Goal: Task Accomplishment & Management: Complete application form

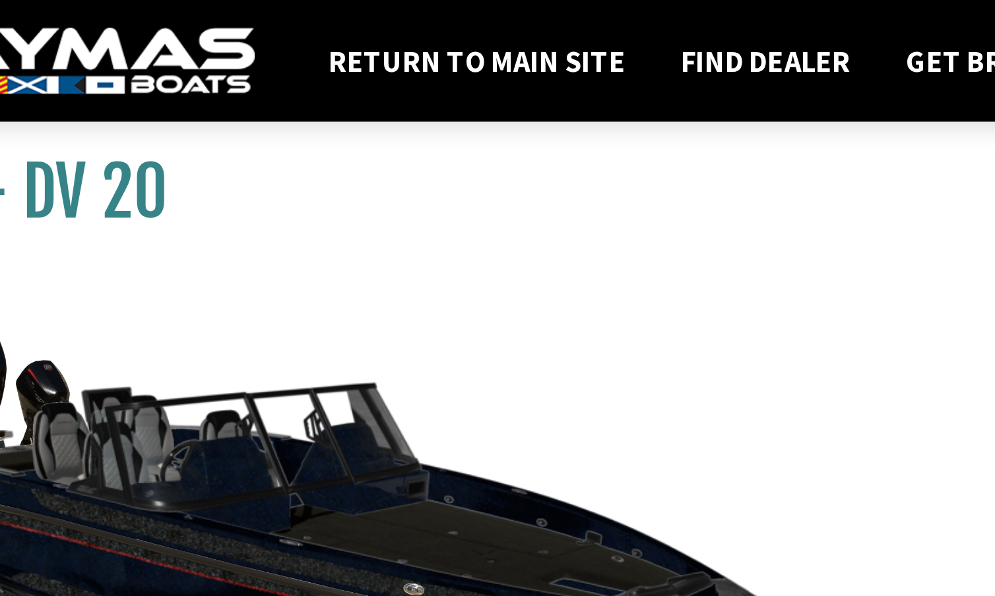
drag, startPoint x: 98, startPoint y: 96, endPoint x: 73, endPoint y: 104, distance: 26.1
click at [73, 104] on div "My - DV 20" at bounding box center [235, 336] width 497 height 596
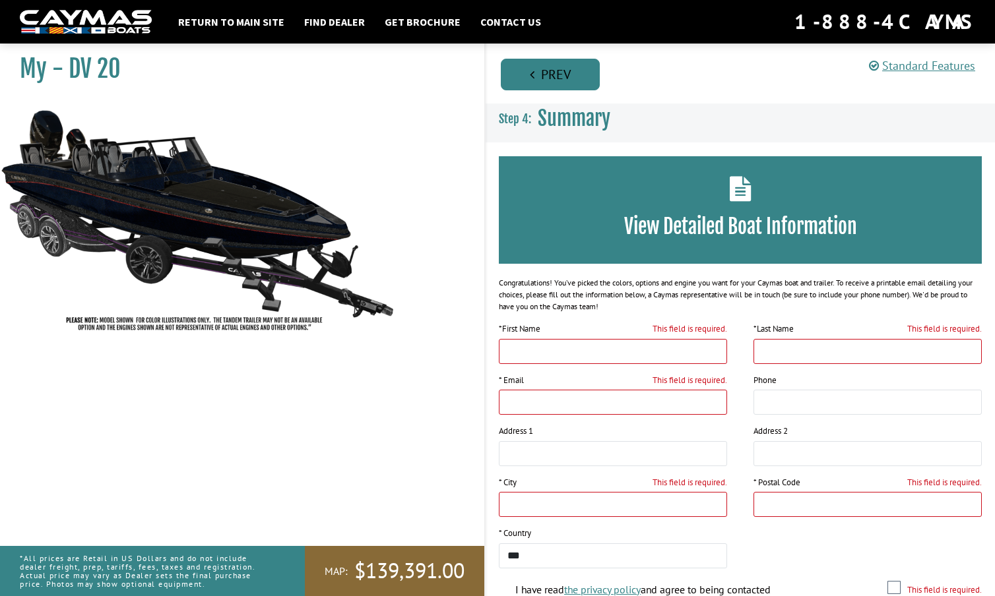
click at [560, 73] on link "Prev" at bounding box center [550, 75] width 99 height 32
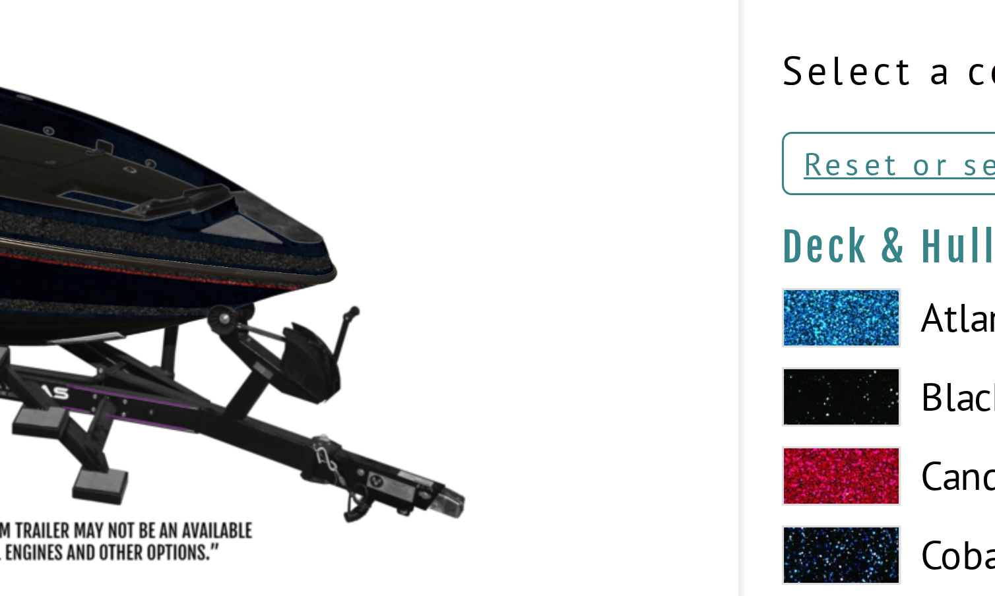
click at [499, 266] on span at bounding box center [519, 276] width 40 height 20
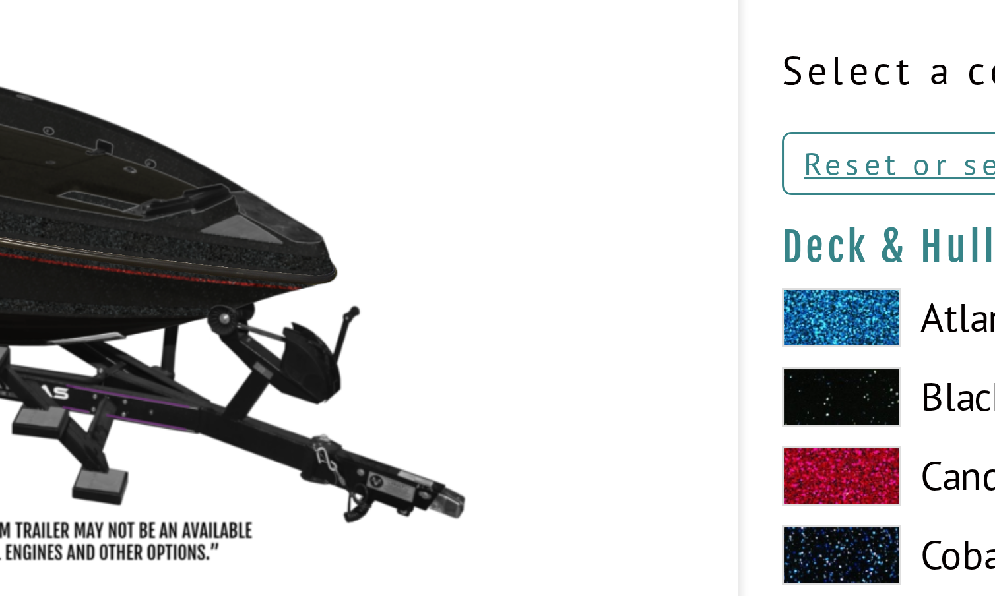
click at [499, 319] on span at bounding box center [519, 329] width 40 height 20
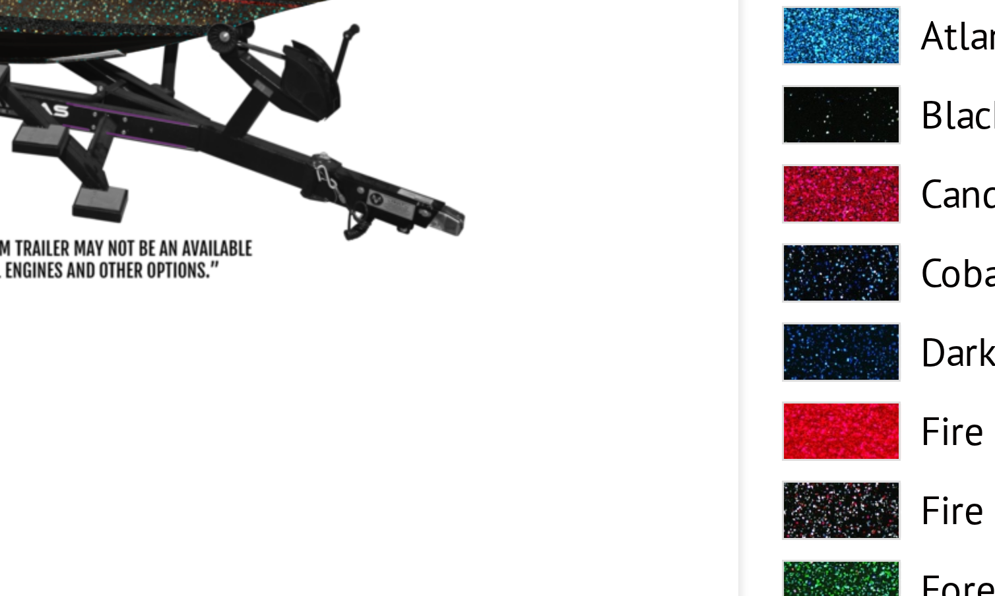
click at [499, 345] on span at bounding box center [519, 355] width 40 height 20
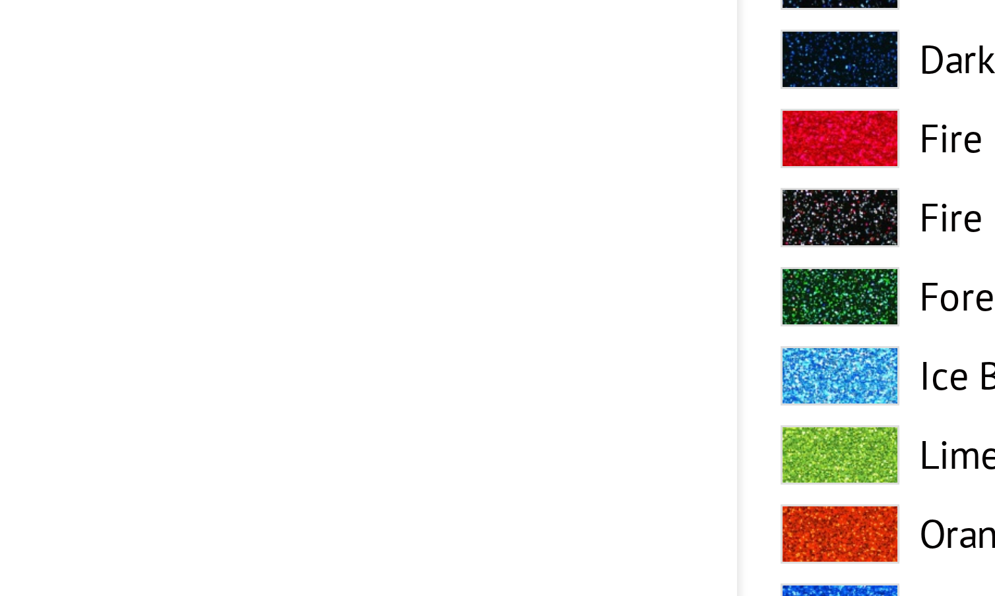
click at [499, 398] on span at bounding box center [519, 408] width 40 height 20
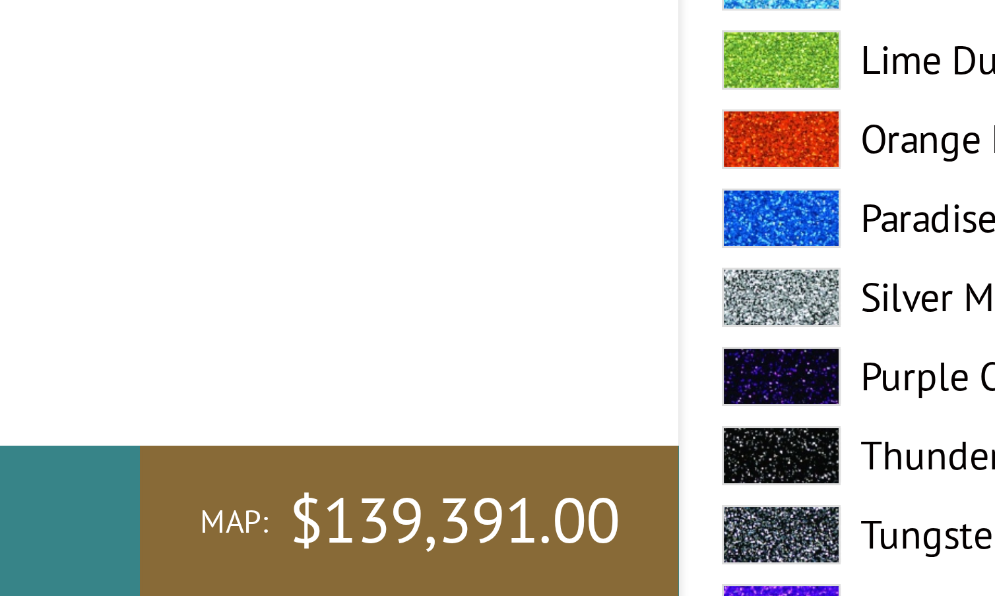
scroll to position [72, 0]
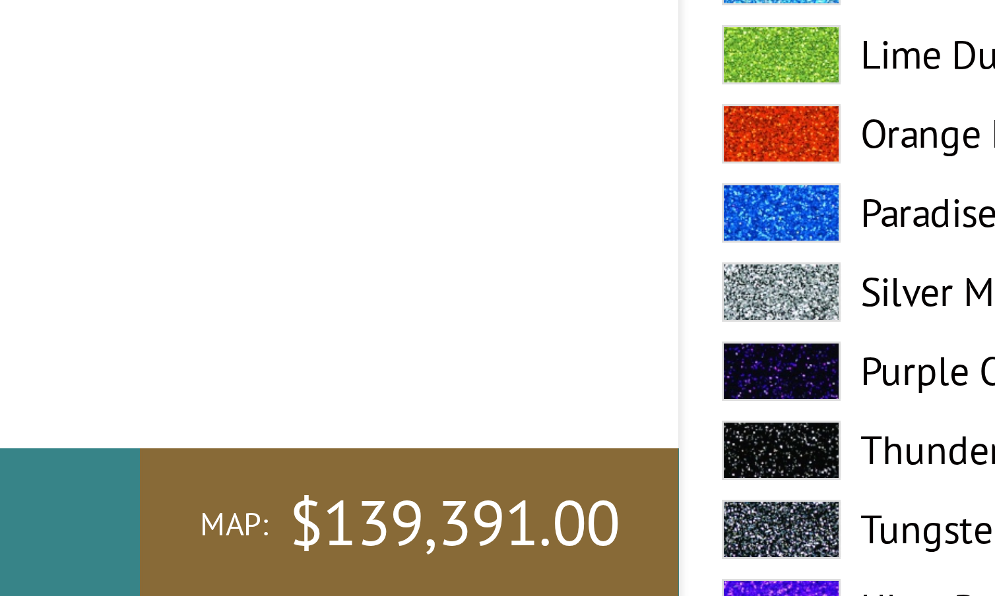
click at [499, 511] on span at bounding box center [519, 521] width 40 height 20
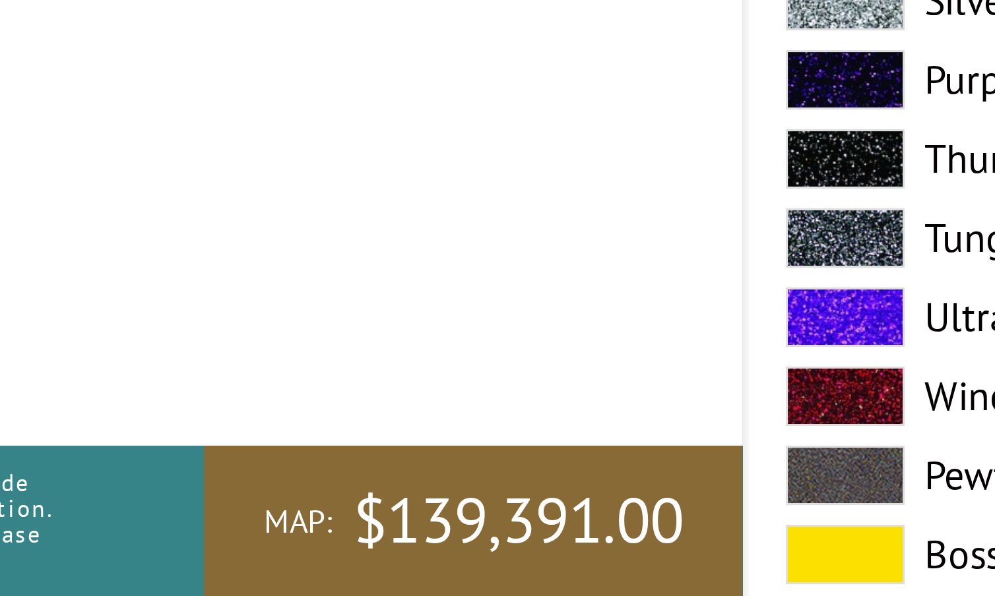
scroll to position [169, 0]
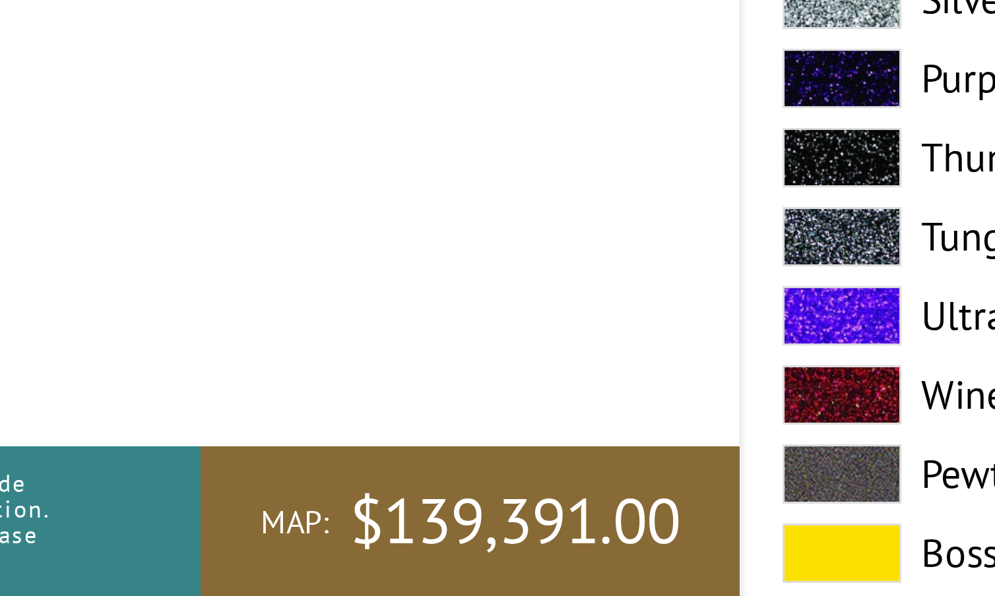
click at [499, 440] on span at bounding box center [519, 450] width 40 height 20
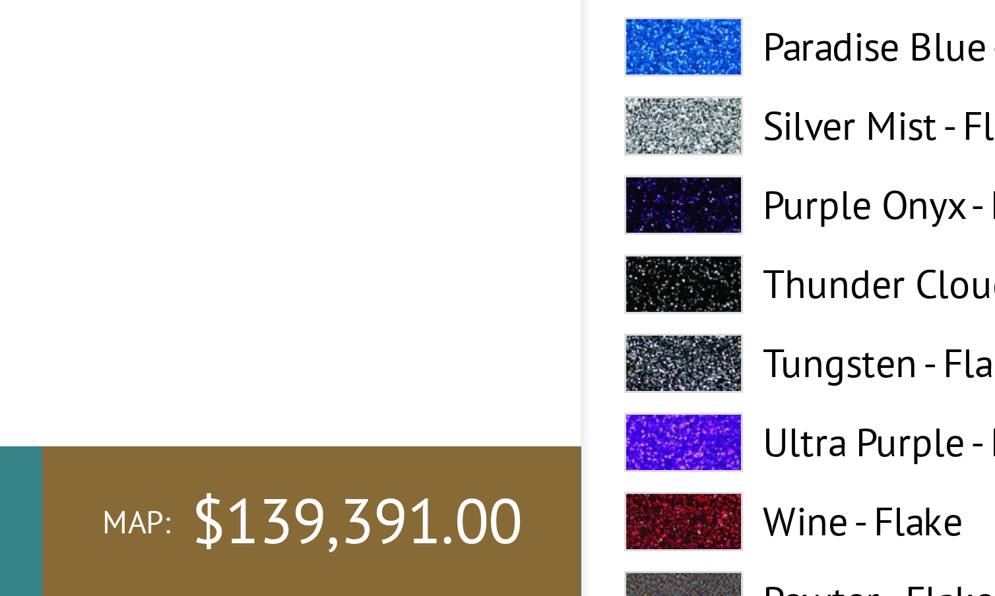
scroll to position [127, 0]
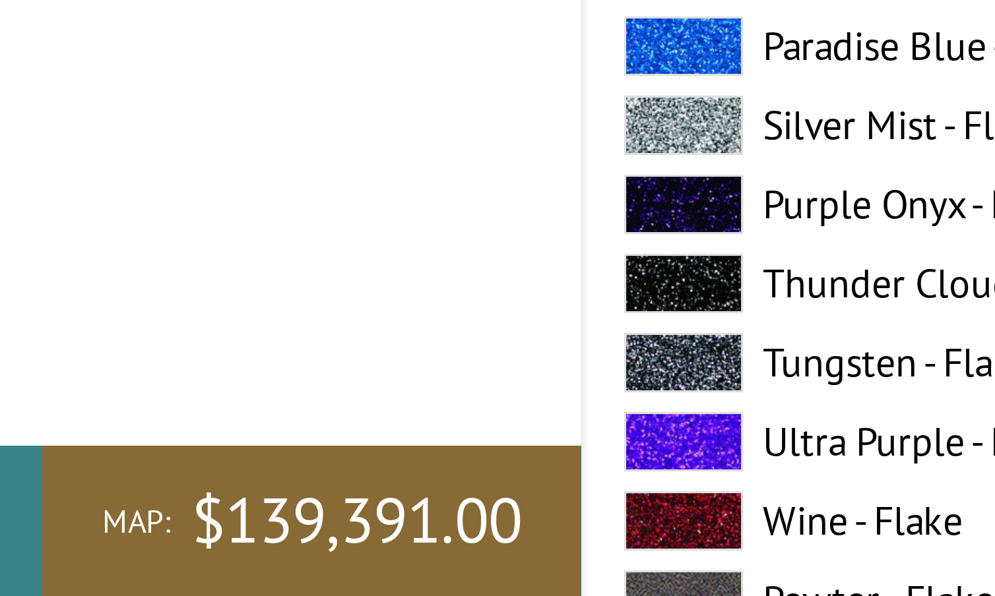
click at [499, 535] on span at bounding box center [519, 545] width 40 height 20
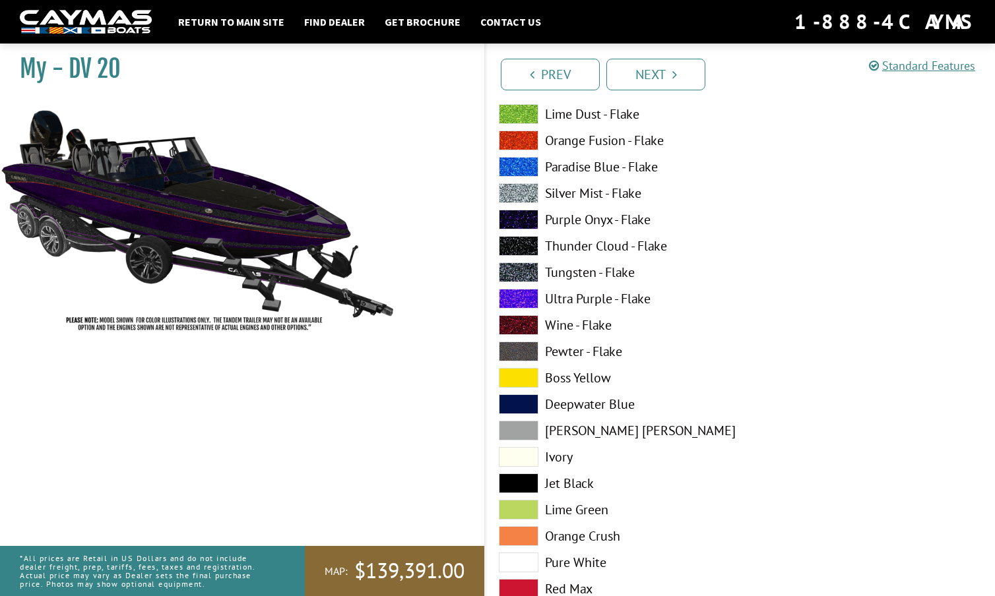
scroll to position [375, 0]
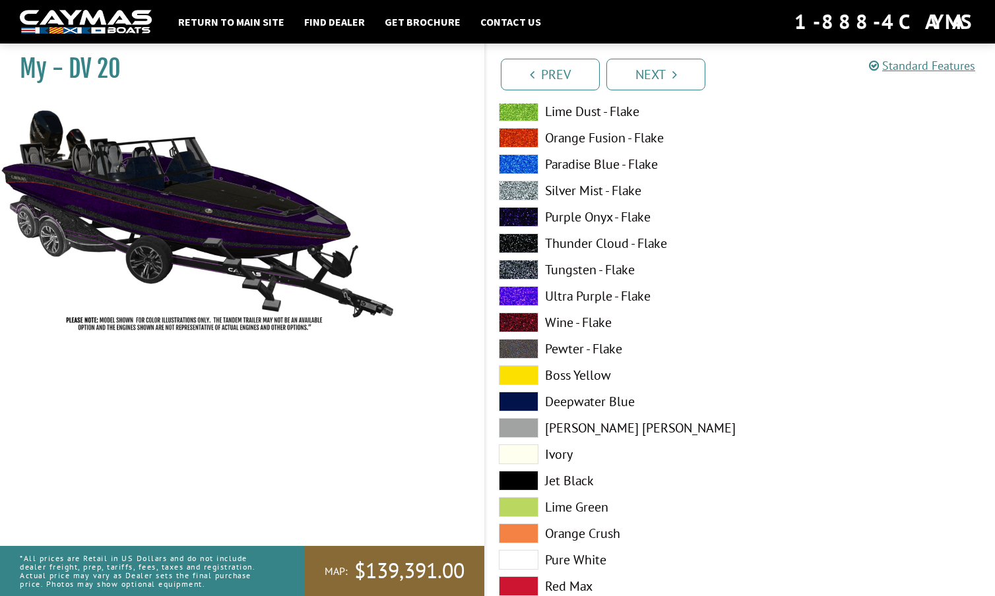
click at [520, 400] on span at bounding box center [519, 402] width 40 height 20
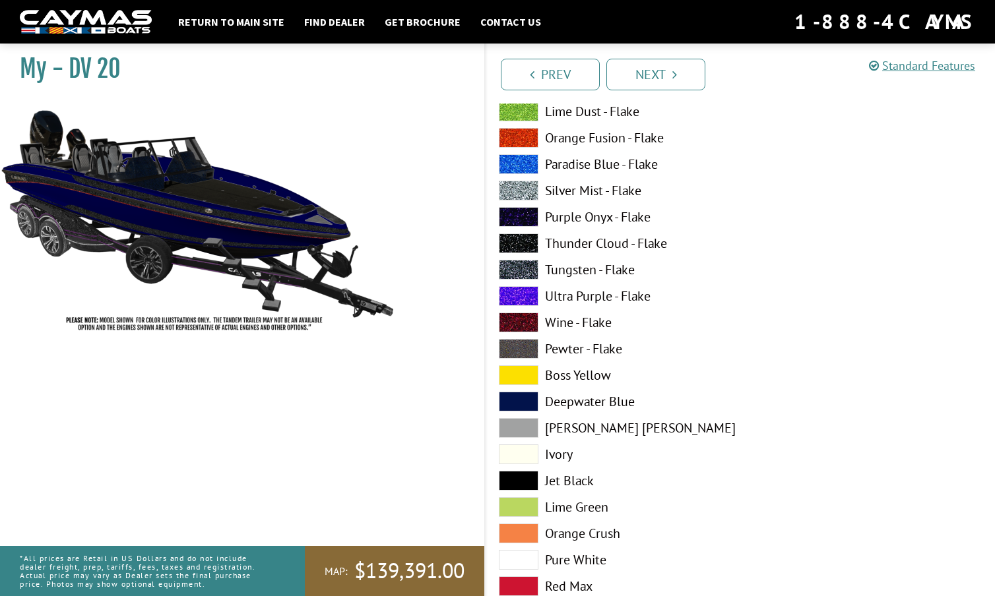
click at [521, 478] on span at bounding box center [519, 481] width 40 height 20
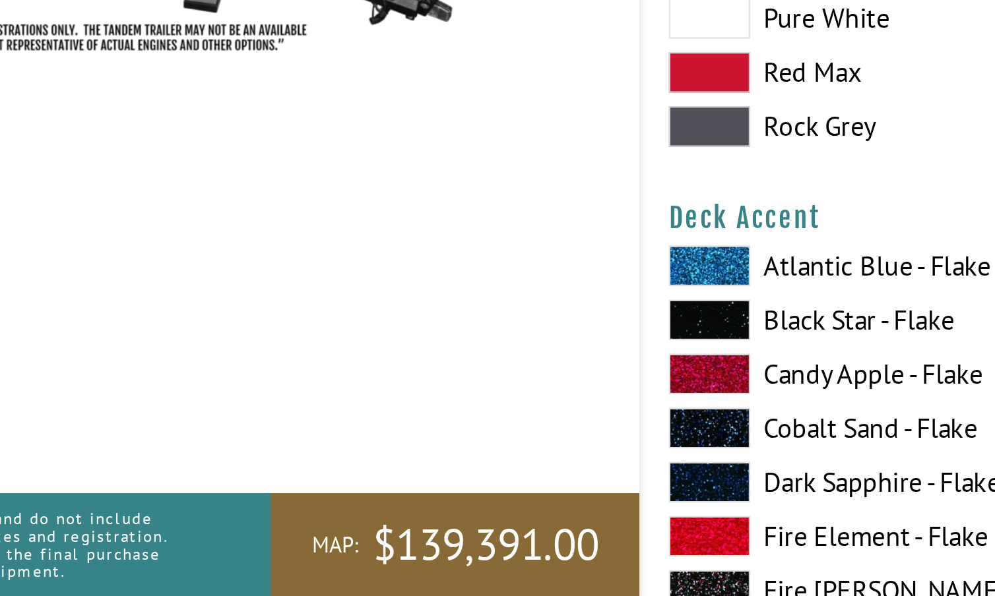
scroll to position [622, 0]
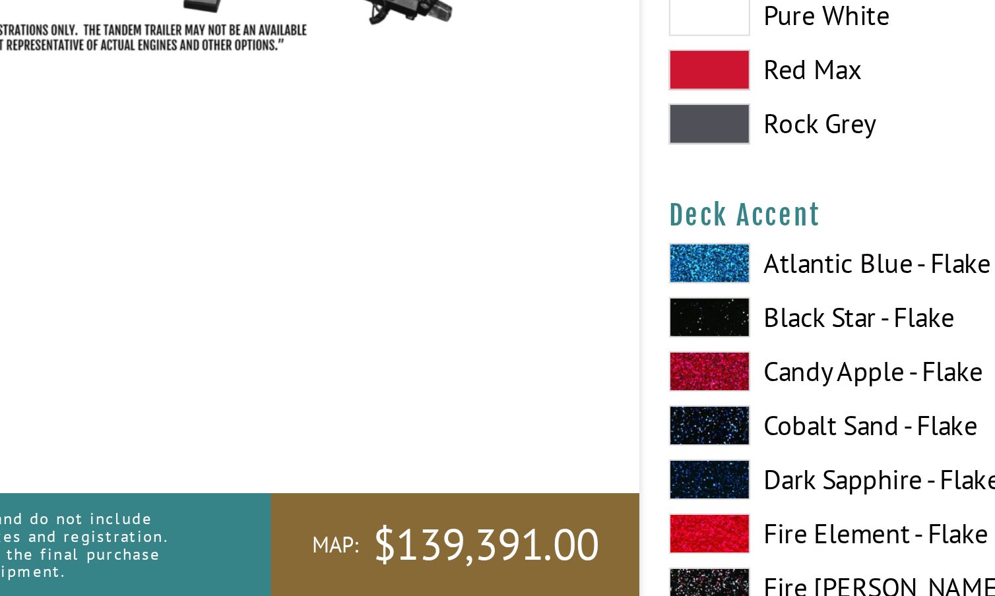
click at [499, 451] on span at bounding box center [519, 461] width 40 height 20
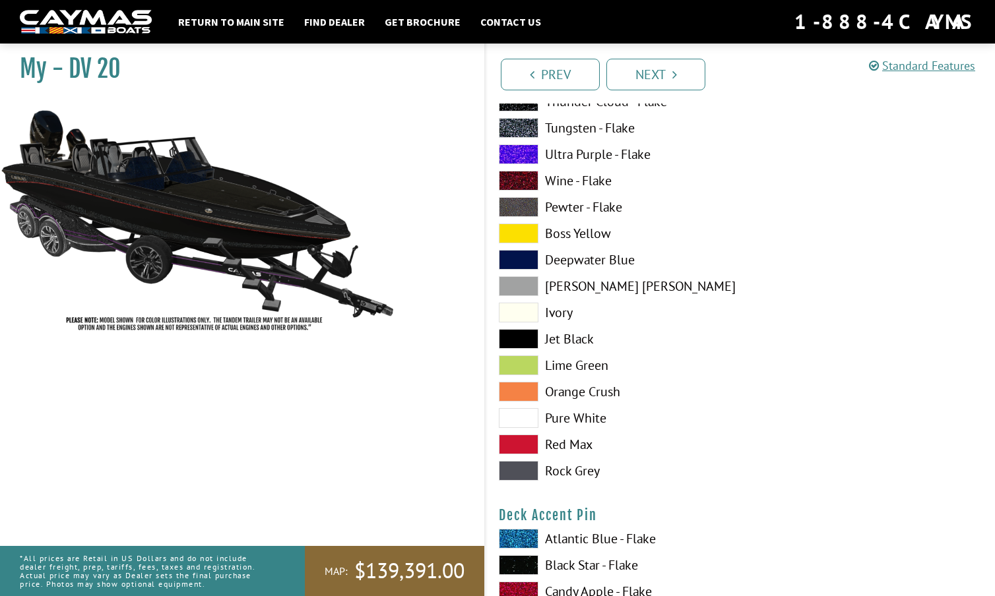
scroll to position [1328, 0]
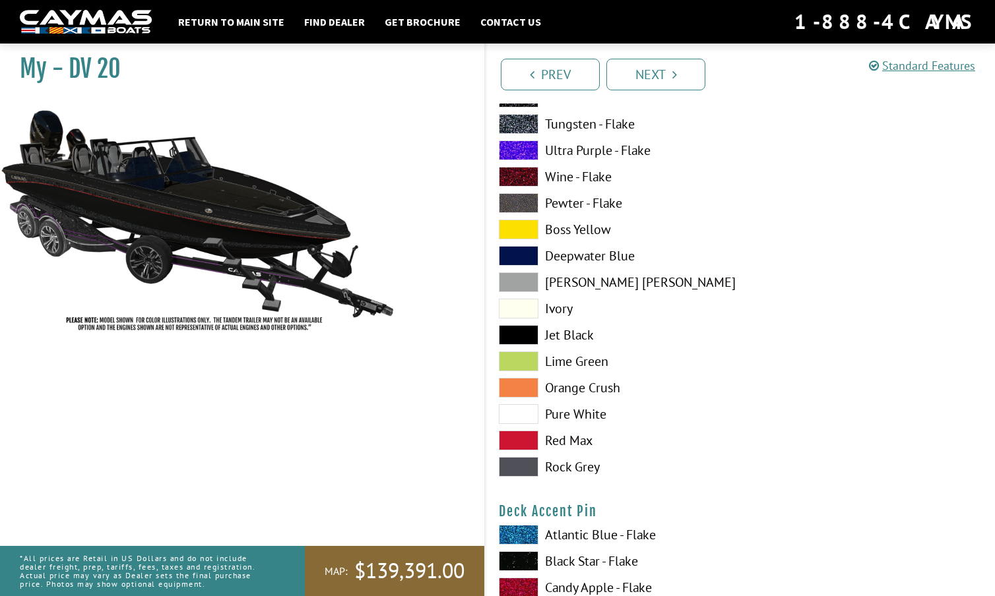
click at [519, 330] on span at bounding box center [519, 335] width 40 height 20
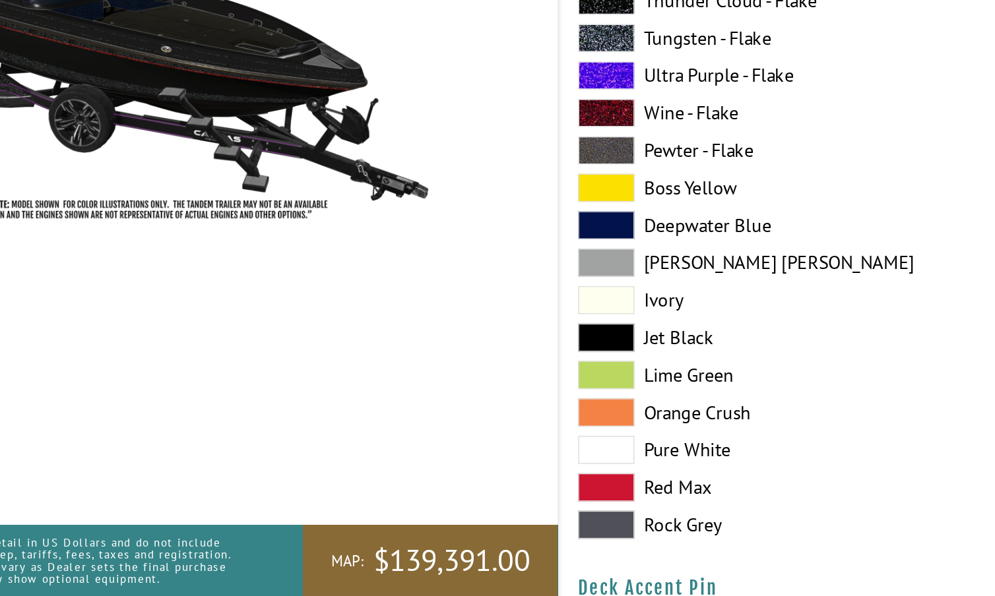
scroll to position [1319, 0]
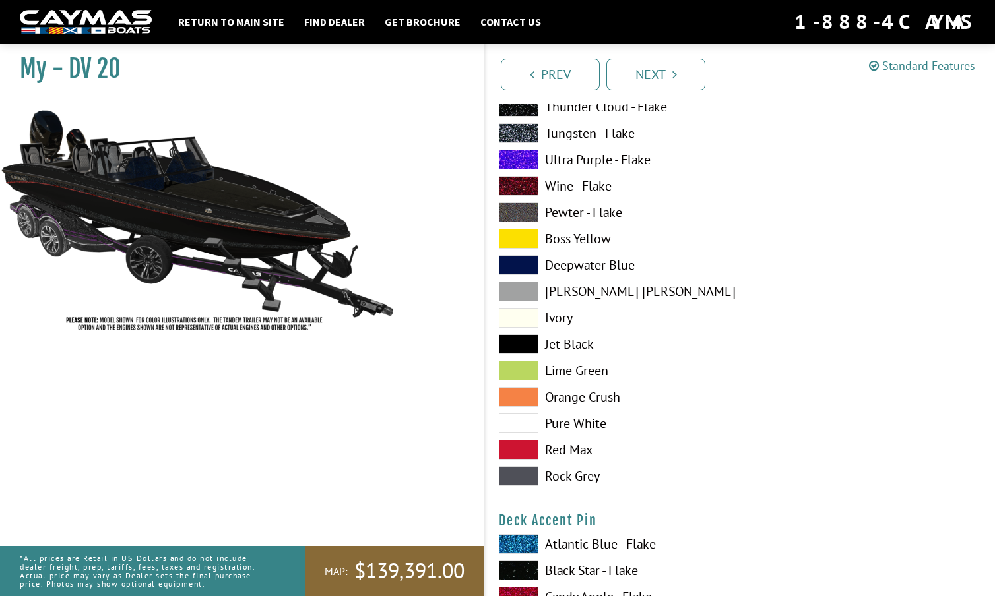
click at [524, 451] on span at bounding box center [519, 450] width 40 height 20
click at [522, 478] on span at bounding box center [519, 476] width 40 height 20
click at [518, 208] on span at bounding box center [519, 213] width 40 height 20
click at [520, 156] on span at bounding box center [519, 160] width 40 height 20
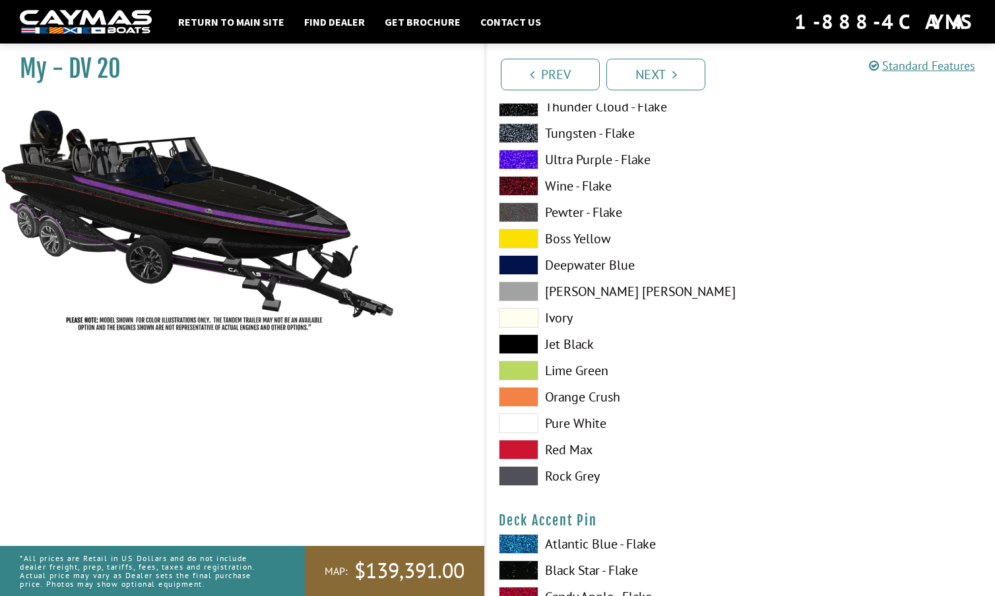
click at [518, 183] on span at bounding box center [519, 186] width 40 height 20
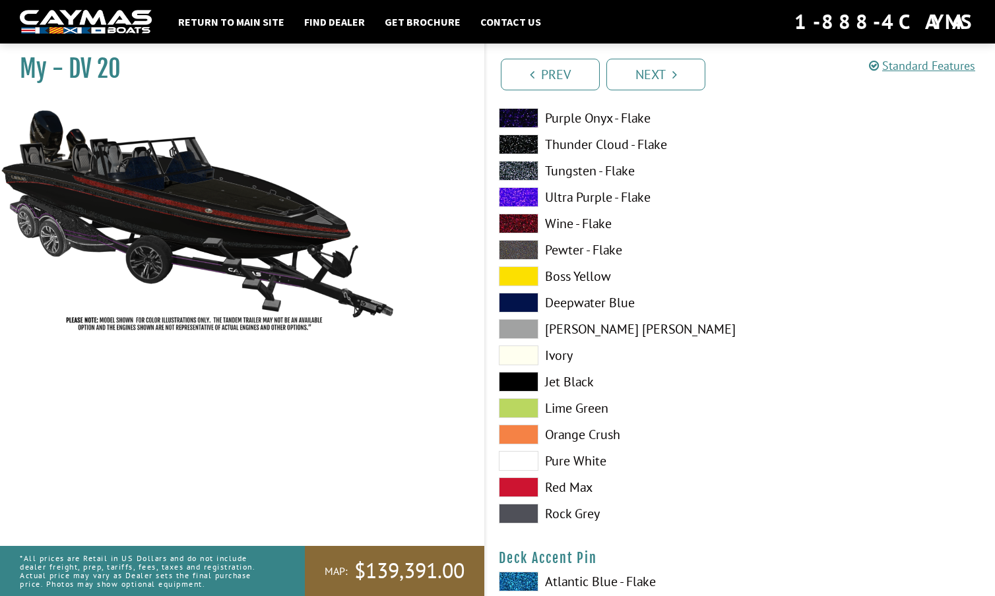
scroll to position [1278, 0]
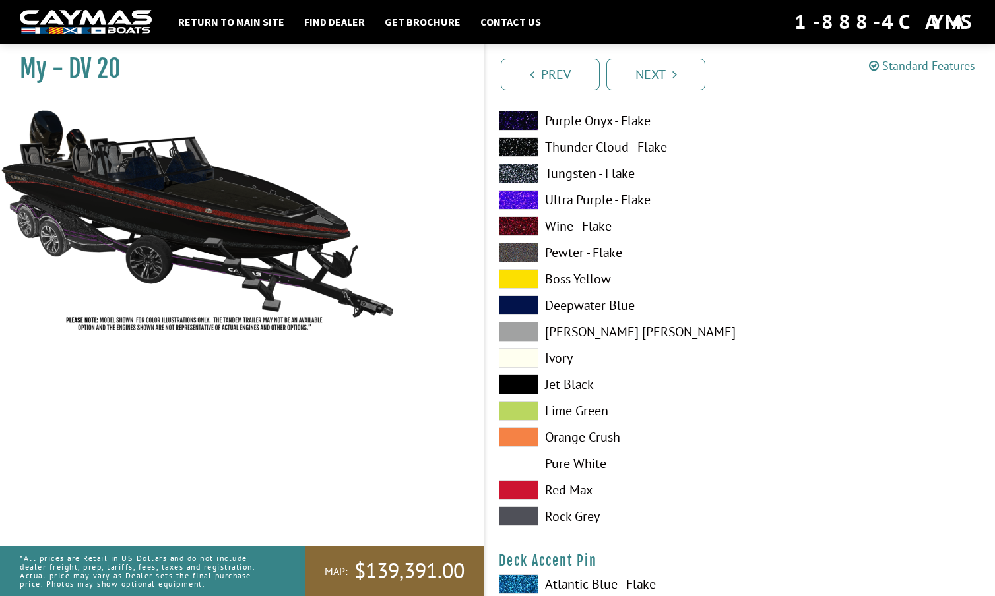
click at [520, 170] on span at bounding box center [519, 174] width 40 height 20
click at [521, 146] on span at bounding box center [519, 147] width 40 height 20
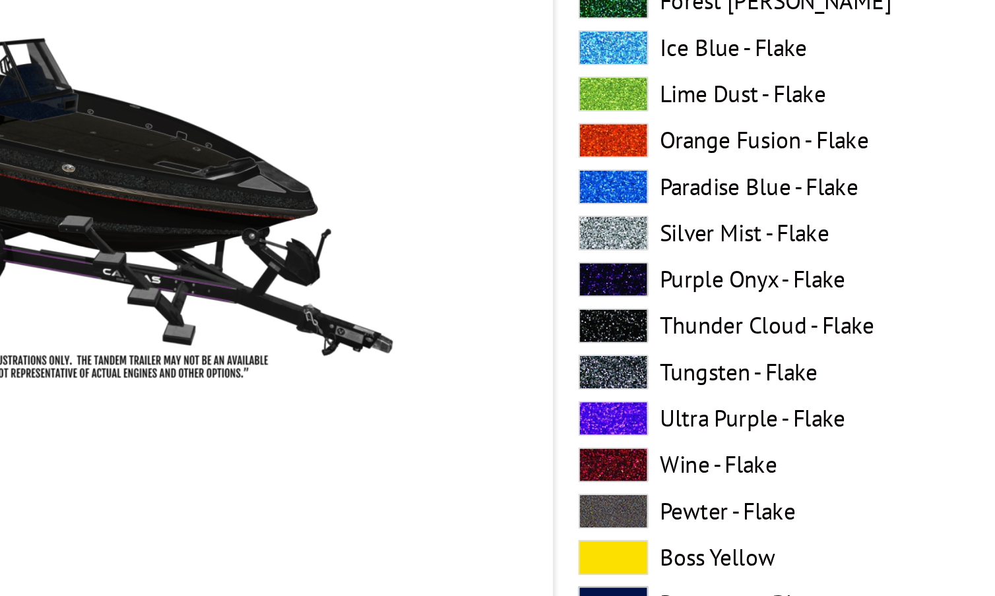
click at [499, 265] on span at bounding box center [519, 275] width 40 height 20
click at [499, 238] on span at bounding box center [519, 248] width 40 height 20
click at [499, 212] on span at bounding box center [519, 222] width 40 height 20
click at [499, 185] on span at bounding box center [519, 195] width 40 height 20
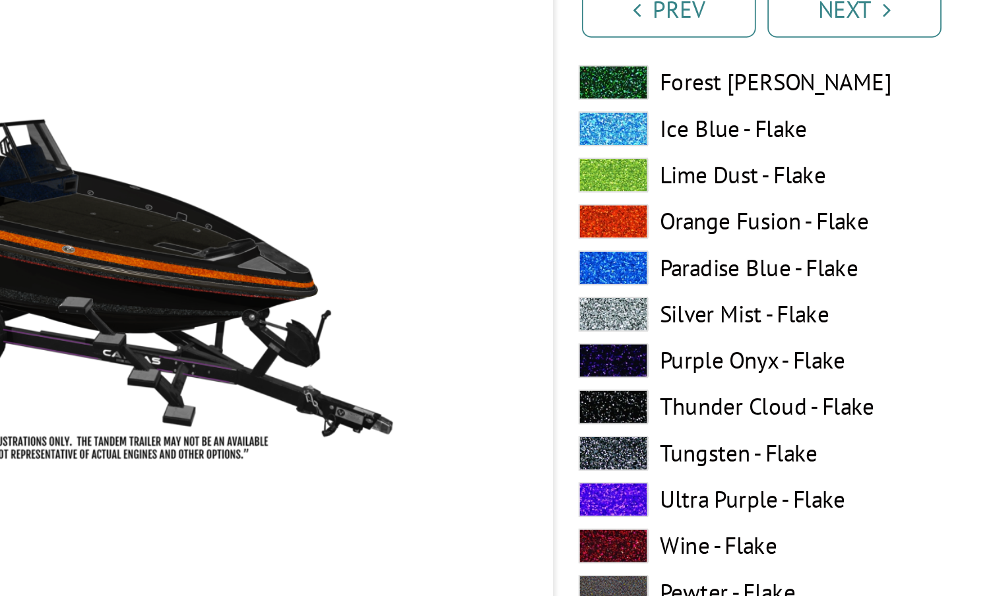
click at [499, 106] on span at bounding box center [519, 116] width 40 height 20
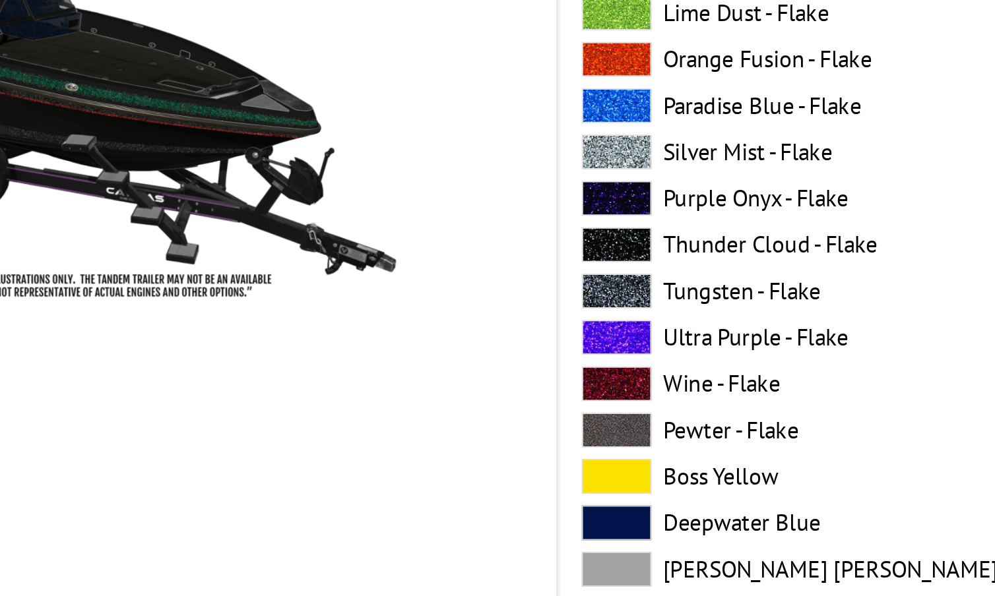
click at [499, 344] on span at bounding box center [519, 354] width 40 height 20
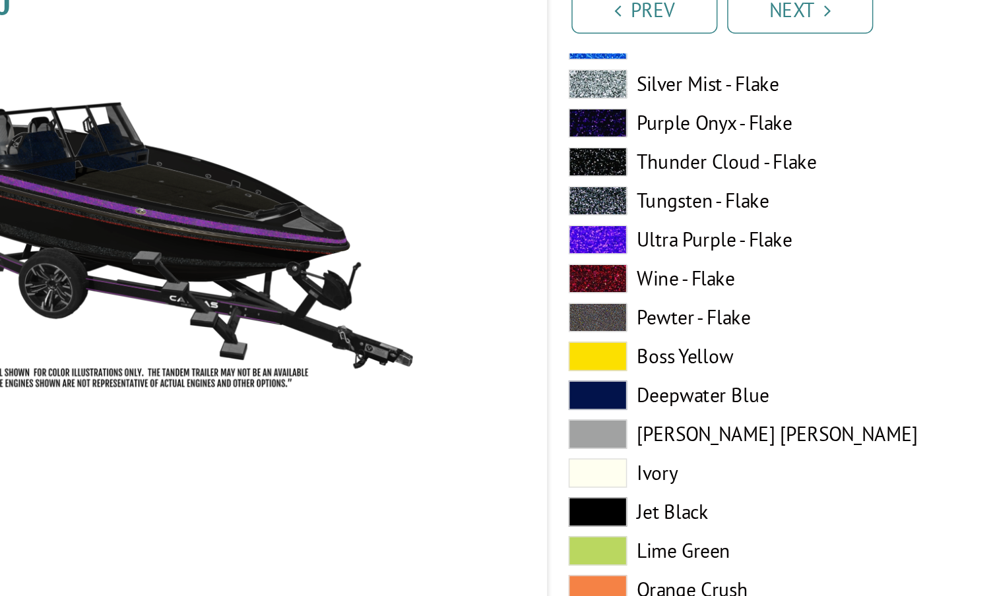
click at [499, 352] on span at bounding box center [519, 362] width 40 height 20
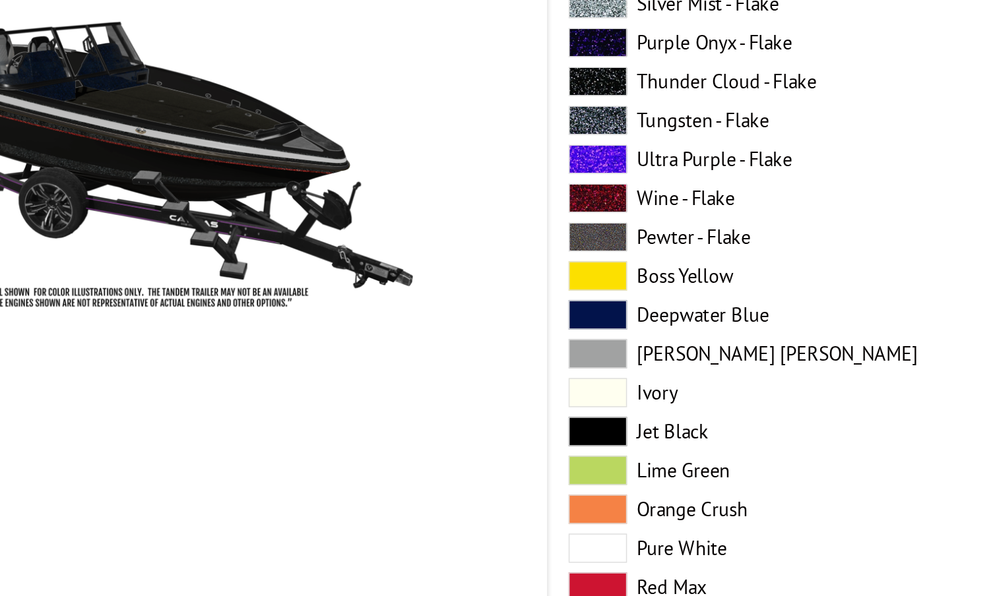
click at [499, 405] on span at bounding box center [519, 415] width 40 height 20
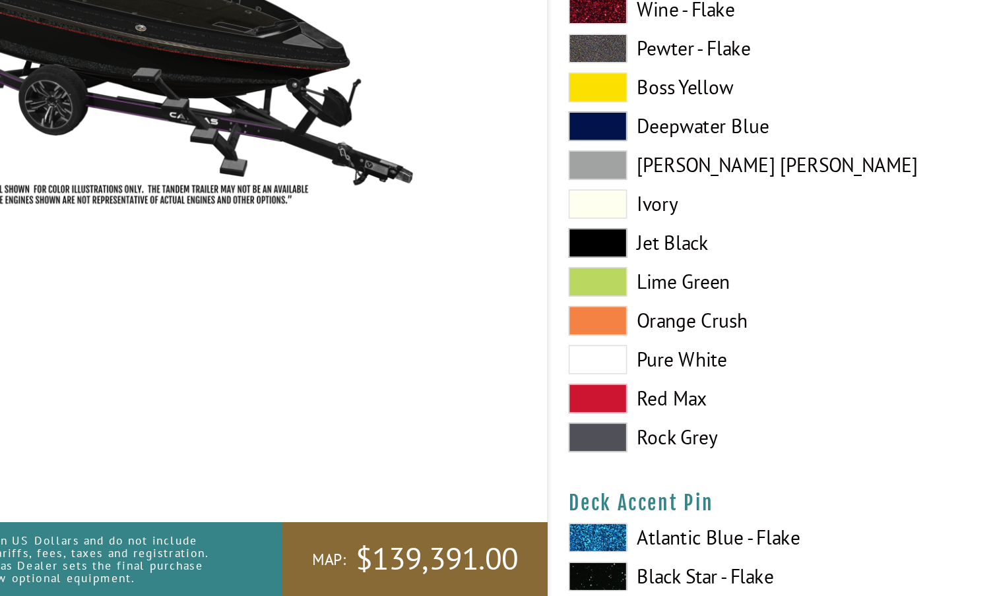
scroll to position [1307, 0]
click at [499, 373] on span at bounding box center [519, 383] width 40 height 20
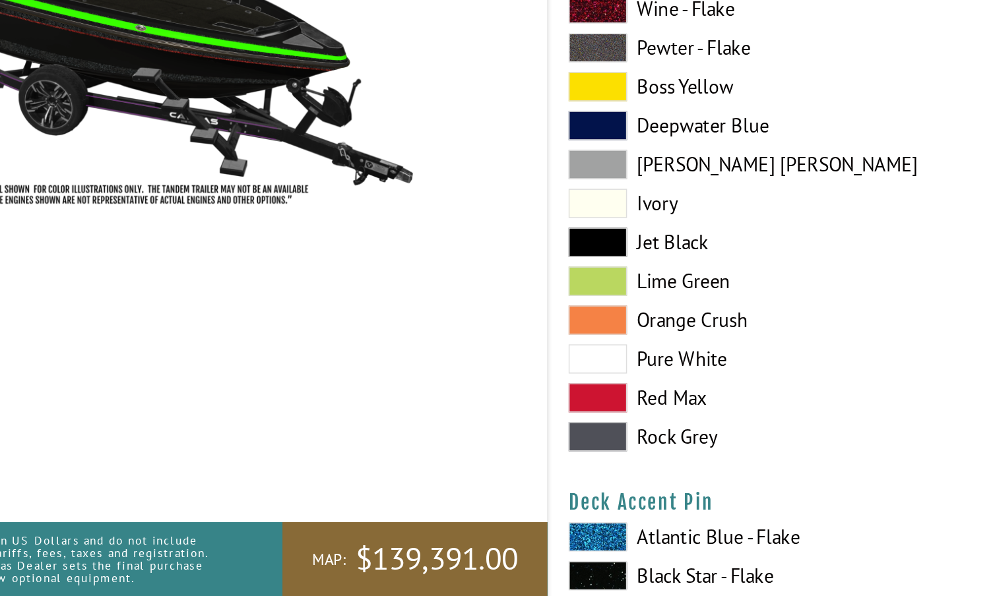
click at [499, 346] on span at bounding box center [519, 356] width 40 height 20
click at [499, 478] on span at bounding box center [519, 488] width 40 height 20
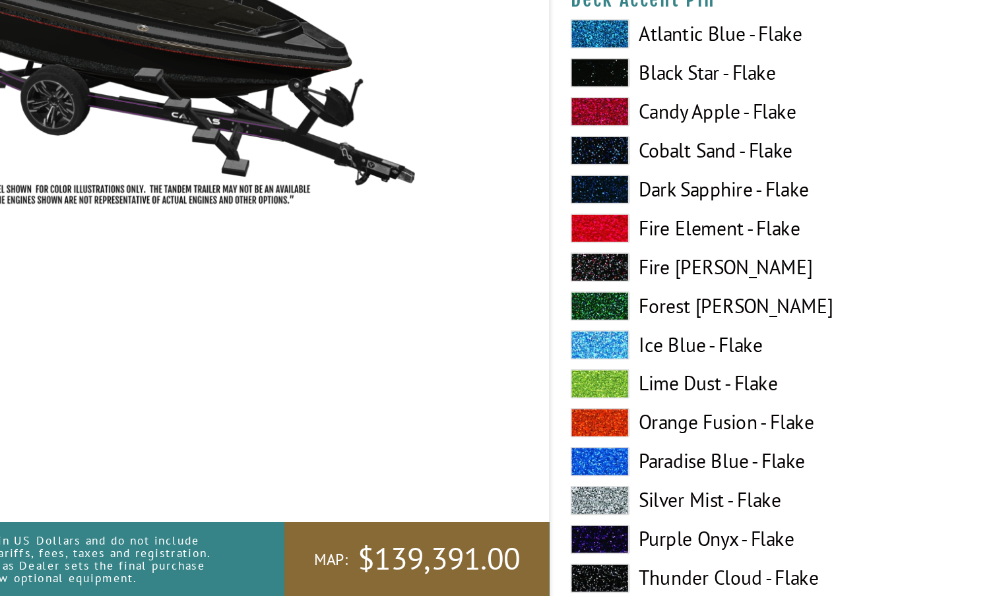
scroll to position [1654, 0]
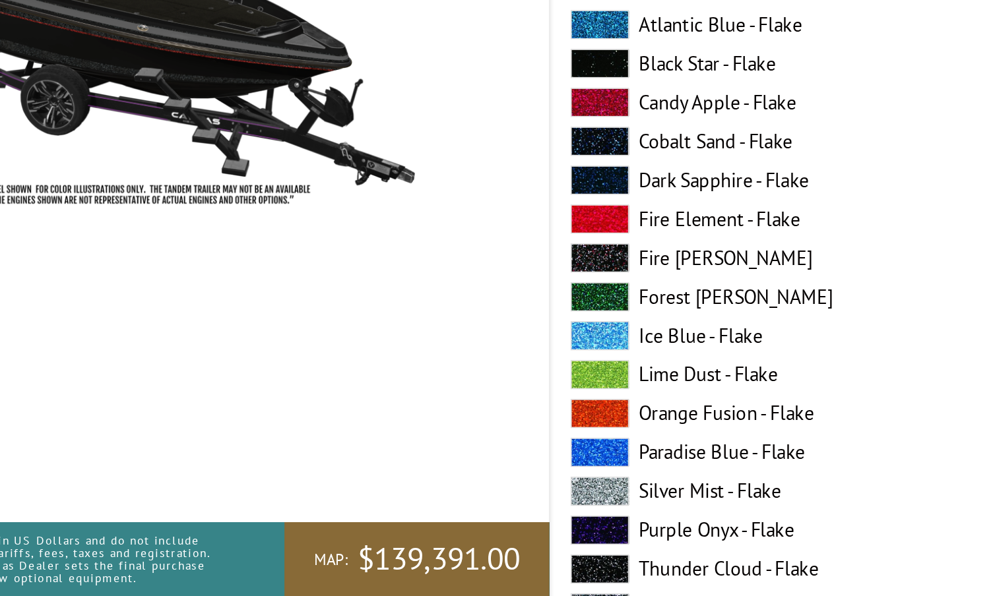
click at [499, 515] on span at bounding box center [519, 525] width 40 height 20
click at [499, 568] on span at bounding box center [519, 578] width 40 height 20
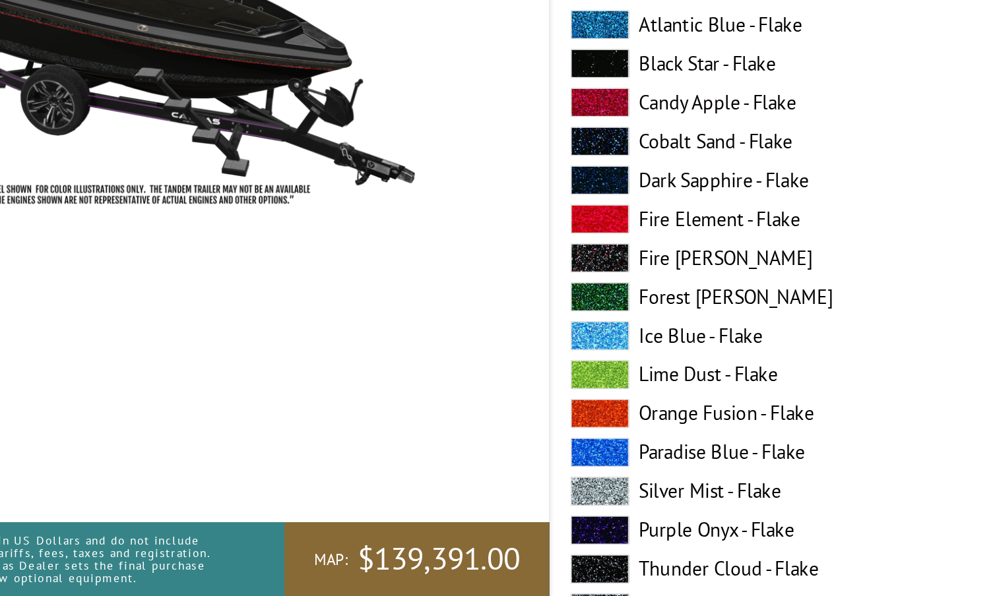
click at [499, 568] on span at bounding box center [519, 578] width 40 height 20
click at [499, 515] on span at bounding box center [519, 525] width 40 height 20
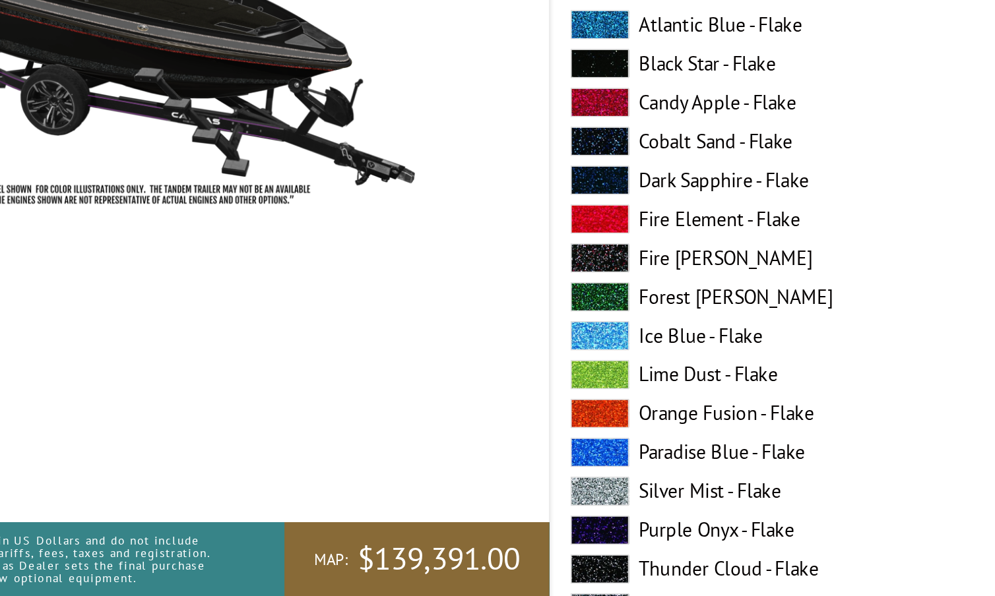
click at [499, 515] on span at bounding box center [519, 525] width 40 height 20
click at [499, 568] on span at bounding box center [519, 578] width 40 height 20
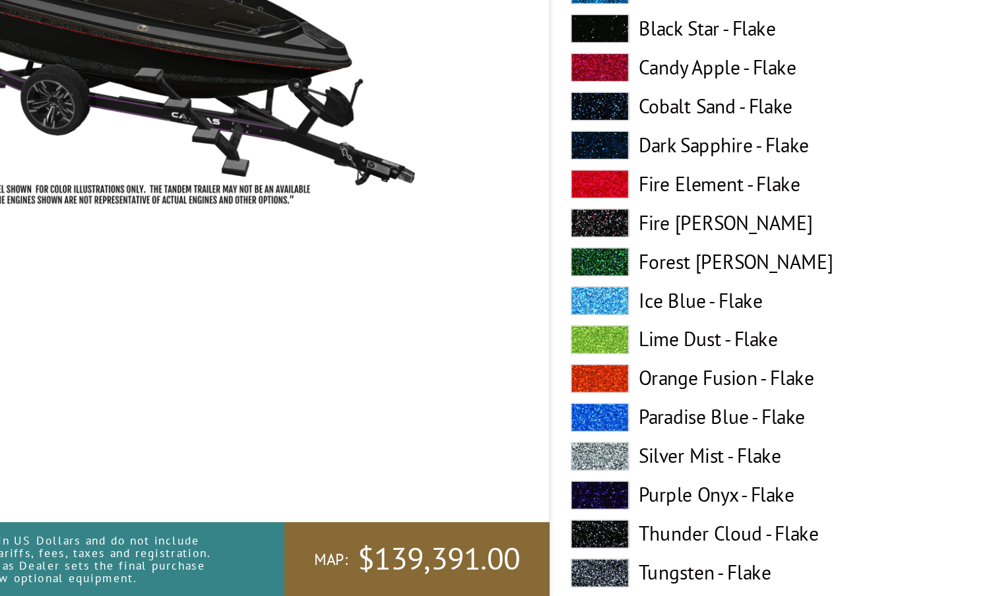
scroll to position [1681, 0]
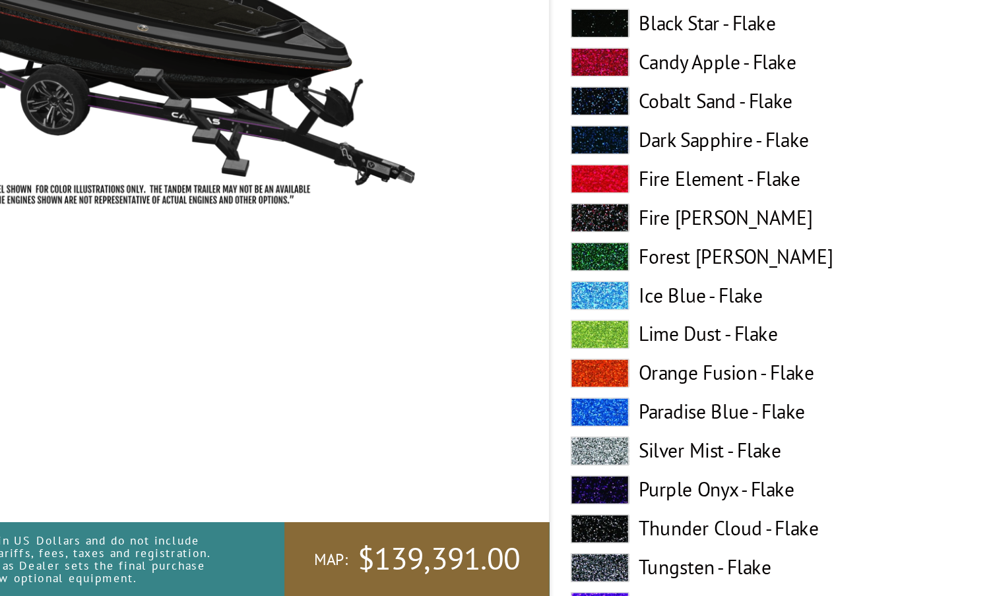
click at [499, 567] on span at bounding box center [519, 577] width 40 height 20
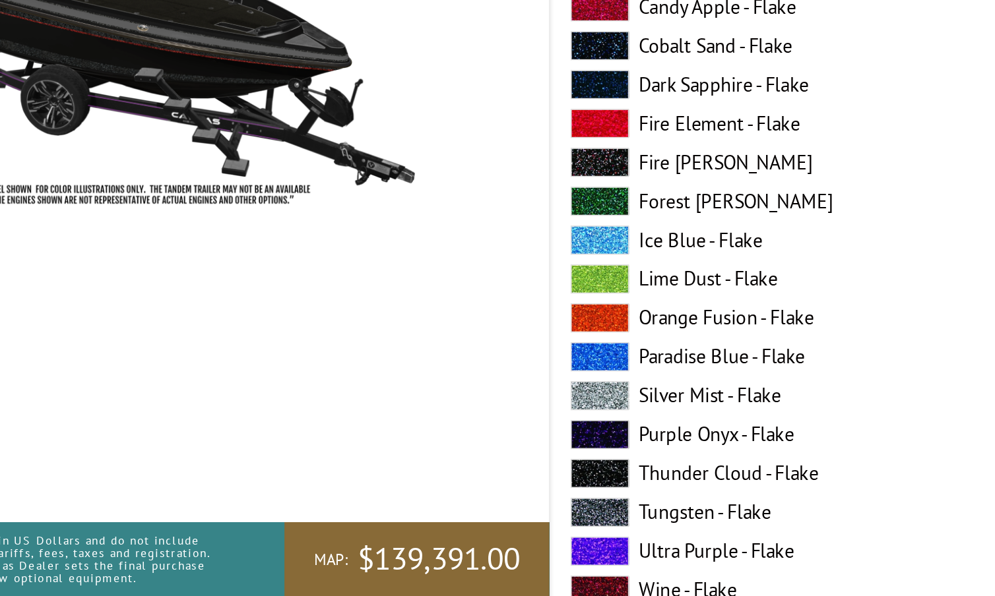
scroll to position [1720, 0]
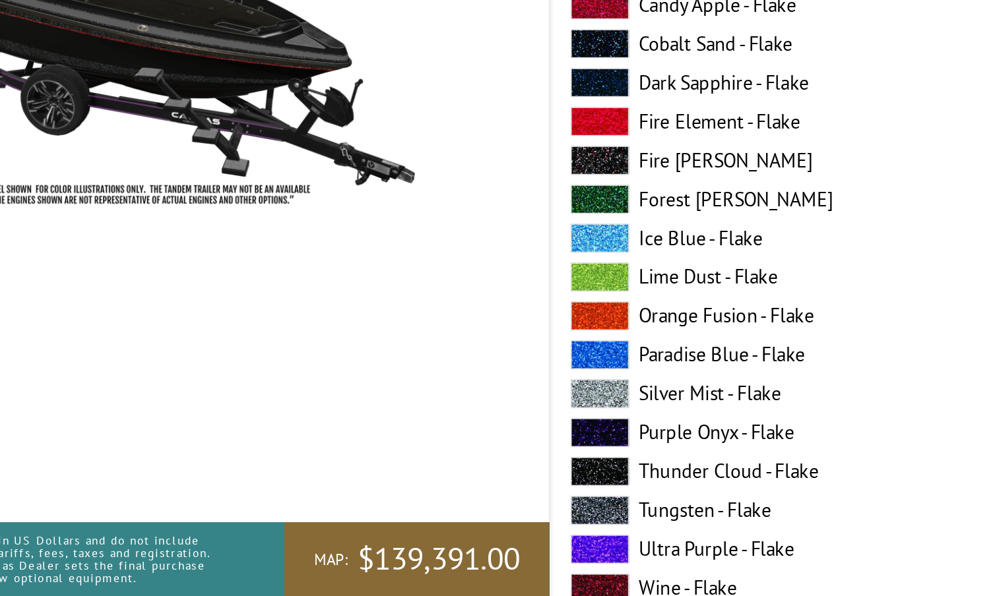
click at [499, 555] on span at bounding box center [519, 565] width 40 height 20
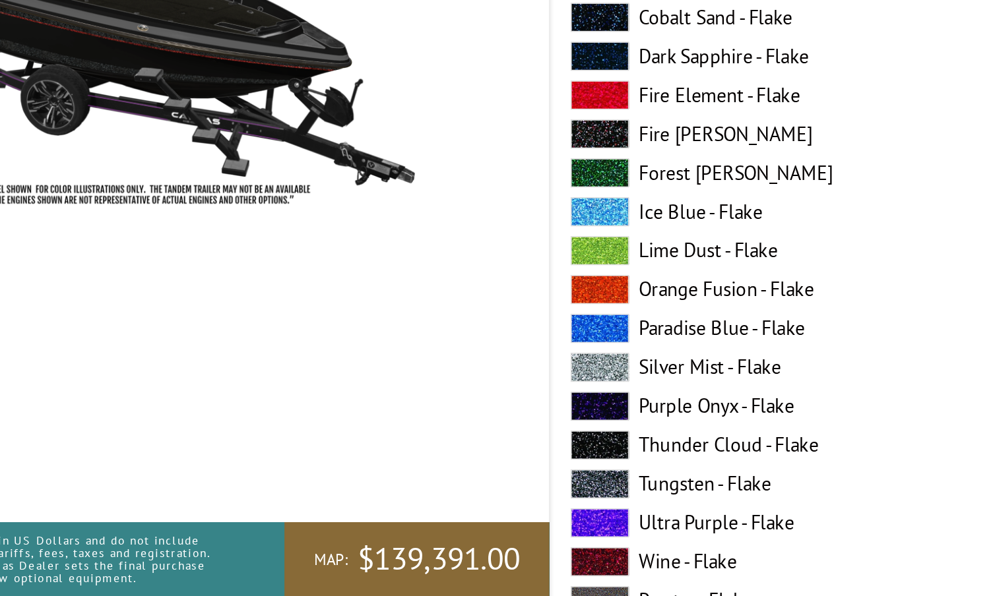
scroll to position [1742, 0]
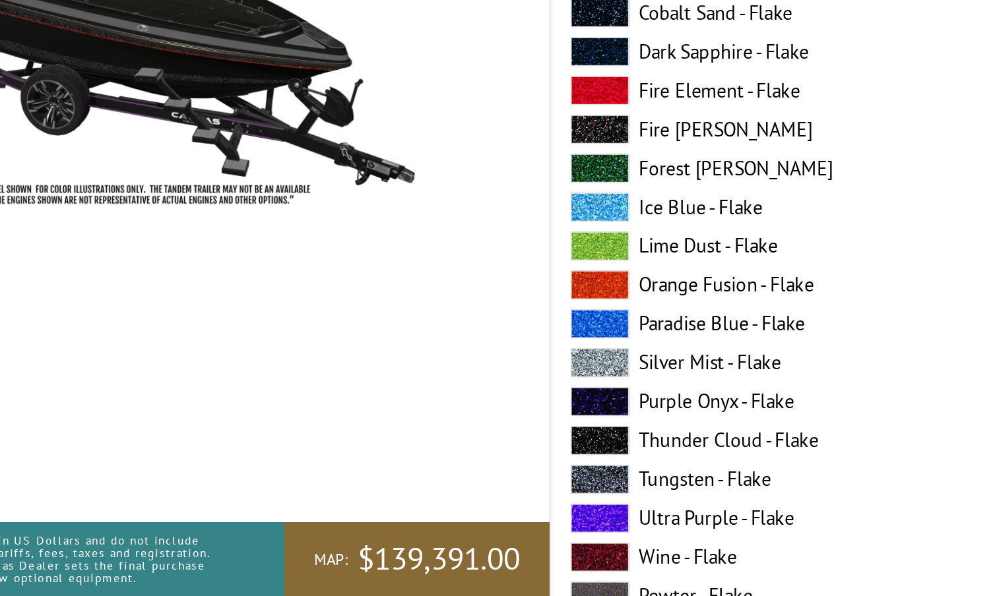
click at [499, 560] on span at bounding box center [519, 570] width 40 height 20
click at [499, 243] on span at bounding box center [519, 253] width 40 height 20
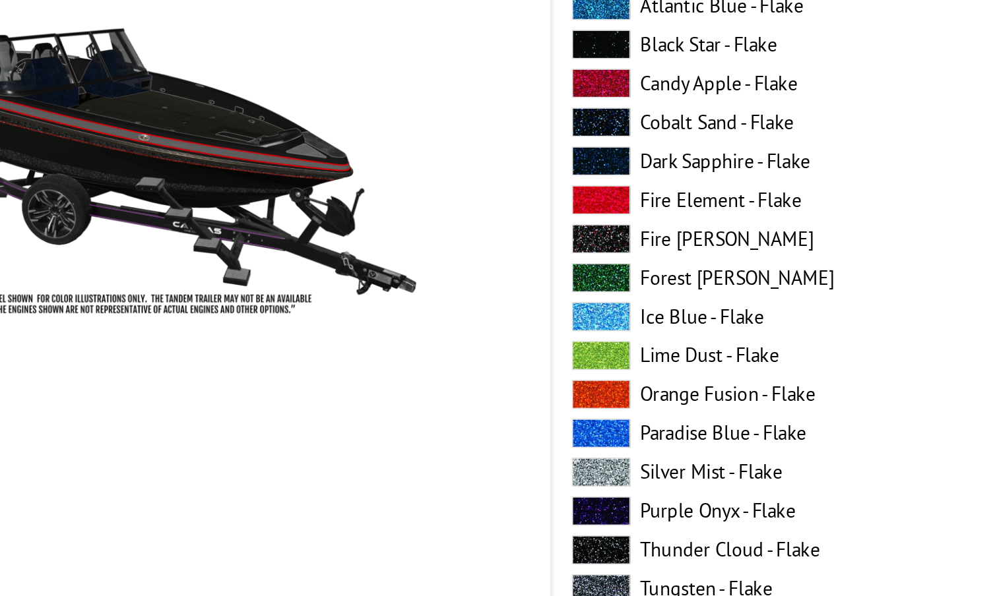
click at [499, 164] on span at bounding box center [519, 174] width 40 height 20
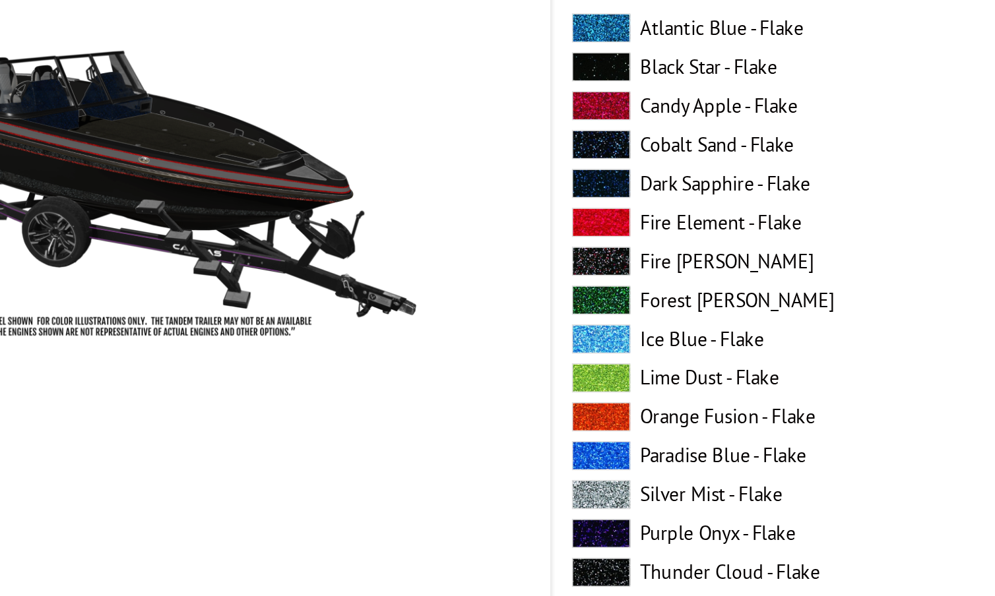
click at [499, 138] on span at bounding box center [519, 148] width 40 height 20
click at [499, 111] on span at bounding box center [519, 121] width 40 height 20
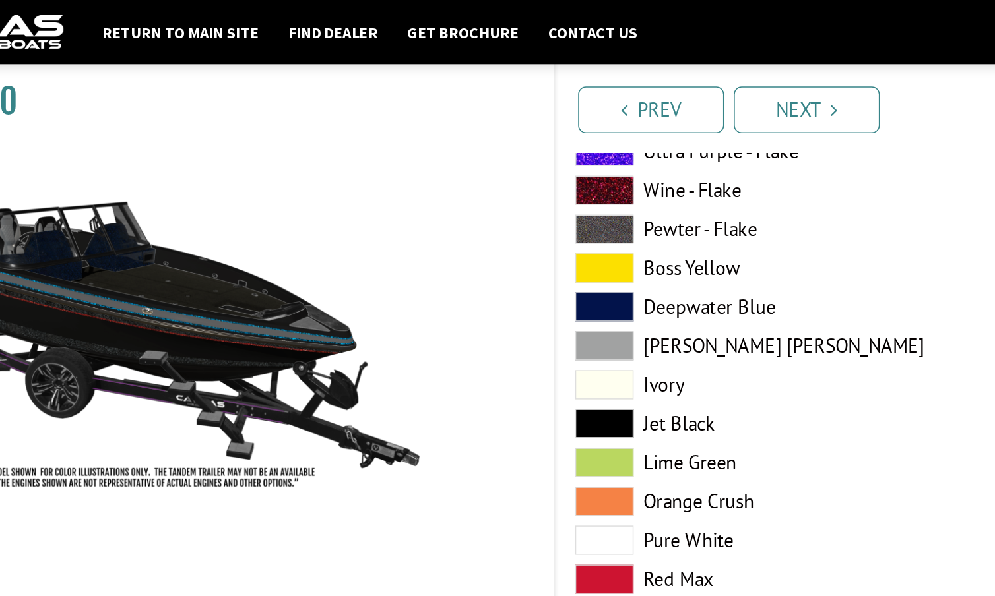
scroll to position [1375, 0]
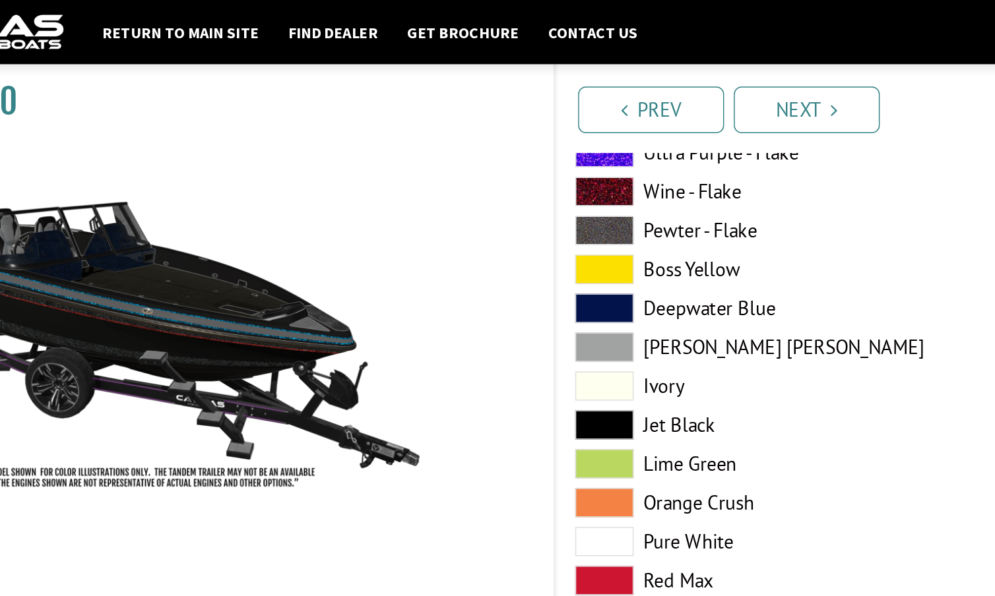
click at [499, 232] on span at bounding box center [519, 236] width 40 height 20
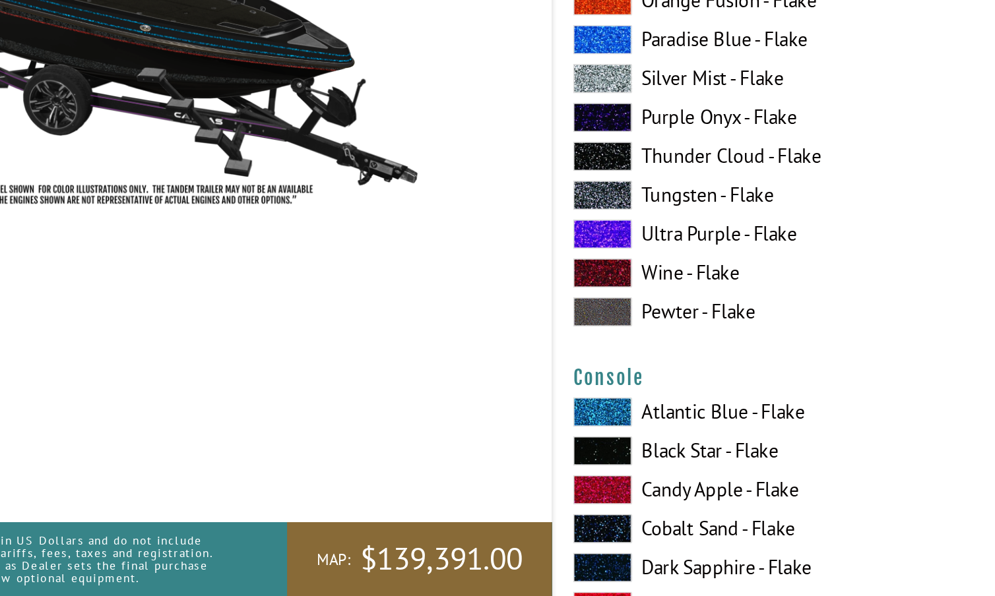
scroll to position [1940, 0]
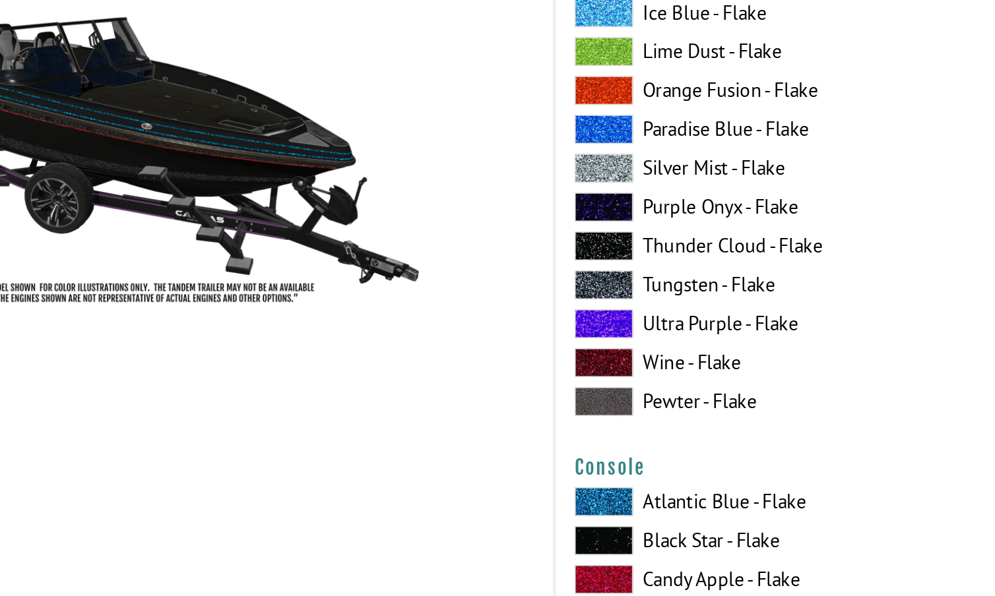
click at [499, 482] on span at bounding box center [519, 492] width 40 height 20
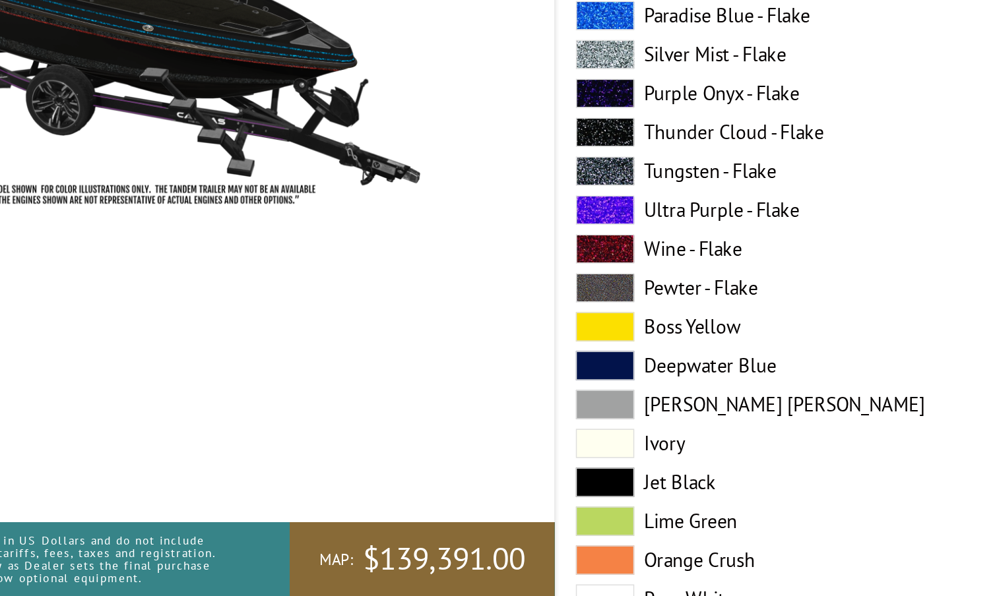
scroll to position [2501, 0]
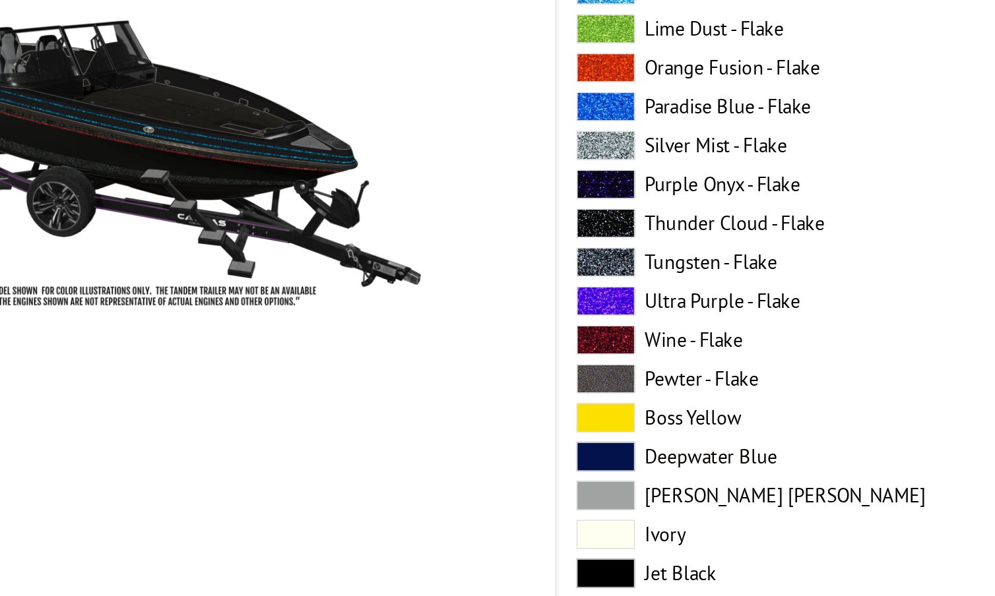
click at [499, 502] on span at bounding box center [519, 512] width 40 height 20
click at [499, 449] on span at bounding box center [519, 459] width 40 height 20
click at [499, 502] on span at bounding box center [519, 512] width 40 height 20
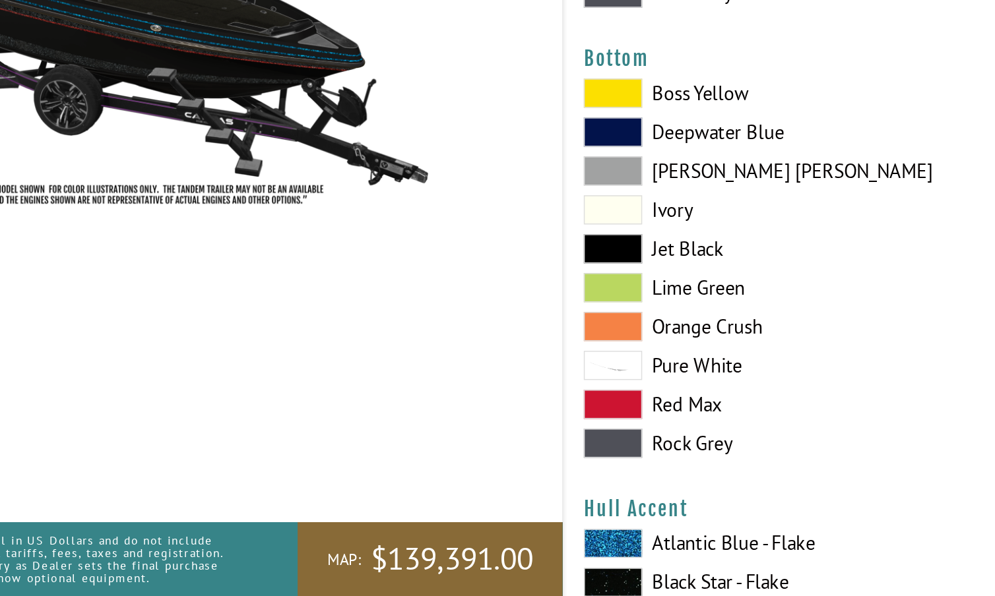
scroll to position [2958, 0]
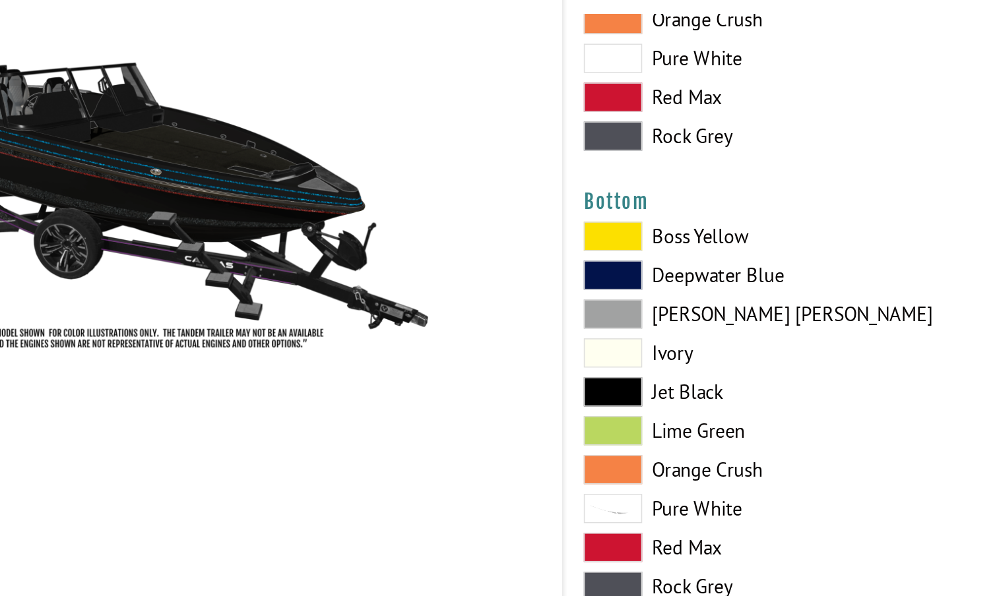
click at [499, 482] on span at bounding box center [519, 492] width 40 height 20
click at [499, 350] on span at bounding box center [519, 360] width 40 height 20
click at [499, 271] on span at bounding box center [519, 281] width 40 height 20
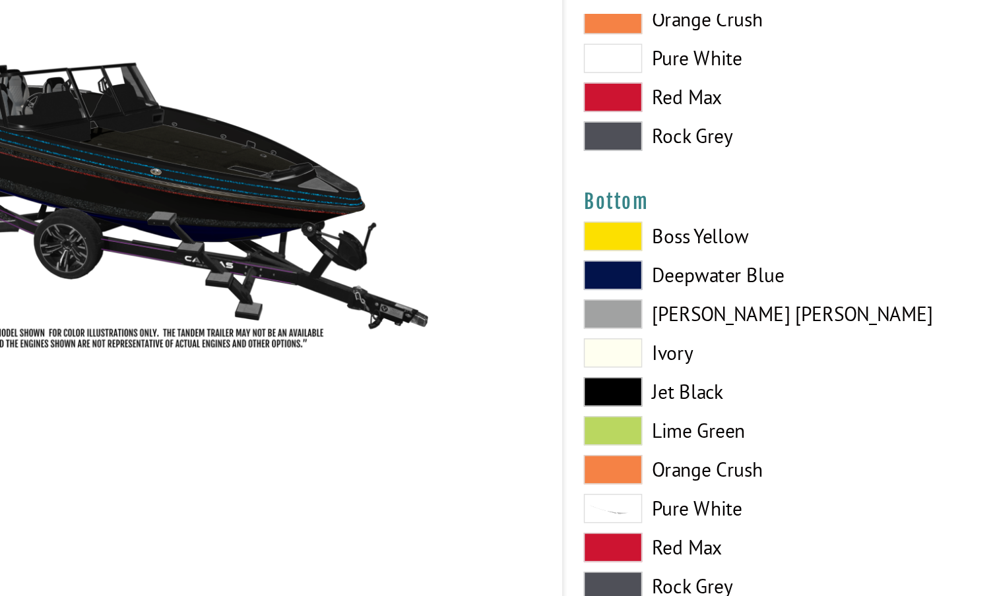
click at [499, 245] on span at bounding box center [519, 255] width 40 height 20
click at [499, 271] on span at bounding box center [519, 281] width 40 height 20
click at [499, 350] on span at bounding box center [519, 360] width 40 height 20
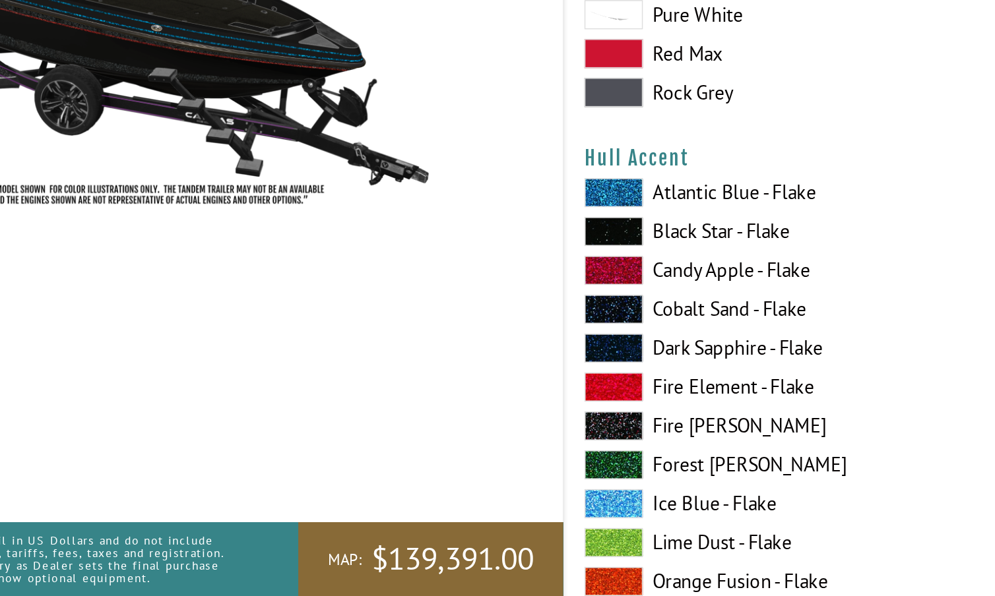
scroll to position [3197, 0]
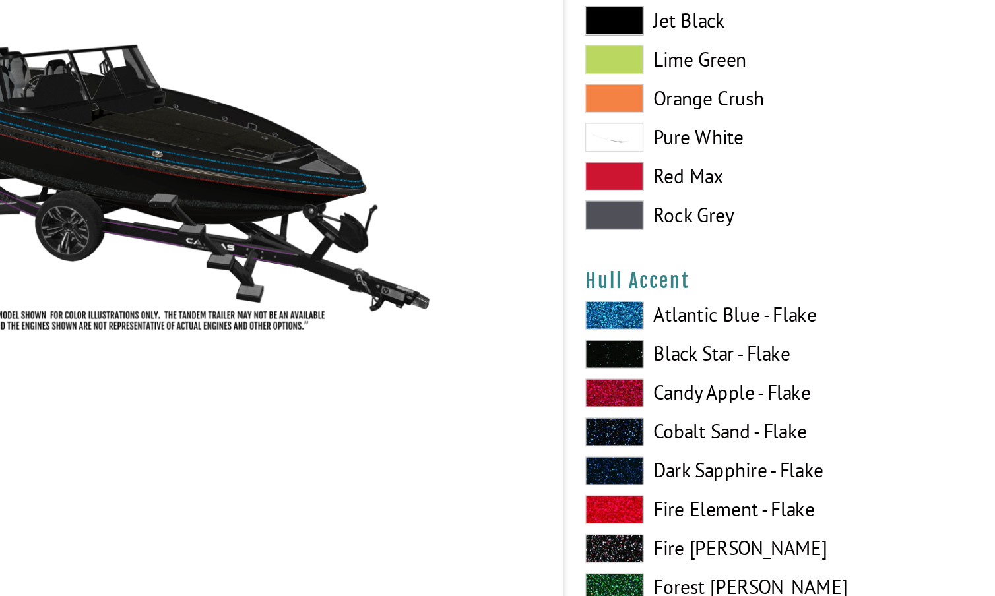
click at [499, 363] on span at bounding box center [519, 373] width 40 height 20
click at [499, 311] on span at bounding box center [519, 321] width 40 height 20
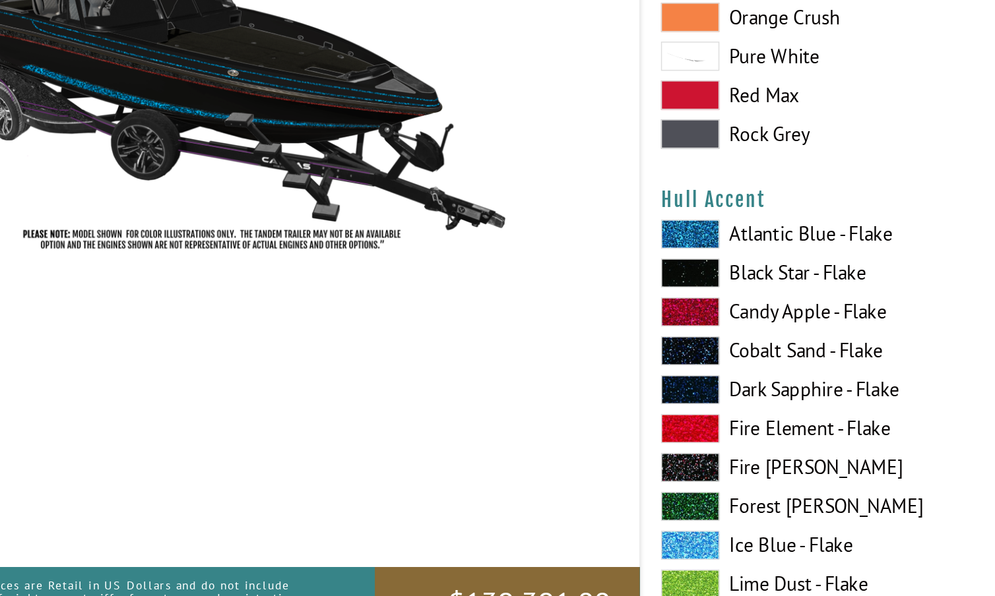
click at [499, 522] on span at bounding box center [519, 532] width 40 height 20
click at [499, 311] on span at bounding box center [519, 321] width 40 height 20
click at [499, 337] on span at bounding box center [519, 347] width 40 height 20
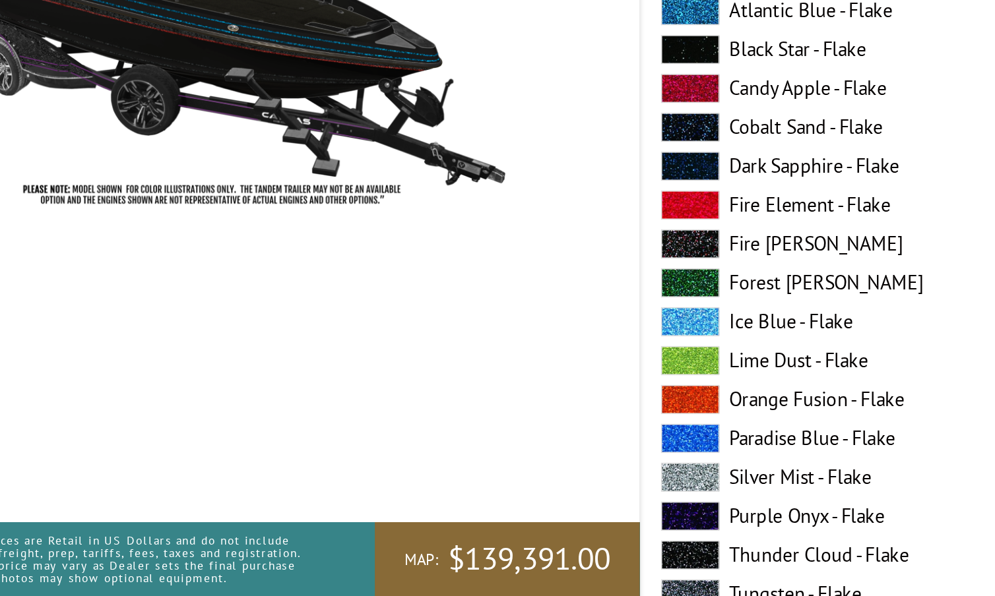
scroll to position [3319, 0]
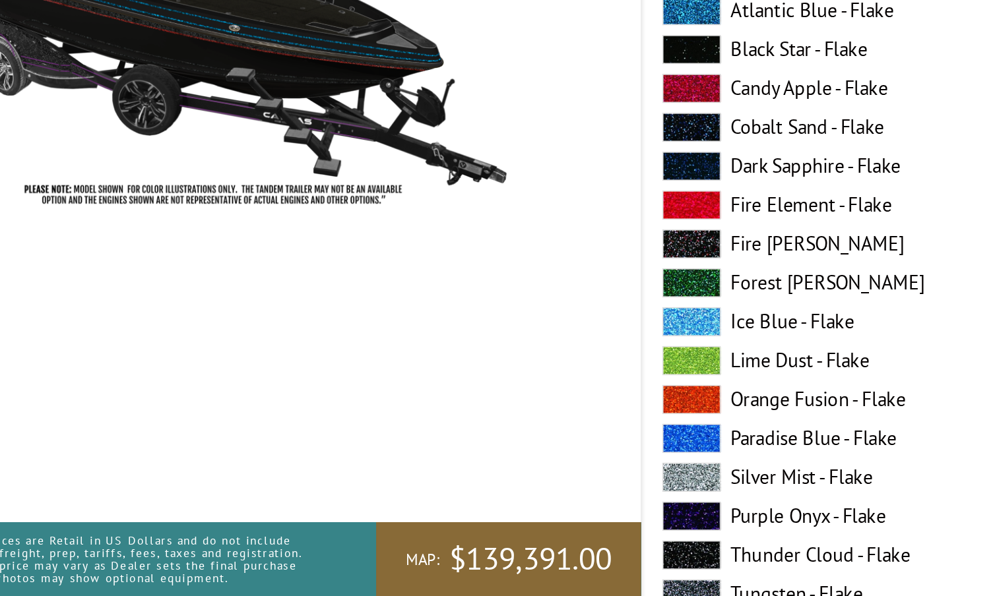
click at [499, 480] on span at bounding box center [519, 490] width 40 height 20
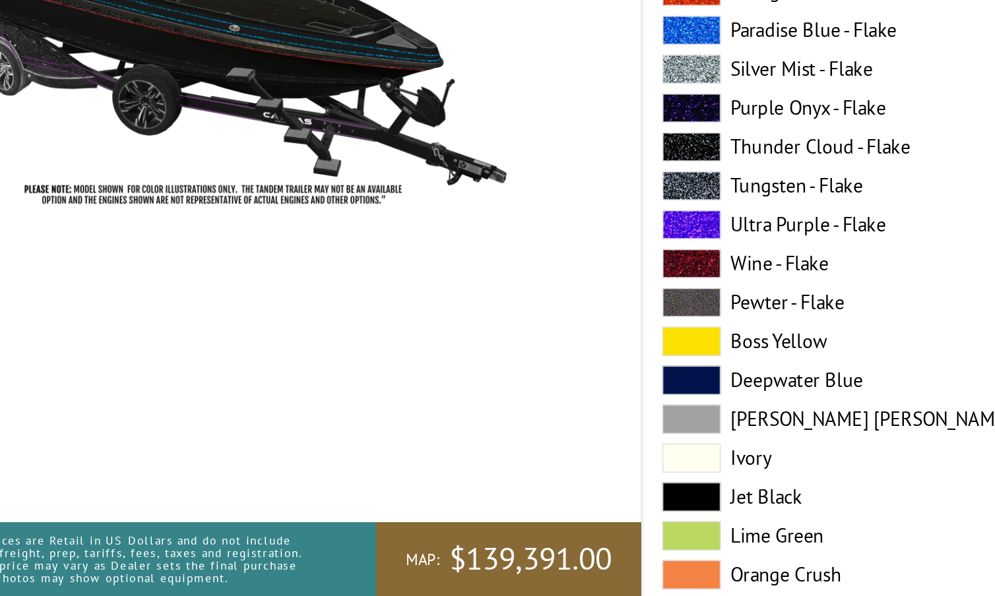
scroll to position [3598, 0]
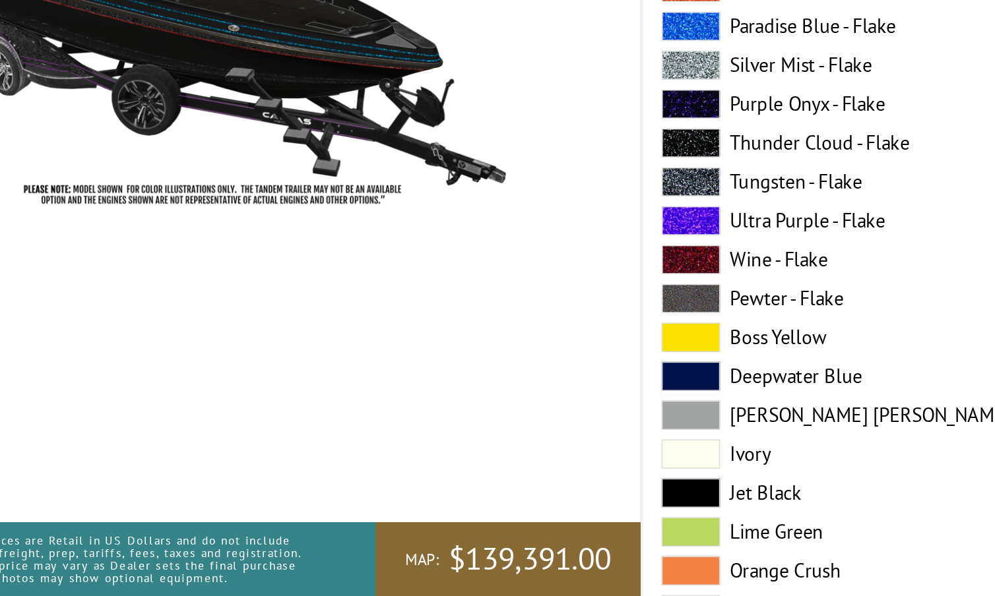
click at [499, 517] on span at bounding box center [519, 527] width 40 height 20
click at [499, 464] on span at bounding box center [519, 474] width 40 height 20
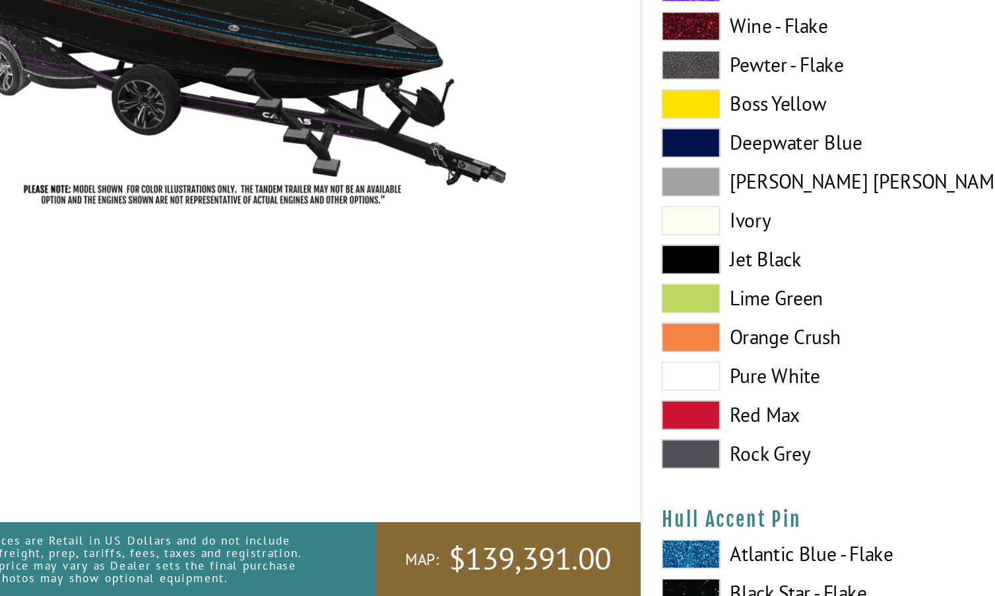
scroll to position [3761, 0]
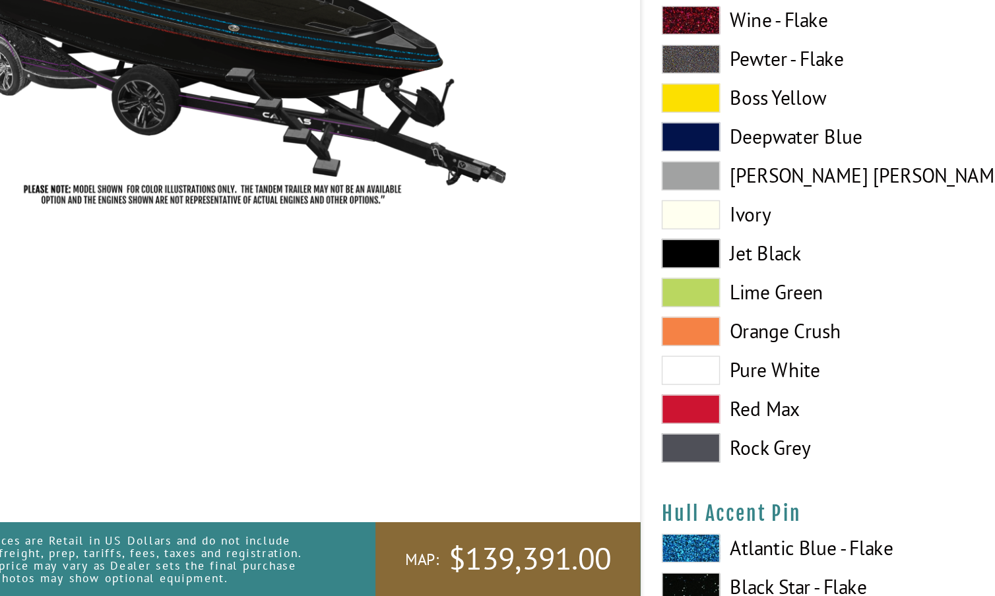
click at [499, 486] on span at bounding box center [519, 496] width 40 height 20
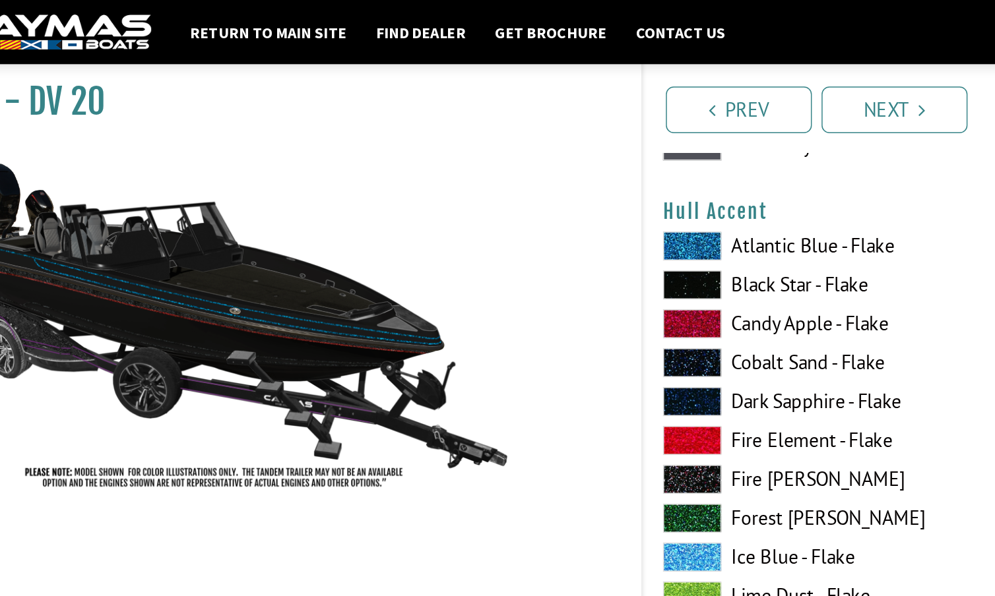
scroll to position [3350, 0]
click at [499, 164] on span at bounding box center [519, 168] width 40 height 20
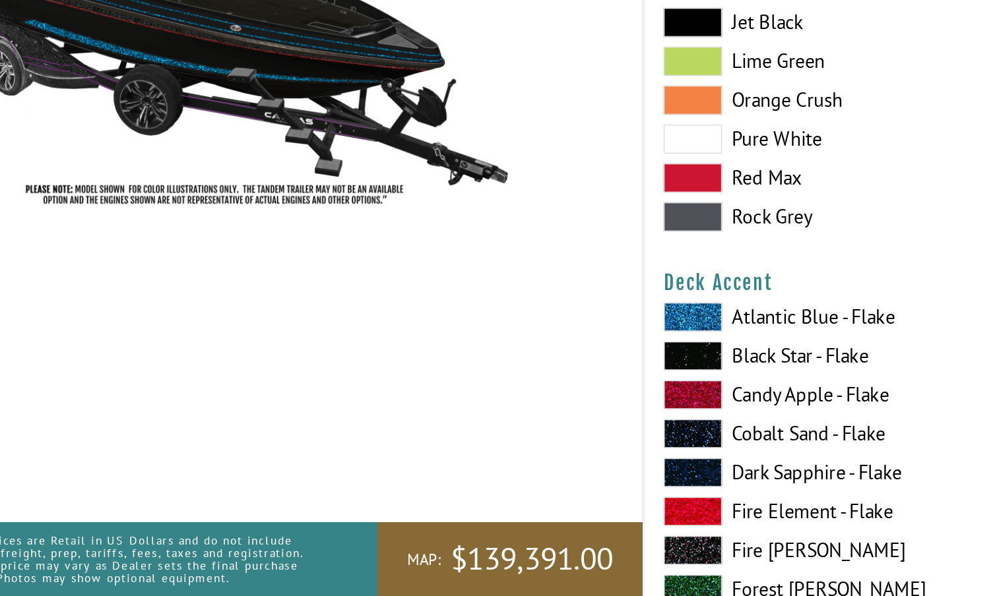
scroll to position [652, 0]
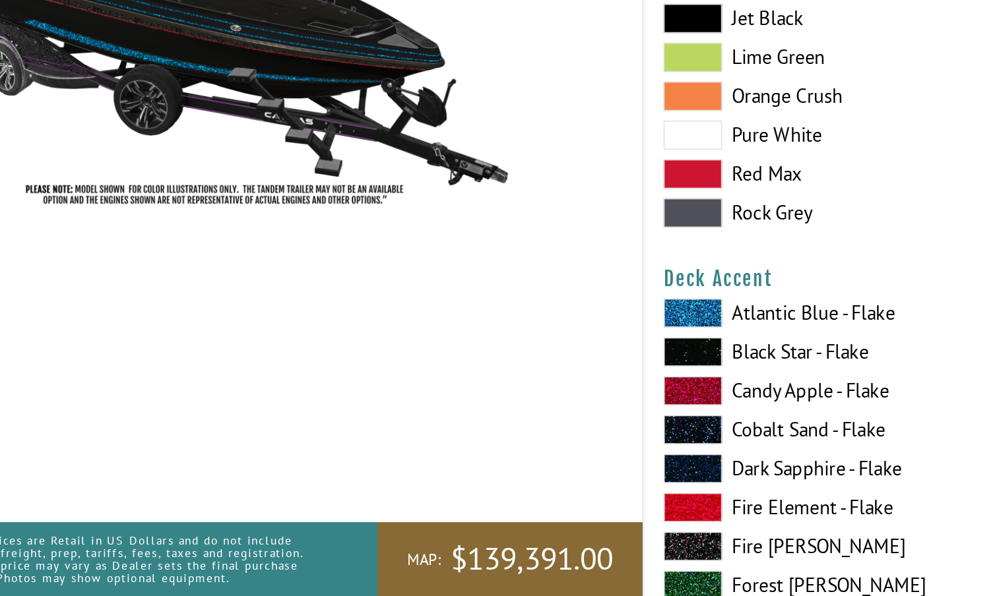
click at [499, 394] on span at bounding box center [519, 404] width 40 height 20
click at [499, 421] on span at bounding box center [519, 431] width 40 height 20
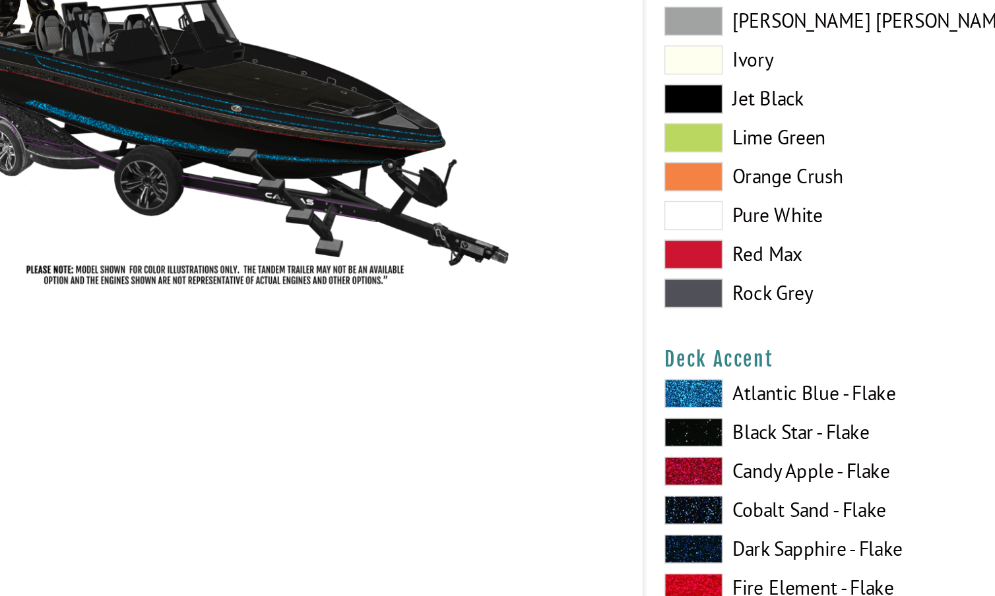
click at [499, 394] on span at bounding box center [519, 404] width 40 height 20
click at [499, 421] on span at bounding box center [519, 431] width 40 height 20
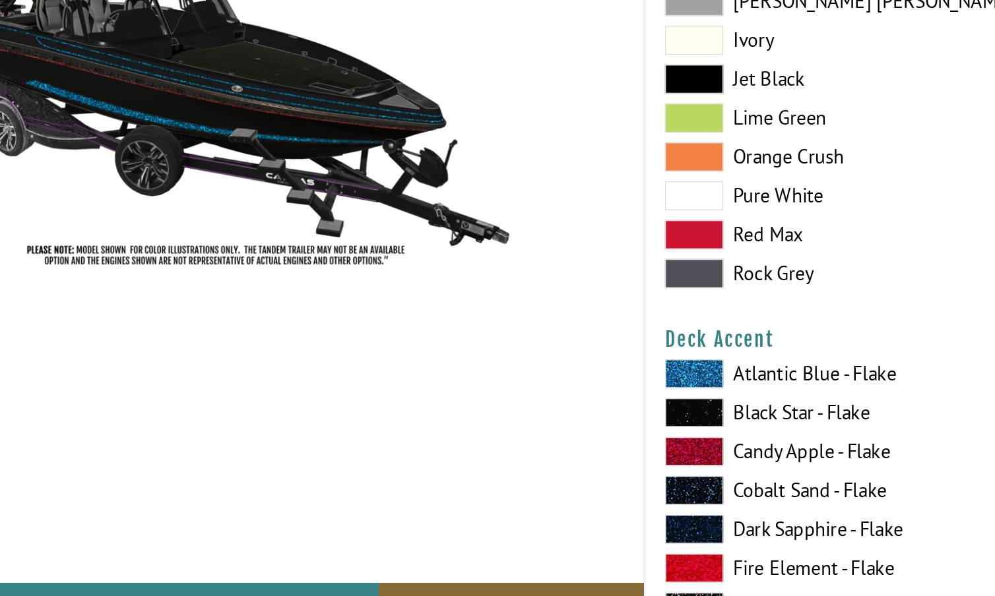
click at [499, 500] on span at bounding box center [519, 510] width 40 height 20
click at [499, 421] on span at bounding box center [519, 431] width 40 height 20
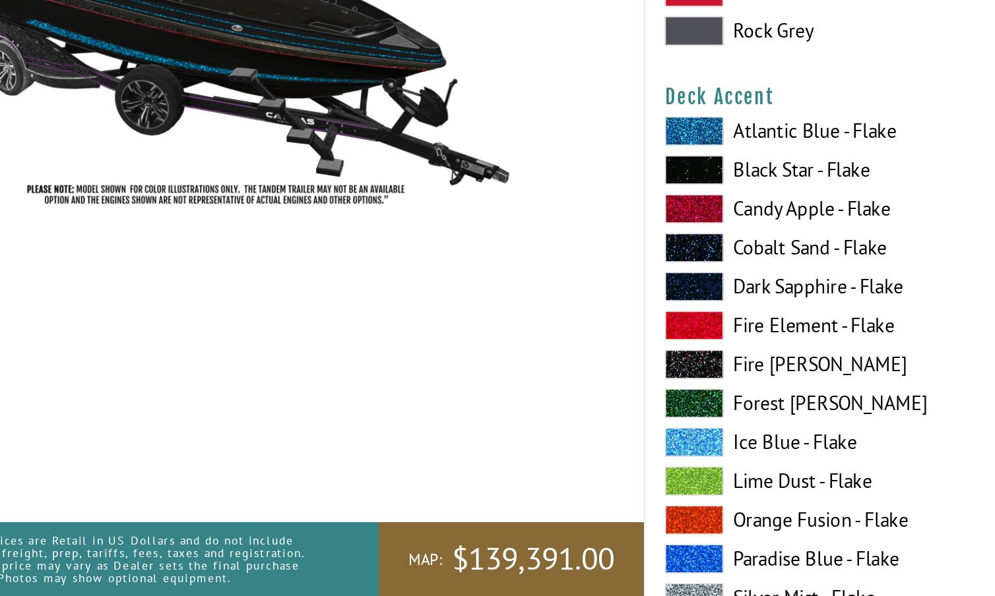
scroll to position [796, 0]
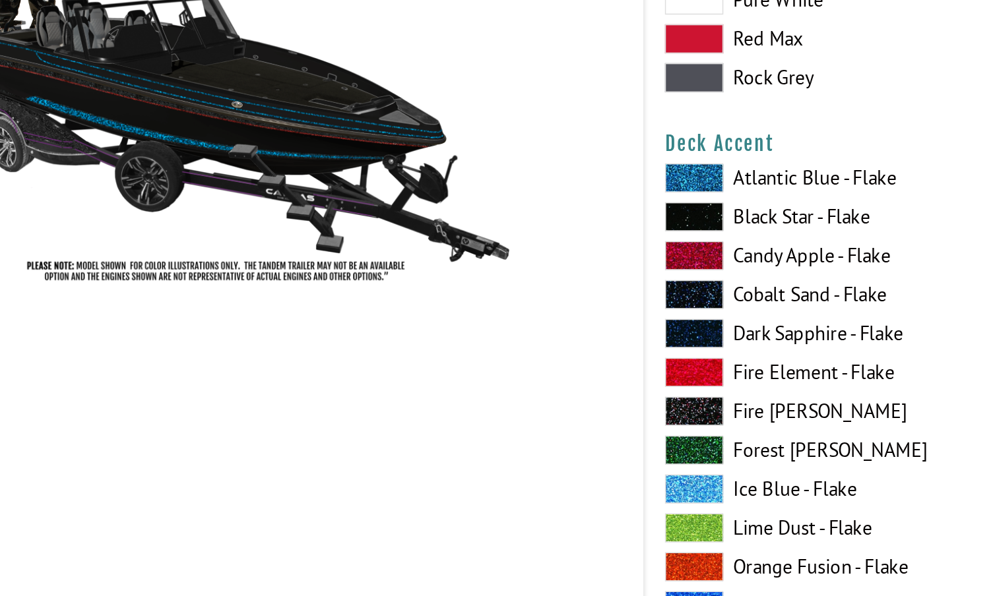
click at [499, 409] on span at bounding box center [519, 419] width 40 height 20
click at [499, 462] on span at bounding box center [519, 472] width 40 height 20
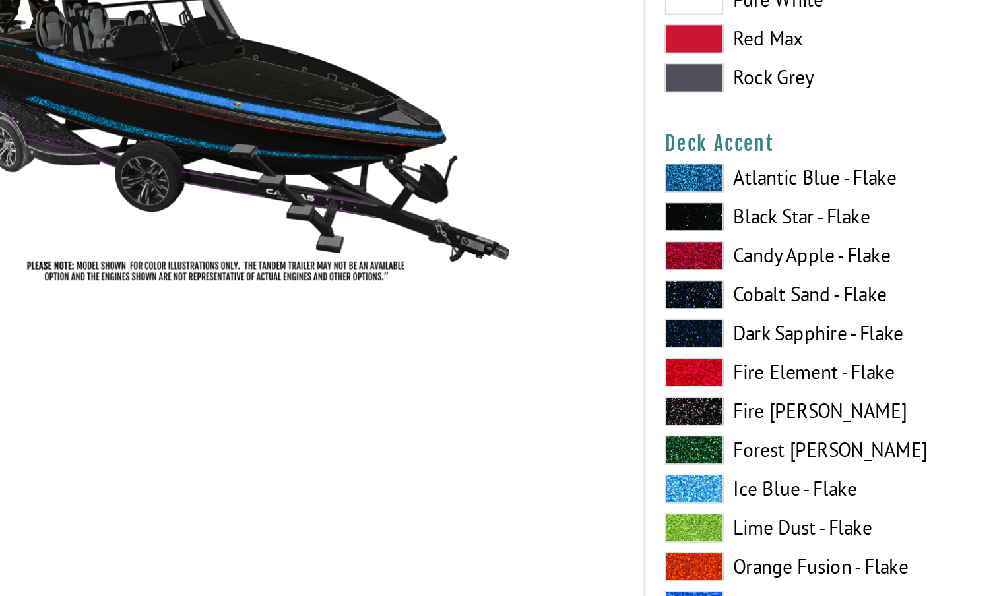
click at [499, 409] on span at bounding box center [519, 419] width 40 height 20
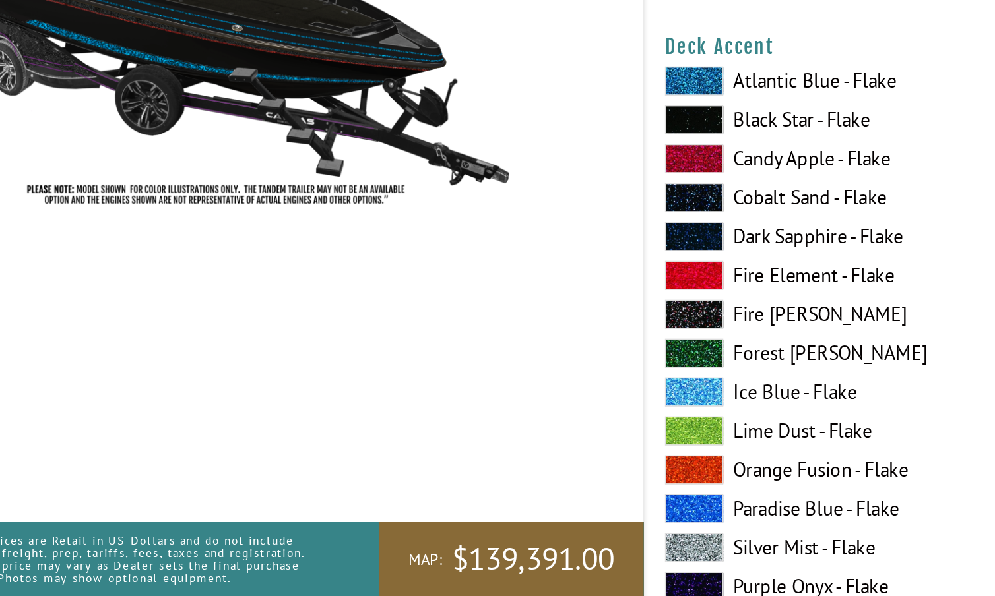
scroll to position [818, 0]
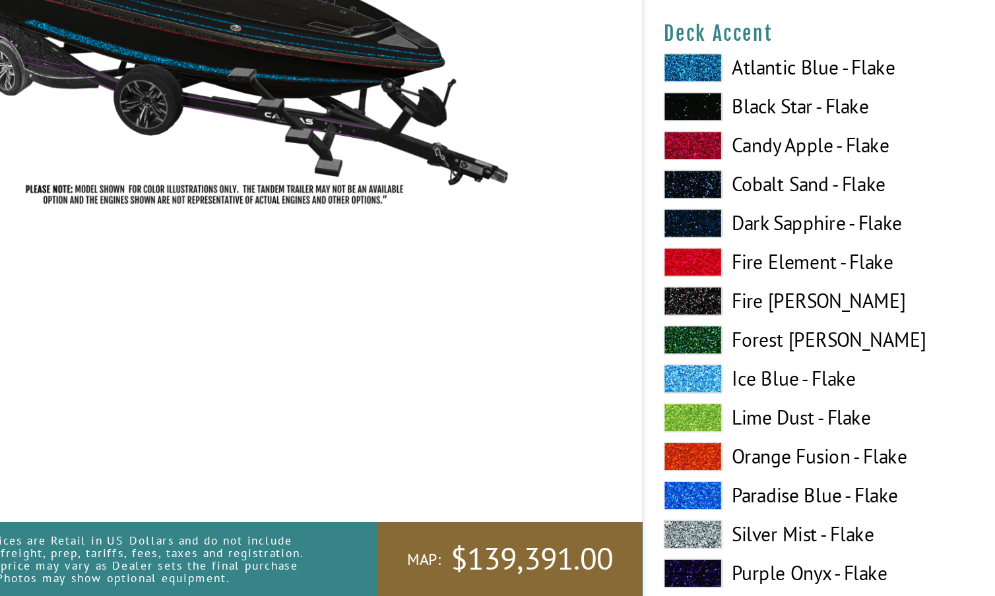
click at [499, 518] on span at bounding box center [519, 528] width 40 height 20
click at [499, 571] on span at bounding box center [519, 581] width 40 height 20
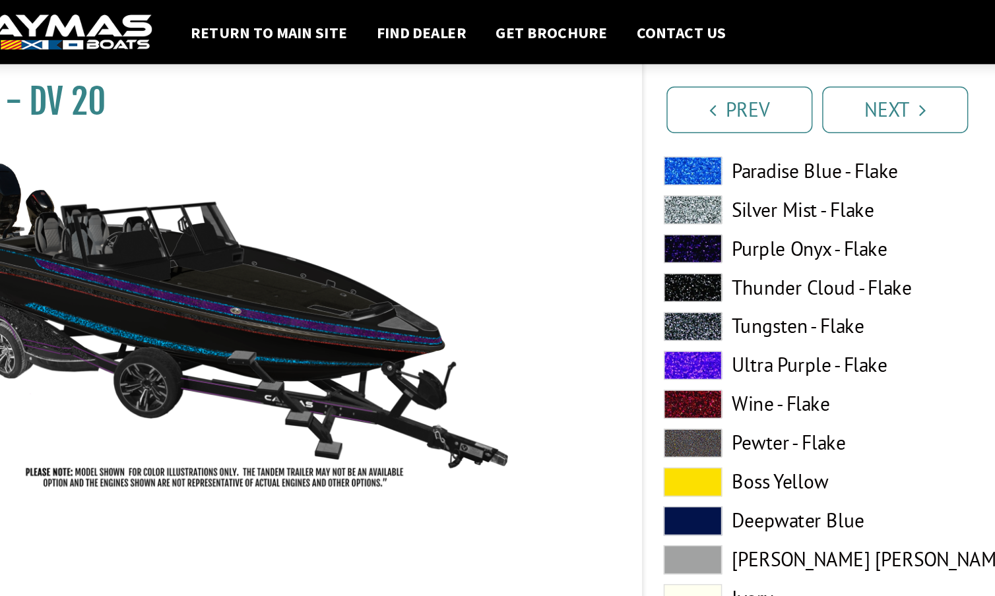
scroll to position [414, 0]
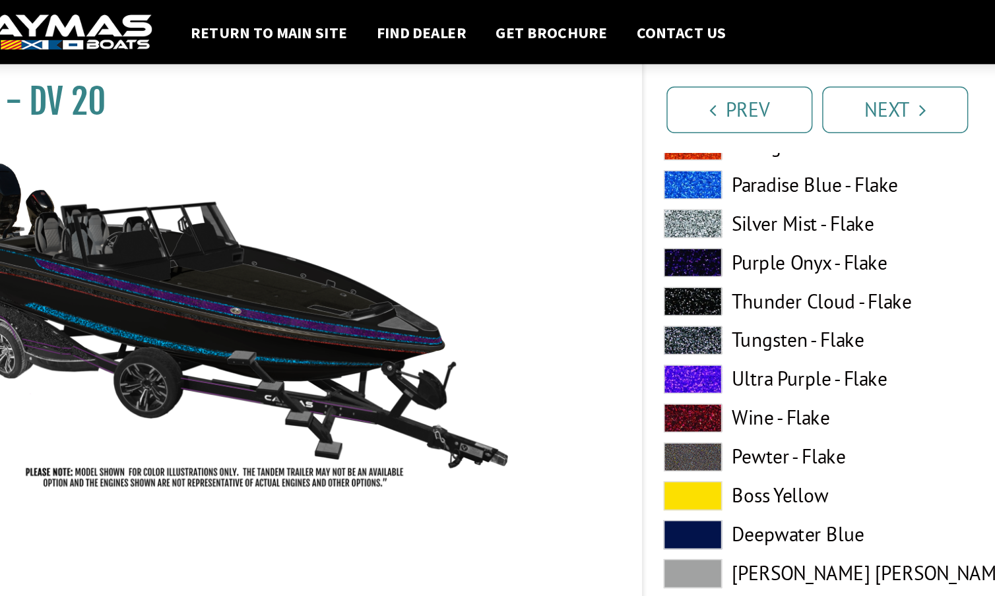
click at [499, 173] on span at bounding box center [519, 178] width 40 height 20
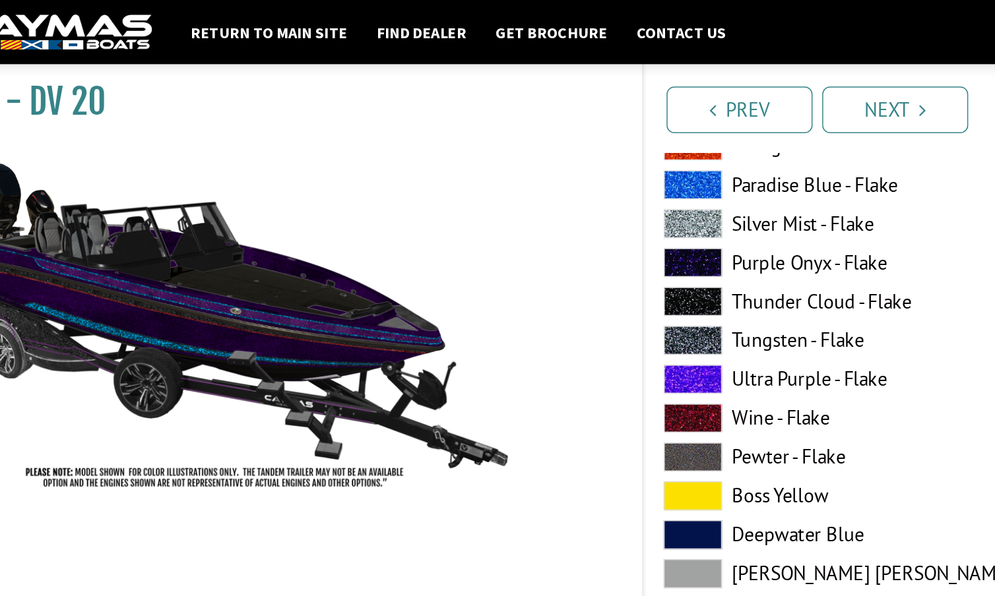
click at [499, 173] on span at bounding box center [519, 178] width 40 height 20
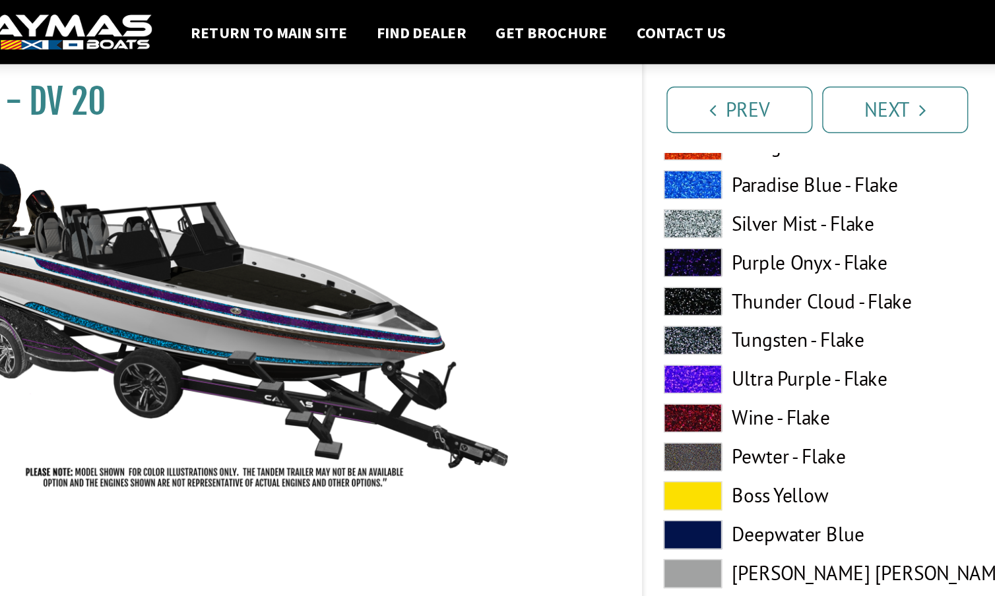
click at [499, 173] on span at bounding box center [519, 178] width 40 height 20
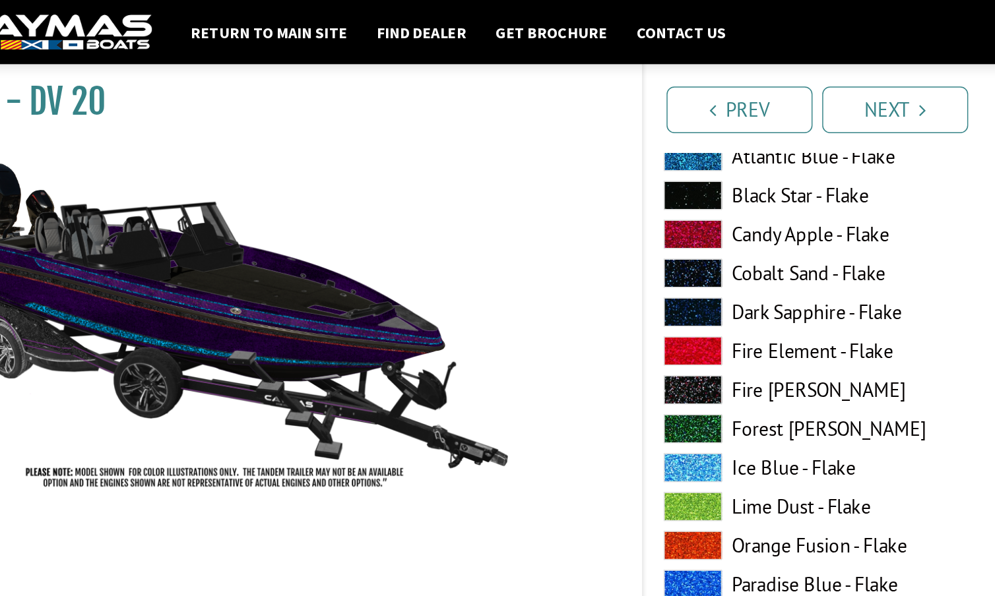
scroll to position [135, 0]
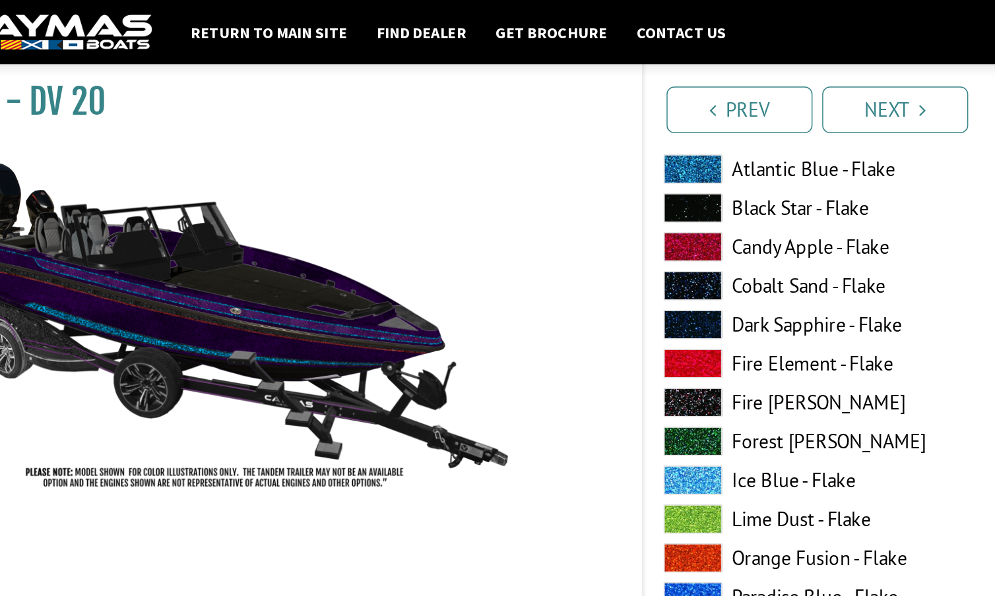
click at [499, 164] on span at bounding box center [519, 168] width 40 height 20
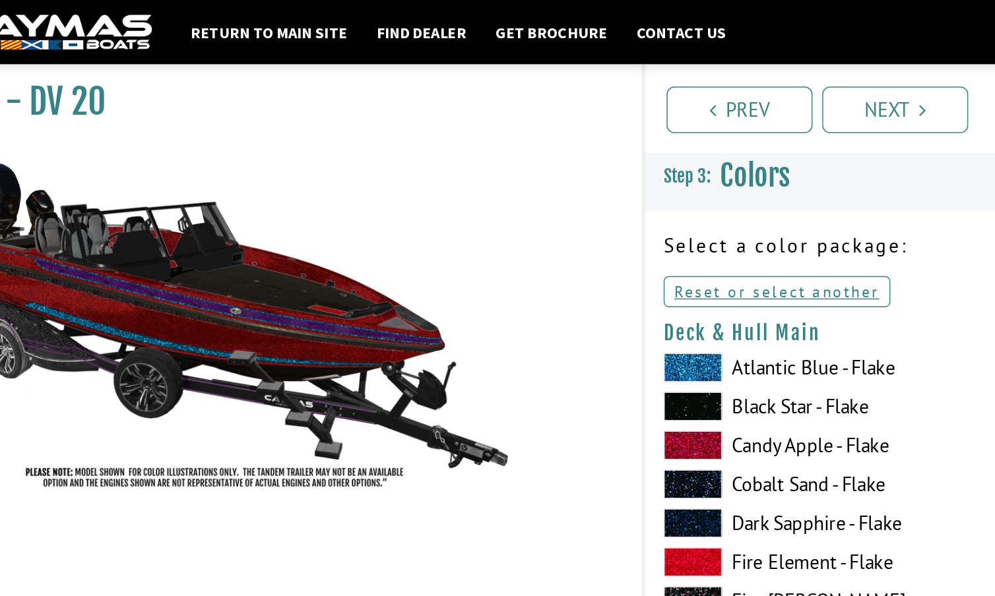
scroll to position [0, 0]
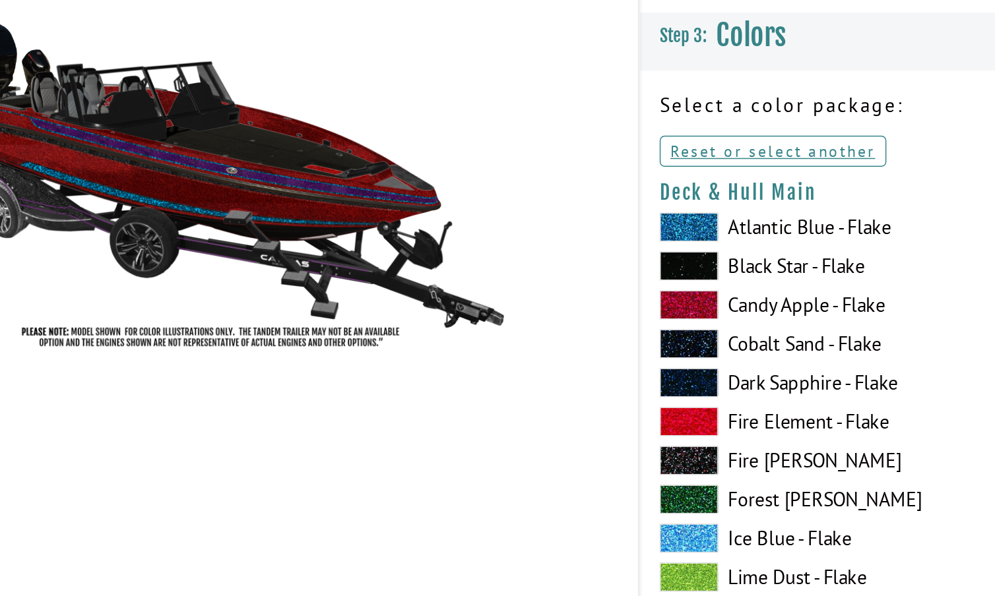
click at [499, 266] on span at bounding box center [519, 276] width 40 height 20
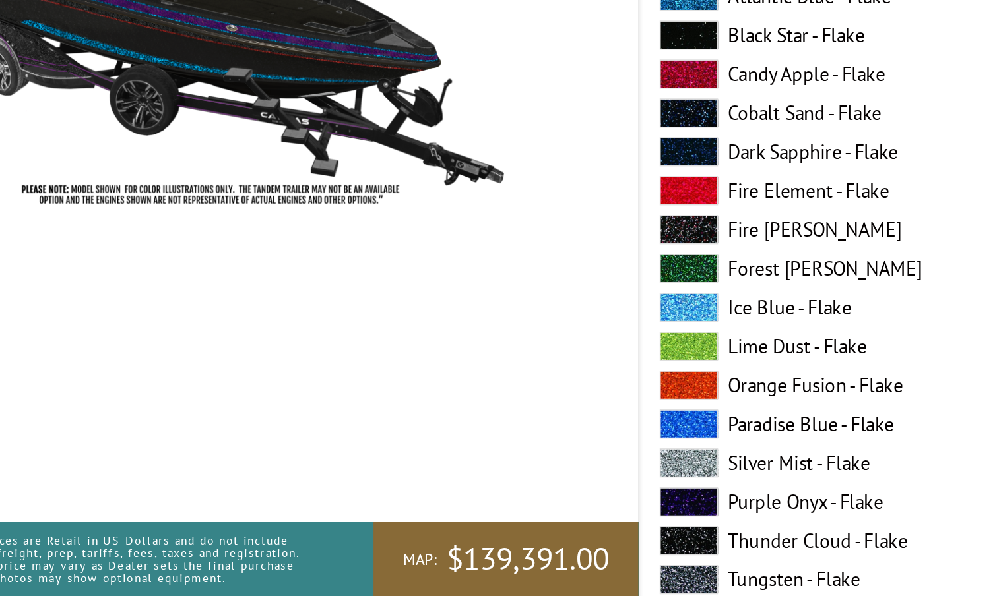
scroll to position [117, 0]
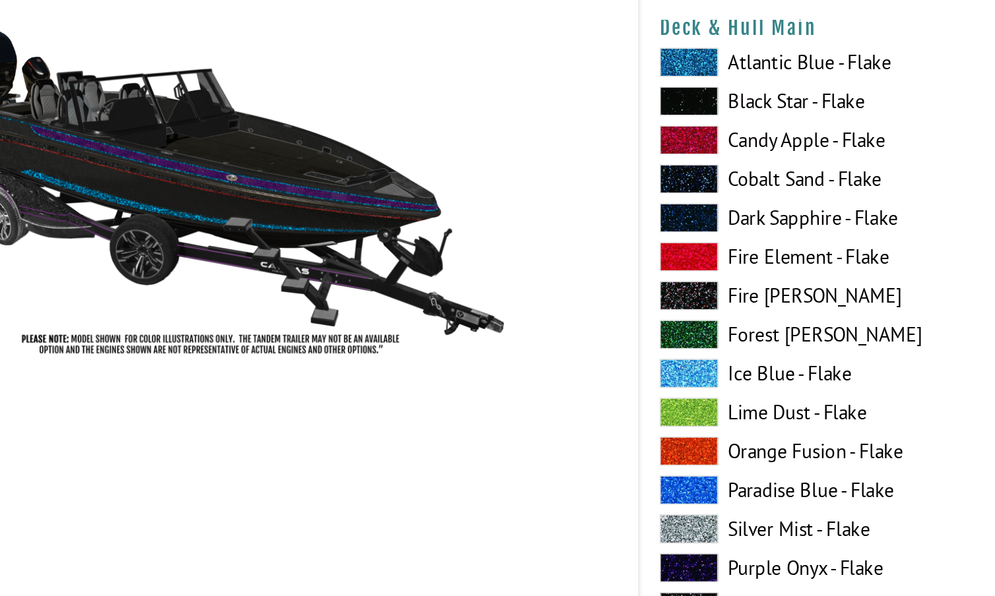
click at [499, 466] on span at bounding box center [519, 476] width 40 height 20
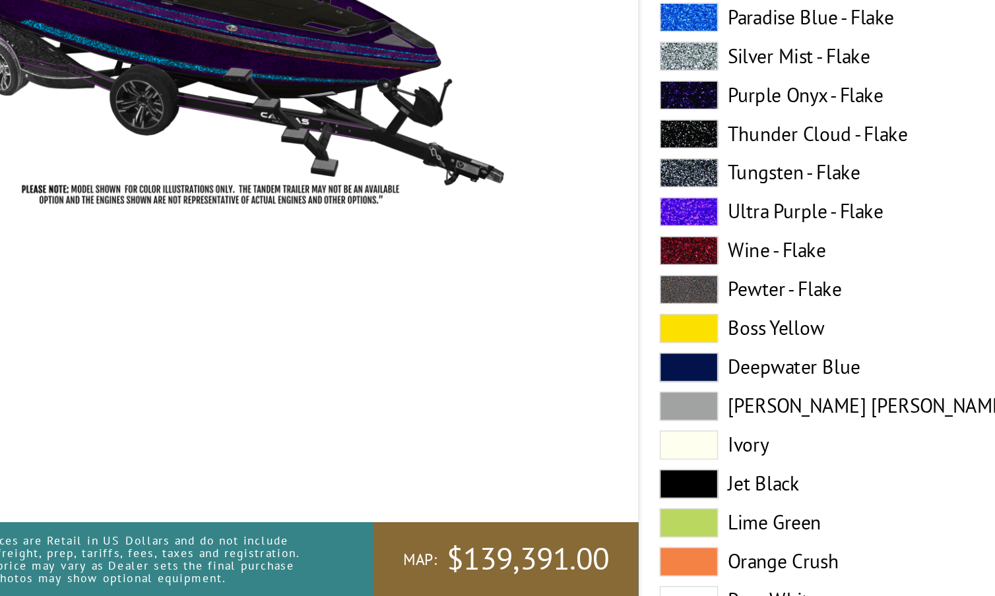
scroll to position [339, 0]
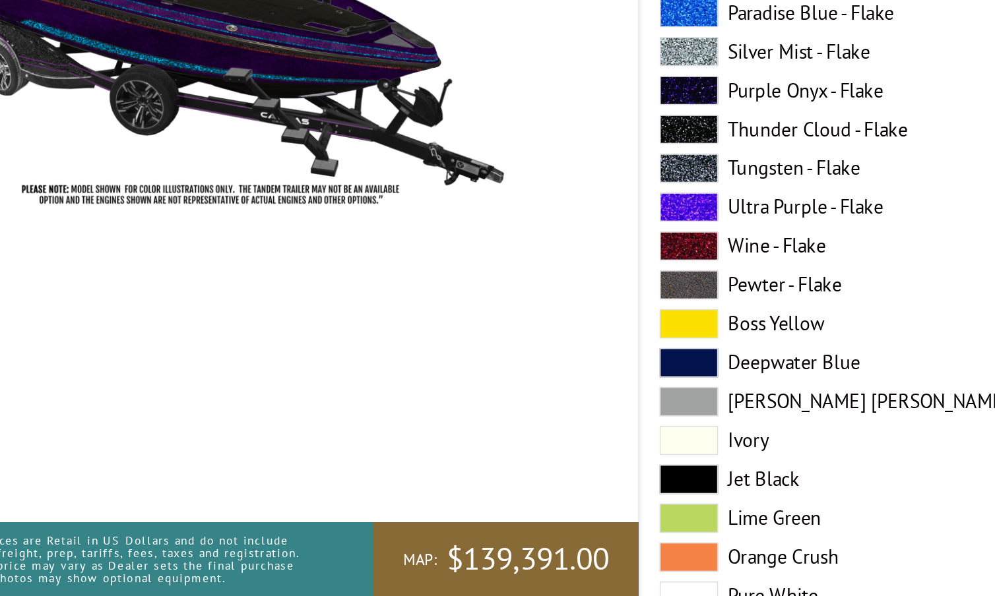
click at [499, 507] on span at bounding box center [519, 517] width 40 height 20
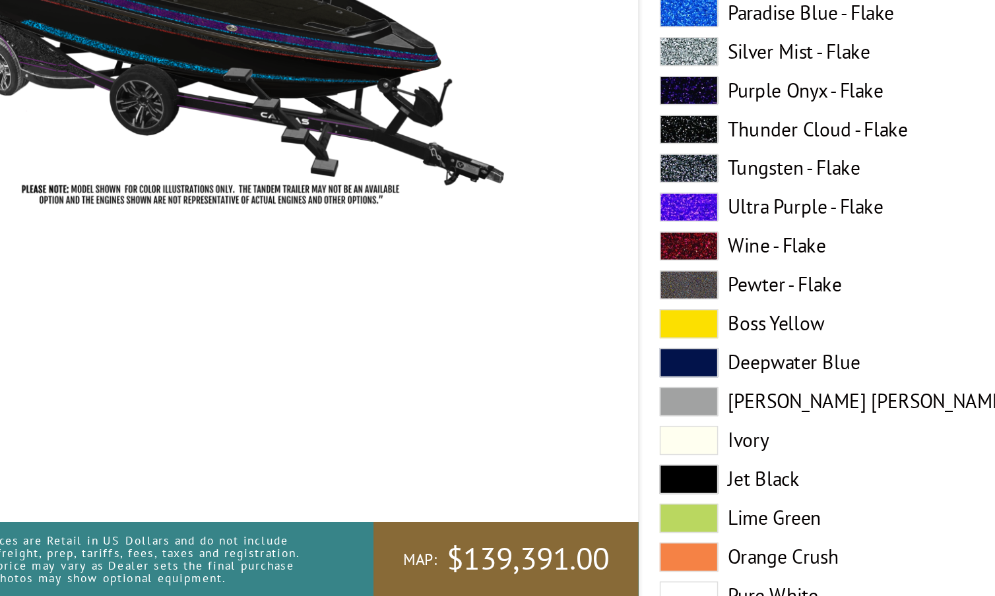
click at [499, 507] on span at bounding box center [519, 517] width 40 height 20
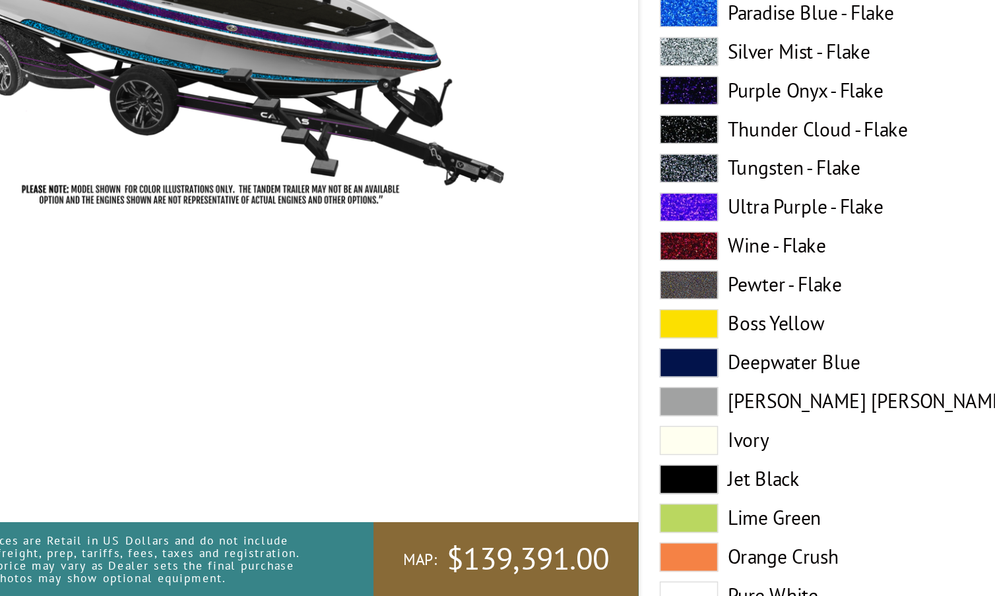
click at [499, 507] on span at bounding box center [519, 517] width 40 height 20
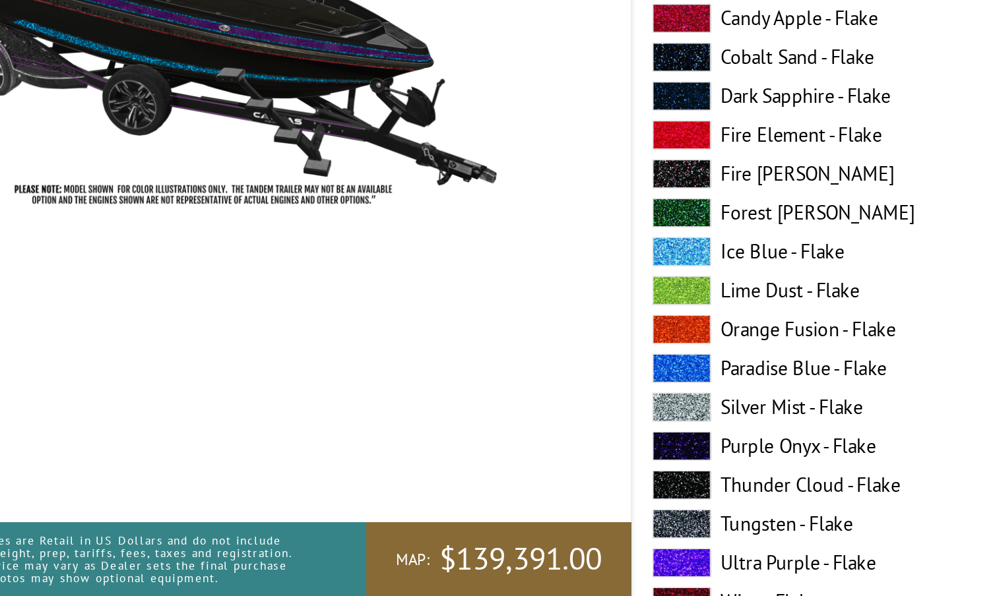
scroll to position [913, 0]
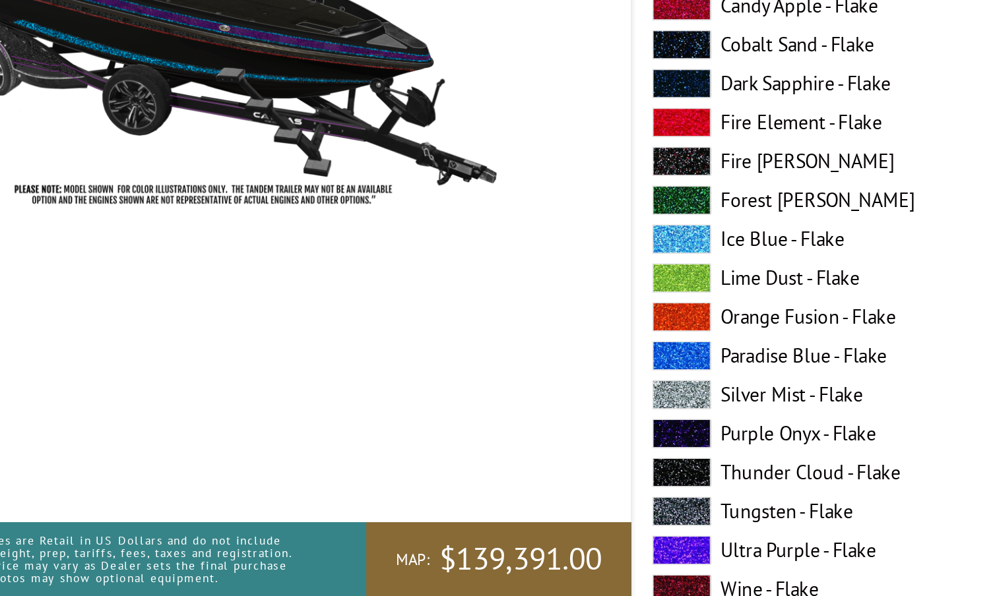
click at [499, 476] on span at bounding box center [519, 486] width 40 height 20
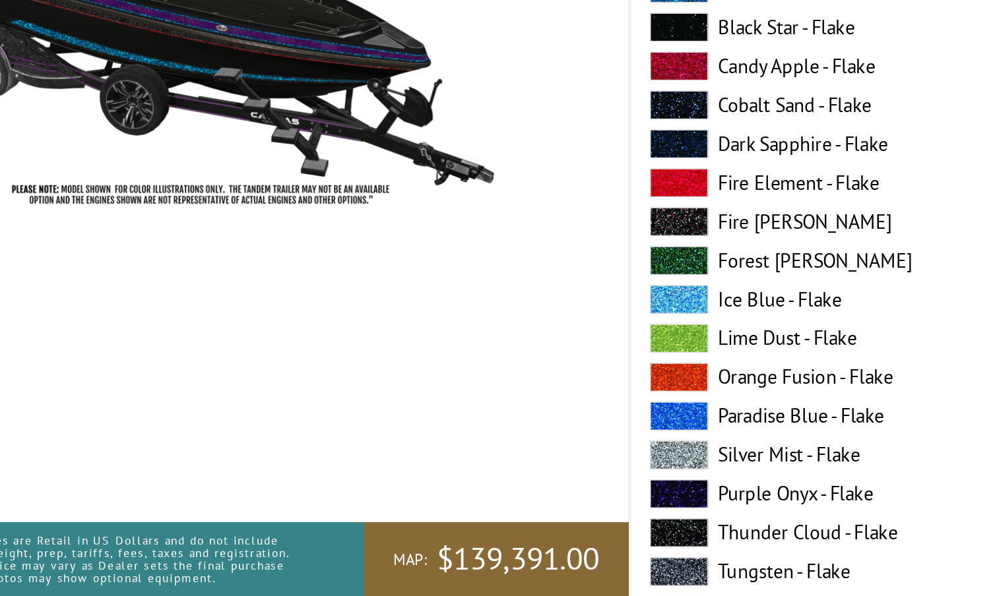
scroll to position [1689, 0]
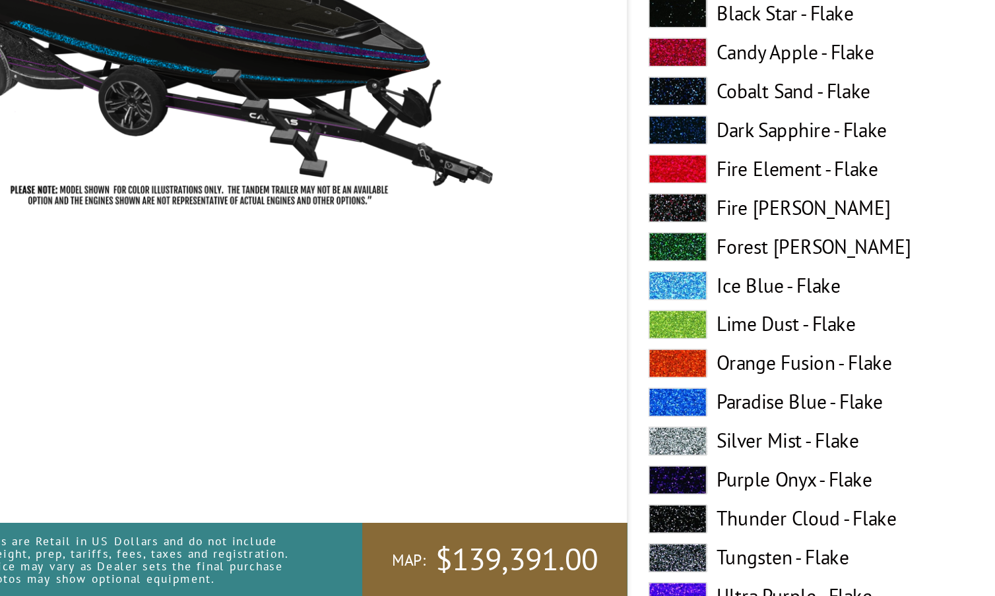
click at [499, 507] on span at bounding box center [519, 517] width 40 height 20
click at [499, 481] on span at bounding box center [519, 491] width 40 height 20
click at [499, 455] on span at bounding box center [519, 465] width 40 height 20
click at [499, 428] on span at bounding box center [519, 438] width 40 height 20
click at [499, 270] on span at bounding box center [519, 280] width 40 height 20
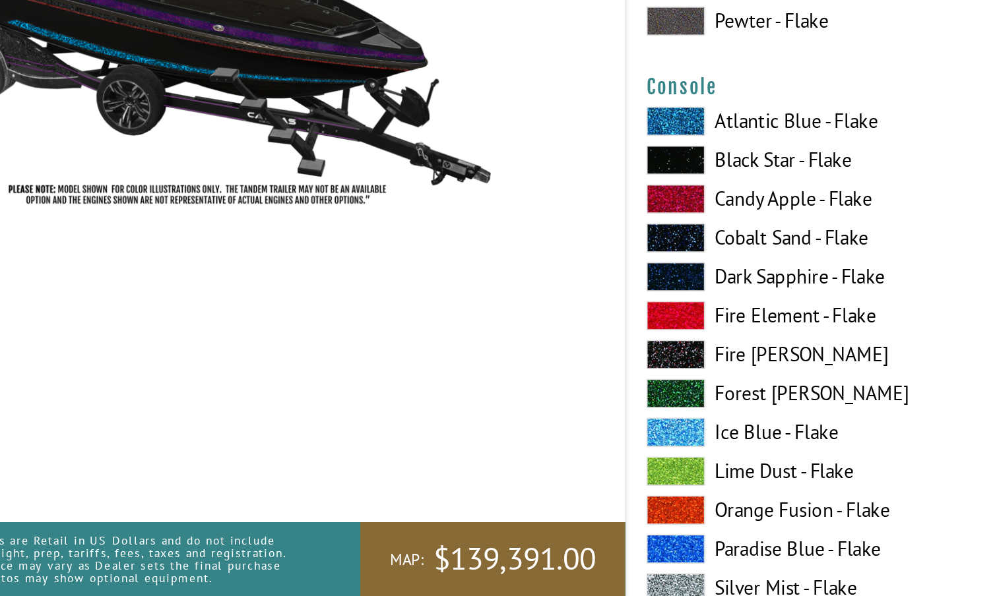
scroll to position [2140, 0]
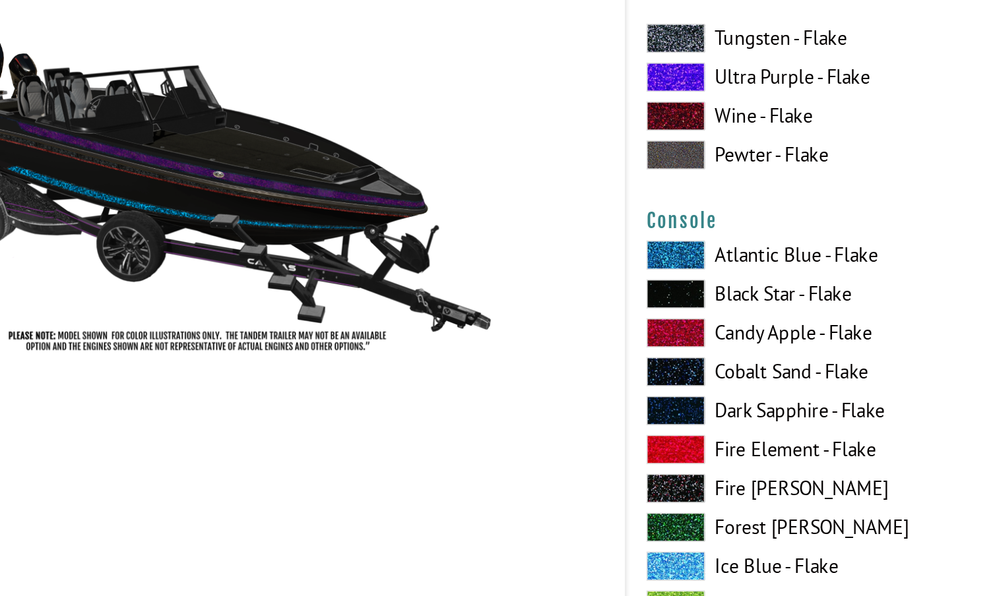
click at [499, 361] on span at bounding box center [519, 371] width 40 height 20
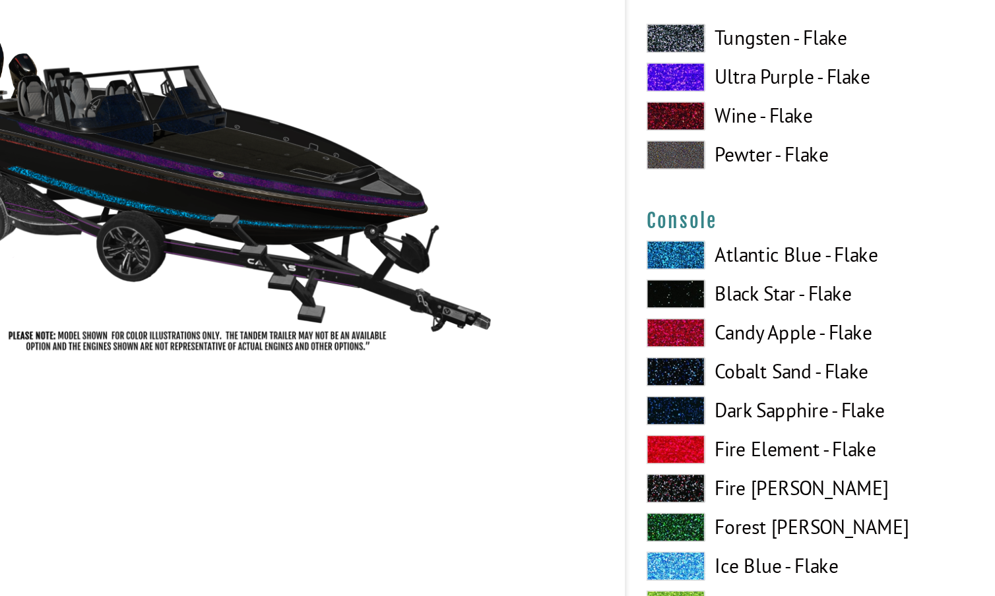
click at [499, 309] on span at bounding box center [519, 319] width 40 height 20
click at [499, 414] on span at bounding box center [519, 424] width 40 height 20
click at [499, 361] on span at bounding box center [519, 371] width 40 height 20
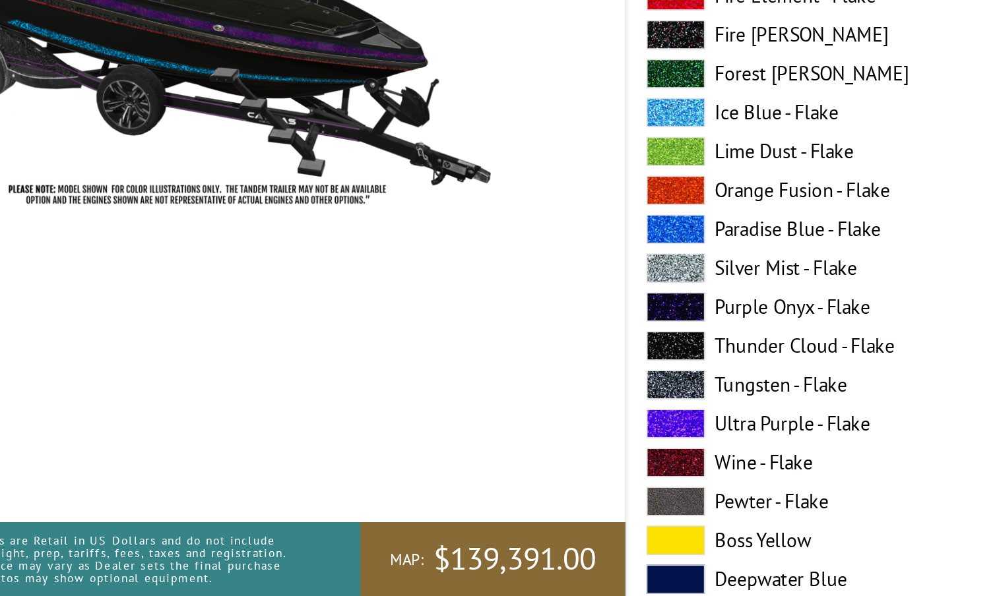
scroll to position [2351, 0]
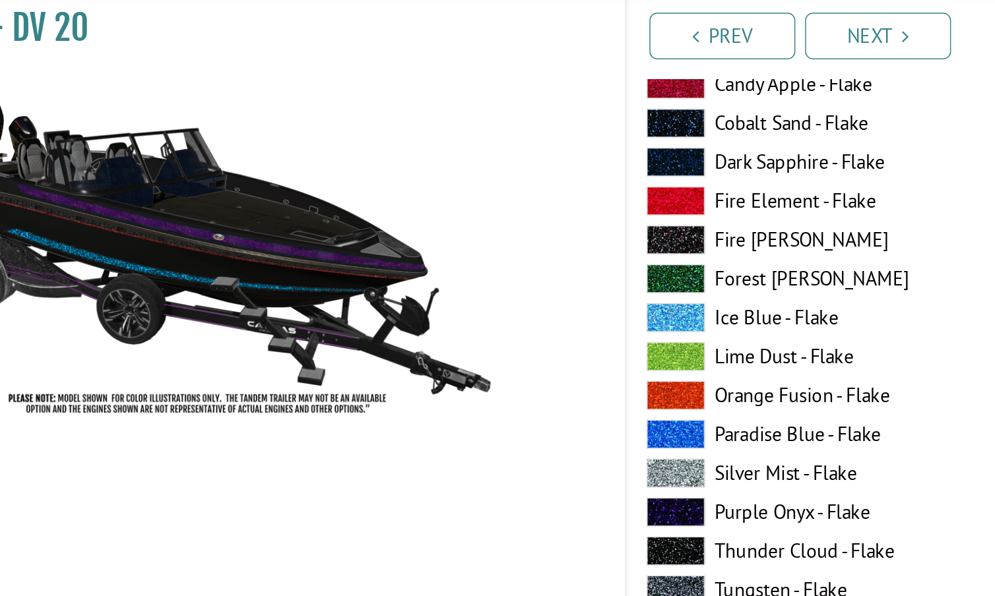
click at [499, 414] on span at bounding box center [519, 424] width 40 height 20
click at [499, 388] on span at bounding box center [519, 398] width 40 height 20
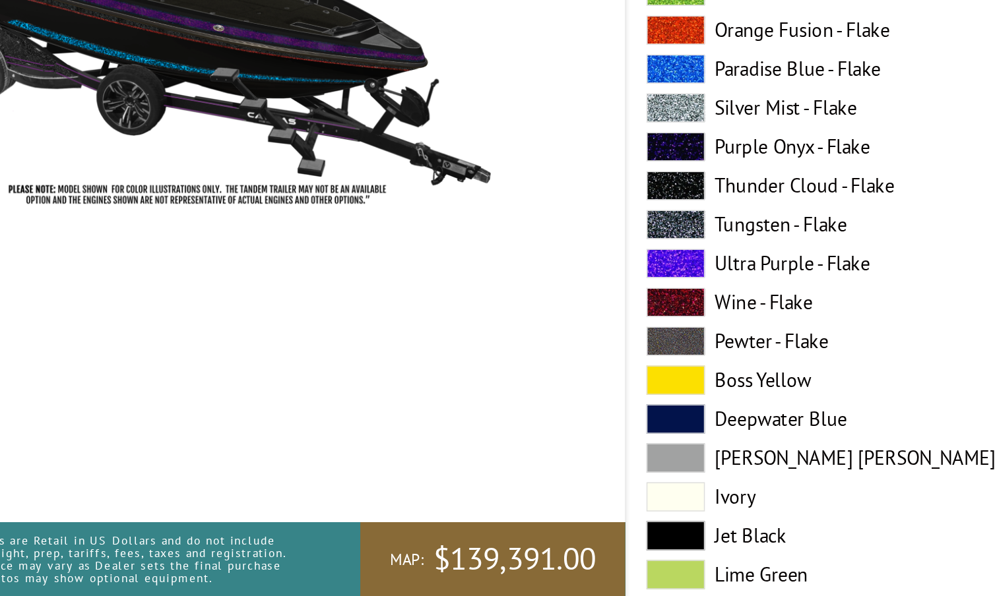
scroll to position [2516, 0]
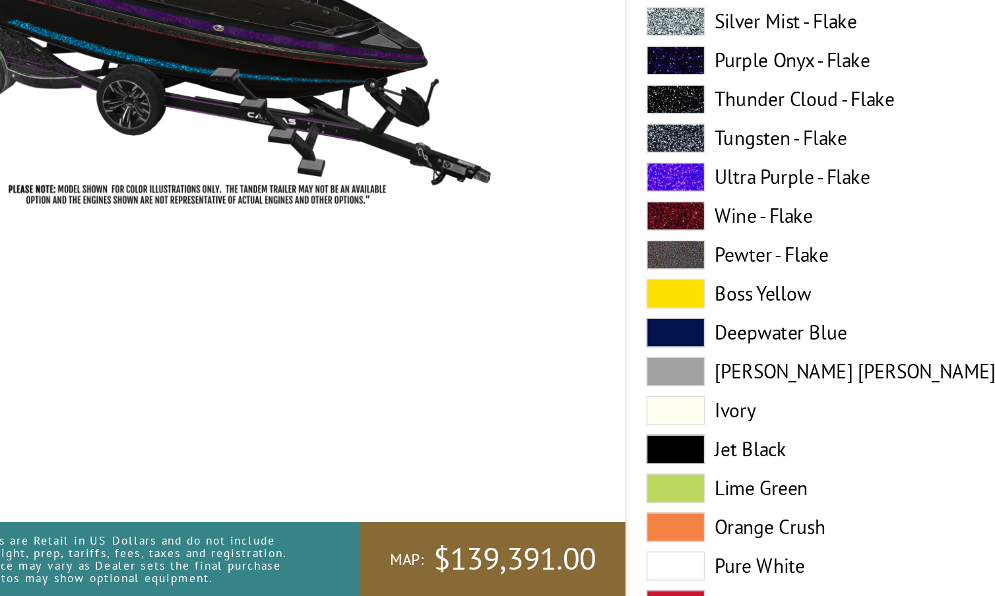
click at [499, 487] on span at bounding box center [519, 497] width 40 height 20
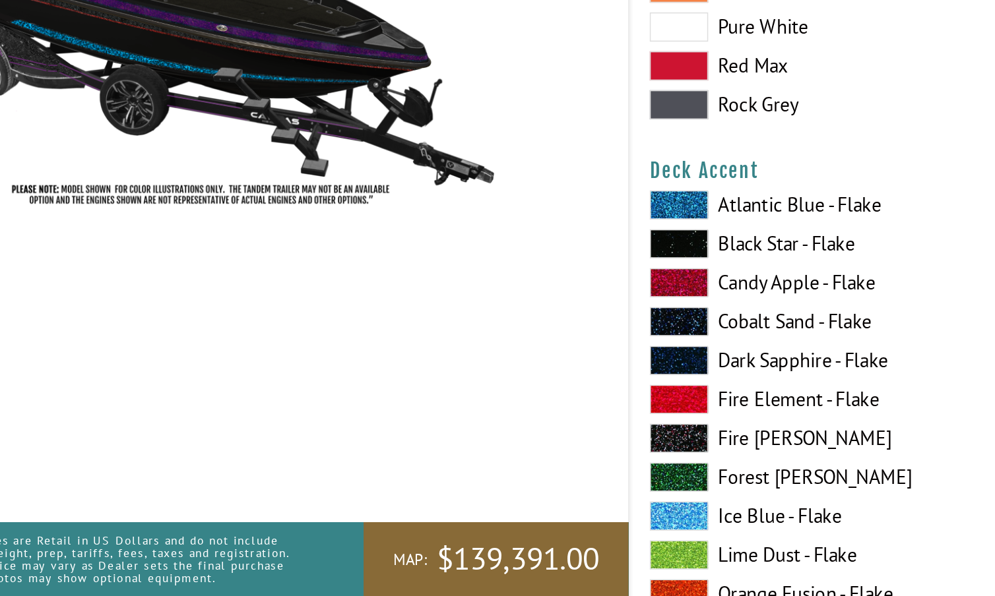
scroll to position [728, 0]
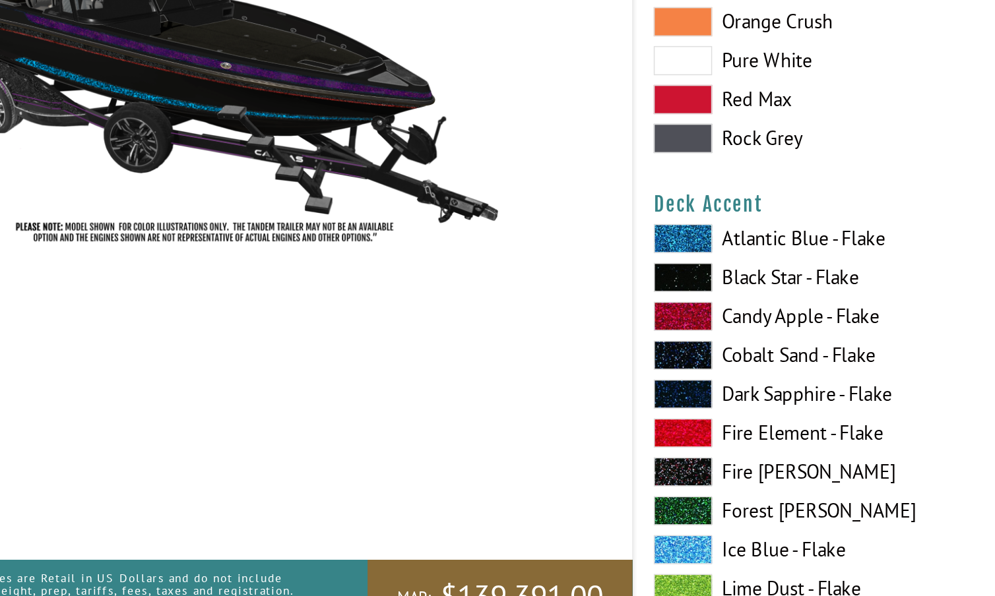
click at [499, 319] on span at bounding box center [519, 329] width 40 height 20
click at [499, 345] on span at bounding box center [519, 355] width 40 height 20
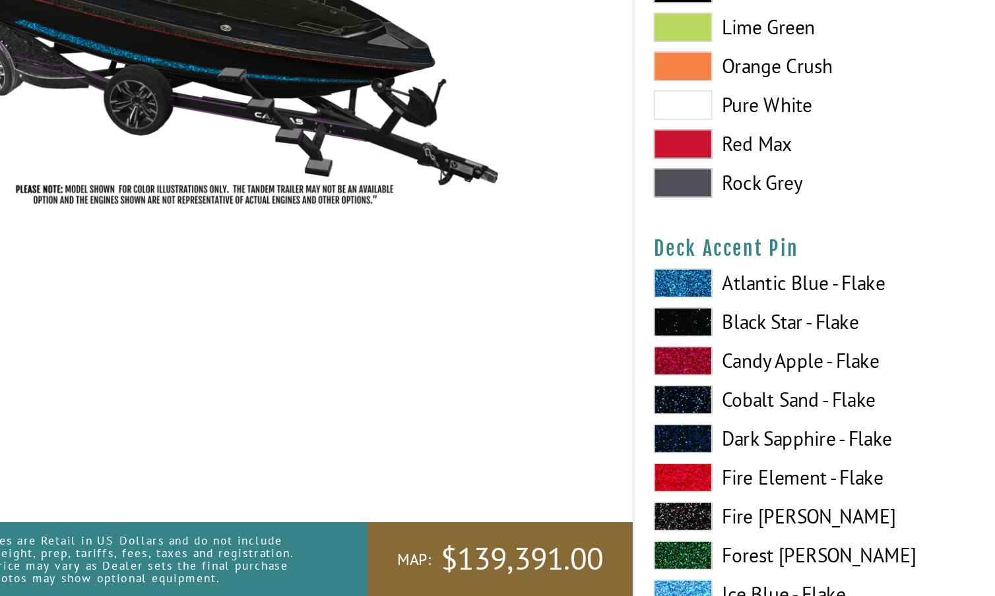
scroll to position [1480, 0]
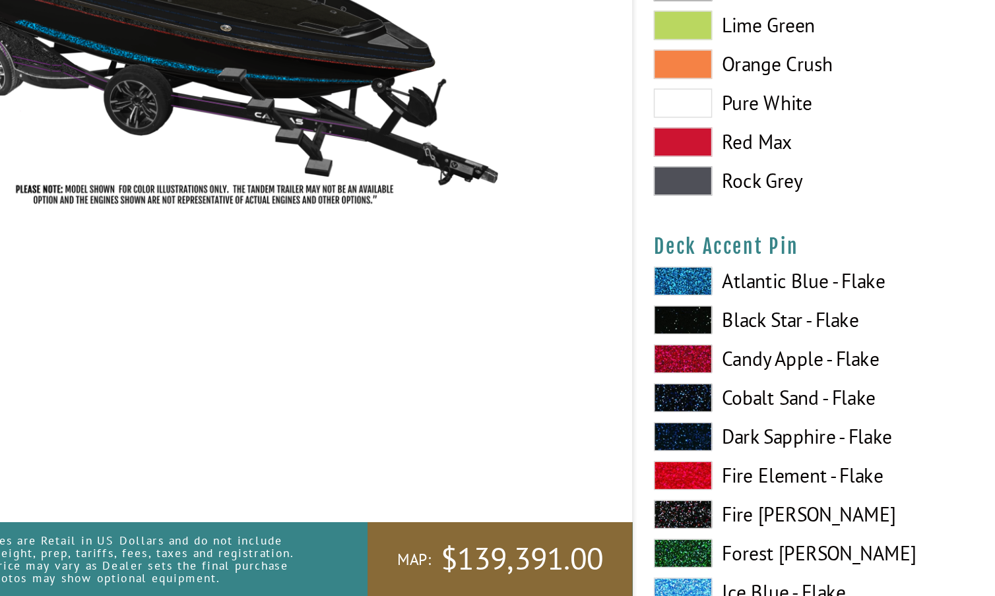
click at [499, 399] on span at bounding box center [519, 409] width 40 height 20
click at [499, 425] on span at bounding box center [519, 435] width 40 height 20
click at [499, 373] on span at bounding box center [519, 383] width 40 height 20
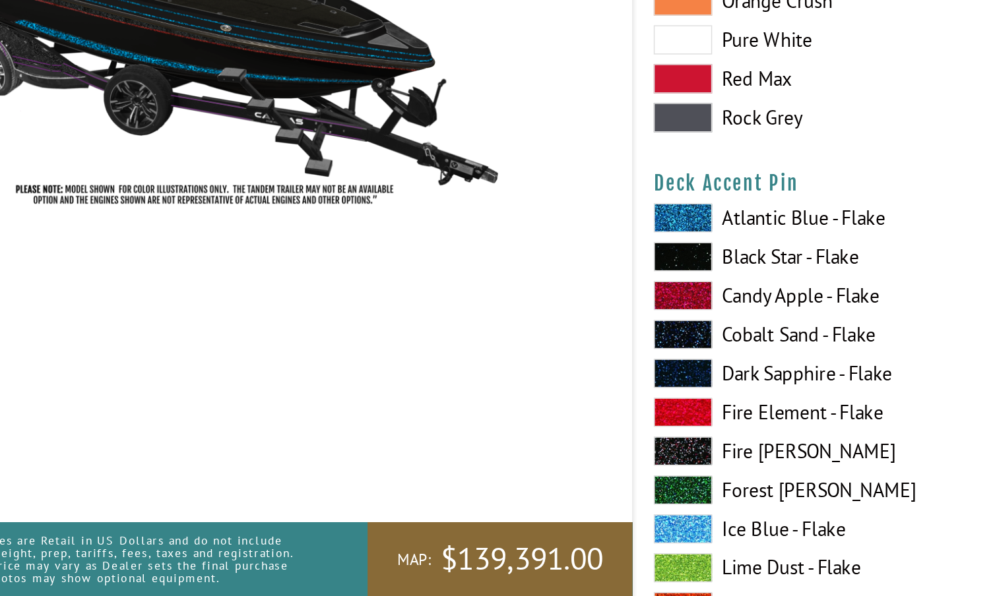
scroll to position [1526, 0]
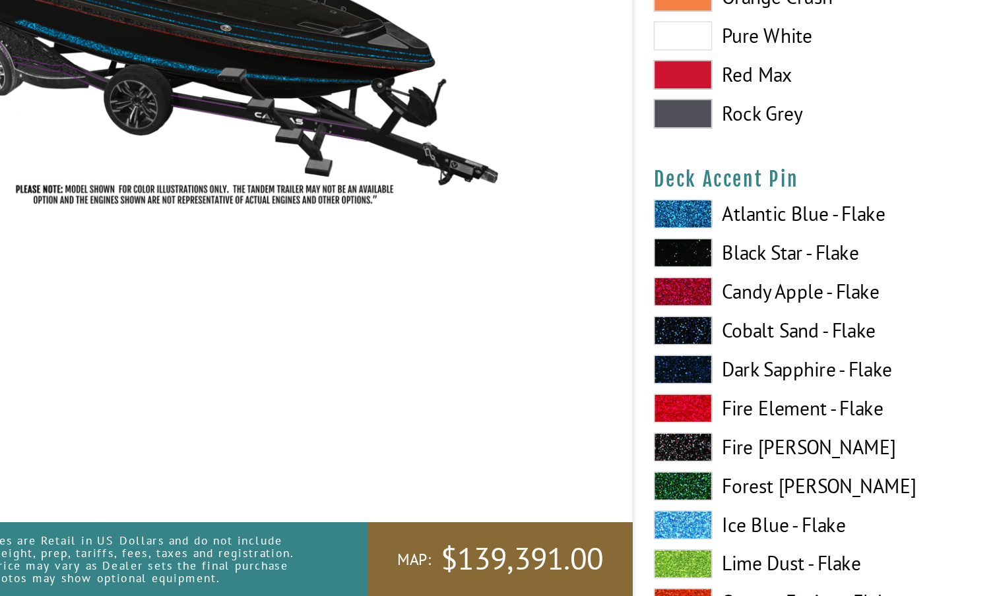
click at [499, 538] on span at bounding box center [519, 548] width 40 height 20
click at [499, 327] on span at bounding box center [519, 337] width 40 height 20
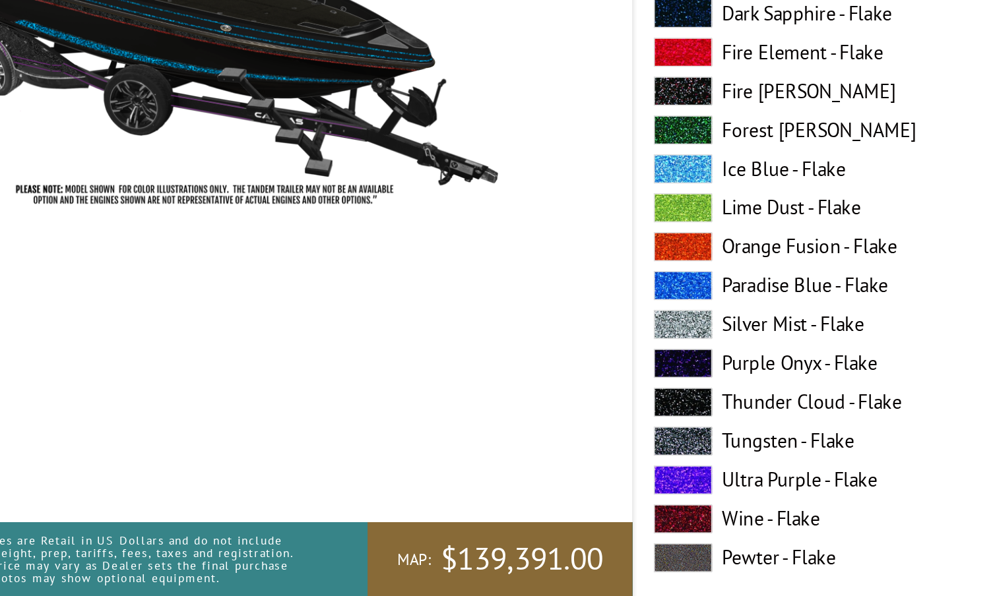
scroll to position [1768, 0]
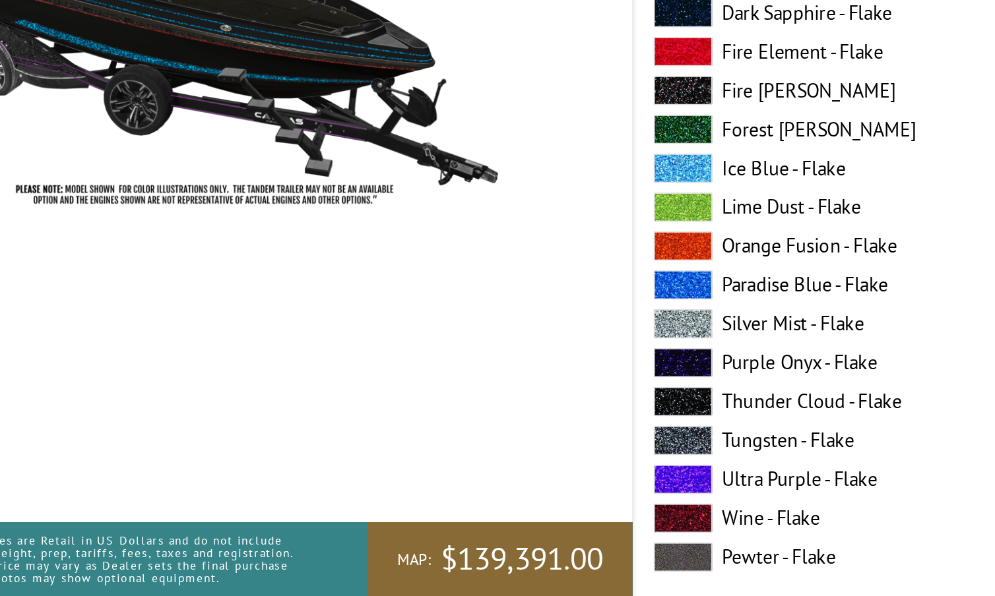
click at [499, 375] on span at bounding box center [519, 385] width 40 height 20
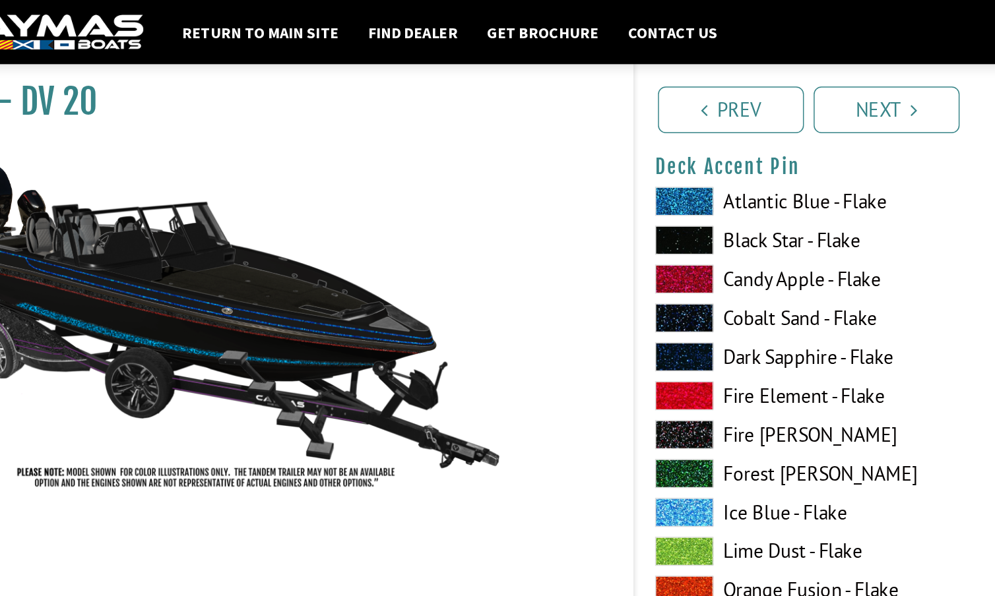
scroll to position [1724, 0]
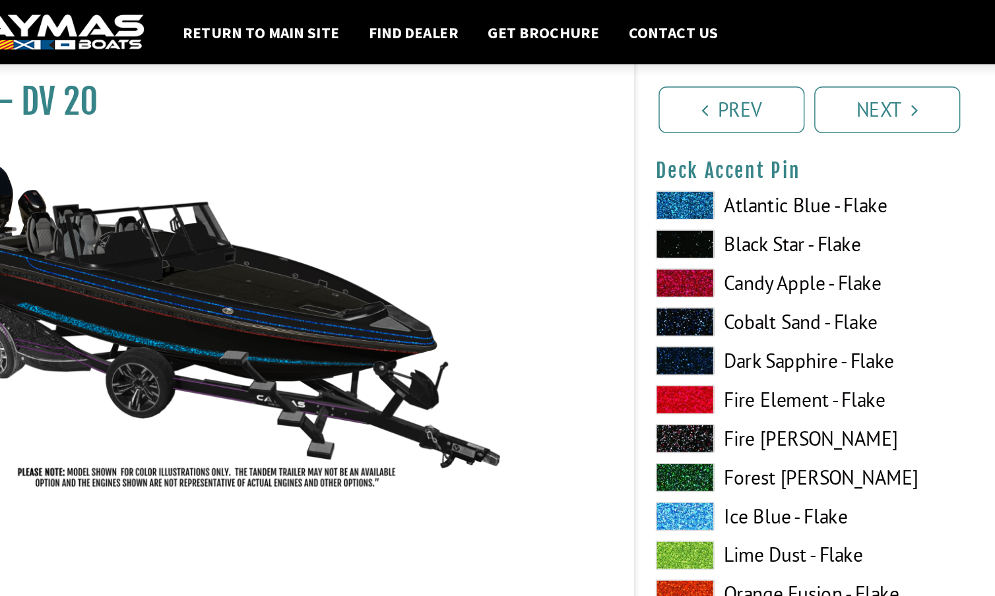
click at [499, 138] on span at bounding box center [519, 139] width 40 height 20
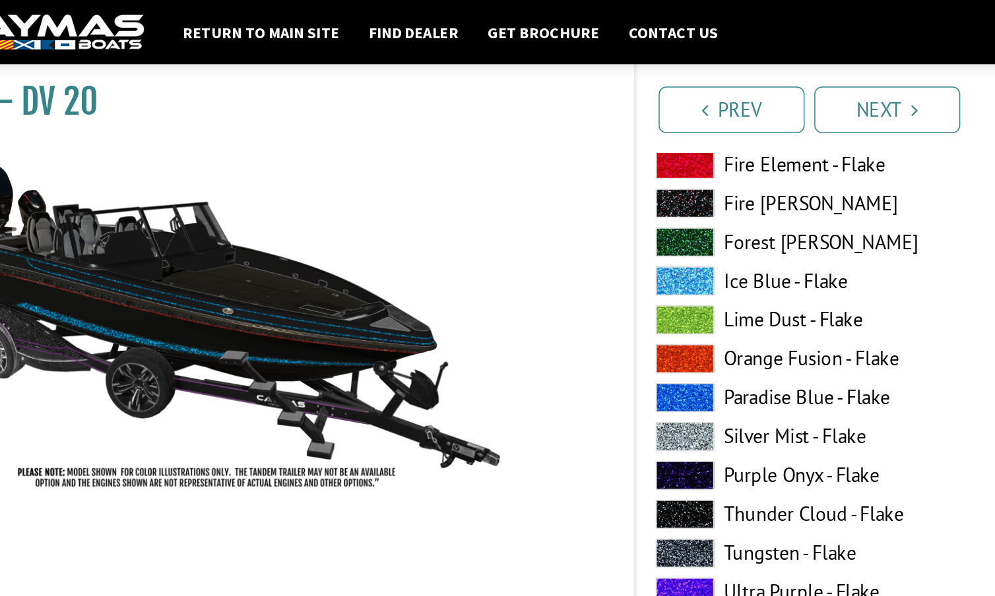
scroll to position [1869, 0]
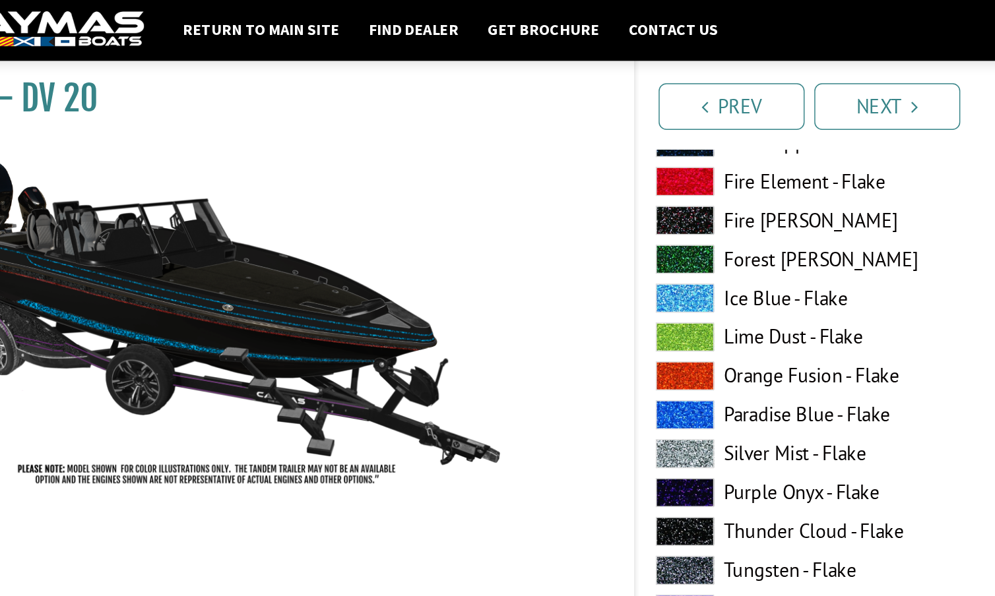
click at [499, 200] on span at bounding box center [519, 205] width 40 height 20
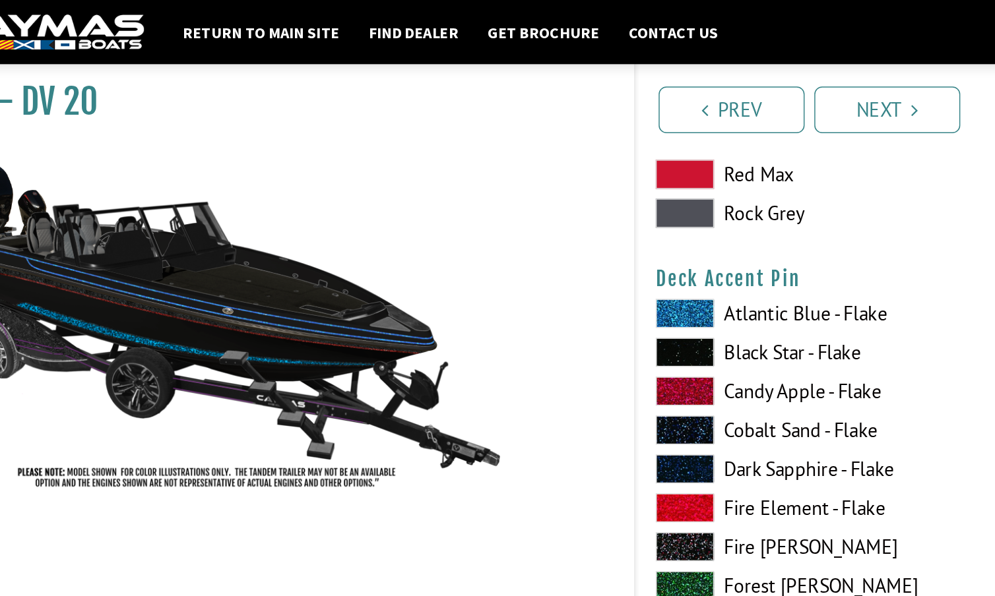
scroll to position [1648, 0]
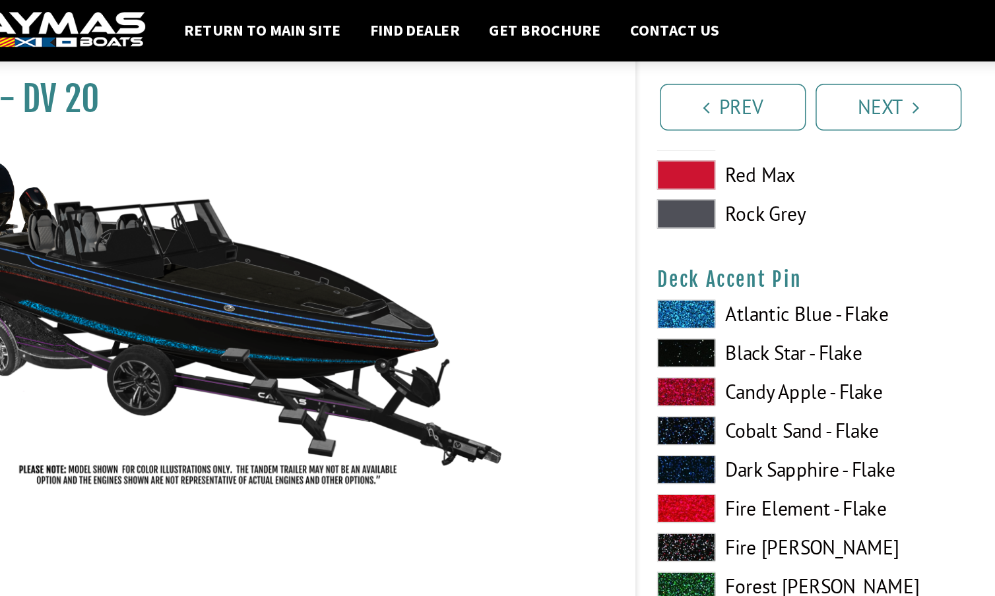
click at [499, 208] on span at bounding box center [519, 215] width 40 height 20
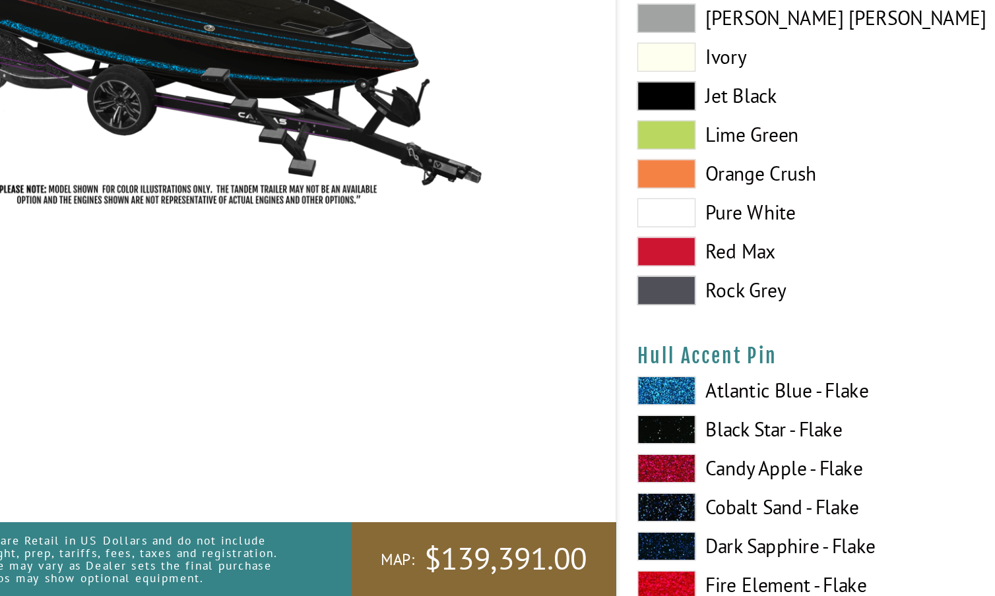
scroll to position [3871, 0]
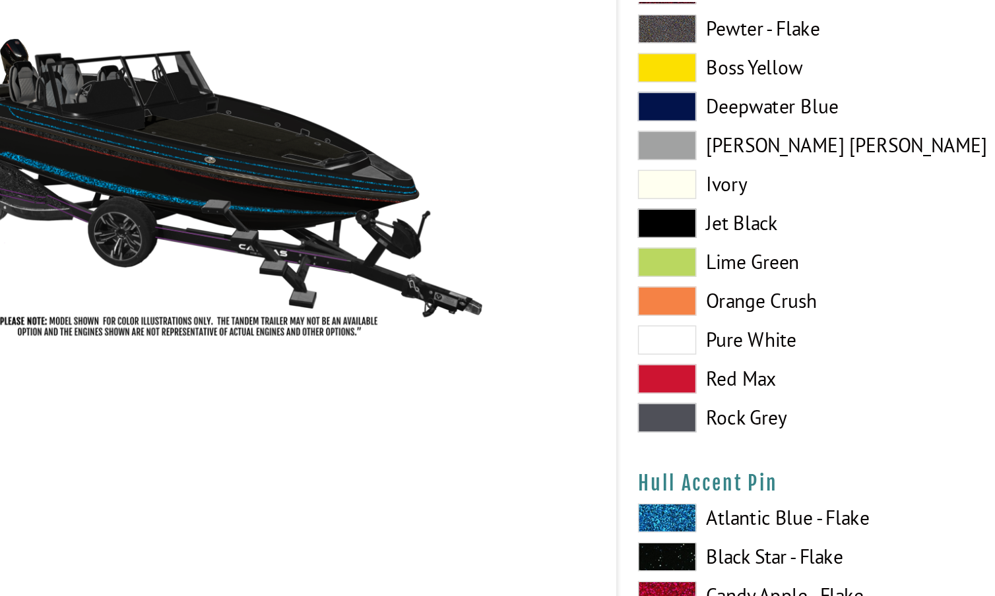
click at [499, 444] on span at bounding box center [519, 454] width 40 height 20
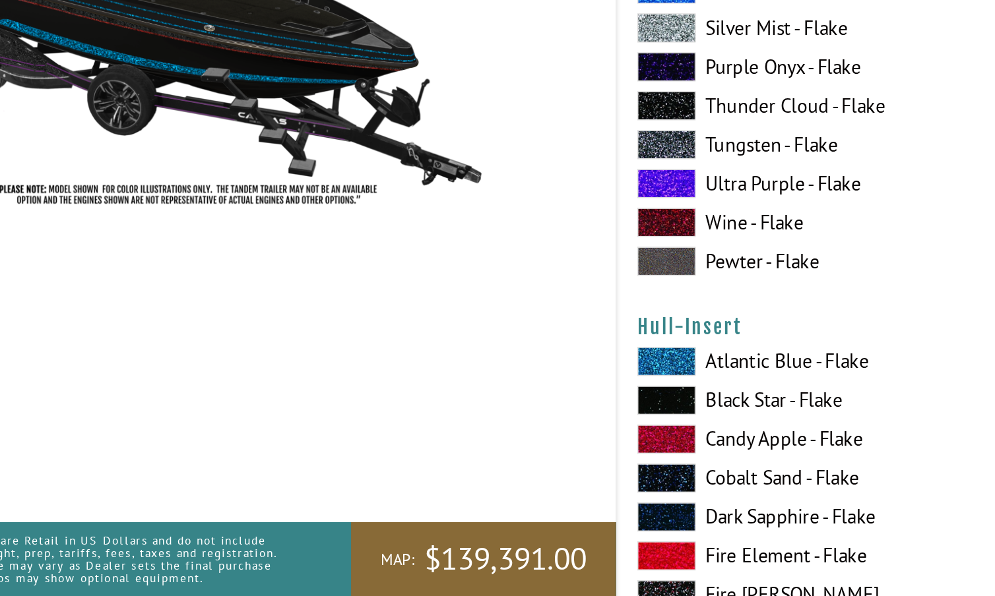
scroll to position [4433, 0]
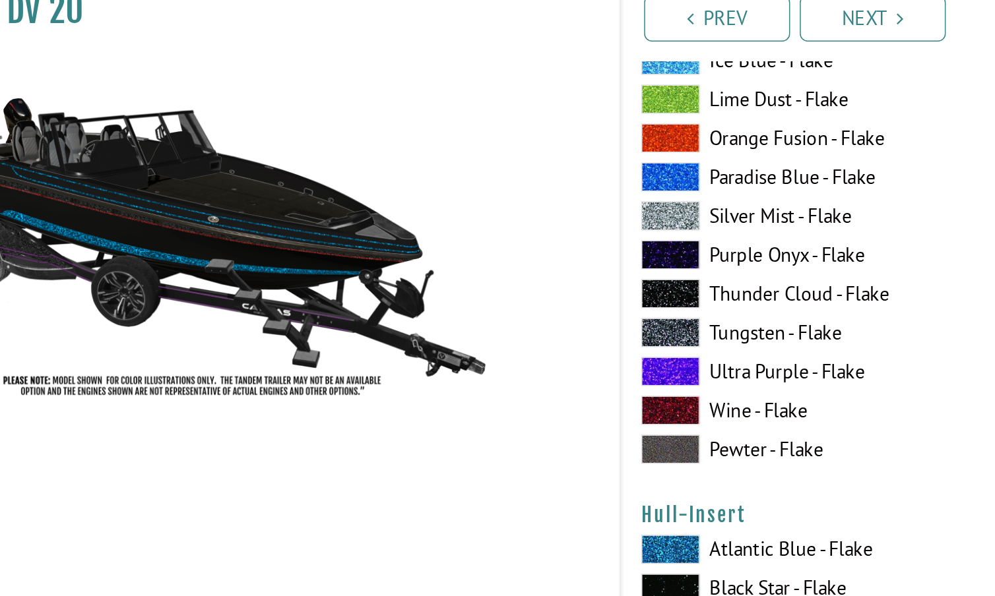
click at [499, 425] on span at bounding box center [519, 435] width 40 height 20
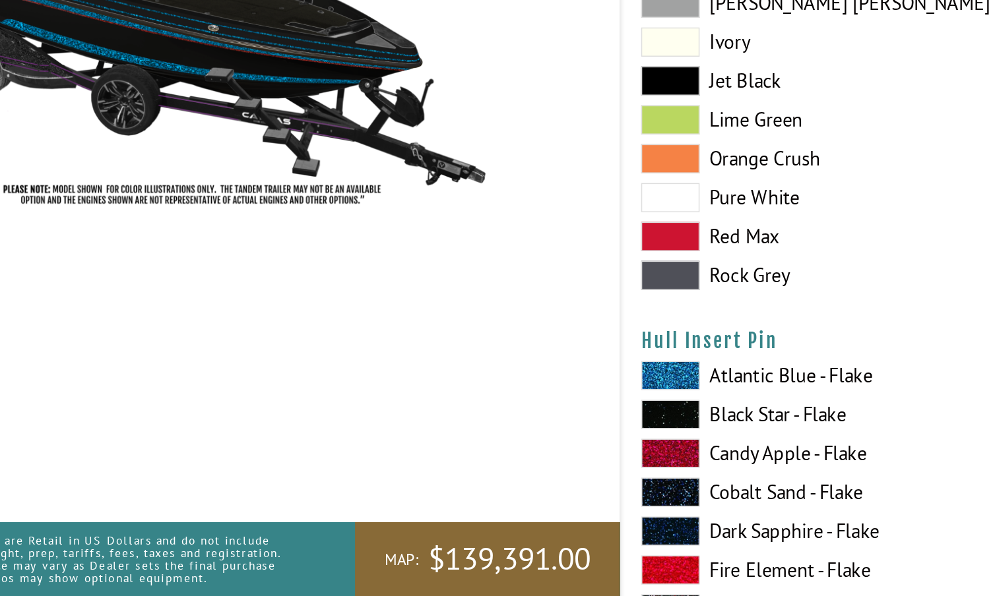
scroll to position [5229, 0]
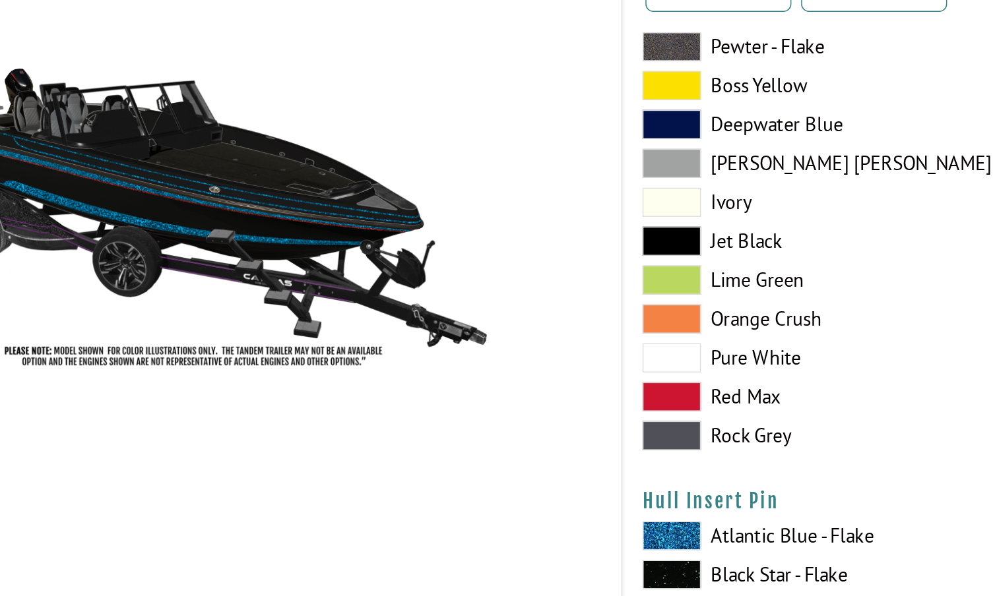
click at [499, 436] on span at bounding box center [519, 446] width 40 height 20
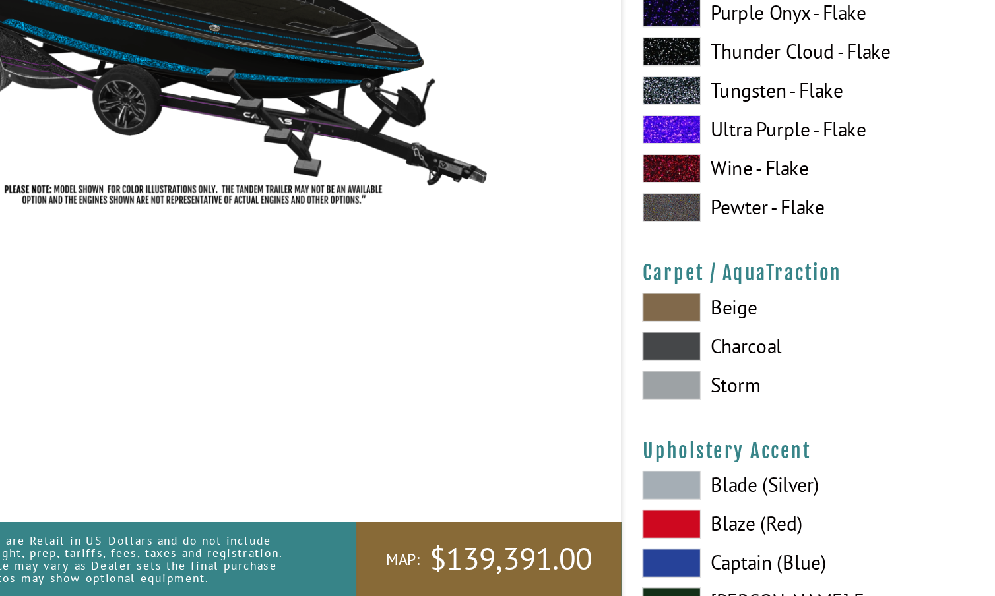
scroll to position [5879, 0]
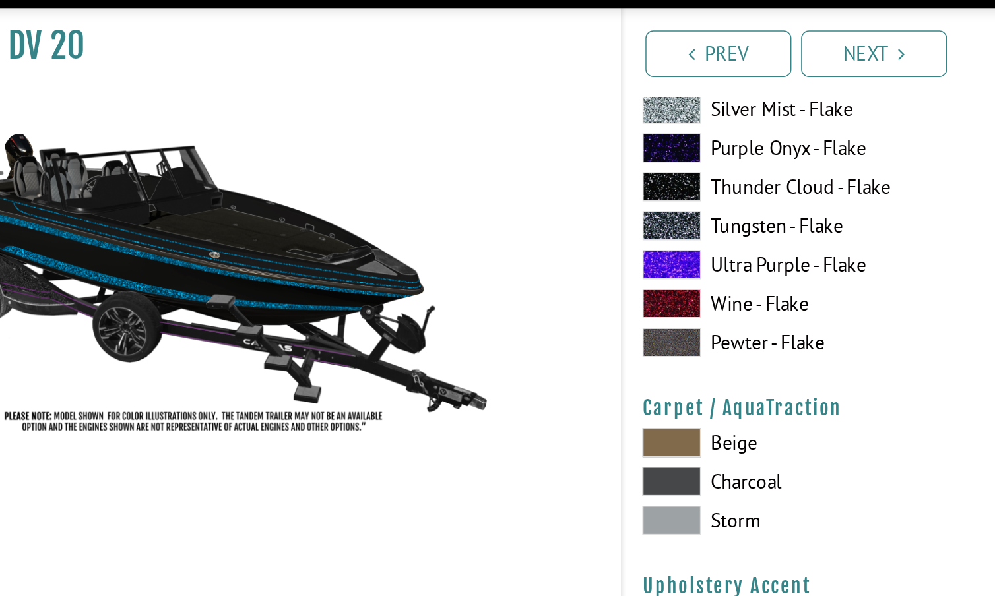
click at [499, 381] on span at bounding box center [519, 391] width 40 height 20
click at [499, 355] on span at bounding box center [519, 365] width 40 height 20
click at [499, 329] on span at bounding box center [519, 339] width 40 height 20
click at [499, 355] on span at bounding box center [519, 365] width 40 height 20
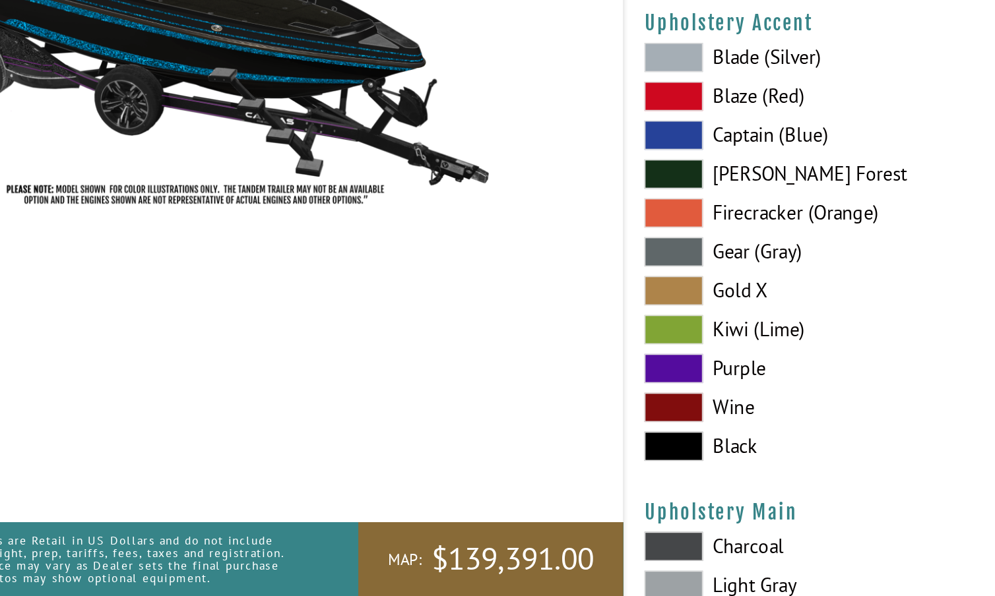
scroll to position [6109, 0]
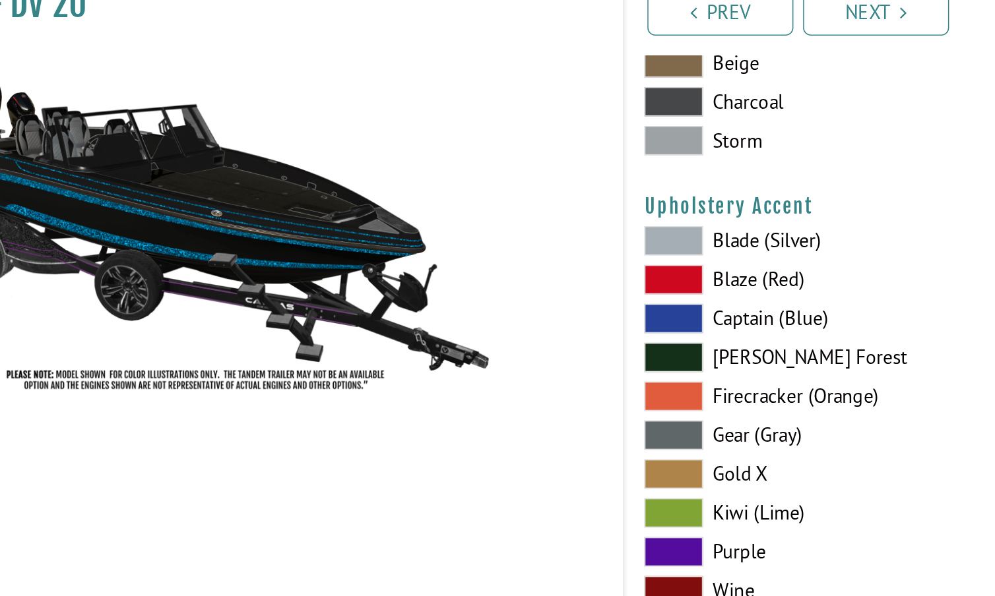
click at [499, 272] on span at bounding box center [519, 282] width 40 height 20
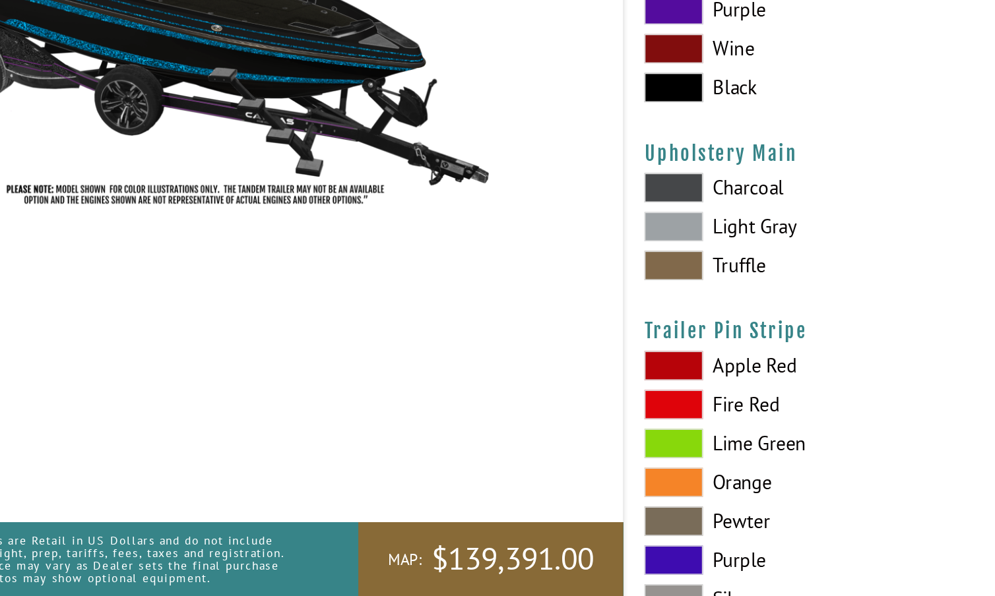
scroll to position [6351, 0]
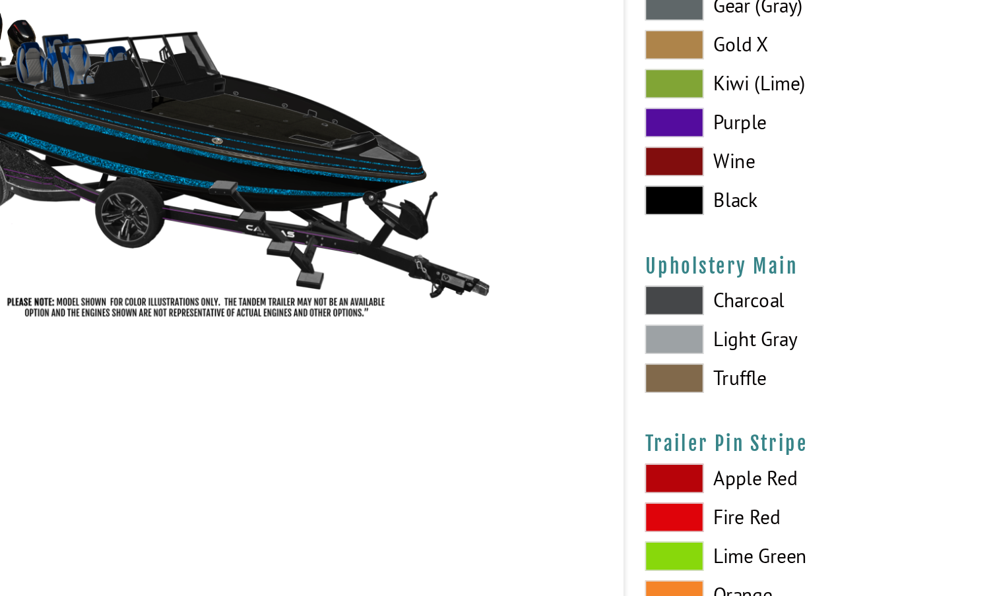
click at [499, 309] on span at bounding box center [519, 319] width 40 height 20
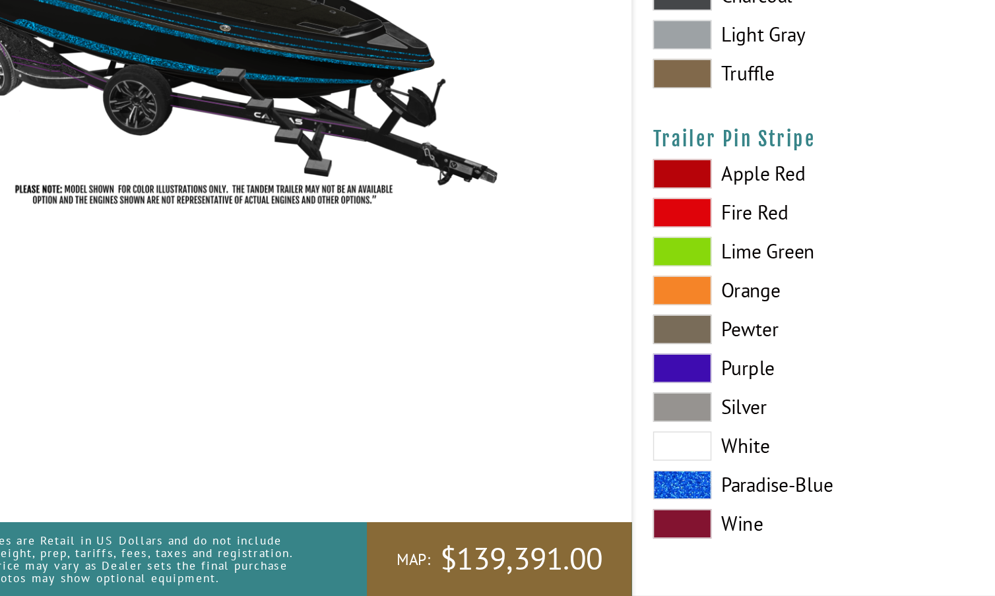
scroll to position [6481, 0]
click at [499, 511] on span at bounding box center [519, 521] width 40 height 20
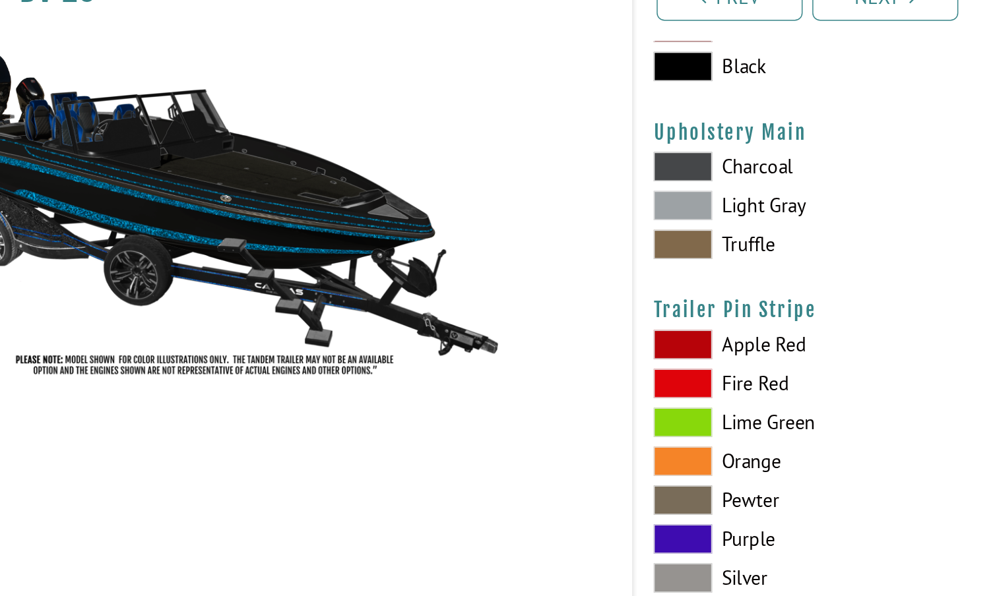
click at [499, 458] on span at bounding box center [519, 468] width 40 height 20
click at [499, 206] on span at bounding box center [519, 216] width 40 height 20
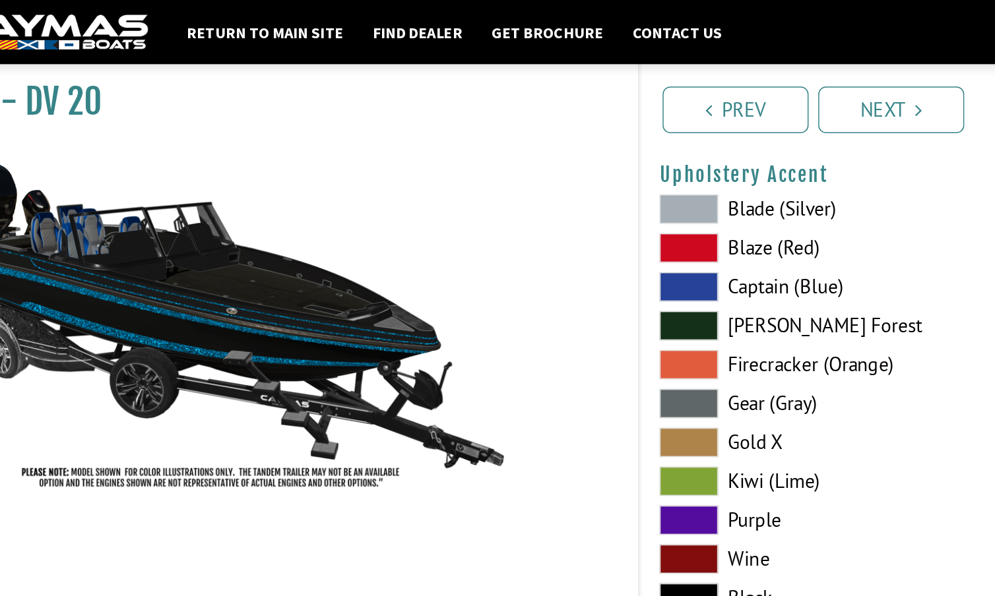
scroll to position [6195, 0]
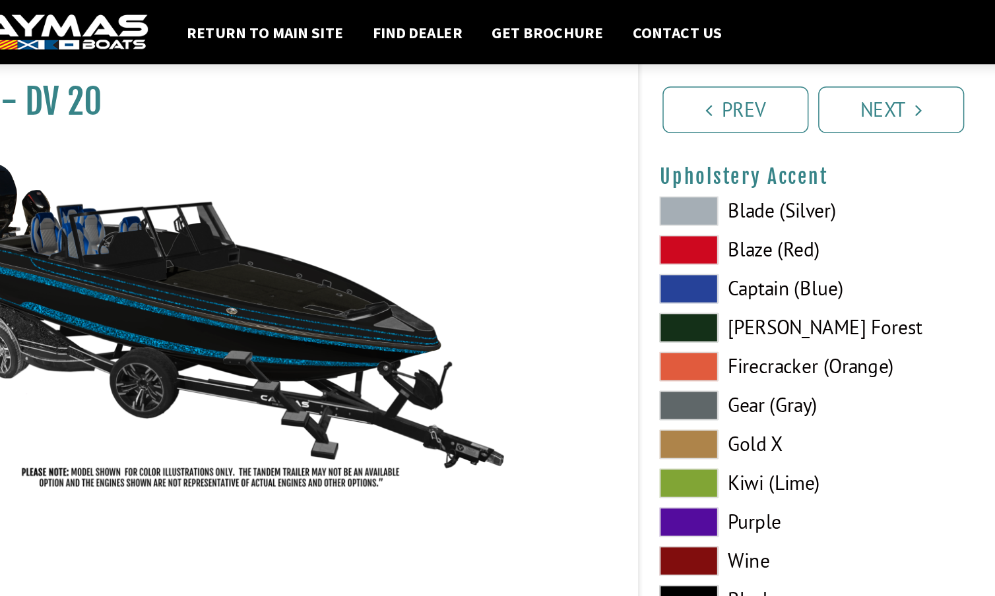
click at [499, 137] on span at bounding box center [519, 143] width 40 height 20
click at [499, 166] on span at bounding box center [519, 170] width 40 height 20
click at [499, 273] on span at bounding box center [519, 275] width 40 height 20
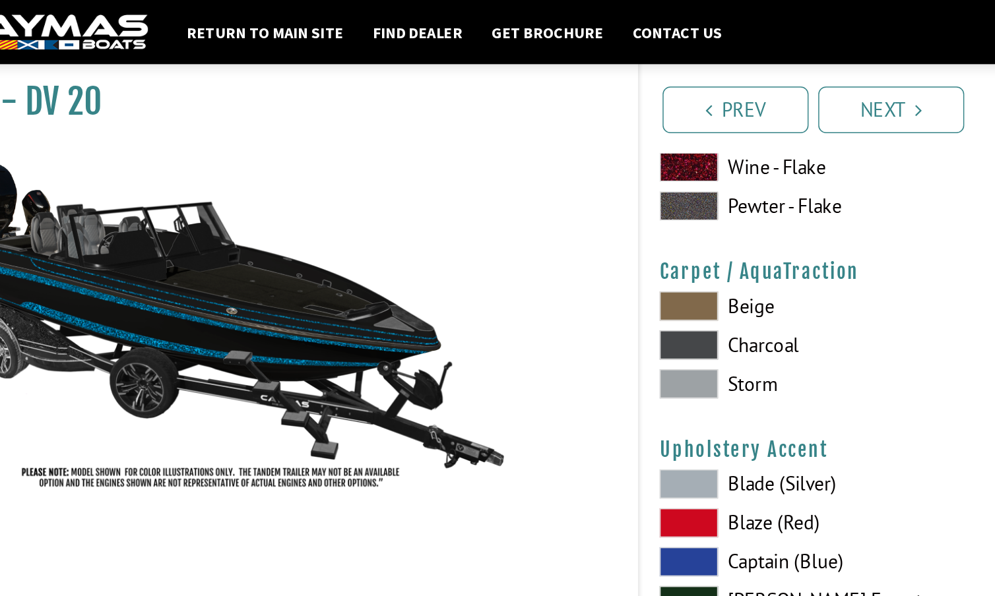
scroll to position [6010, 0]
click at [499, 255] on span at bounding box center [519, 261] width 40 height 20
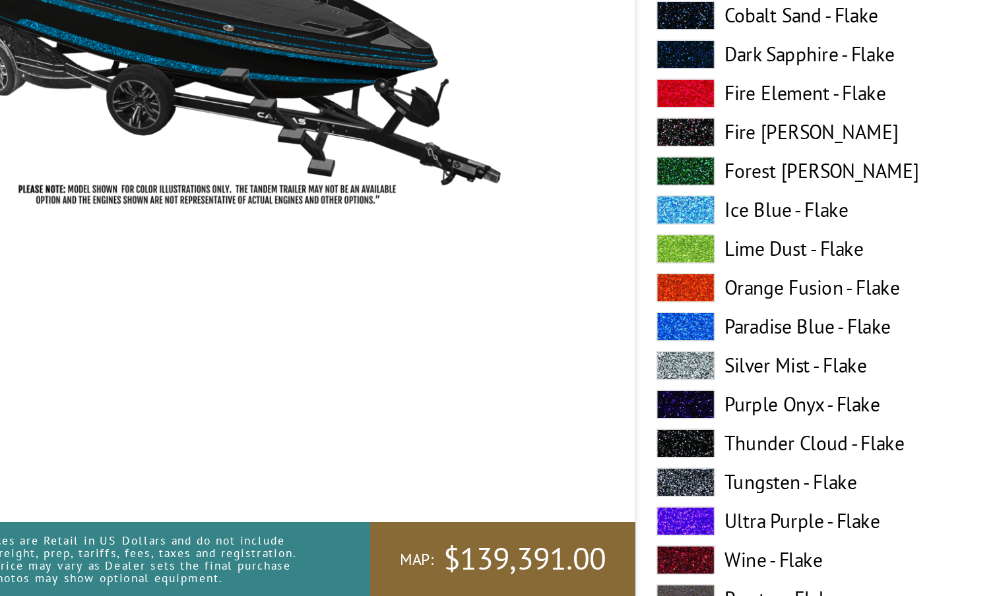
scroll to position [5553, 0]
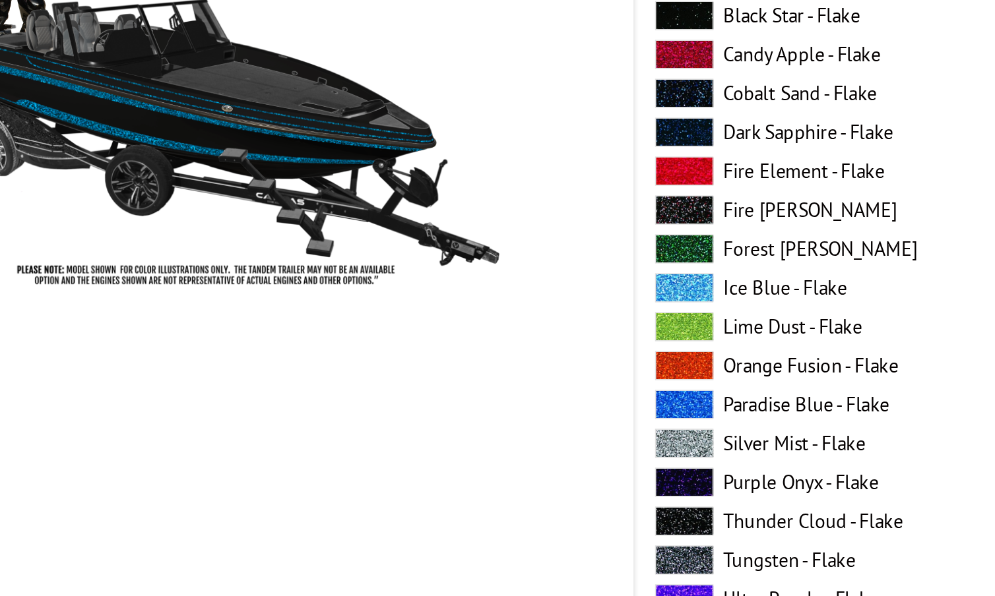
click at [499, 428] on span at bounding box center [519, 438] width 40 height 20
click at [499, 507] on span at bounding box center [519, 517] width 40 height 20
click at [499, 428] on span at bounding box center [519, 438] width 40 height 20
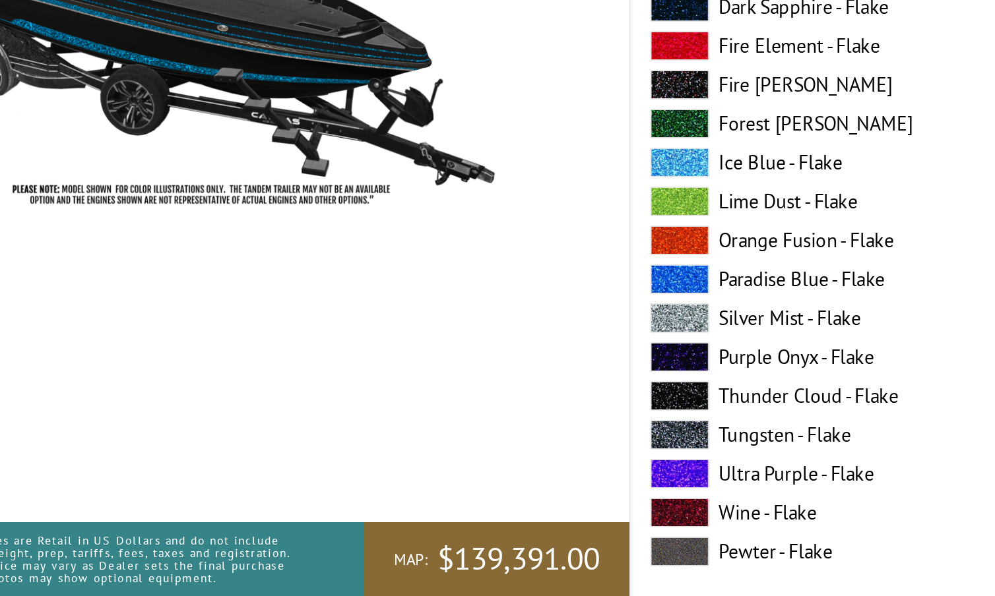
scroll to position [5584, 0]
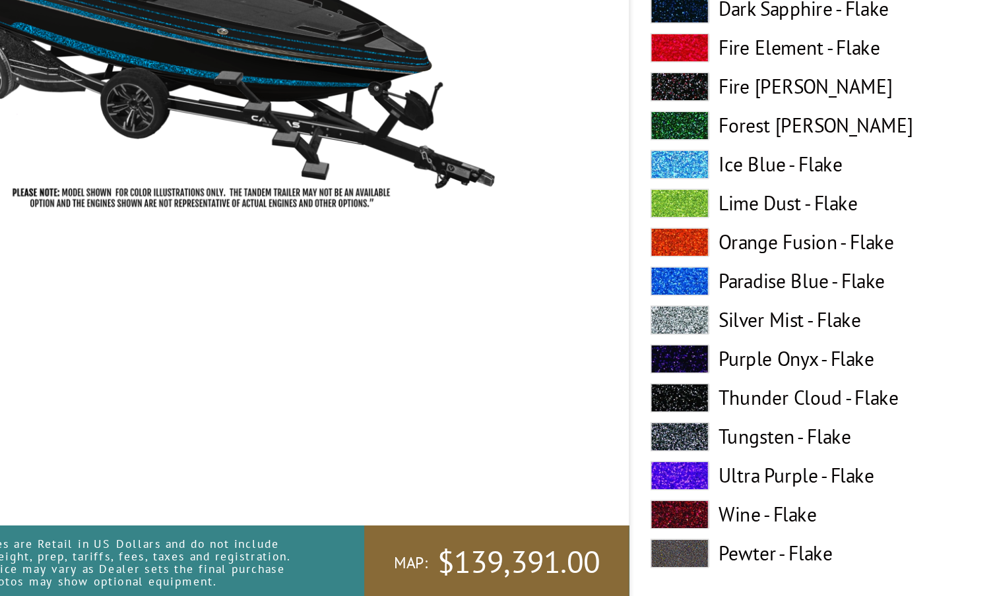
click at [499, 555] on span at bounding box center [519, 565] width 40 height 20
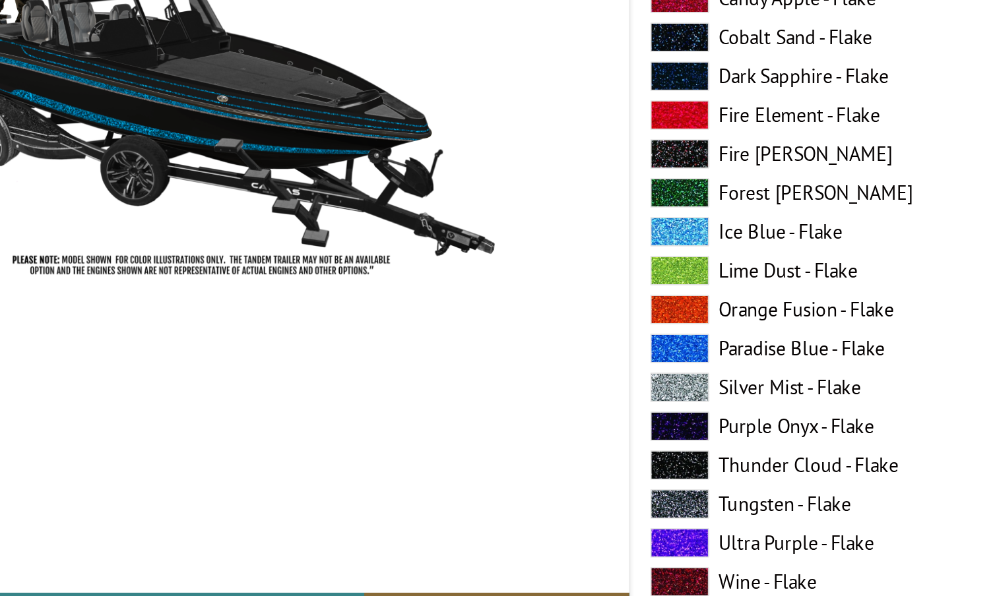
click at [499, 397] on span at bounding box center [519, 407] width 40 height 20
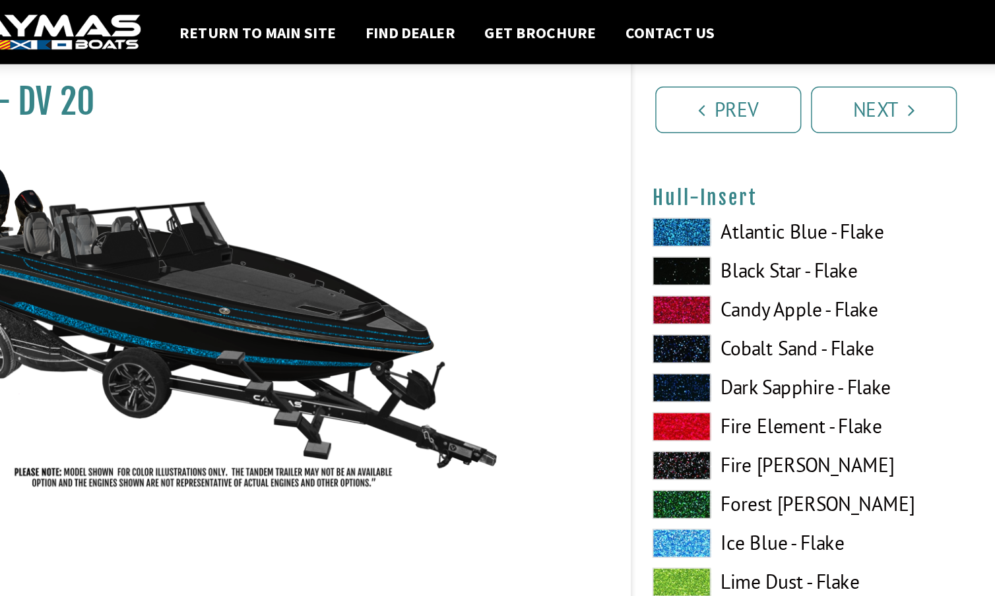
scroll to position [4707, 0]
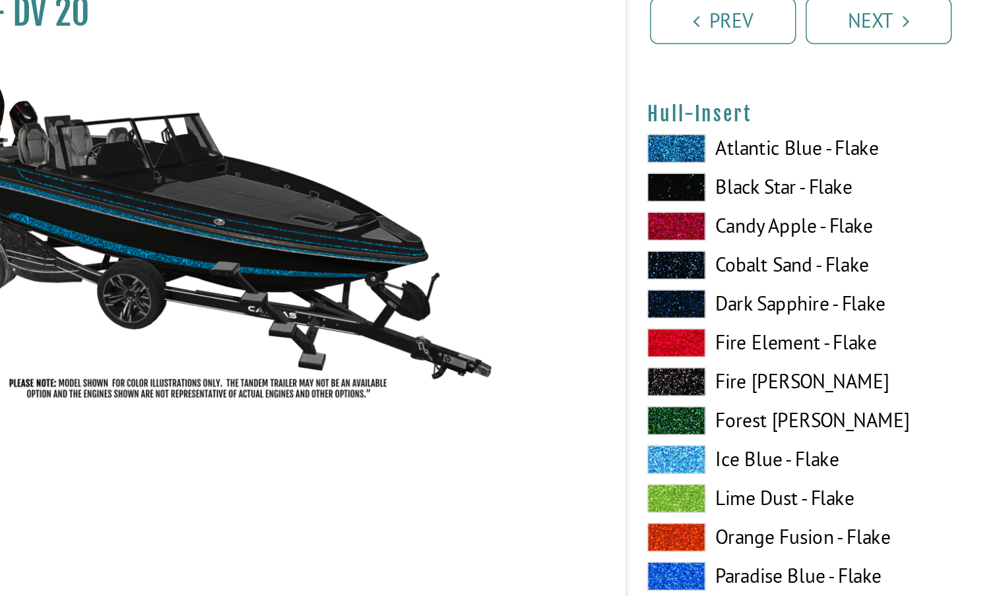
click at [499, 309] on span at bounding box center [519, 319] width 40 height 20
click at [499, 151] on span at bounding box center [519, 161] width 40 height 20
click at [499, 441] on span at bounding box center [519, 451] width 40 height 20
click at [499, 151] on span at bounding box center [519, 161] width 40 height 20
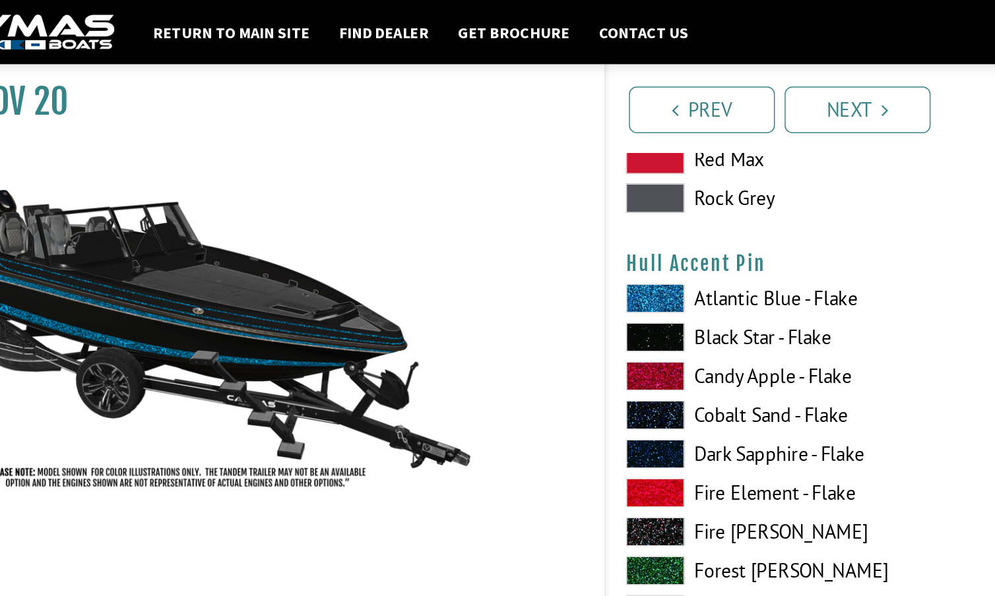
scroll to position [4121, 0]
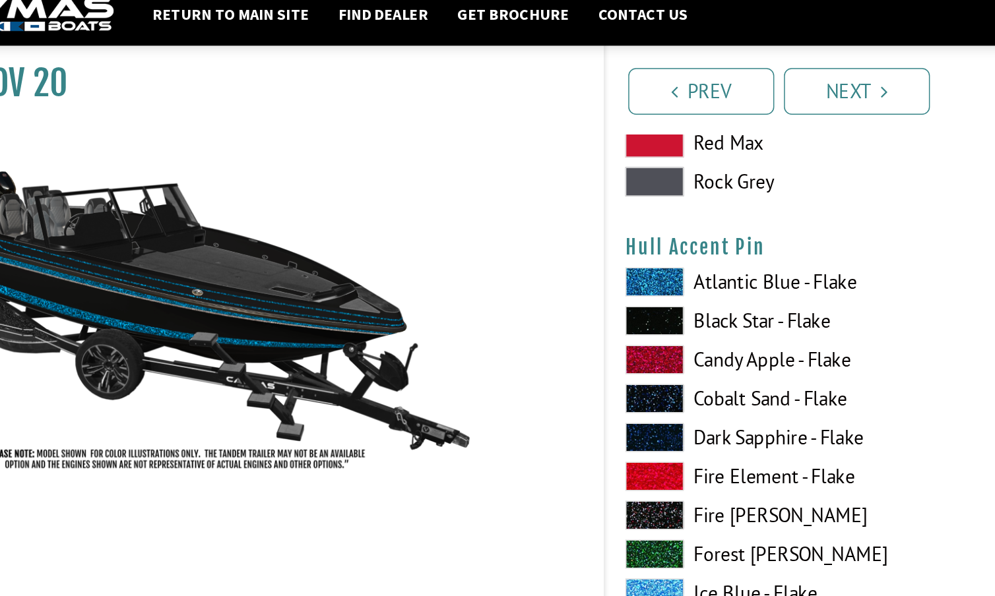
click at [499, 247] on span at bounding box center [519, 257] width 40 height 20
click at [499, 194] on span at bounding box center [519, 204] width 40 height 20
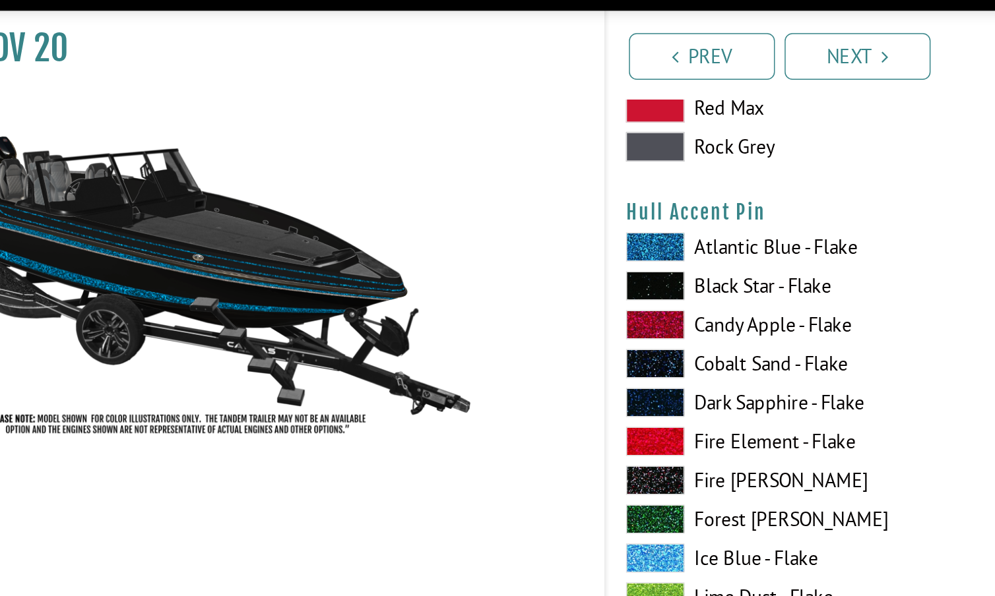
click at [499, 405] on span at bounding box center [519, 415] width 40 height 20
click at [499, 194] on span at bounding box center [519, 204] width 40 height 20
click at [499, 247] on span at bounding box center [519, 257] width 40 height 20
click at [499, 352] on span at bounding box center [519, 362] width 40 height 20
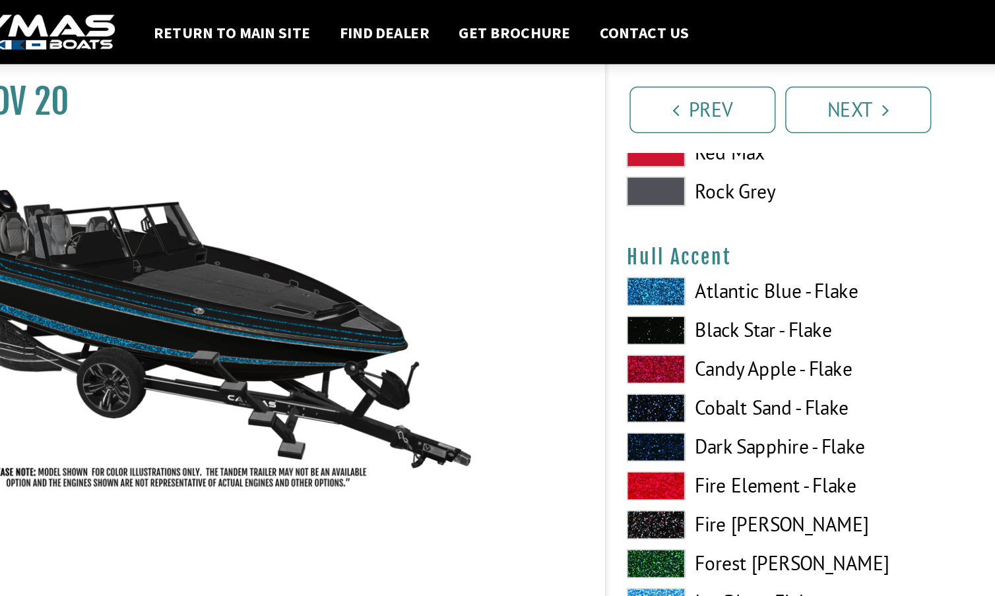
scroll to position [3319, 0]
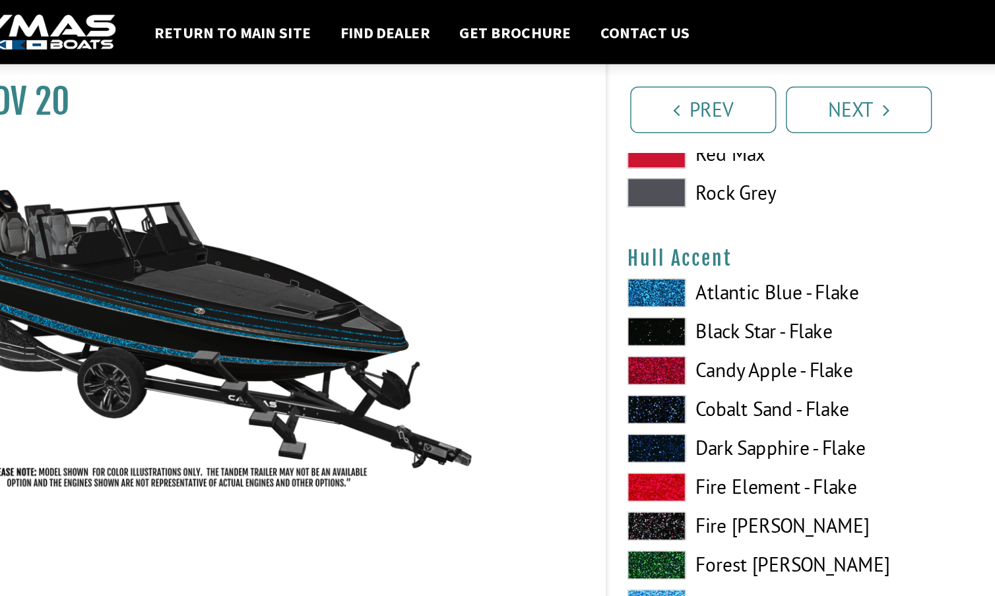
click at [499, 354] on span at bounding box center [519, 357] width 40 height 20
click at [499, 198] on span at bounding box center [519, 199] width 40 height 20
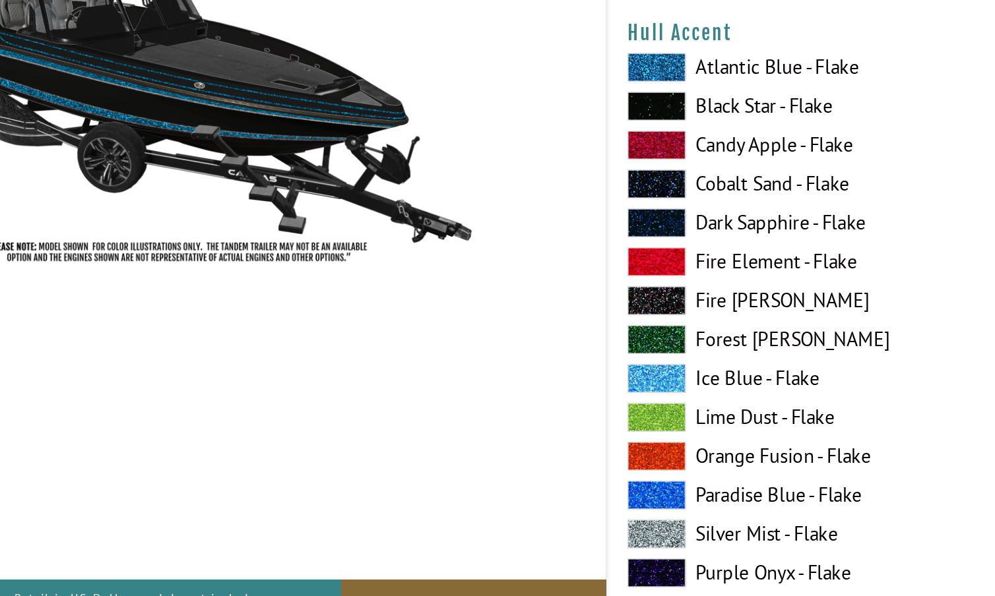
click at [499, 400] on span at bounding box center [519, 410] width 40 height 20
click at [499, 189] on span at bounding box center [519, 199] width 40 height 20
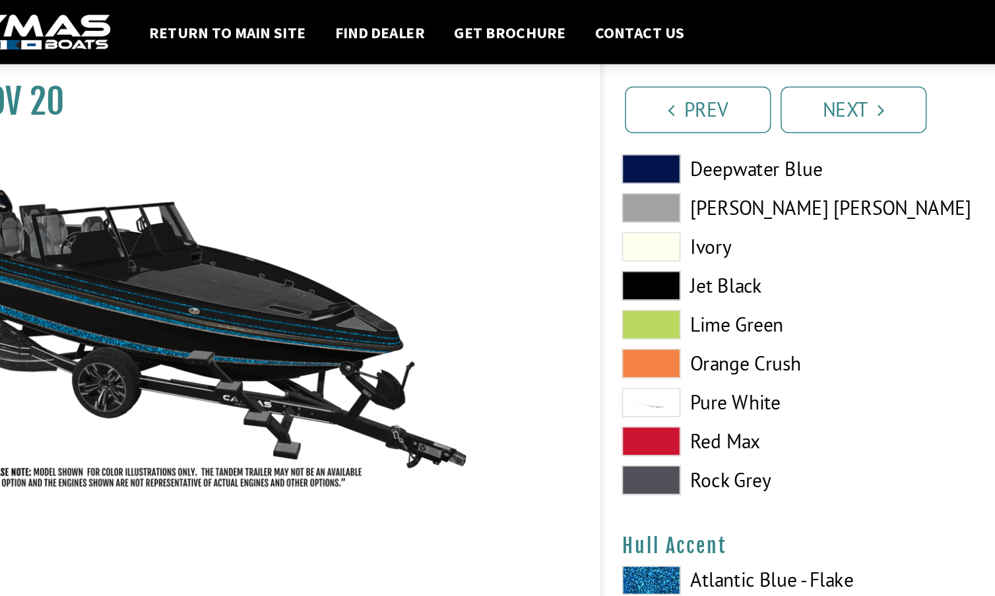
scroll to position [3122, 0]
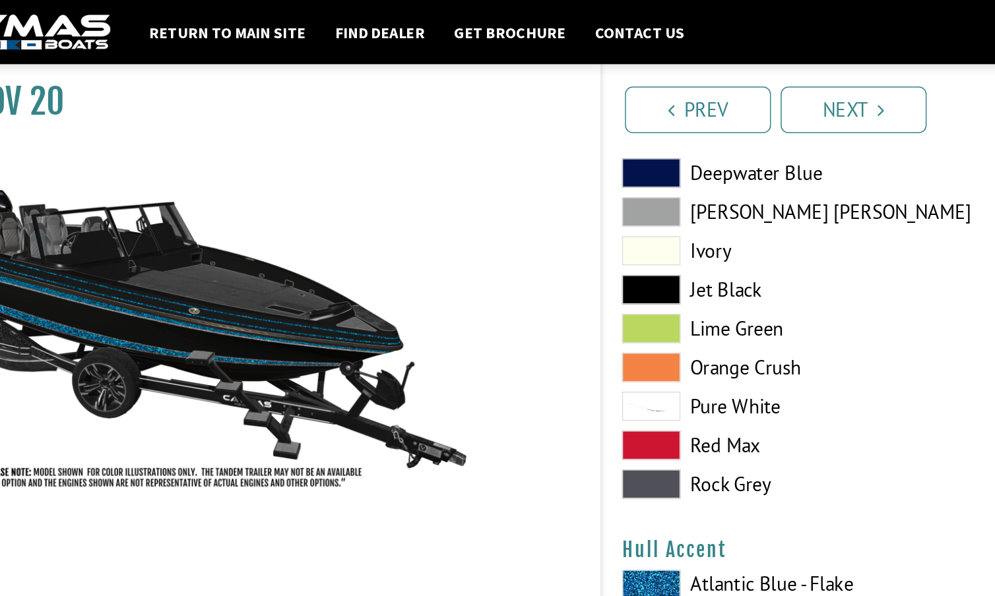
click at [499, 113] on span at bounding box center [519, 118] width 40 height 20
click at [499, 191] on span at bounding box center [519, 197] width 40 height 20
click at [499, 115] on span at bounding box center [519, 118] width 40 height 20
click at [499, 193] on span at bounding box center [519, 197] width 40 height 20
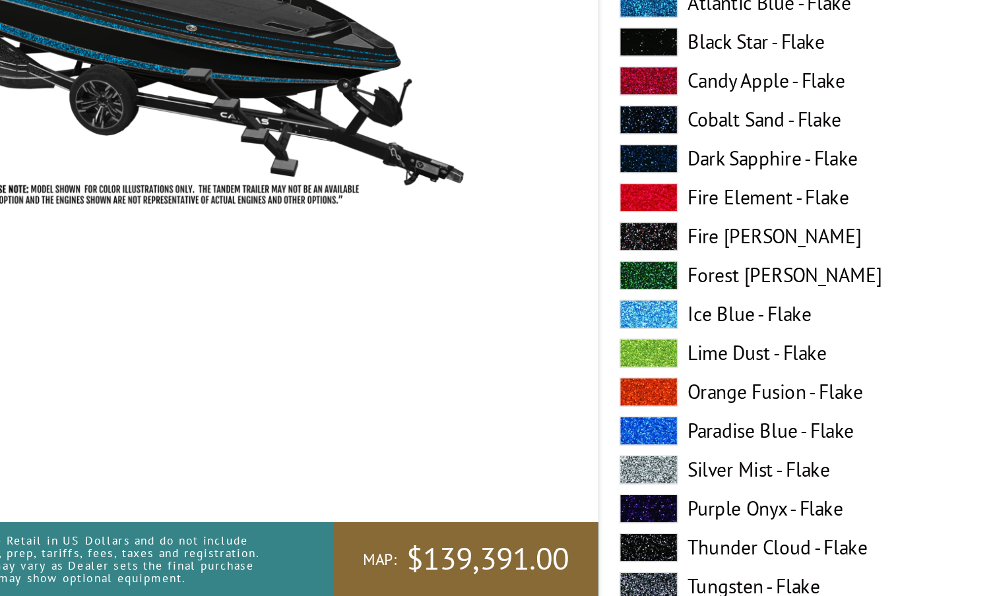
scroll to position [905, 0]
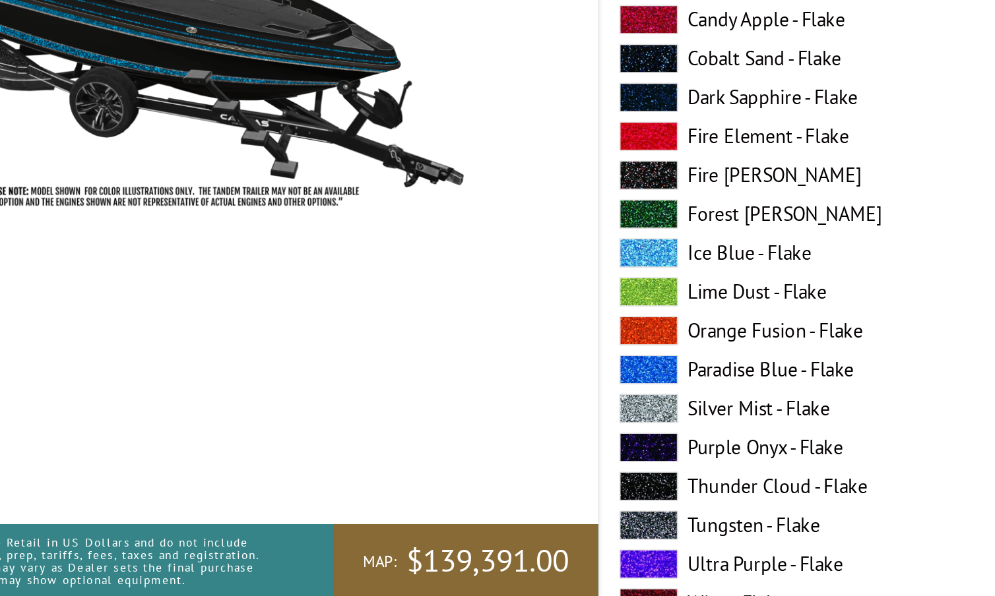
click at [499, 458] on span at bounding box center [519, 468] width 40 height 20
click at [499, 537] on span at bounding box center [519, 547] width 40 height 20
click at [499, 458] on span at bounding box center [519, 468] width 40 height 20
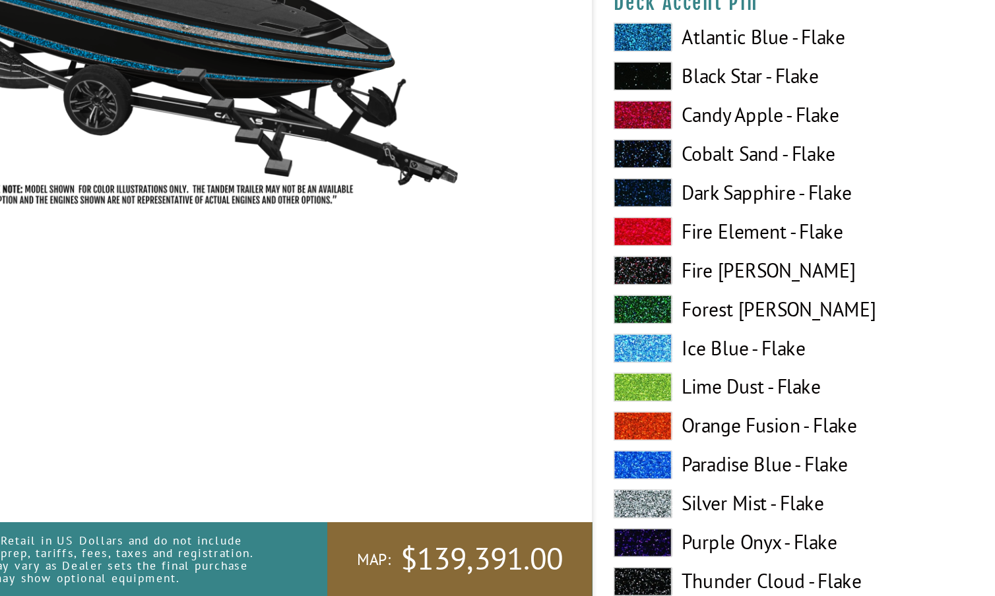
scroll to position [1657, 0]
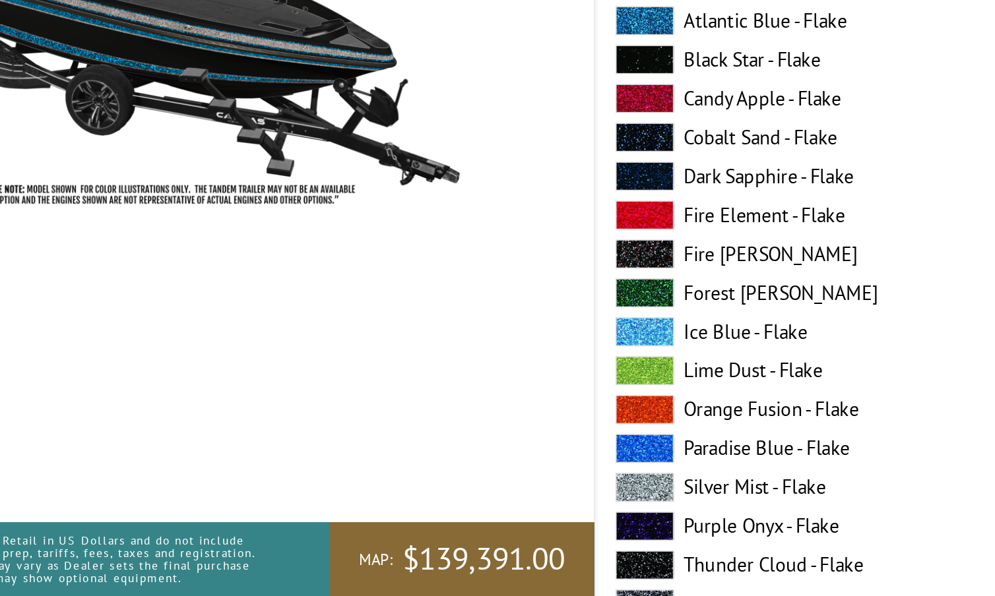
click at [499, 513] on span at bounding box center [519, 523] width 40 height 20
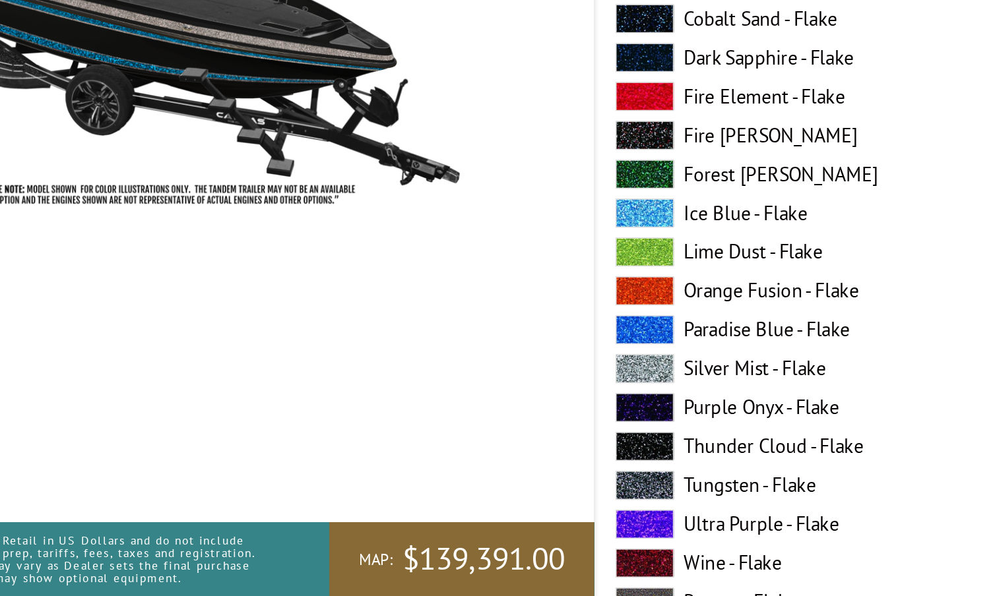
scroll to position [1745, 0]
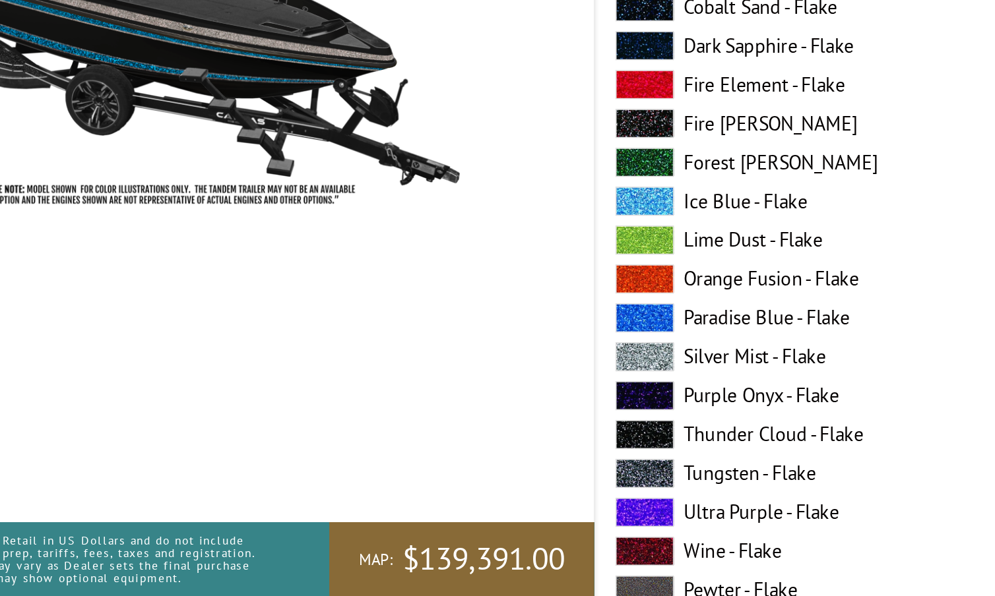
click at [499, 503] on span at bounding box center [519, 513] width 40 height 20
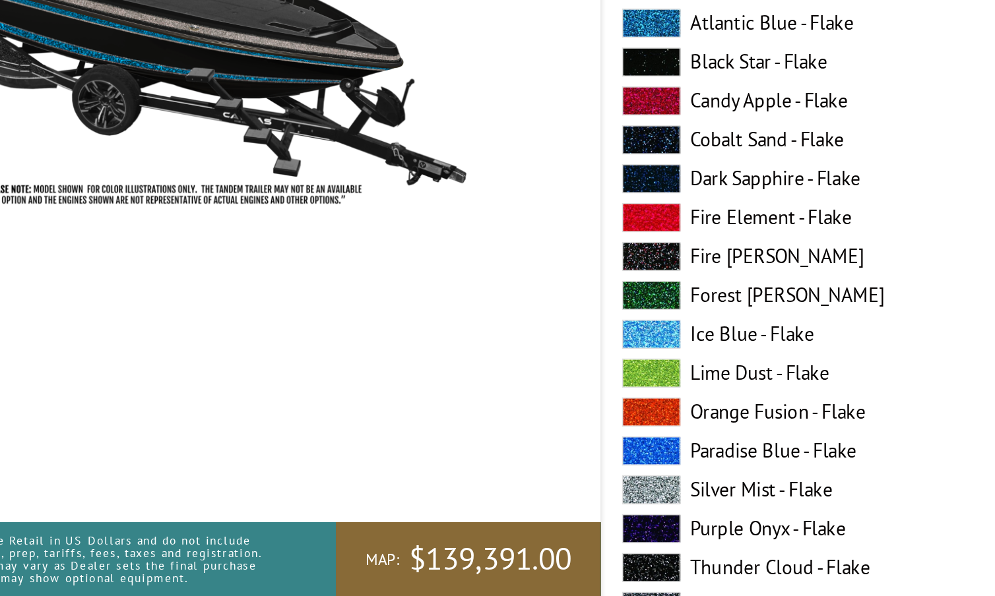
scroll to position [3312, 0]
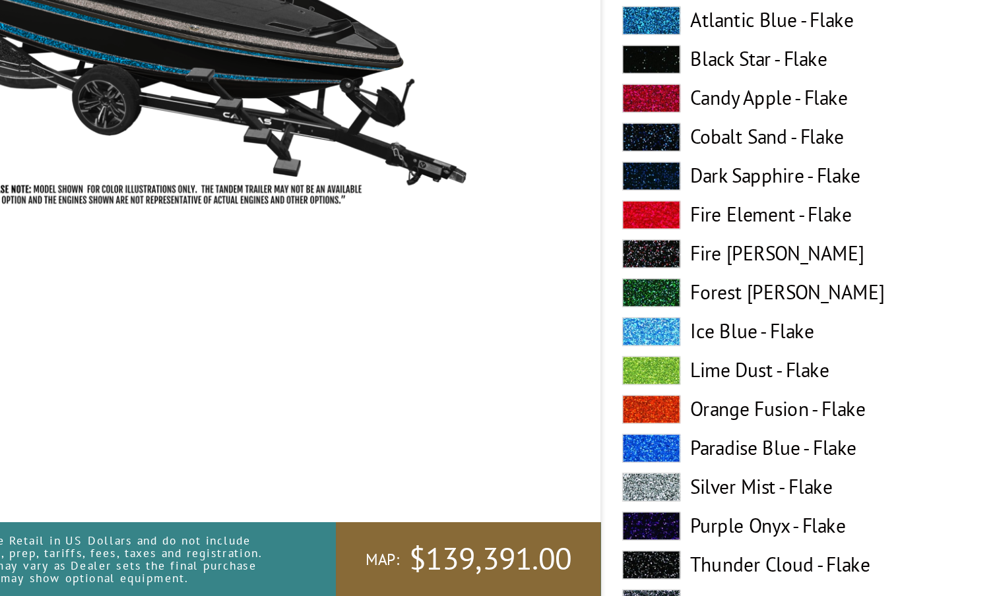
click at [499, 513] on span at bounding box center [519, 523] width 40 height 20
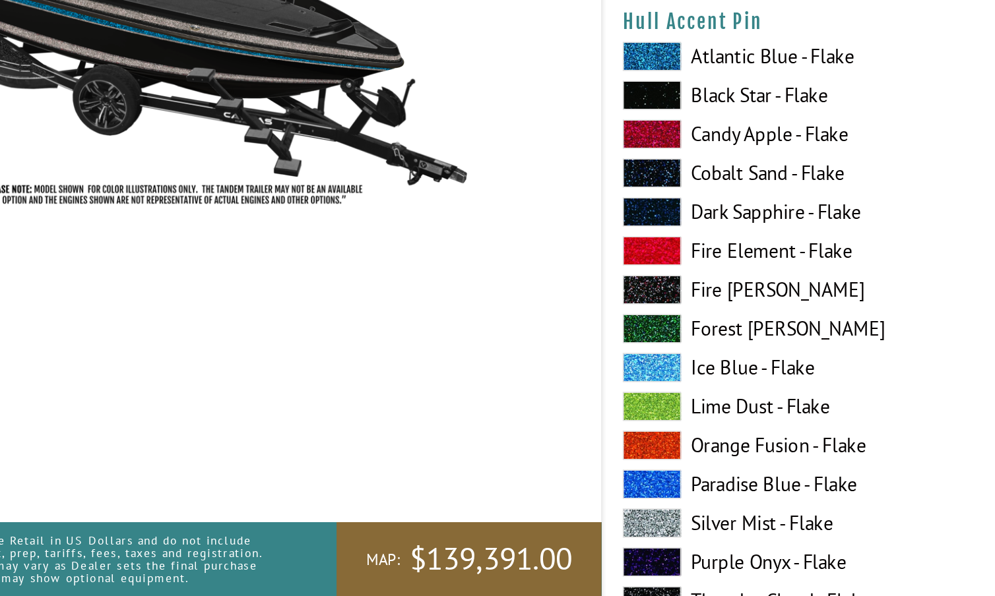
scroll to position [4106, 0]
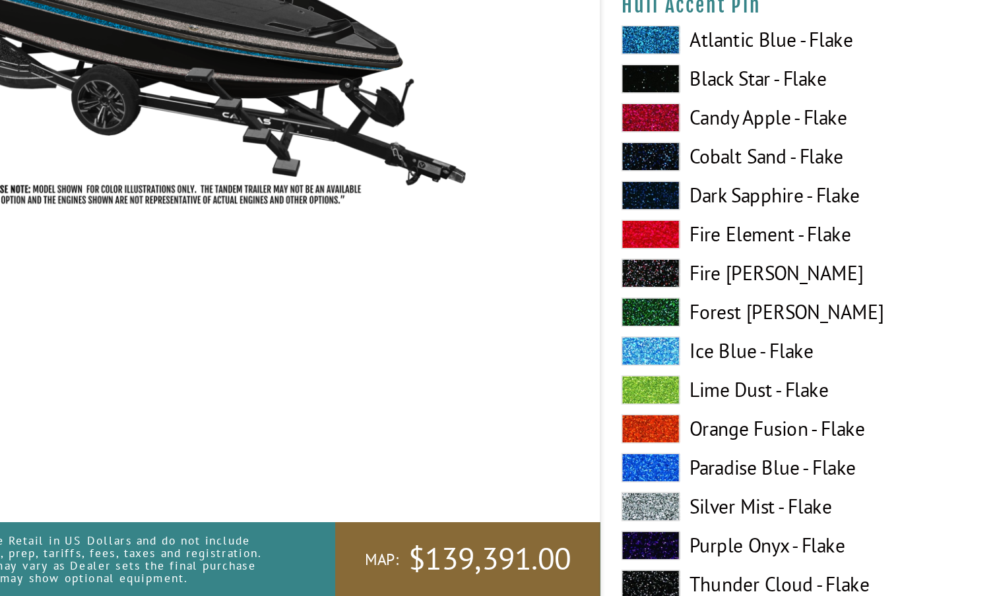
click at [499, 526] on span at bounding box center [519, 536] width 40 height 20
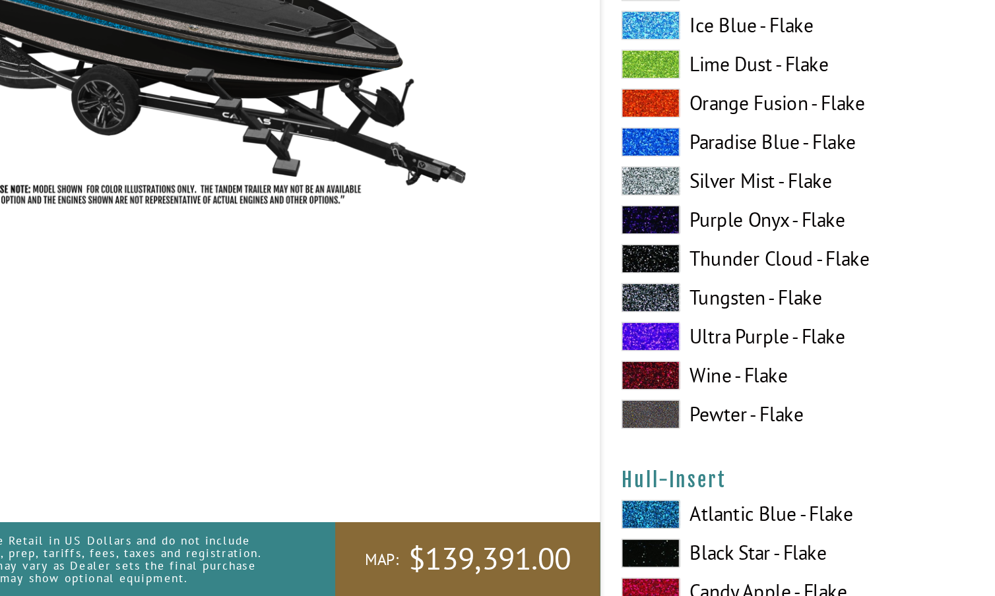
scroll to position [4329, 0]
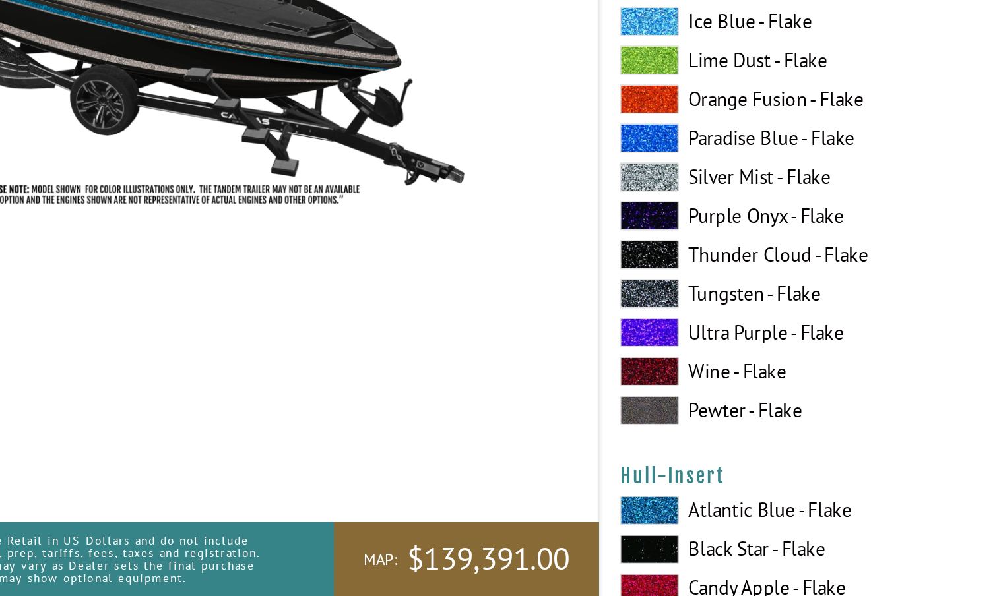
click at [499, 460] on span at bounding box center [519, 470] width 40 height 20
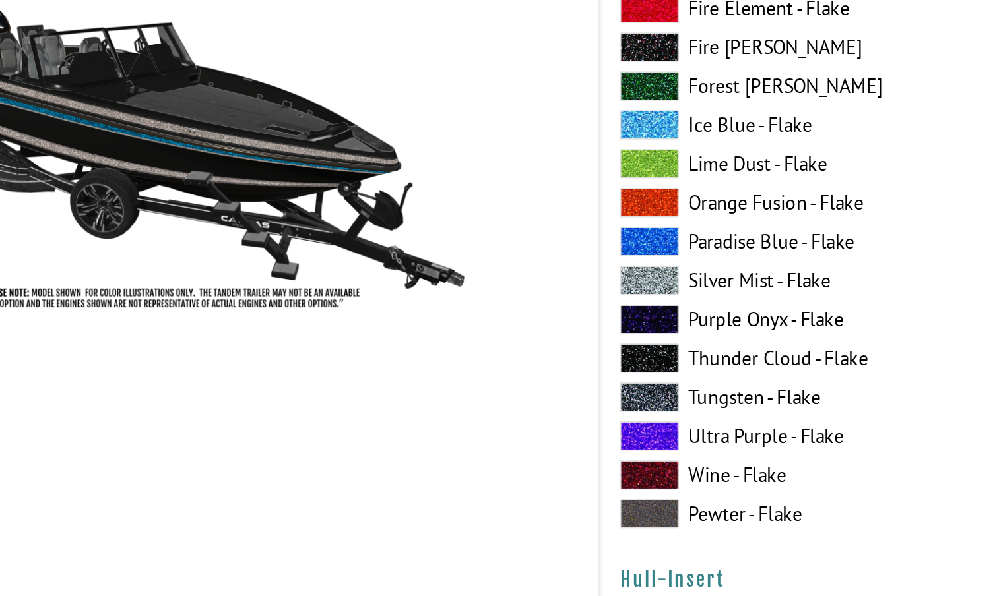
click at [499, 381] on span at bounding box center [519, 391] width 40 height 20
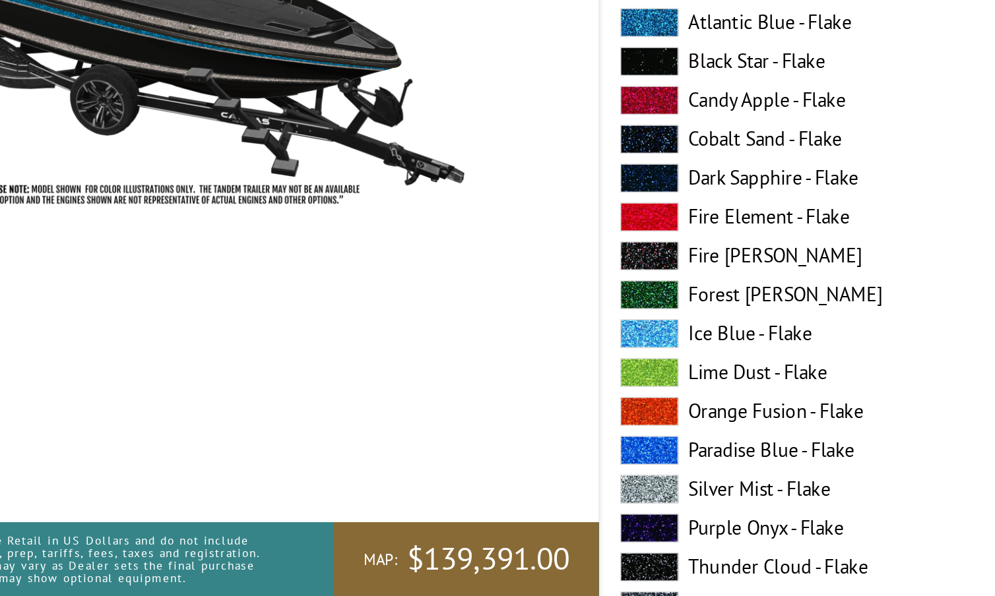
scroll to position [4662, 0]
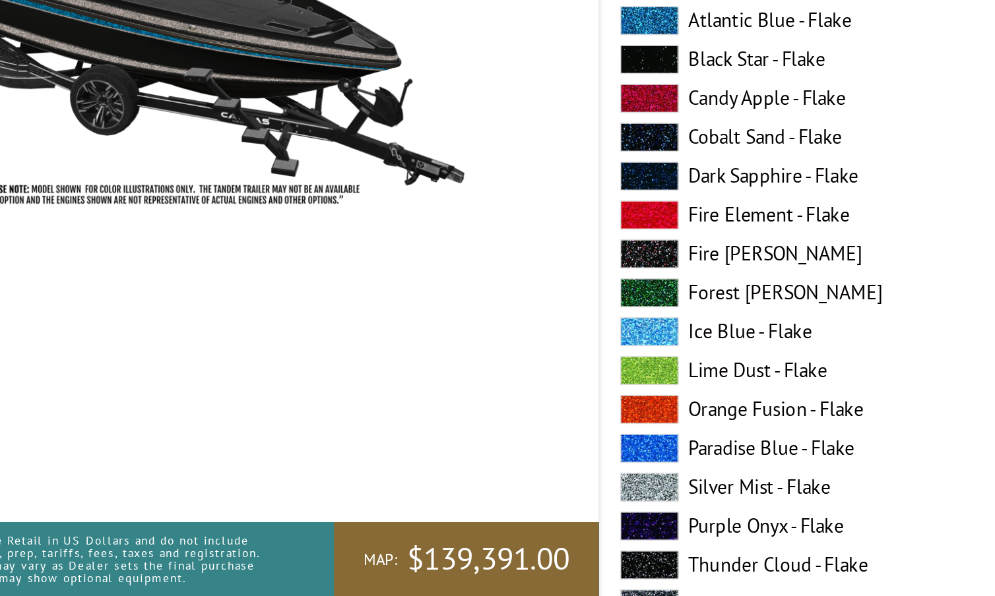
click at [499, 513] on span at bounding box center [519, 523] width 40 height 20
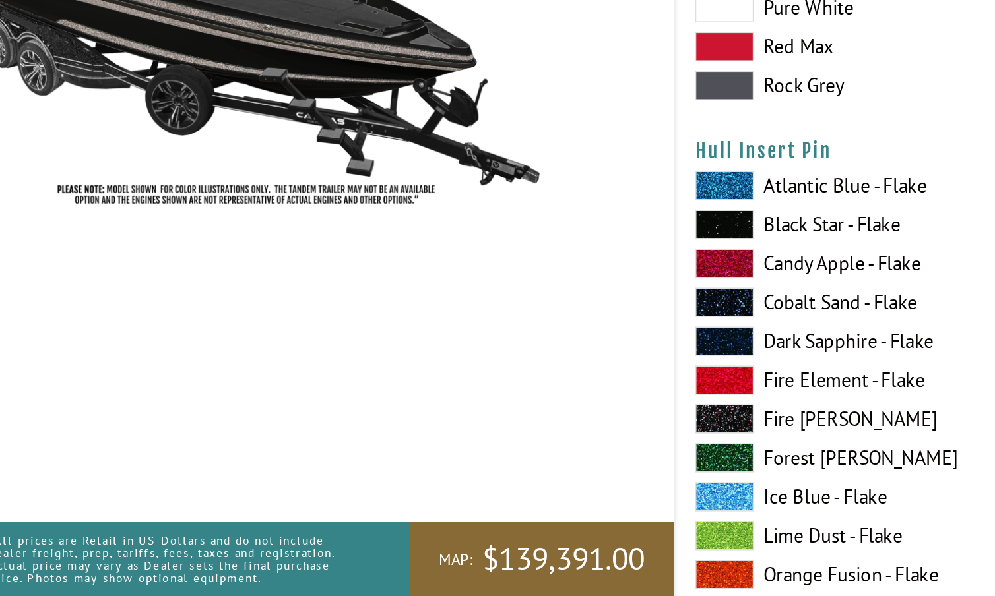
scroll to position [5360, 0]
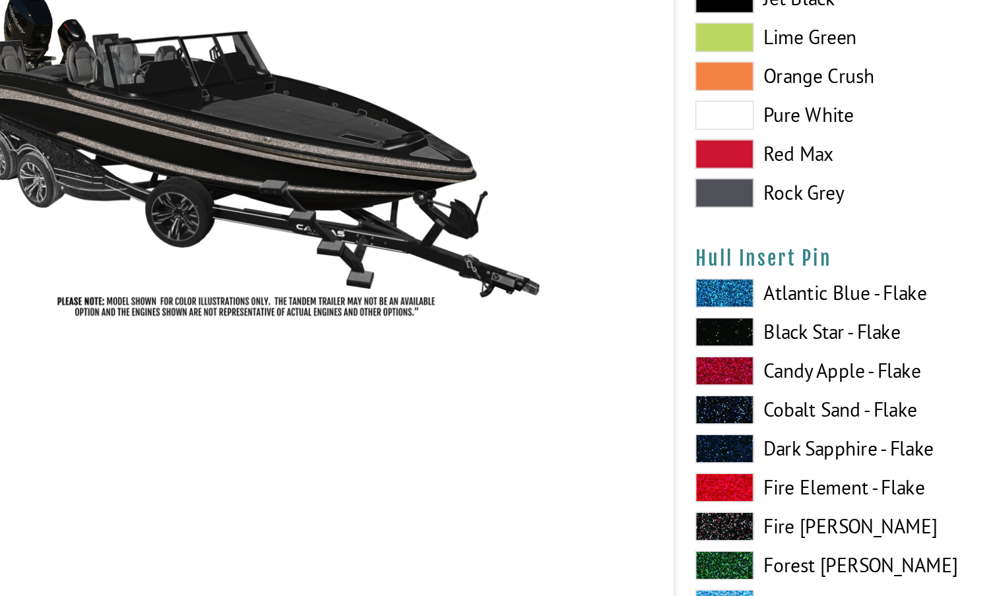
click at [499, 358] on span at bounding box center [519, 368] width 40 height 20
click at [499, 437] on span at bounding box center [519, 447] width 40 height 20
click at [499, 358] on span at bounding box center [519, 368] width 40 height 20
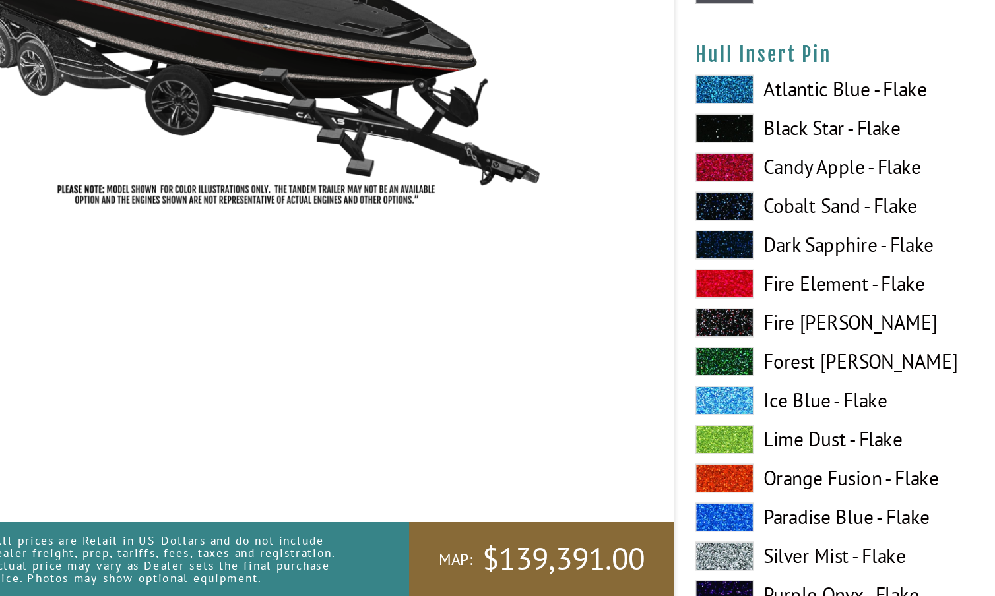
scroll to position [5427, 0]
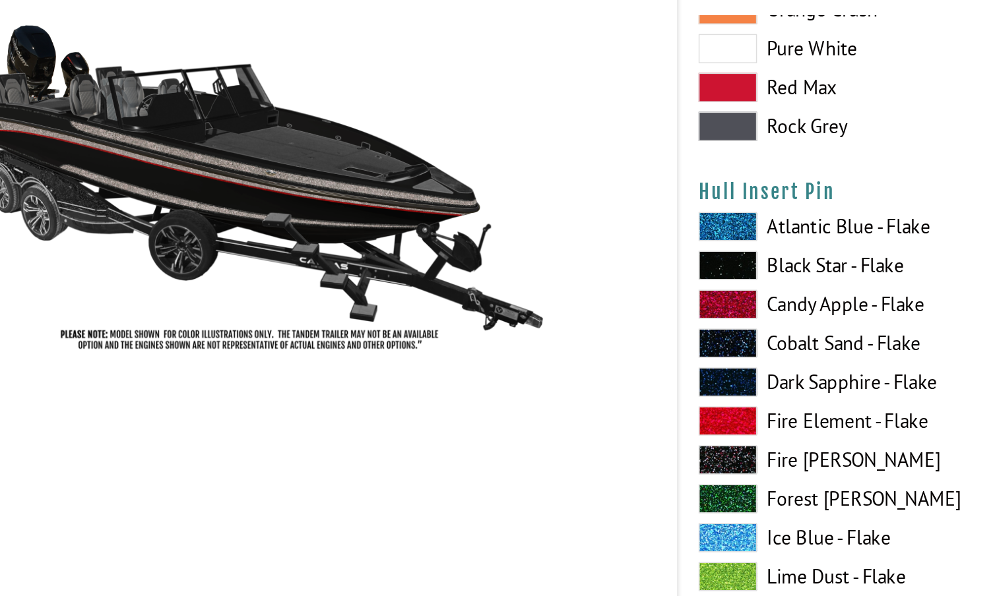
click at [499, 449] on span at bounding box center [519, 459] width 40 height 20
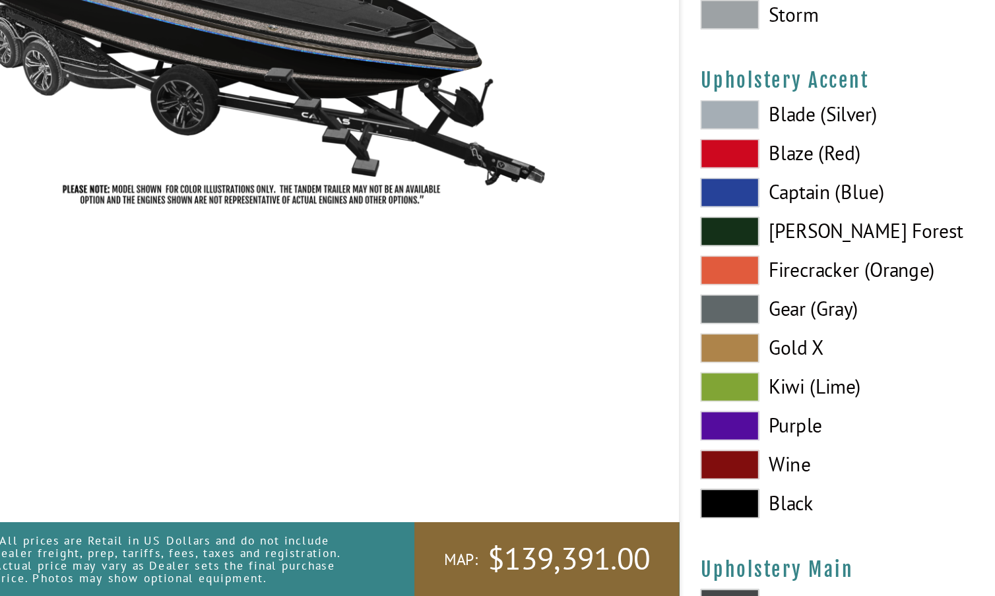
scroll to position [6068, 0]
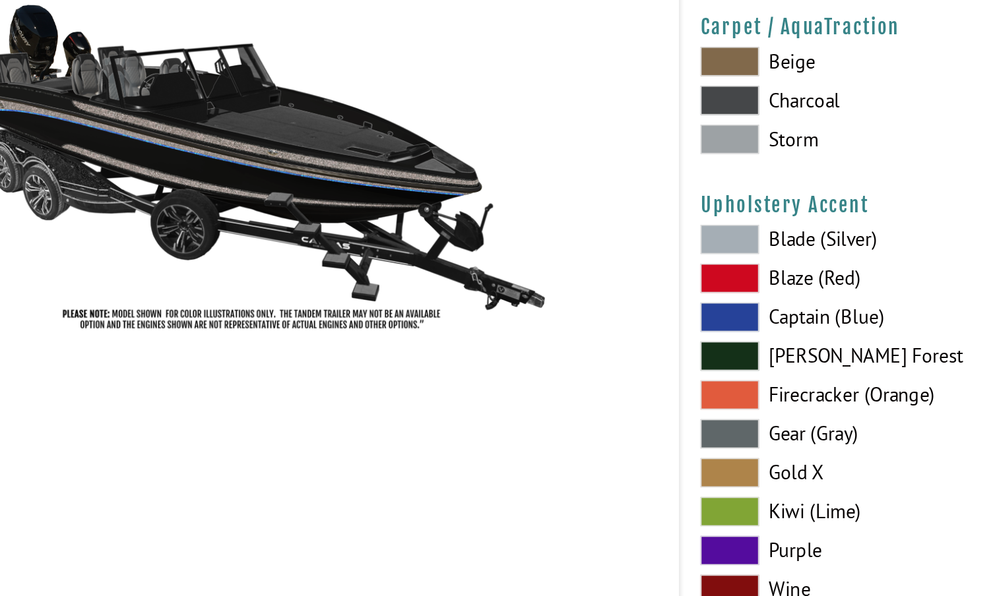
click at [499, 260] on span at bounding box center [519, 270] width 40 height 20
click at [499, 392] on span at bounding box center [519, 402] width 40 height 20
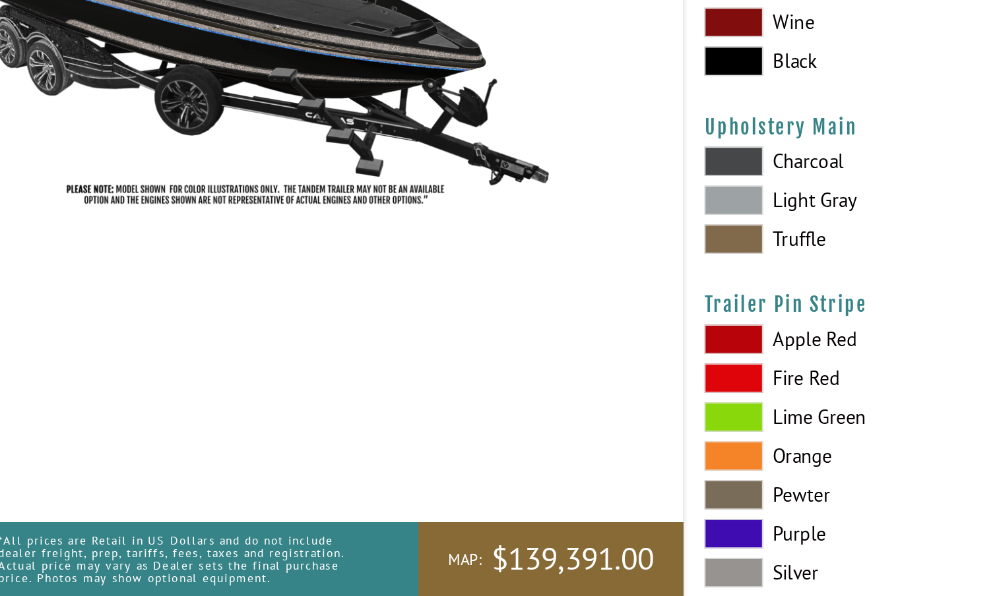
scroll to position [6370, 0]
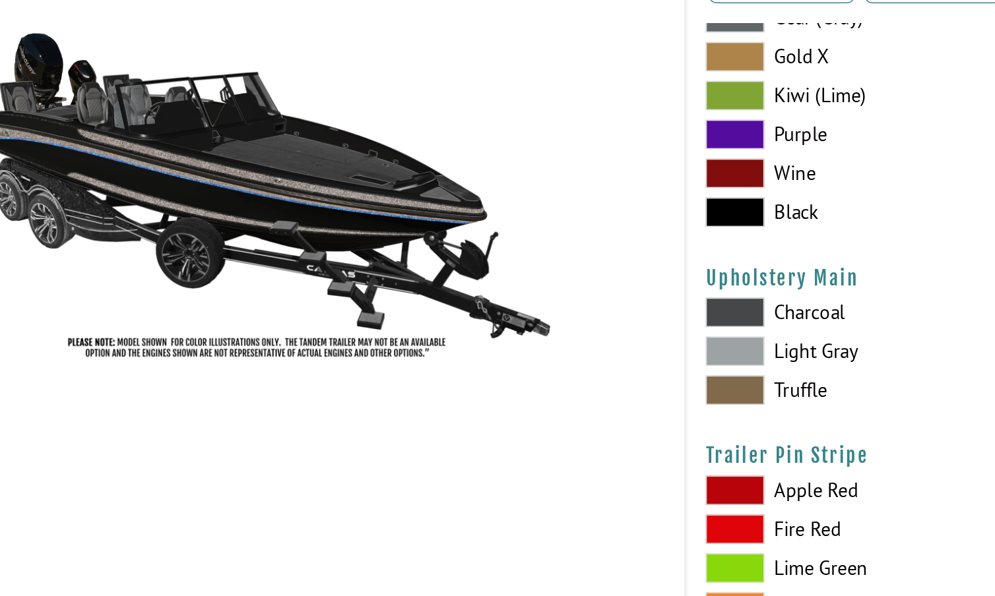
click at [502, 290] on span at bounding box center [519, 300] width 40 height 20
click at [499, 317] on span at bounding box center [519, 327] width 40 height 20
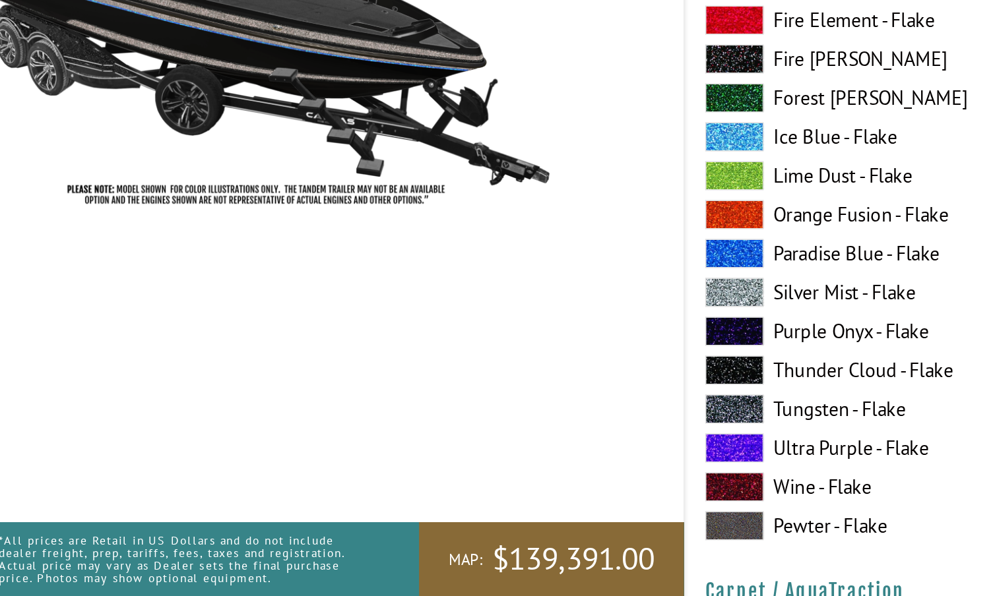
scroll to position [5619, 0]
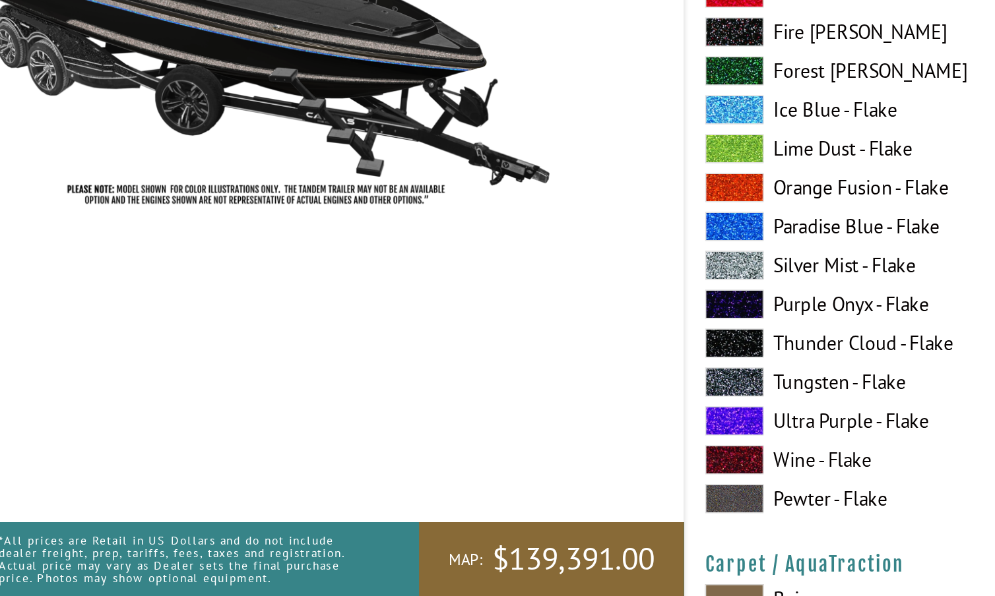
click at [501, 362] on span at bounding box center [519, 372] width 40 height 20
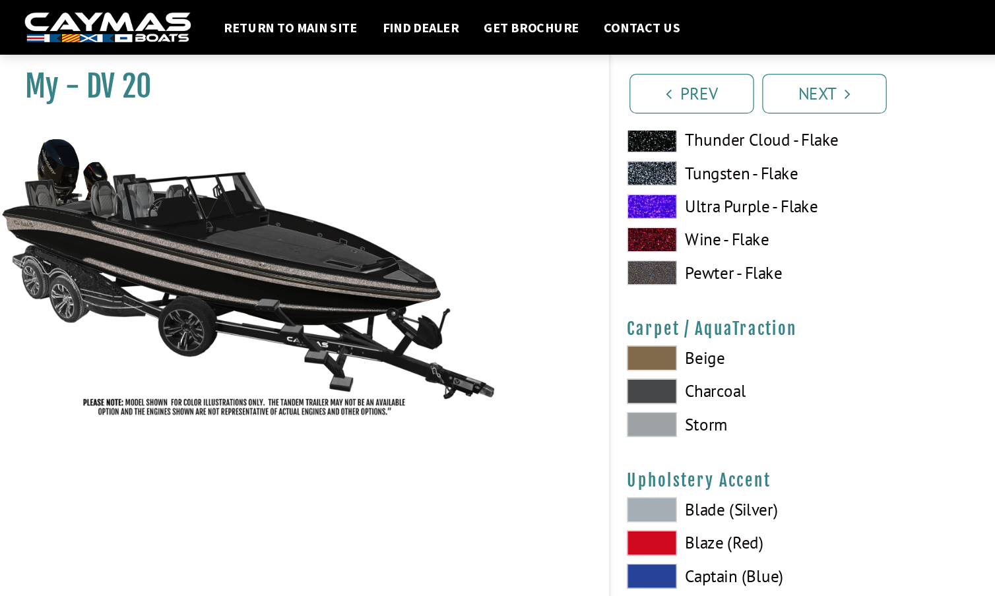
scroll to position [5931, 0]
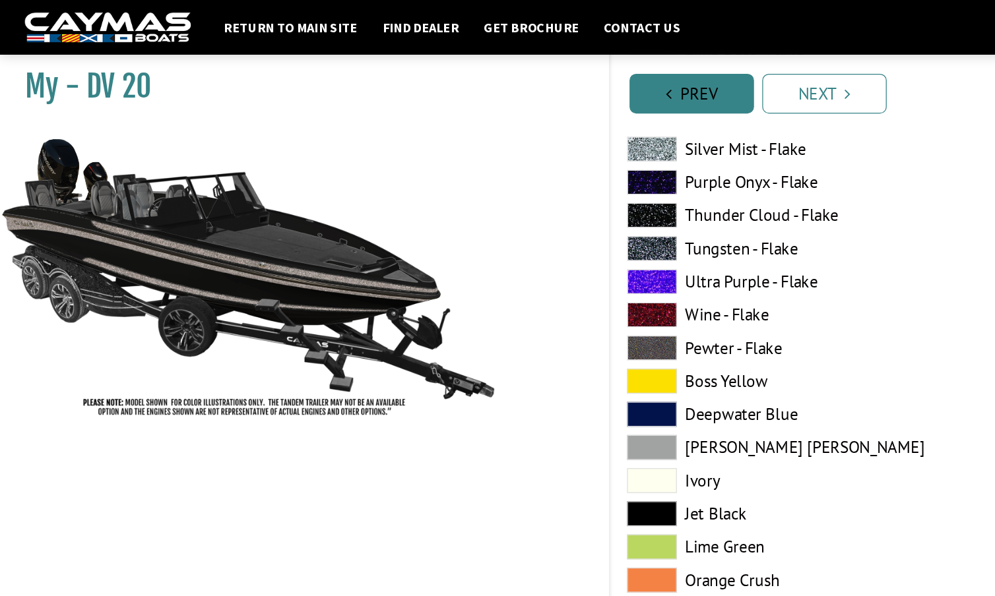
click at [568, 67] on link "Prev" at bounding box center [550, 75] width 99 height 32
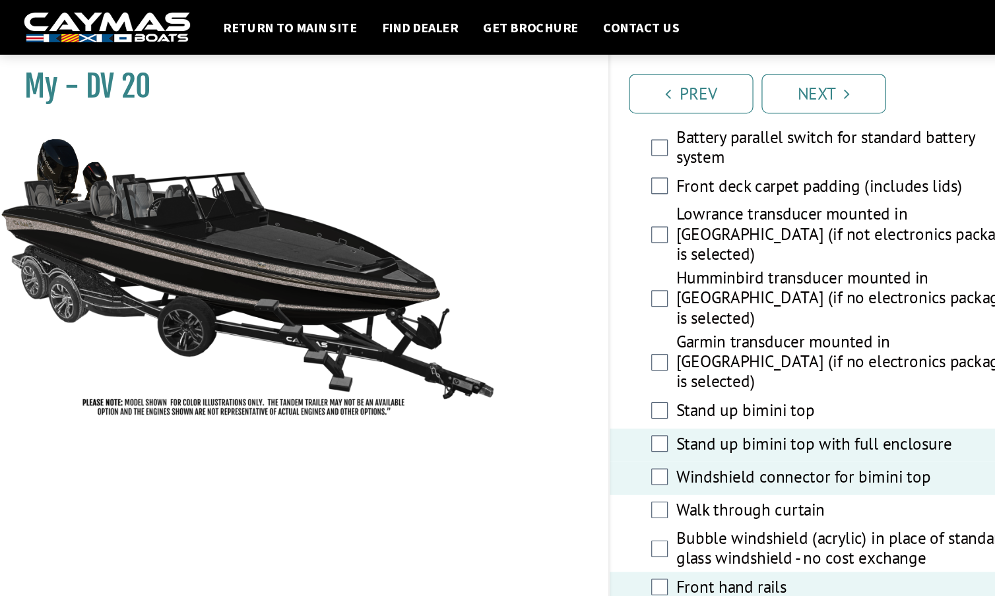
scroll to position [2042, 0]
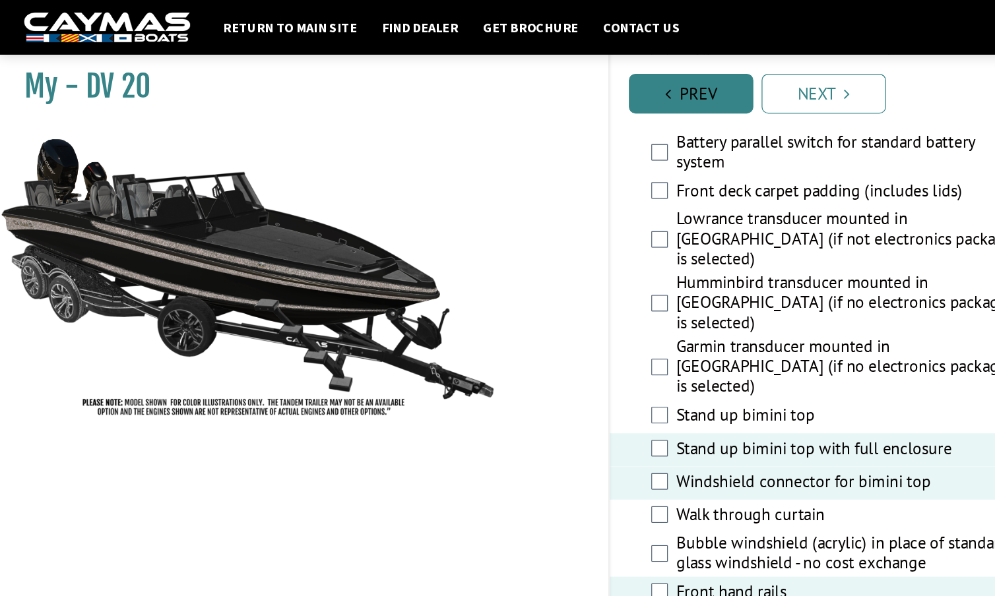
click at [546, 74] on link "Prev" at bounding box center [550, 75] width 99 height 32
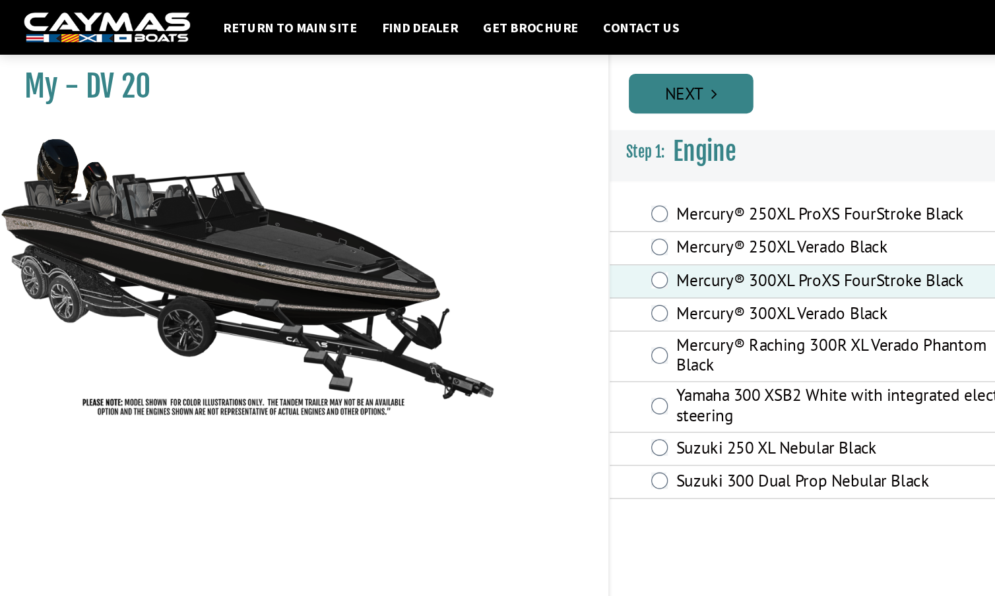
click at [555, 77] on link "Next" at bounding box center [550, 75] width 99 height 32
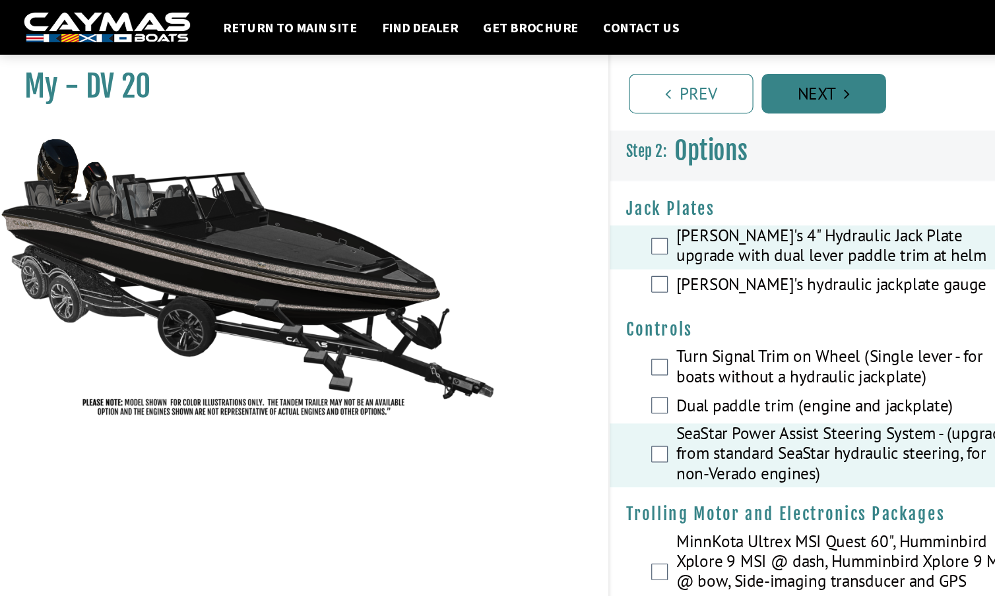
click at [645, 76] on link "Next" at bounding box center [655, 75] width 99 height 32
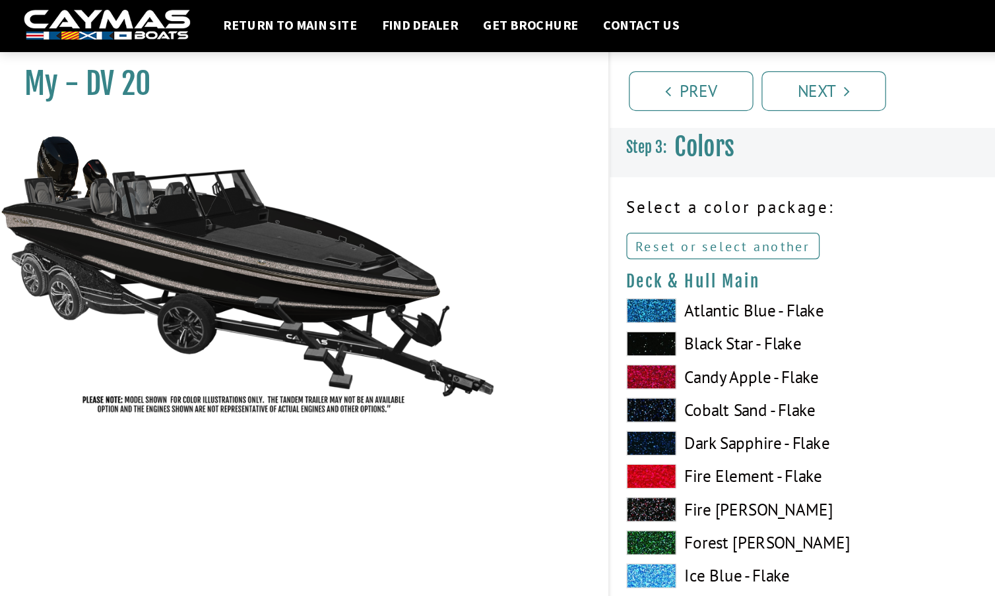
click at [594, 195] on link "Reset or select another" at bounding box center [576, 197] width 154 height 21
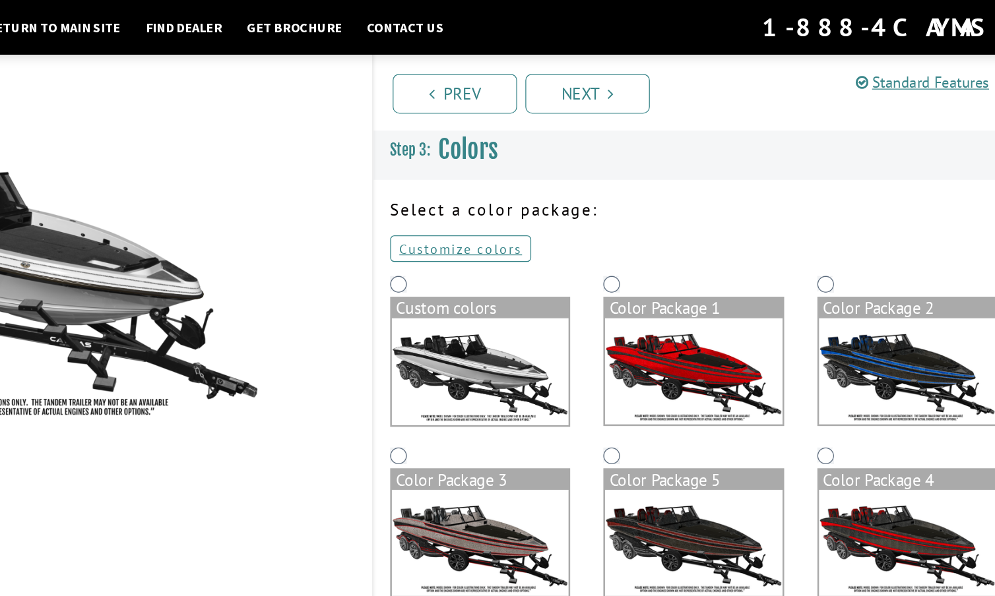
click at [840, 294] on img at bounding box center [910, 295] width 141 height 84
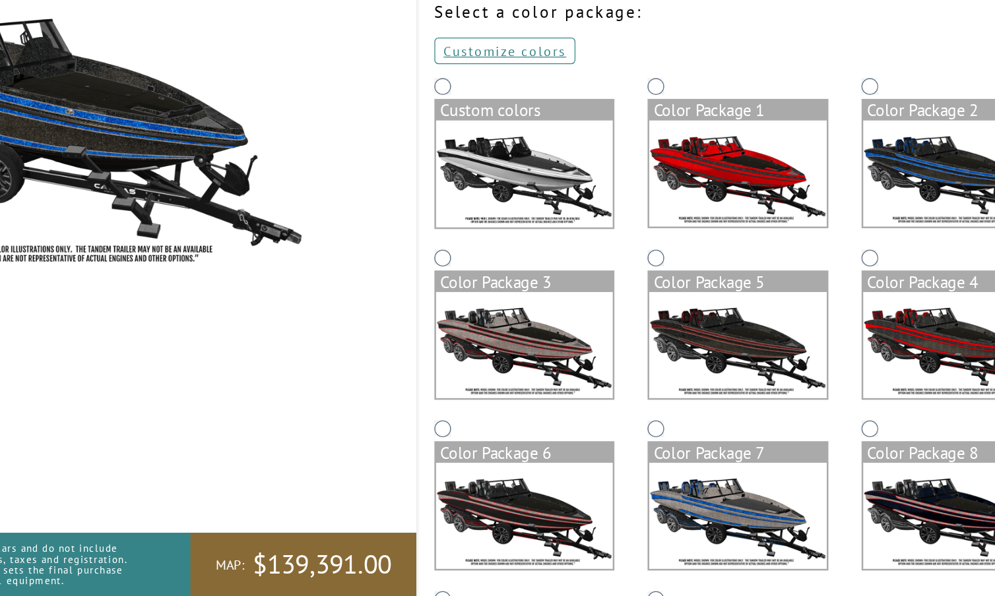
scroll to position [42, 0]
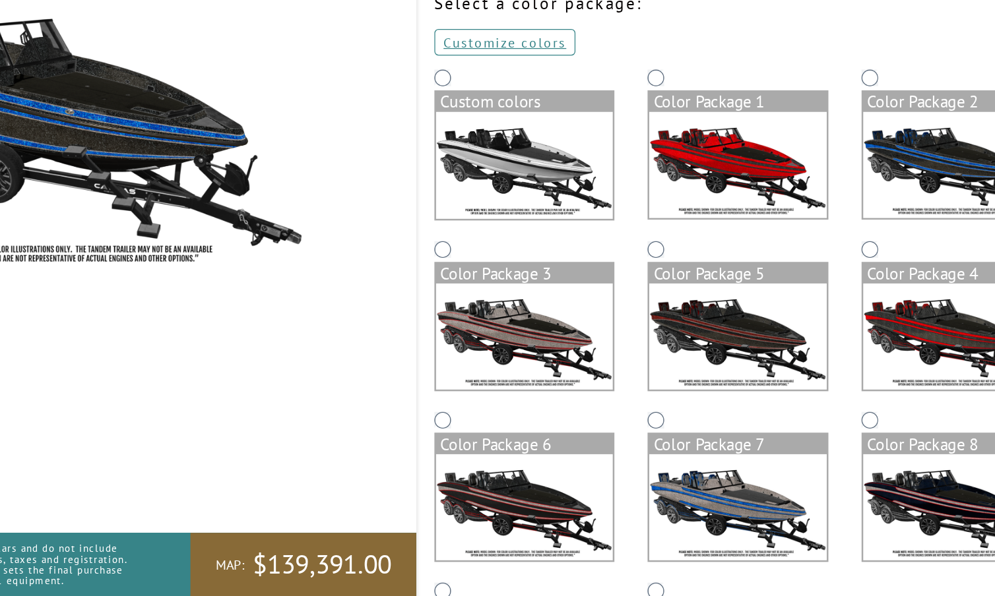
click at [500, 211] on img at bounding box center [570, 253] width 141 height 85
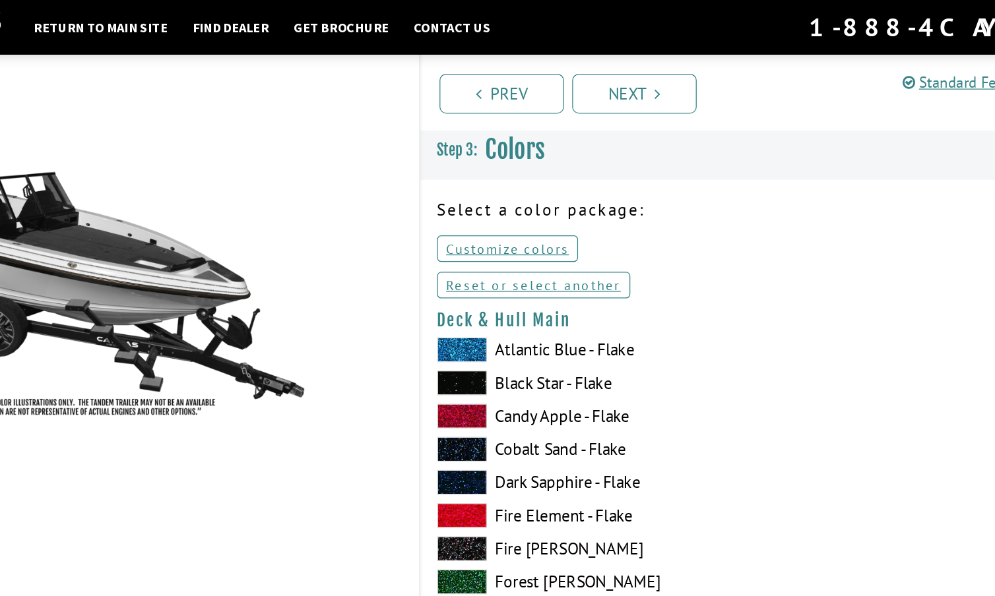
scroll to position [0, 0]
click at [499, 223] on link "Reset or select another" at bounding box center [576, 226] width 154 height 21
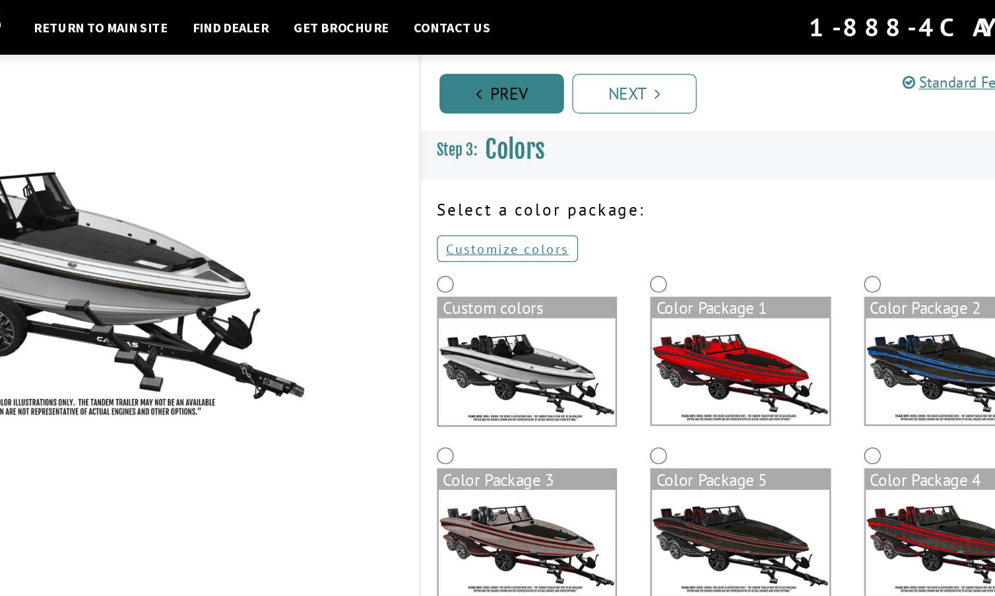
click at [501, 77] on link "Prev" at bounding box center [550, 75] width 99 height 32
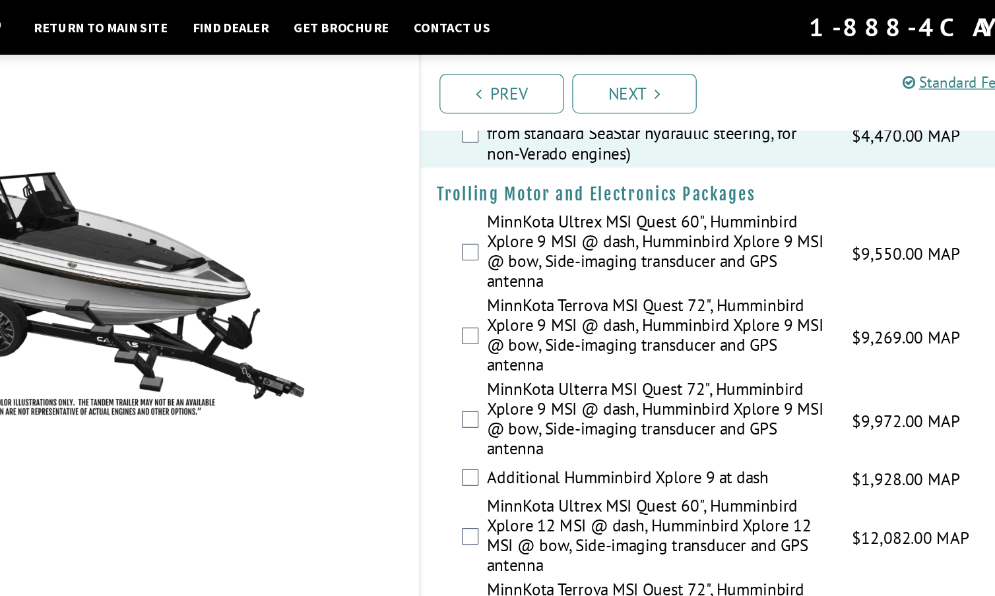
scroll to position [239, 0]
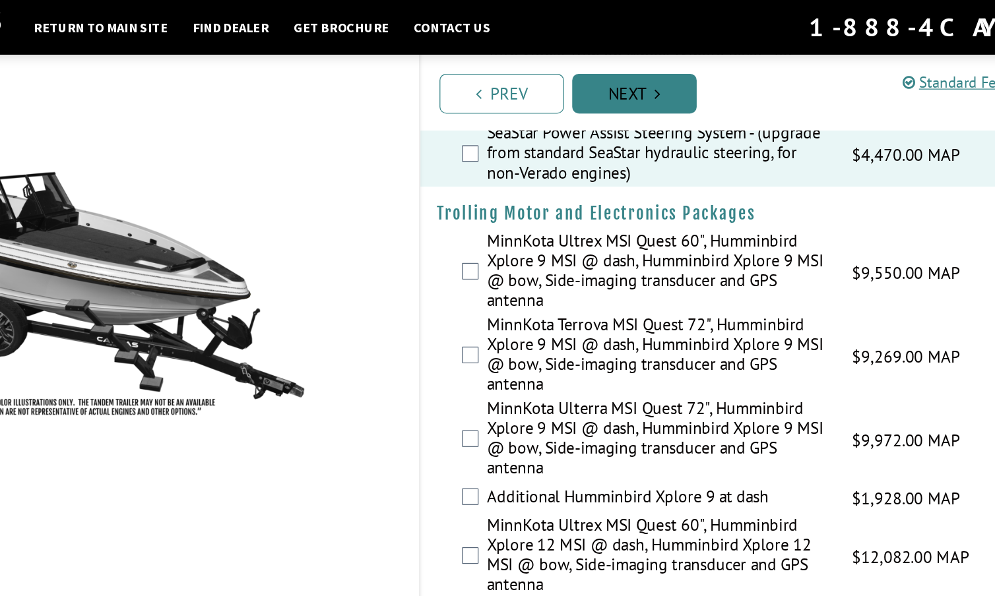
click at [606, 71] on link "Next" at bounding box center [655, 75] width 99 height 32
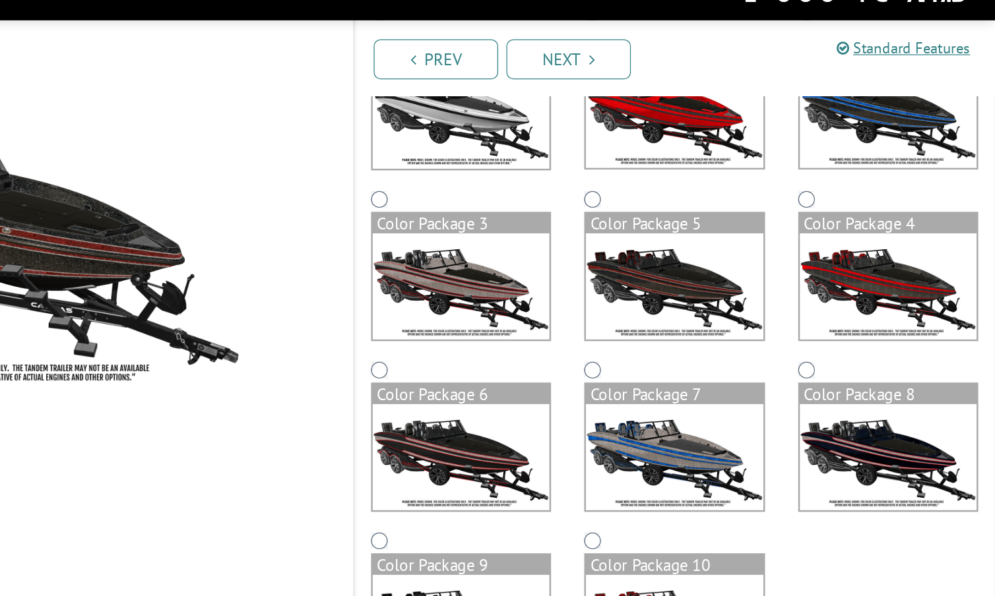
scroll to position [177, 0]
click at [840, 100] on img at bounding box center [910, 119] width 141 height 84
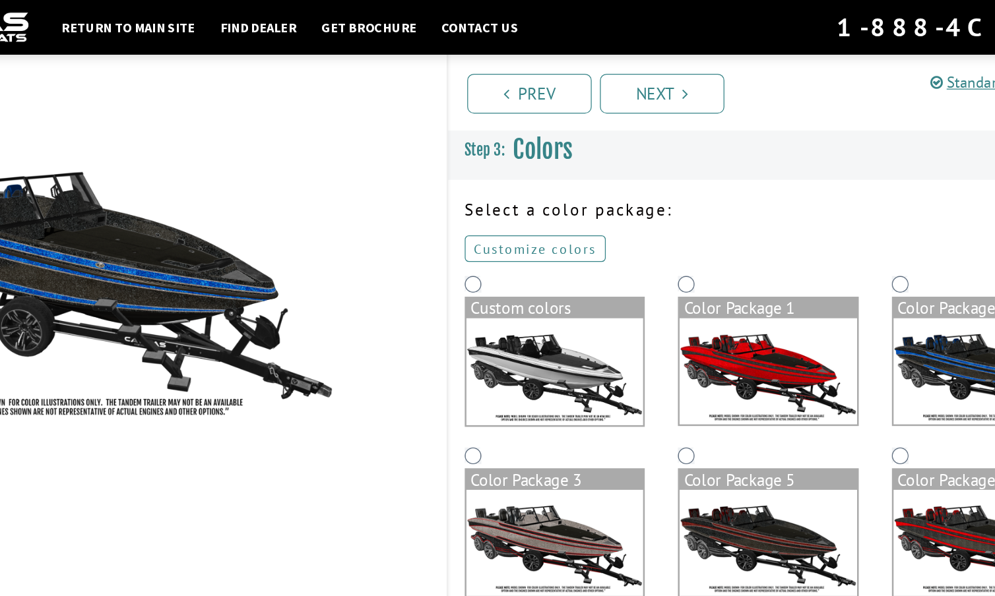
scroll to position [0, 0]
click at [499, 198] on link "Customize colors" at bounding box center [555, 197] width 112 height 21
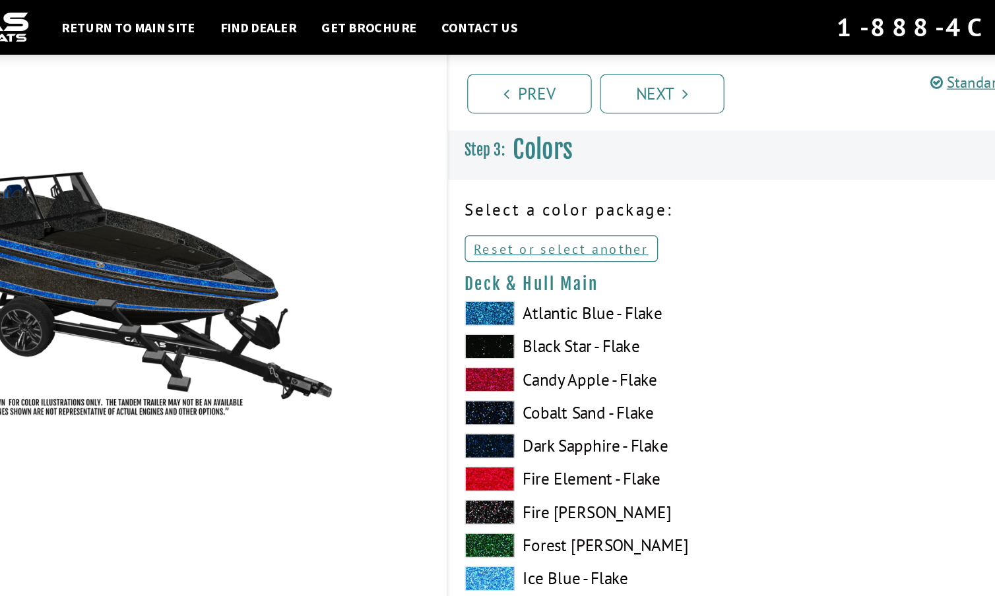
click at [499, 272] on span at bounding box center [519, 276] width 40 height 20
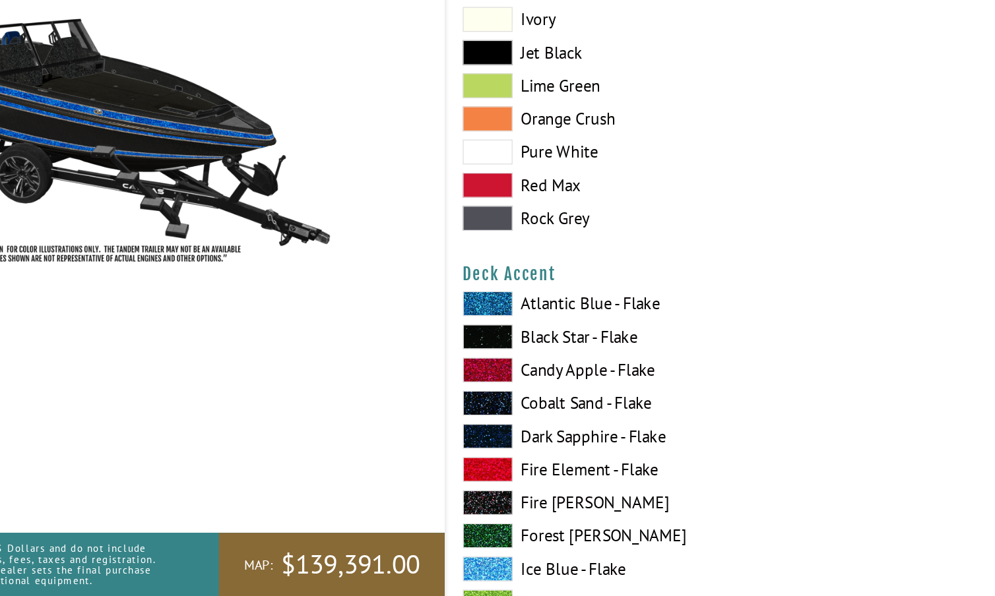
scroll to position [695, 0]
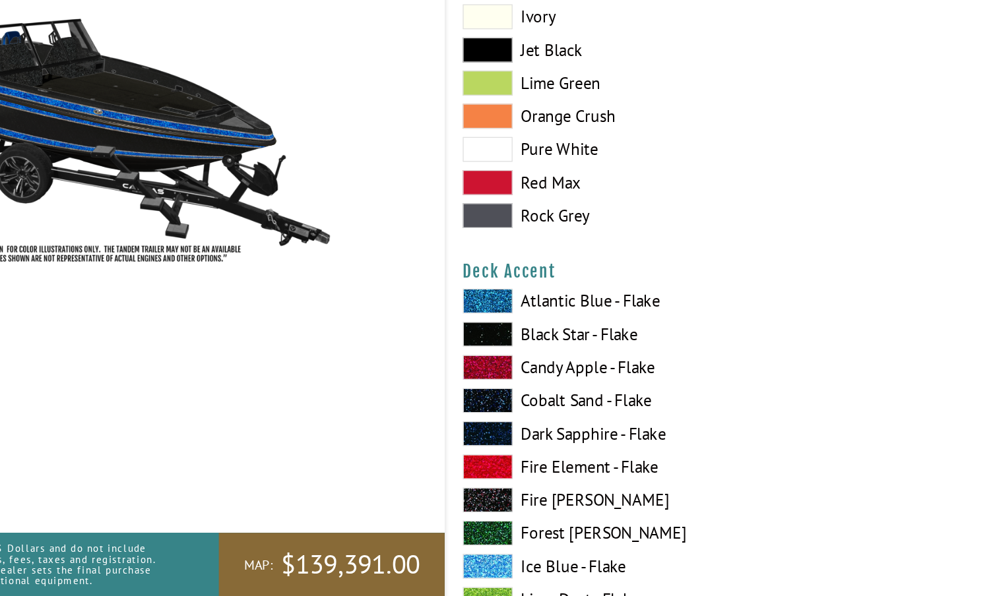
click at [499, 378] on span at bounding box center [519, 388] width 40 height 20
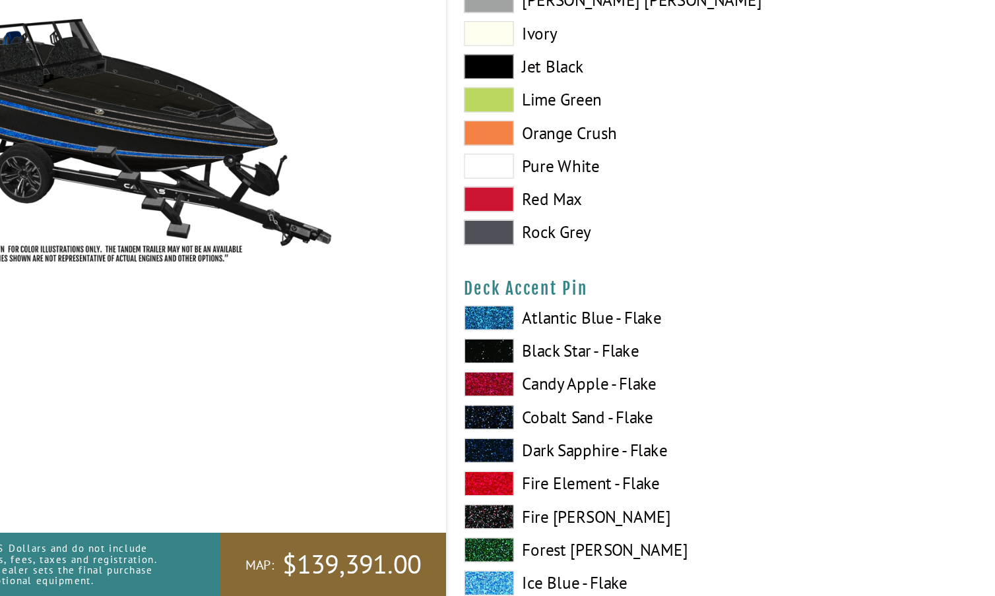
scroll to position [1493, 0]
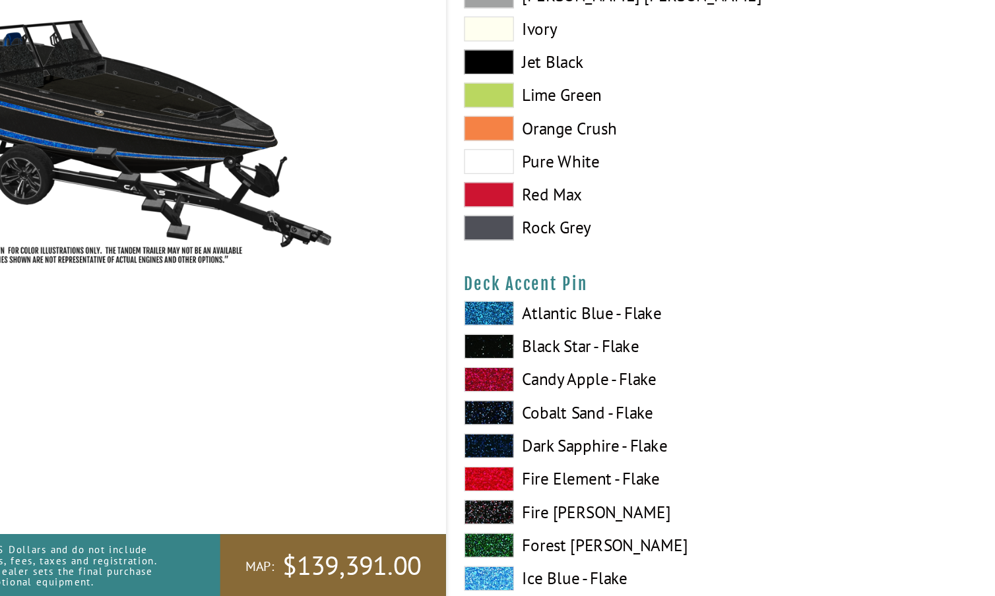
click at [499, 387] on span at bounding box center [519, 397] width 40 height 20
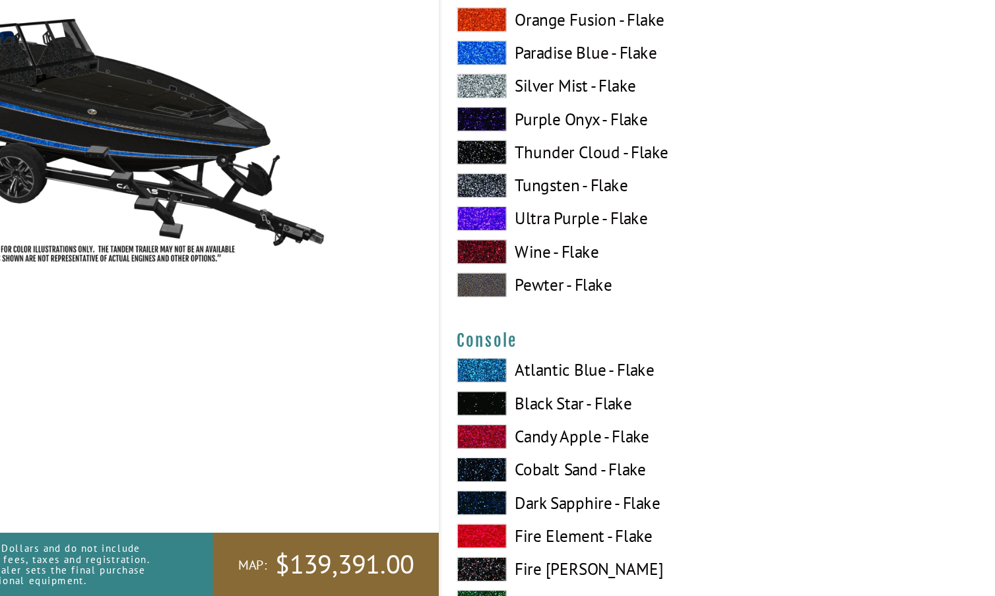
scroll to position [2019, 0]
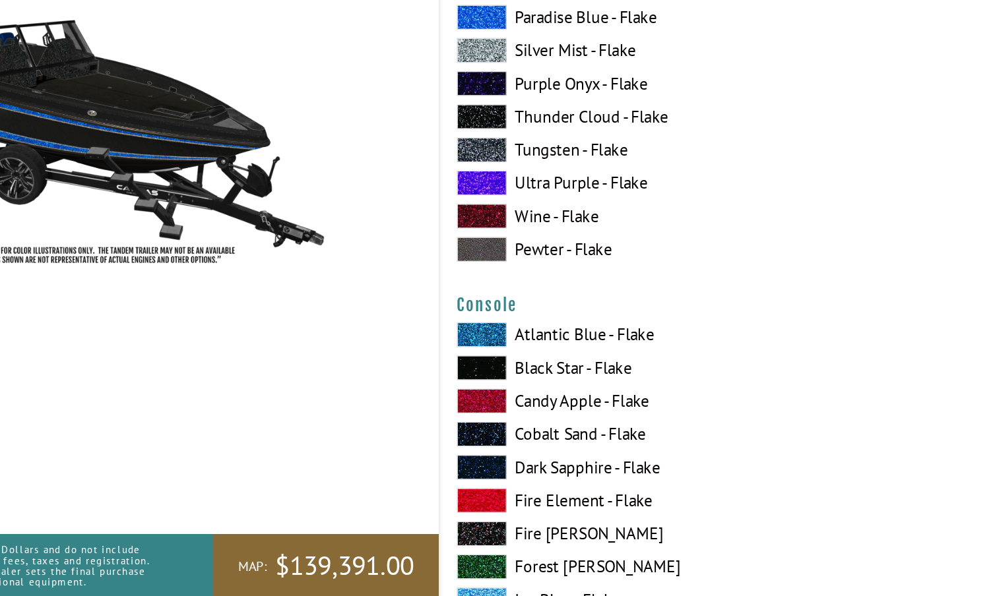
click at [499, 404] on span at bounding box center [519, 414] width 40 height 20
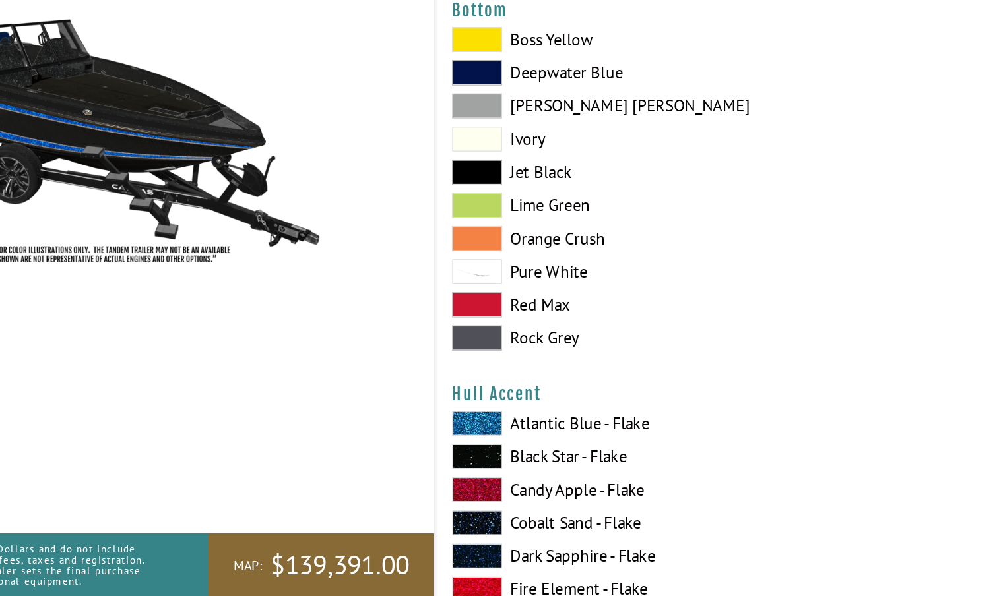
scroll to position [3142, 0]
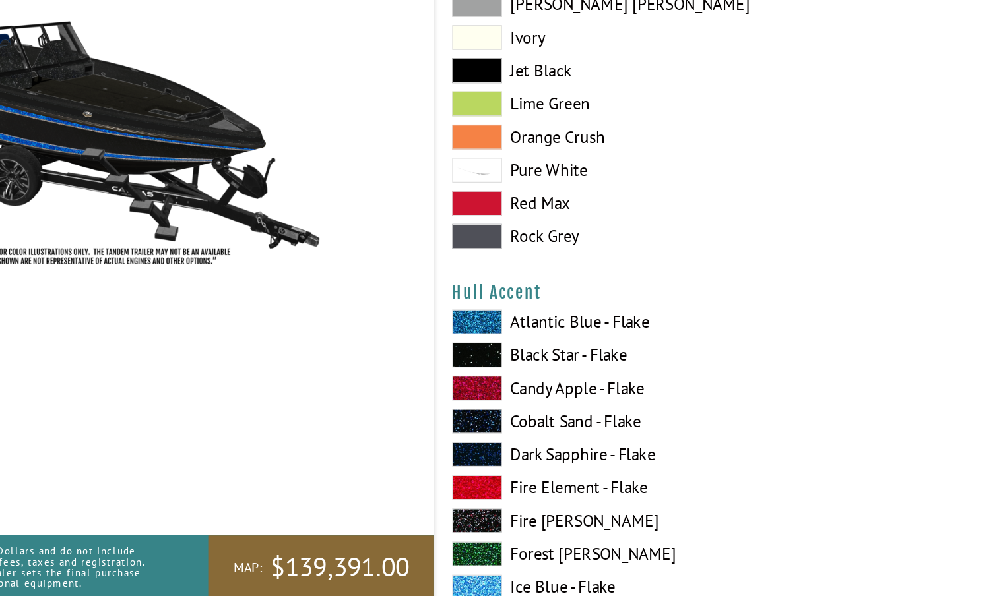
click at [499, 393] on span at bounding box center [519, 403] width 40 height 20
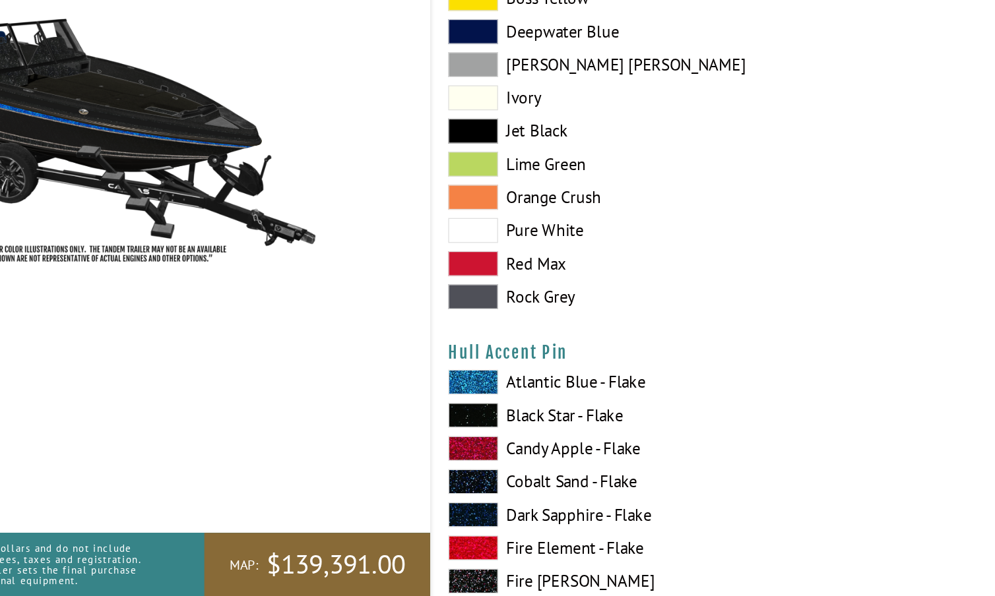
scroll to position [3911, 0]
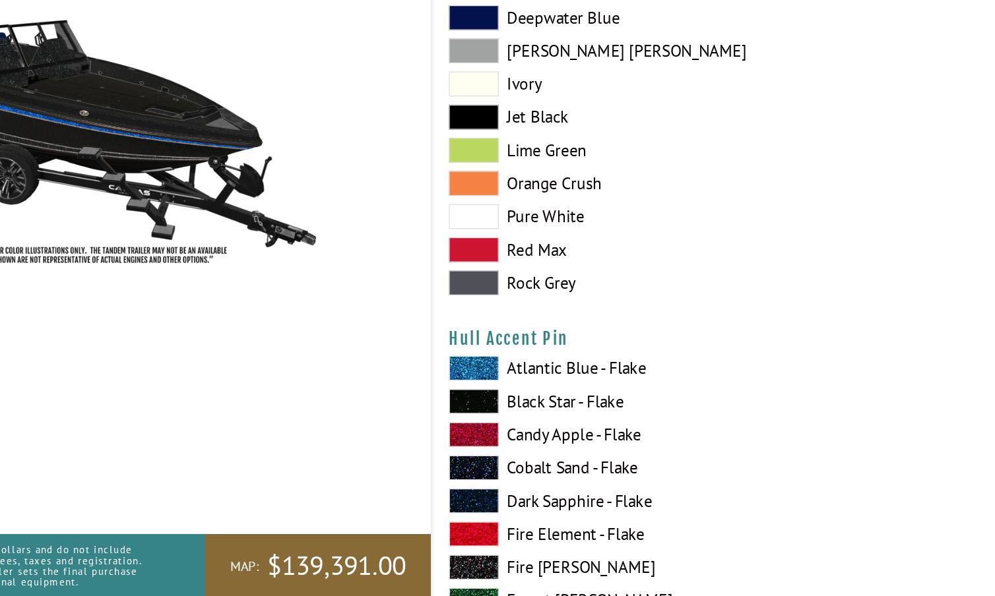
click at [499, 431] on span at bounding box center [519, 441] width 40 height 20
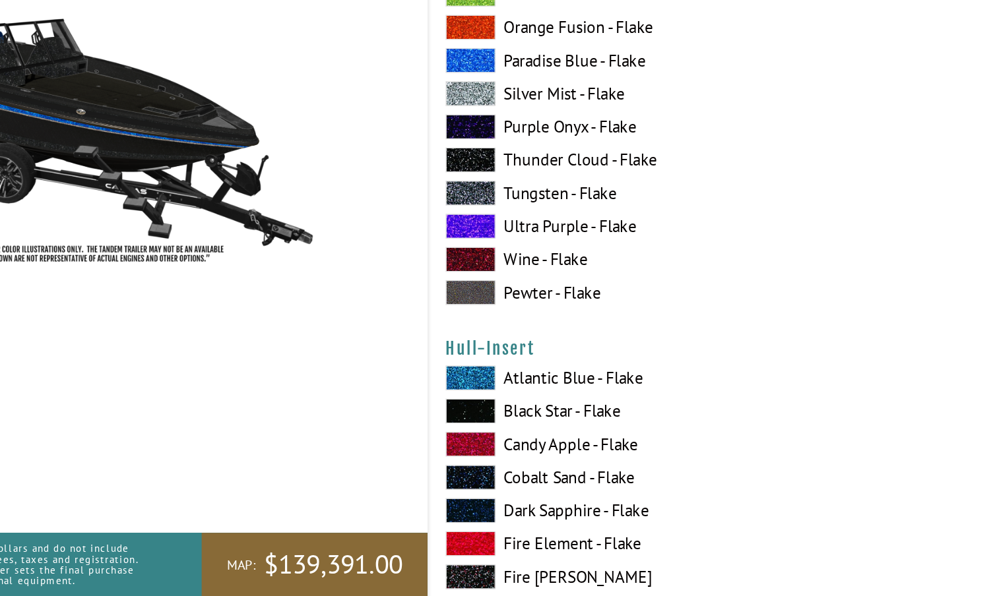
scroll to position [4447, 0]
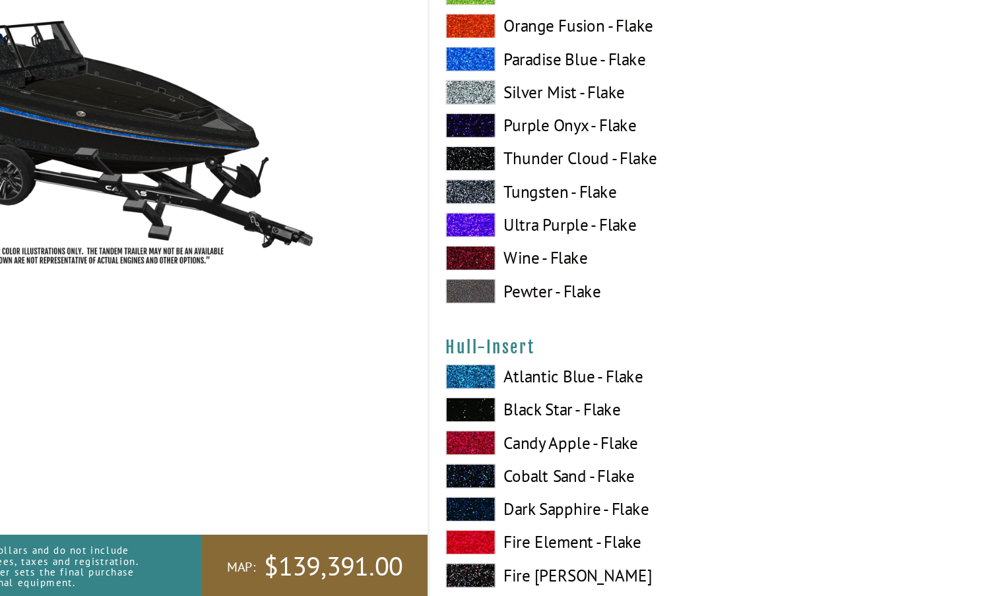
click at [499, 437] on span at bounding box center [519, 447] width 40 height 20
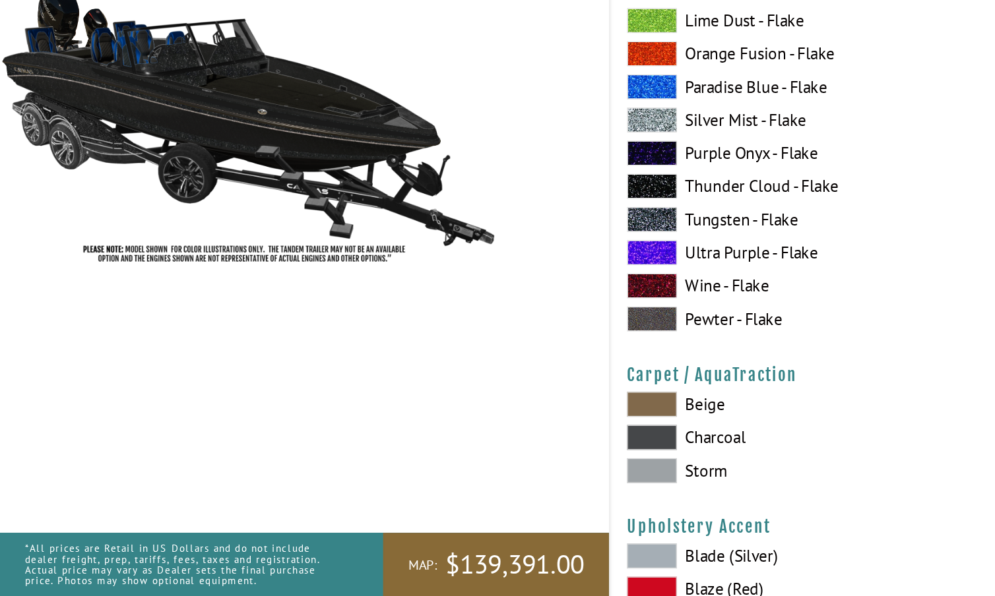
scroll to position [5805, 0]
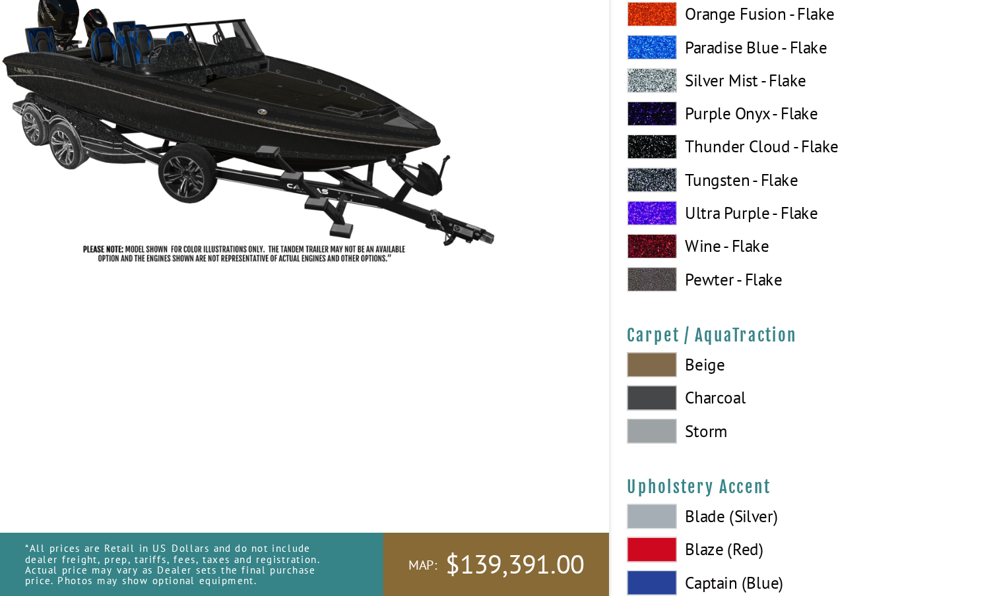
click at [523, 455] on span at bounding box center [519, 465] width 40 height 20
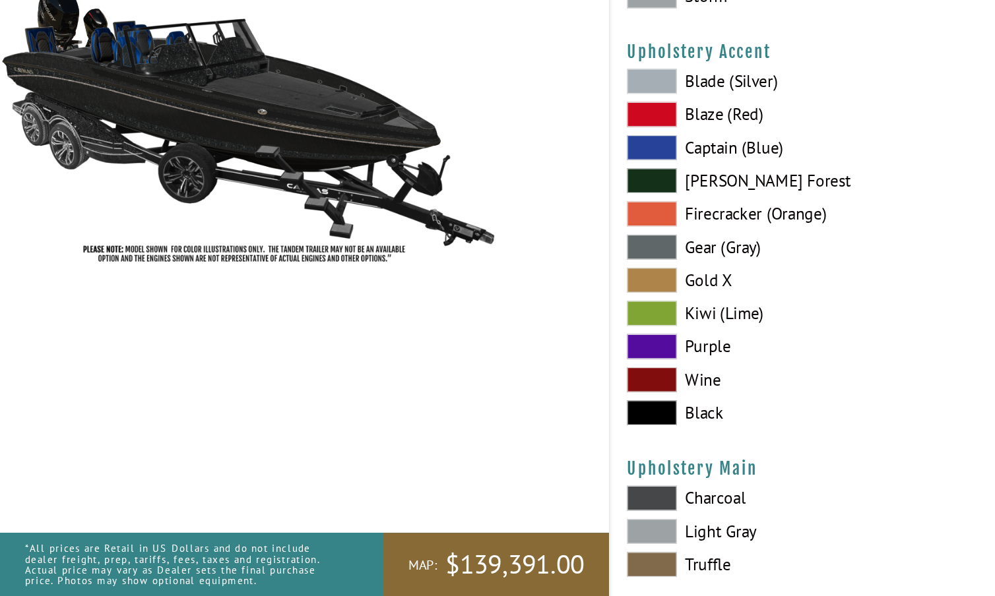
scroll to position [6153, 0]
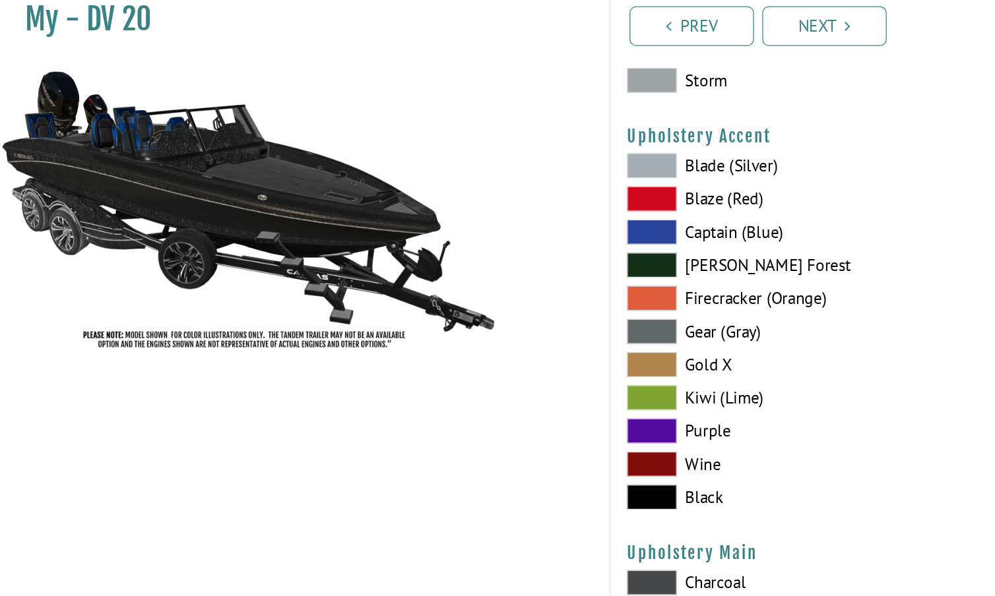
click at [518, 175] on span at bounding box center [519, 185] width 40 height 20
click at [524, 307] on span at bounding box center [519, 317] width 40 height 20
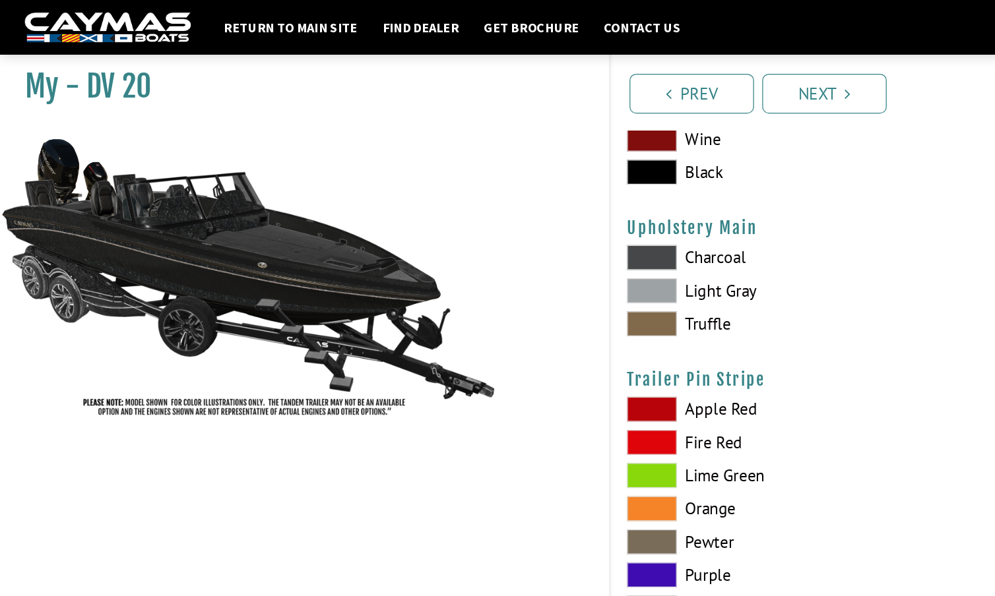
scroll to position [6458, 0]
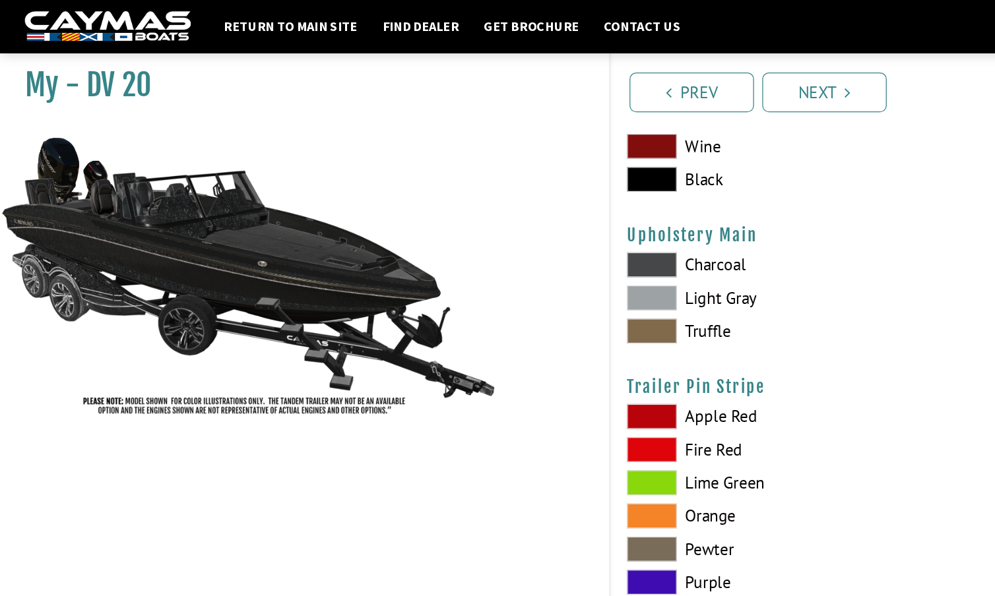
click at [526, 231] on span at bounding box center [519, 238] width 40 height 20
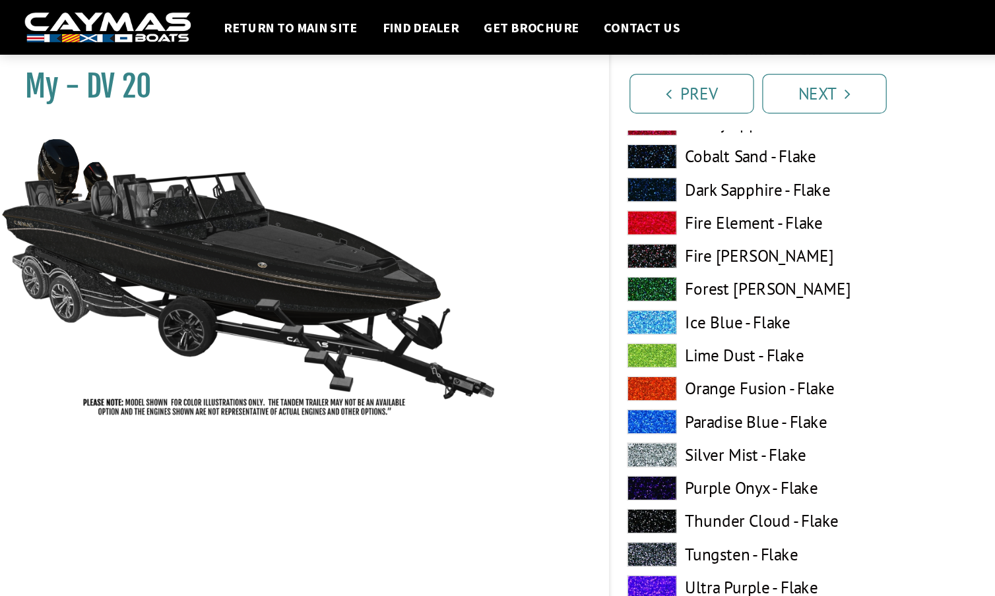
scroll to position [5595, 0]
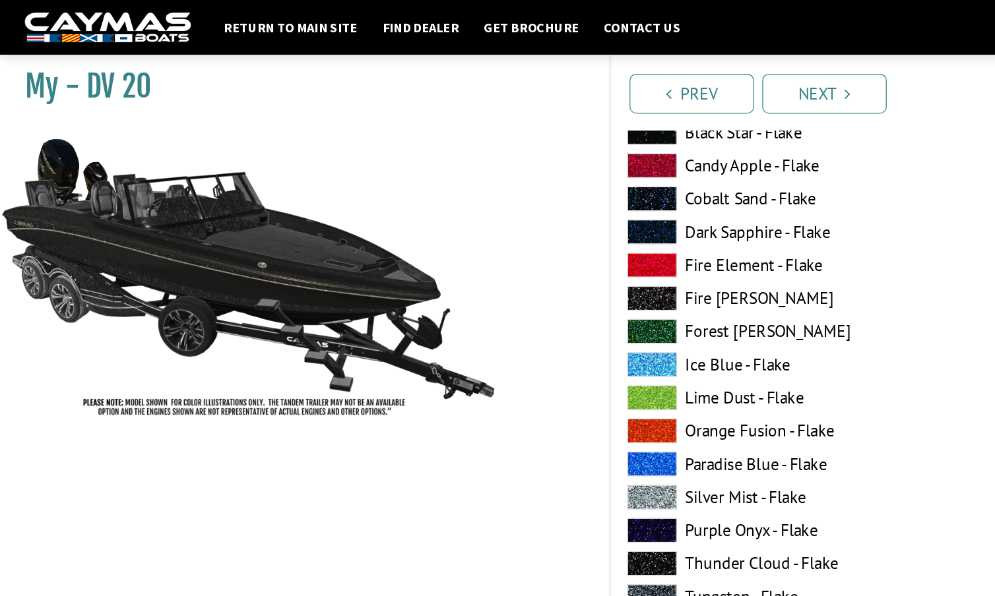
click at [189, 232] on img at bounding box center [198, 220] width 396 height 240
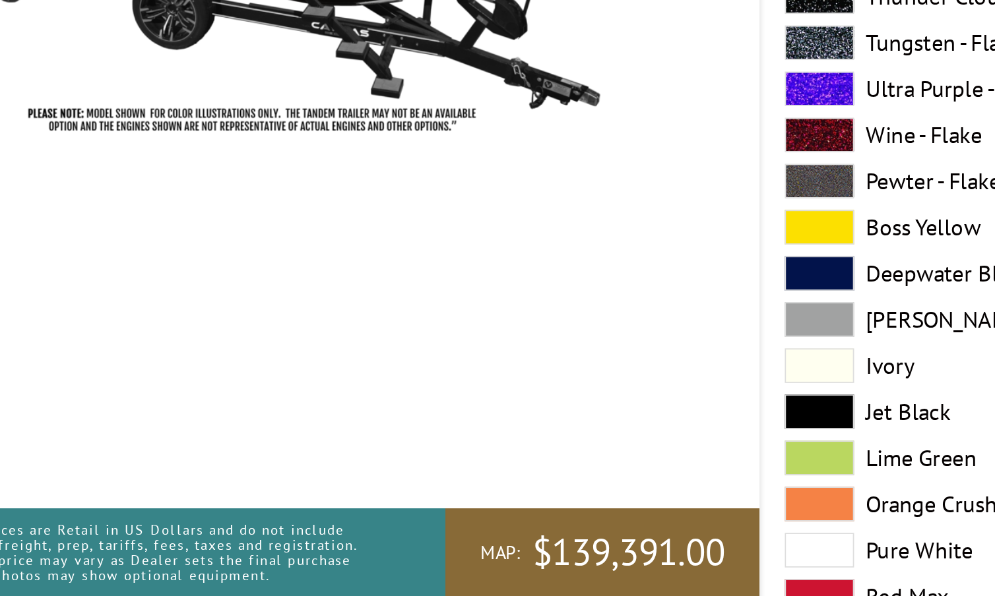
scroll to position [367, 0]
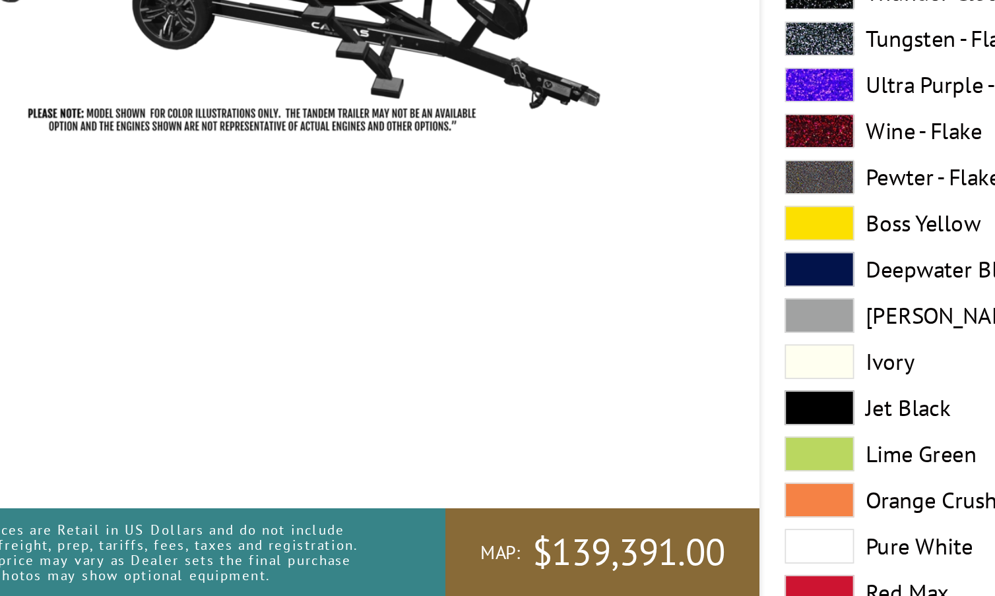
click at [499, 479] on span at bounding box center [519, 489] width 40 height 20
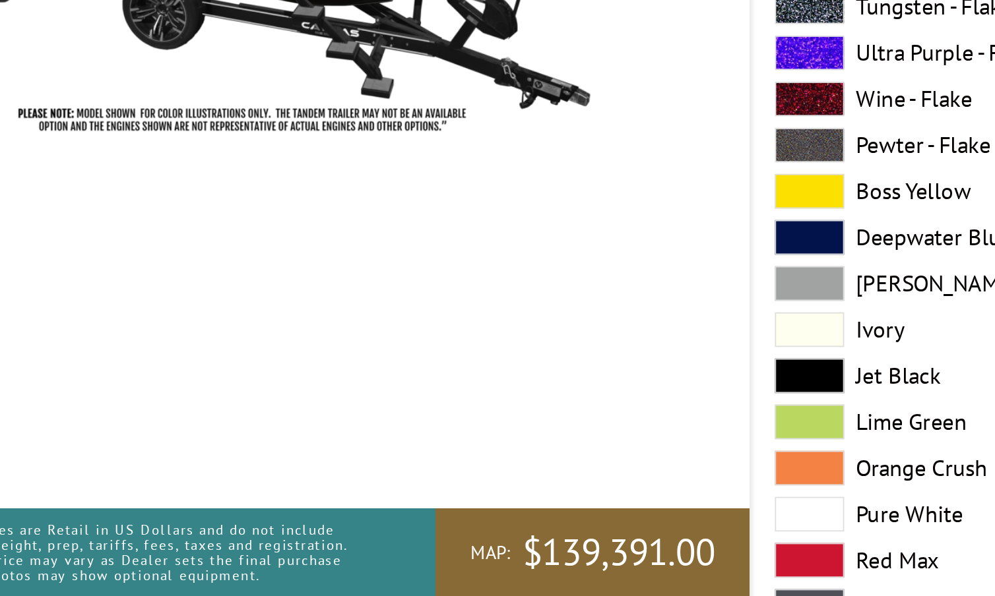
scroll to position [1193, 0]
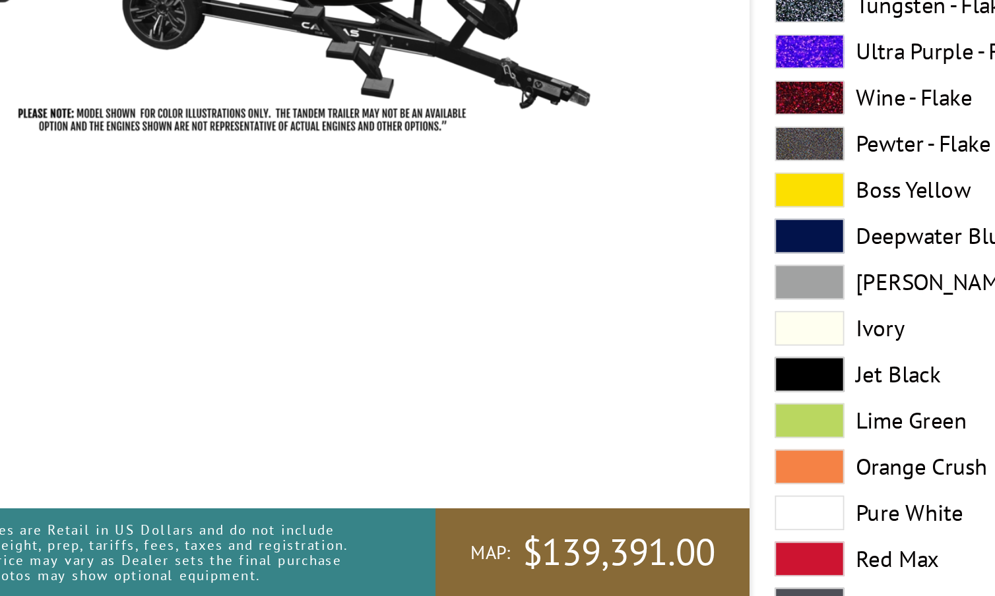
click at [499, 460] on span at bounding box center [519, 470] width 40 height 20
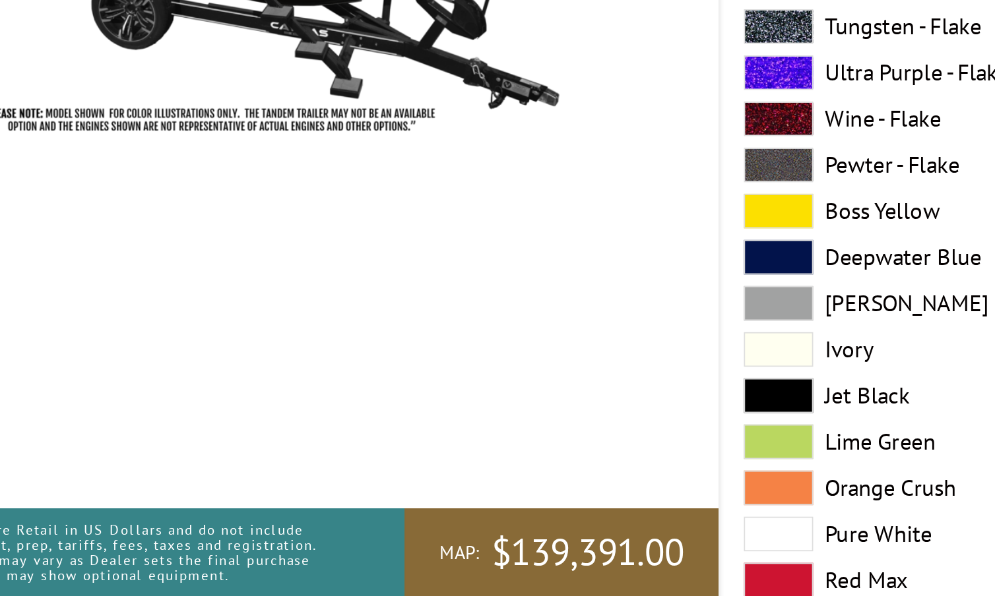
scroll to position [2532, 0]
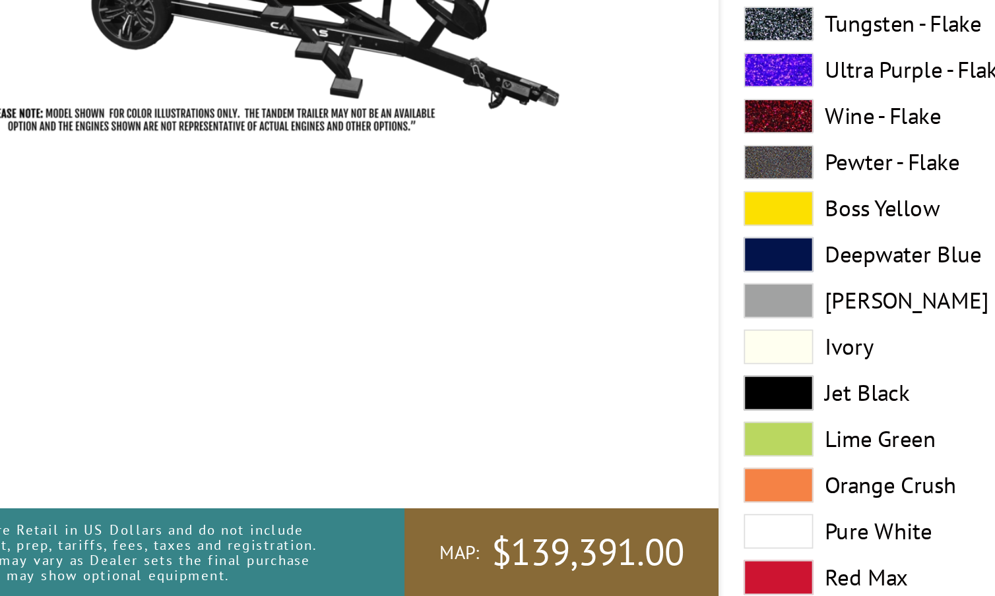
click at [499, 470] on span at bounding box center [519, 480] width 40 height 20
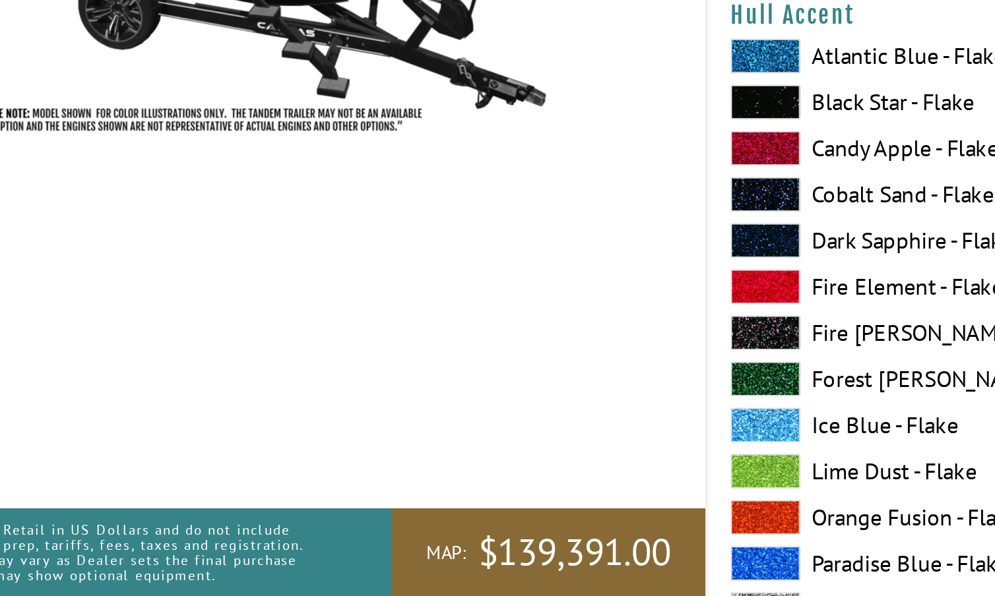
scroll to position [3231, 0]
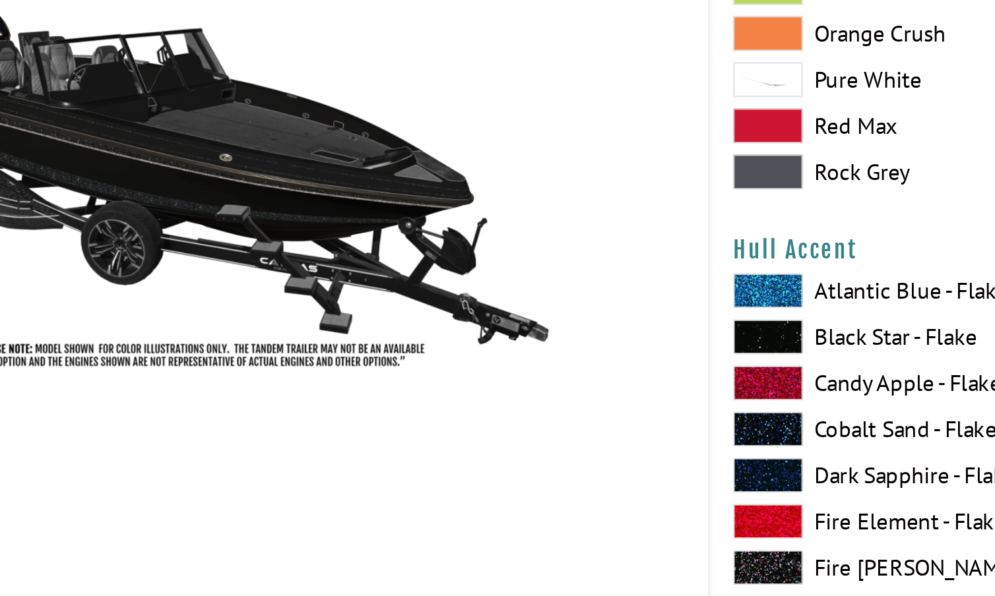
click at [499, 435] on span at bounding box center [519, 445] width 40 height 20
click at [499, 303] on span at bounding box center [519, 313] width 40 height 20
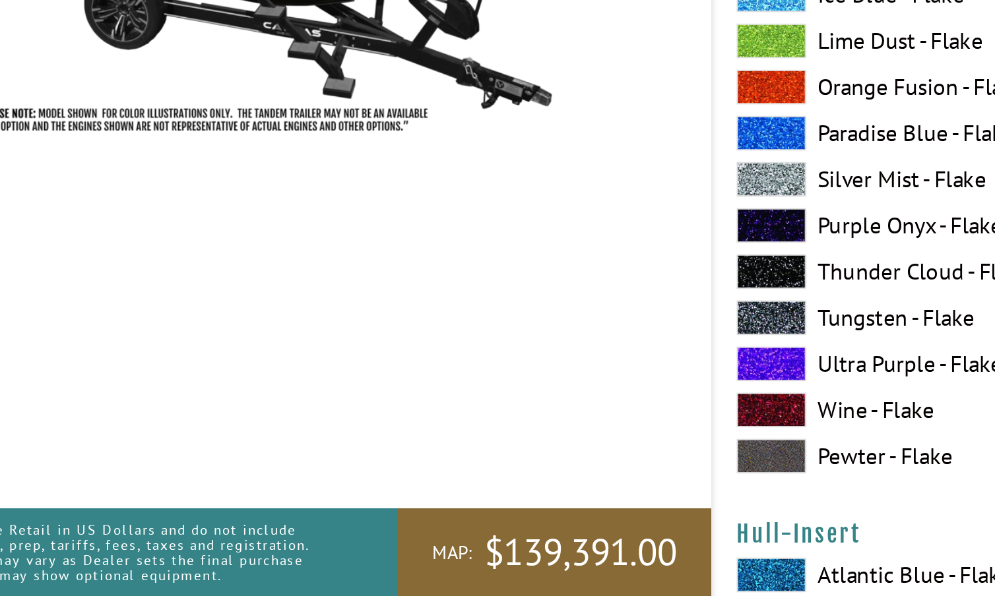
scroll to position [4284, 0]
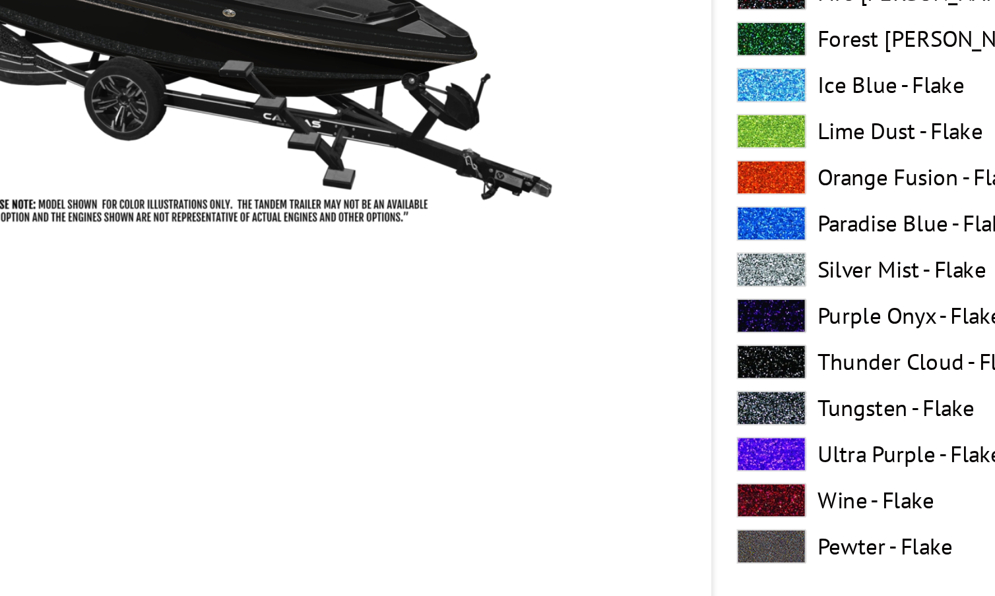
click at [499, 506] on span at bounding box center [519, 516] width 40 height 20
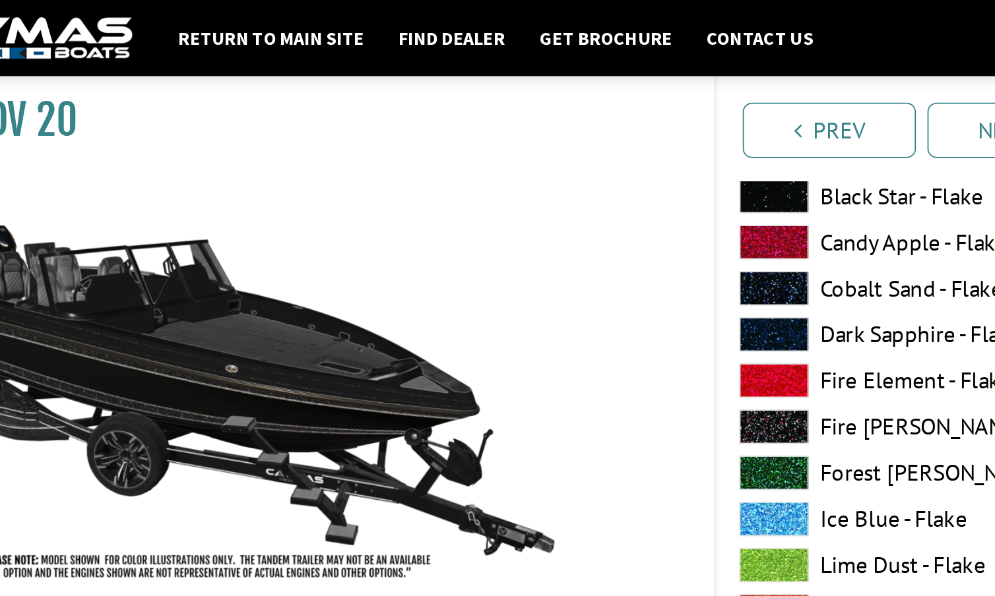
scroll to position [4233, 0]
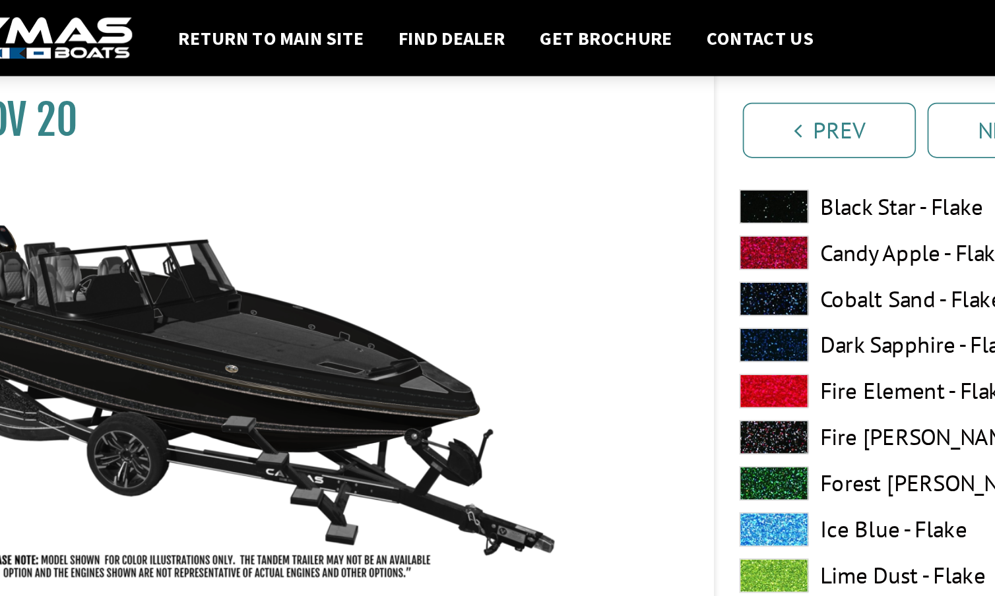
click at [499, 117] on span at bounding box center [519, 118] width 40 height 20
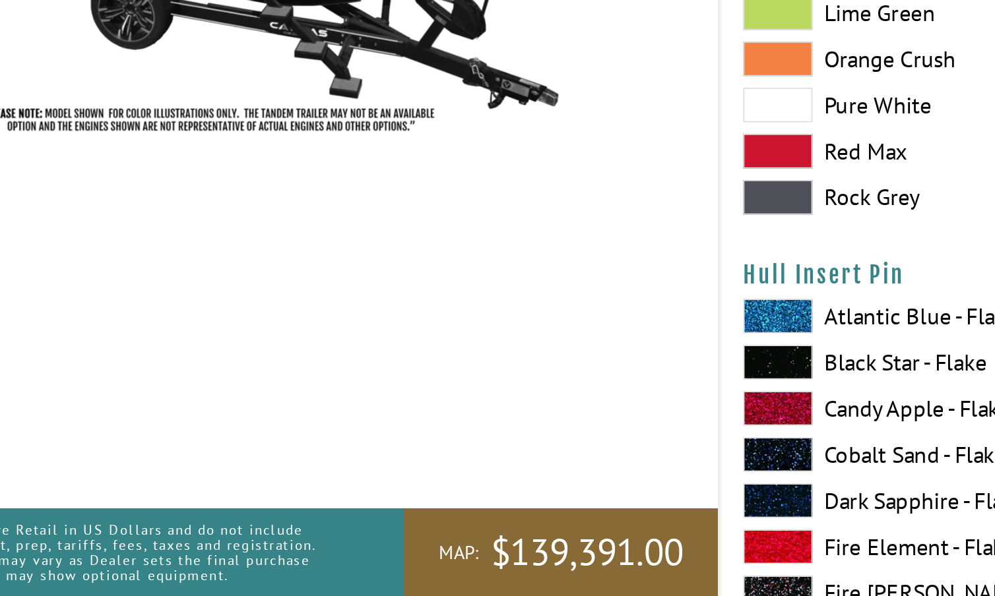
scroll to position [5238, 0]
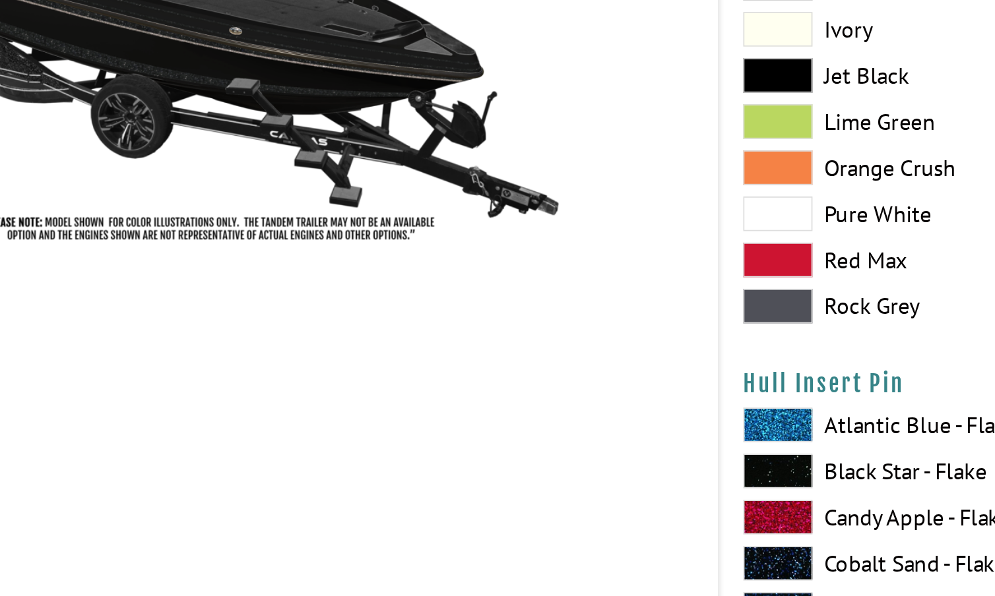
click at [499, 453] on span at bounding box center [519, 463] width 40 height 20
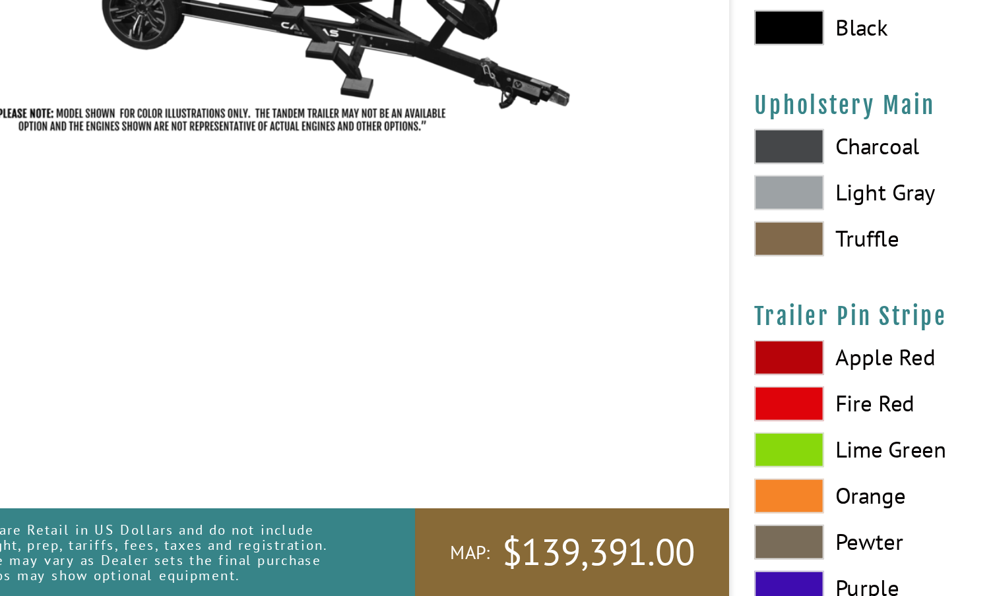
scroll to position [6331, 0]
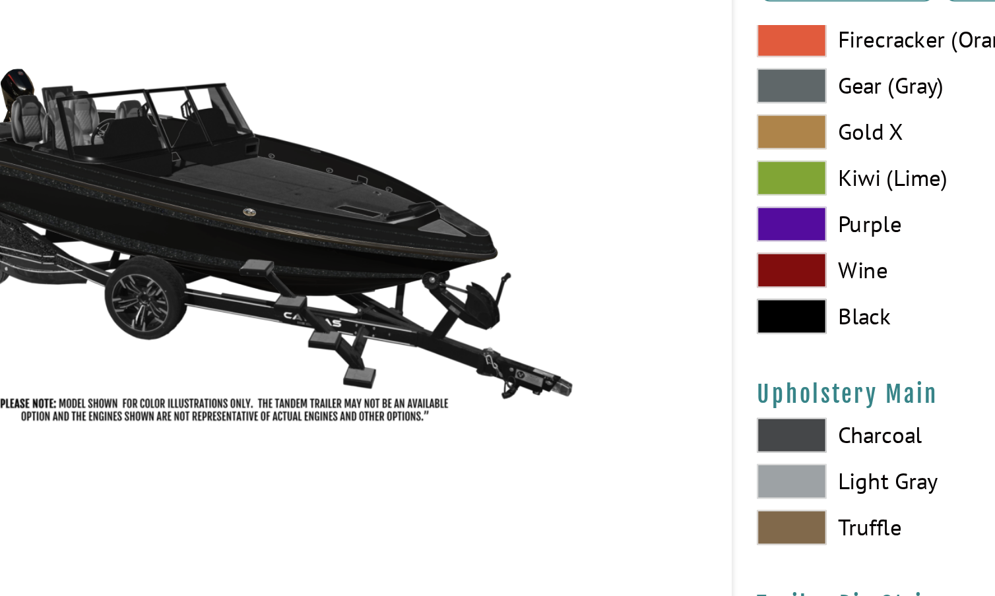
click at [499, 329] on span at bounding box center [519, 339] width 40 height 20
click at [499, 355] on span at bounding box center [519, 365] width 40 height 20
click at [499, 381] on span at bounding box center [519, 391] width 40 height 20
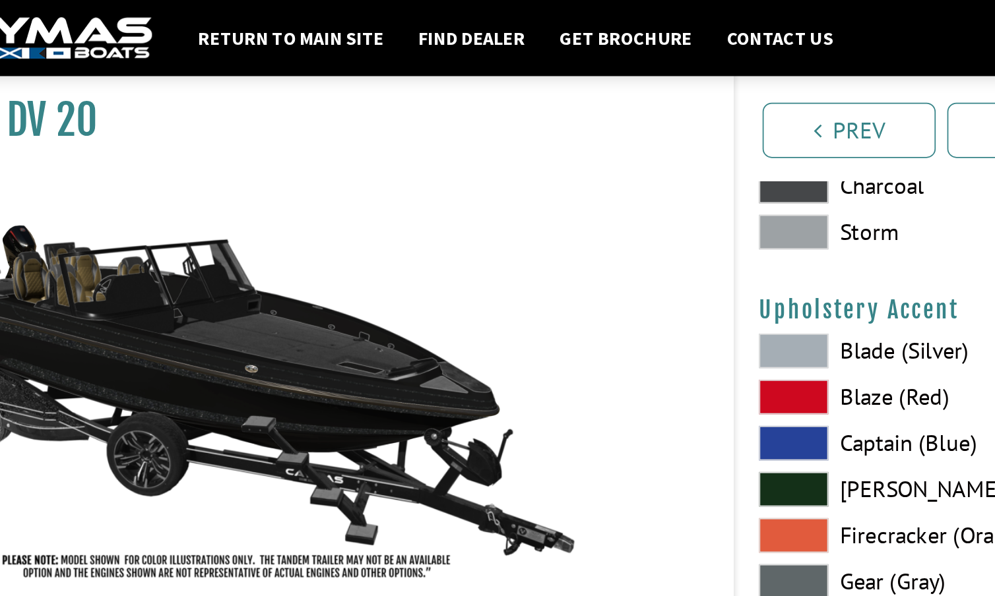
scroll to position [6136, 0]
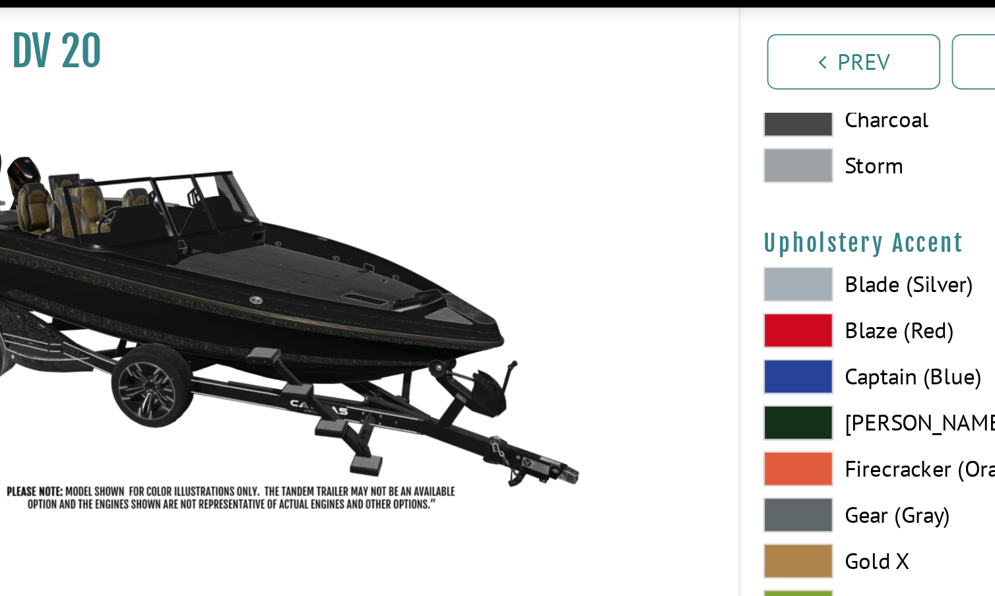
click at [499, 192] on span at bounding box center [519, 202] width 40 height 20
click at [499, 324] on span at bounding box center [519, 334] width 40 height 20
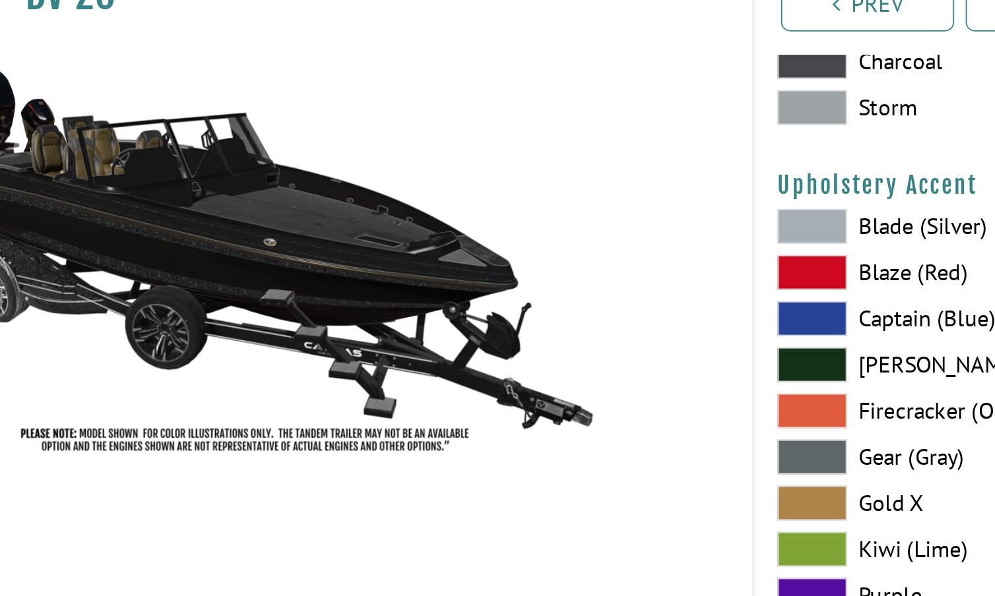
click at [499, 350] on span at bounding box center [519, 360] width 40 height 20
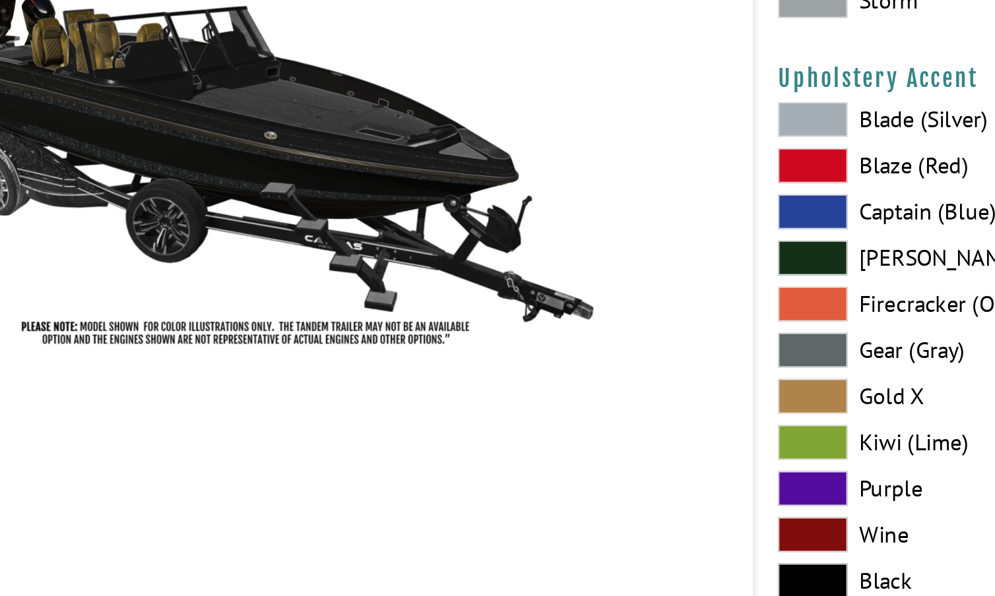
click at [499, 456] on span at bounding box center [519, 466] width 40 height 20
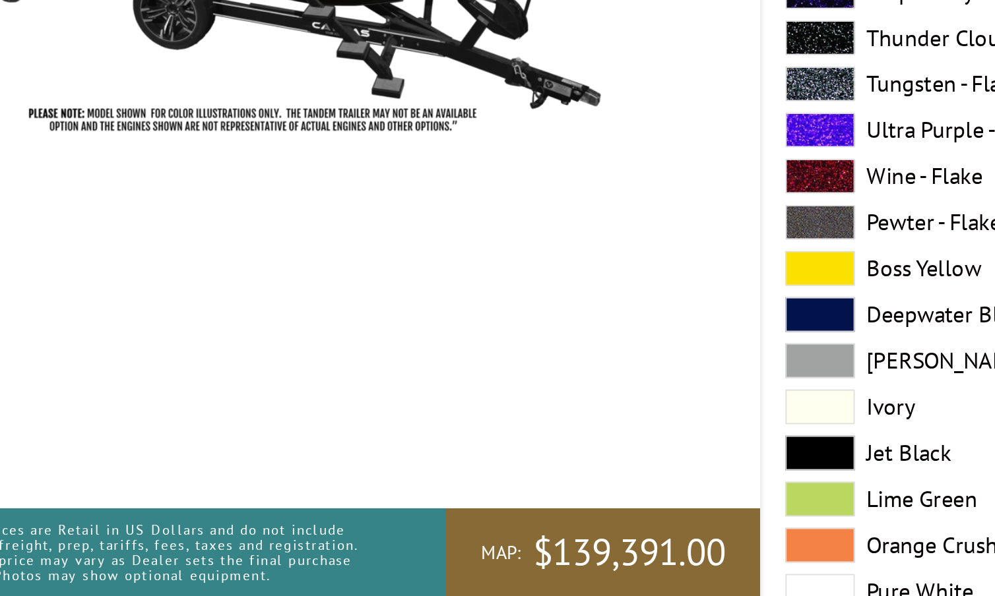
scroll to position [2501, 0]
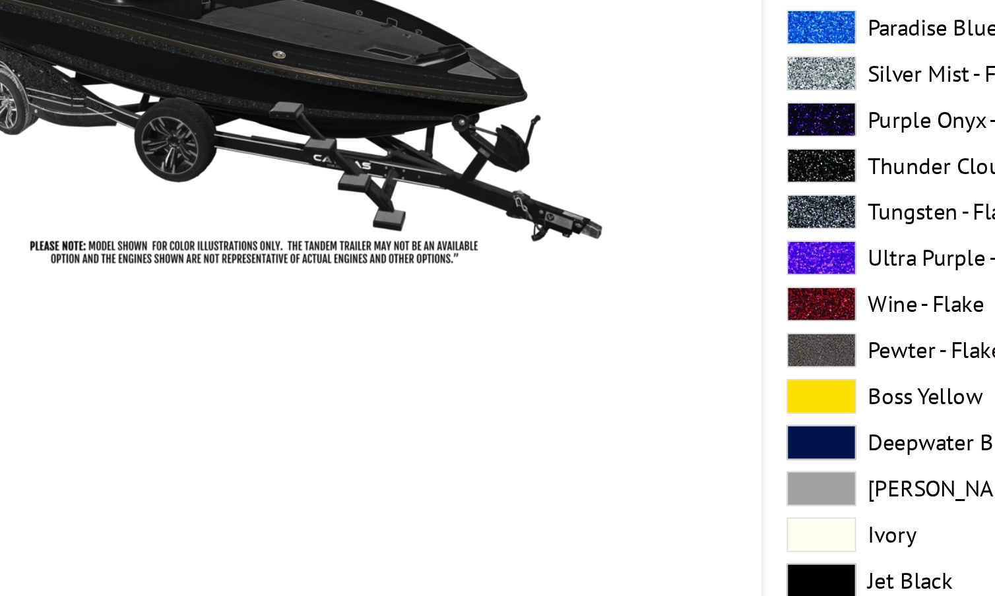
click at [499, 476] on span at bounding box center [519, 486] width 40 height 20
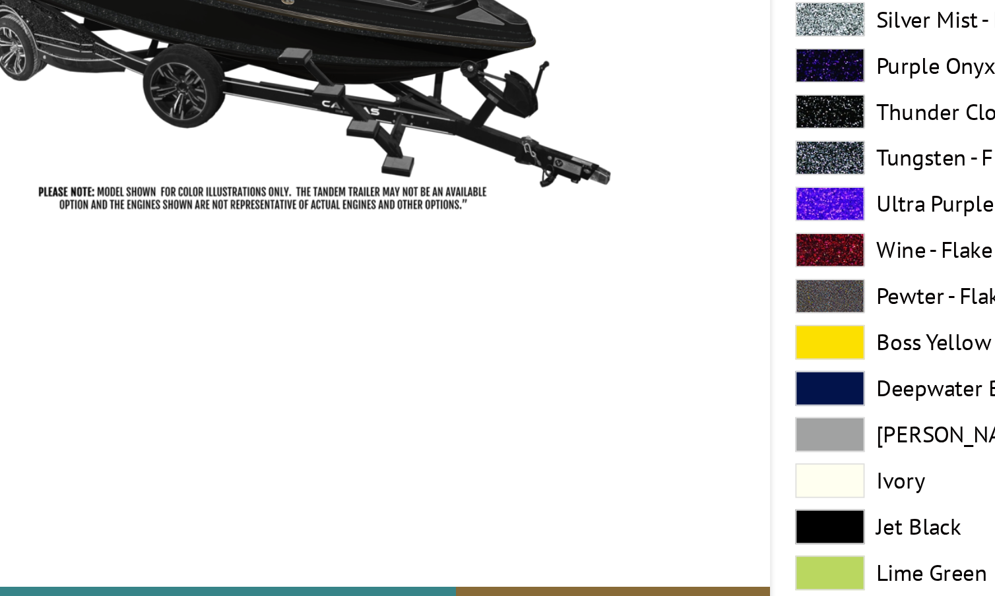
click at [499, 502] on span at bounding box center [519, 512] width 40 height 20
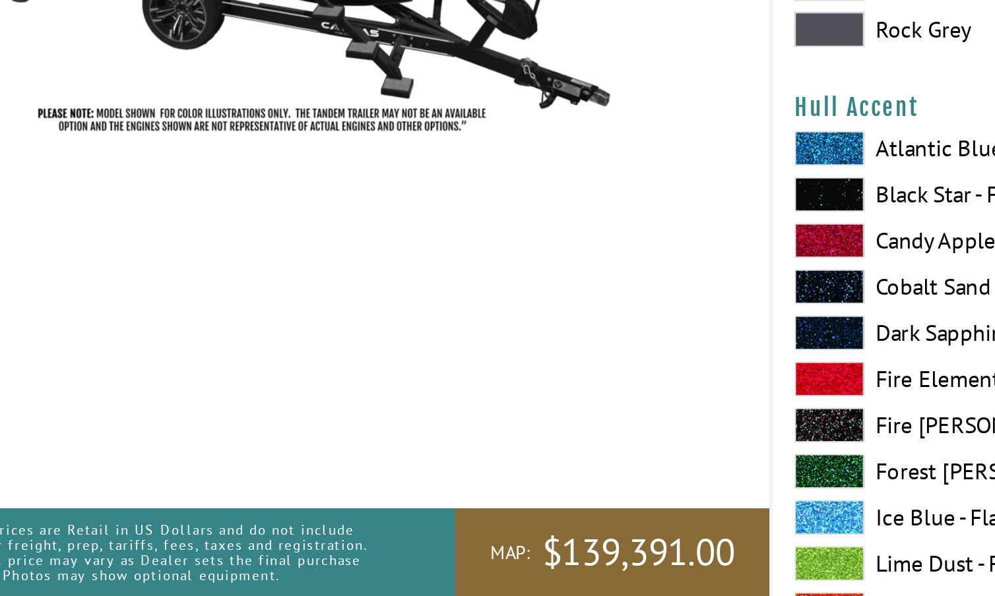
scroll to position [3178, 0]
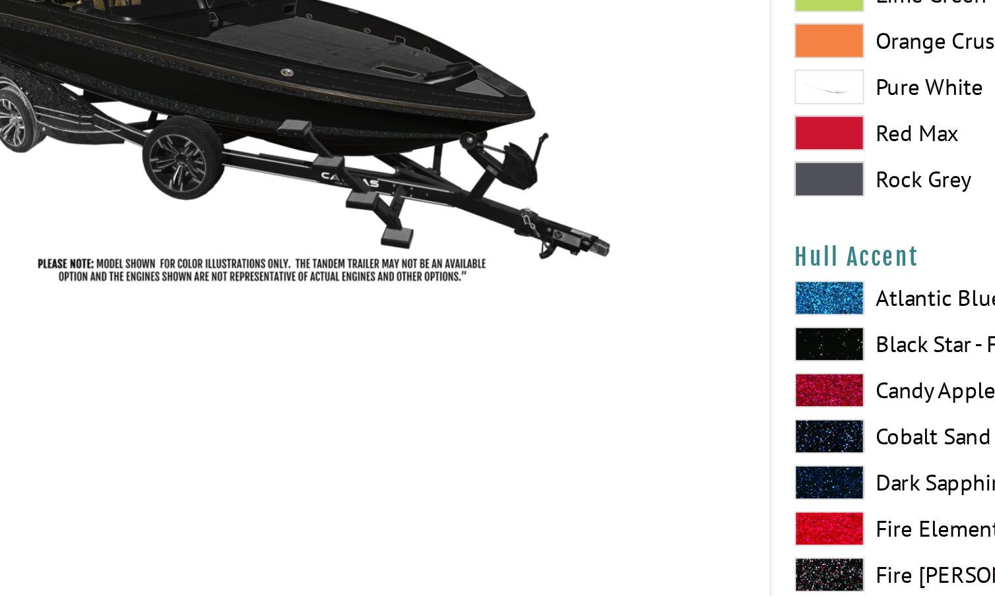
click at [499, 488] on span at bounding box center [519, 498] width 40 height 20
click at [499, 356] on span at bounding box center [519, 366] width 40 height 20
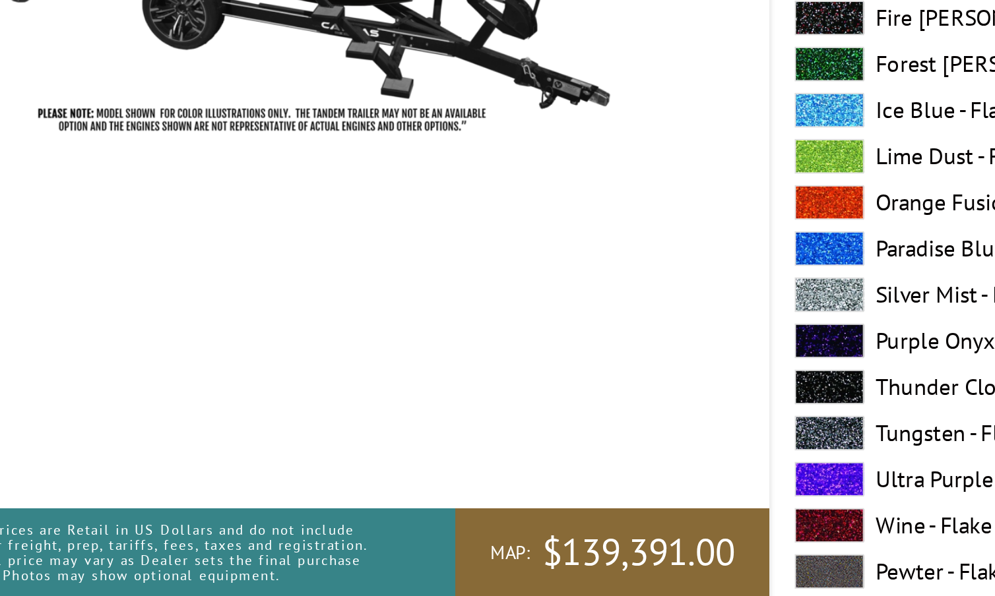
scroll to position [4224, 0]
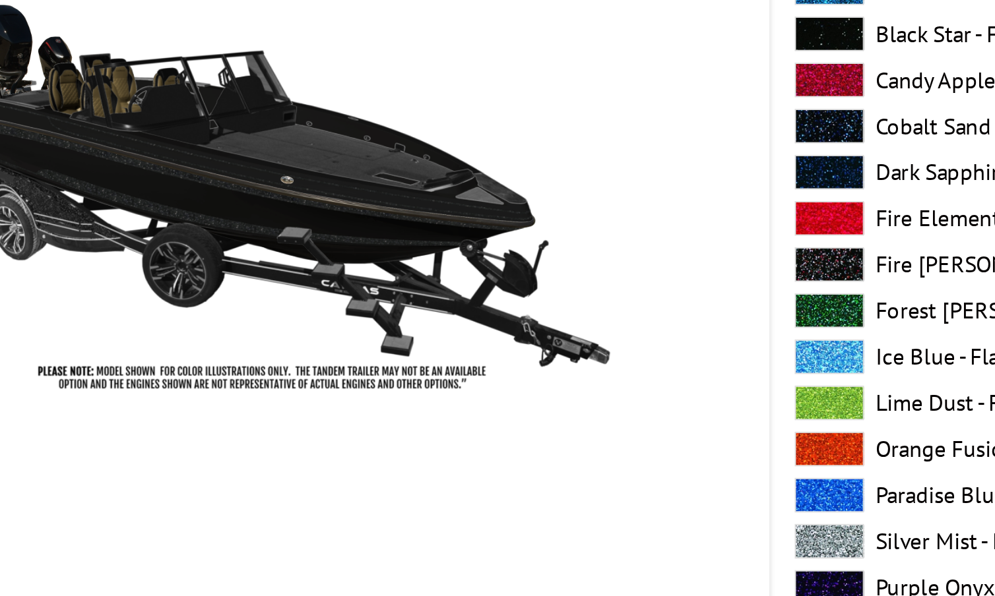
click at [499, 408] on span at bounding box center [519, 418] width 40 height 20
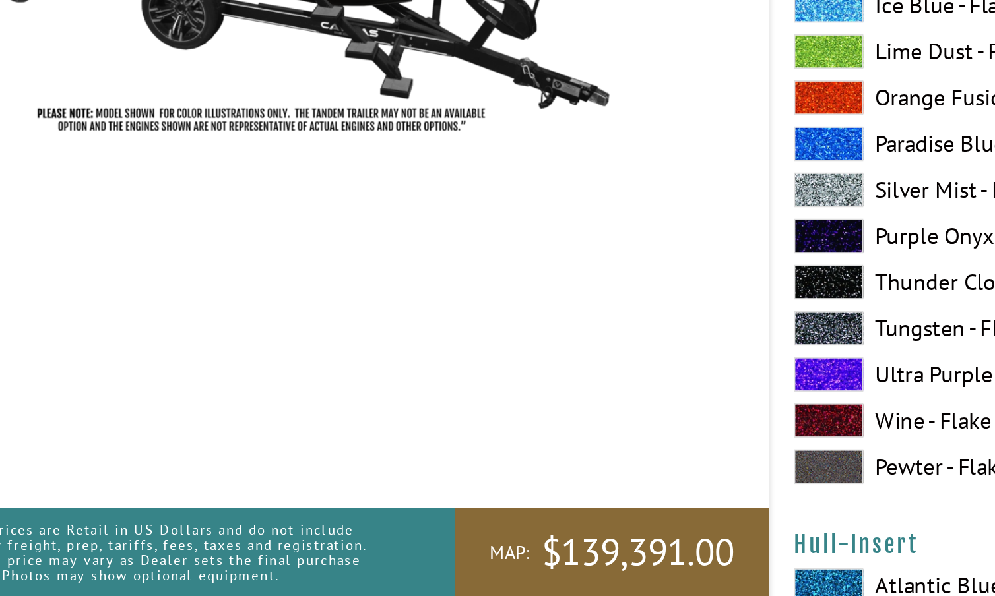
scroll to position [4279, 0]
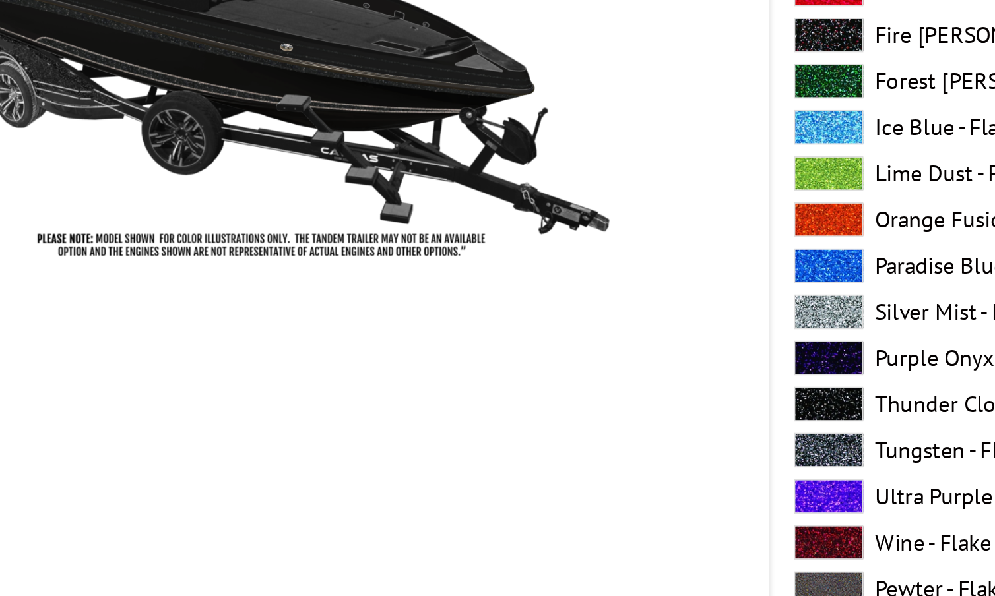
click at [499, 511] on span at bounding box center [519, 521] width 40 height 20
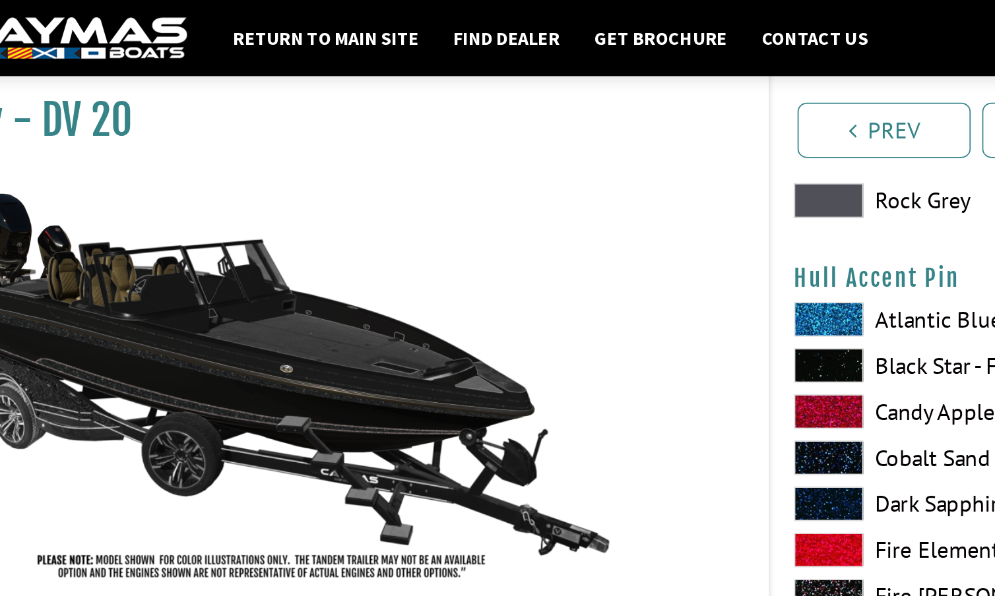
scroll to position [4141, 0]
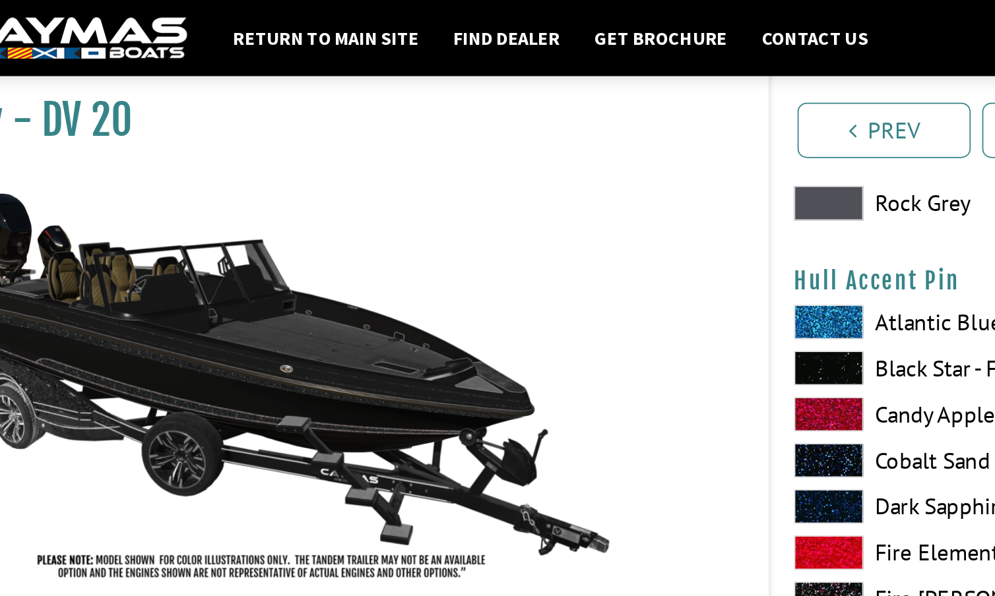
click at [499, 208] on span at bounding box center [519, 211] width 40 height 20
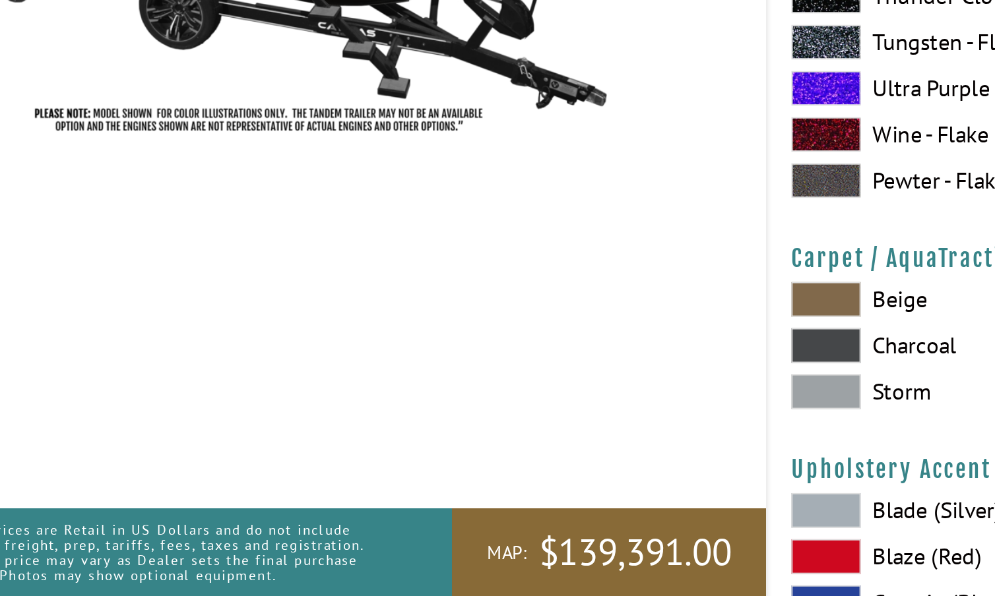
scroll to position [5793, 0]
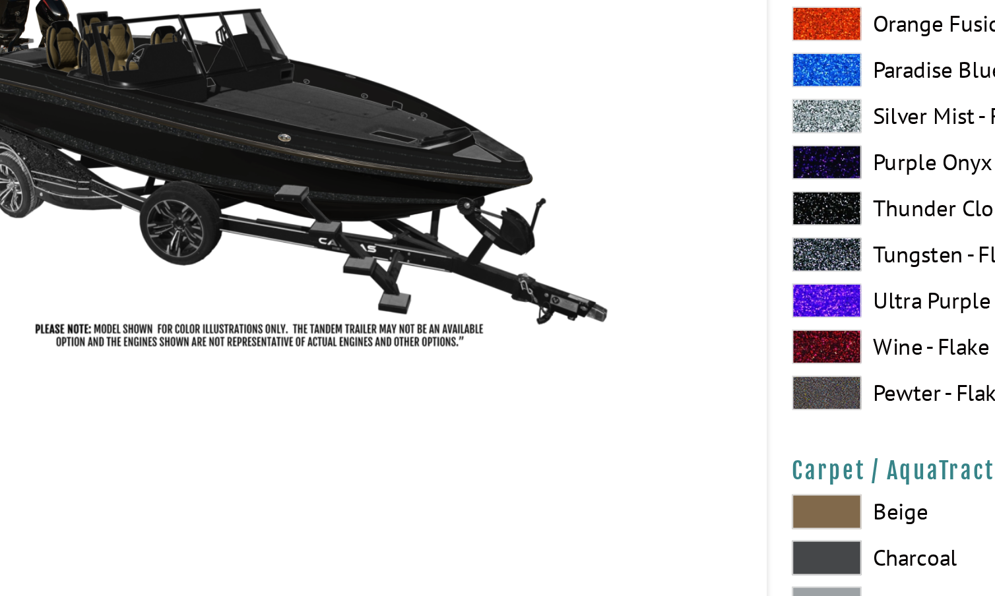
click at [499, 441] on span at bounding box center [519, 451] width 40 height 20
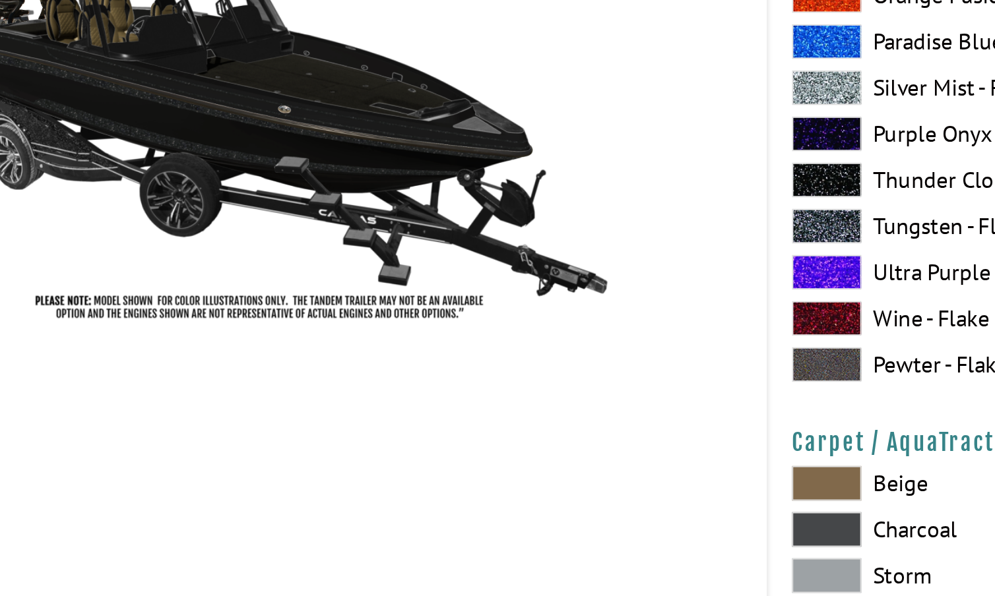
click at [499, 468] on span at bounding box center [519, 478] width 40 height 20
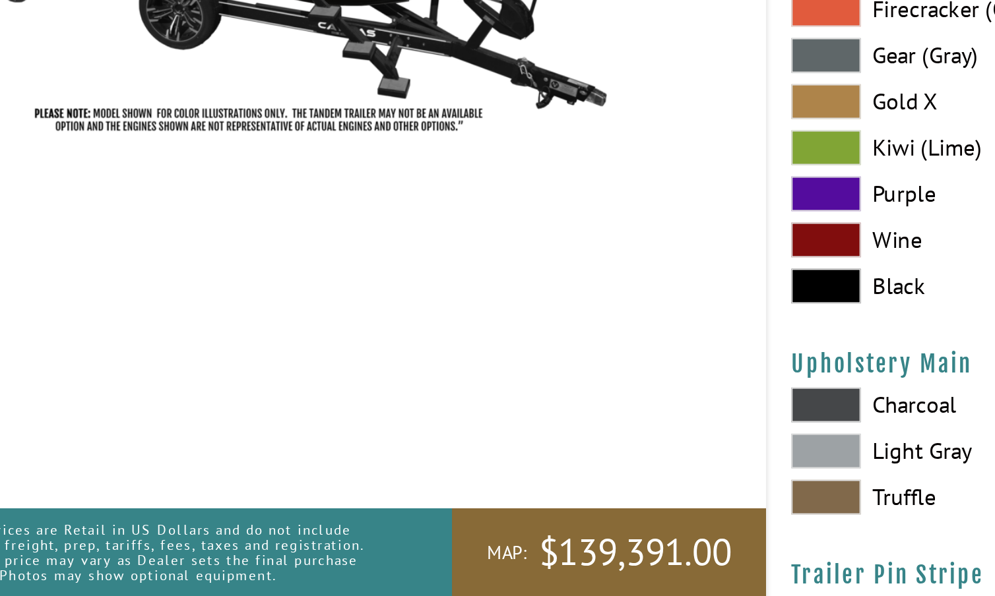
scroll to position [6211, 0]
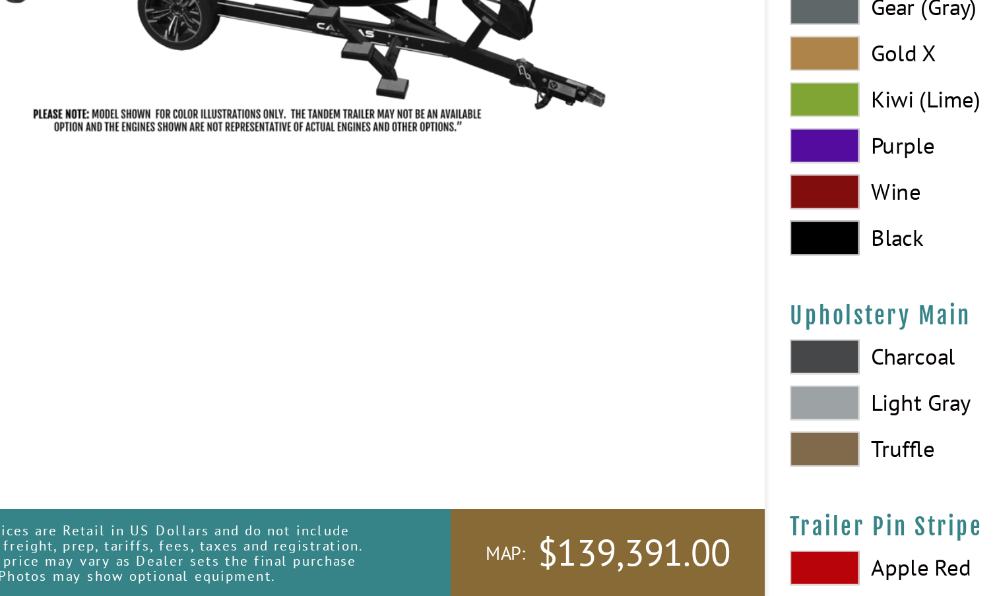
click at [499, 476] on span at bounding box center [519, 486] width 40 height 20
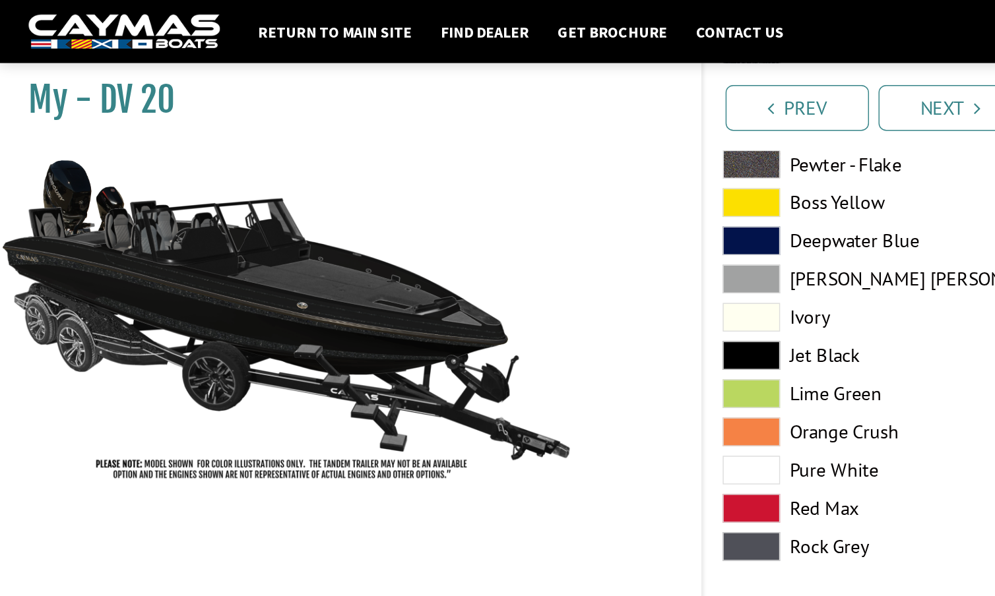
scroll to position [5209, 0]
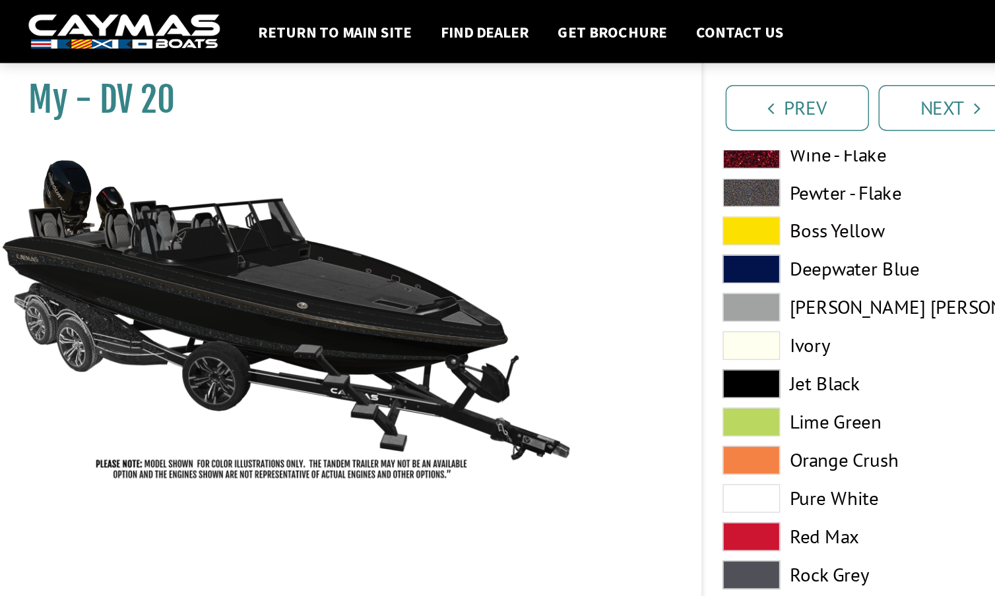
click at [524, 264] on span at bounding box center [519, 265] width 40 height 20
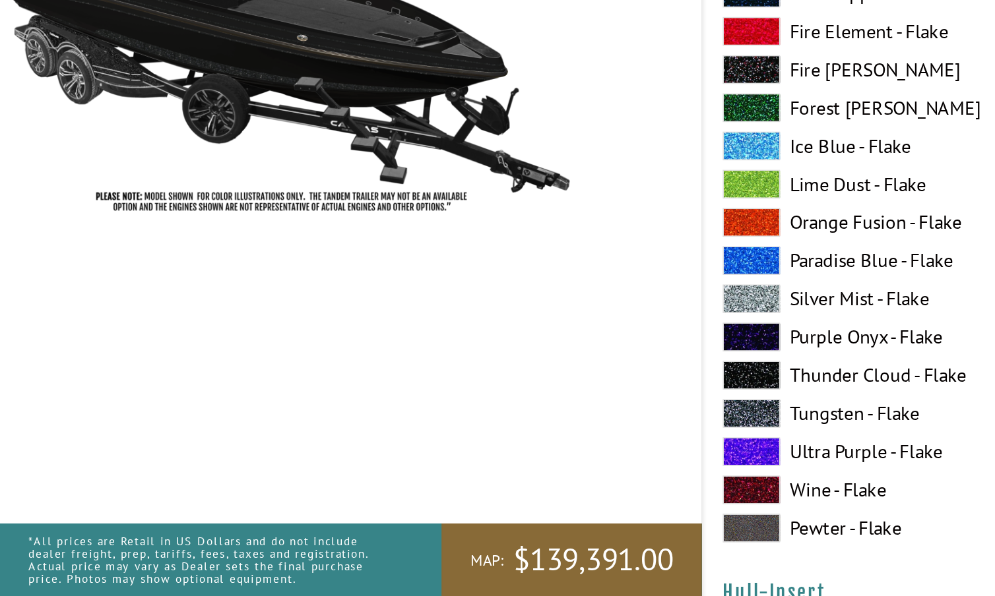
scroll to position [4252, 0]
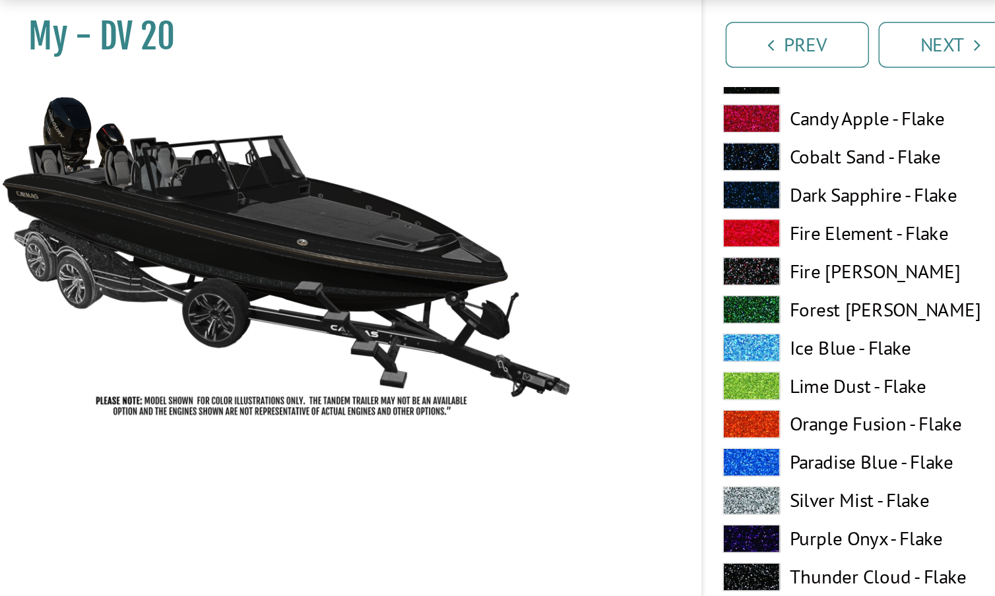
click at [523, 379] on span at bounding box center [519, 389] width 40 height 20
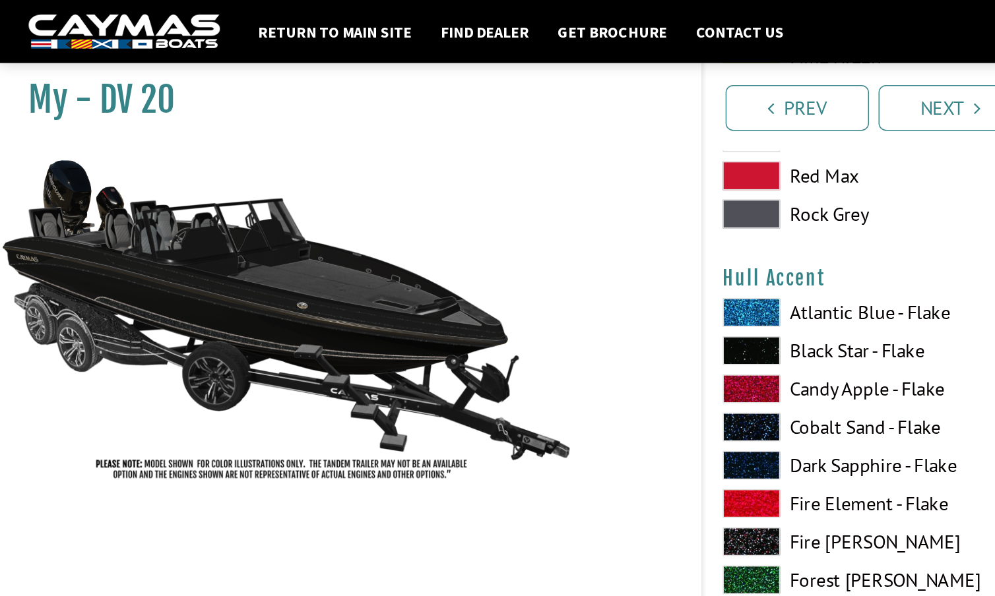
scroll to position [3290, 0]
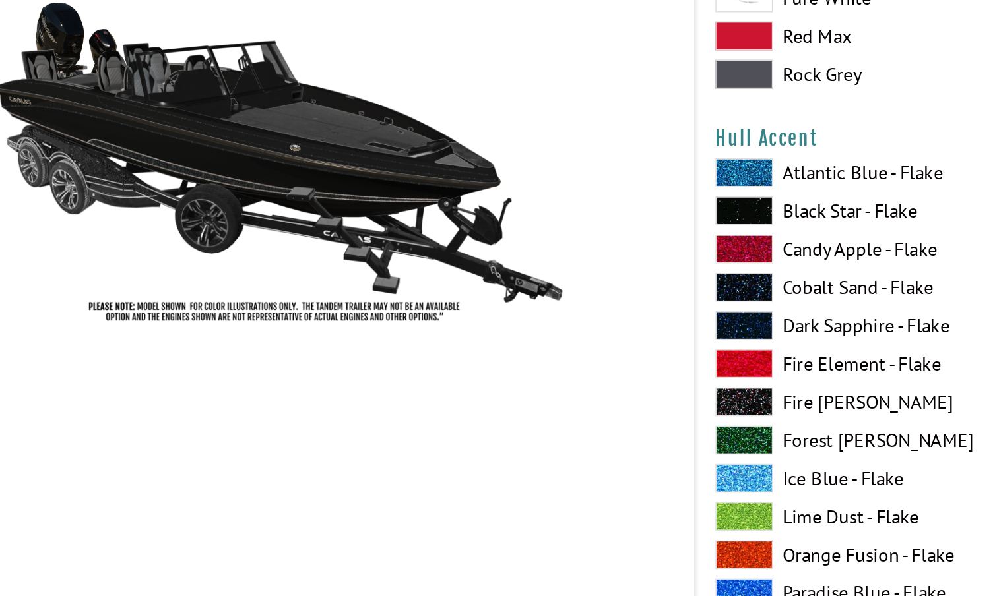
click at [521, 429] on span at bounding box center [519, 439] width 40 height 20
click at [517, 245] on span at bounding box center [519, 255] width 40 height 20
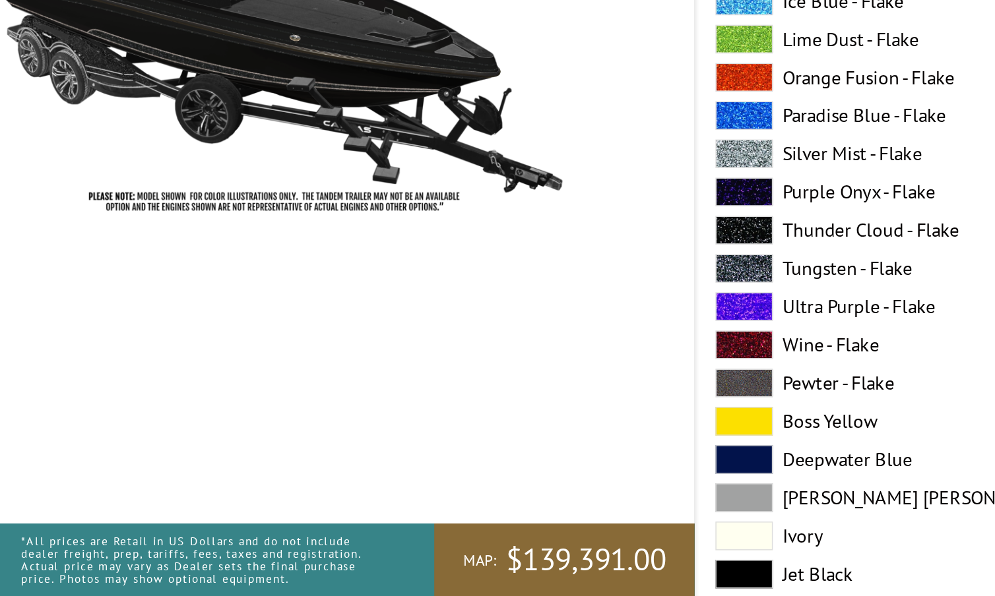
scroll to position [3566, 0]
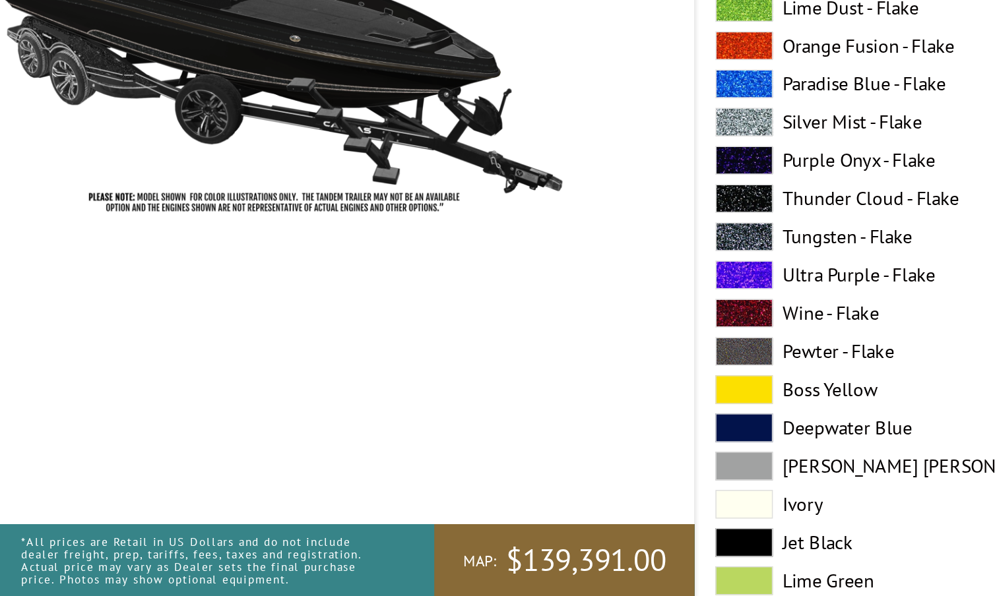
click at [518, 549] on span at bounding box center [519, 559] width 40 height 20
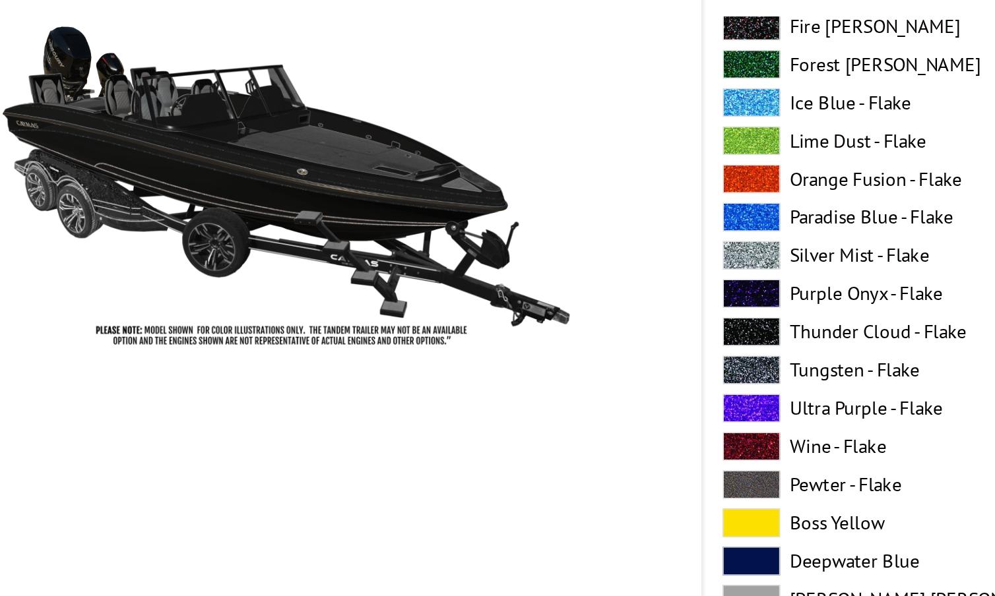
click at [526, 259] on span at bounding box center [519, 269] width 40 height 20
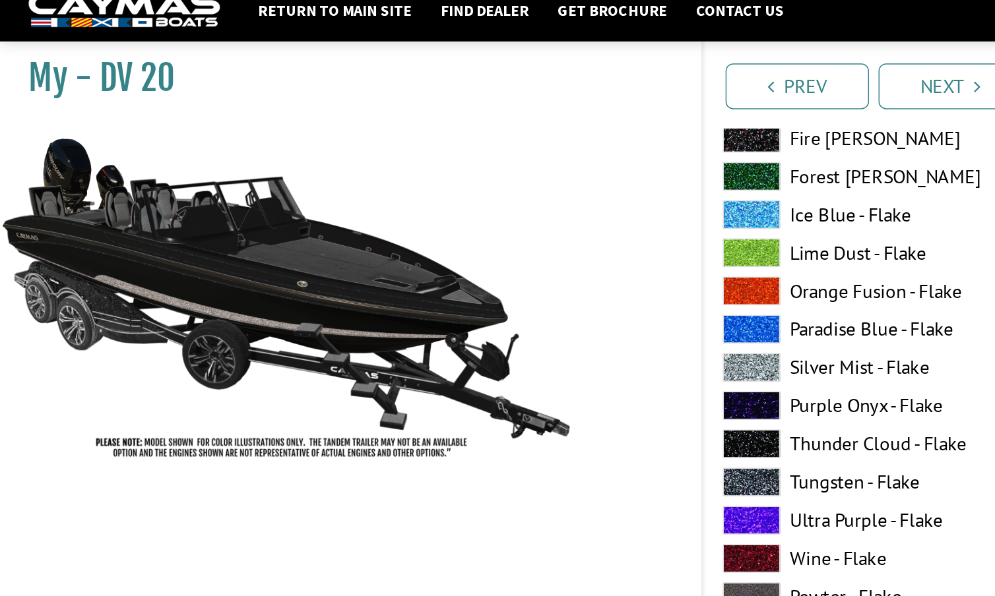
click at [526, 100] on span at bounding box center [519, 110] width 40 height 20
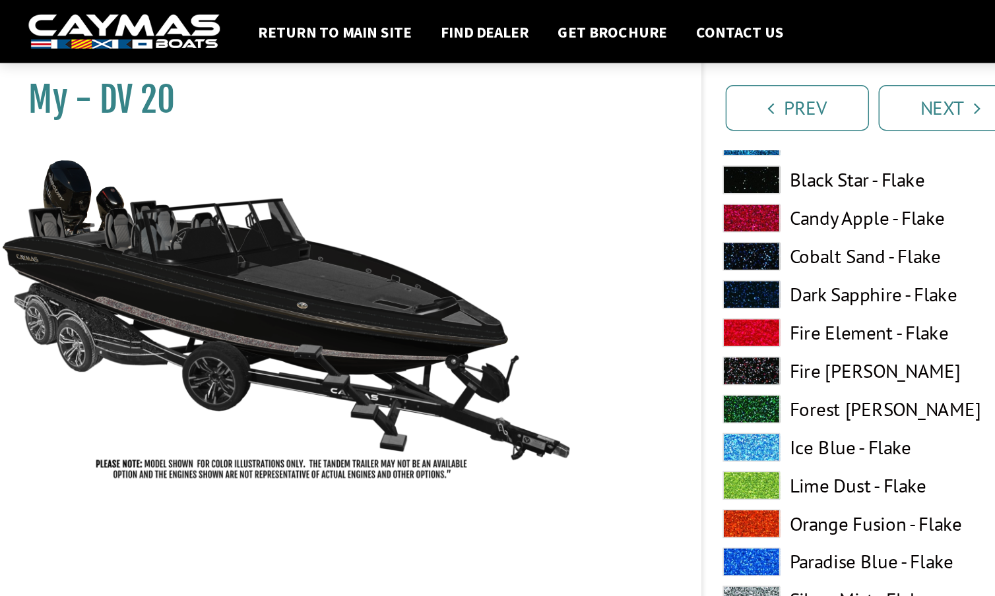
scroll to position [3399, 0]
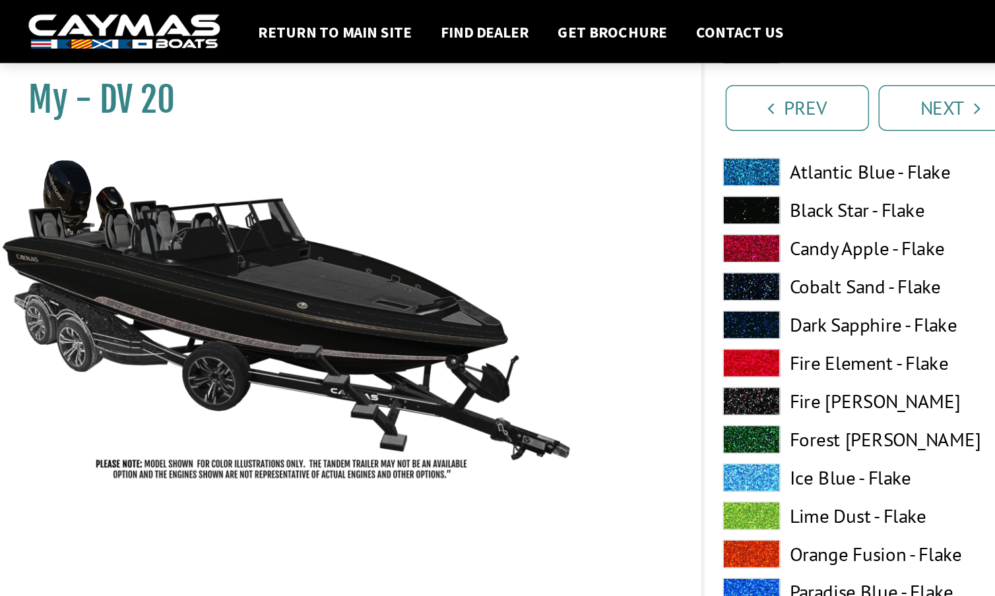
click at [523, 196] on span at bounding box center [519, 198] width 40 height 20
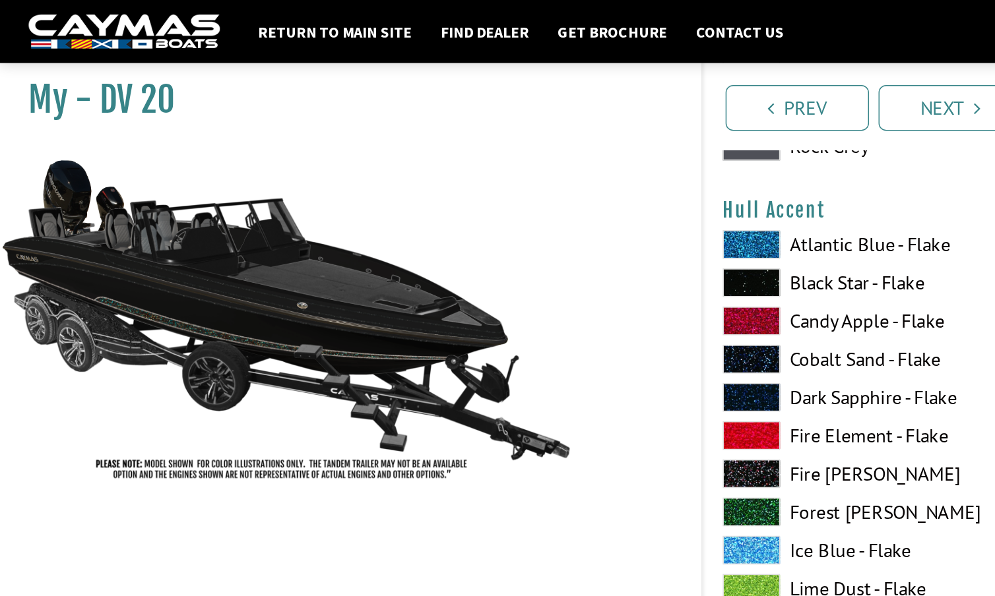
scroll to position [3346, 0]
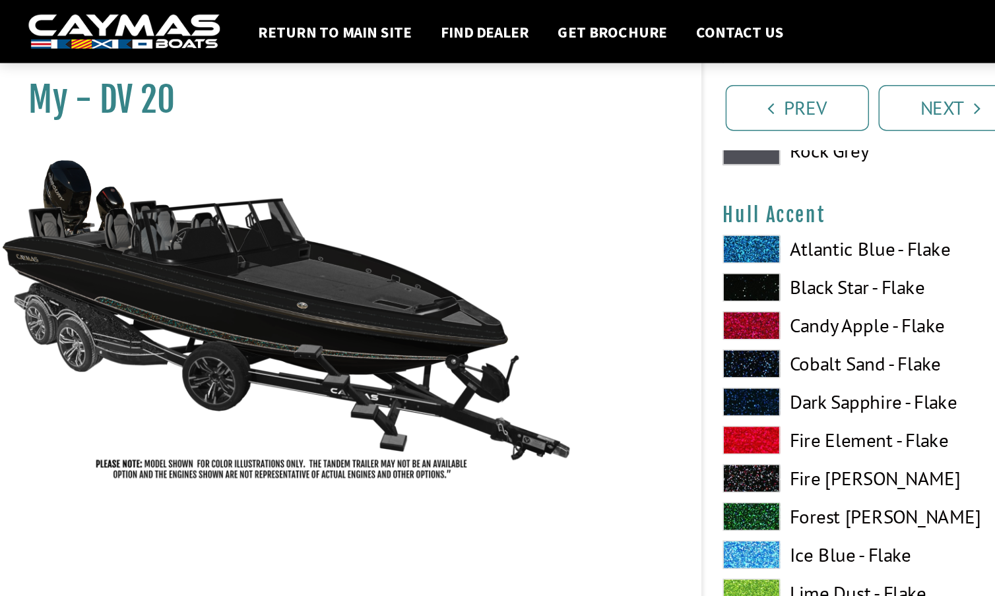
click at [523, 196] on span at bounding box center [519, 199] width 40 height 20
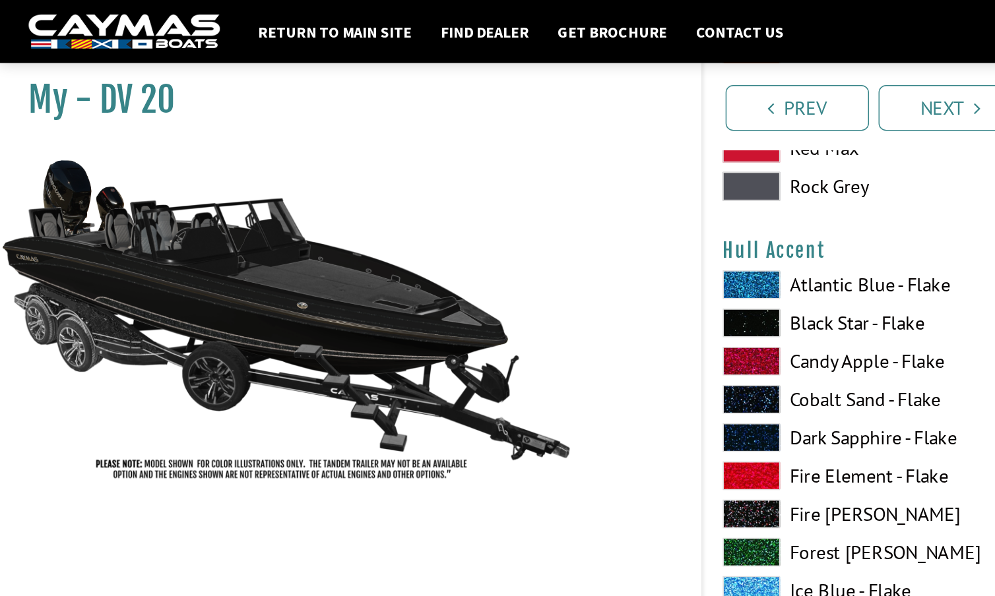
scroll to position [3292, 0]
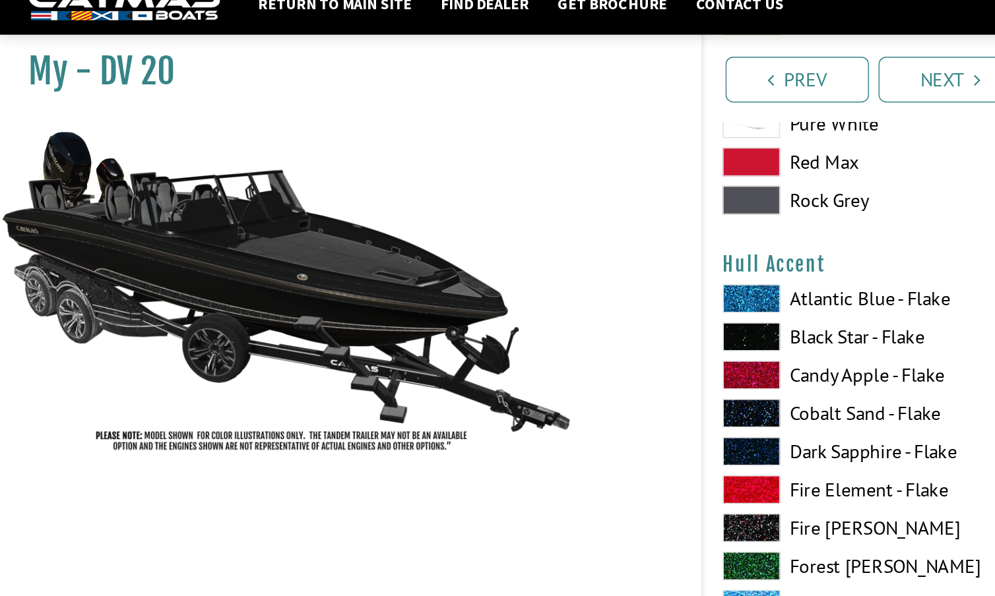
click at [527, 216] on span at bounding box center [519, 226] width 40 height 20
click at [523, 242] on span at bounding box center [519, 252] width 40 height 20
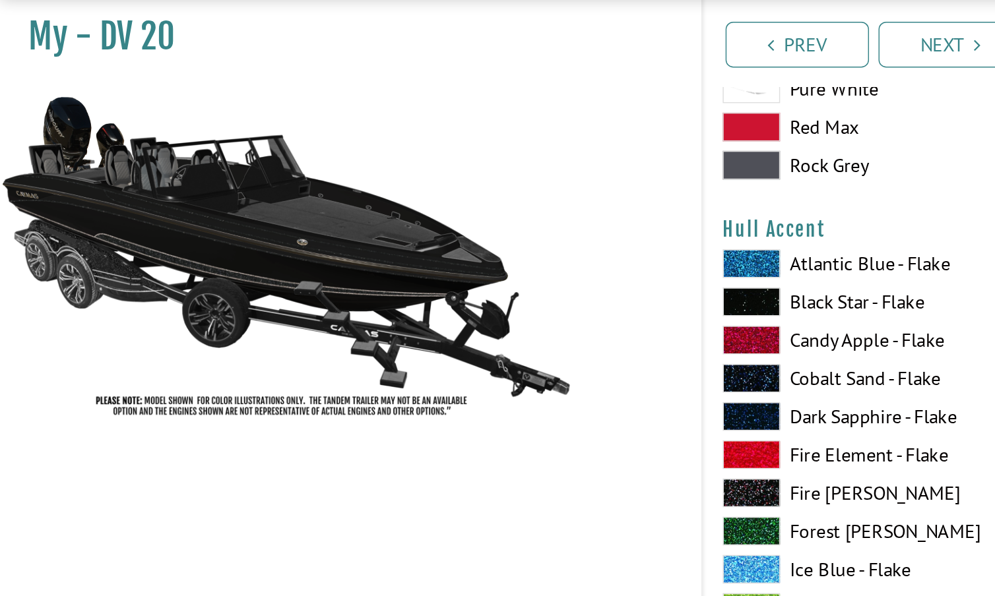
click at [526, 374] on span at bounding box center [519, 384] width 40 height 20
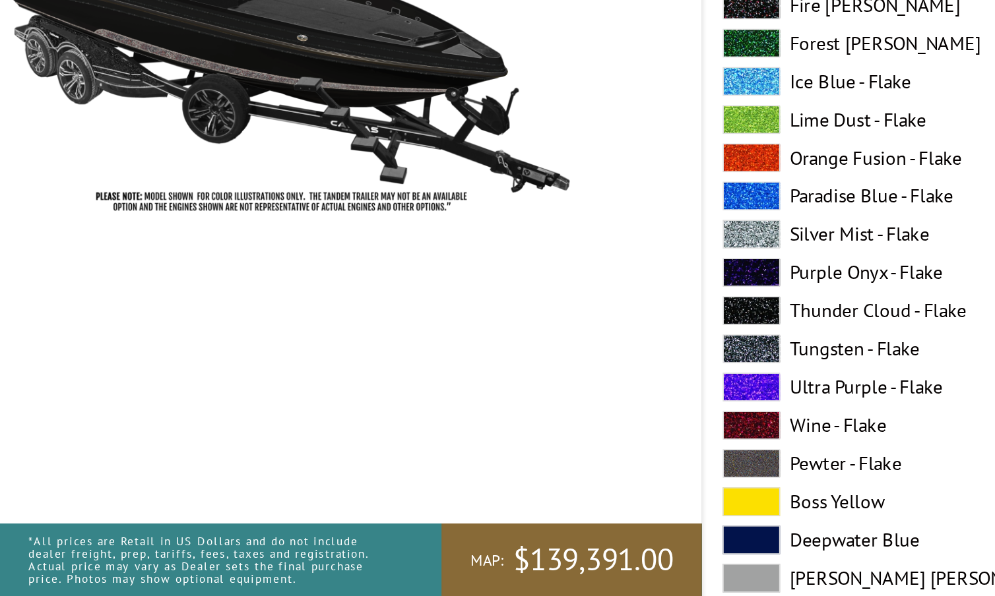
scroll to position [3496, 0]
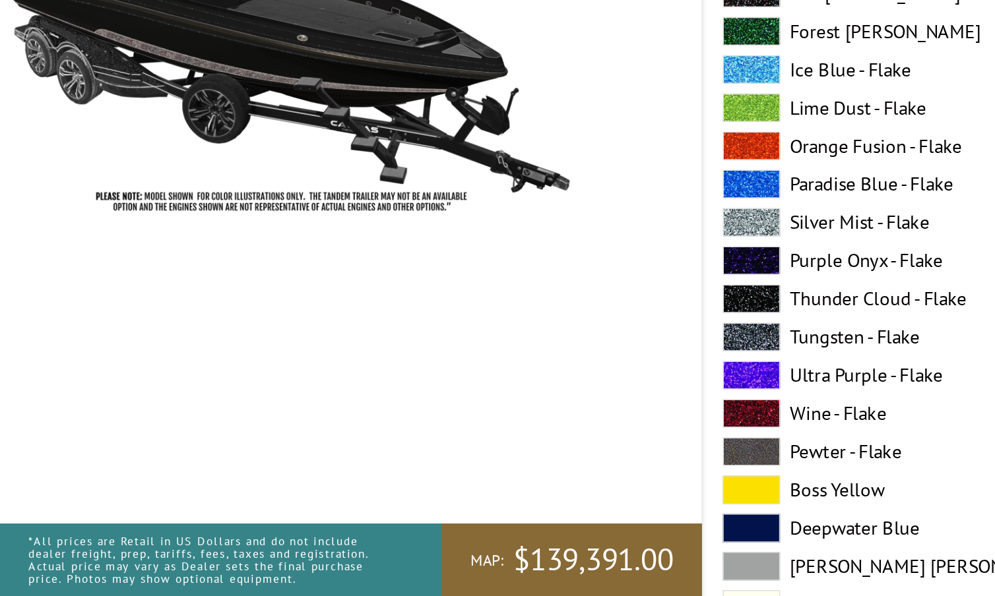
click at [520, 381] on span at bounding box center [519, 391] width 40 height 20
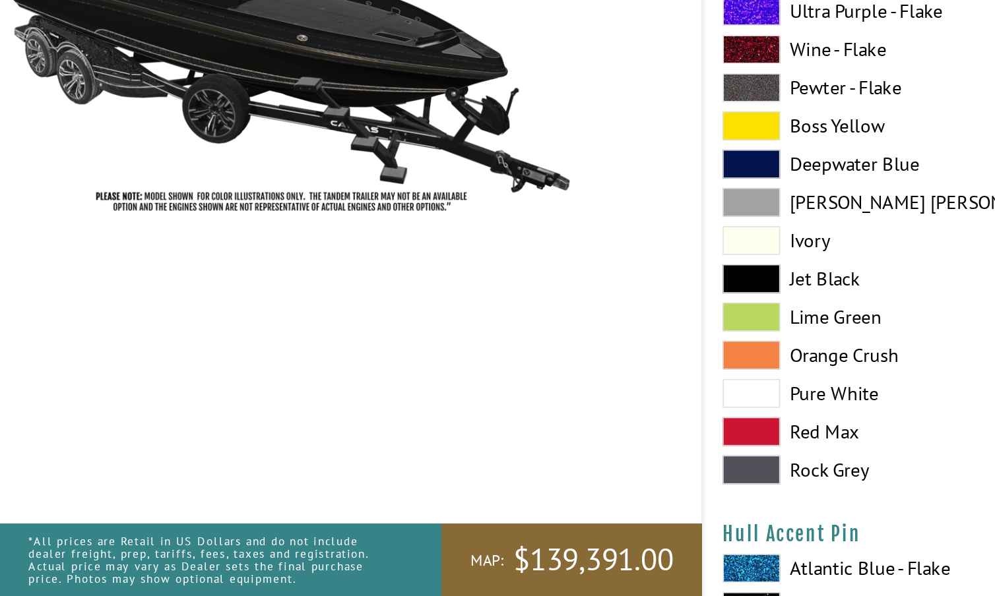
scroll to position [3749, 0]
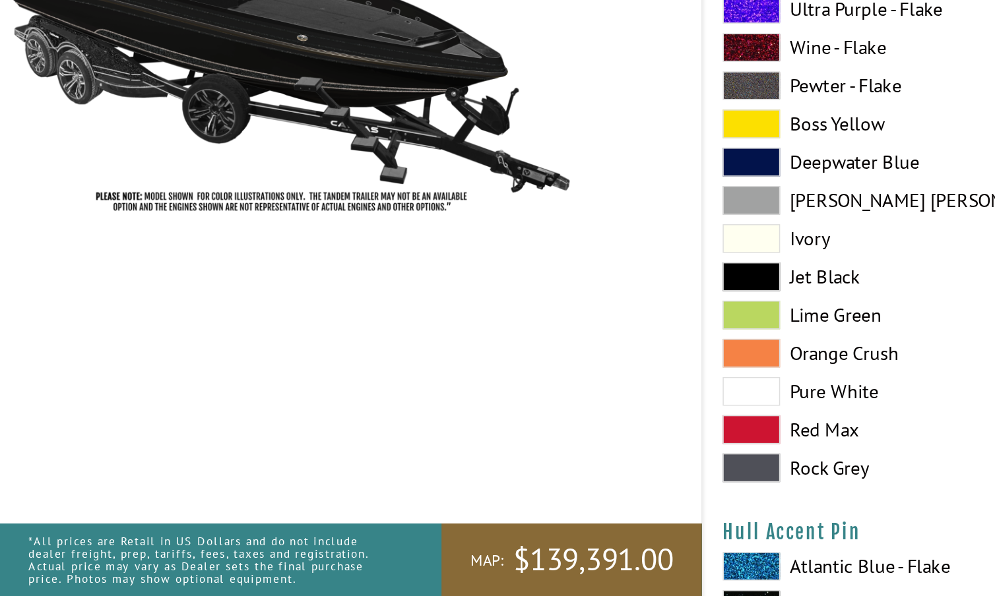
click at [527, 498] on span at bounding box center [519, 508] width 40 height 20
click at [524, 366] on span at bounding box center [519, 376] width 40 height 20
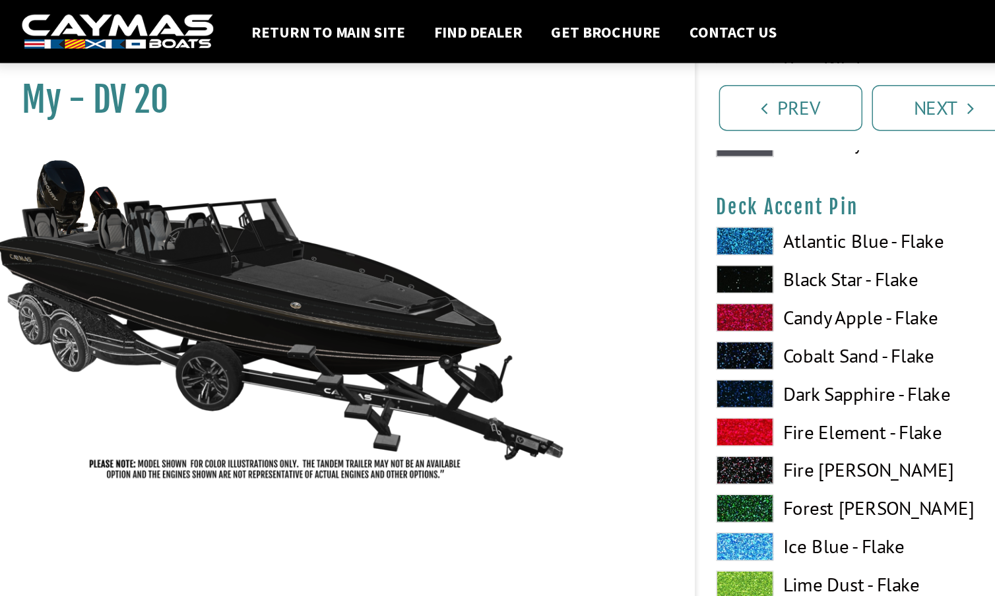
scroll to position [1691, 0]
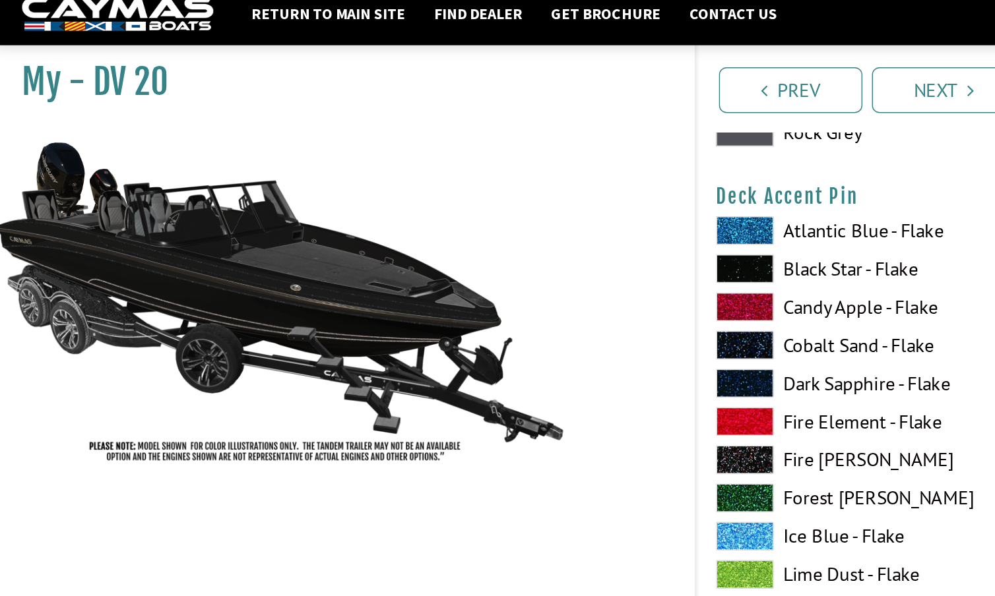
click at [514, 373] on span at bounding box center [519, 383] width 40 height 20
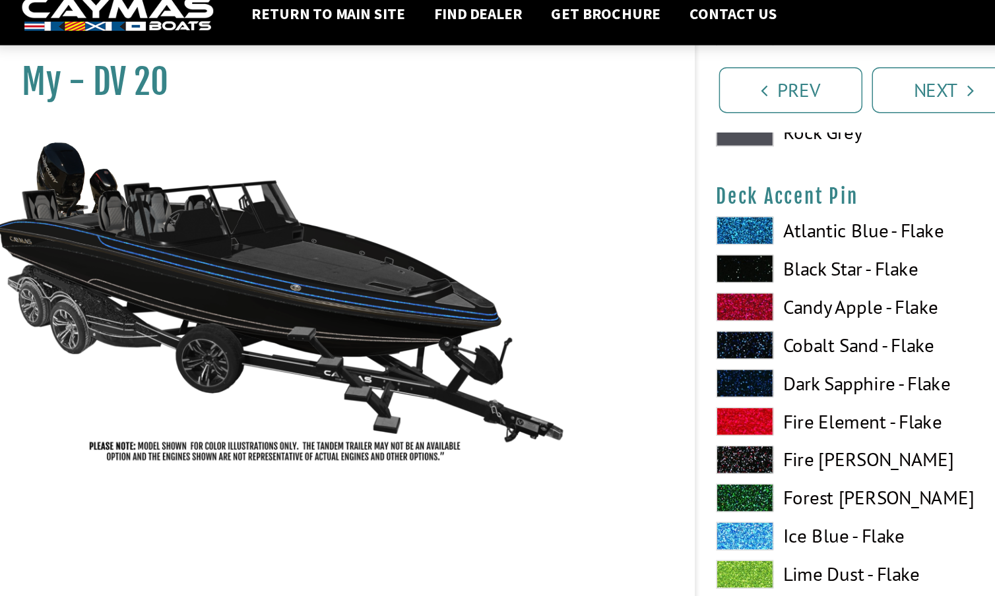
click at [513, 188] on span at bounding box center [519, 198] width 40 height 20
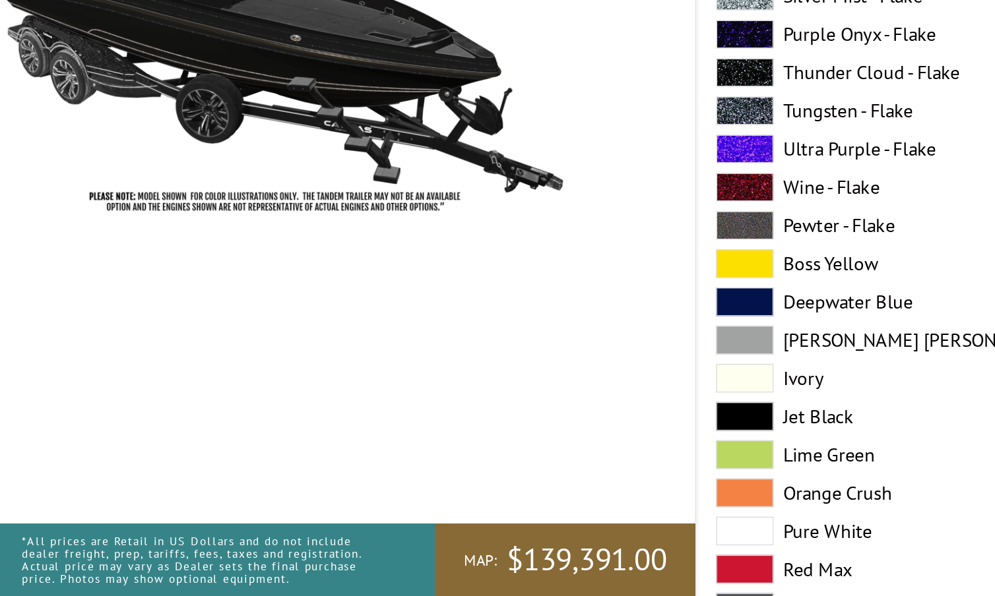
scroll to position [1192, 0]
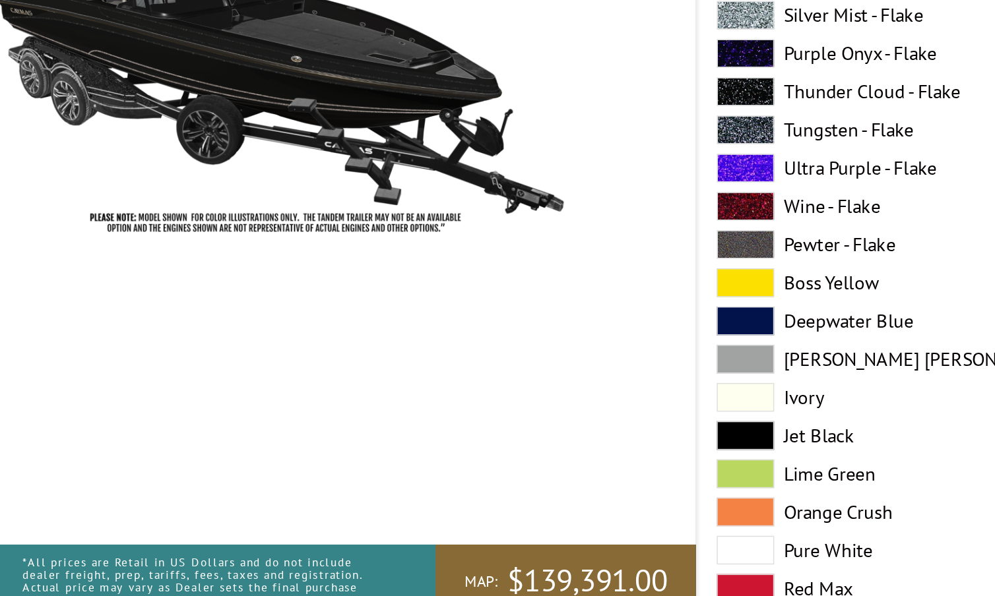
click at [517, 487] on span at bounding box center [519, 497] width 40 height 20
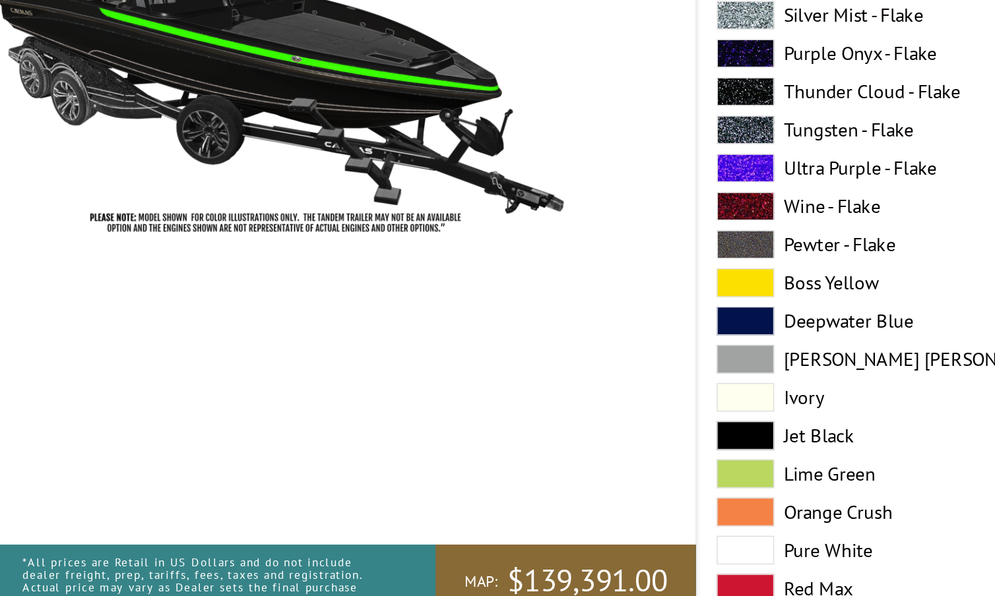
click at [515, 461] on span at bounding box center [519, 471] width 40 height 20
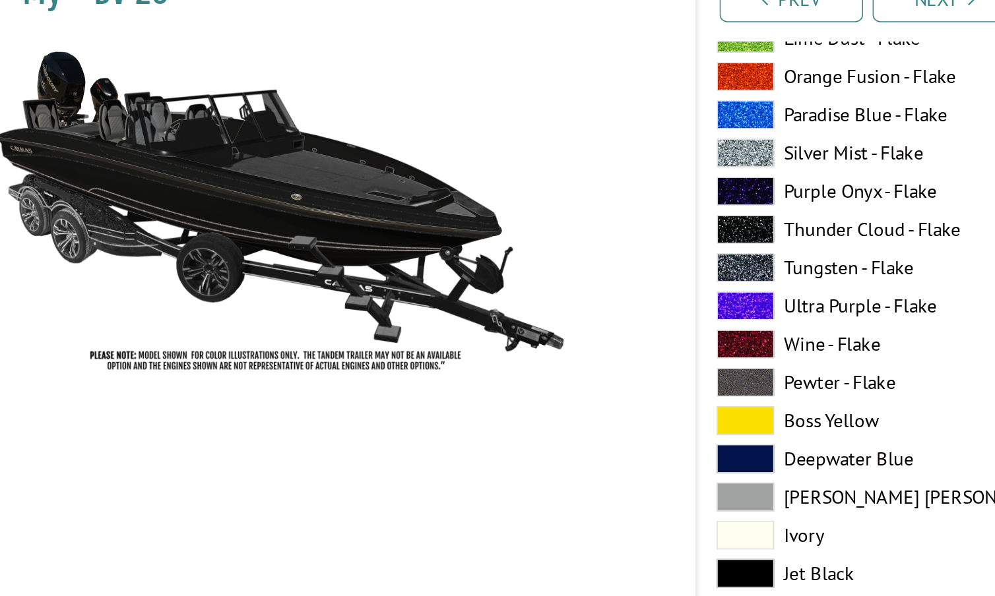
click at [515, 250] on span at bounding box center [519, 260] width 40 height 20
click at [518, 224] on span at bounding box center [519, 234] width 40 height 20
click at [520, 197] on span at bounding box center [519, 207] width 40 height 20
click at [521, 171] on span at bounding box center [519, 181] width 40 height 20
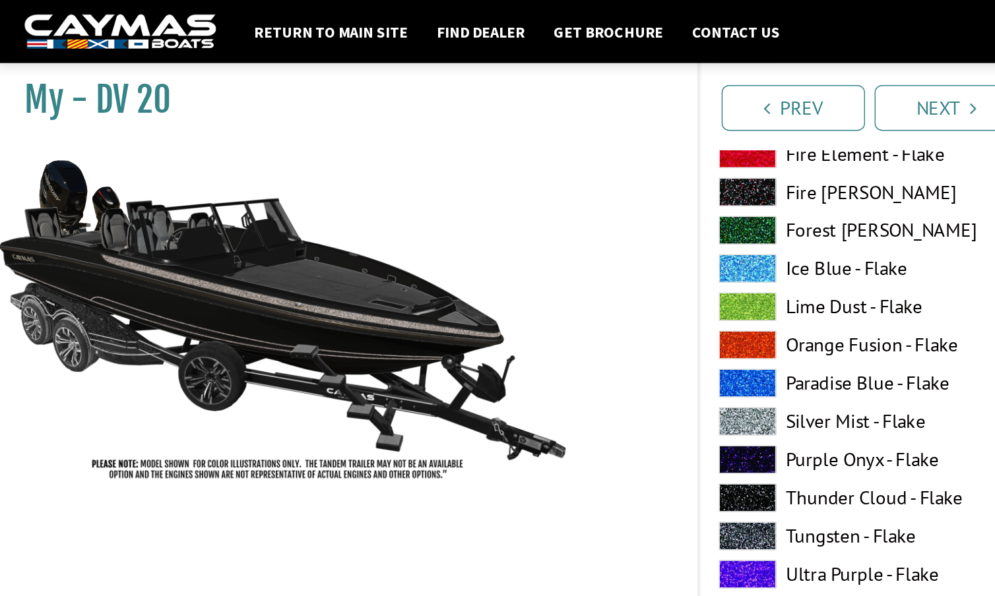
scroll to position [1076, 0]
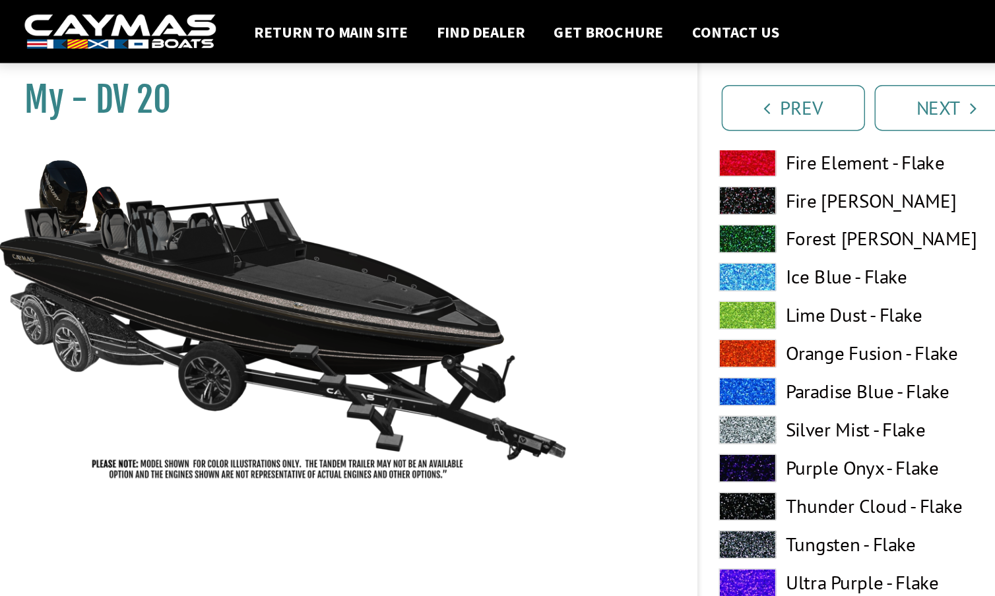
click at [517, 137] on span at bounding box center [519, 139] width 40 height 20
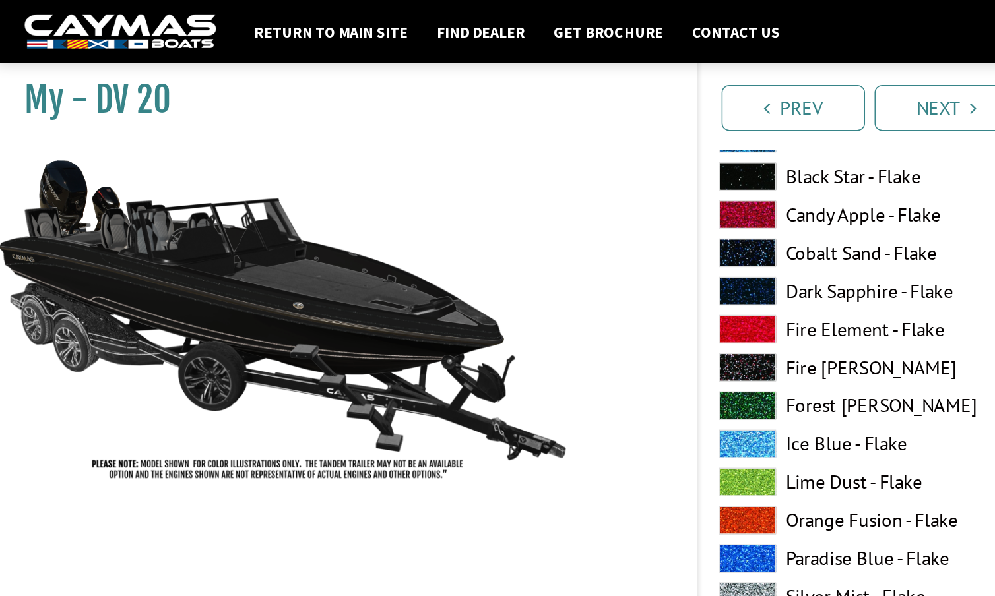
scroll to position [960, 0]
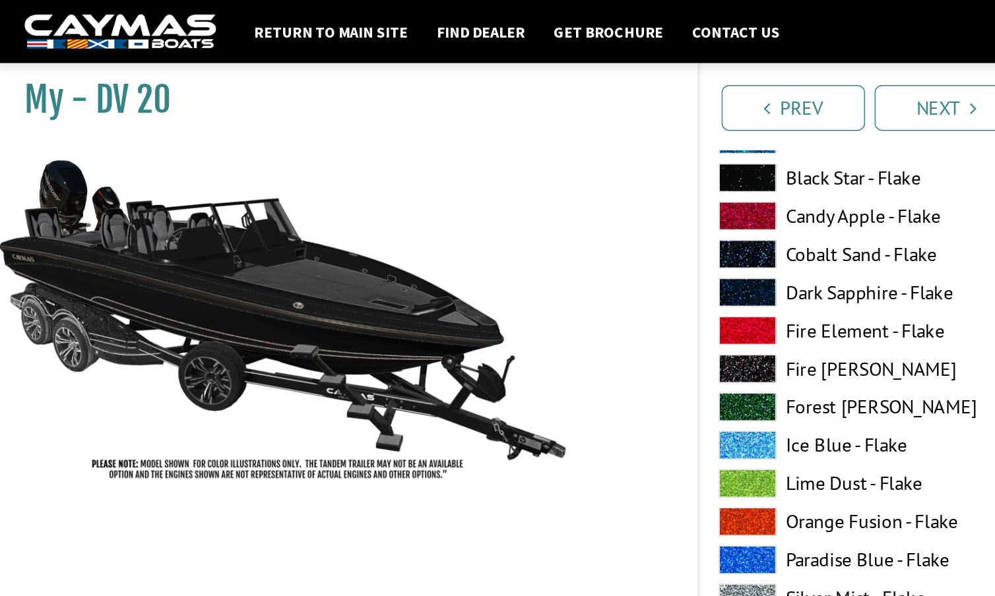
click at [517, 197] on span at bounding box center [519, 202] width 40 height 20
click at [522, 121] on span at bounding box center [519, 123] width 40 height 20
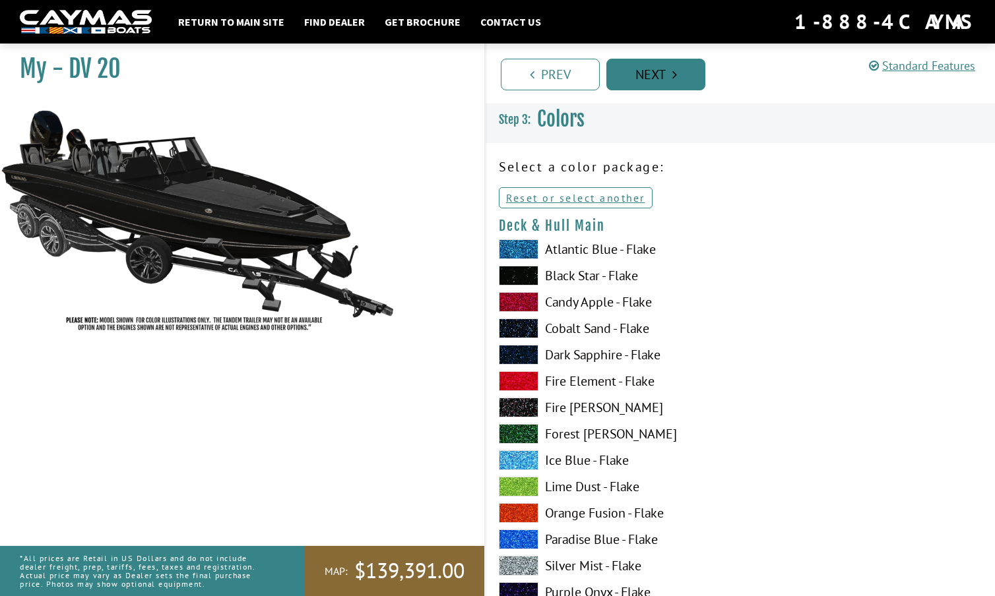
scroll to position [0, 0]
click at [650, 67] on link "Next" at bounding box center [655, 75] width 99 height 32
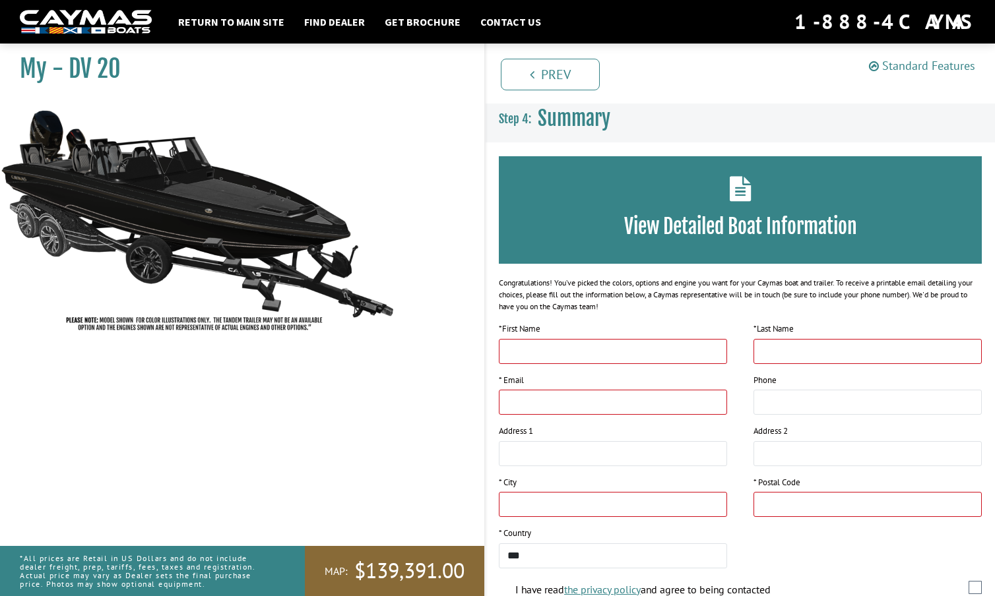
click at [933, 61] on link "Standard Features" at bounding box center [922, 65] width 106 height 15
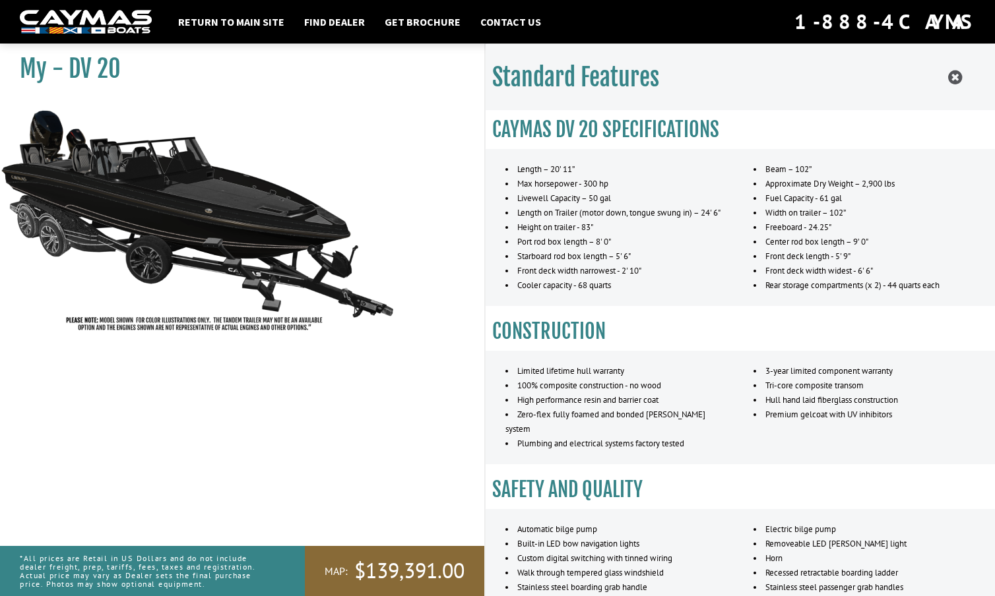
click at [949, 71] on icon at bounding box center [955, 77] width 14 height 16
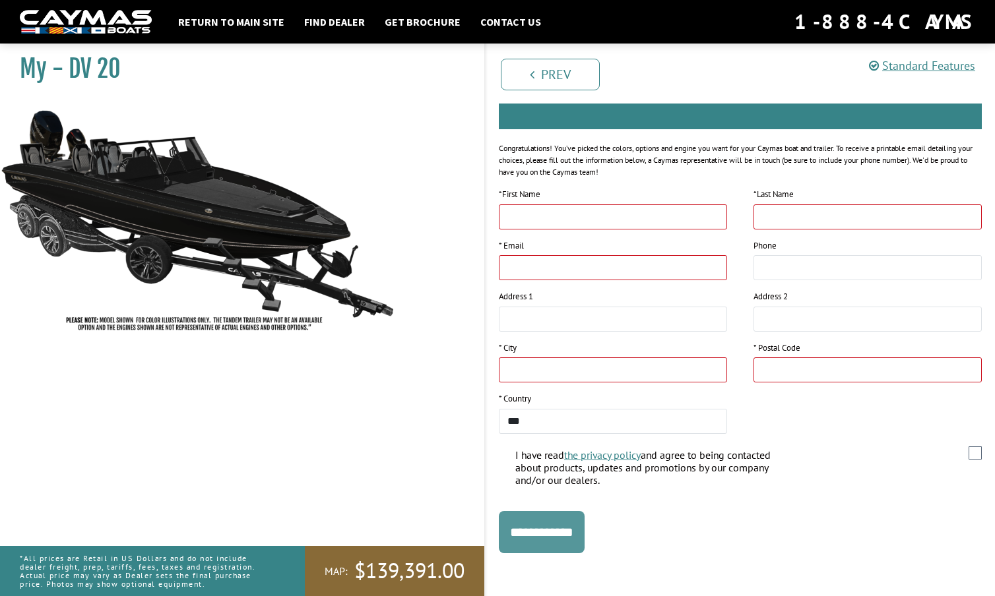
click at [581, 524] on input "**********" at bounding box center [542, 532] width 86 height 42
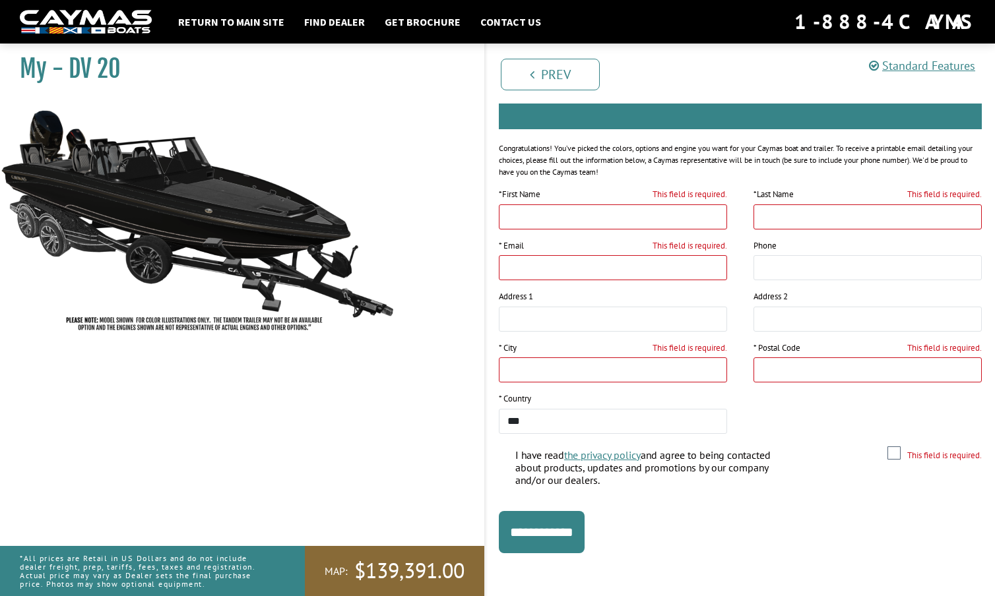
click at [266, 236] on img at bounding box center [198, 220] width 396 height 240
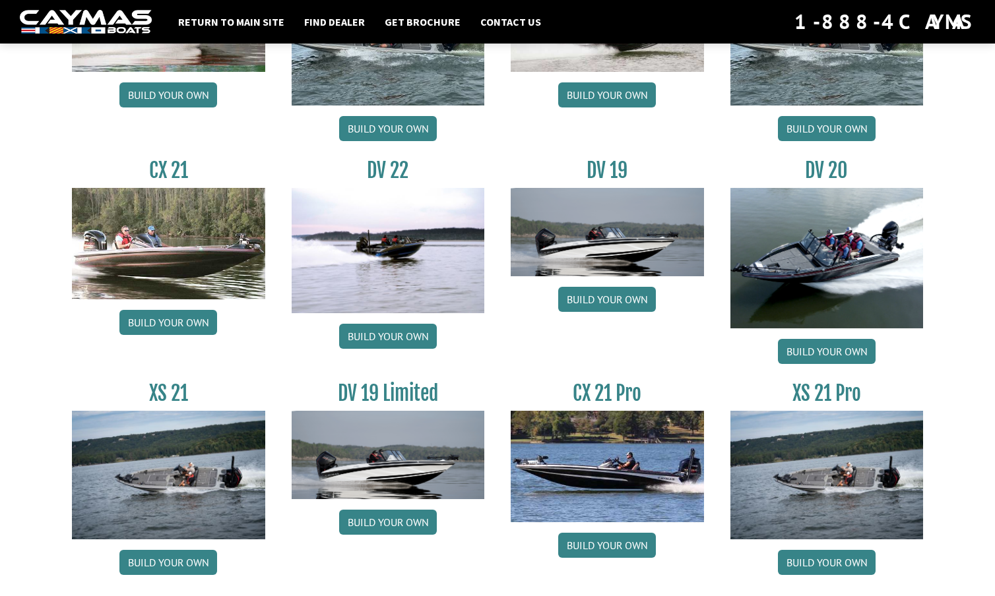
scroll to position [1445, 0]
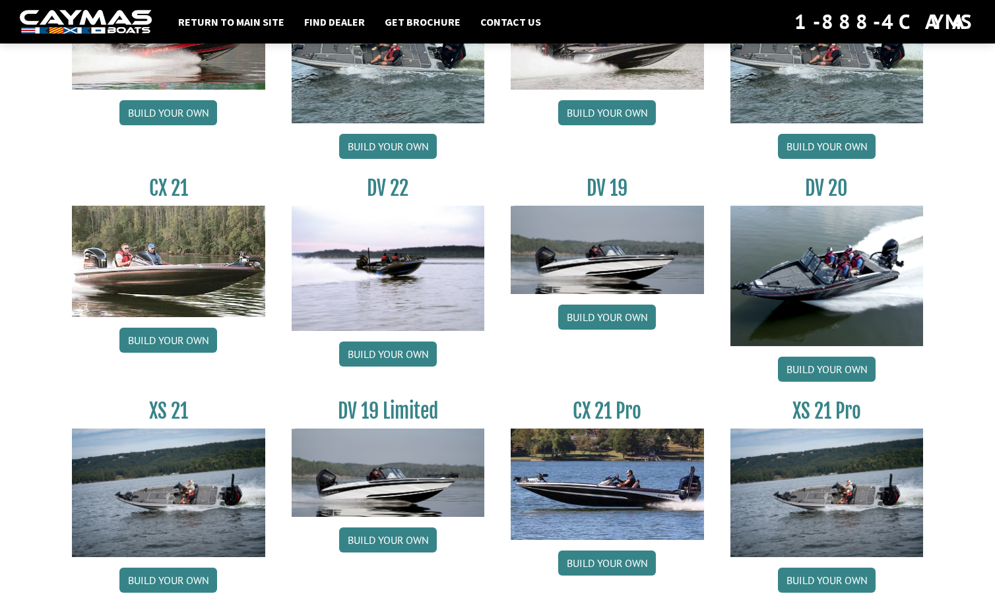
click at [829, 367] on link "Build your own" at bounding box center [827, 369] width 98 height 25
click at [833, 366] on link "Build your own" at bounding box center [827, 369] width 98 height 25
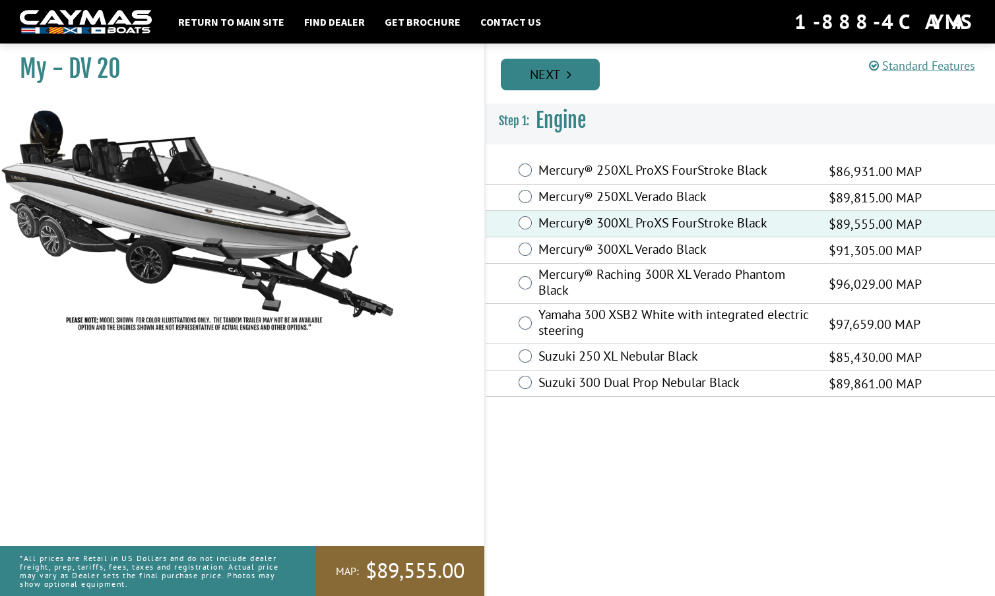
click at [550, 71] on link "Next" at bounding box center [550, 75] width 99 height 32
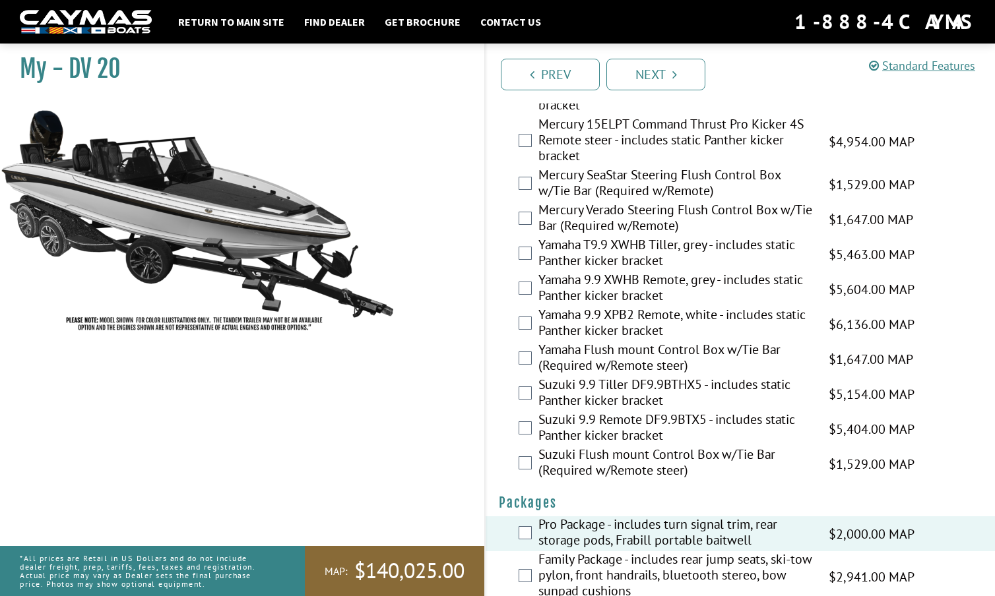
scroll to position [3600, 0]
click at [650, 73] on link "Next" at bounding box center [655, 75] width 99 height 32
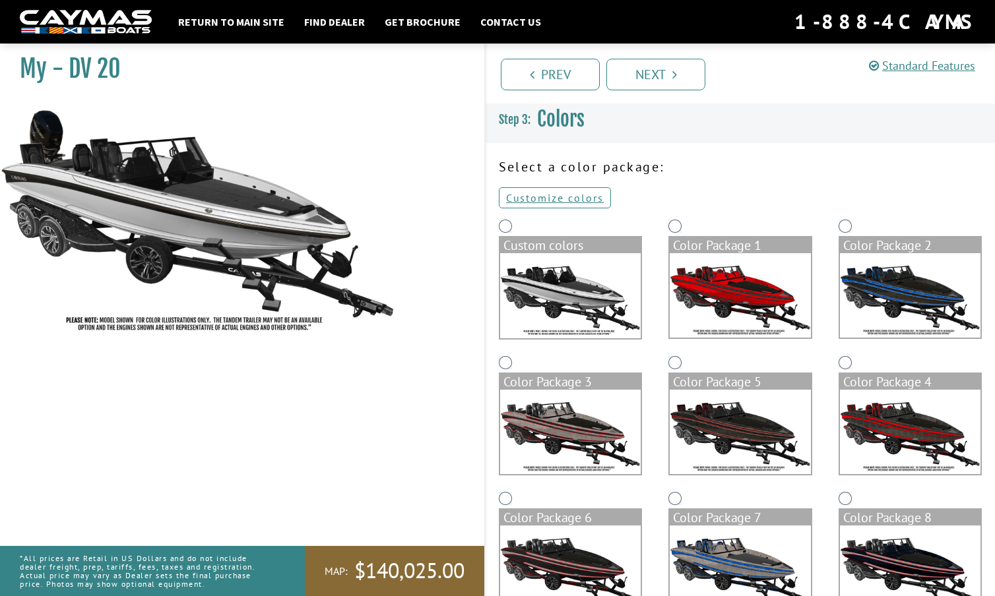
scroll to position [0, 0]
click at [583, 193] on link "Customize colors" at bounding box center [555, 197] width 112 height 21
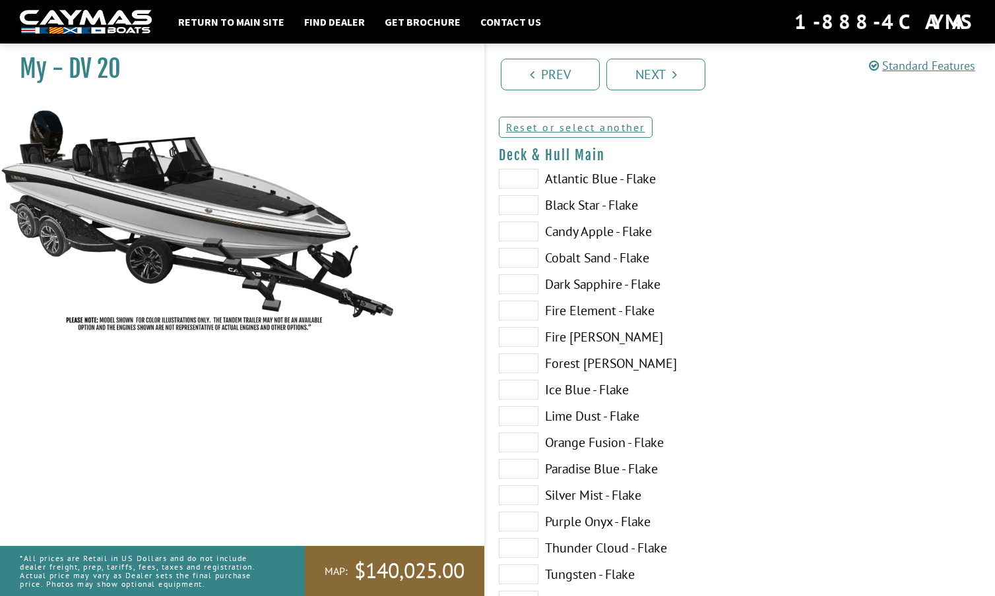
scroll to position [73, 0]
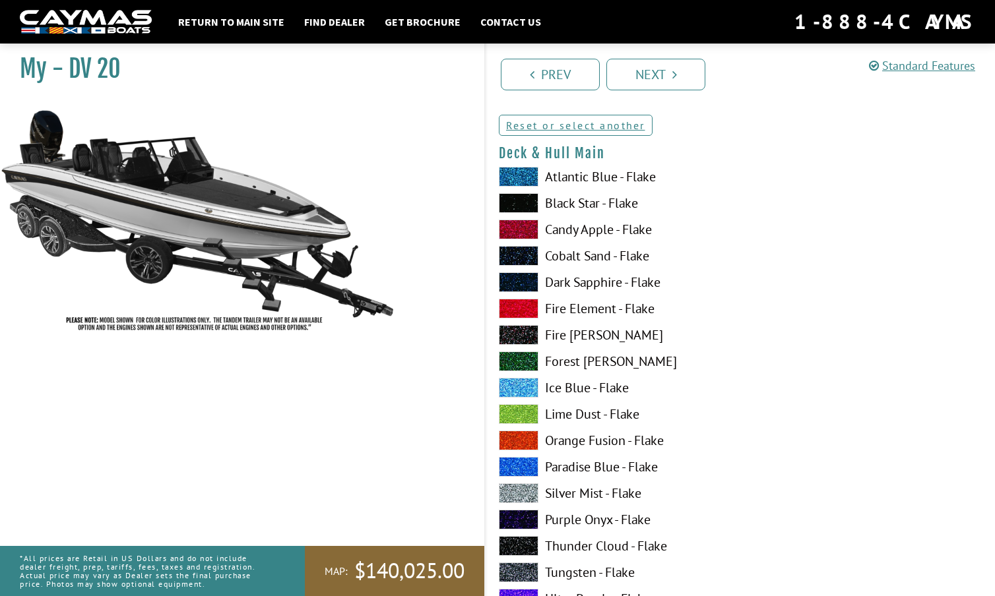
click at [523, 202] on span at bounding box center [519, 203] width 40 height 20
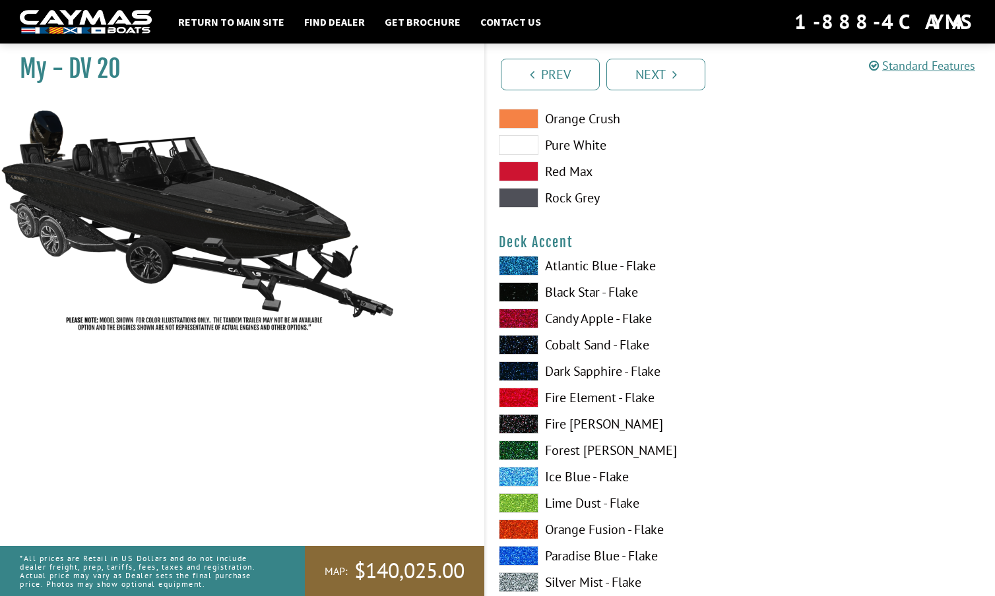
scroll to position [786, 0]
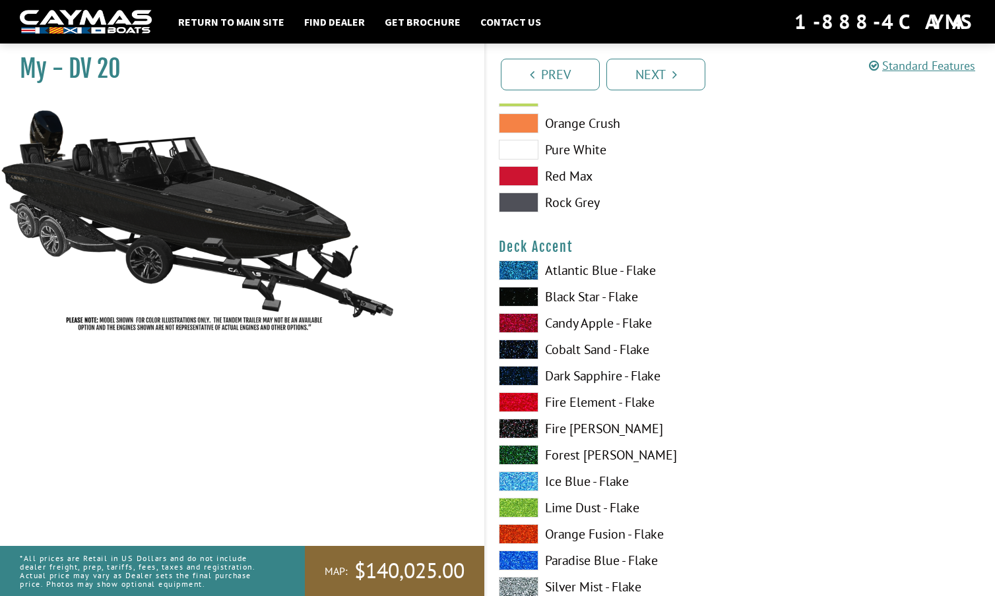
click at [518, 426] on span at bounding box center [519, 429] width 40 height 20
click at [523, 426] on span at bounding box center [519, 429] width 40 height 20
click at [524, 402] on span at bounding box center [519, 403] width 40 height 20
click at [522, 427] on span at bounding box center [519, 429] width 40 height 20
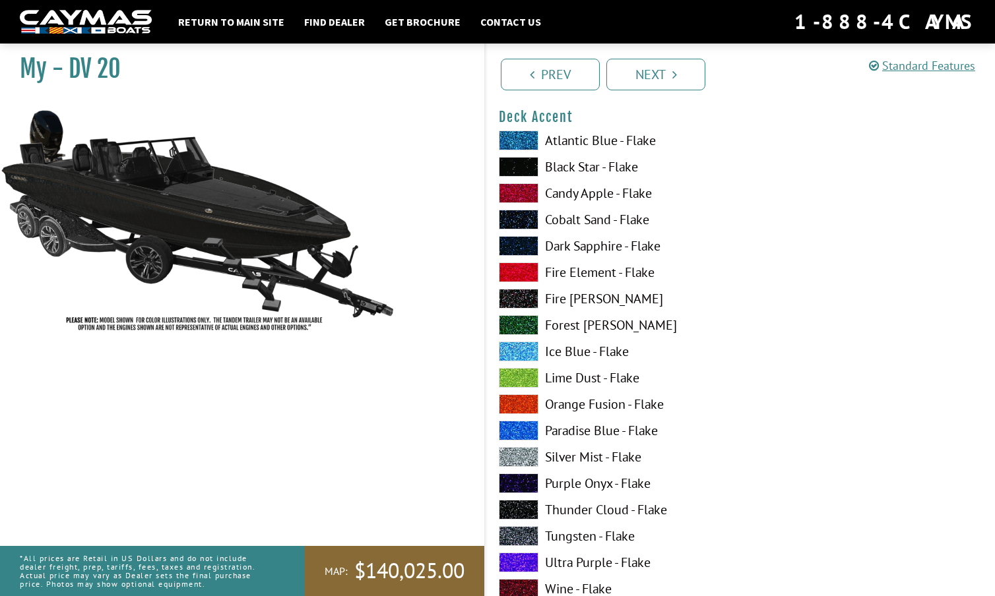
scroll to position [927, 0]
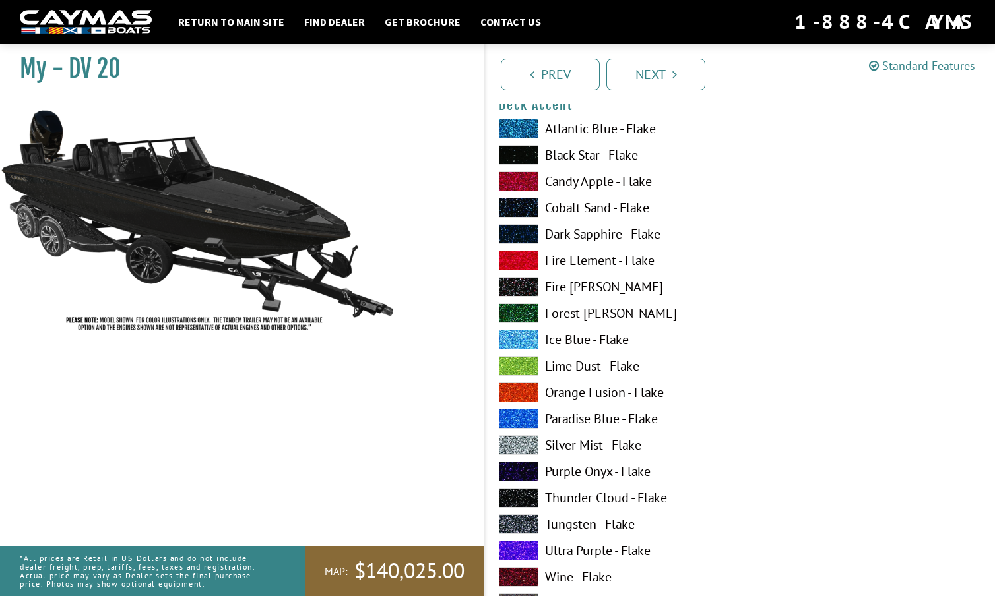
click at [519, 444] on span at bounding box center [519, 445] width 40 height 20
click at [514, 208] on span at bounding box center [519, 208] width 40 height 20
click at [521, 154] on span at bounding box center [519, 155] width 40 height 20
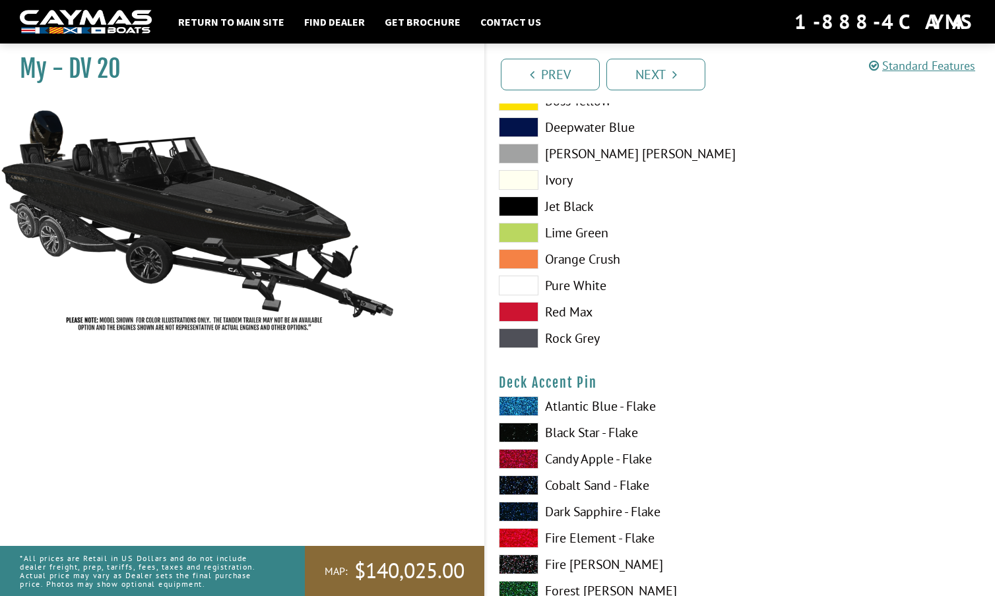
scroll to position [1459, 0]
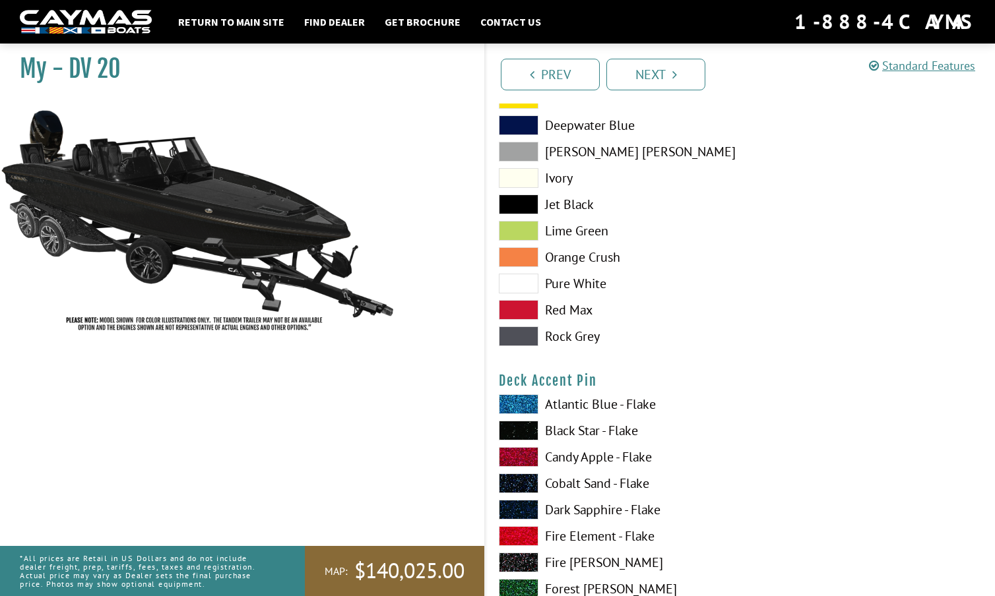
click at [524, 404] on span at bounding box center [519, 404] width 40 height 20
click at [521, 430] on span at bounding box center [519, 431] width 40 height 20
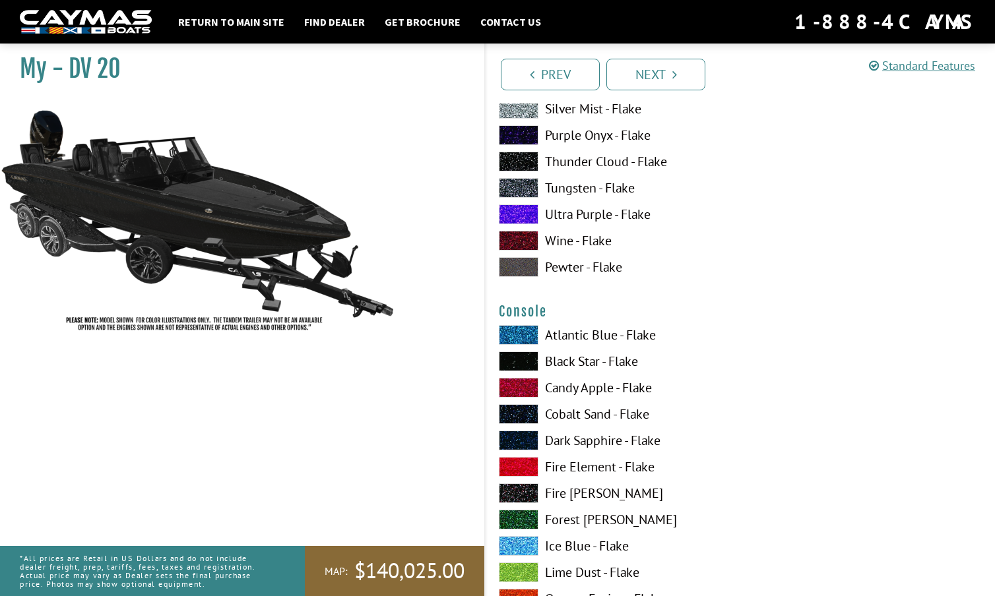
scroll to position [2085, 0]
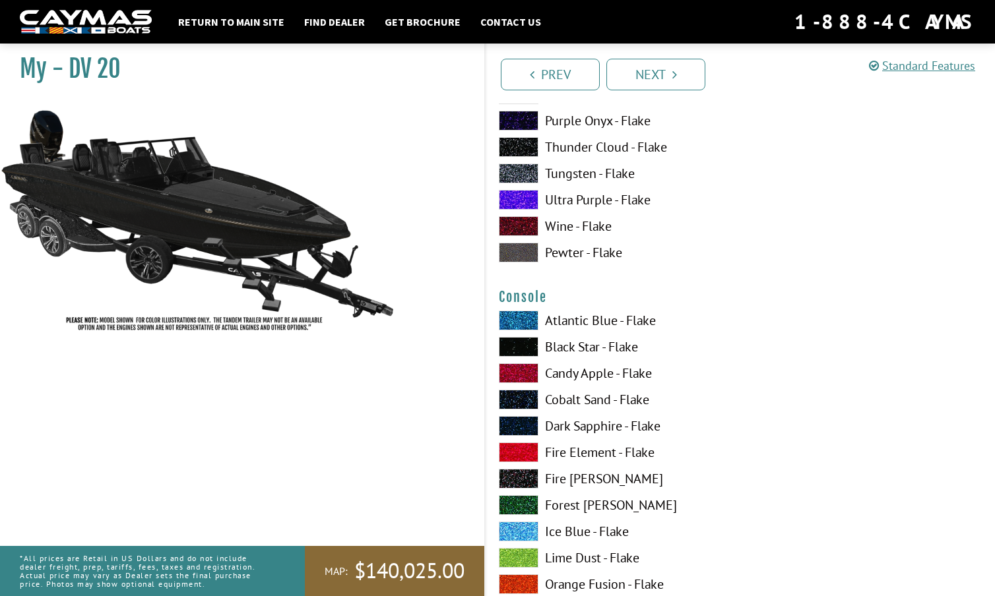
click at [518, 343] on span at bounding box center [519, 347] width 40 height 20
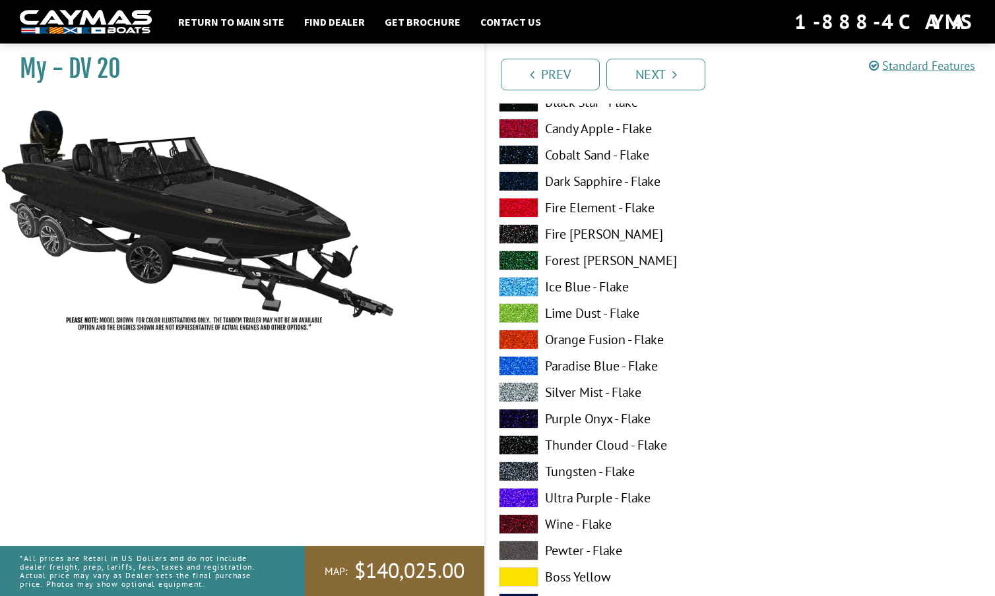
scroll to position [2331, 0]
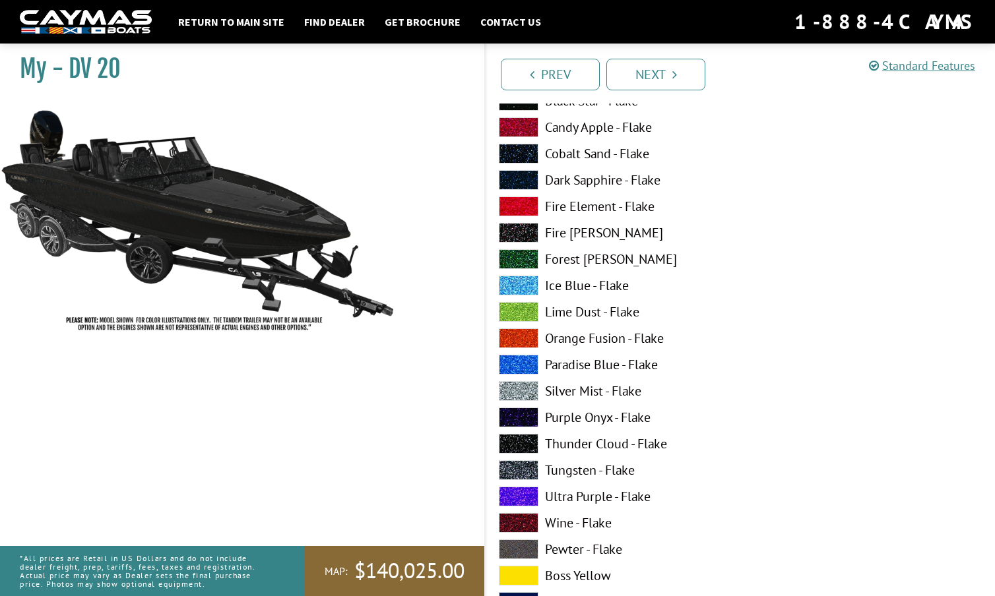
click at [520, 420] on span at bounding box center [519, 418] width 40 height 20
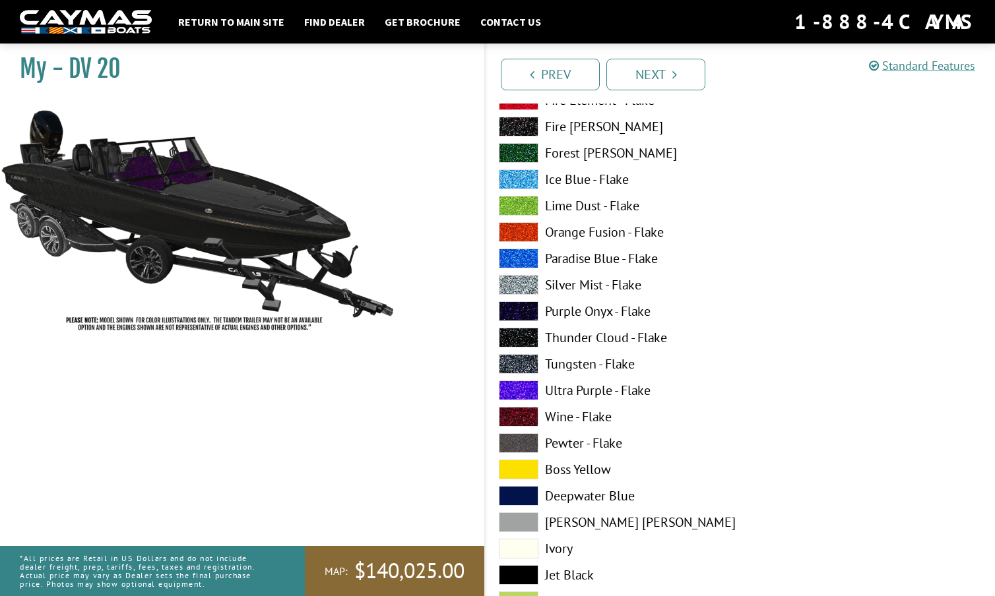
scroll to position [2439, 0]
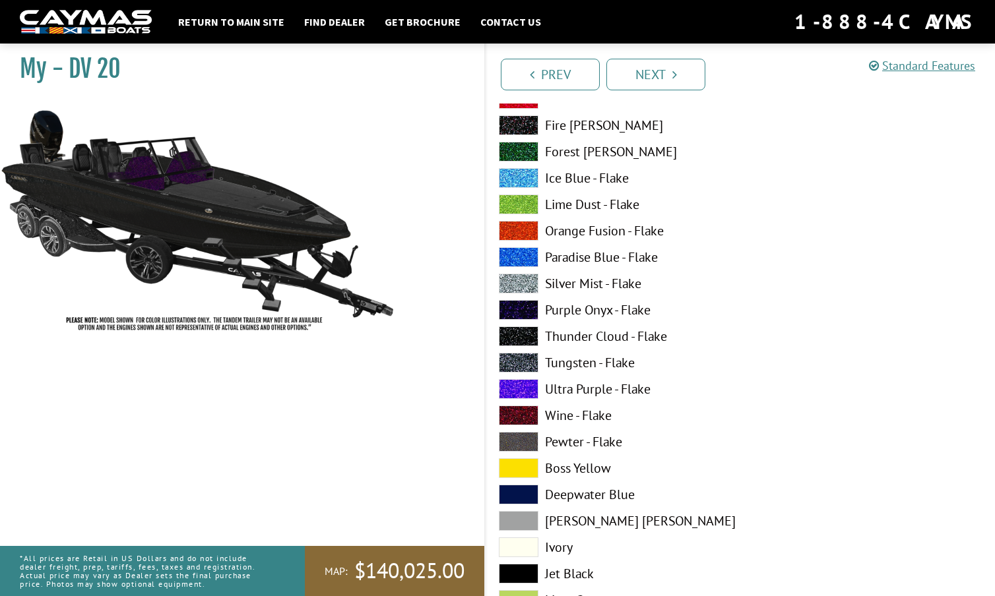
click at [510, 573] on span at bounding box center [519, 574] width 40 height 20
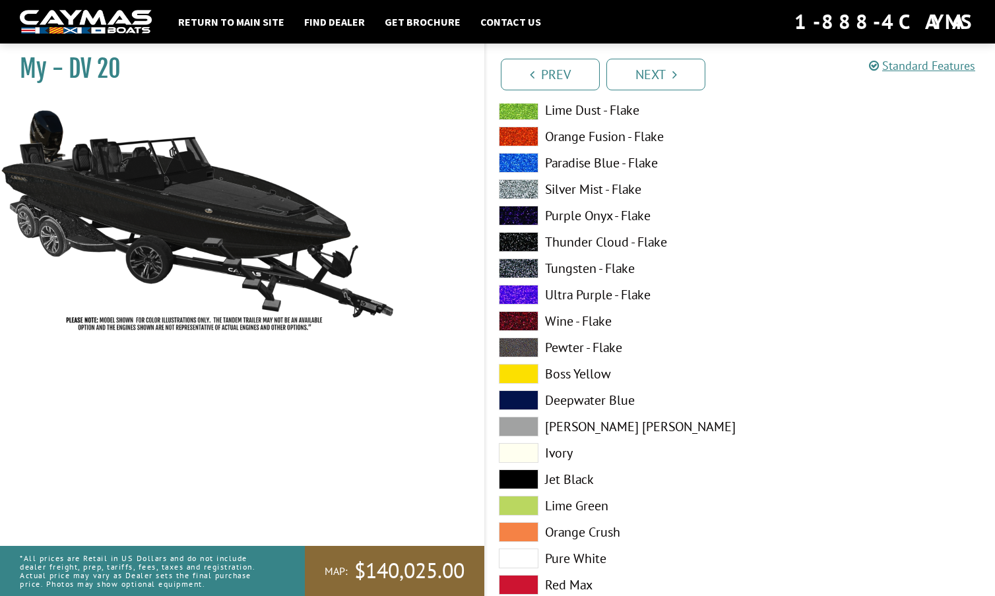
scroll to position [2537, 0]
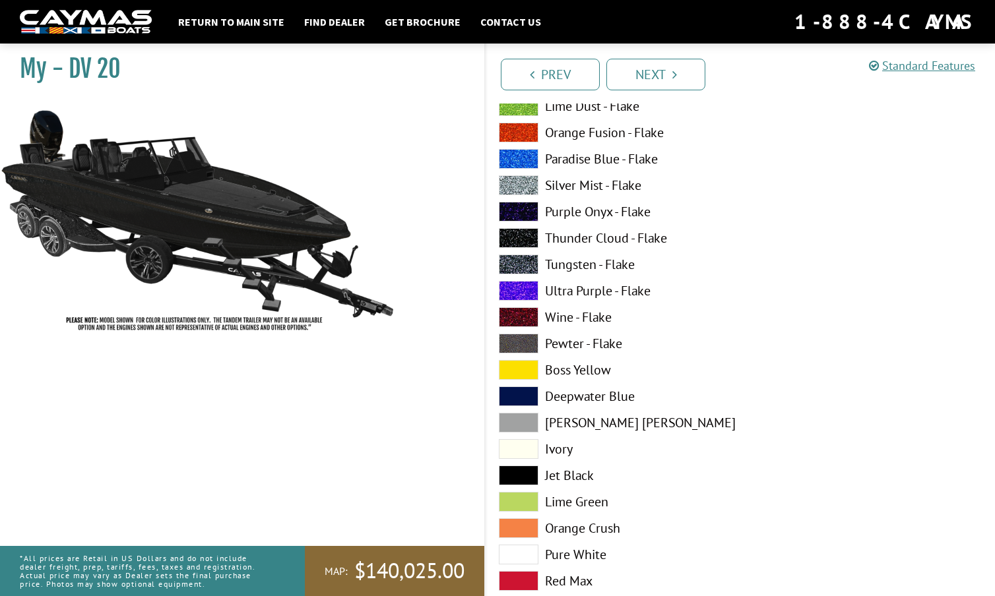
click at [526, 418] on span at bounding box center [519, 423] width 40 height 20
click at [519, 473] on span at bounding box center [519, 476] width 40 height 20
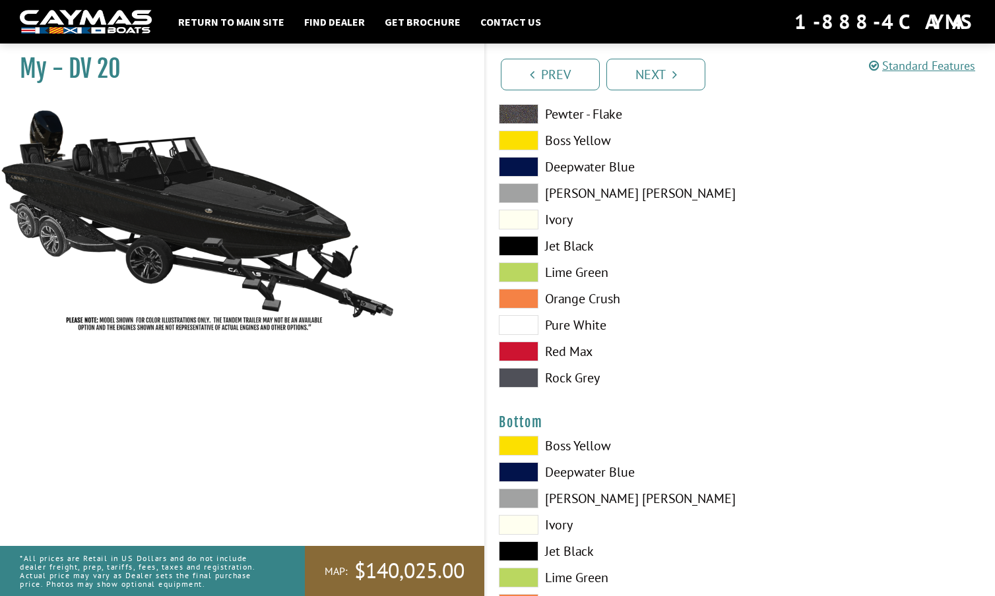
scroll to position [2769, 0]
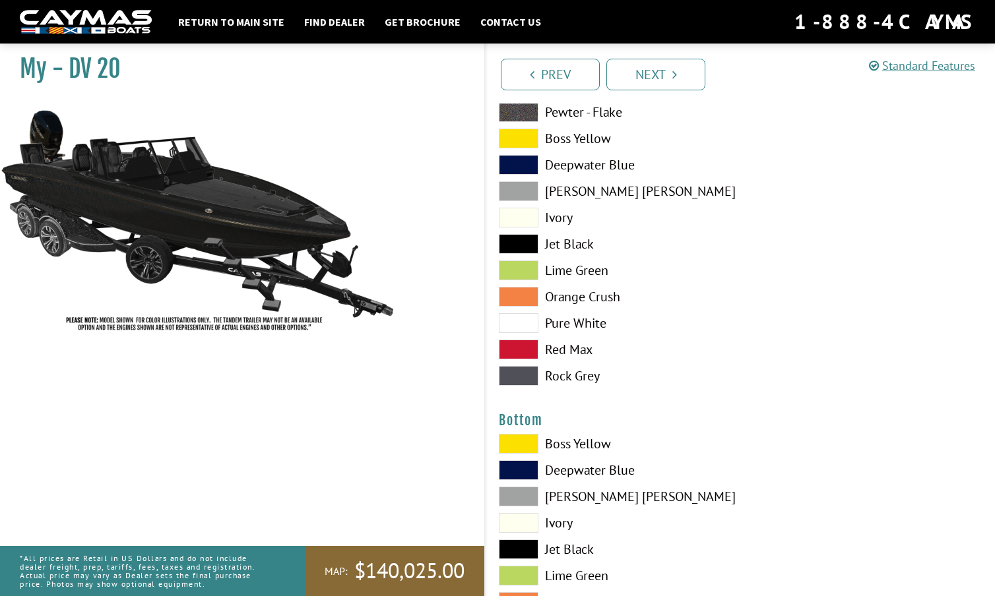
click at [523, 546] on span at bounding box center [519, 550] width 40 height 20
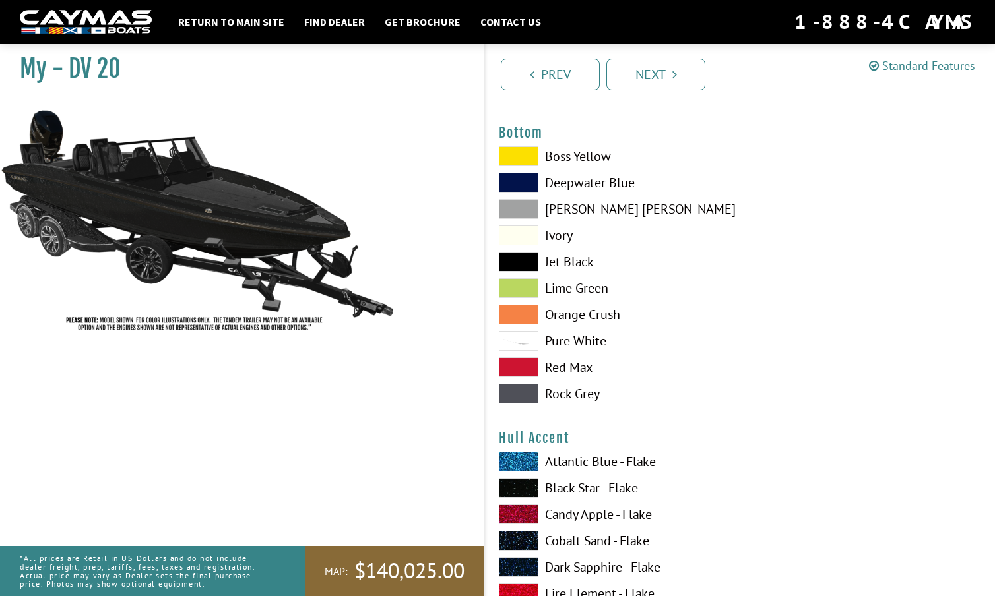
scroll to position [3055, 0]
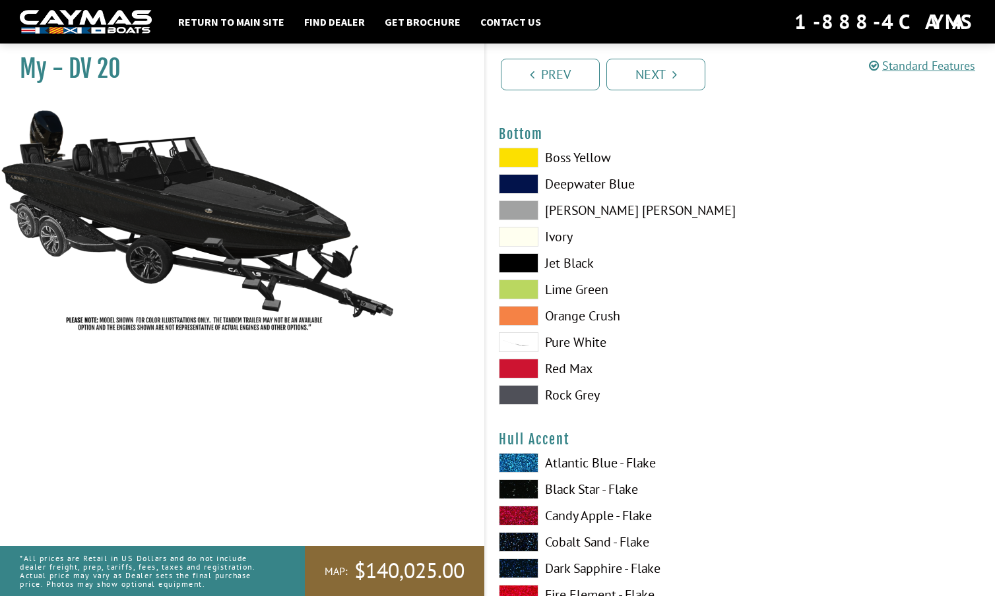
click at [523, 396] on span at bounding box center [519, 395] width 40 height 20
click at [521, 262] on span at bounding box center [519, 263] width 40 height 20
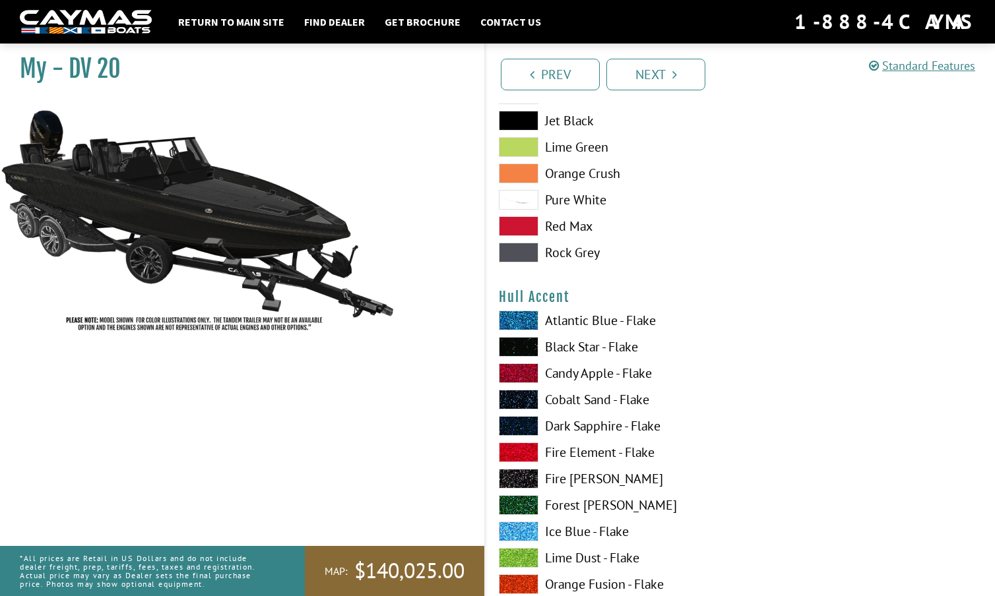
scroll to position [3199, 0]
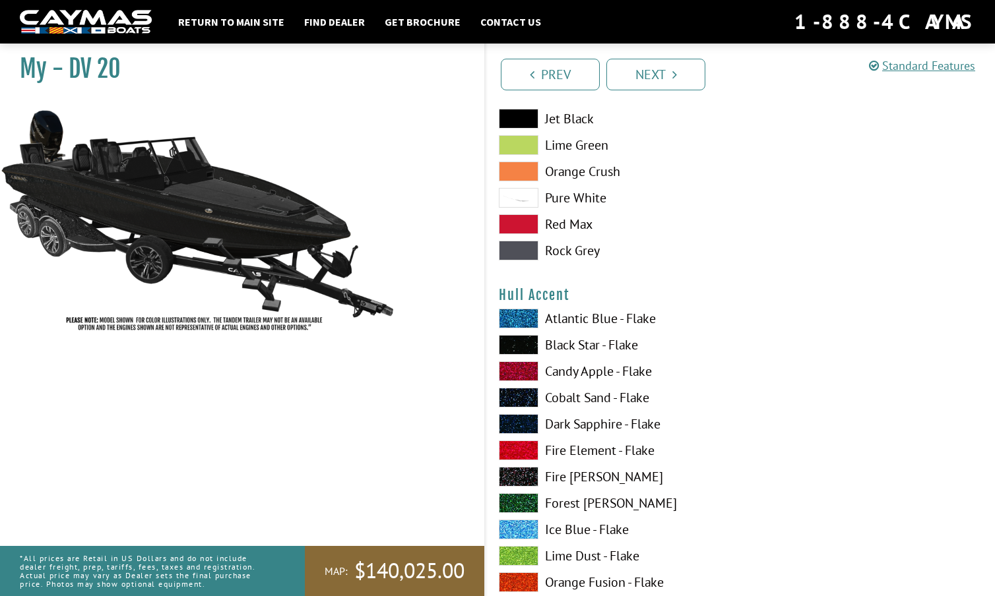
click at [536, 317] on span at bounding box center [519, 319] width 40 height 20
click at [523, 342] on span at bounding box center [519, 345] width 40 height 20
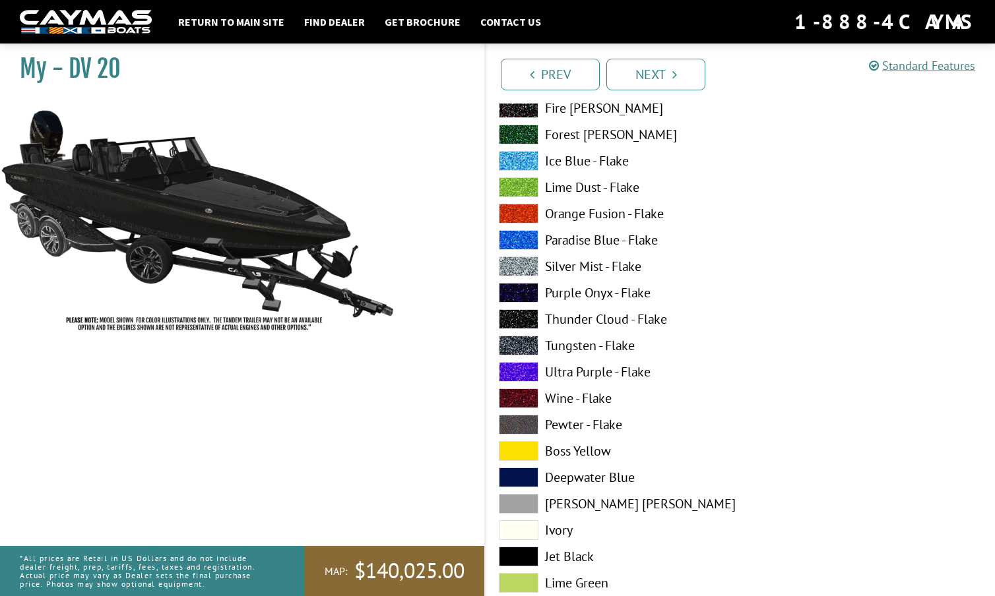
scroll to position [3570, 0]
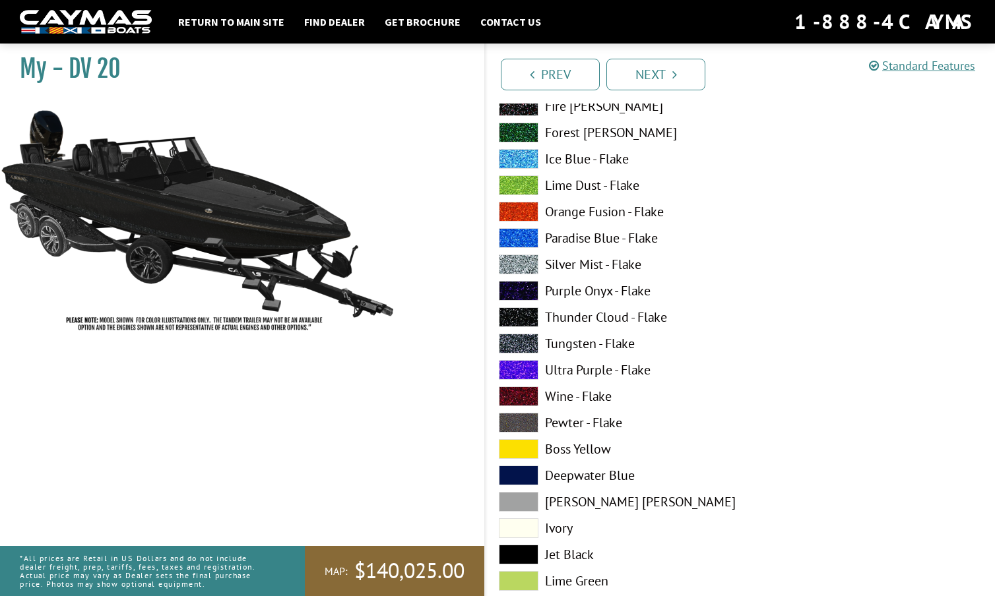
click at [517, 549] on span at bounding box center [519, 555] width 40 height 20
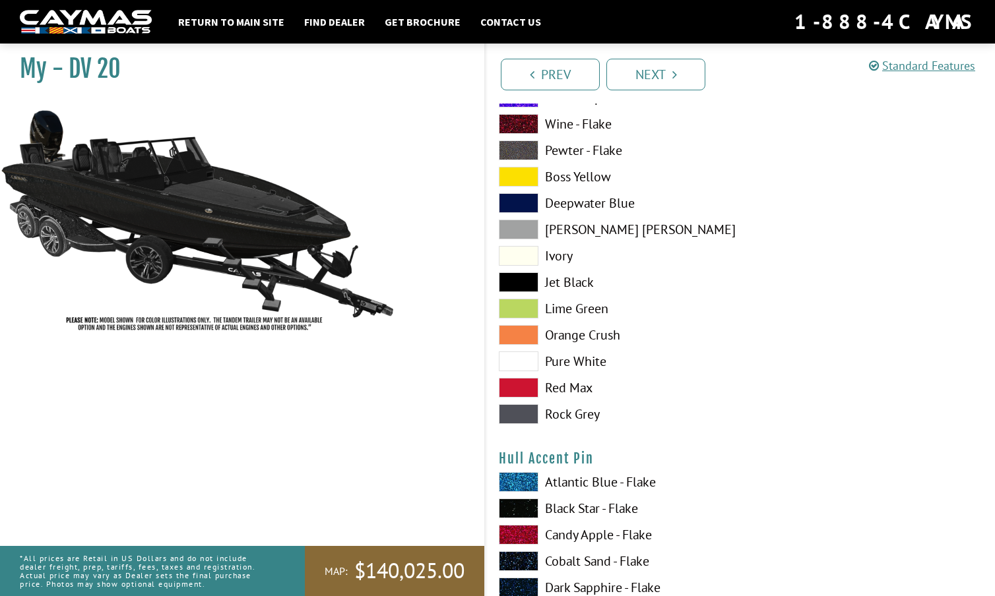
scroll to position [3844, 0]
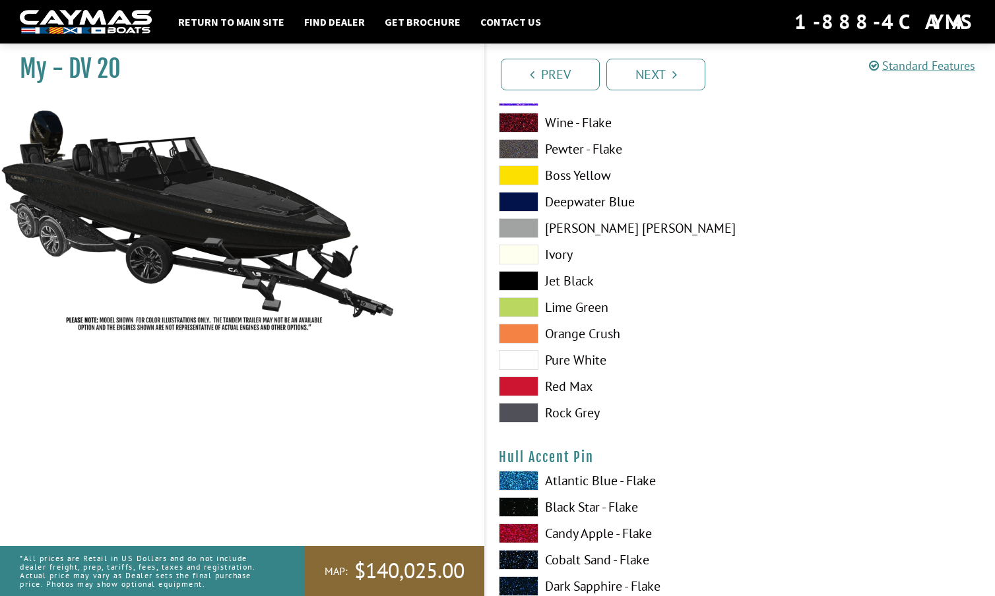
click at [523, 414] on span at bounding box center [519, 413] width 40 height 20
click at [522, 278] on span at bounding box center [519, 281] width 40 height 20
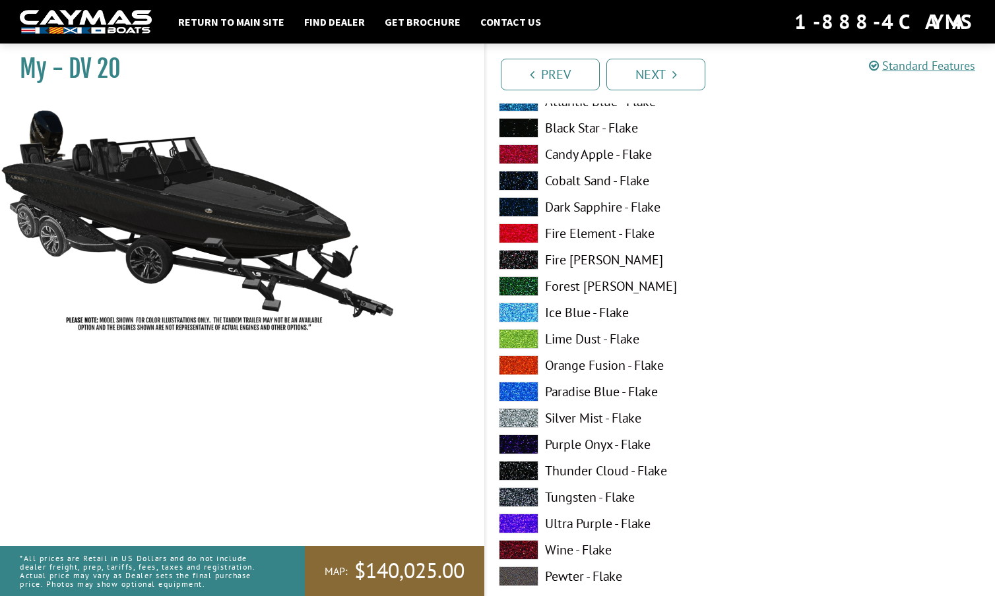
scroll to position [4226, 0]
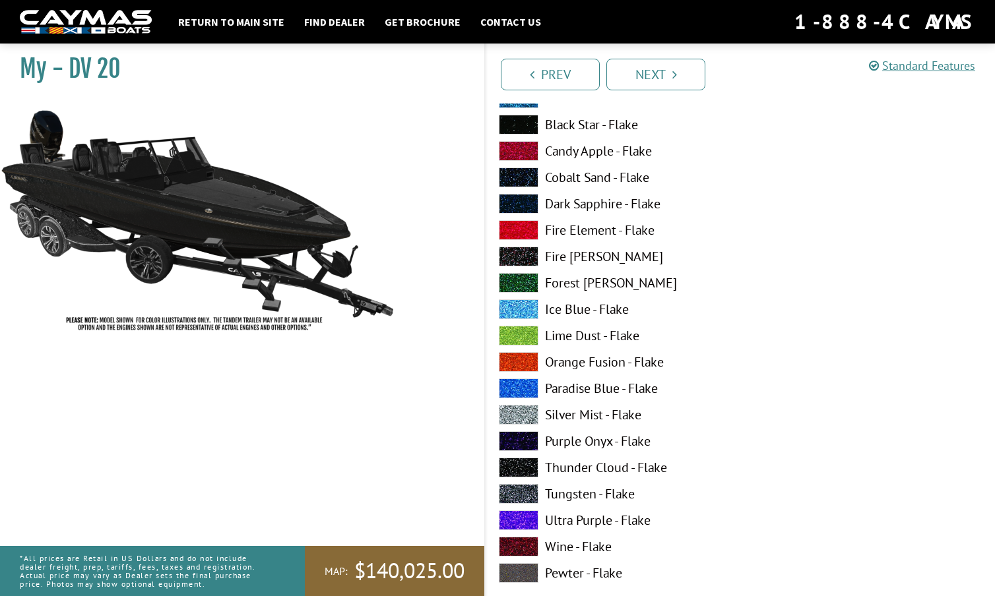
click at [519, 412] on span at bounding box center [519, 415] width 40 height 20
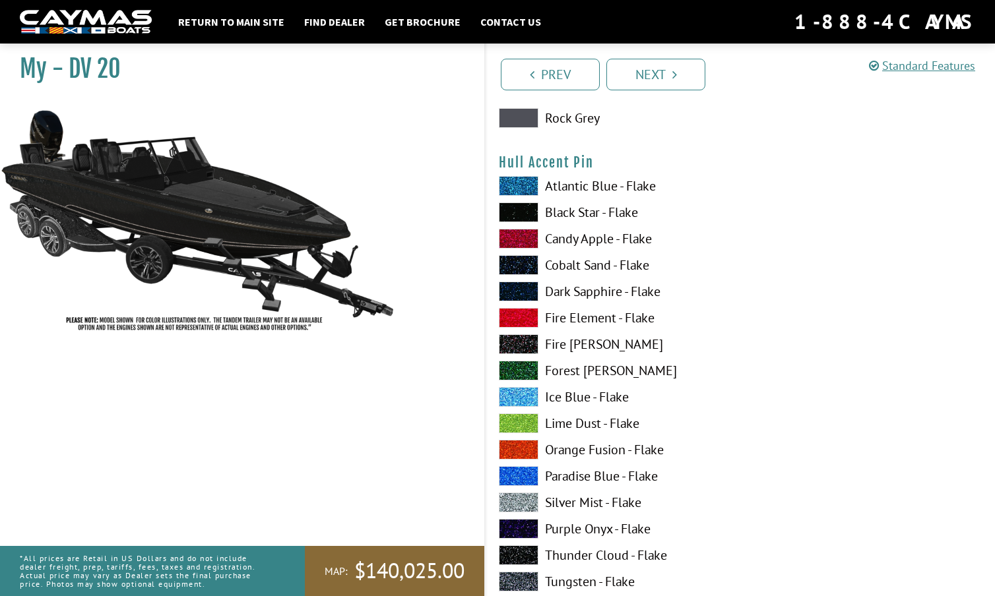
scroll to position [4135, 0]
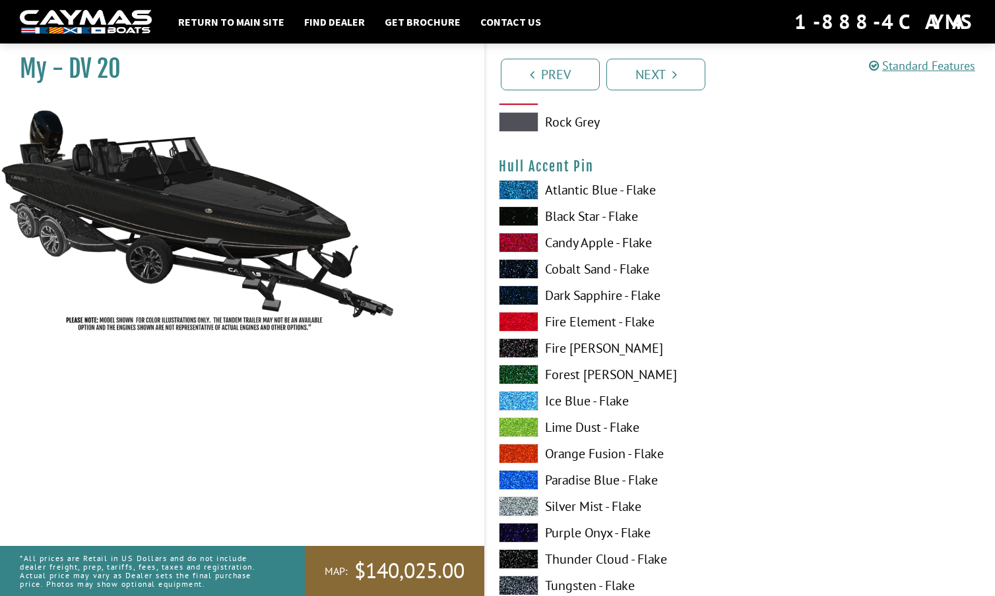
click at [520, 210] on span at bounding box center [519, 216] width 40 height 20
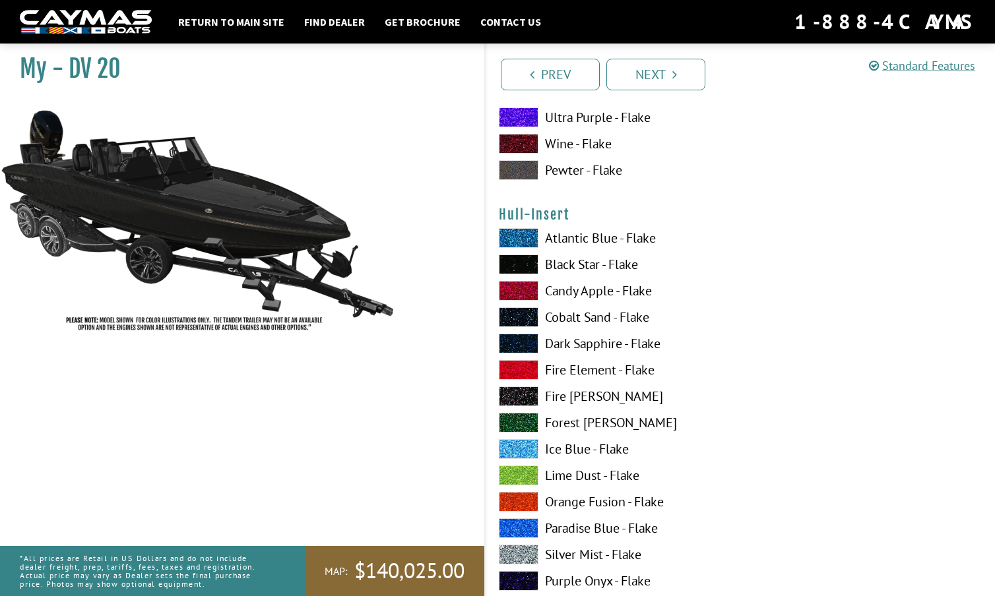
scroll to position [4636, 0]
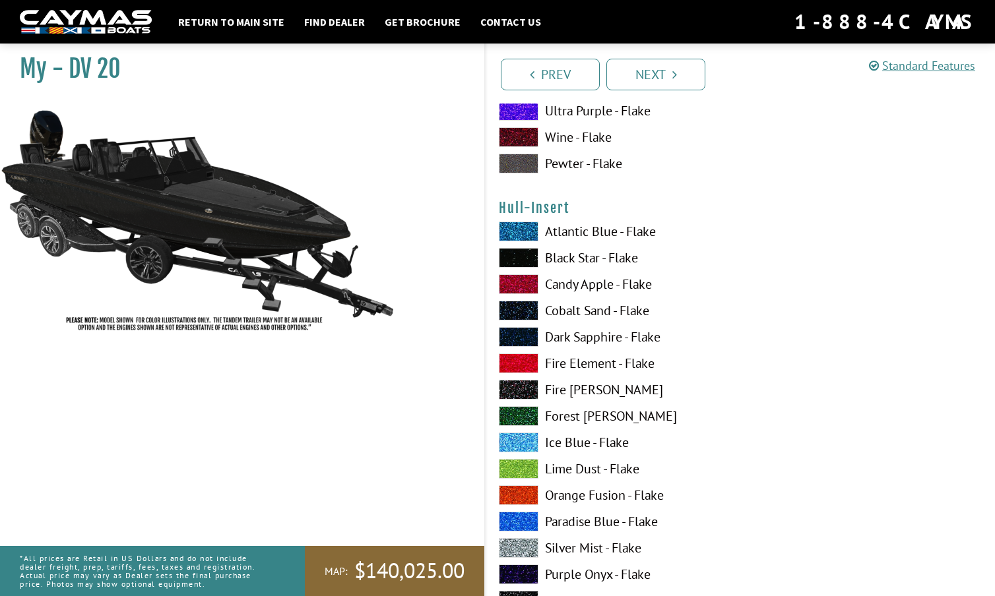
click at [525, 439] on span at bounding box center [519, 443] width 40 height 20
click at [521, 388] on span at bounding box center [519, 390] width 40 height 20
click at [524, 256] on span at bounding box center [519, 258] width 40 height 20
click at [523, 383] on span at bounding box center [519, 390] width 40 height 20
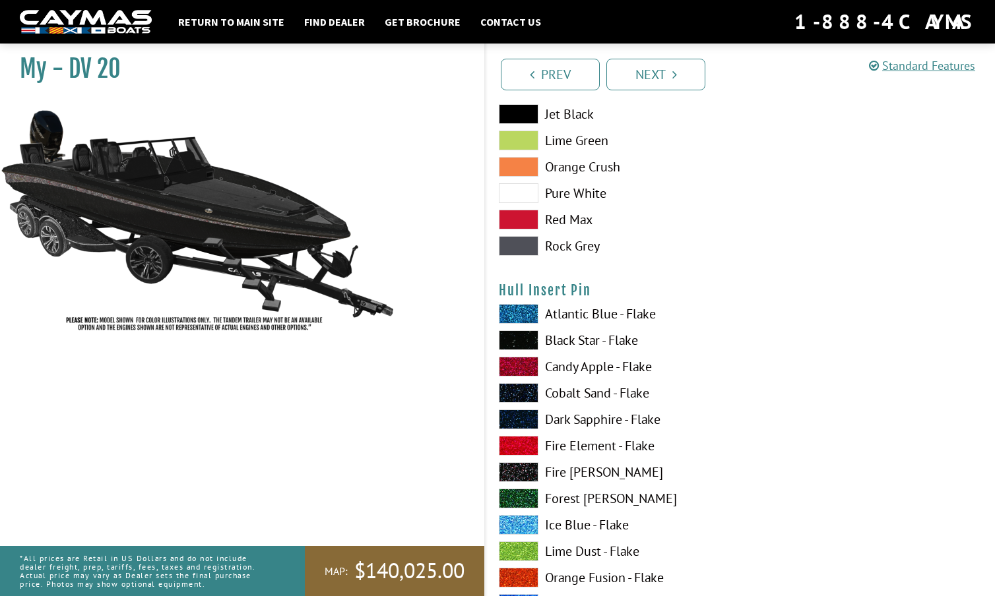
scroll to position [5380, 0]
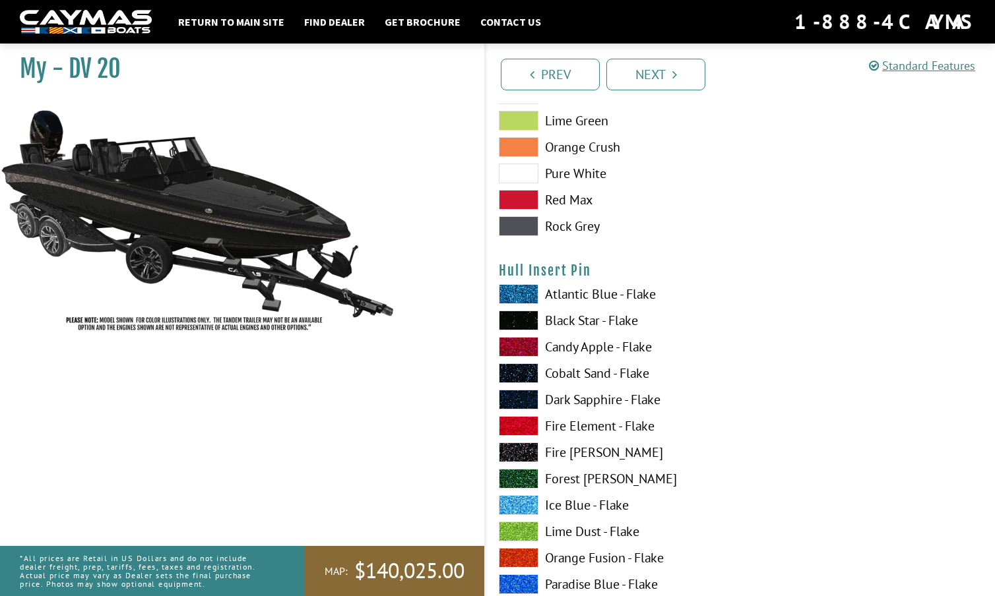
click at [514, 453] on span at bounding box center [519, 453] width 40 height 20
click at [517, 435] on span at bounding box center [519, 426] width 40 height 20
click at [523, 317] on span at bounding box center [519, 321] width 40 height 20
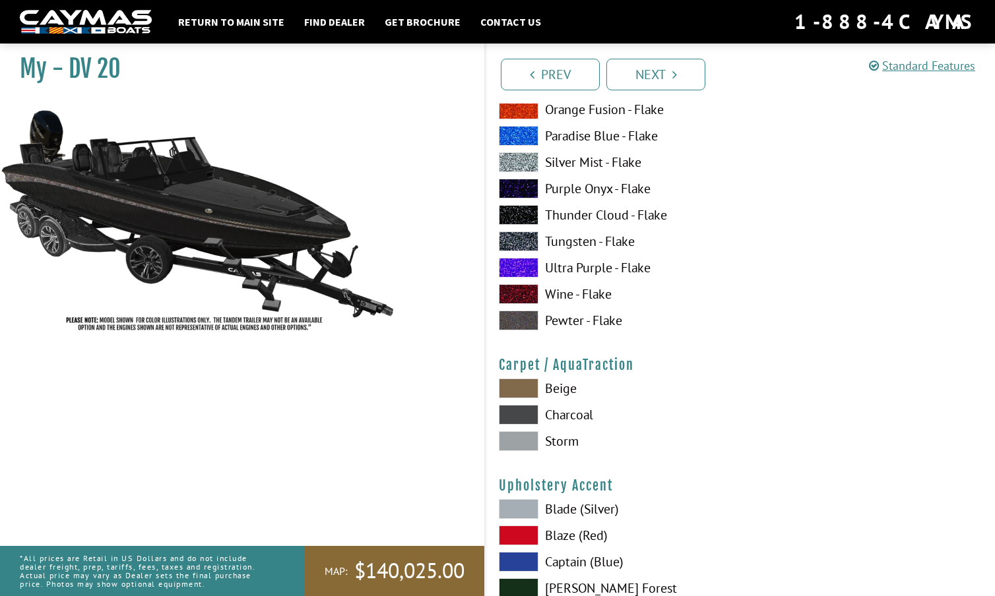
scroll to position [5829, 0]
click at [524, 410] on span at bounding box center [519, 414] width 40 height 20
click at [522, 439] on span at bounding box center [519, 441] width 40 height 20
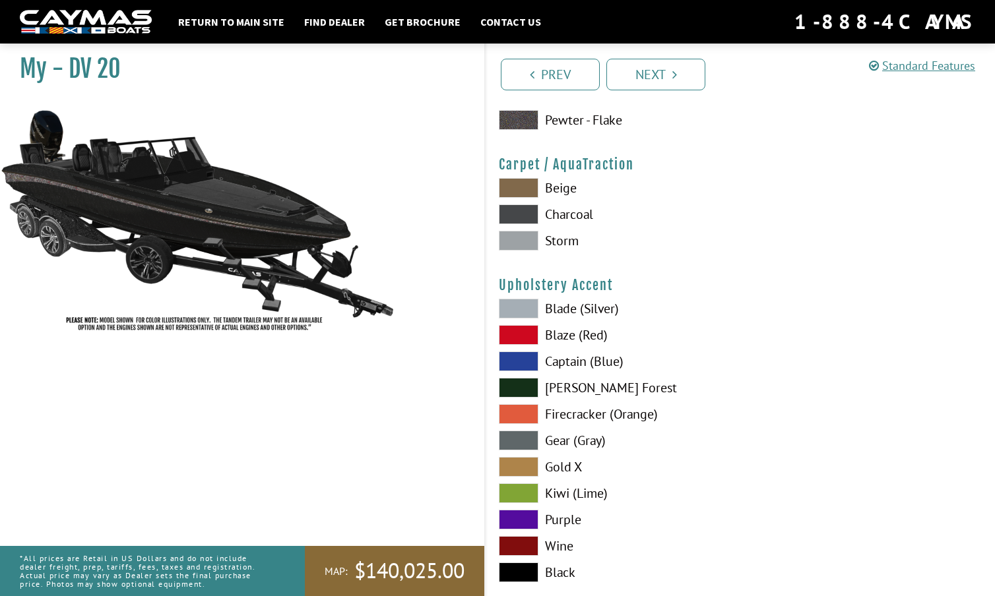
scroll to position [6030, 0]
click at [516, 437] on span at bounding box center [519, 440] width 40 height 20
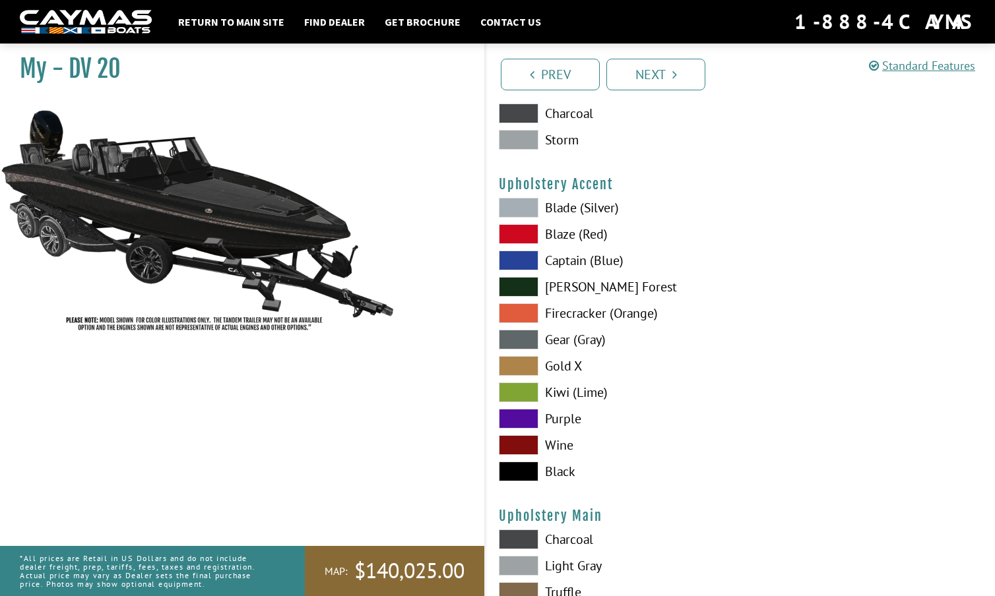
scroll to position [6135, 0]
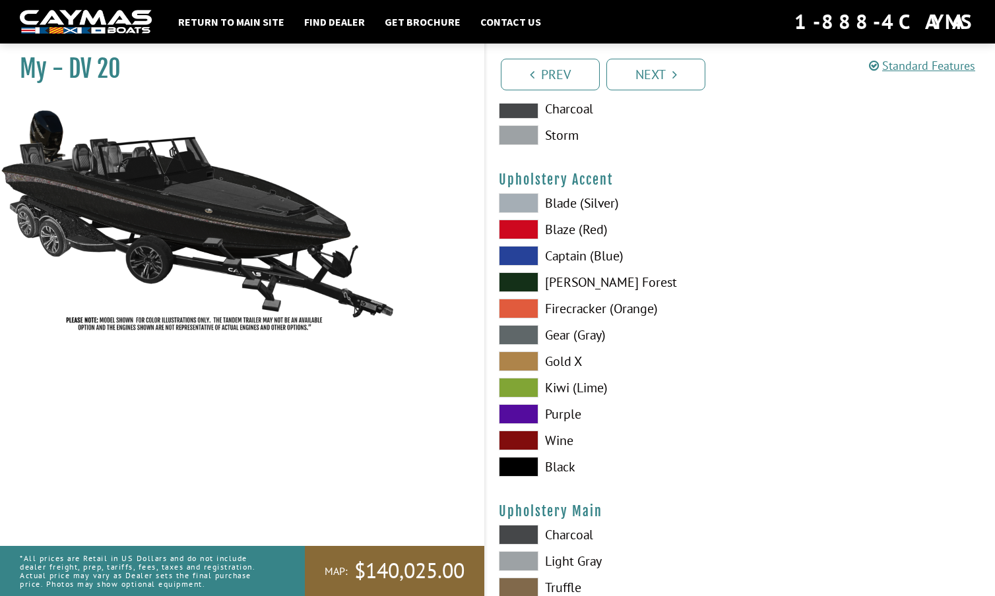
click at [517, 463] on span at bounding box center [519, 467] width 40 height 20
click at [521, 329] on span at bounding box center [519, 335] width 40 height 20
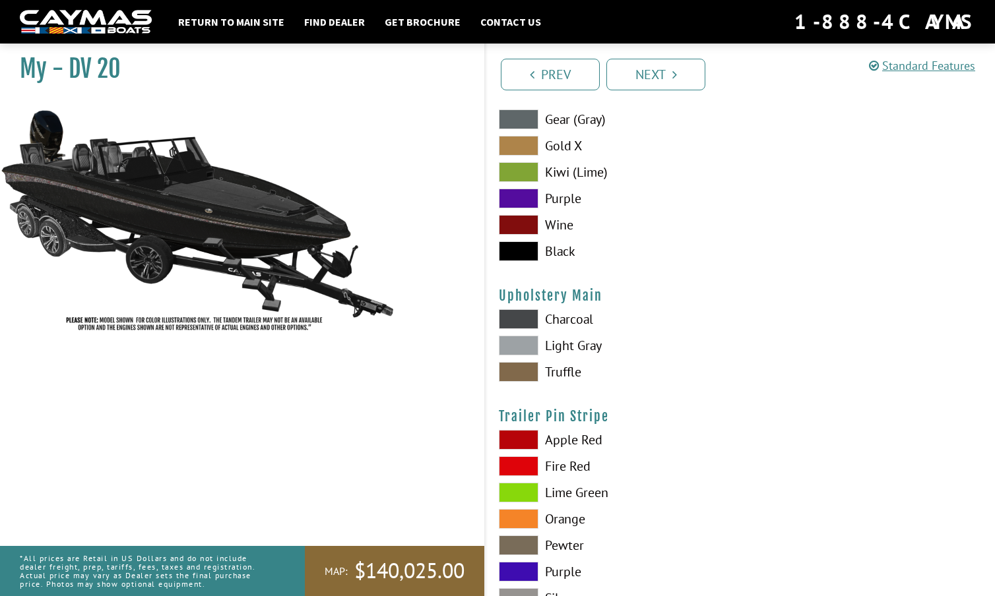
scroll to position [6353, 0]
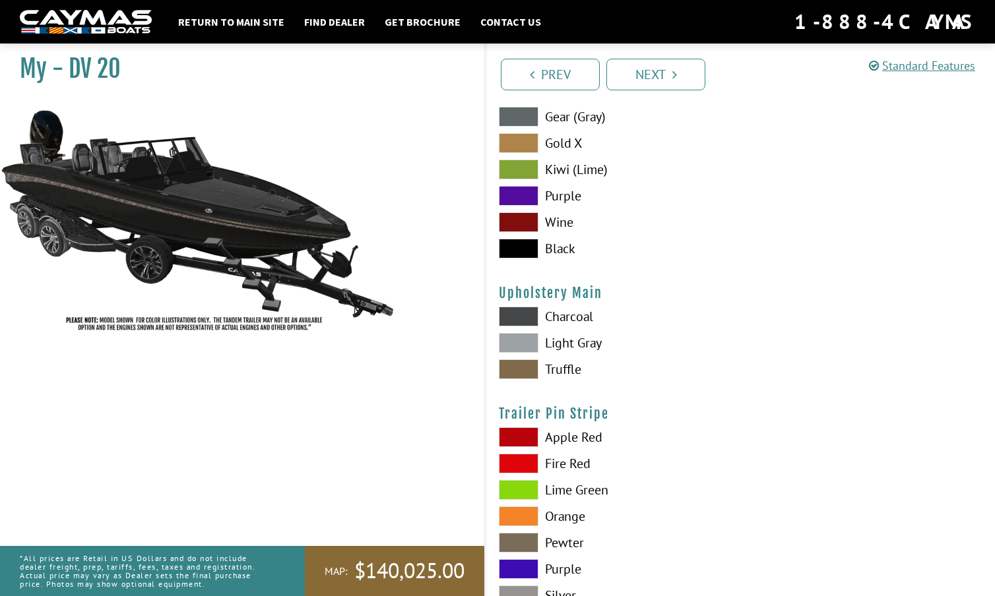
click at [518, 311] on span at bounding box center [519, 317] width 40 height 20
click at [518, 338] on span at bounding box center [519, 343] width 40 height 20
click at [518, 365] on span at bounding box center [519, 370] width 40 height 20
click at [524, 310] on span at bounding box center [519, 317] width 40 height 20
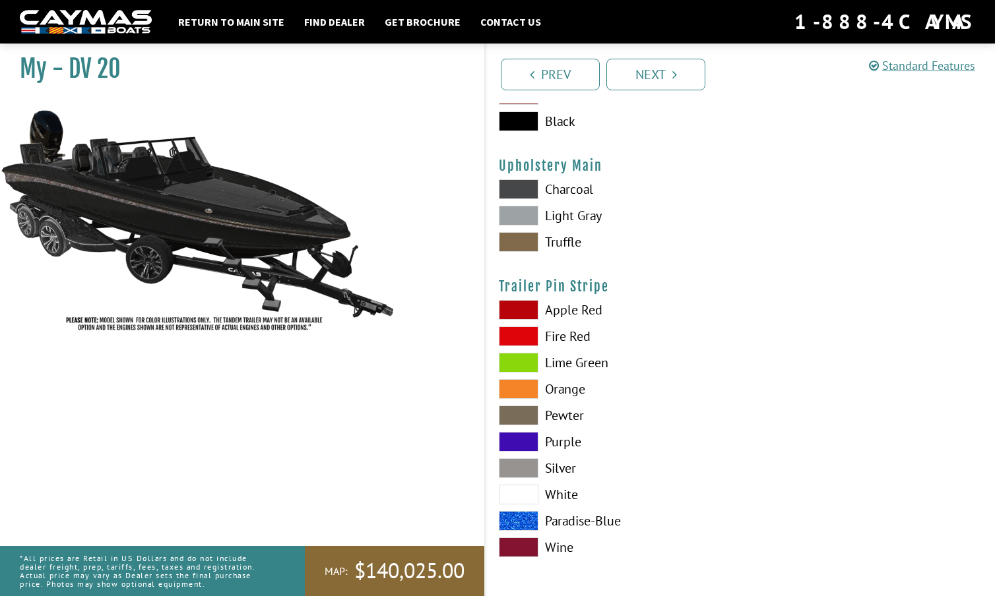
scroll to position [6481, 0]
click at [516, 464] on span at bounding box center [519, 468] width 40 height 20
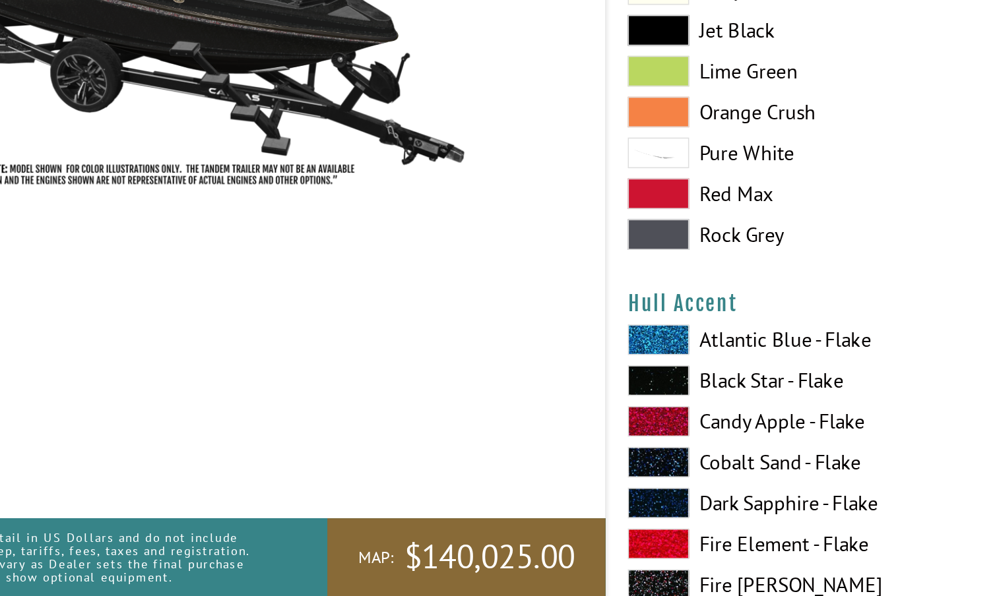
scroll to position [3093, 0]
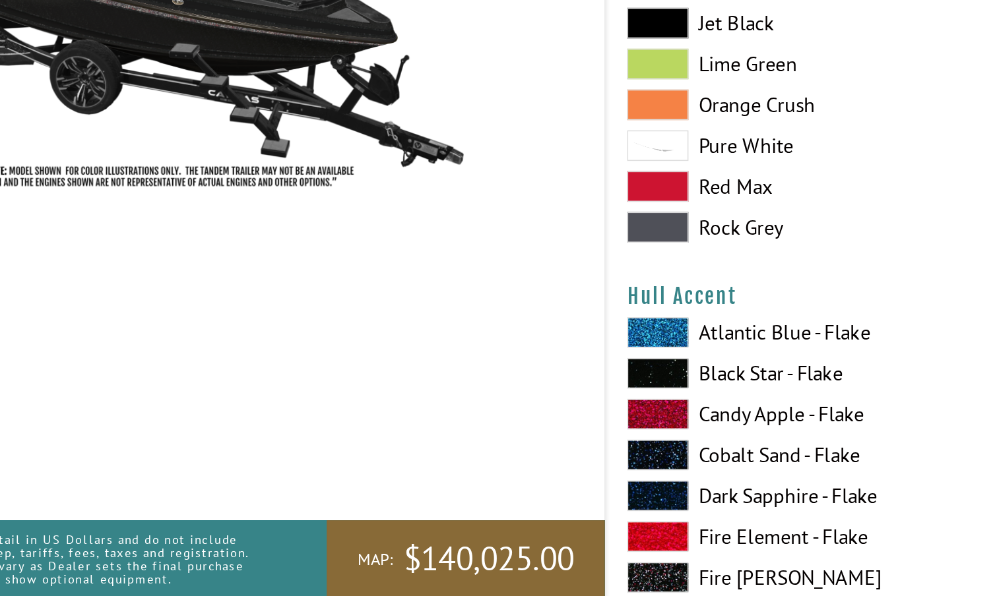
click at [499, 441] on span at bounding box center [519, 451] width 40 height 20
click at [499, 415] on span at bounding box center [519, 425] width 40 height 20
click at [499, 441] on span at bounding box center [519, 451] width 40 height 20
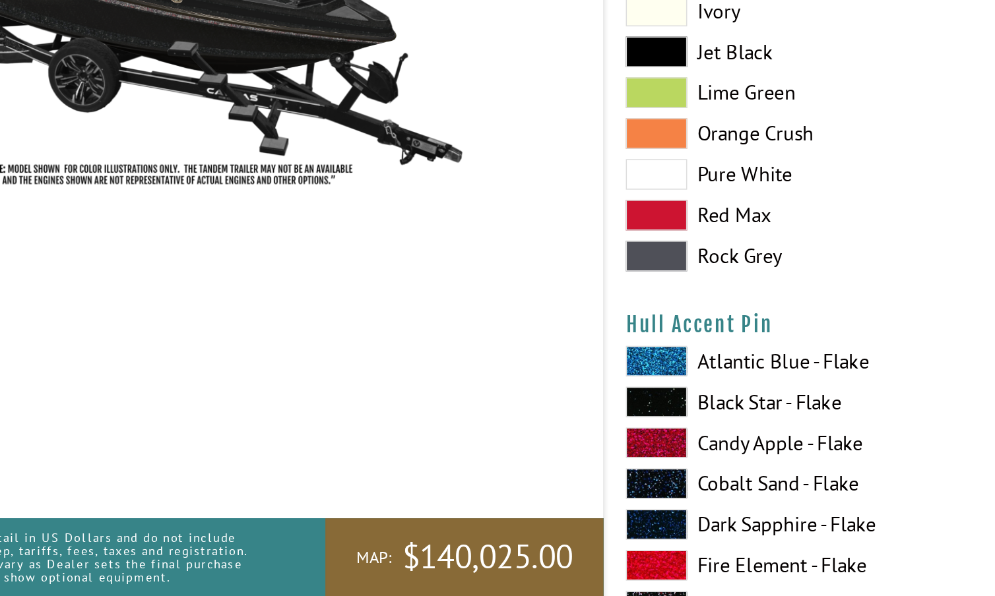
scroll to position [3904, 0]
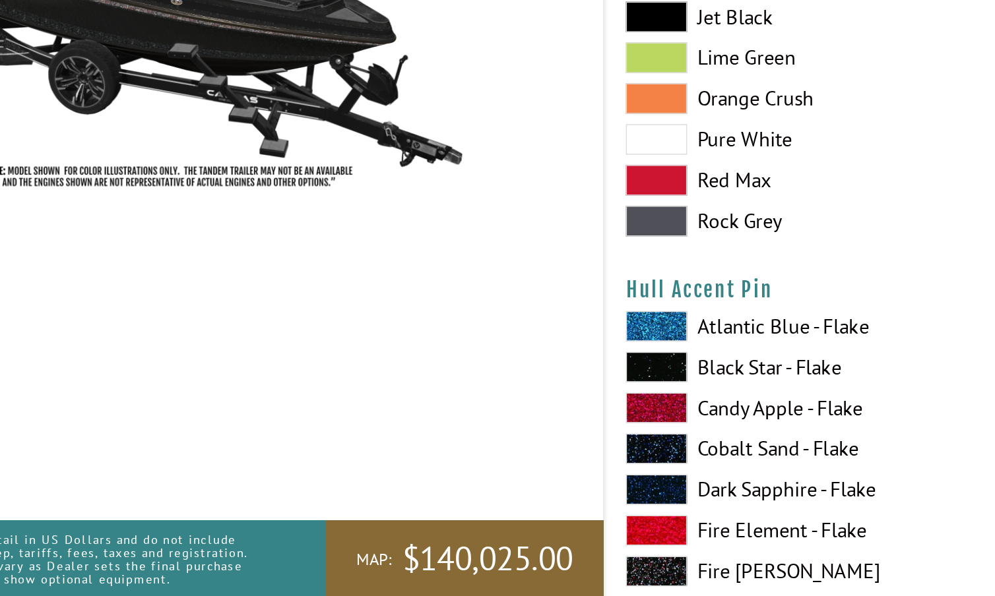
click at [499, 411] on span at bounding box center [519, 421] width 40 height 20
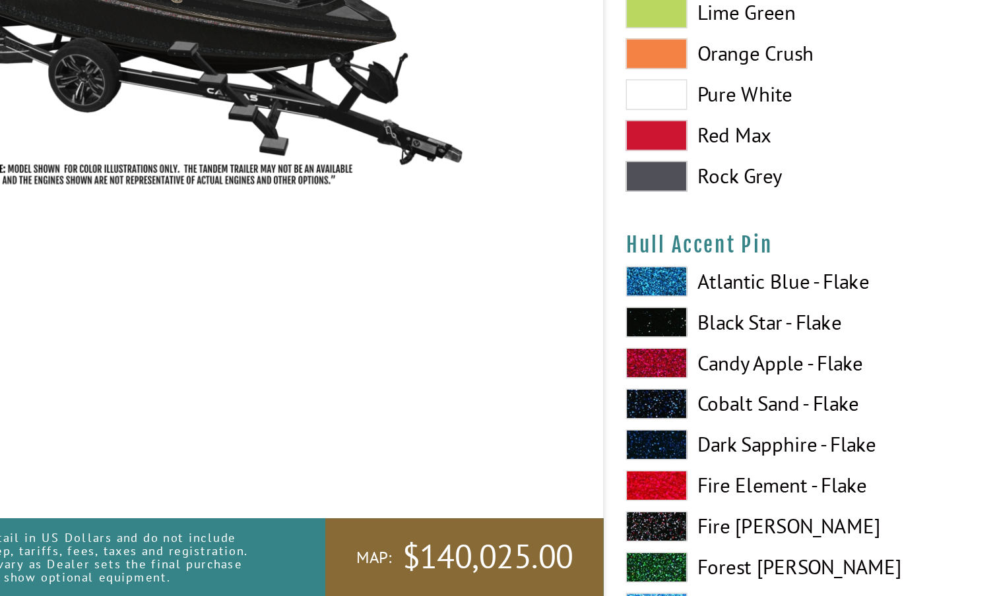
scroll to position [3934, 0]
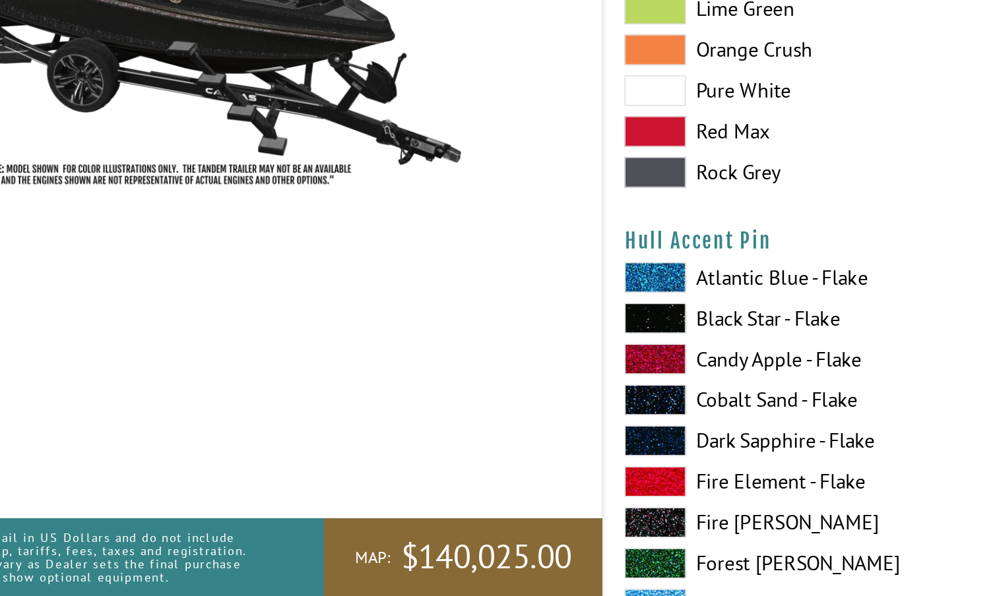
click at [499, 407] on span at bounding box center [519, 417] width 40 height 20
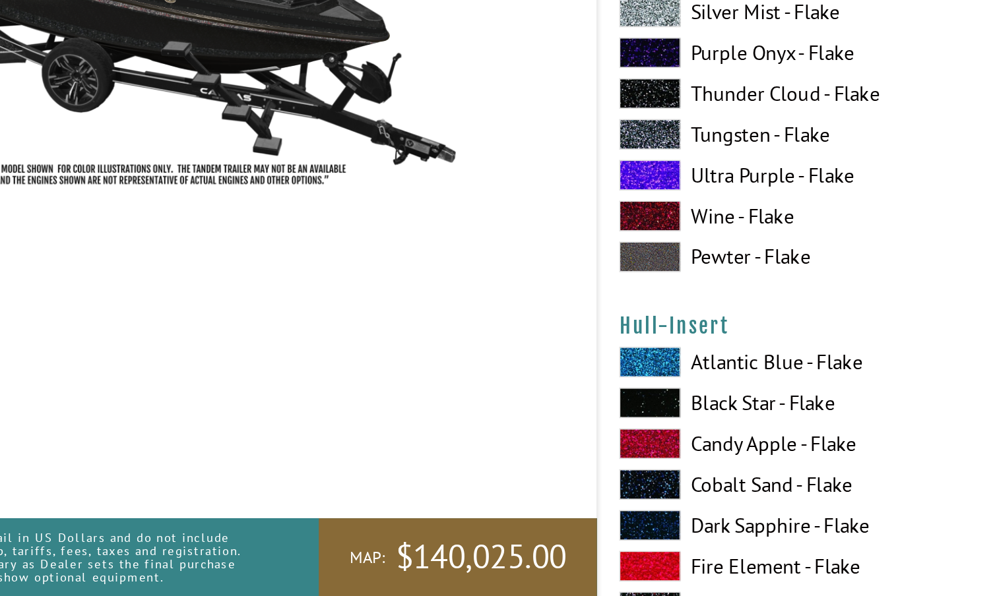
scroll to position [4428, 0]
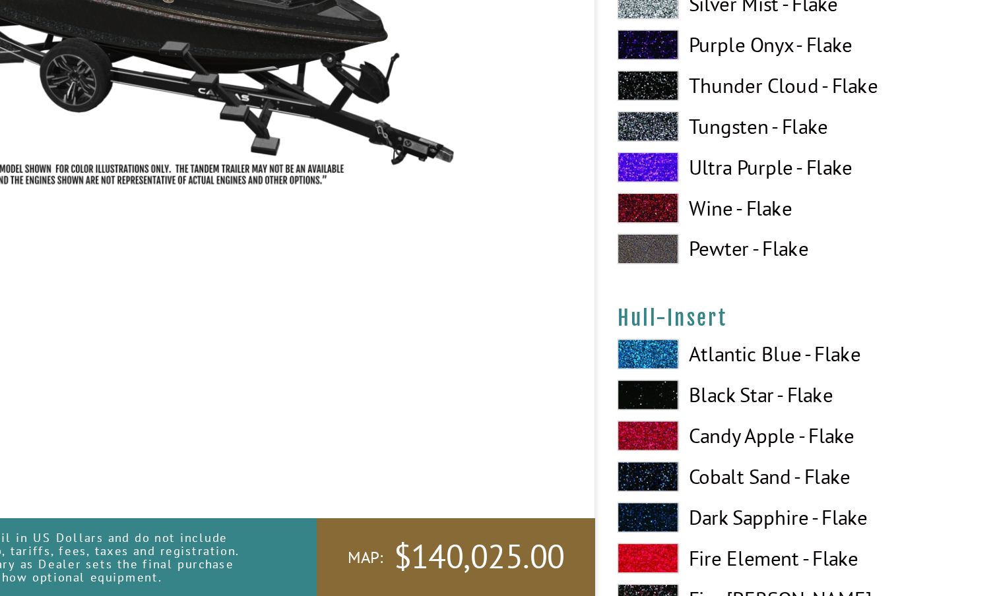
click at [499, 430] on span at bounding box center [519, 440] width 40 height 20
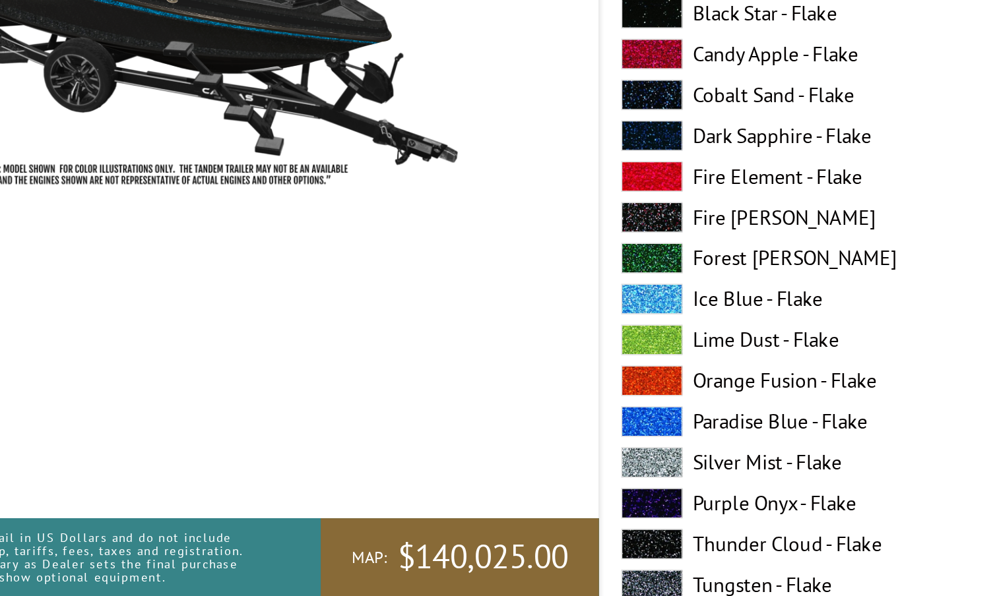
scroll to position [4683, 0]
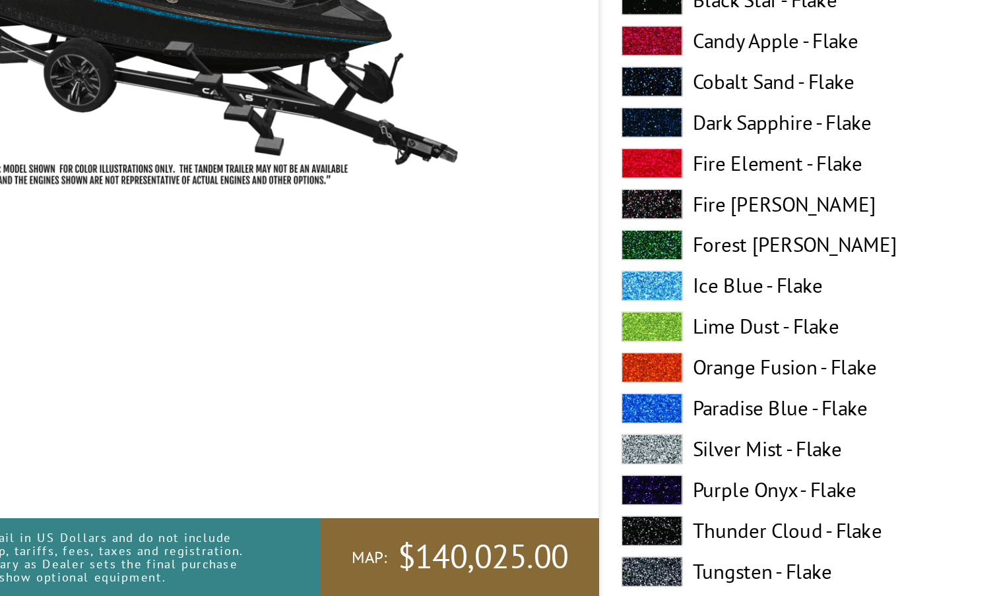
click at [499, 491] on span at bounding box center [519, 501] width 40 height 20
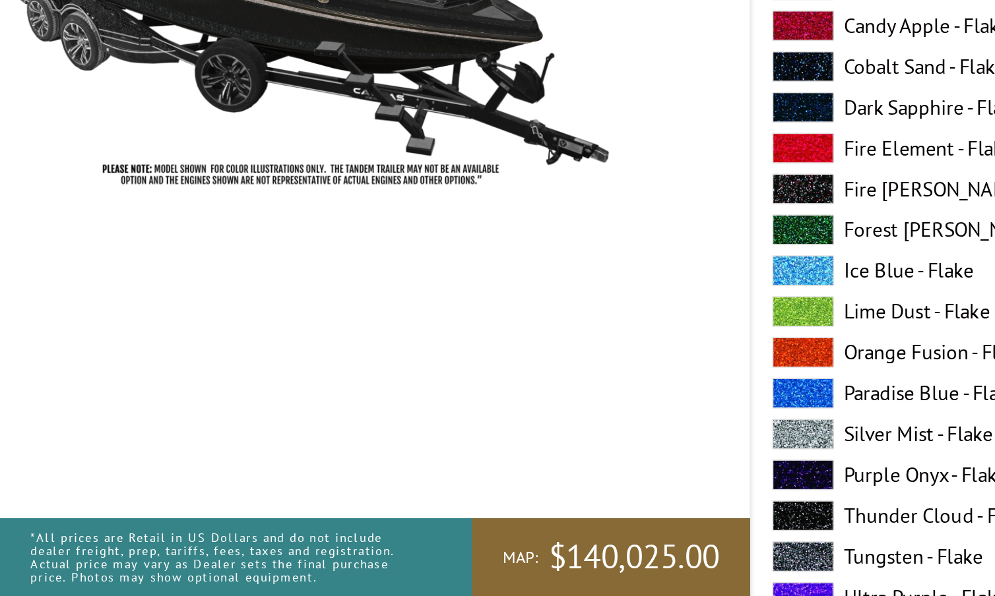
scroll to position [4696, 0]
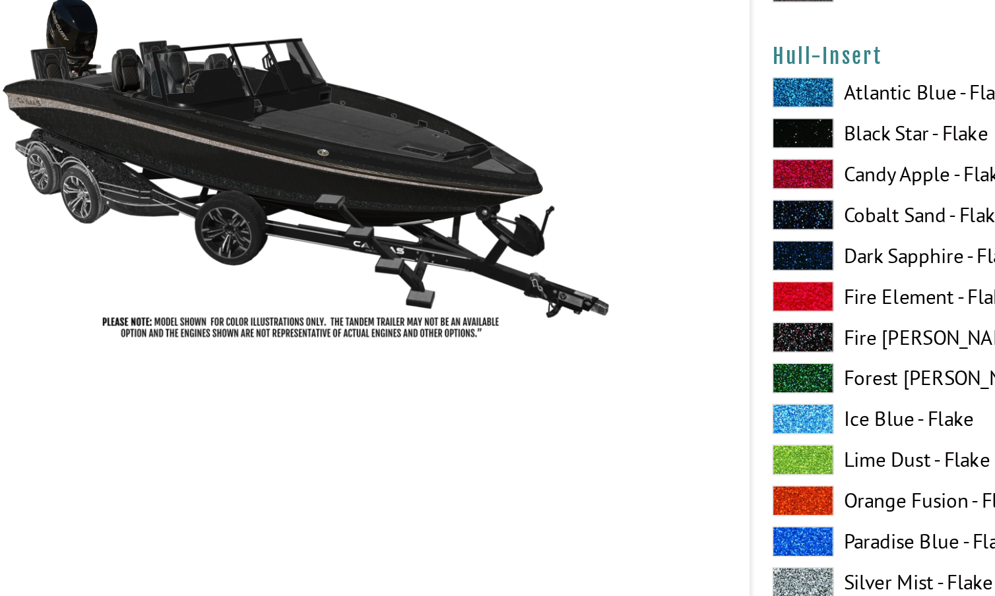
click at [513, 189] on span at bounding box center [519, 199] width 40 height 20
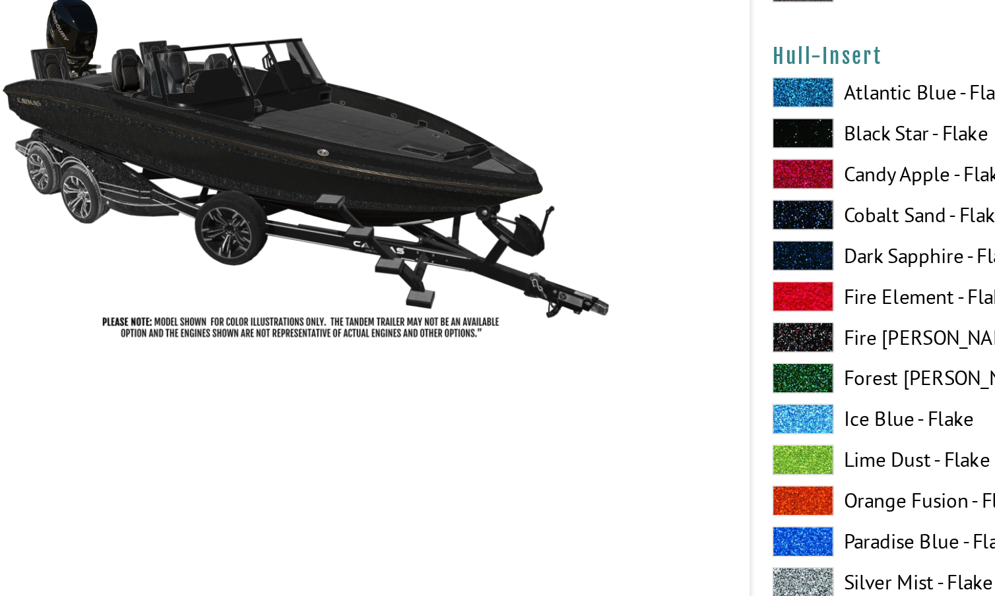
click at [522, 479] on span at bounding box center [519, 489] width 40 height 20
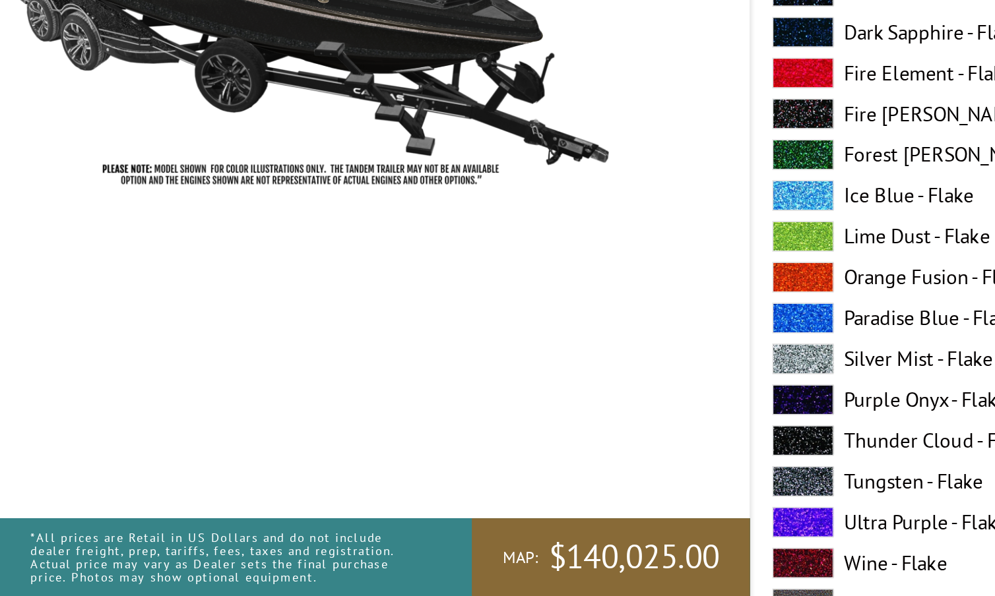
scroll to position [4742, 0]
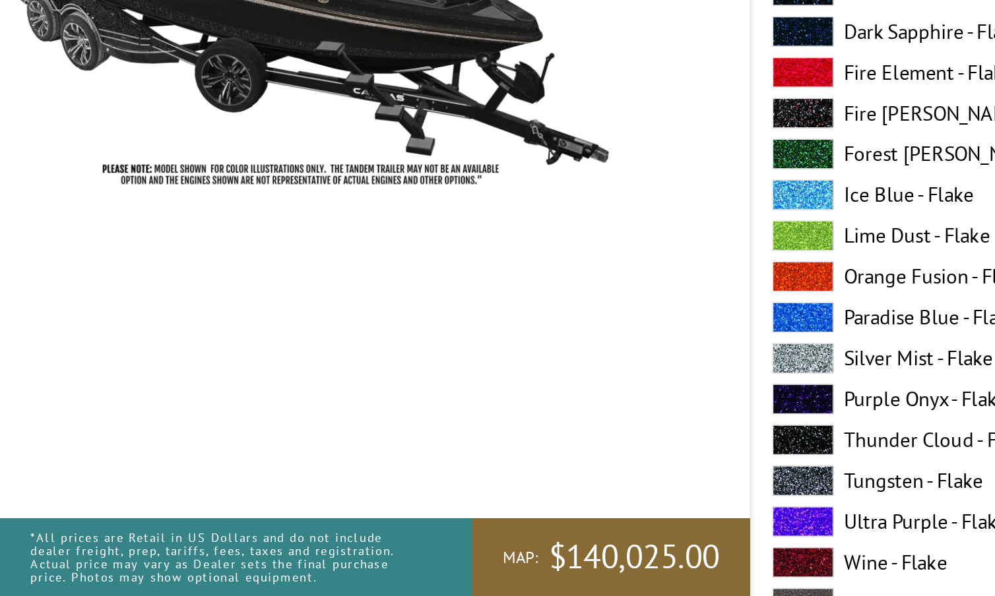
click at [522, 512] on span at bounding box center [519, 522] width 40 height 20
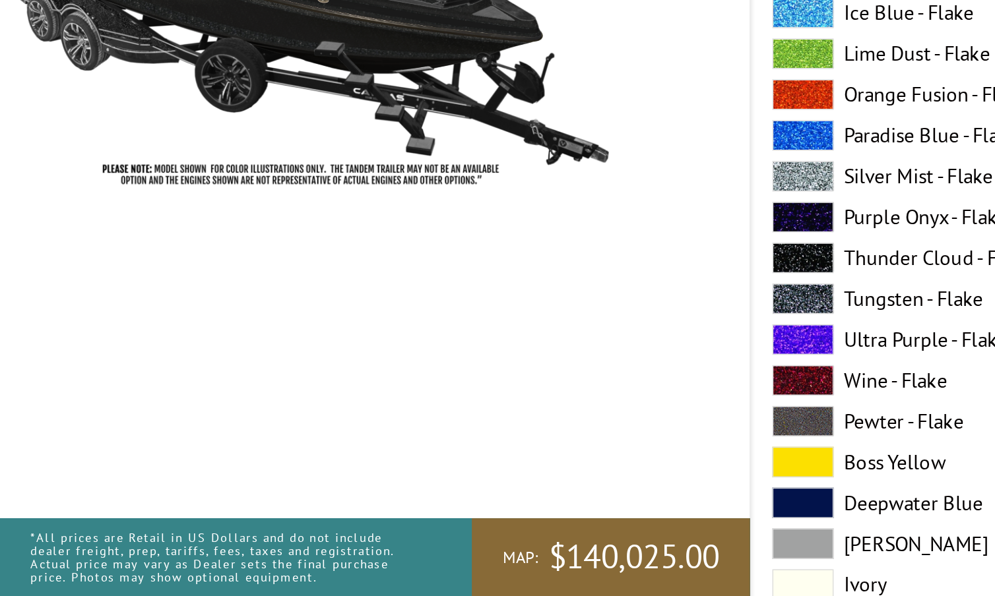
scroll to position [4860, 0]
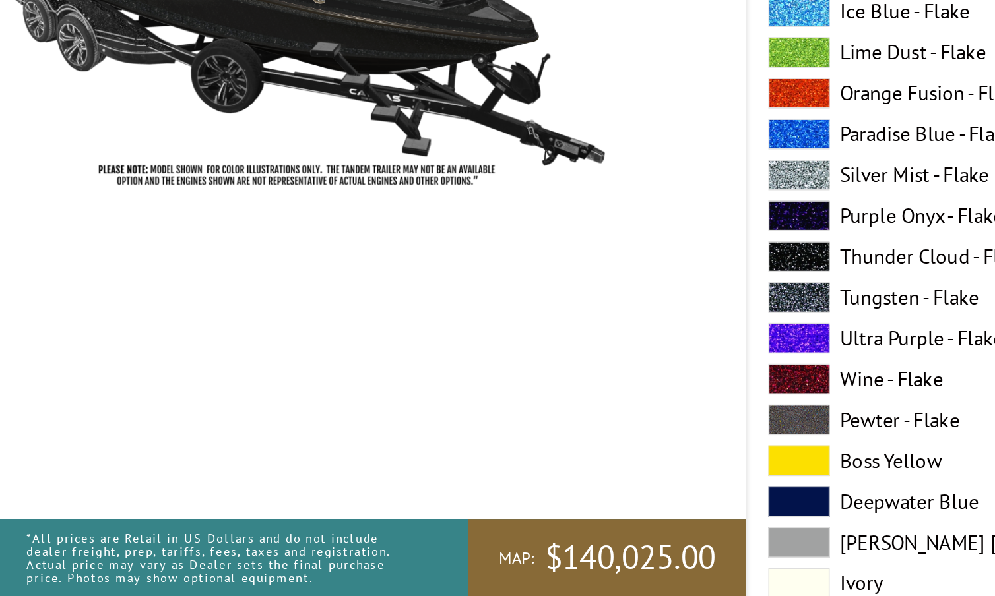
click at [518, 472] on span at bounding box center [519, 482] width 40 height 20
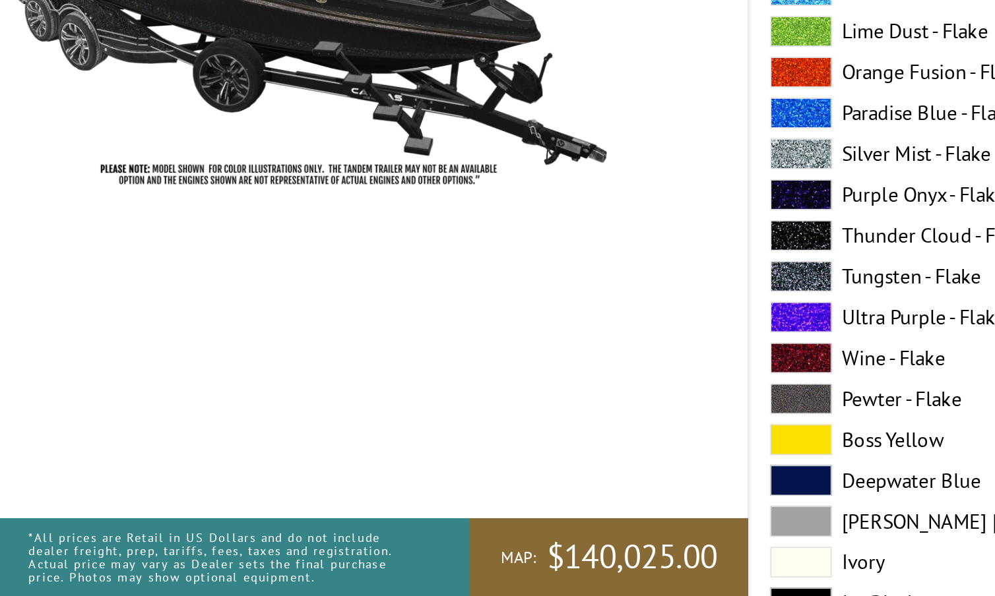
scroll to position [4878, 0]
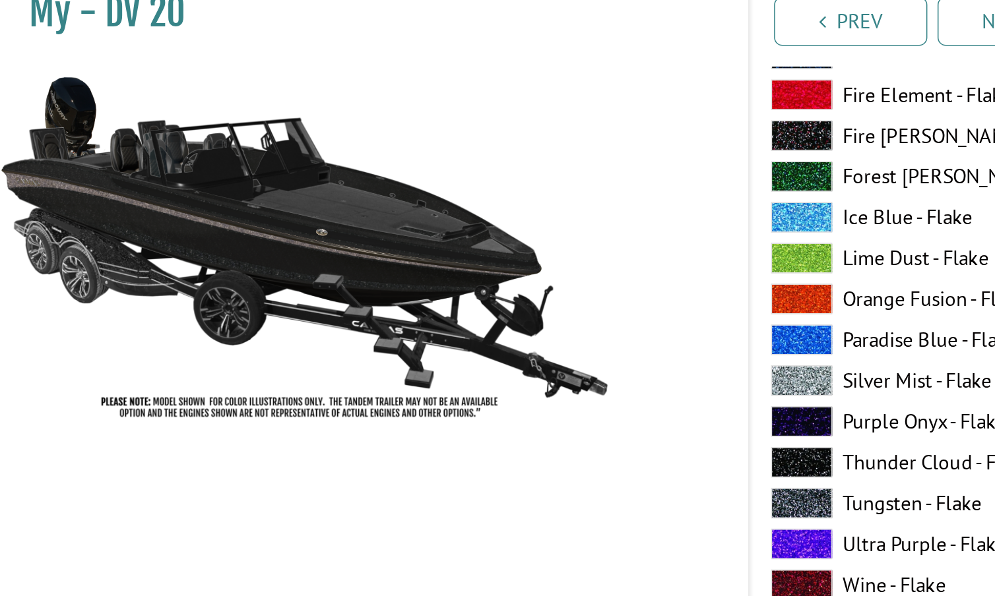
click at [517, 376] on span at bounding box center [519, 386] width 40 height 20
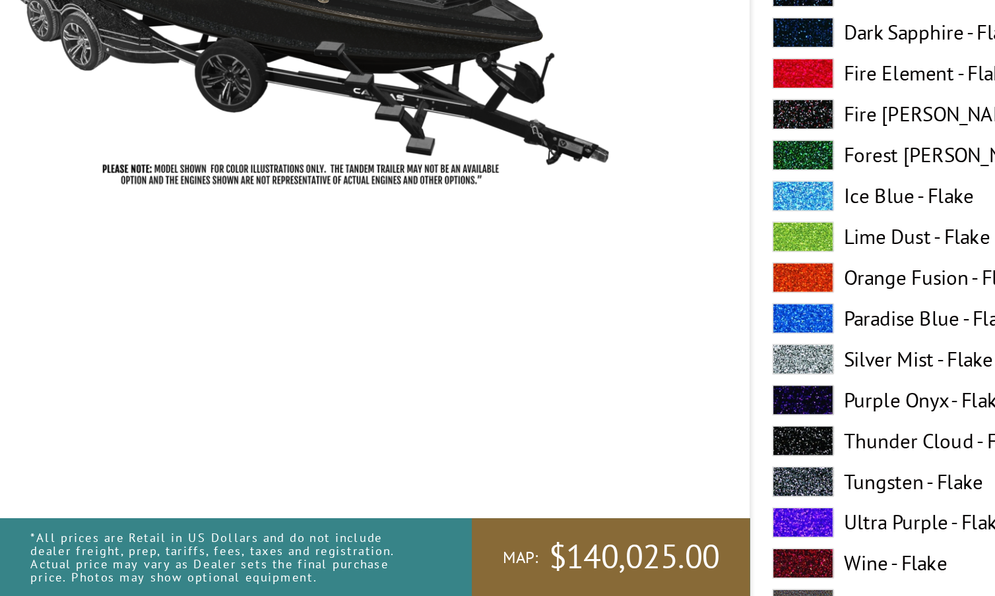
scroll to position [5551, 0]
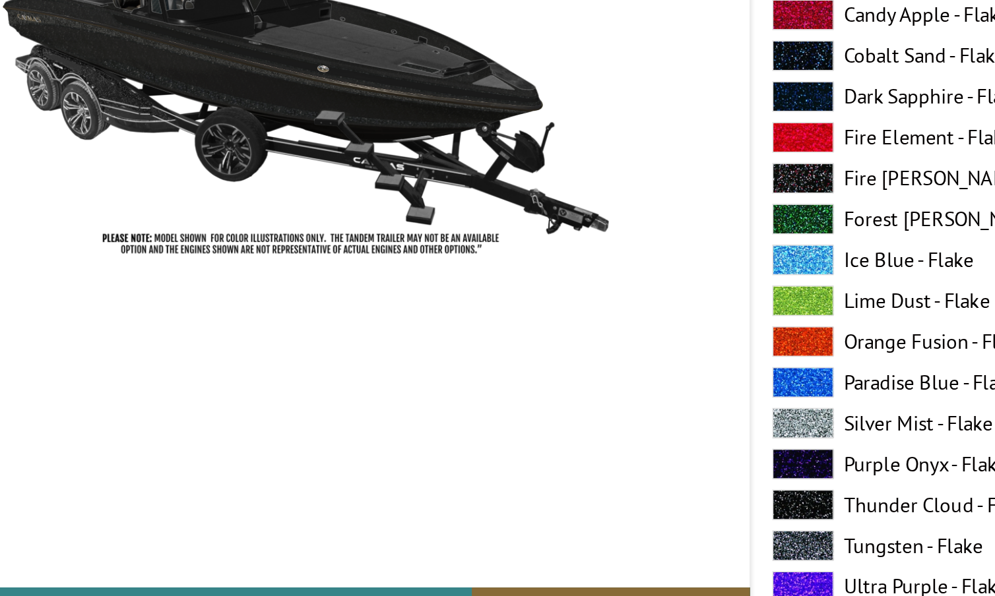
click at [517, 430] on span at bounding box center [519, 440] width 40 height 20
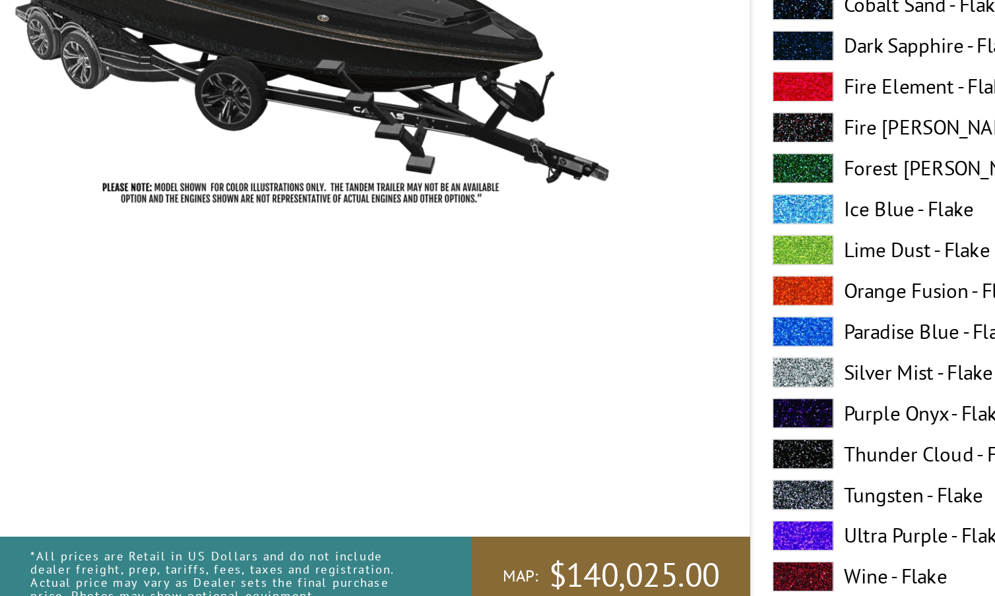
scroll to position [5616, 0]
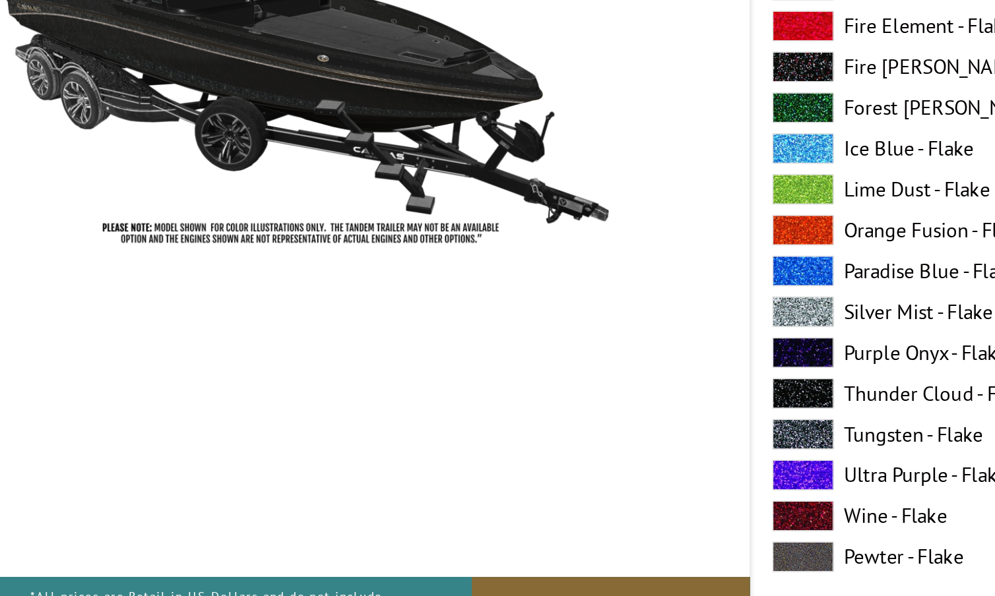
click at [519, 444] on span at bounding box center [519, 454] width 40 height 20
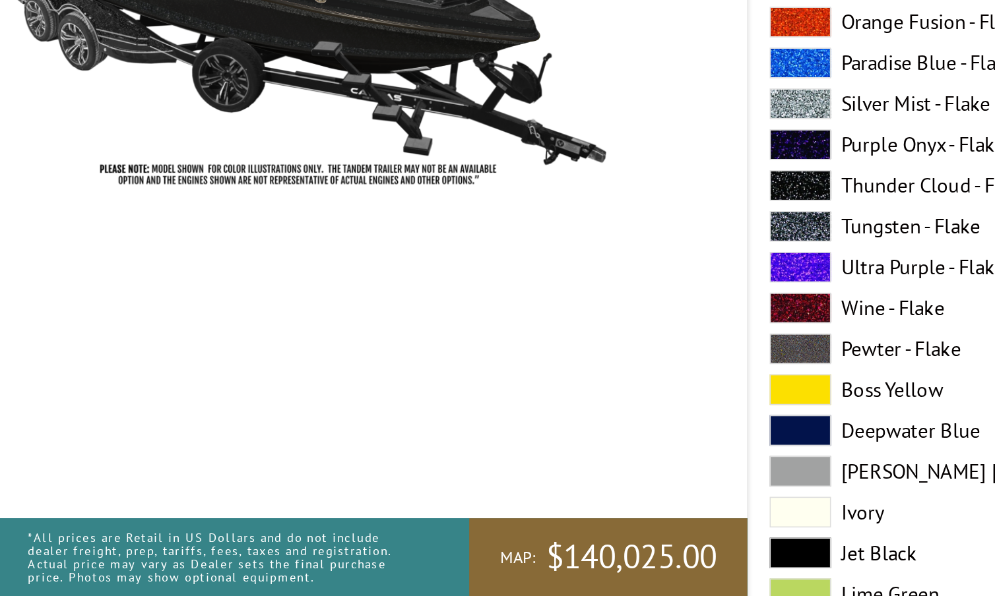
scroll to position [289, 0]
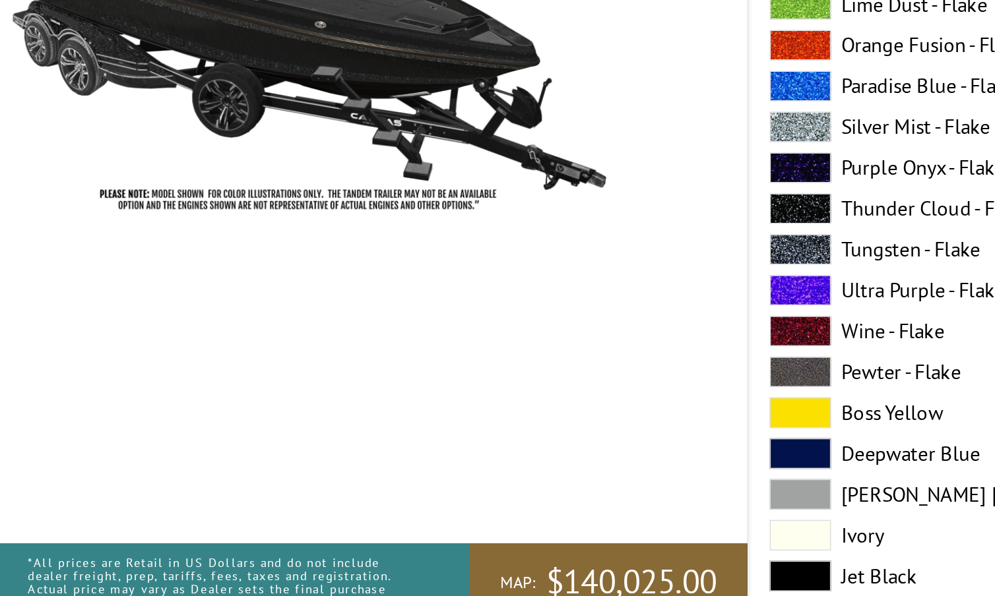
click at [522, 557] on span at bounding box center [519, 567] width 40 height 20
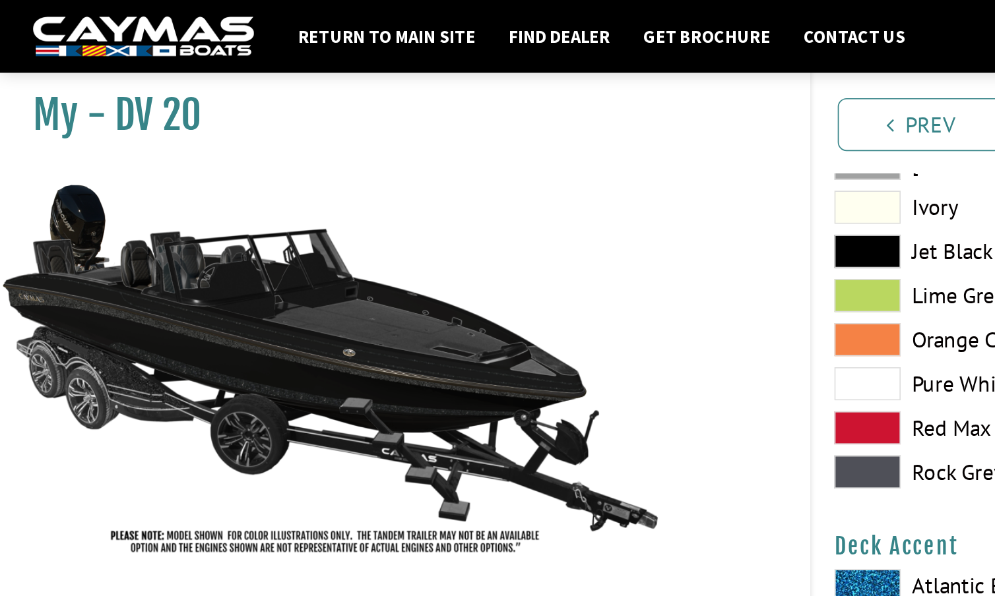
scroll to position [706, 0]
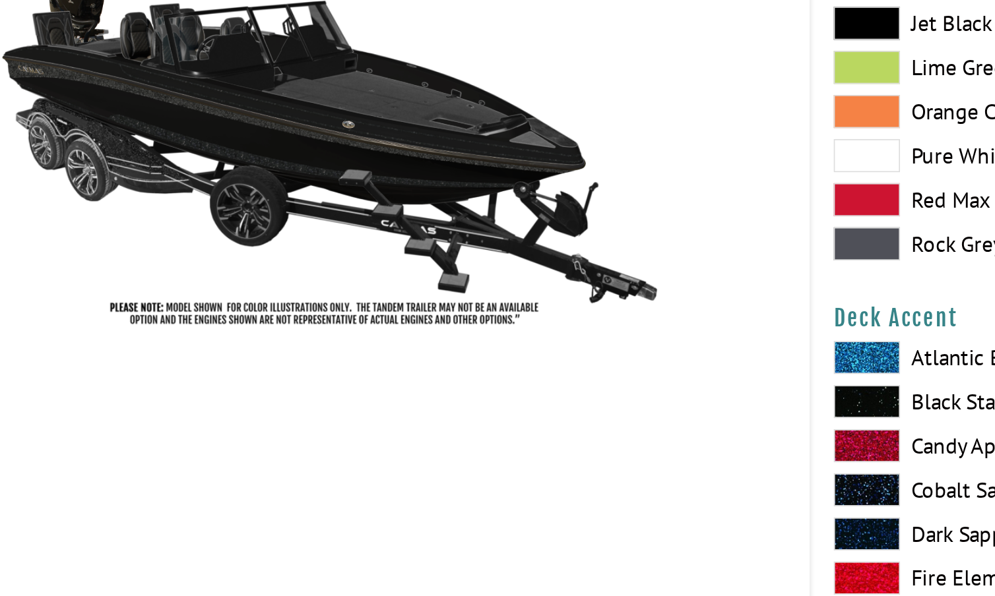
click at [513, 340] on span at bounding box center [519, 350] width 40 height 20
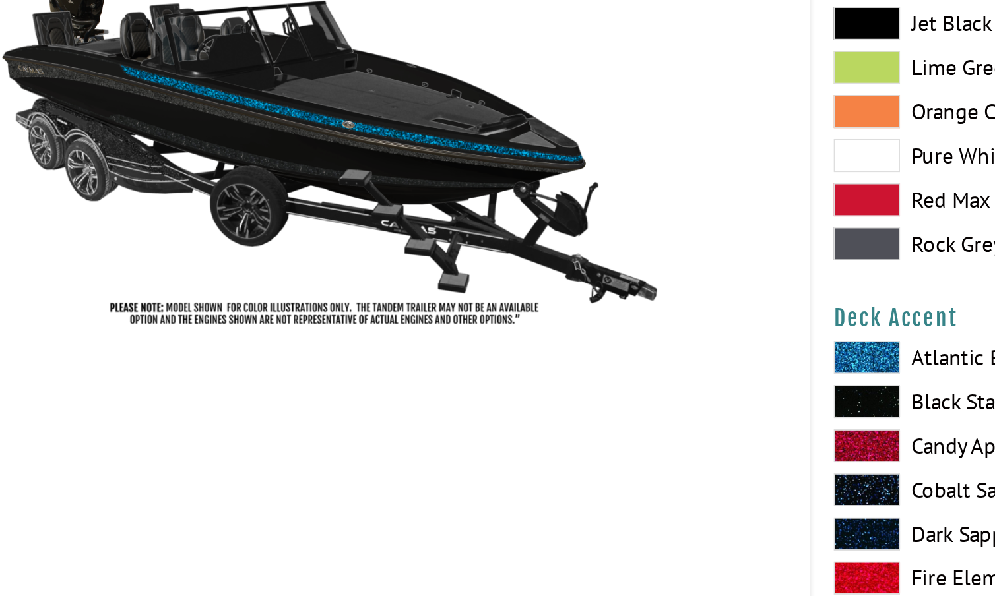
click at [515, 367] on span at bounding box center [519, 377] width 40 height 20
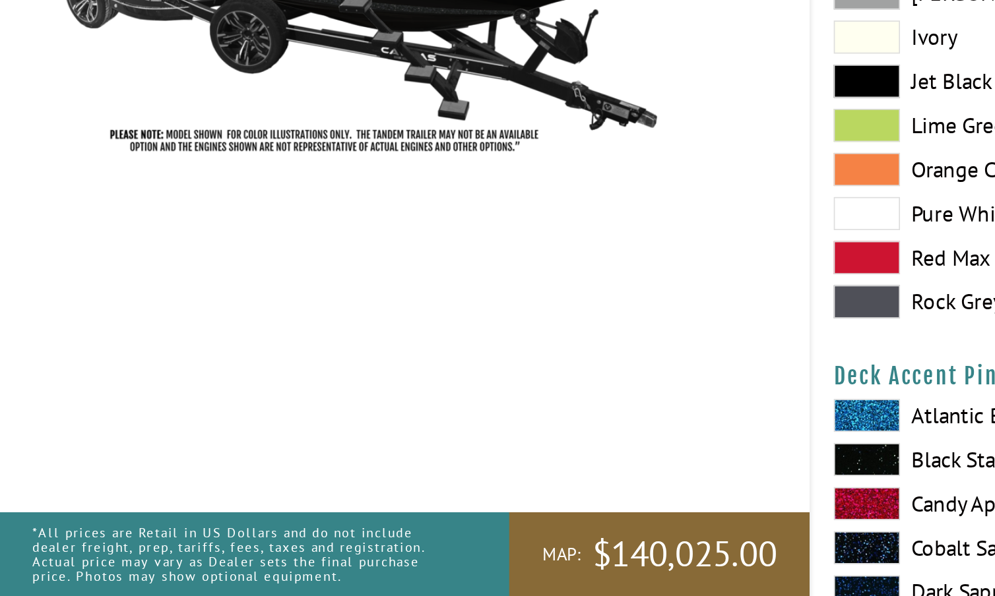
scroll to position [1378, 0]
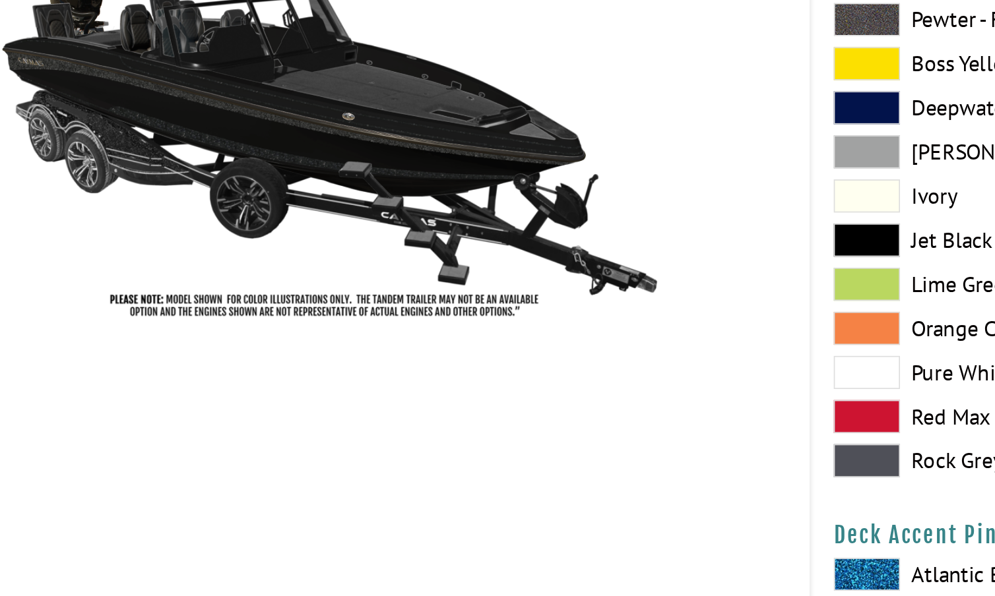
click at [522, 475] on span at bounding box center [519, 485] width 40 height 20
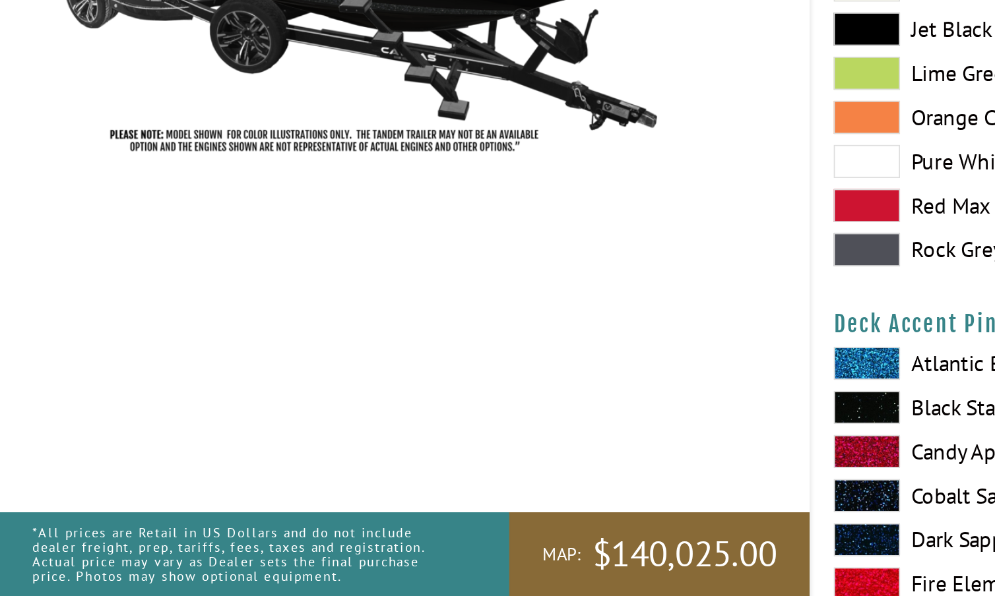
scroll to position [1410, 0]
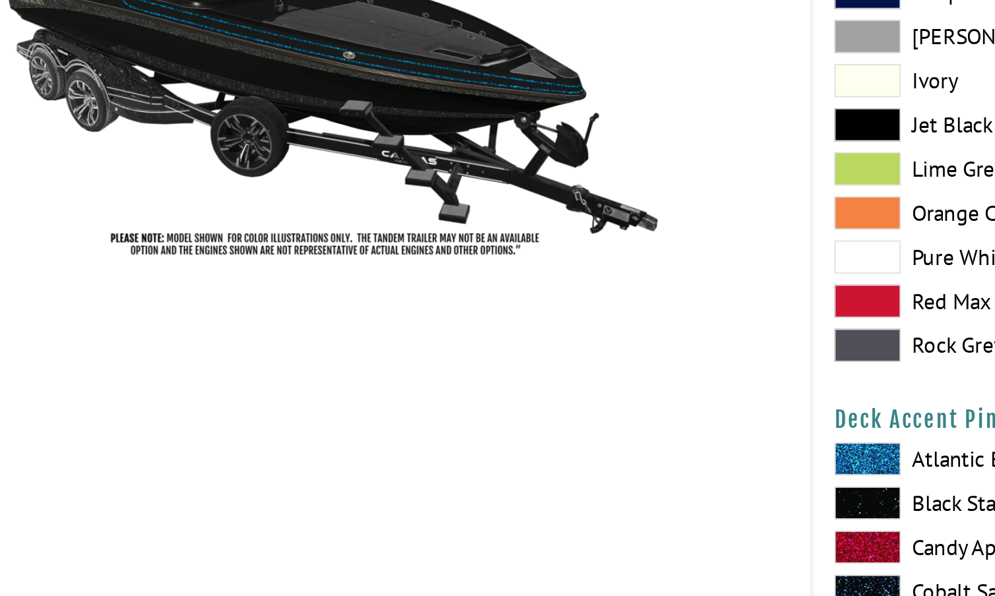
click at [513, 469] on span at bounding box center [519, 479] width 40 height 20
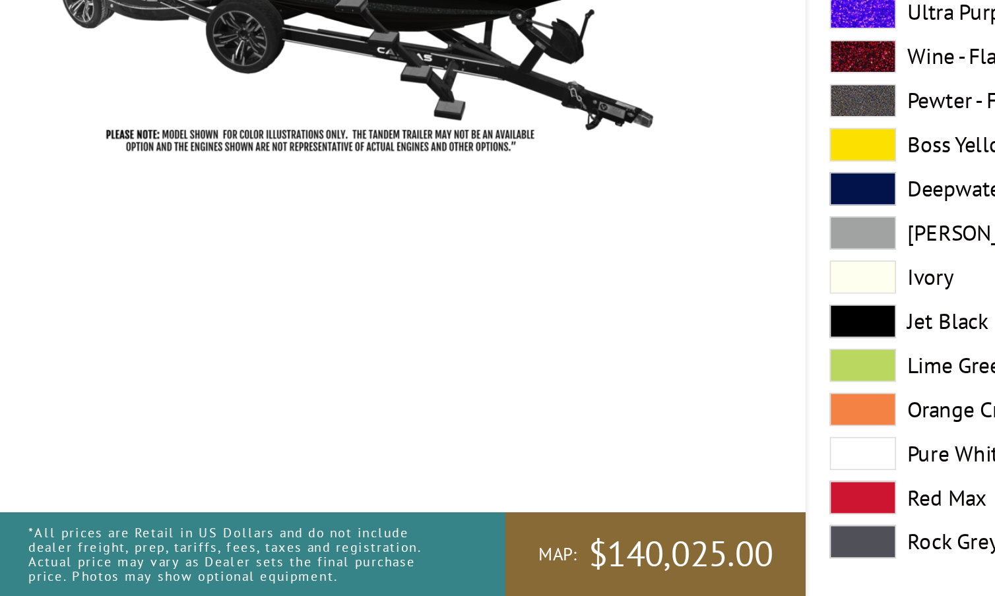
scroll to position [3713, 0]
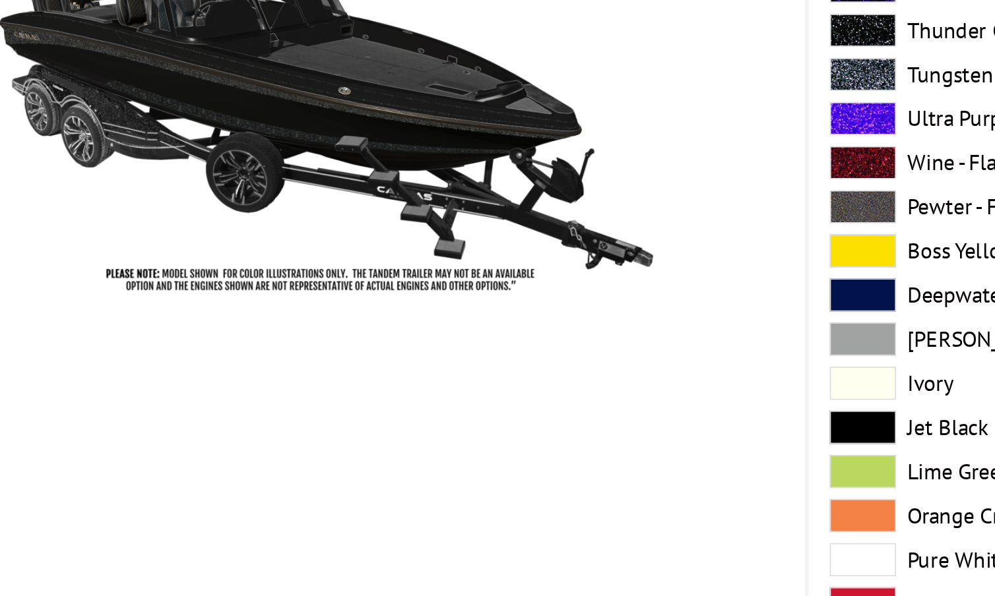
click at [509, 402] on span at bounding box center [519, 412] width 40 height 20
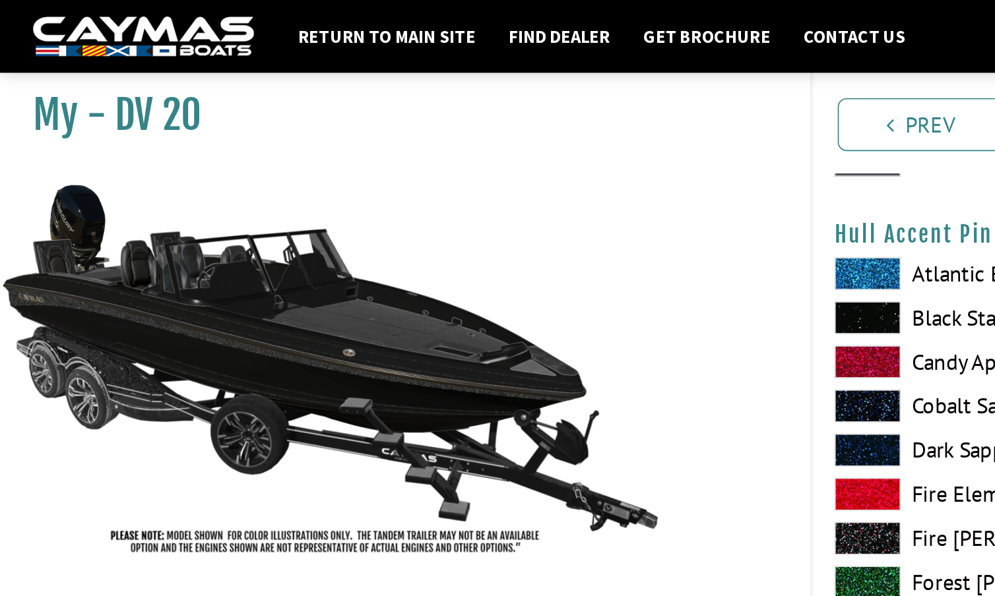
scroll to position [4157, 0]
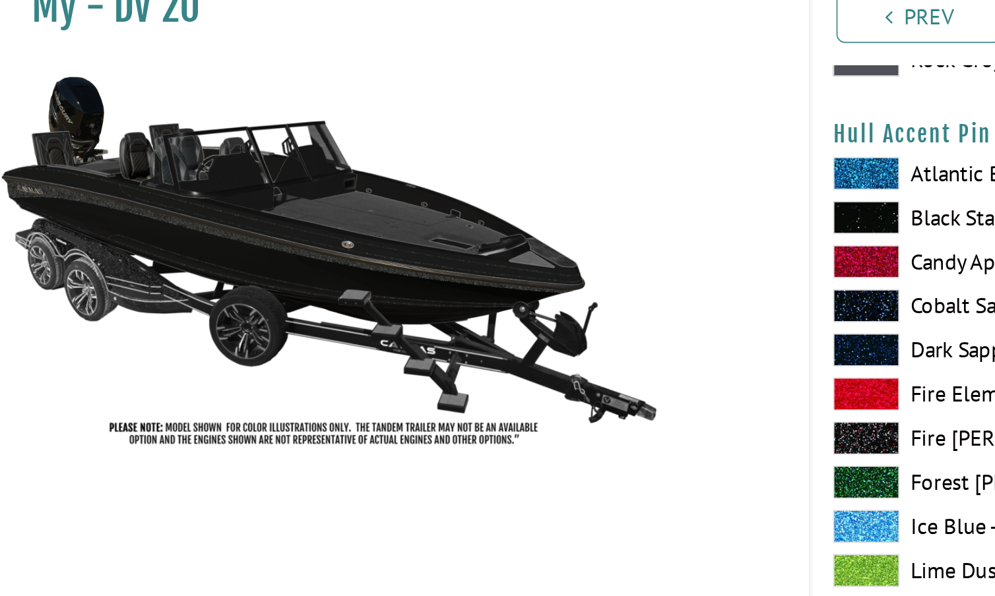
click at [519, 158] on span at bounding box center [519, 168] width 40 height 20
click at [518, 185] on span at bounding box center [519, 195] width 40 height 20
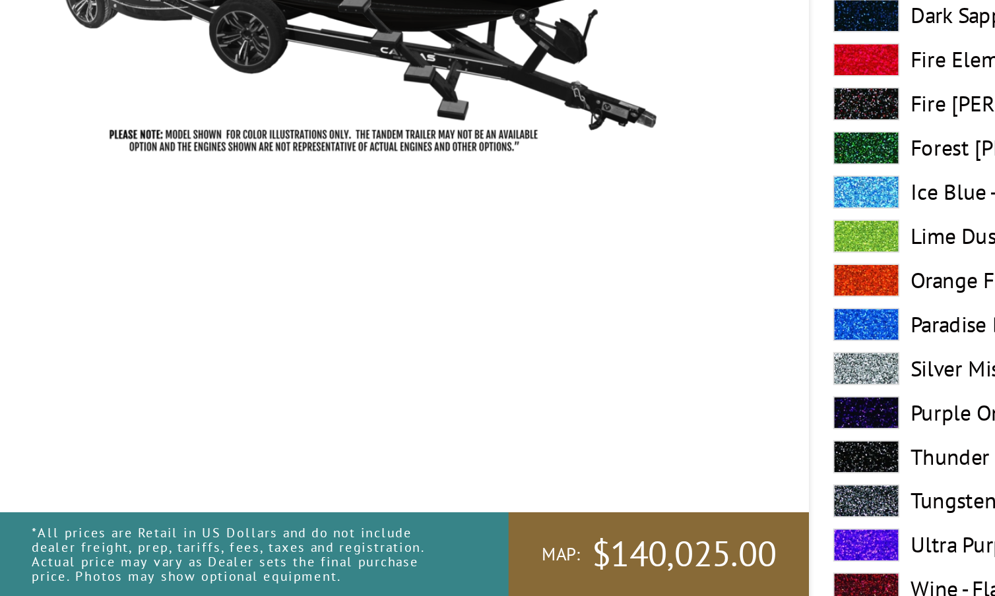
scroll to position [4221, 0]
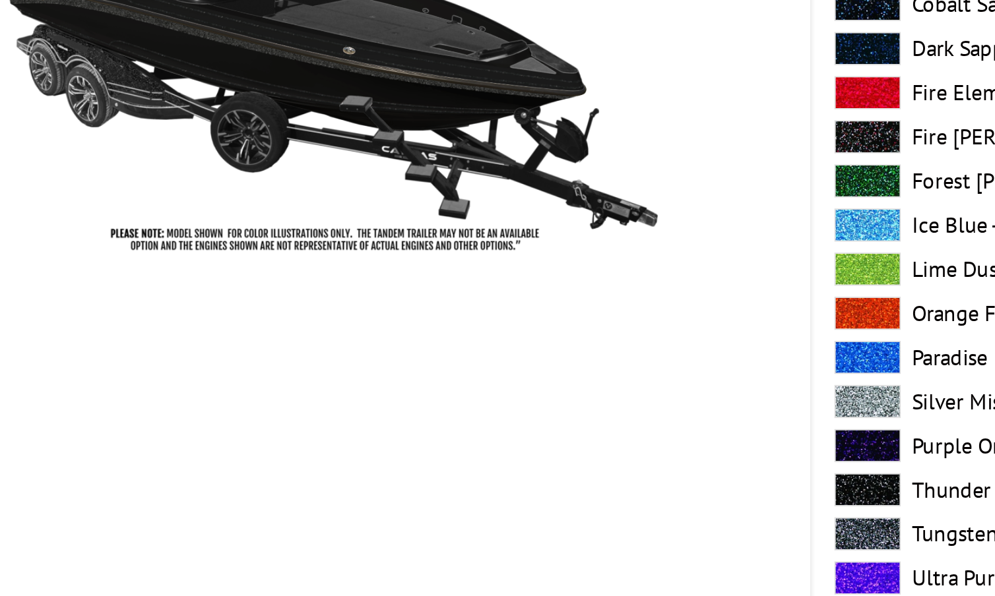
click at [516, 490] on span at bounding box center [519, 500] width 40 height 20
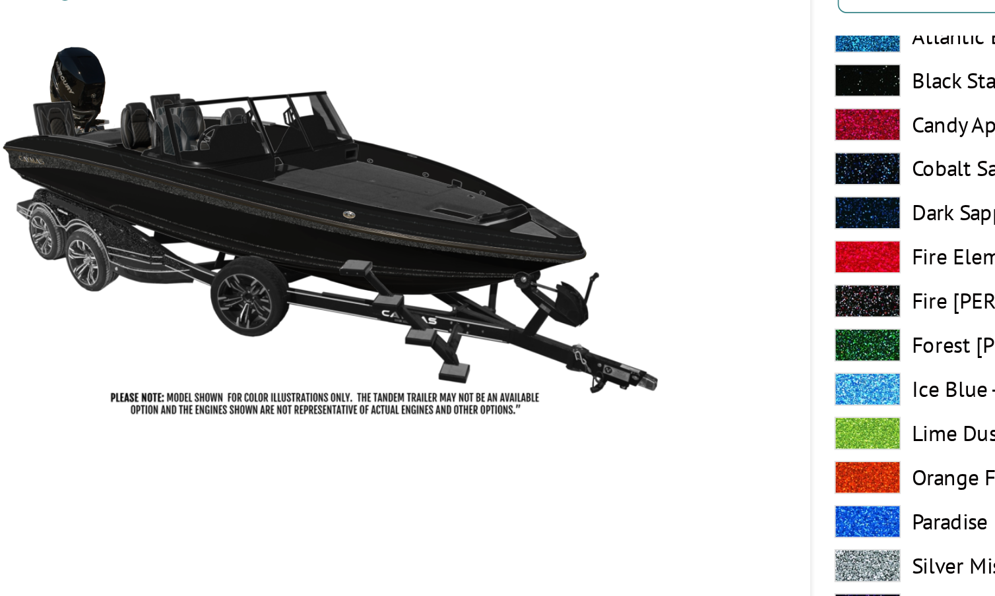
click at [523, 121] on span at bounding box center [519, 131] width 40 height 20
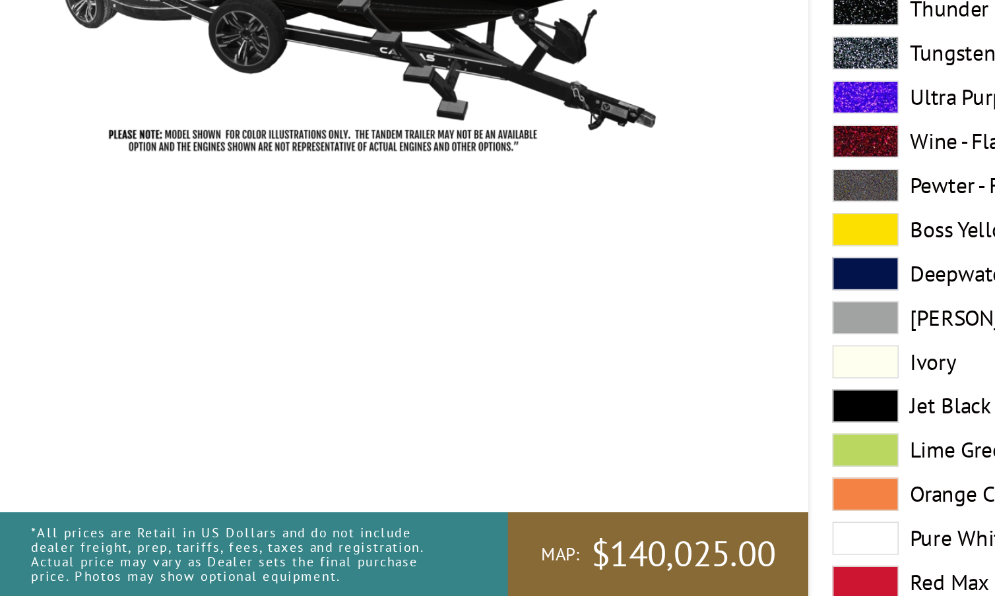
scroll to position [5000, 0]
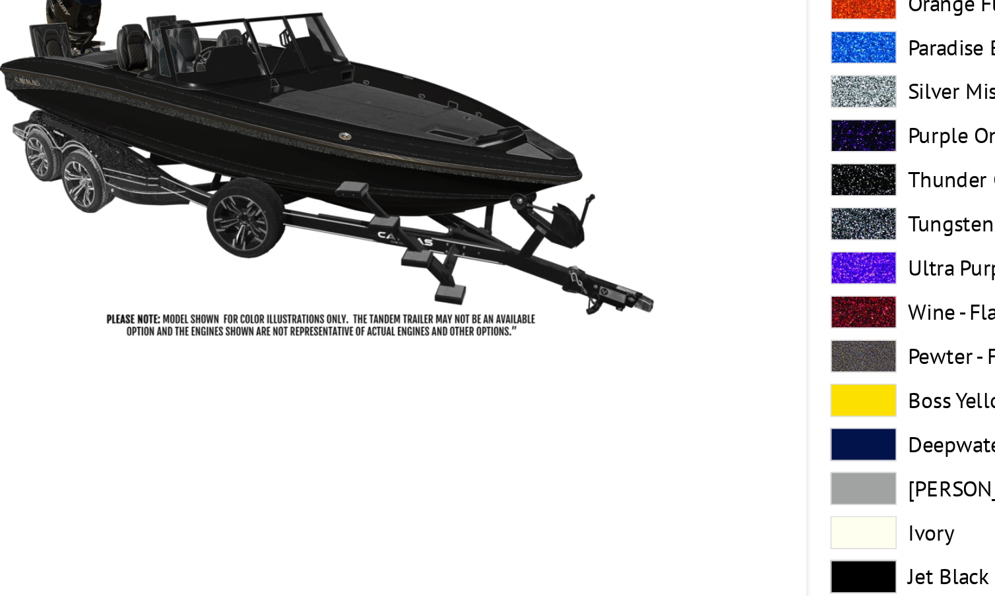
click at [524, 412] on span at bounding box center [519, 422] width 40 height 20
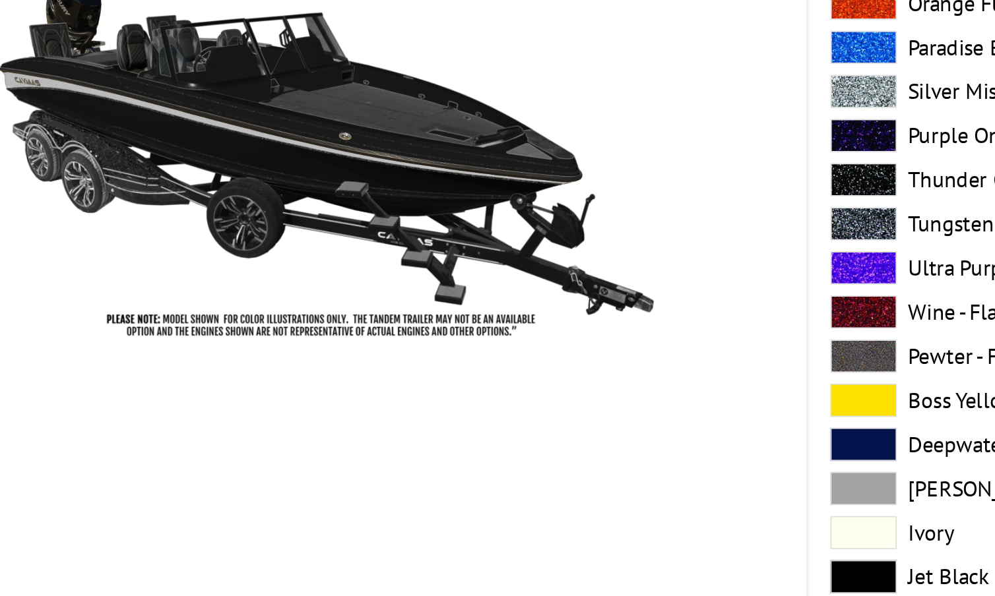
click at [521, 438] on span at bounding box center [519, 448] width 40 height 20
click at [520, 464] on span at bounding box center [519, 474] width 40 height 20
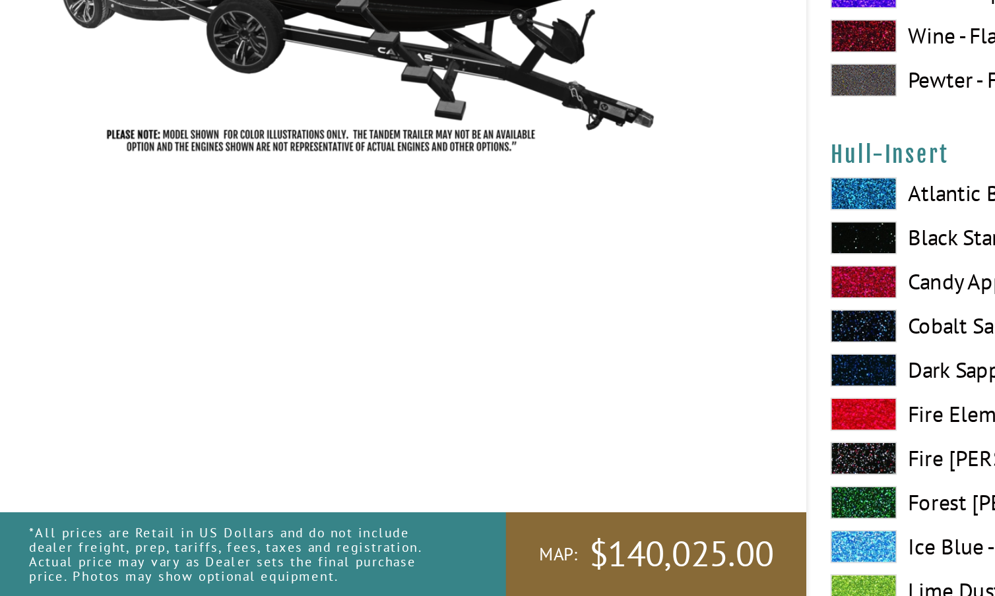
scroll to position [4517, 0]
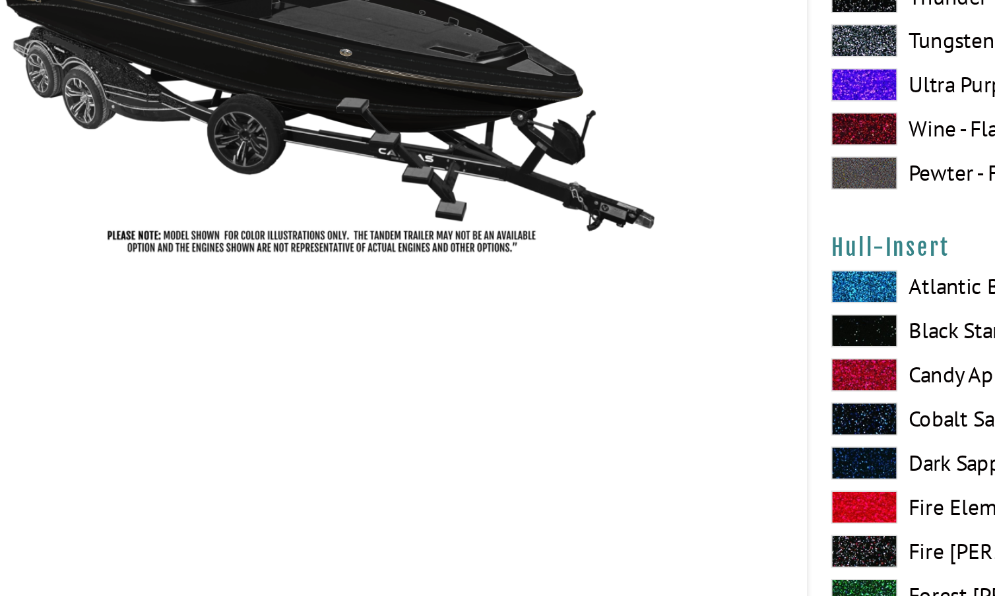
click at [518, 367] on span at bounding box center [519, 377] width 40 height 20
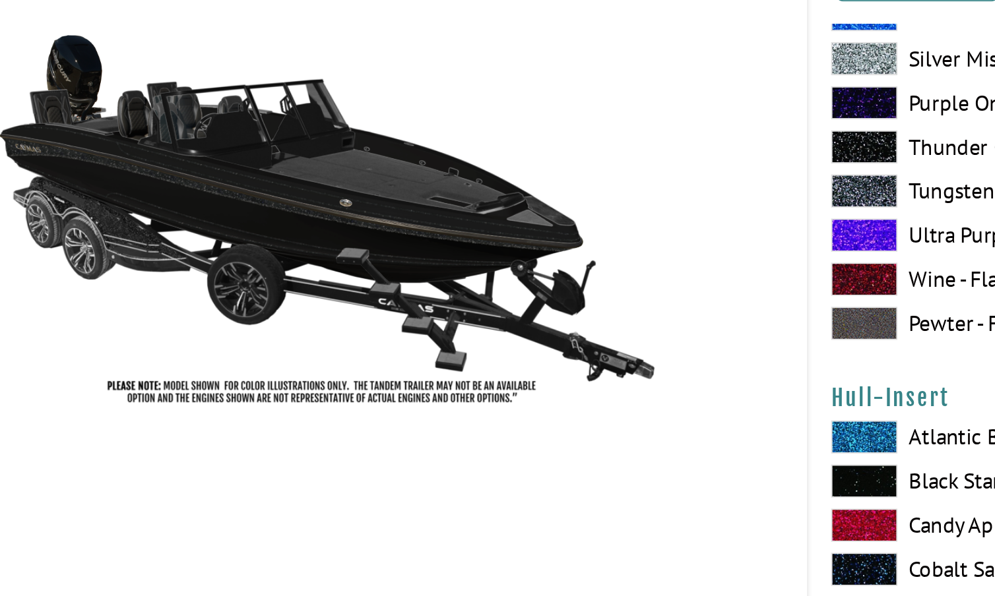
click at [516, 394] on span at bounding box center [519, 404] width 40 height 20
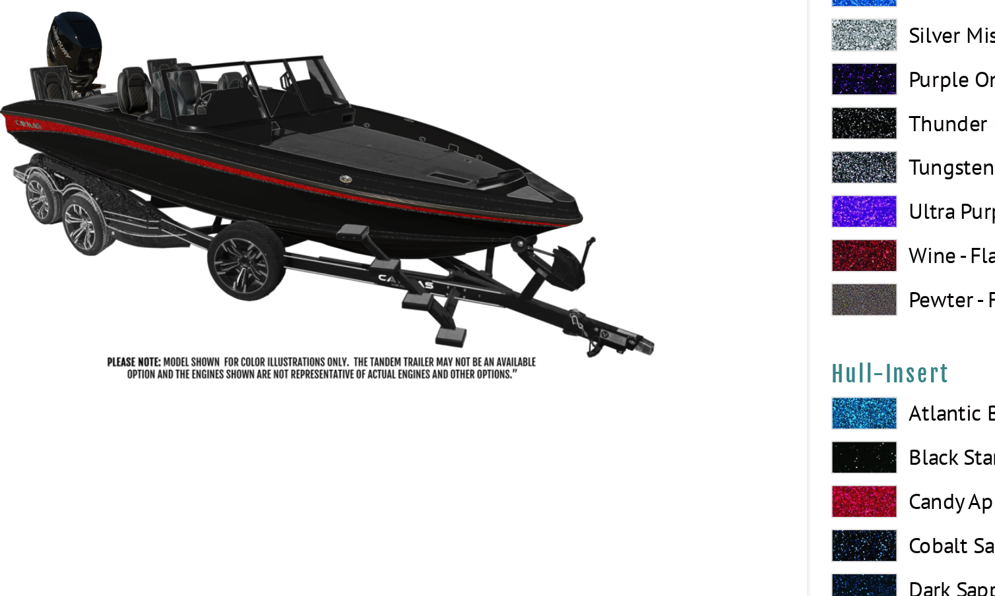
click at [512, 367] on span at bounding box center [519, 377] width 40 height 20
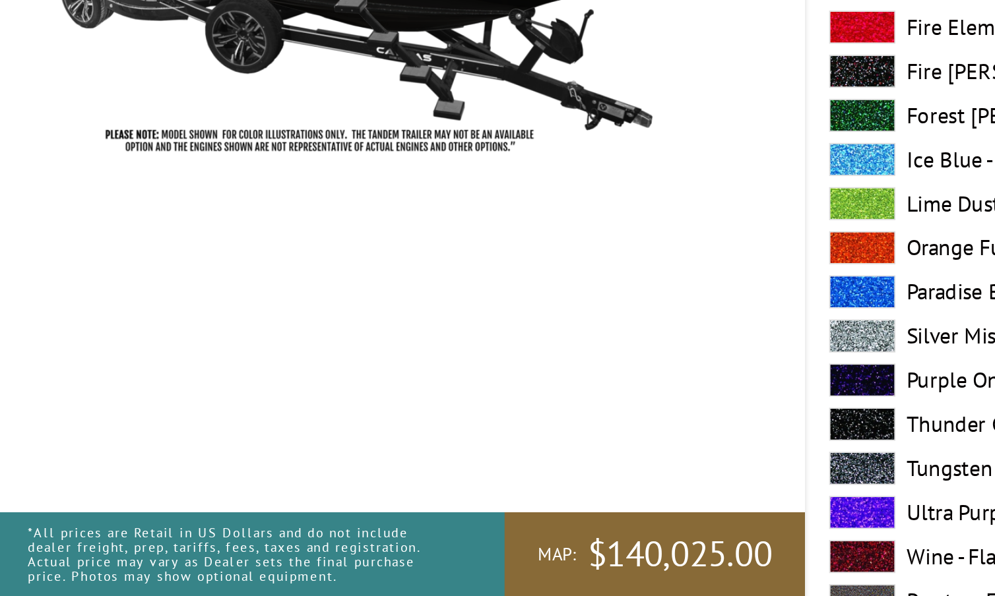
scroll to position [5557, 0]
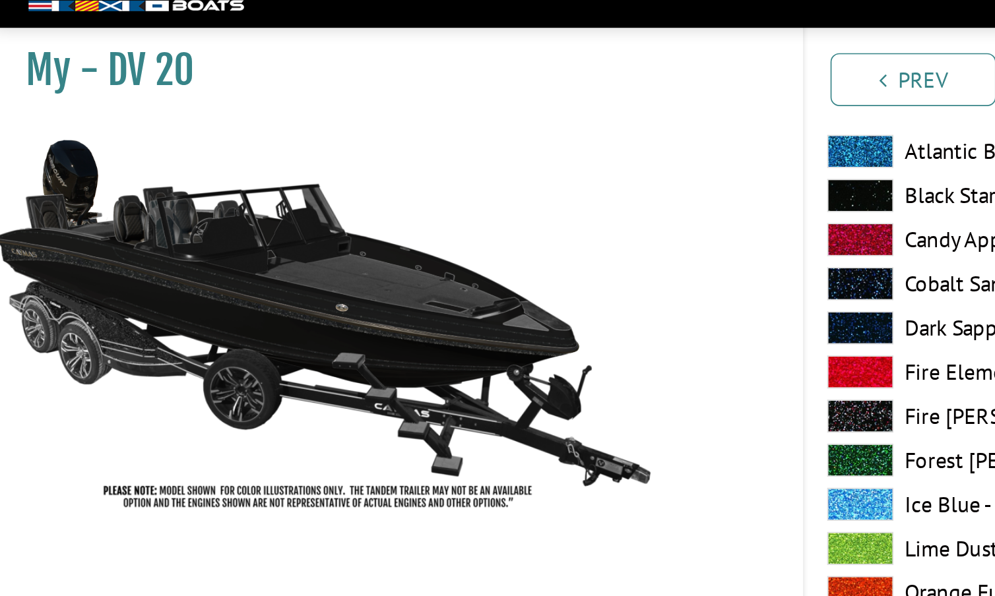
click at [507, 134] on span at bounding box center [519, 144] width 40 height 20
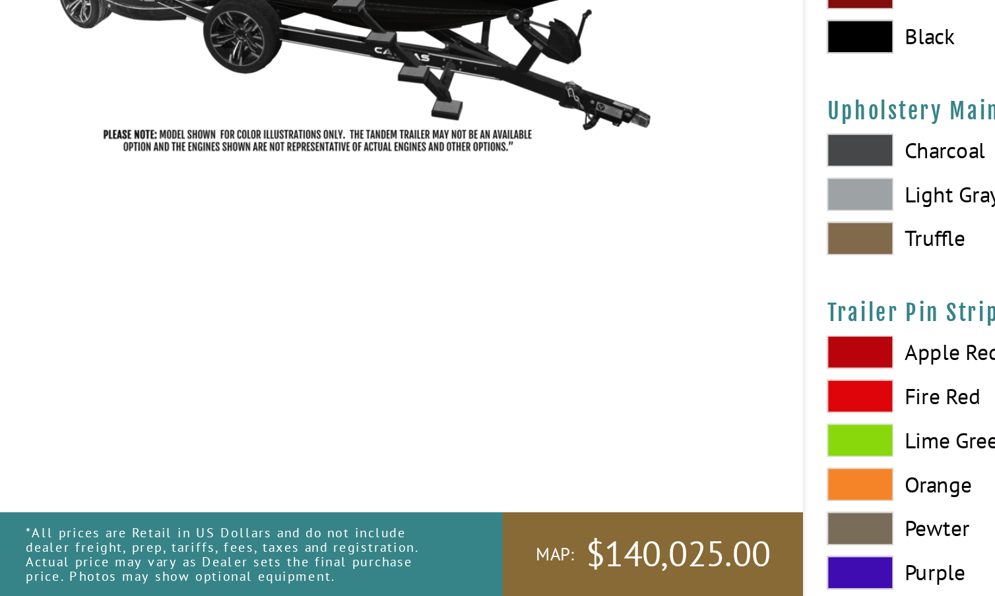
scroll to position [6340, 0]
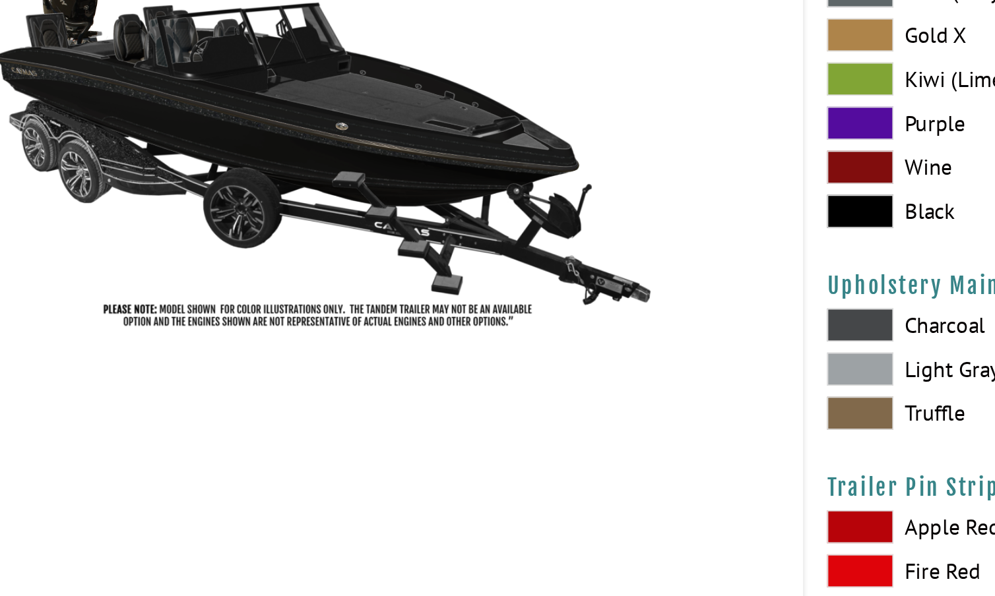
click at [515, 346] on span at bounding box center [519, 356] width 40 height 20
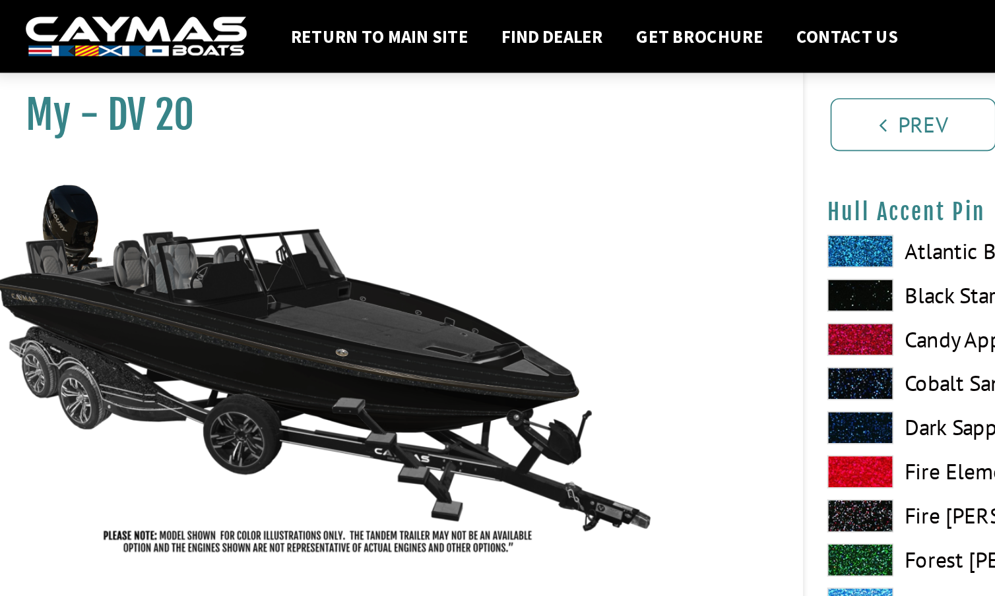
scroll to position [4056, 0]
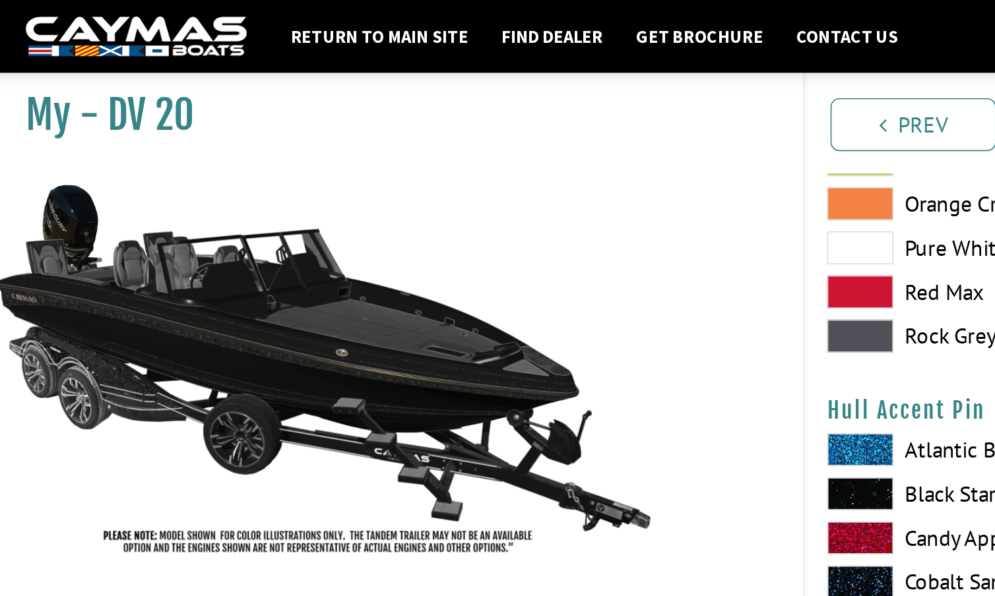
click at [392, 154] on div "My - DV 20" at bounding box center [235, 336] width 497 height 596
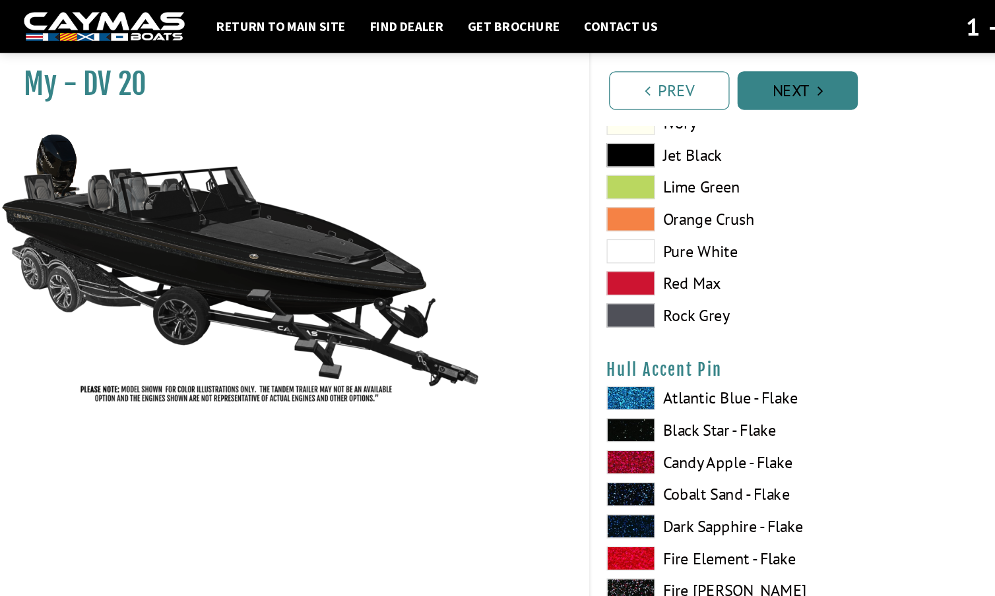
click at [661, 69] on link "Next" at bounding box center [655, 75] width 99 height 32
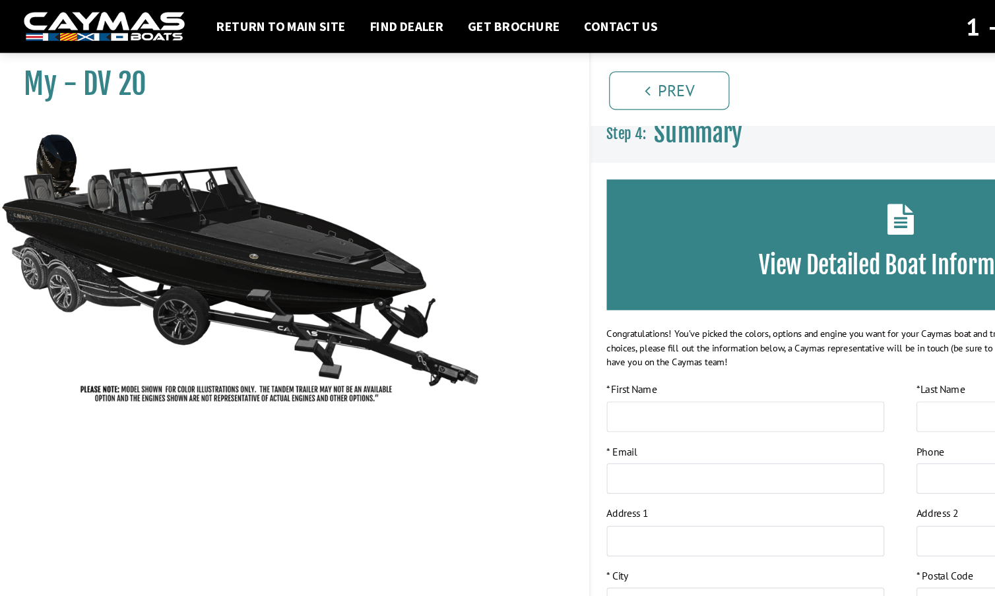
scroll to position [0, 0]
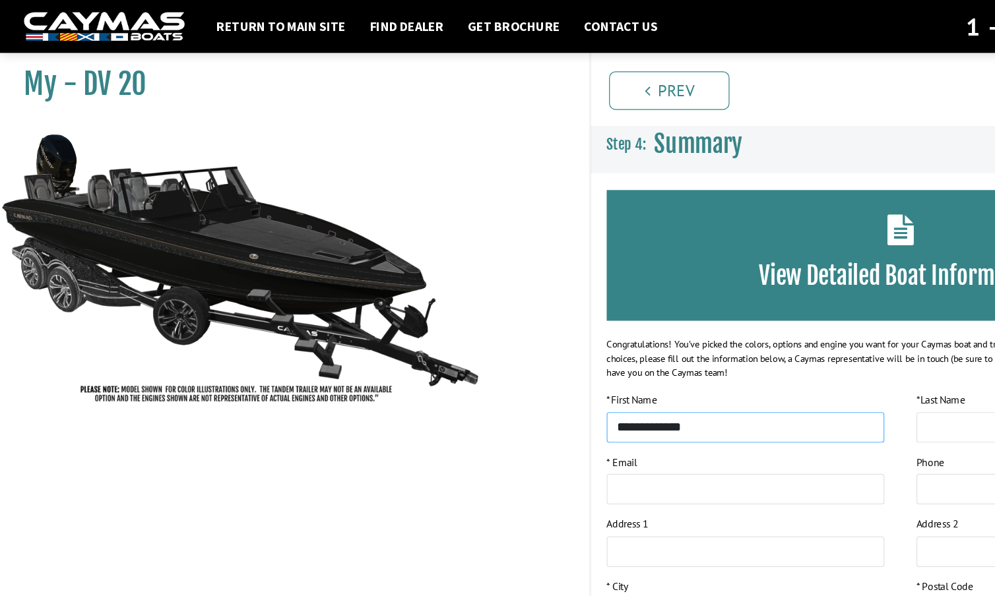
type input "******"
type input "**********"
type input "******"
click at [594, 379] on div "* Email" at bounding box center [613, 395] width 228 height 42
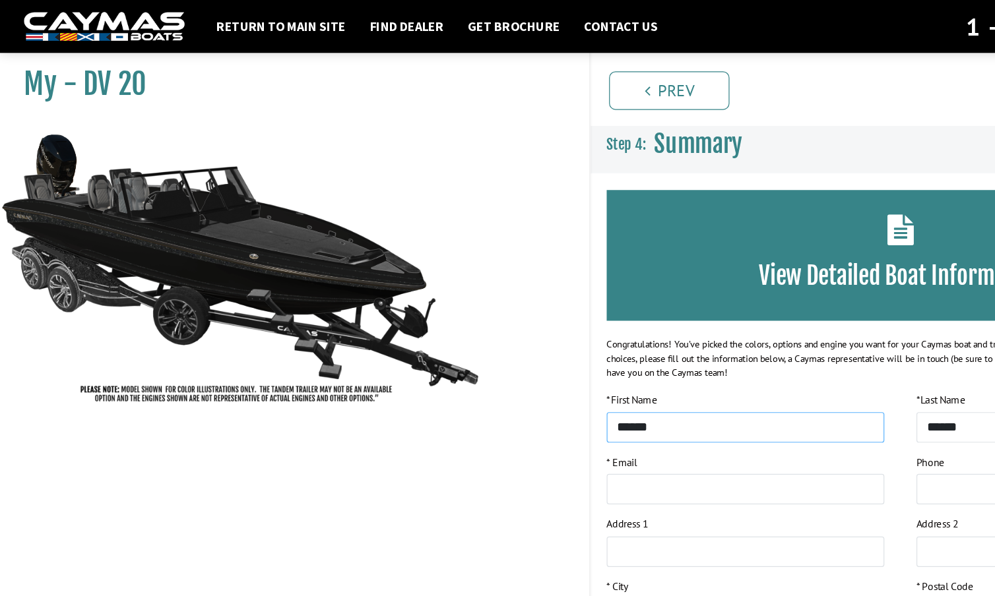
click at [600, 354] on input "******" at bounding box center [613, 351] width 228 height 25
click at [582, 406] on input "email" at bounding box center [613, 402] width 228 height 25
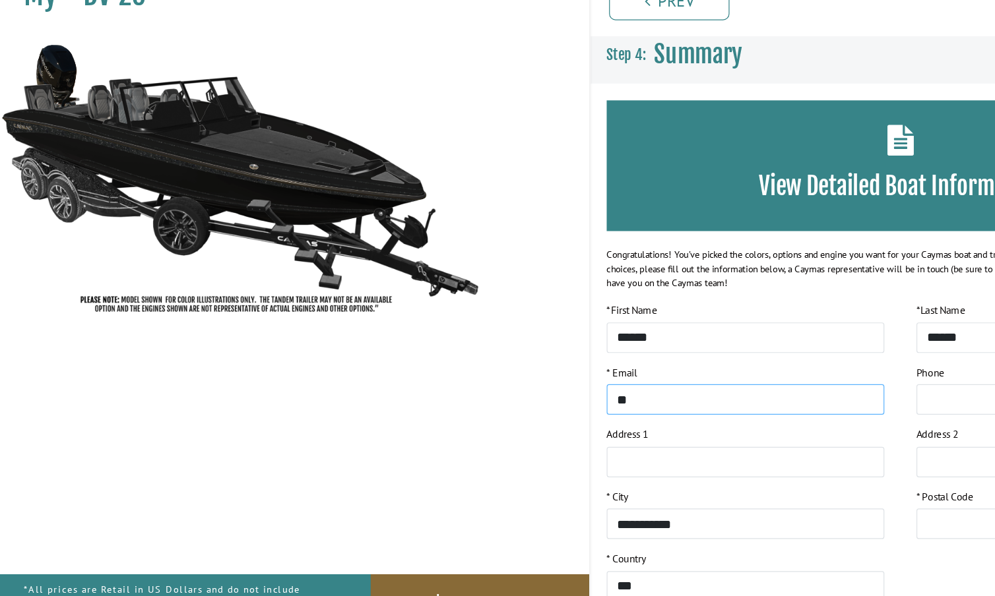
type input "**********"
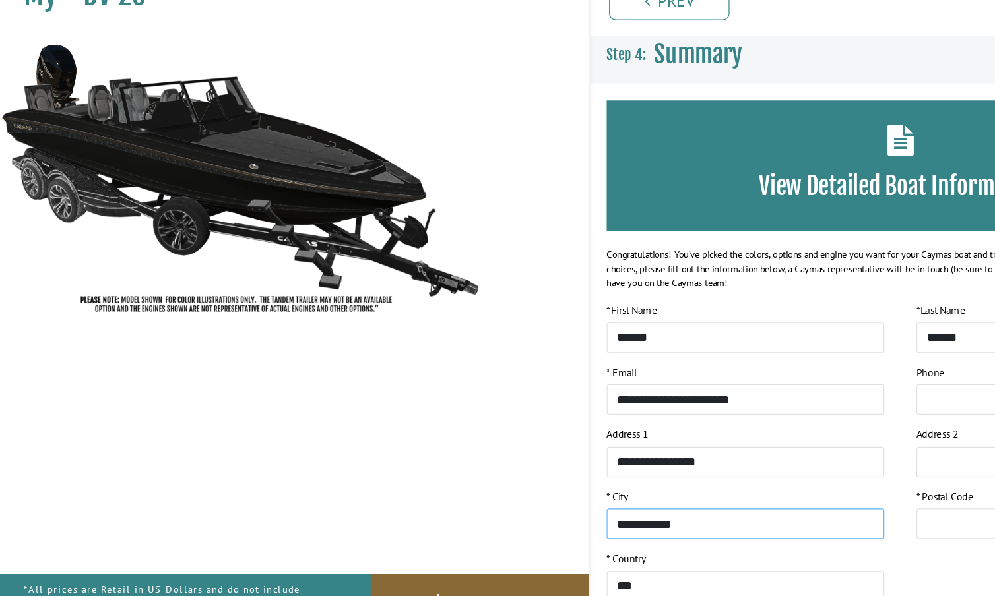
click at [539, 492] on input "**********" at bounding box center [613, 504] width 228 height 25
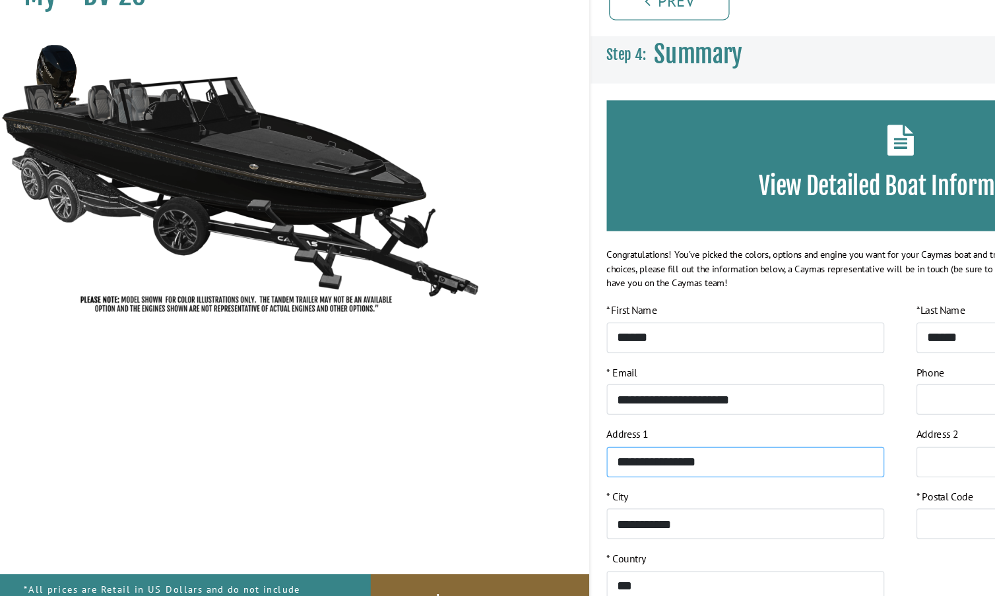
click at [532, 441] on input "**********" at bounding box center [613, 453] width 228 height 25
type input "**********"
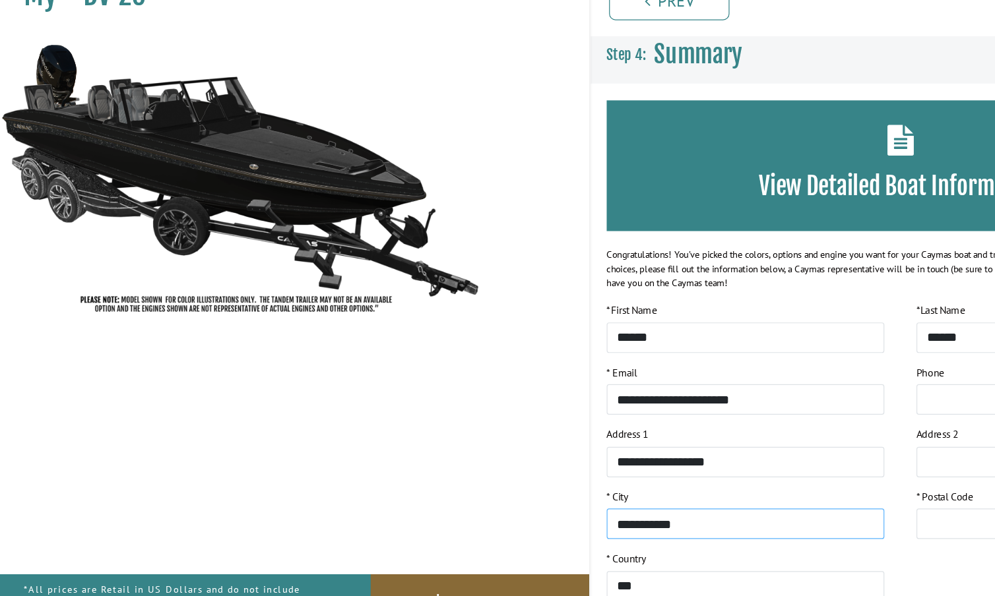
click at [534, 492] on input "**********" at bounding box center [613, 504] width 228 height 25
type input "*********"
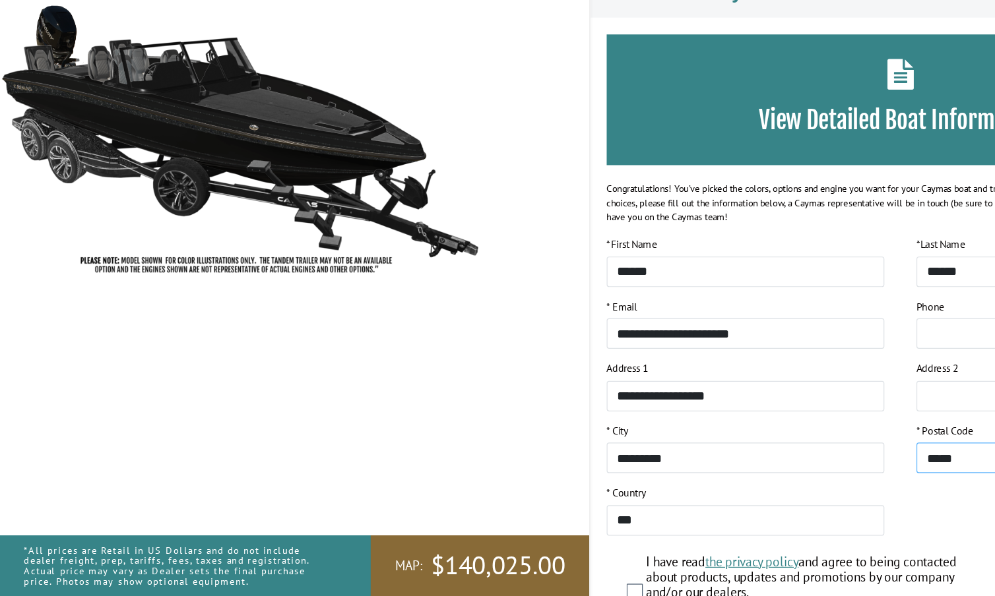
scroll to position [26, 0]
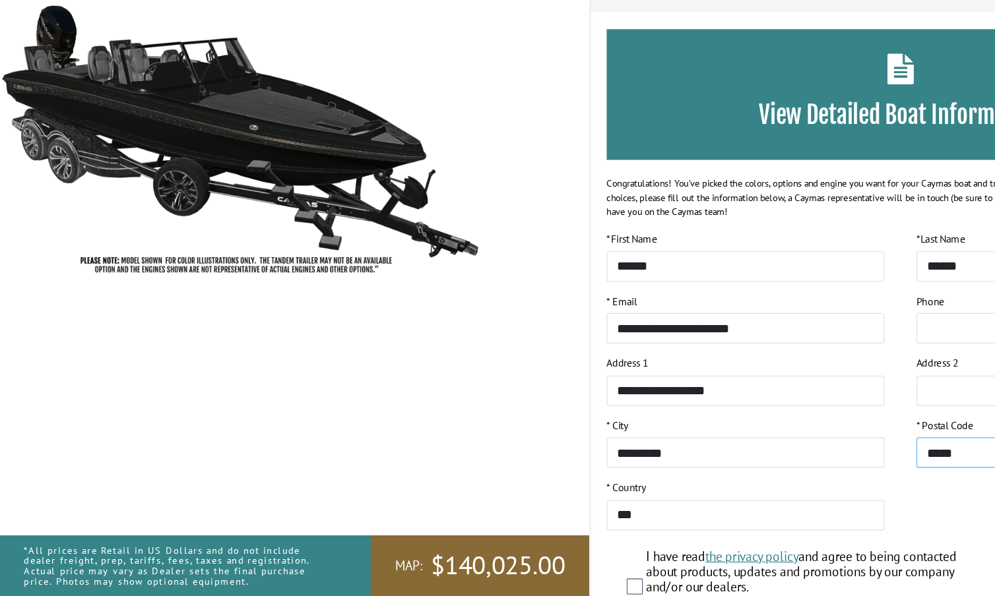
type input "*****"
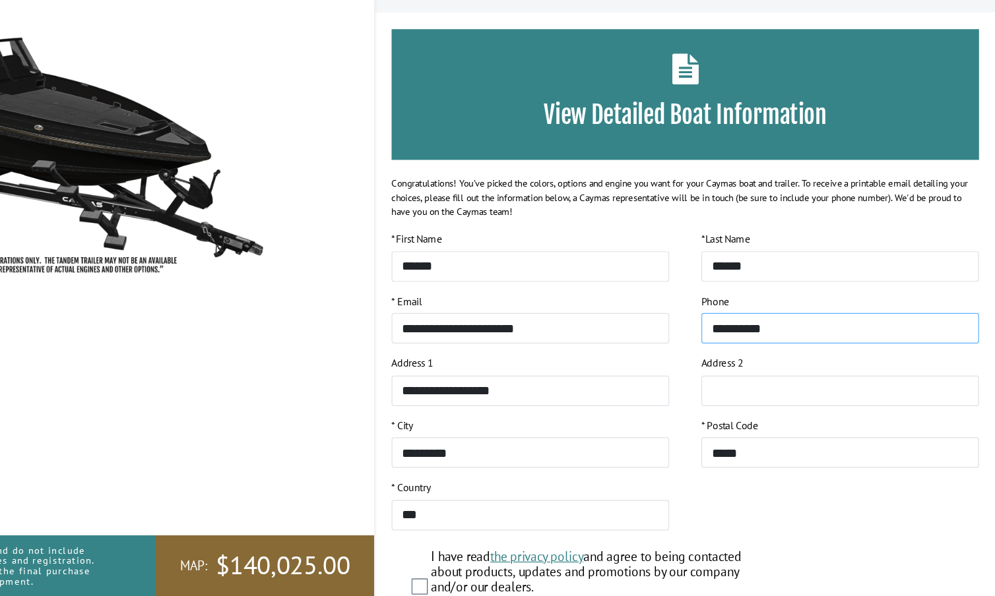
type input "**********"
click at [753, 363] on input "**********" at bounding box center [867, 375] width 228 height 25
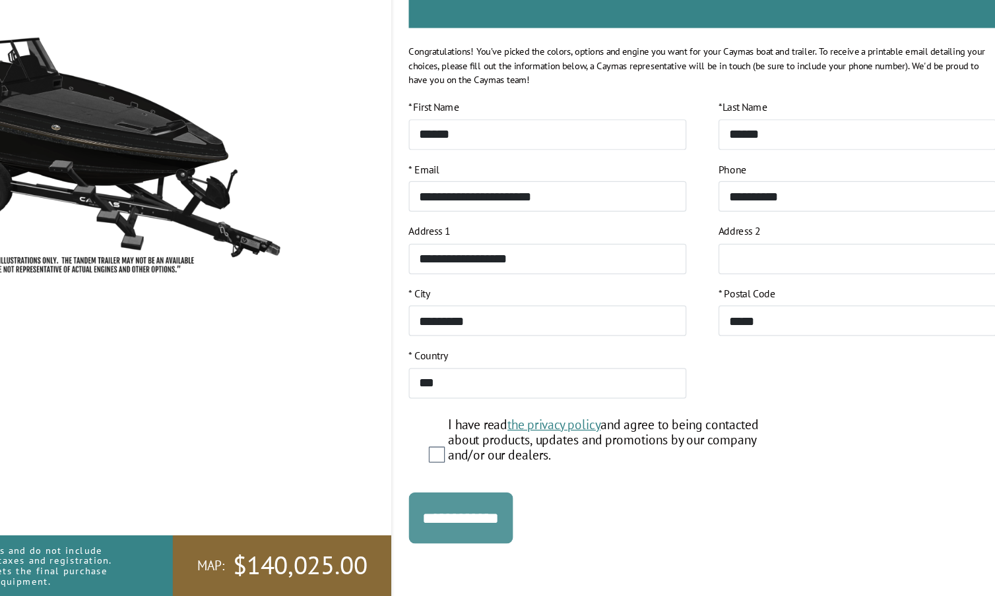
scroll to position [135, 0]
click at [499, 511] on input "**********" at bounding box center [542, 532] width 86 height 42
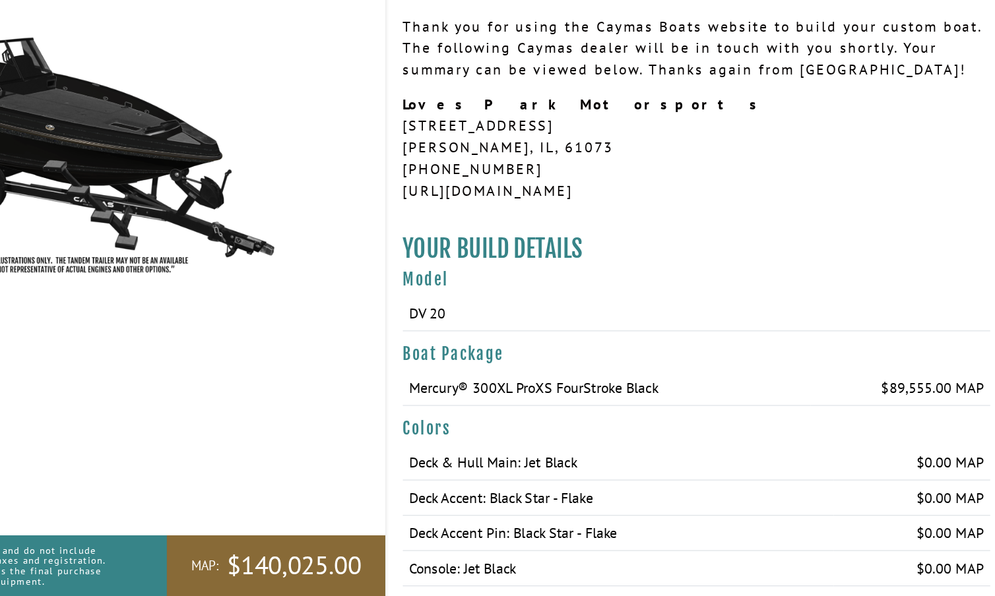
scroll to position [46, 0]
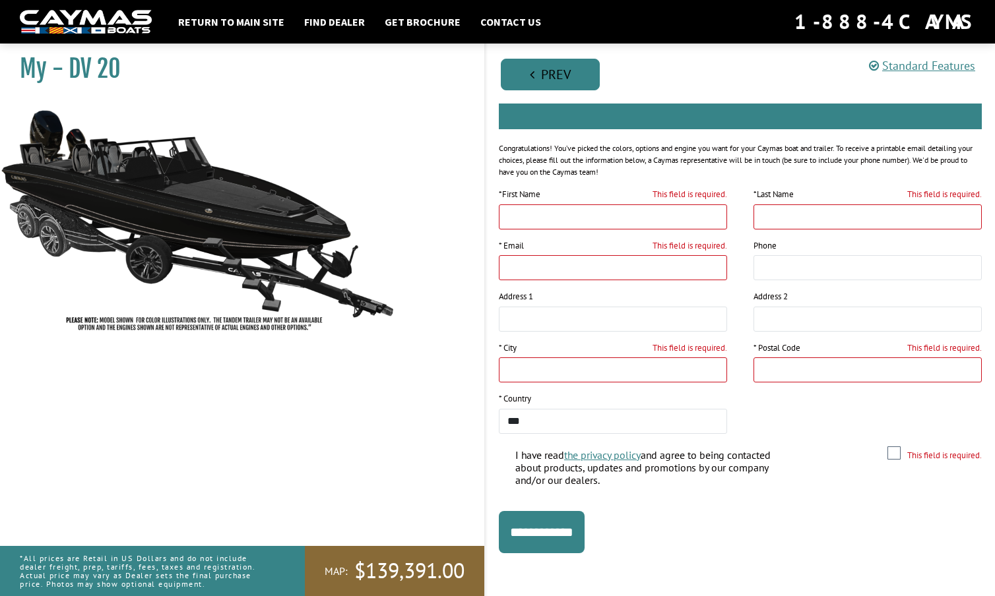
click at [540, 72] on link "Prev" at bounding box center [550, 75] width 99 height 32
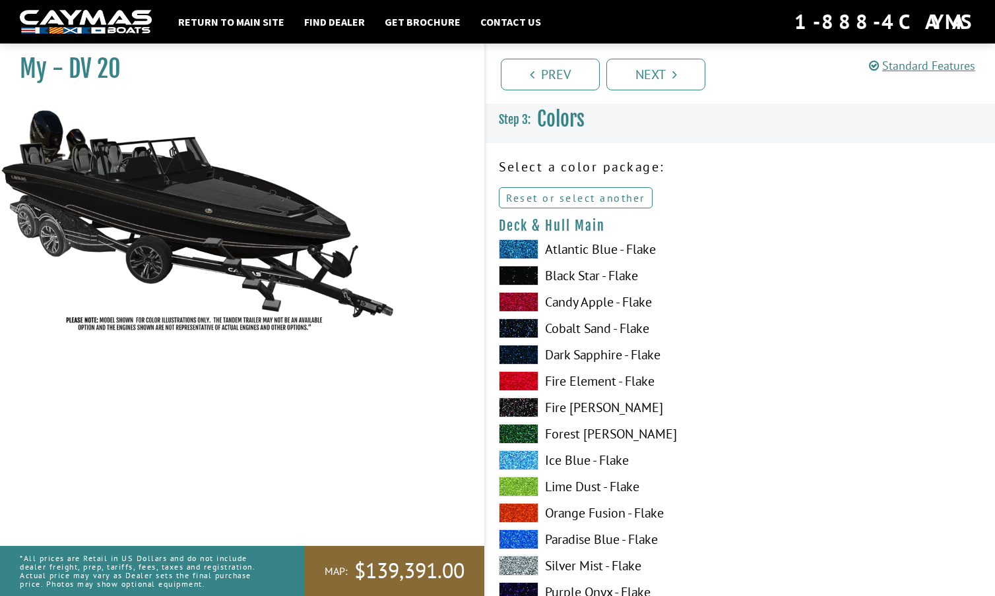
click at [579, 194] on link "Reset or select another" at bounding box center [576, 197] width 154 height 21
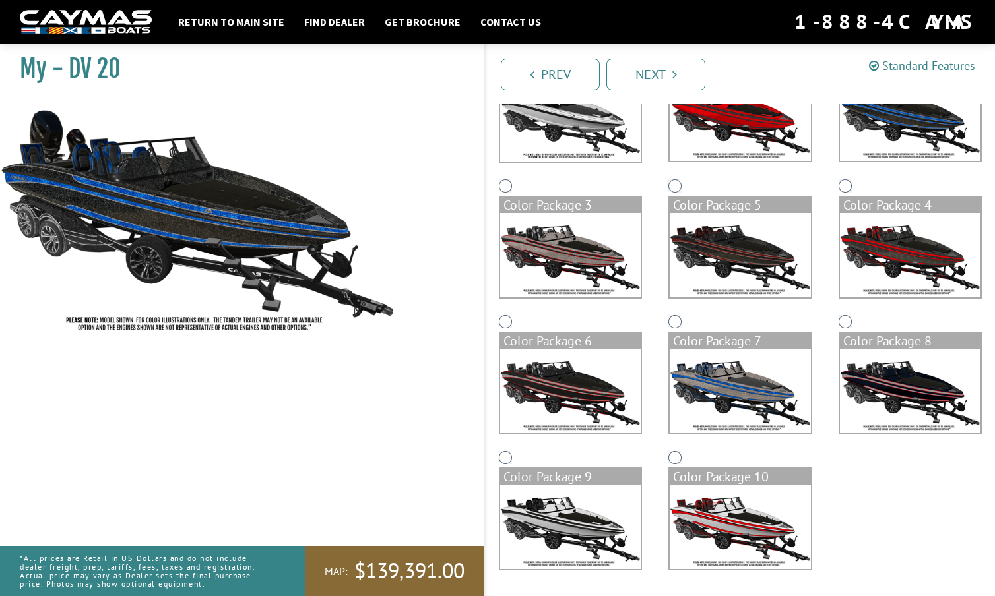
scroll to position [177, 0]
click at [561, 71] on link "Prev" at bounding box center [550, 75] width 99 height 32
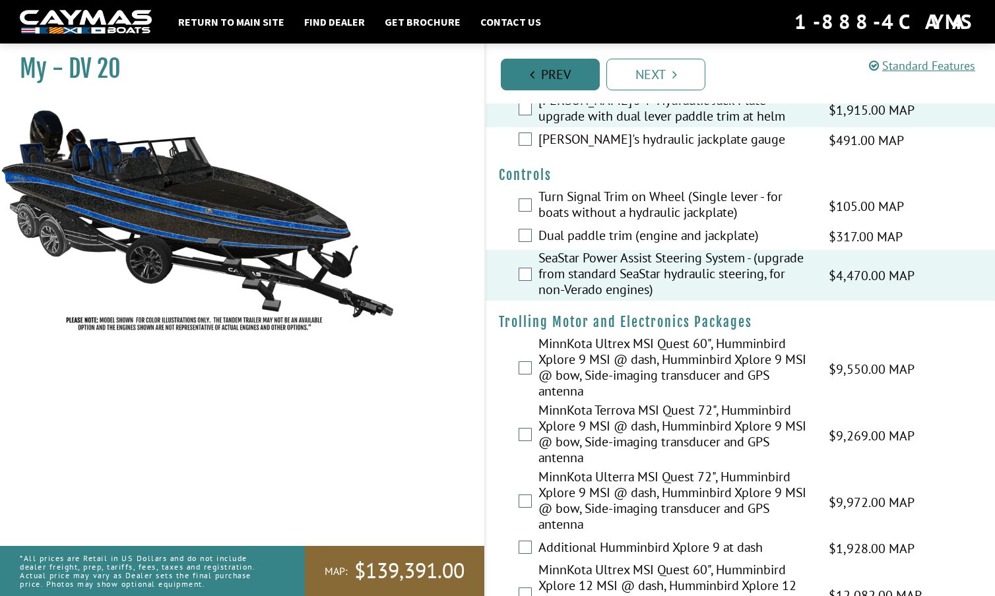
scroll to position [0, 0]
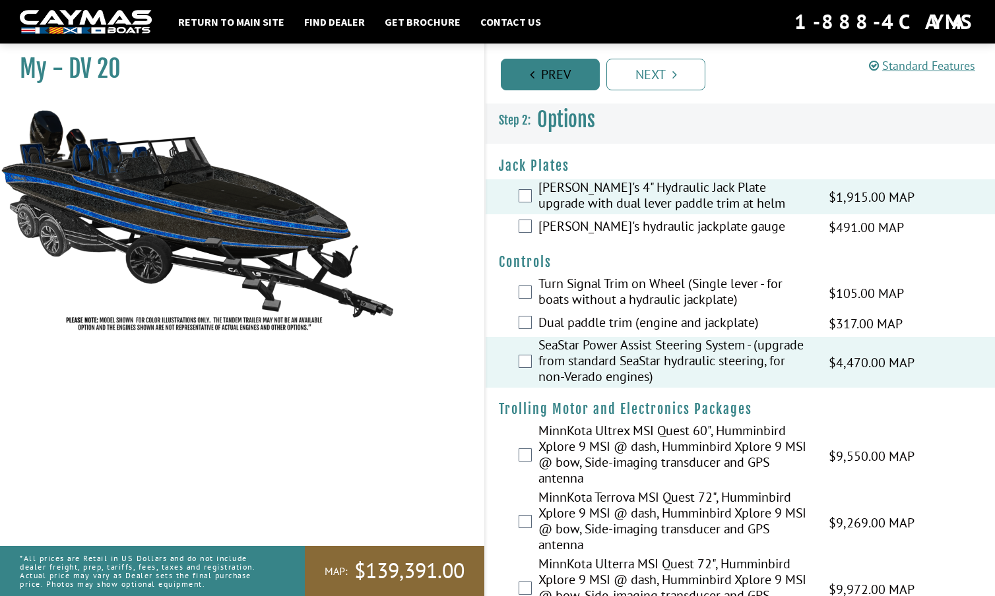
click at [561, 71] on link "Prev" at bounding box center [550, 75] width 99 height 32
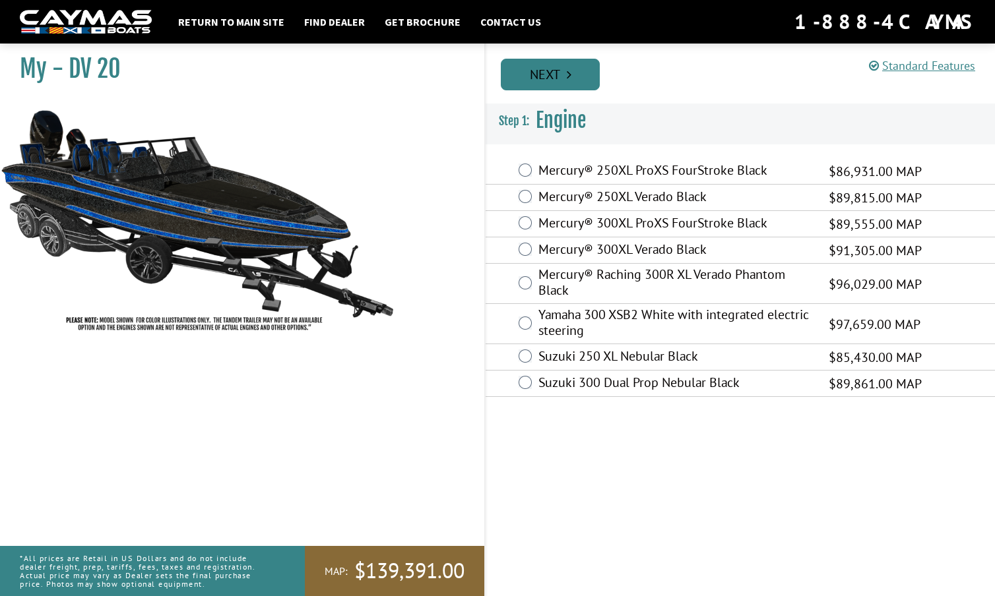
click at [561, 71] on link "Next" at bounding box center [550, 75] width 99 height 32
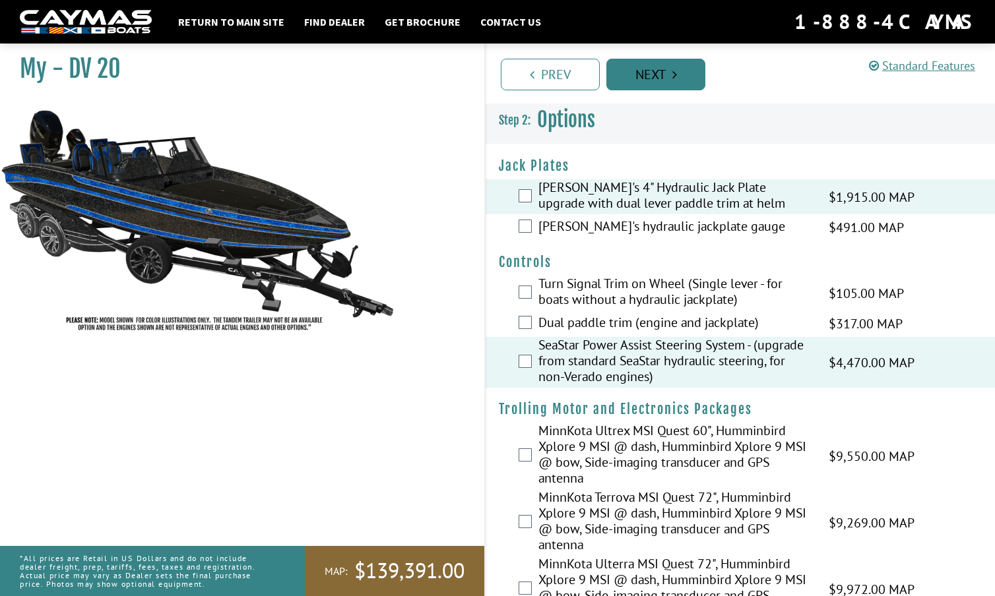
click at [561, 71] on link "Prev" at bounding box center [550, 75] width 99 height 32
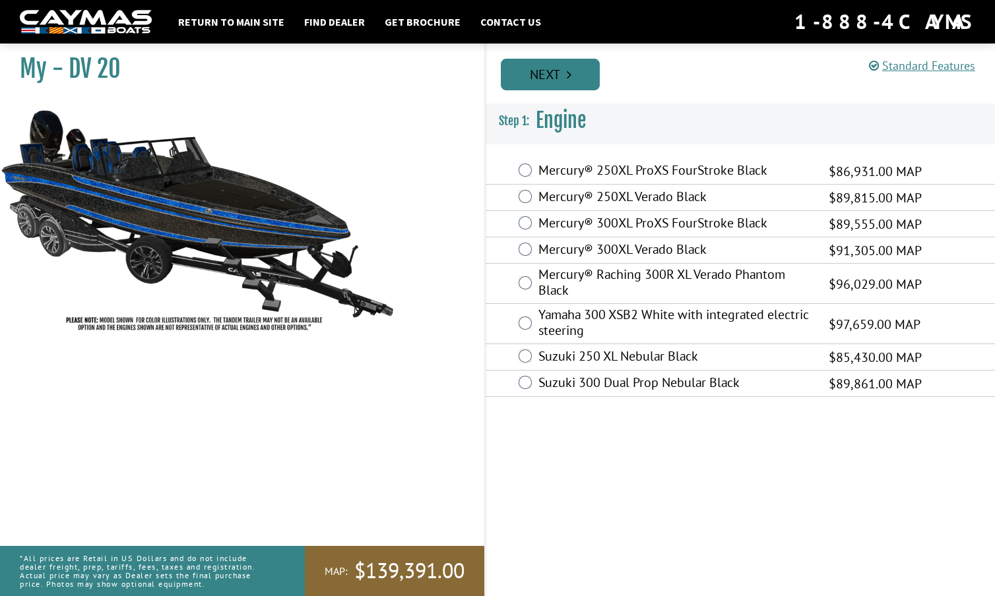
click at [562, 73] on link "Next" at bounding box center [550, 75] width 99 height 32
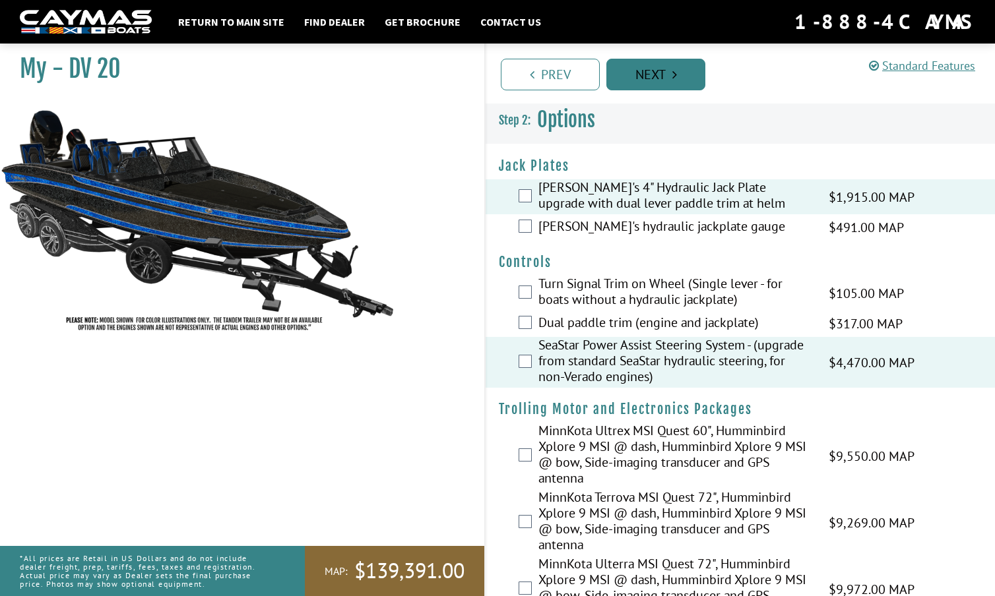
click at [562, 73] on link "Prev" at bounding box center [550, 75] width 99 height 32
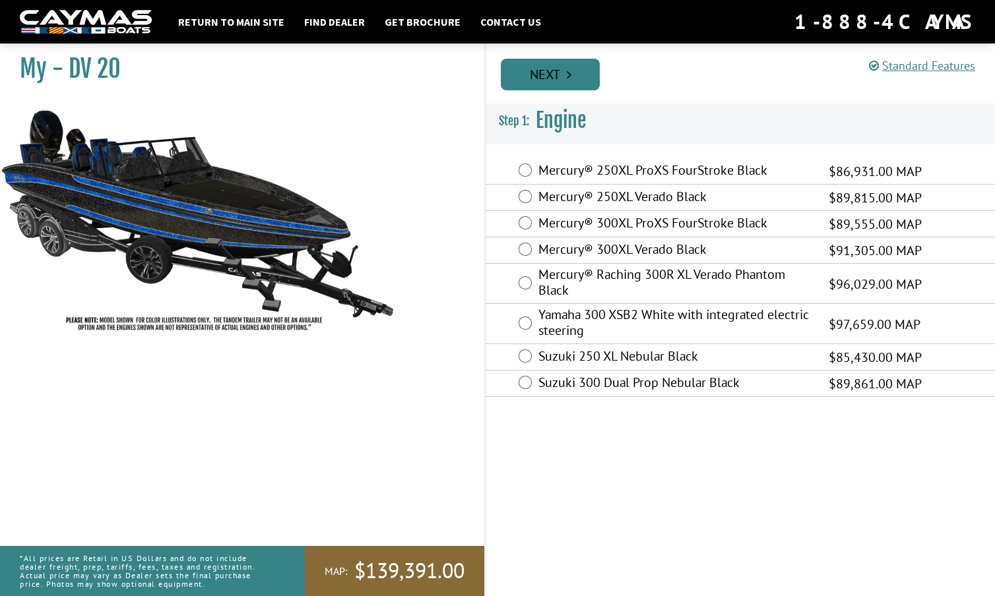
click at [562, 73] on link "Next" at bounding box center [550, 75] width 99 height 32
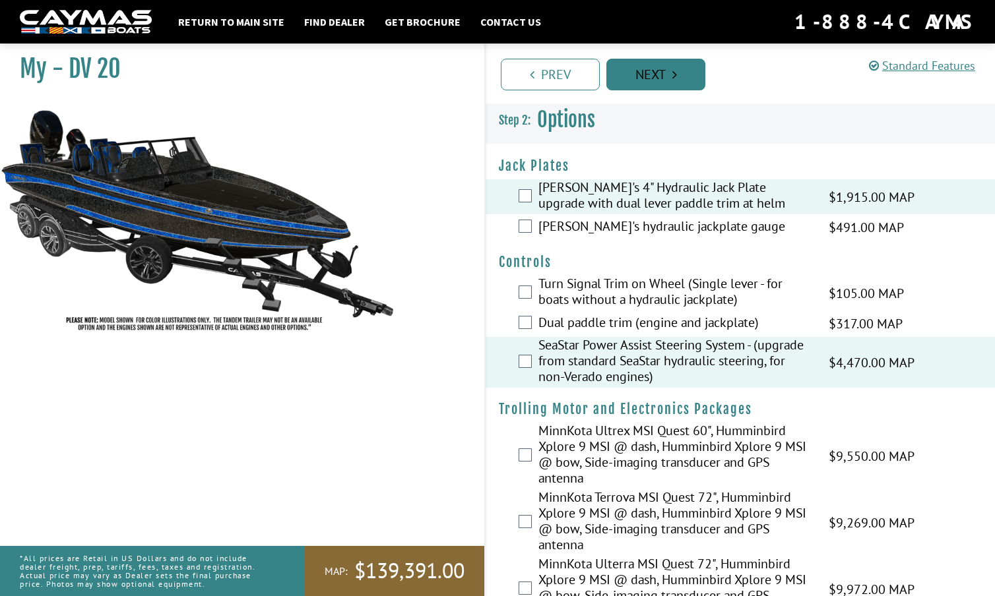
click at [656, 75] on link "Next" at bounding box center [655, 75] width 99 height 32
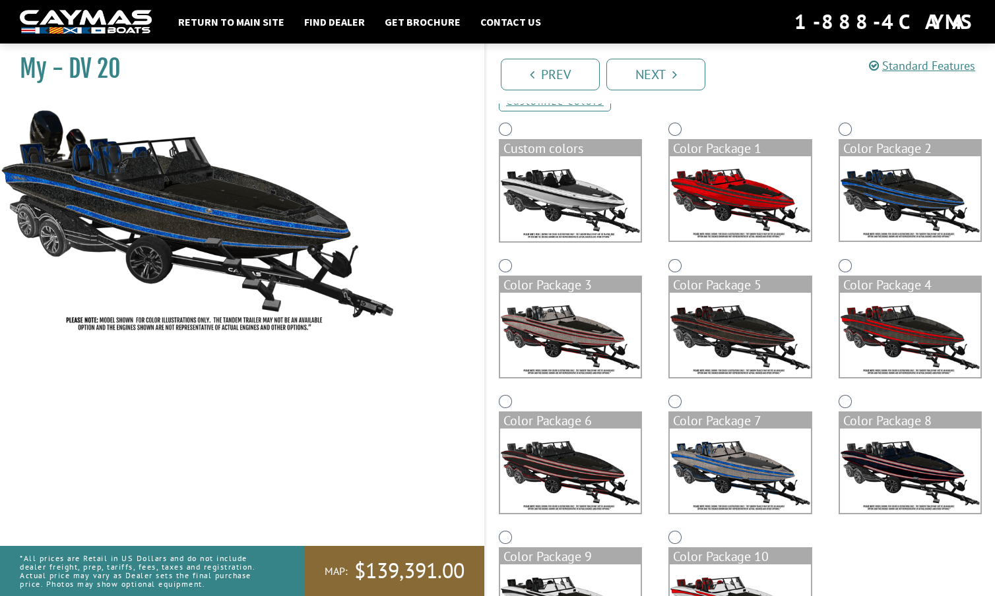
scroll to position [98, 0]
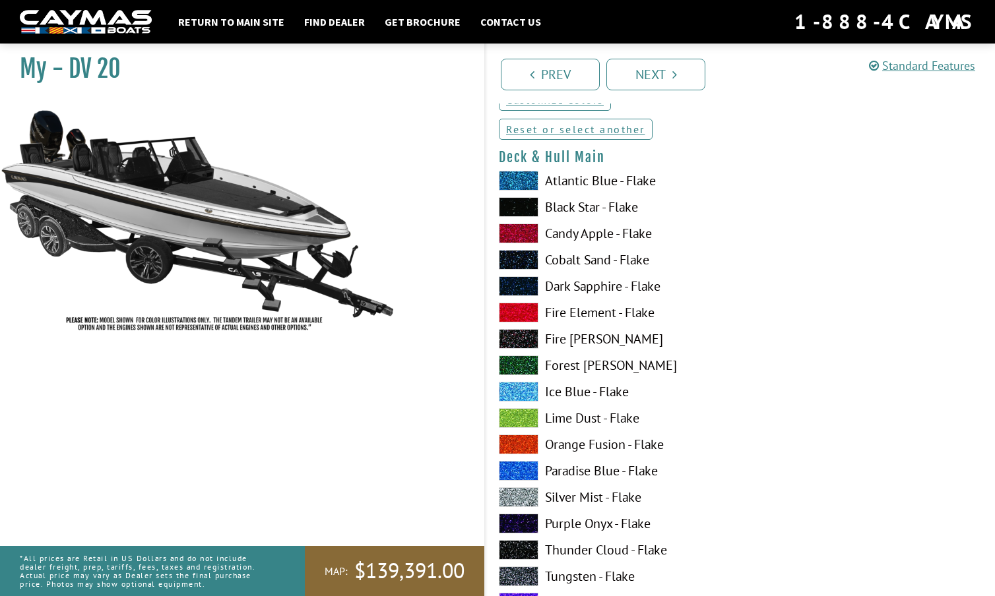
click at [527, 203] on span at bounding box center [519, 207] width 40 height 20
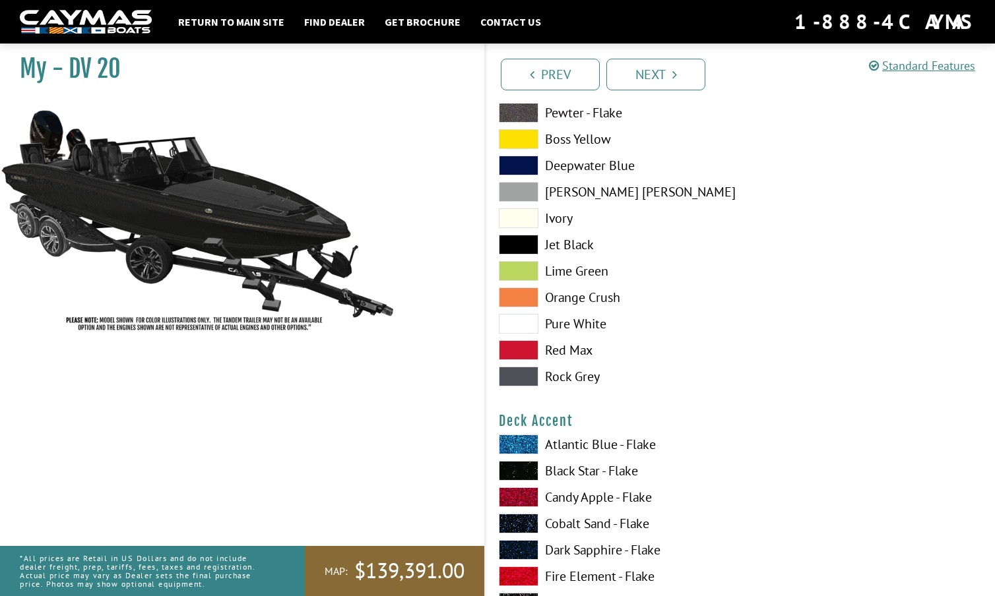
scroll to position [641, 0]
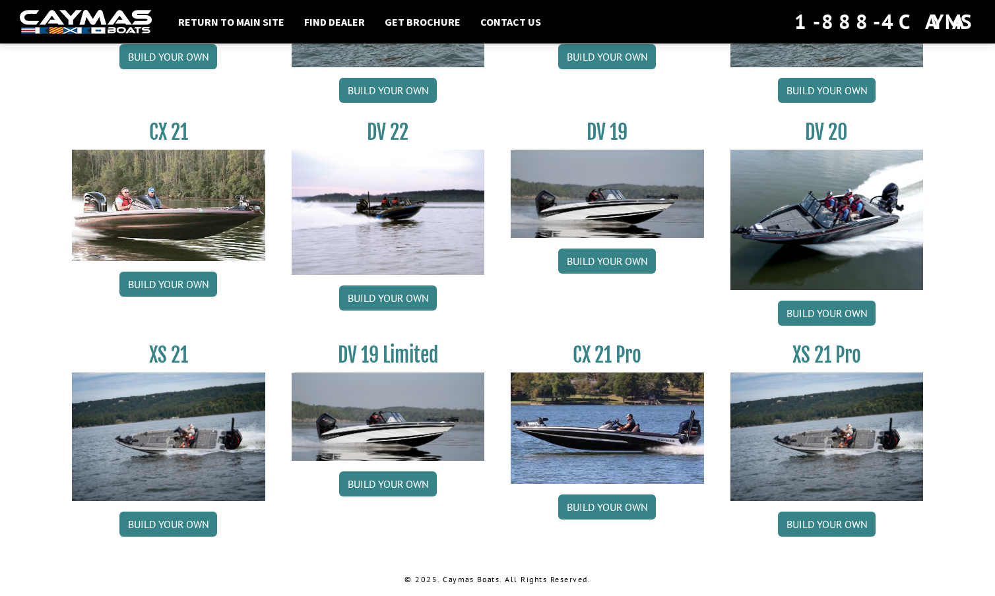
scroll to position [1500, 0]
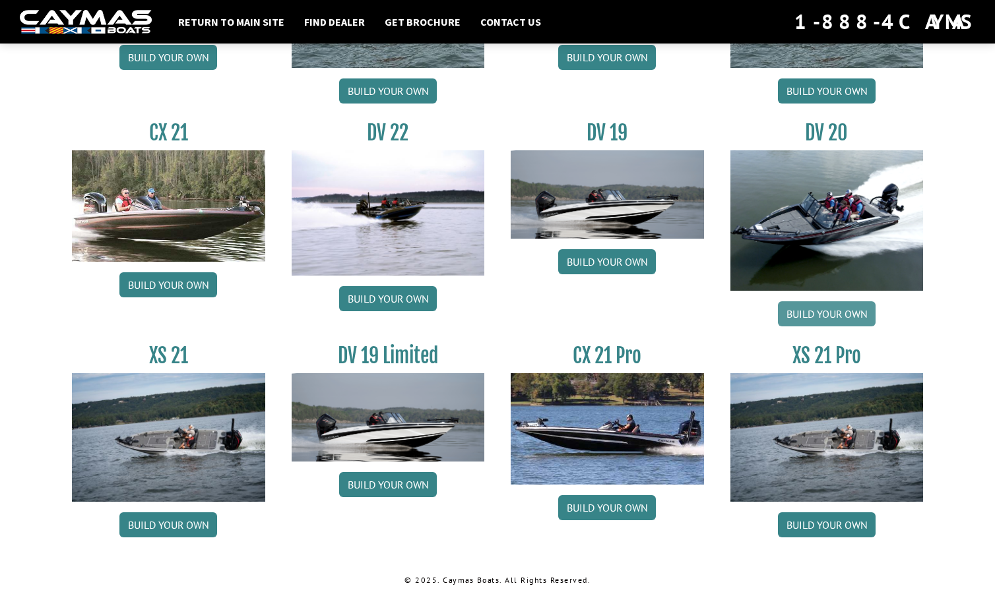
click at [819, 309] on link "Build your own" at bounding box center [827, 313] width 98 height 25
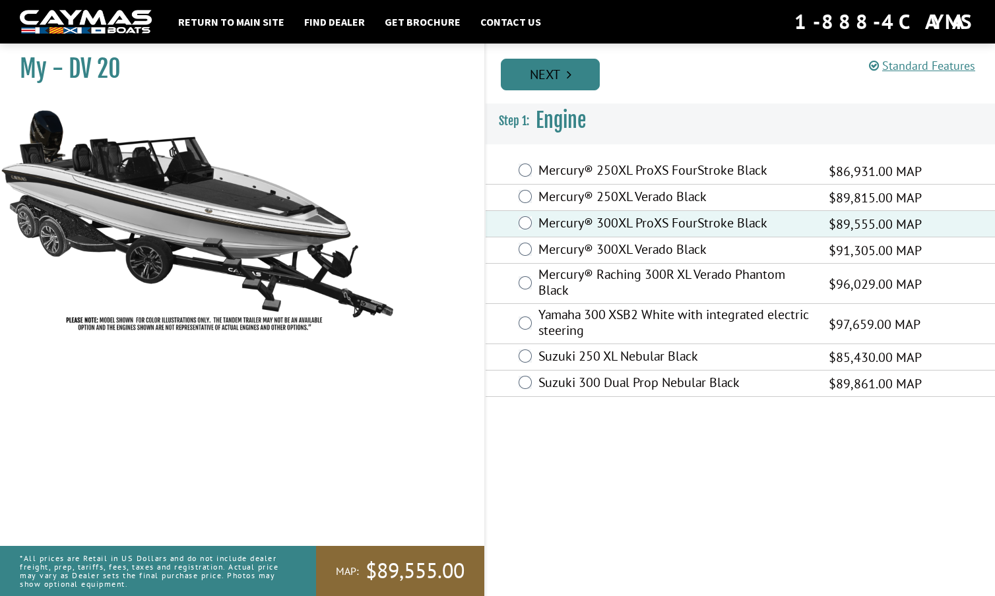
click at [563, 73] on link "Next" at bounding box center [550, 75] width 99 height 32
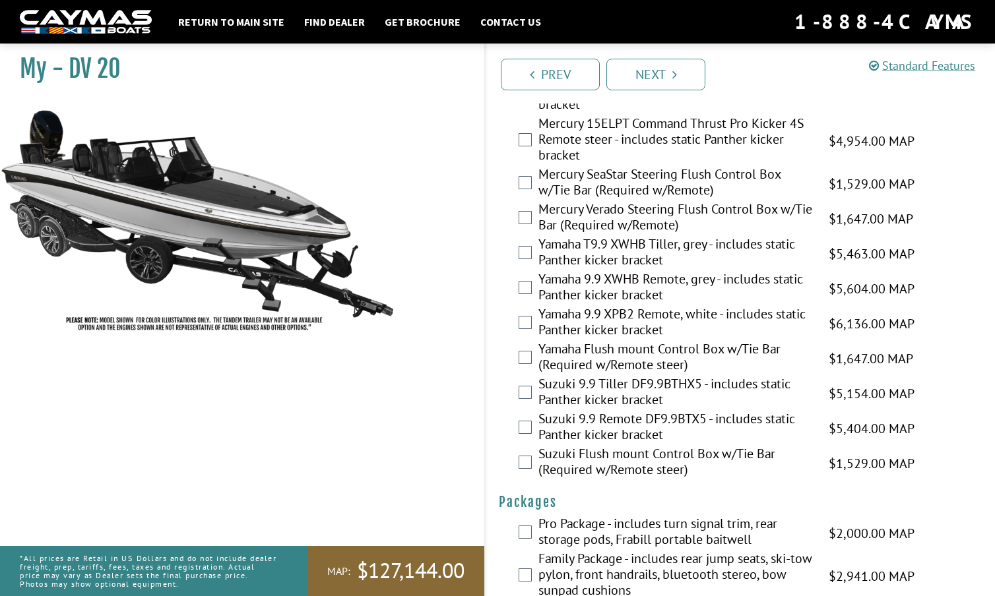
scroll to position [3600, 0]
click at [653, 71] on link "Next" at bounding box center [655, 75] width 99 height 32
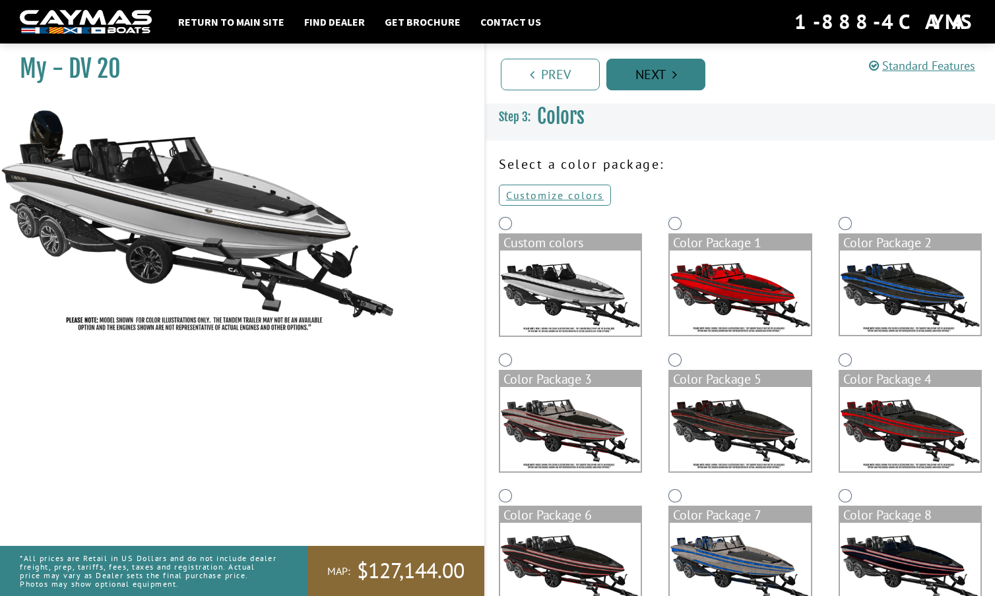
scroll to position [0, 0]
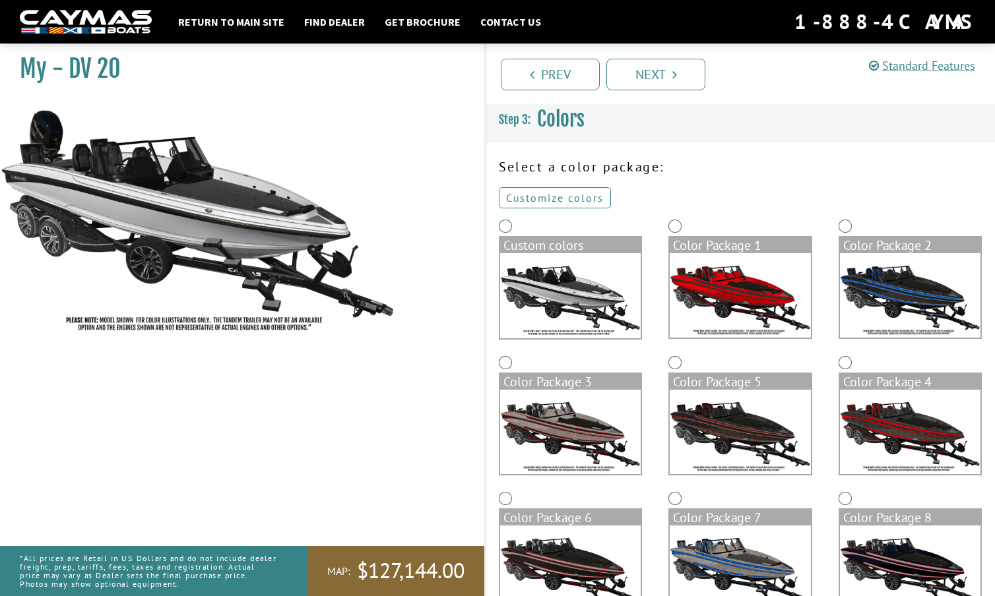
click at [575, 195] on link "Customize colors" at bounding box center [555, 197] width 112 height 21
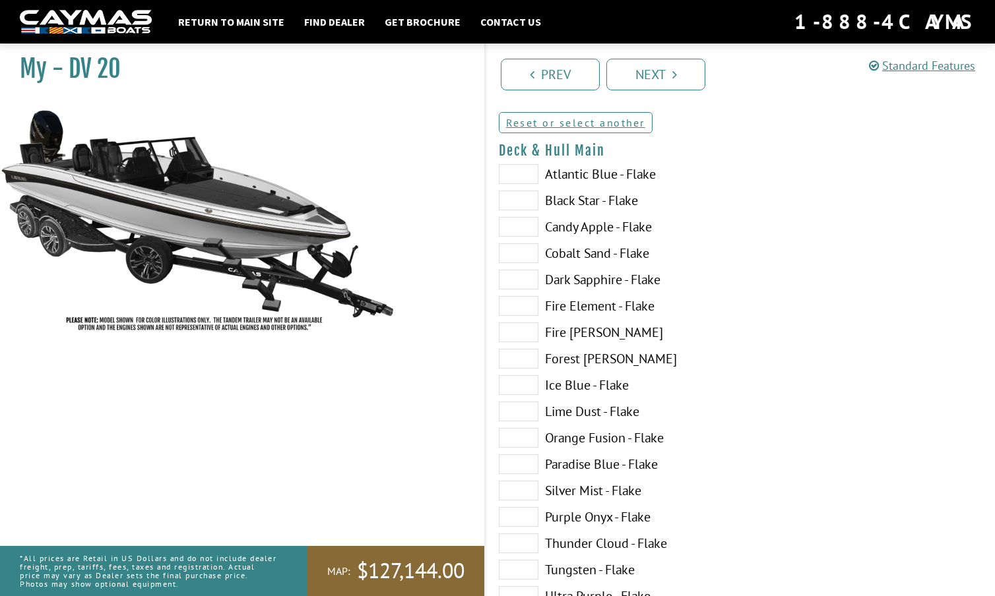
scroll to position [78, 0]
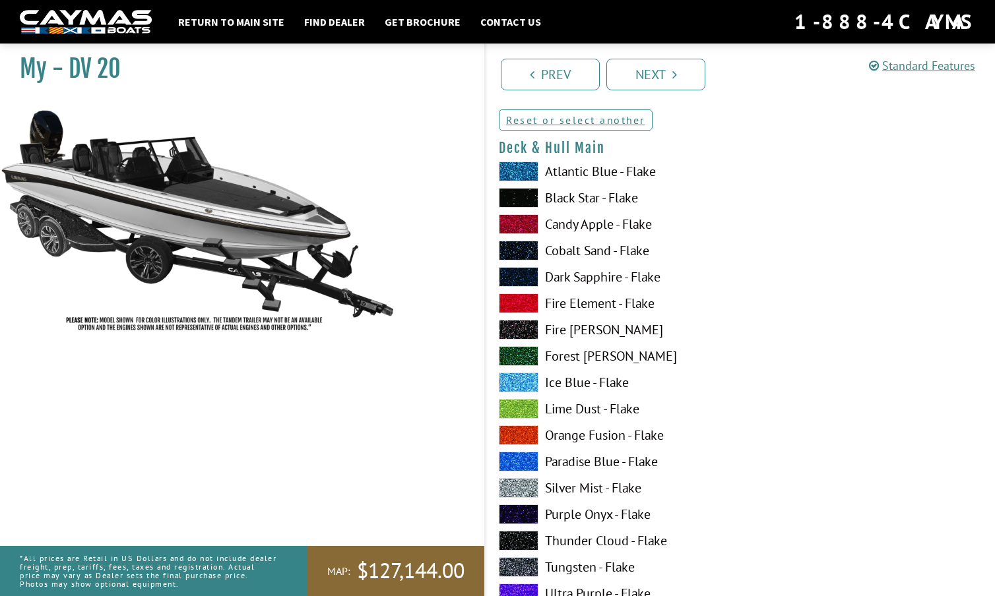
click at [526, 199] on span at bounding box center [519, 198] width 40 height 20
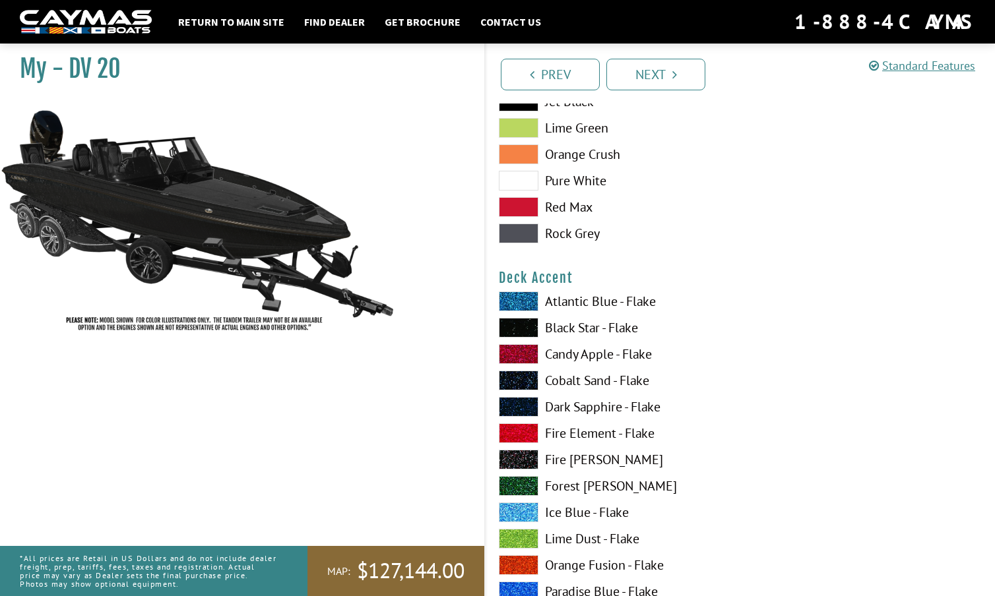
scroll to position [767, 0]
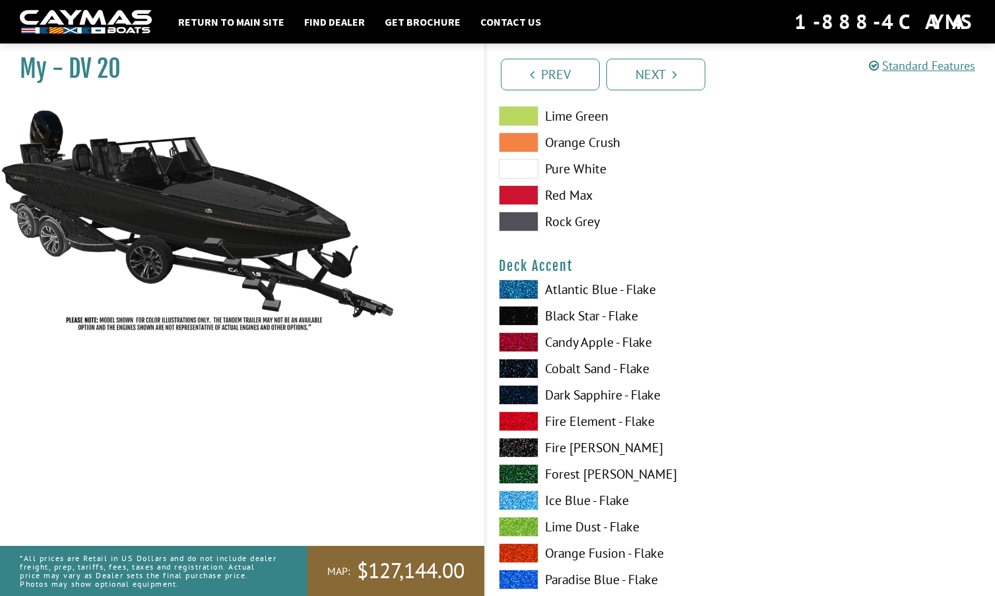
click at [517, 288] on span at bounding box center [519, 290] width 40 height 20
click at [518, 287] on span at bounding box center [519, 290] width 40 height 20
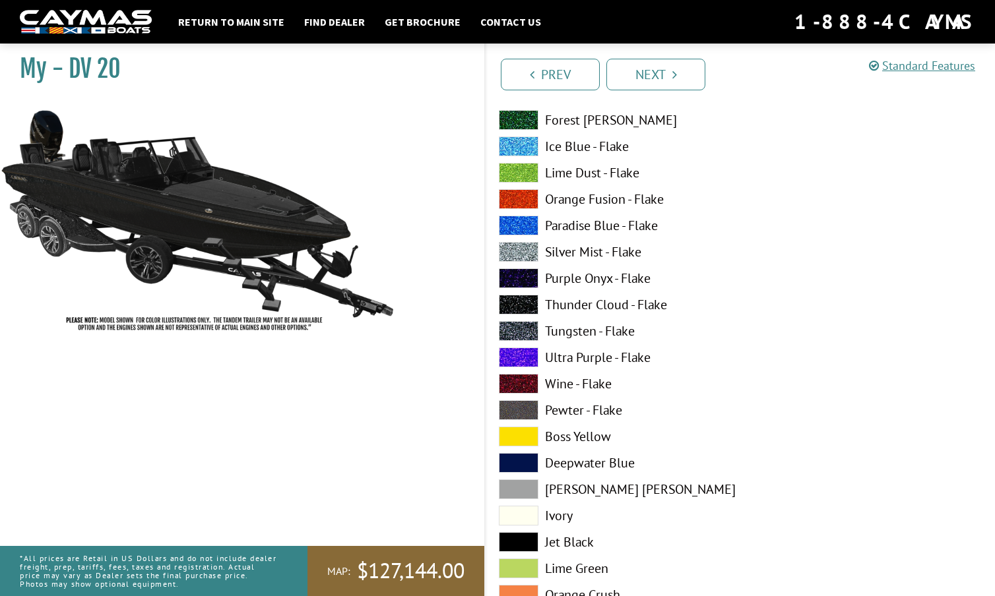
scroll to position [1123, 0]
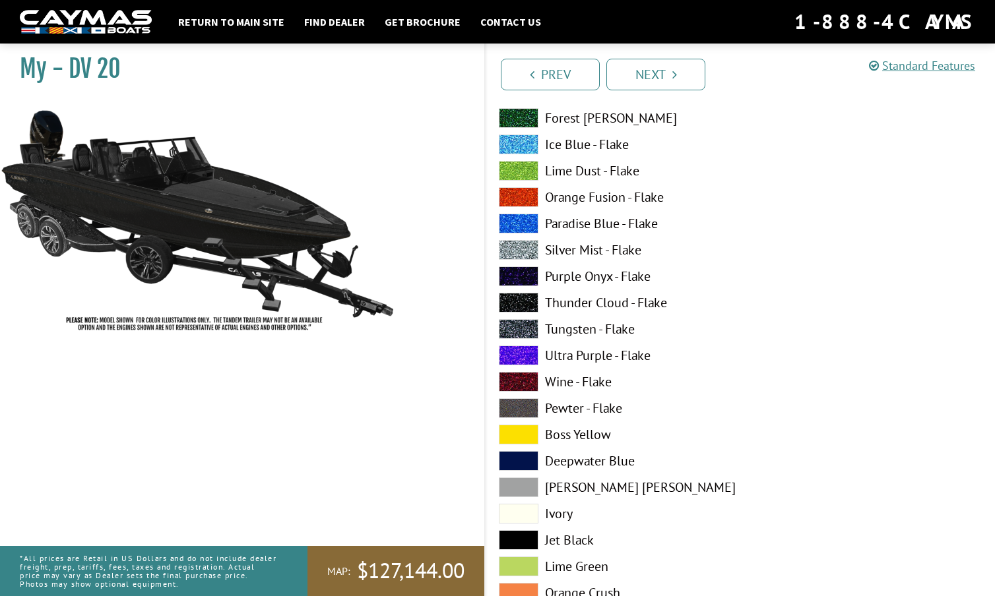
click at [523, 487] on span at bounding box center [519, 488] width 40 height 20
click at [524, 402] on span at bounding box center [519, 408] width 40 height 20
click at [519, 325] on span at bounding box center [519, 329] width 40 height 20
click at [517, 400] on span at bounding box center [519, 408] width 40 height 20
click at [517, 244] on span at bounding box center [519, 250] width 40 height 20
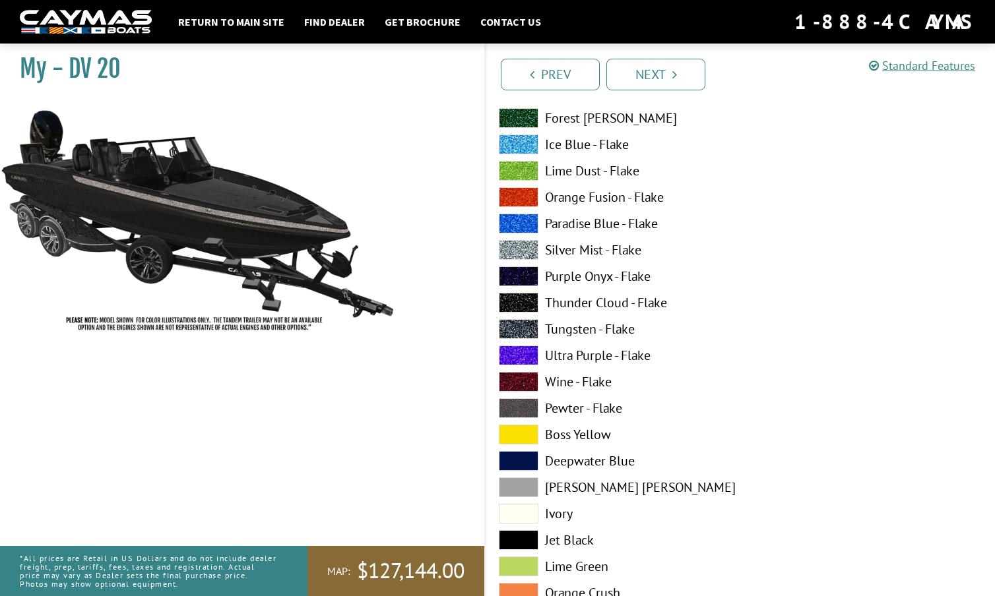
click at [520, 404] on span at bounding box center [519, 408] width 40 height 20
click at [516, 482] on span at bounding box center [519, 488] width 40 height 20
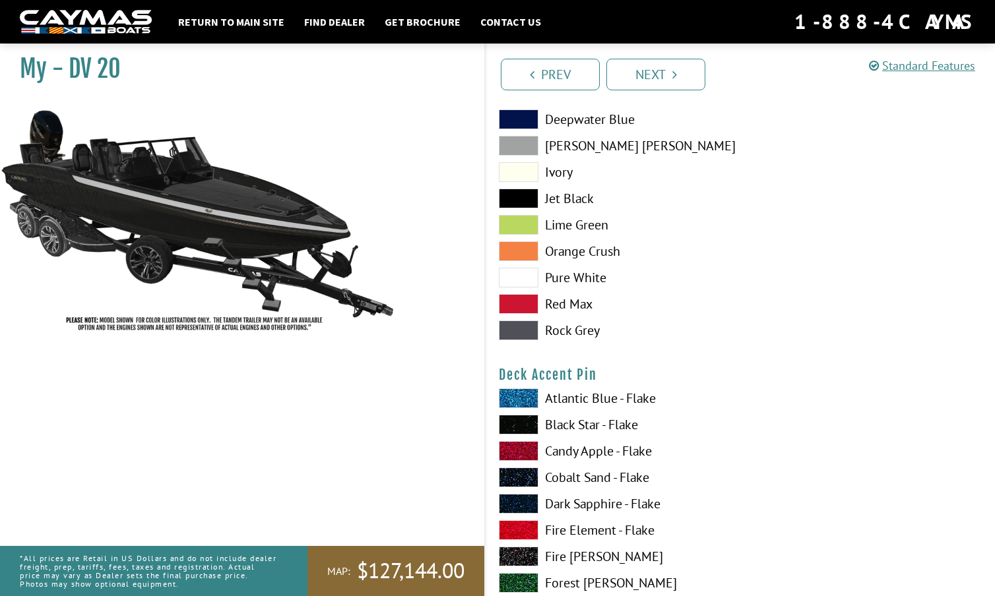
scroll to position [1468, 0]
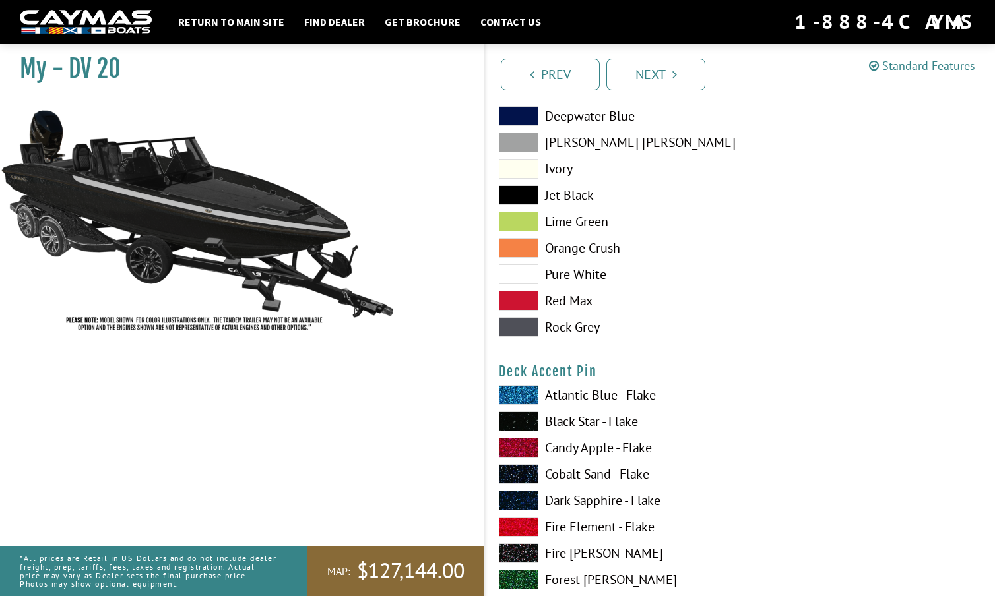
click at [523, 391] on span at bounding box center [519, 395] width 40 height 20
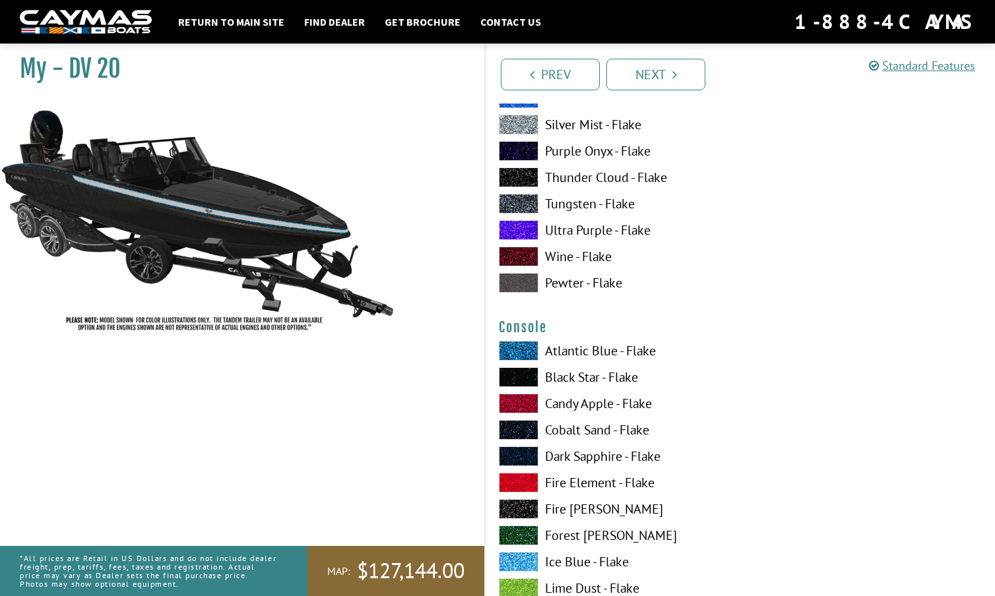
scroll to position [2058, 0]
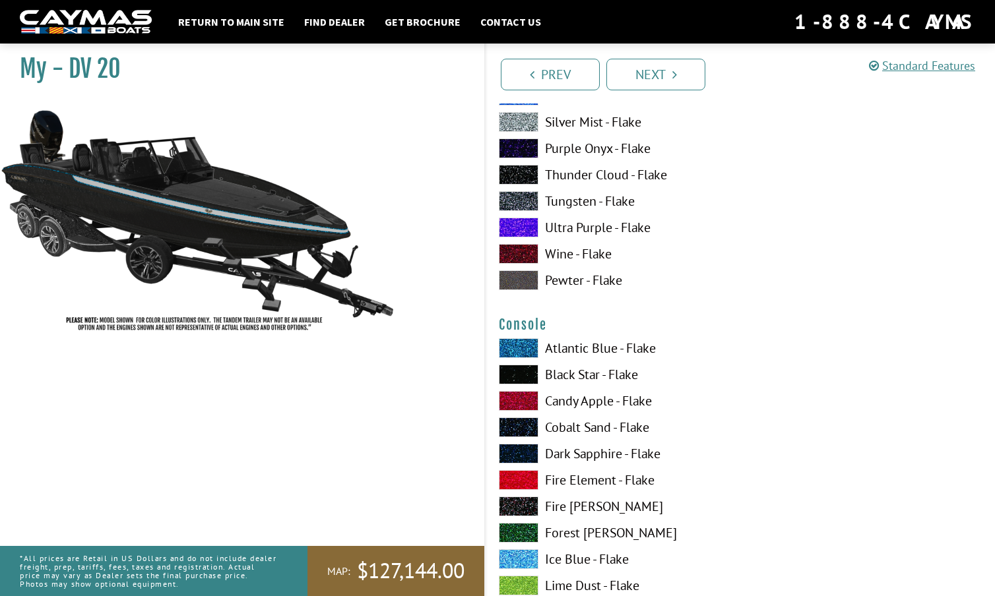
click at [517, 371] on span at bounding box center [519, 375] width 40 height 20
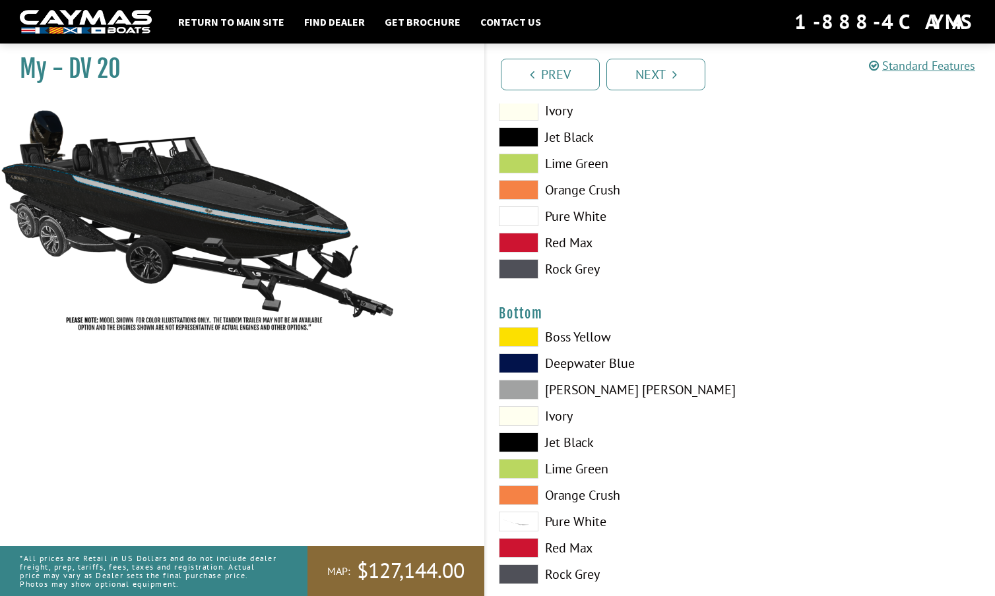
scroll to position [2877, 0]
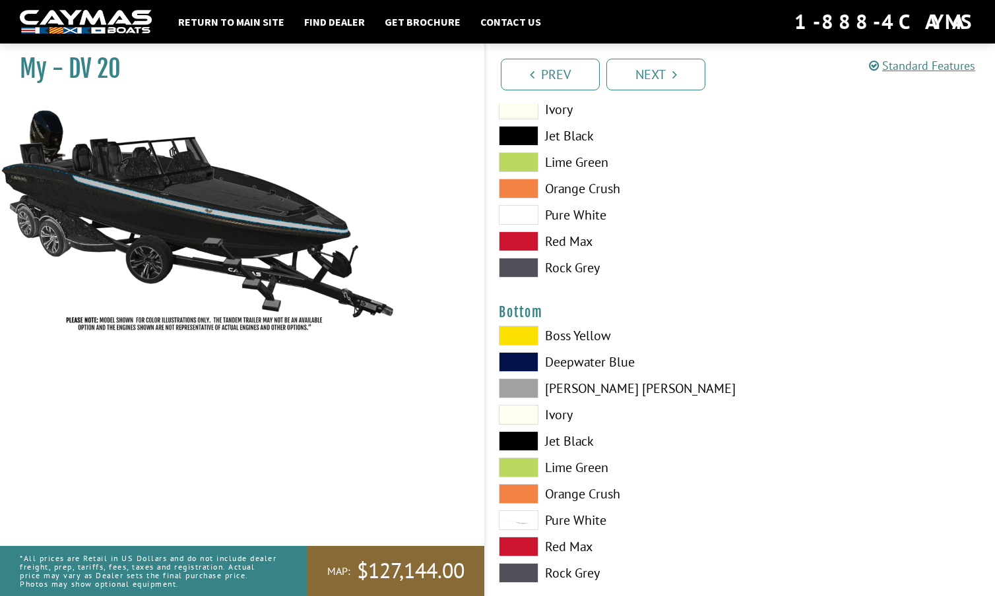
click at [521, 439] on span at bounding box center [519, 441] width 40 height 20
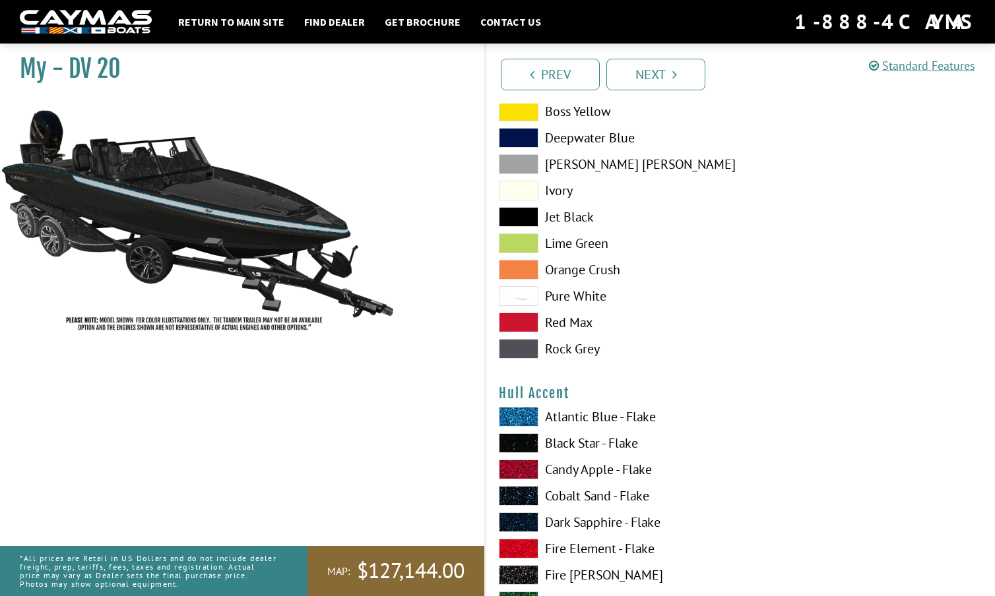
scroll to position [3103, 0]
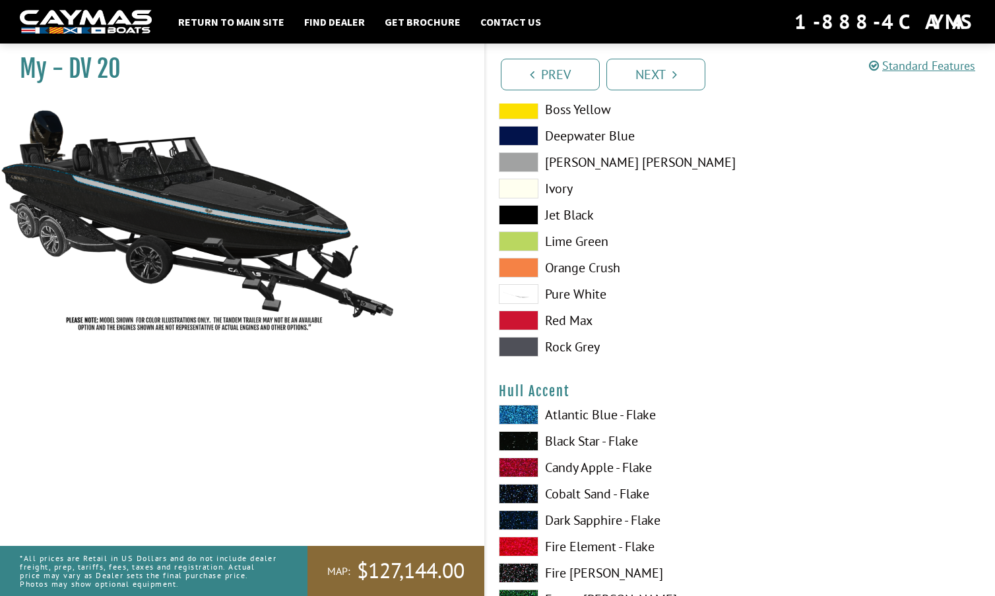
click at [526, 414] on span at bounding box center [519, 415] width 40 height 20
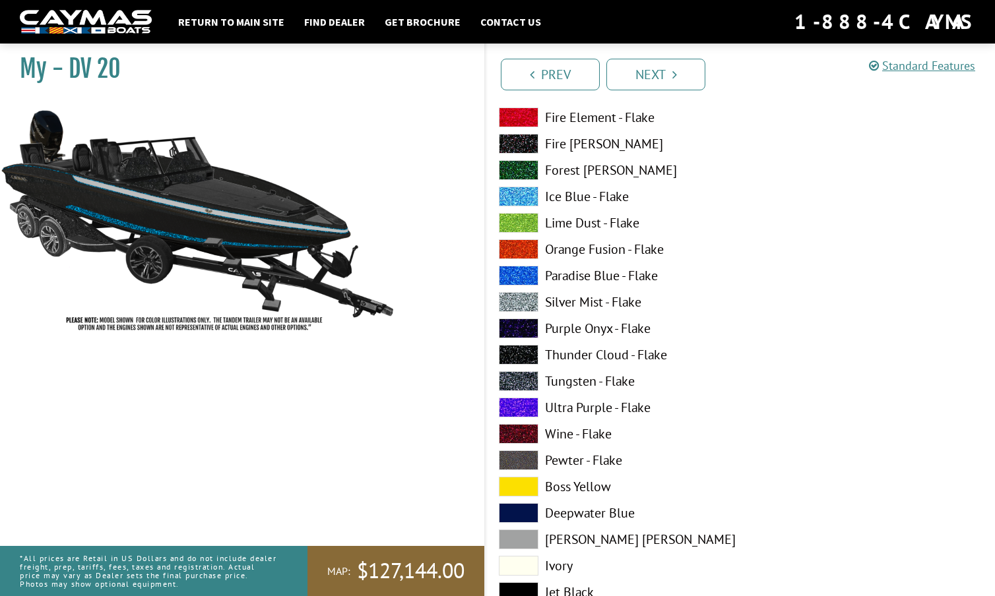
scroll to position [3537, 0]
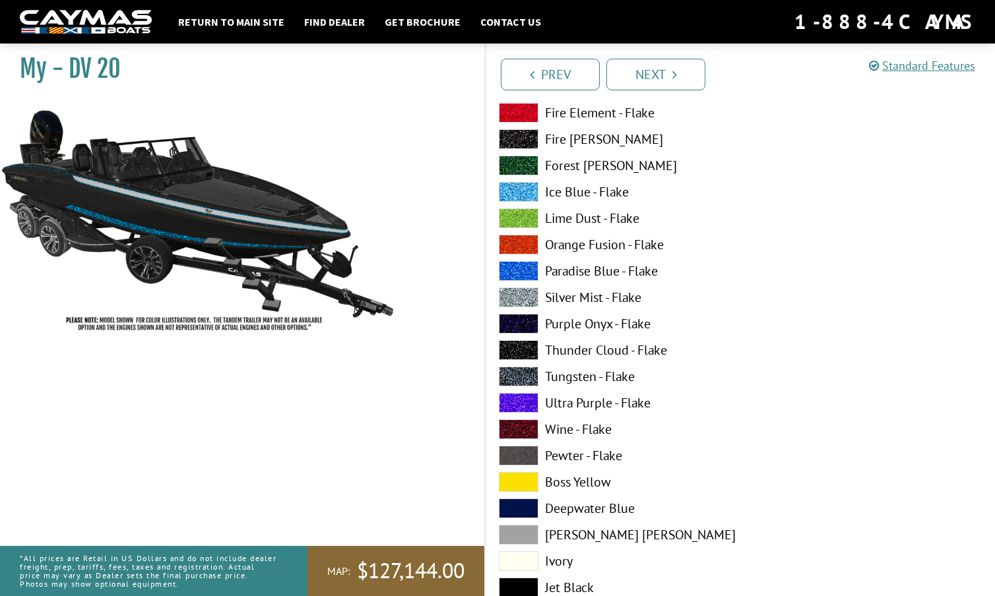
click at [518, 529] on span at bounding box center [519, 535] width 40 height 20
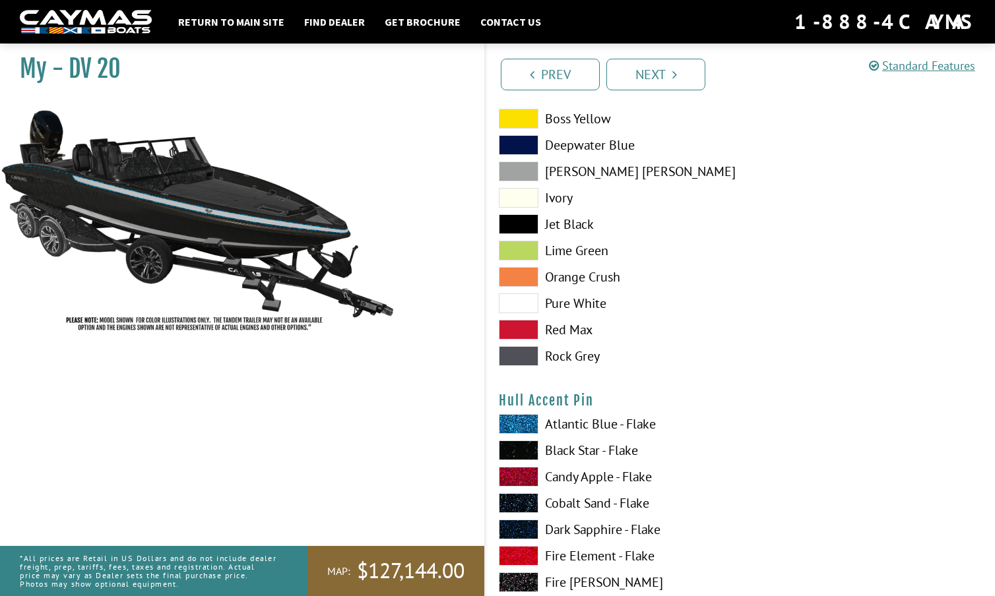
scroll to position [3903, 0]
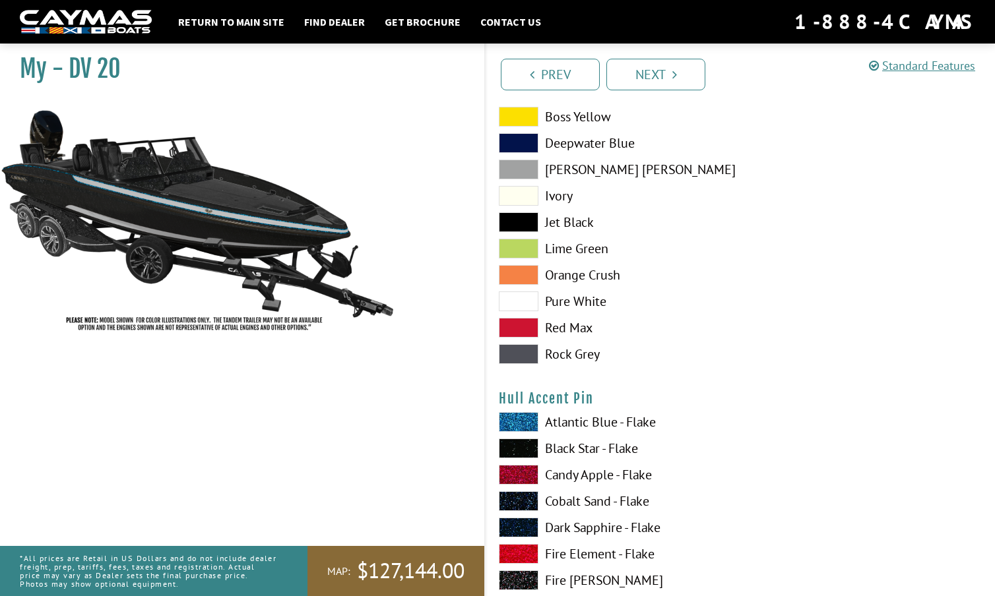
click at [523, 419] on span at bounding box center [519, 422] width 40 height 20
click at [519, 468] on span at bounding box center [519, 475] width 40 height 20
click at [524, 416] on span at bounding box center [519, 422] width 40 height 20
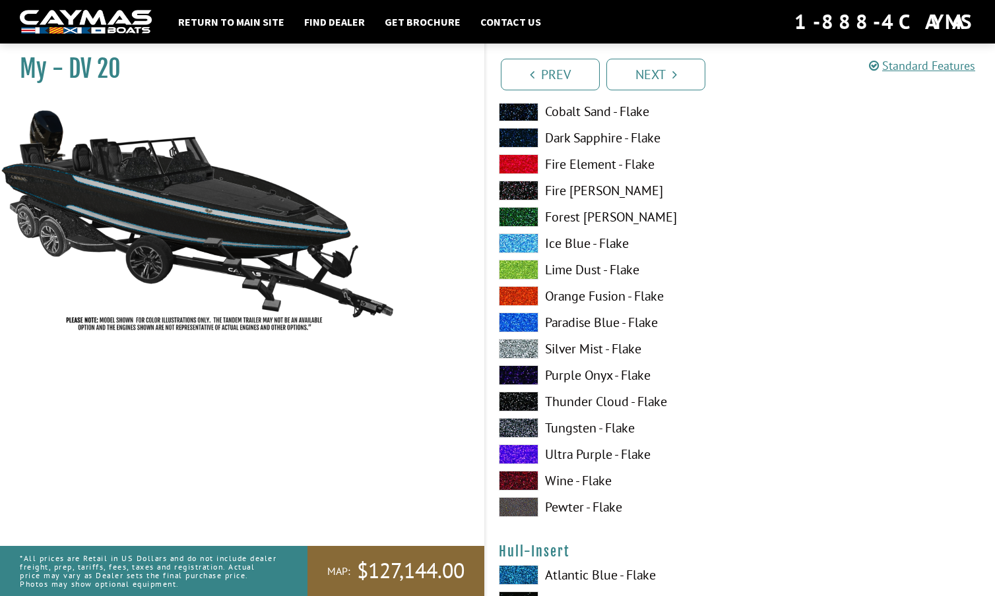
scroll to position [4293, 0]
click at [520, 238] on span at bounding box center [519, 243] width 40 height 20
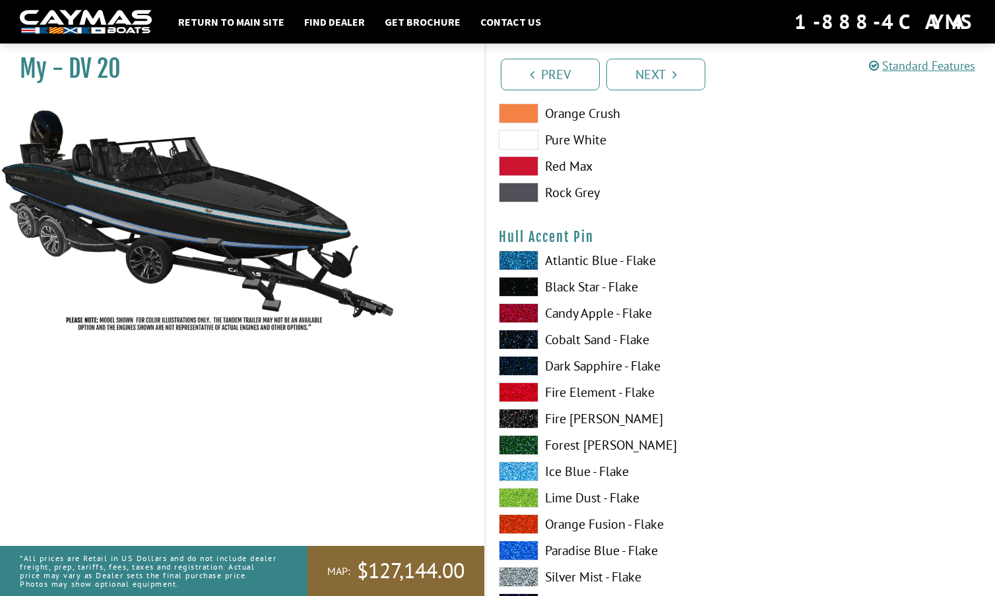
scroll to position [4063, 0]
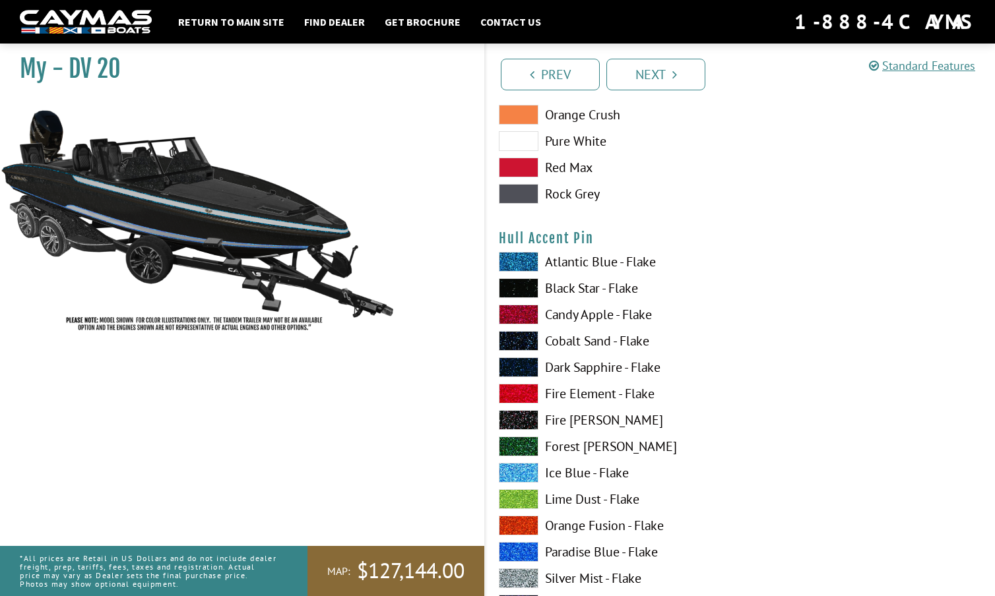
click at [519, 257] on span at bounding box center [519, 262] width 40 height 20
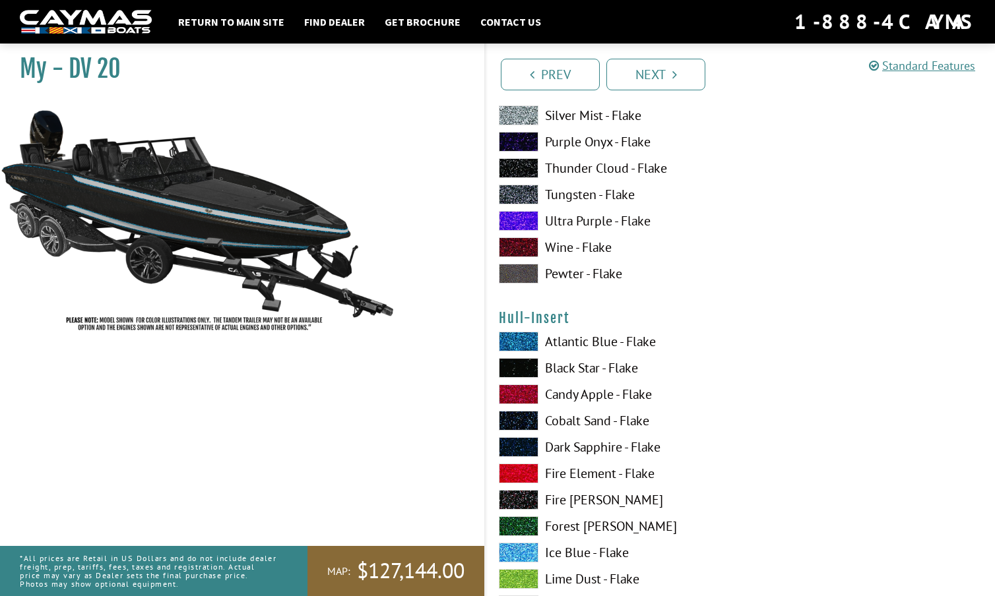
scroll to position [4539, 0]
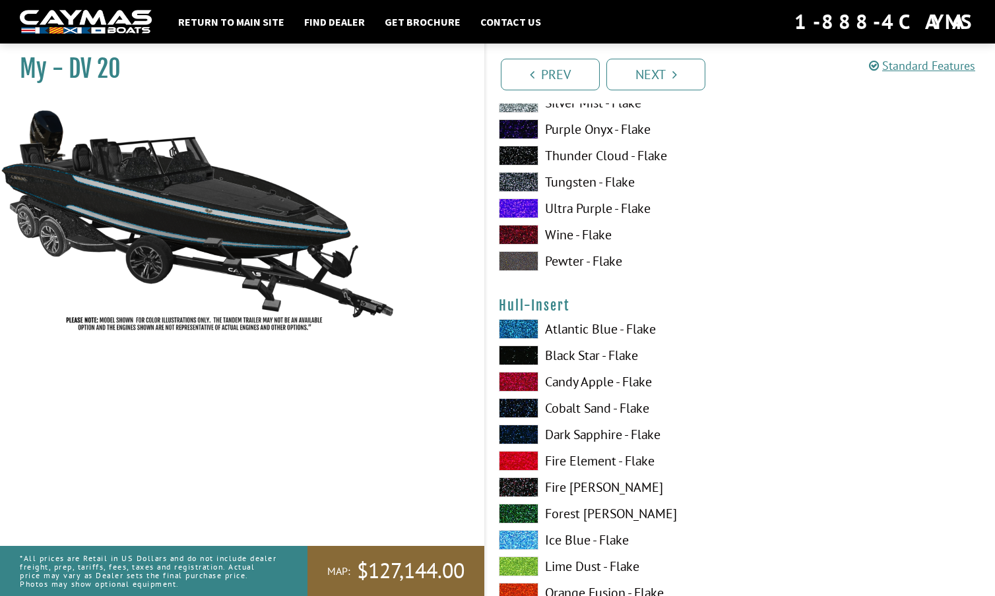
click at [517, 324] on span at bounding box center [519, 329] width 40 height 20
click at [513, 354] on span at bounding box center [519, 356] width 40 height 20
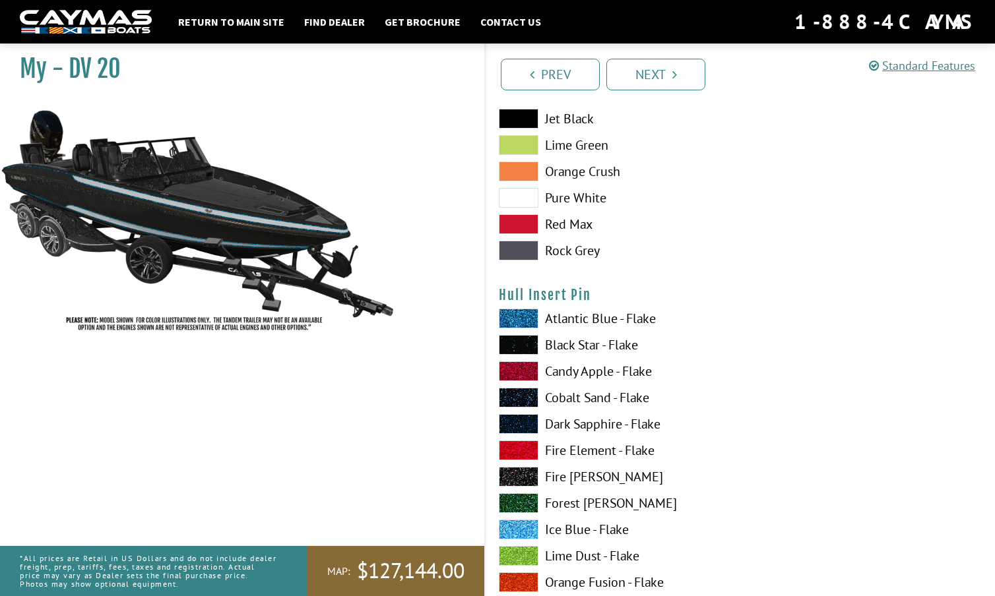
scroll to position [5363, 0]
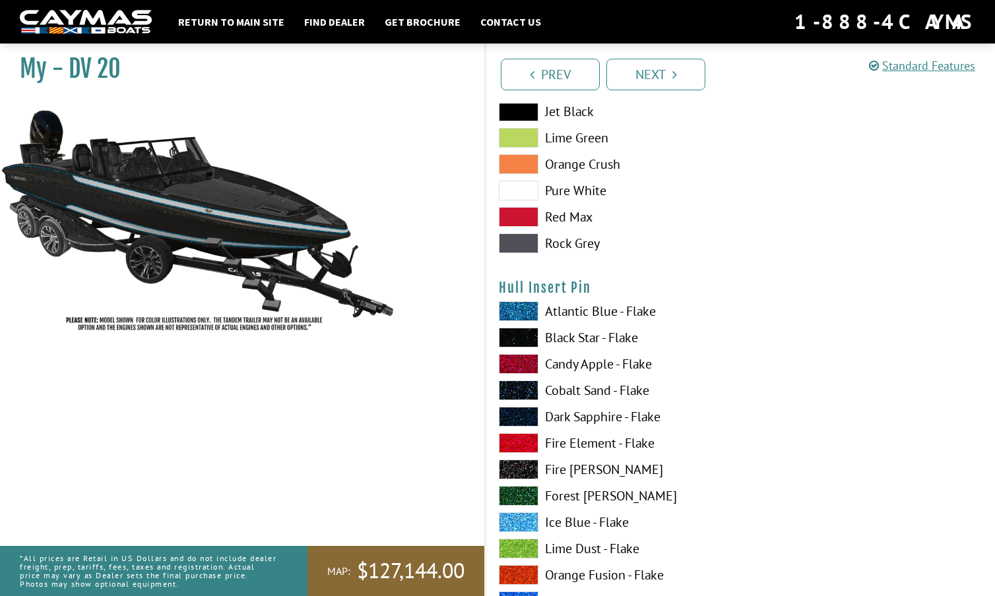
click at [515, 361] on span at bounding box center [519, 364] width 40 height 20
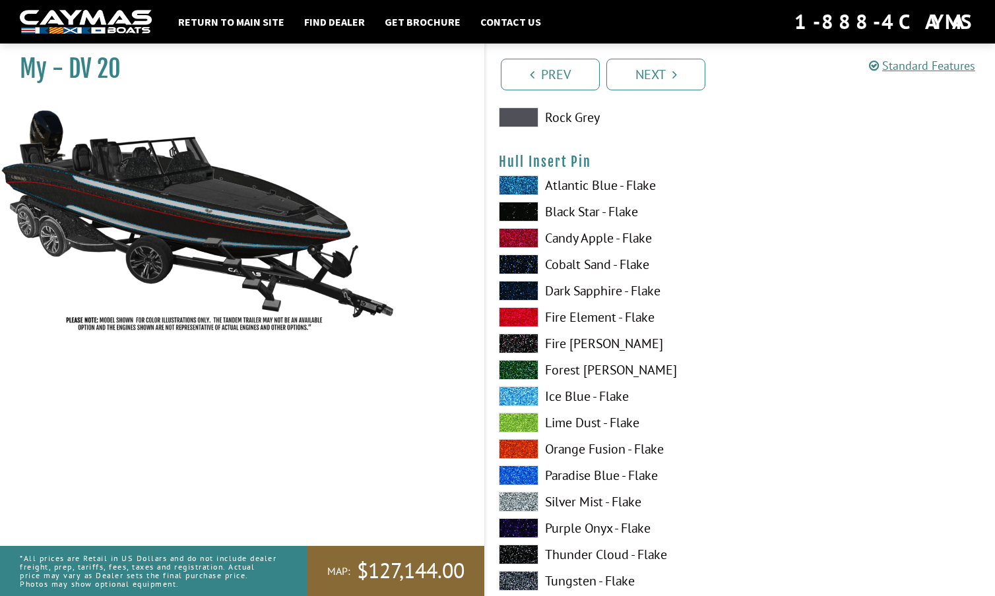
scroll to position [5502, 0]
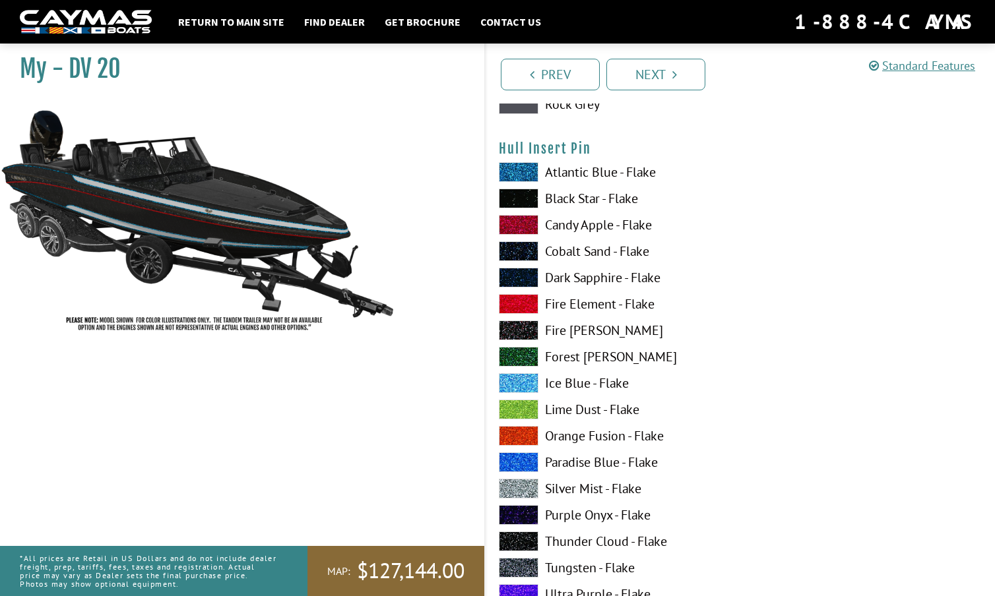
click at [519, 488] on span at bounding box center [519, 489] width 40 height 20
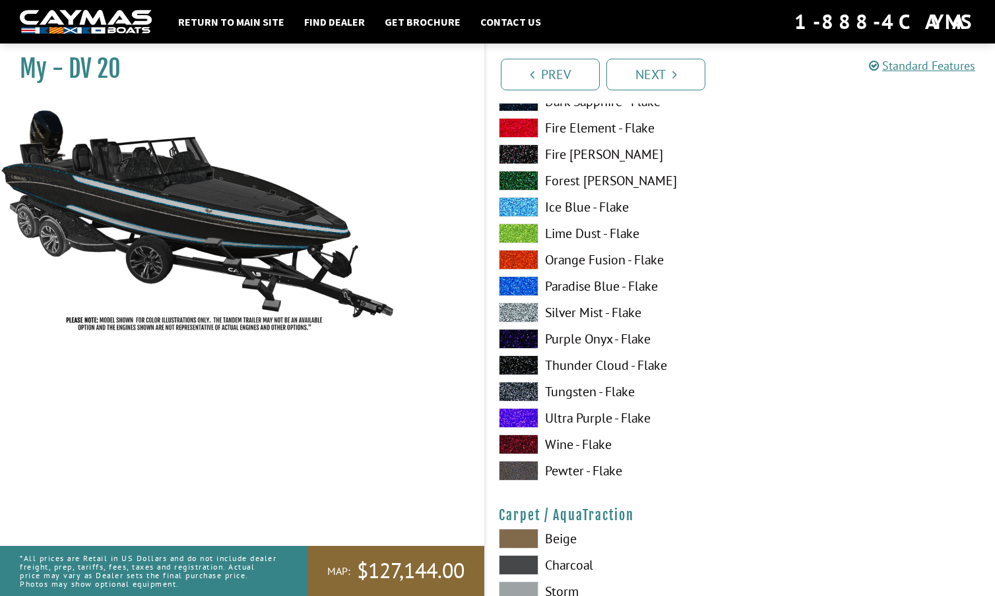
scroll to position [5678, 0]
click at [515, 473] on span at bounding box center [519, 472] width 40 height 20
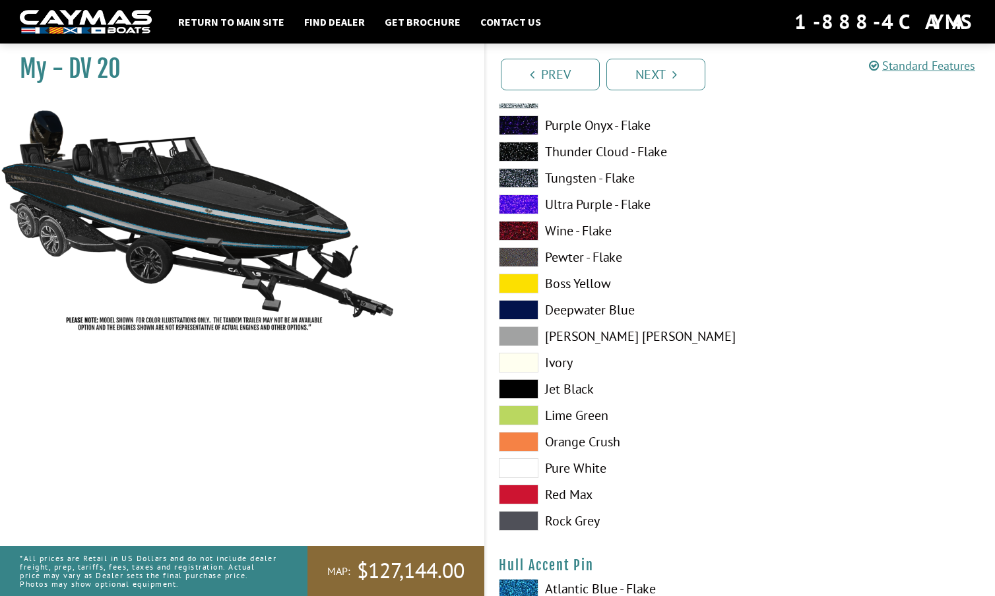
scroll to position [3728, 0]
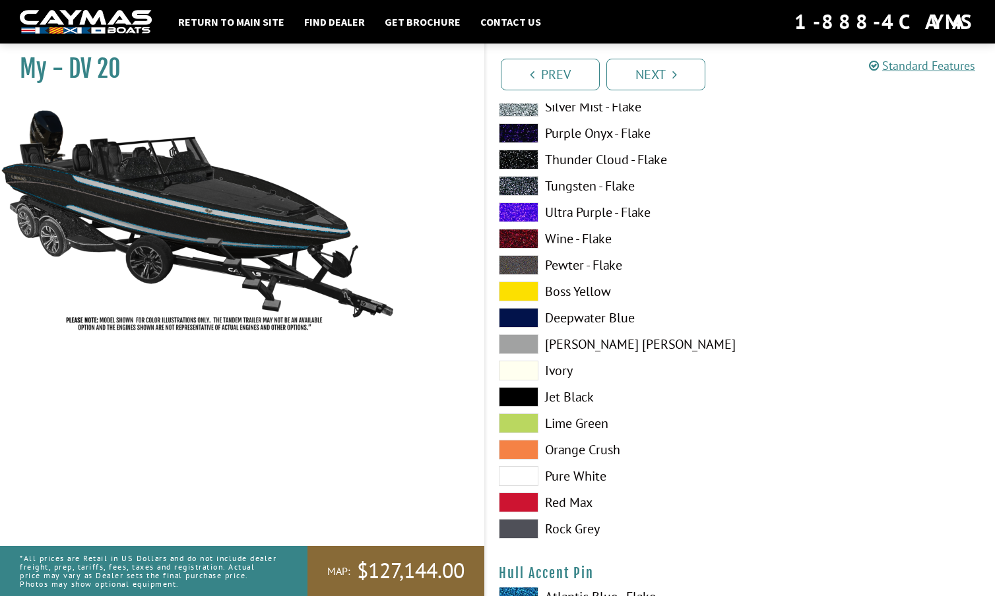
click at [522, 185] on span at bounding box center [519, 186] width 40 height 20
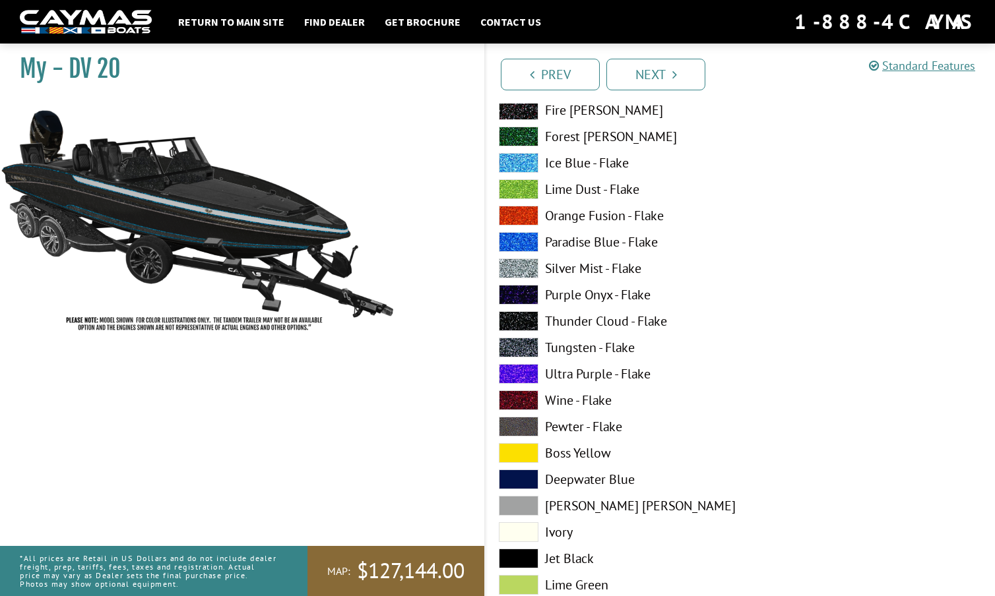
scroll to position [1108, 0]
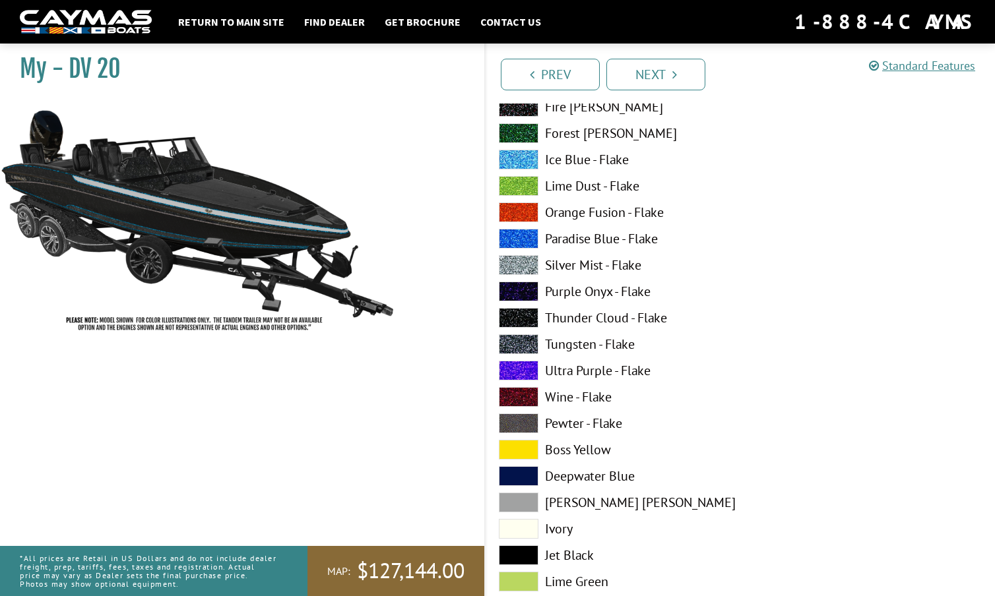
click at [517, 342] on span at bounding box center [519, 344] width 40 height 20
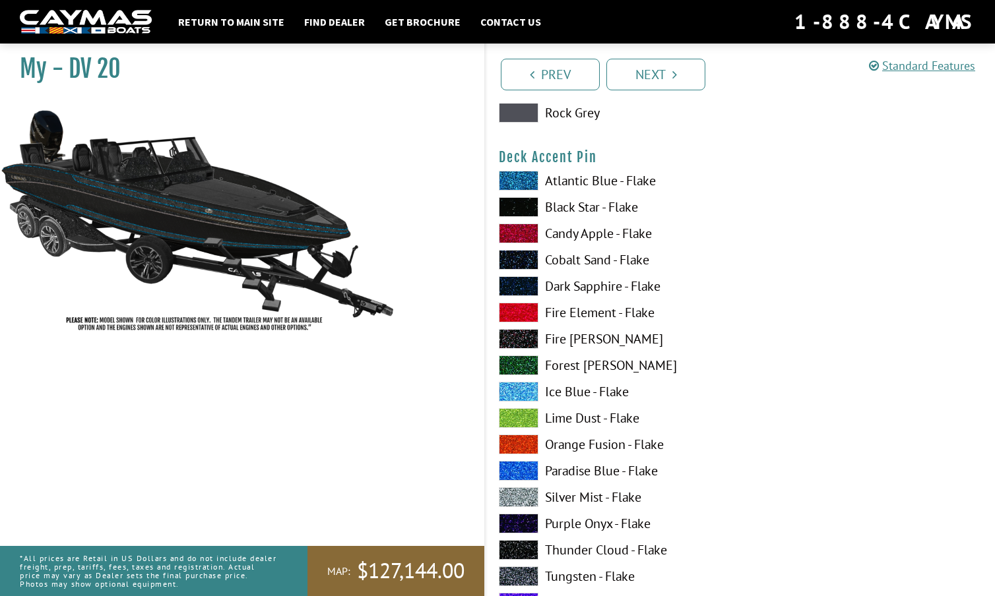
scroll to position [1691, 0]
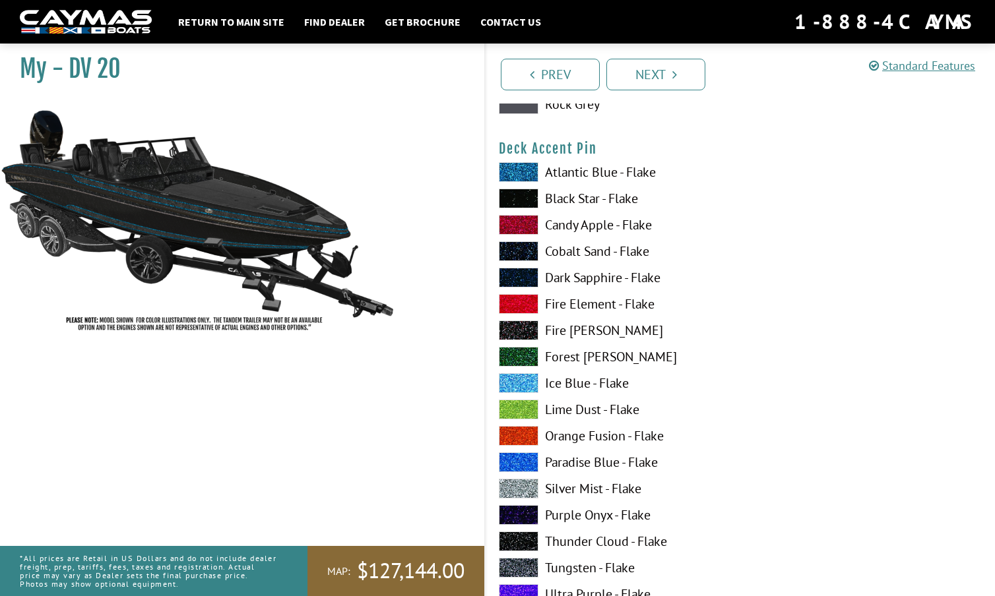
click at [521, 484] on span at bounding box center [519, 489] width 40 height 20
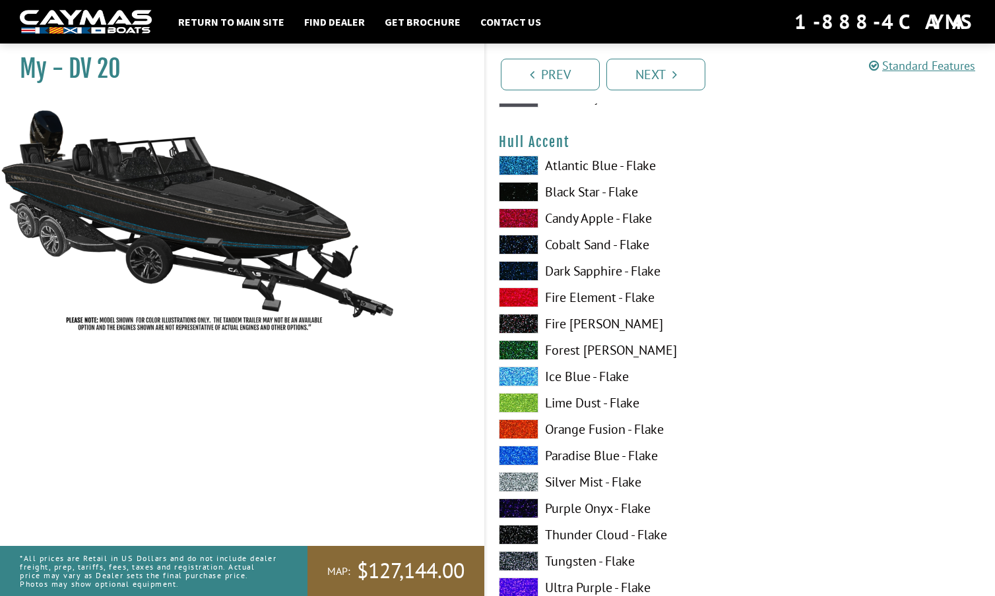
scroll to position [3359, 0]
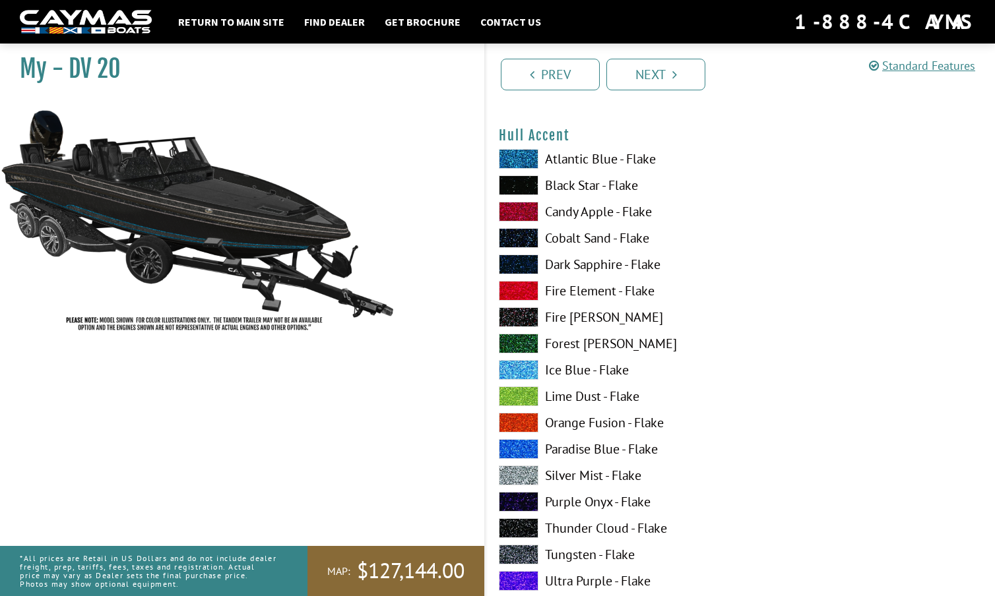
click at [518, 476] on span at bounding box center [519, 476] width 40 height 20
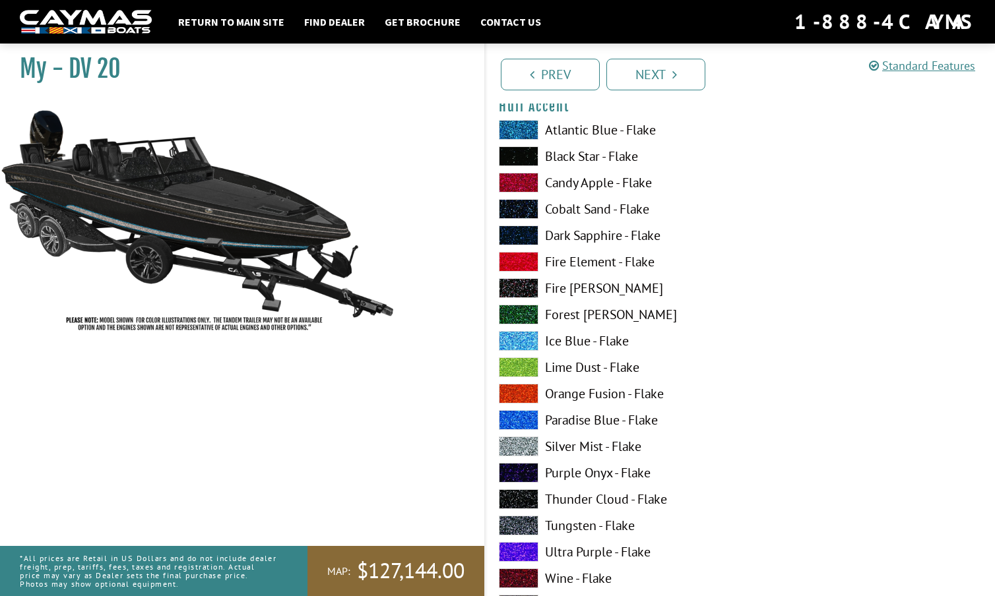
scroll to position [3399, 0]
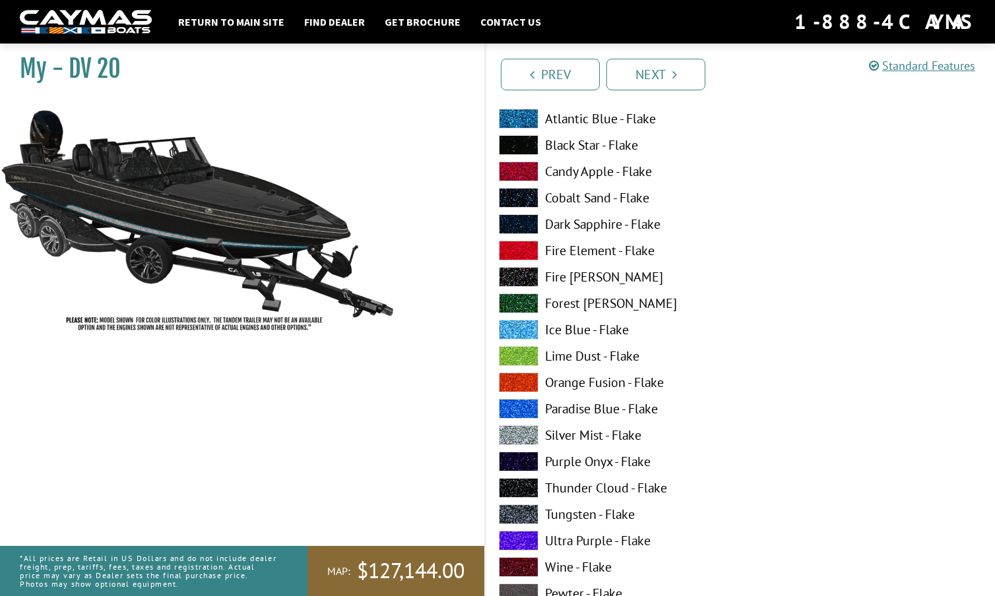
click at [517, 511] on span at bounding box center [519, 515] width 40 height 20
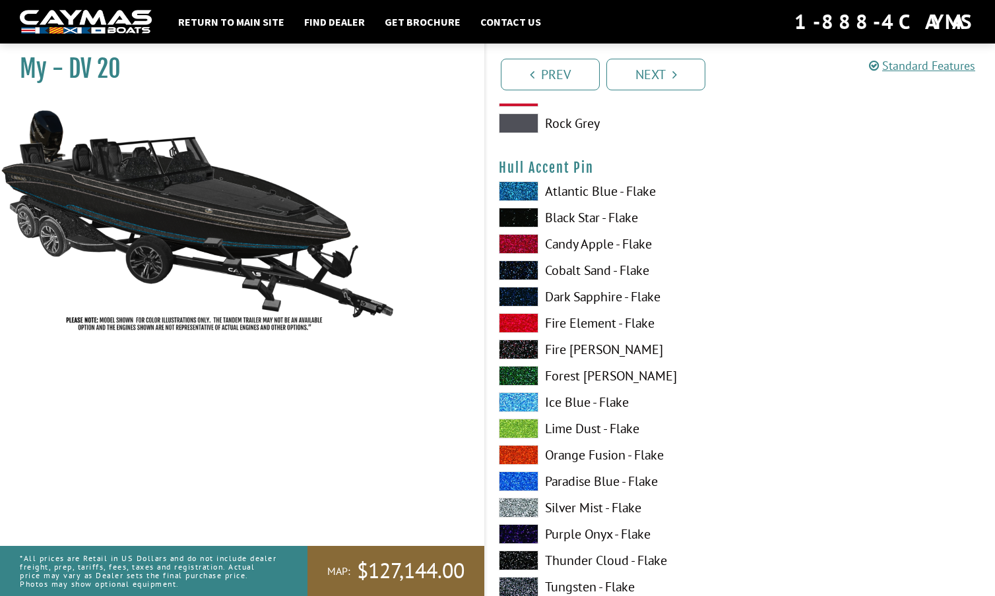
scroll to position [4140, 0]
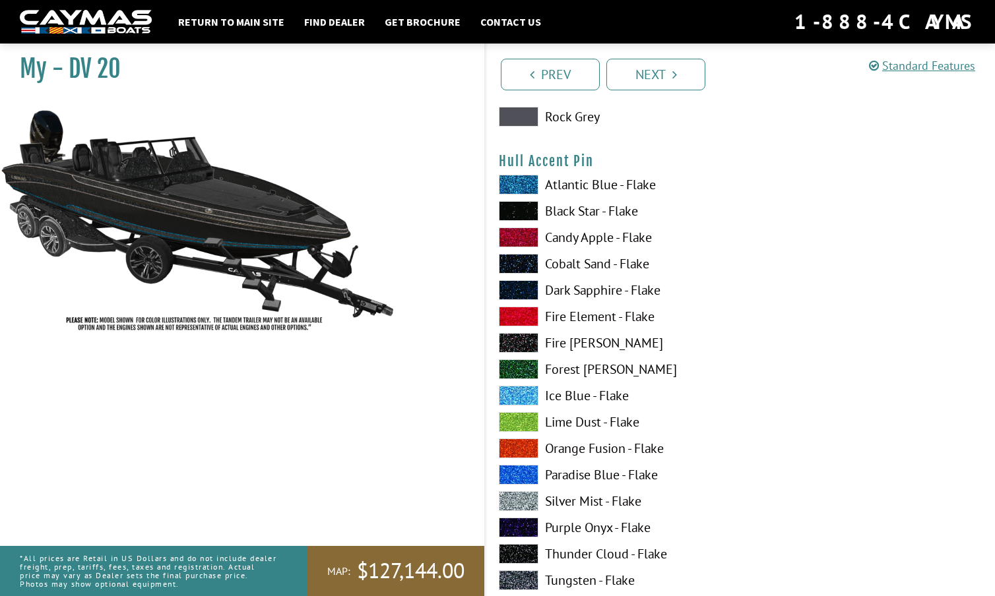
click at [520, 498] on span at bounding box center [519, 501] width 40 height 20
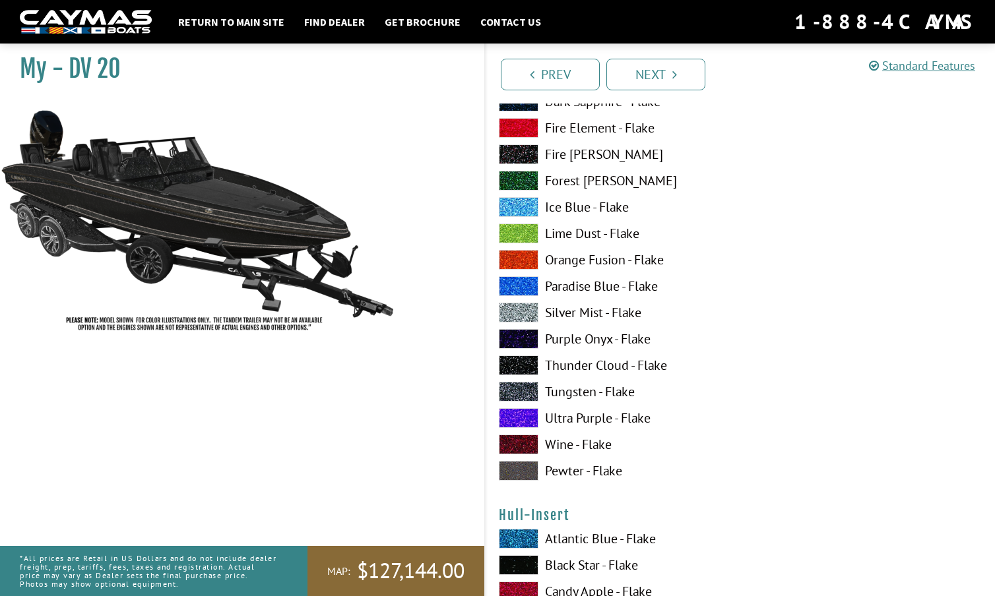
scroll to position [4328, 0]
click at [515, 468] on span at bounding box center [519, 472] width 40 height 20
click at [524, 388] on span at bounding box center [519, 393] width 40 height 20
click at [526, 415] on span at bounding box center [519, 419] width 40 height 20
click at [524, 392] on span at bounding box center [519, 393] width 40 height 20
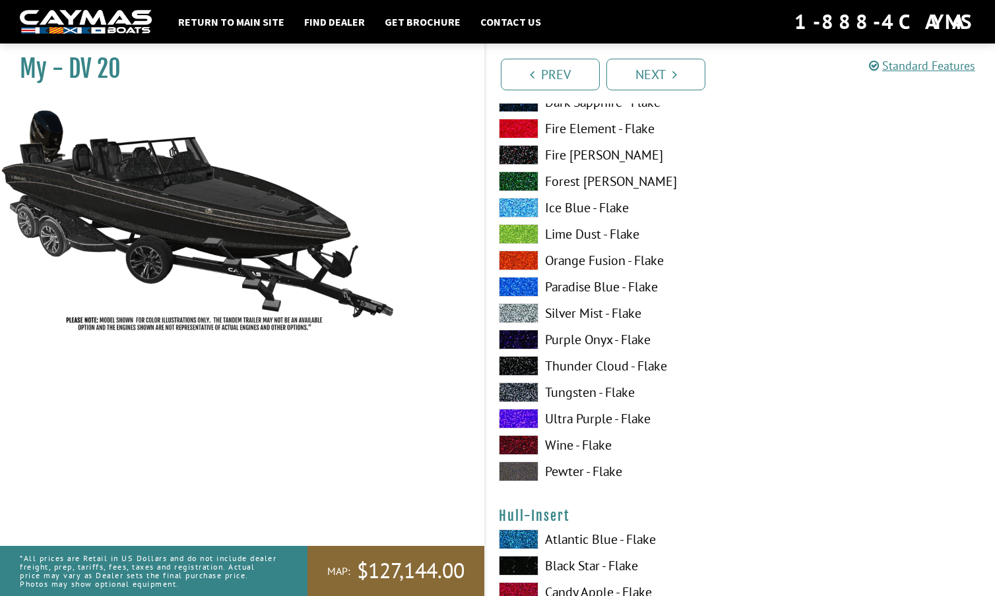
click at [524, 334] on span at bounding box center [519, 340] width 40 height 20
click at [519, 468] on span at bounding box center [519, 472] width 40 height 20
click at [525, 200] on span at bounding box center [519, 208] width 40 height 20
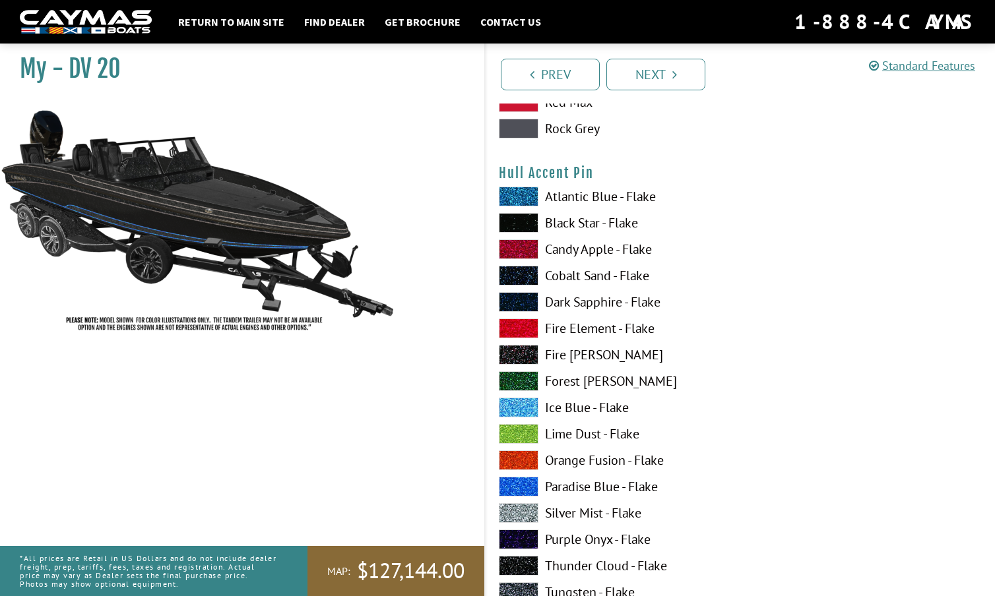
scroll to position [4128, 0]
click at [523, 195] on span at bounding box center [519, 197] width 40 height 20
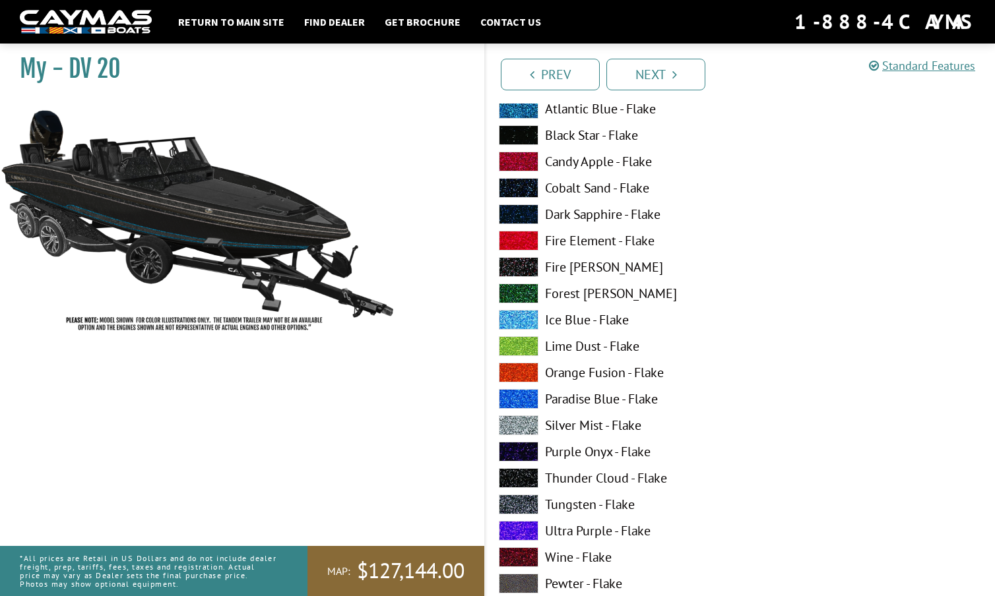
scroll to position [4219, 0]
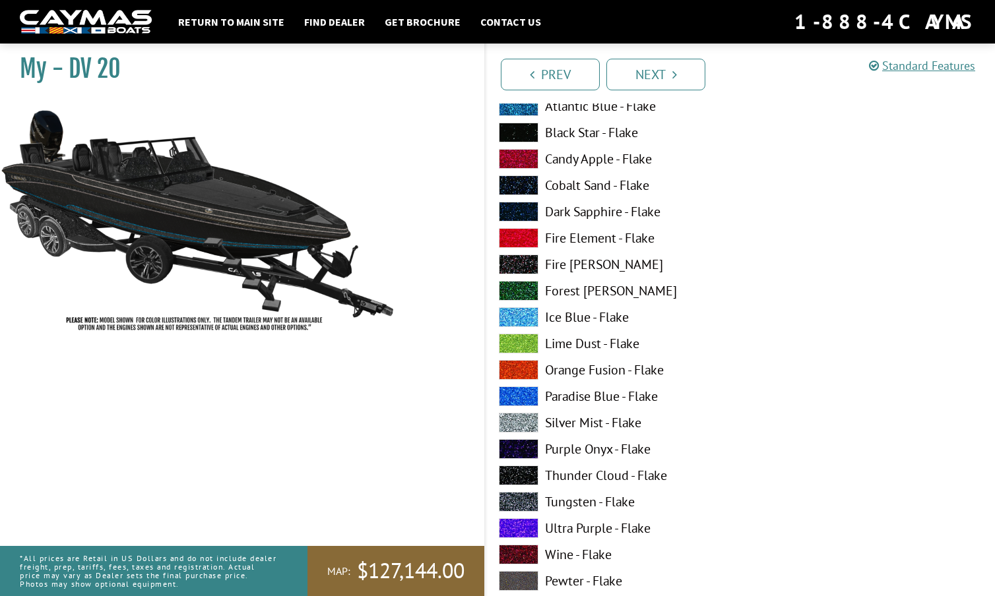
click at [517, 416] on span at bounding box center [519, 423] width 40 height 20
click at [522, 391] on span at bounding box center [519, 397] width 40 height 20
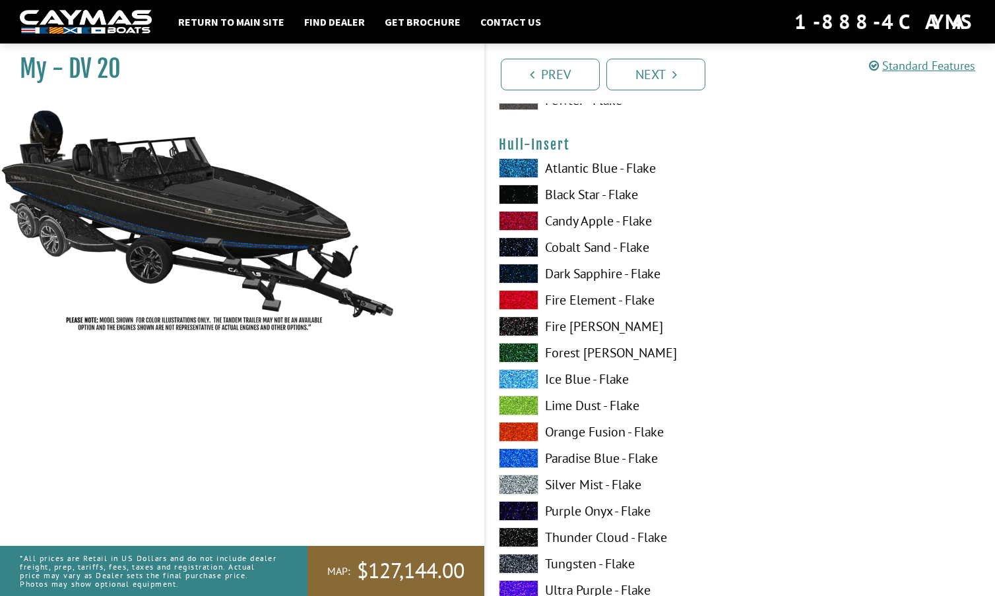
scroll to position [4697, 0]
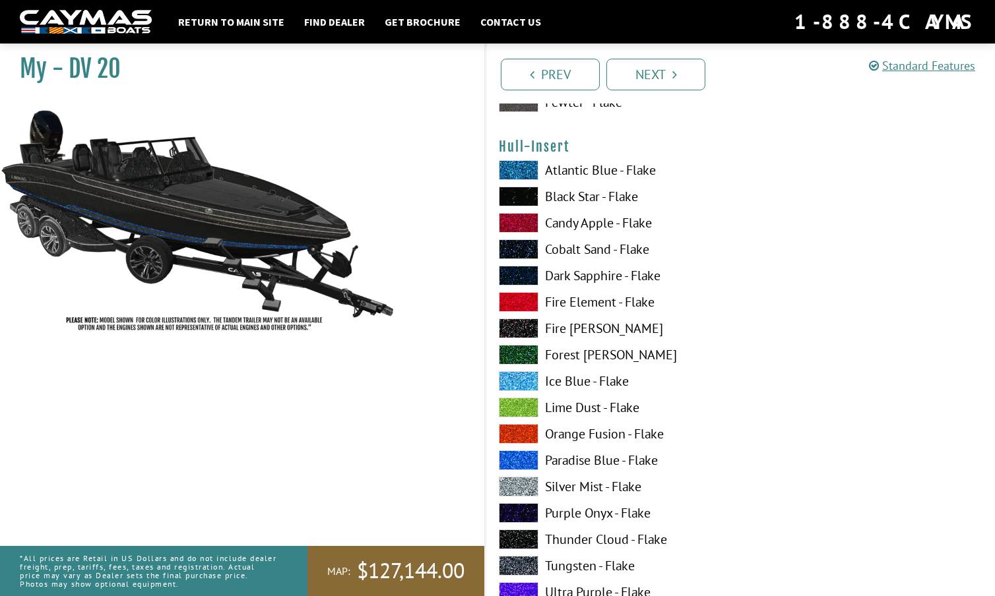
click at [520, 169] on span at bounding box center [519, 170] width 40 height 20
click at [520, 197] on span at bounding box center [519, 197] width 40 height 20
click at [527, 562] on span at bounding box center [519, 566] width 40 height 20
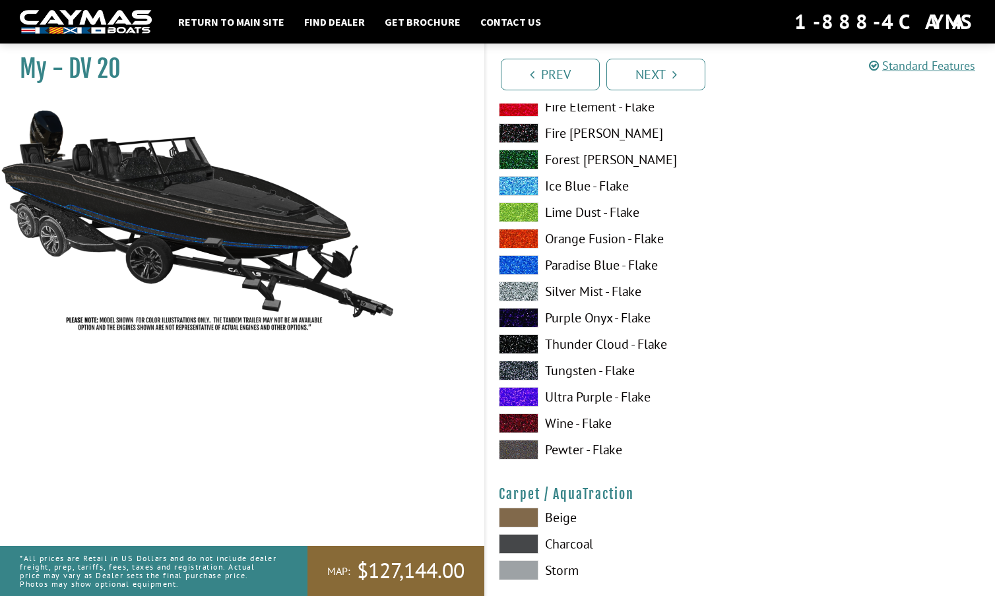
scroll to position [5699, 0]
click at [515, 366] on span at bounding box center [519, 371] width 40 height 20
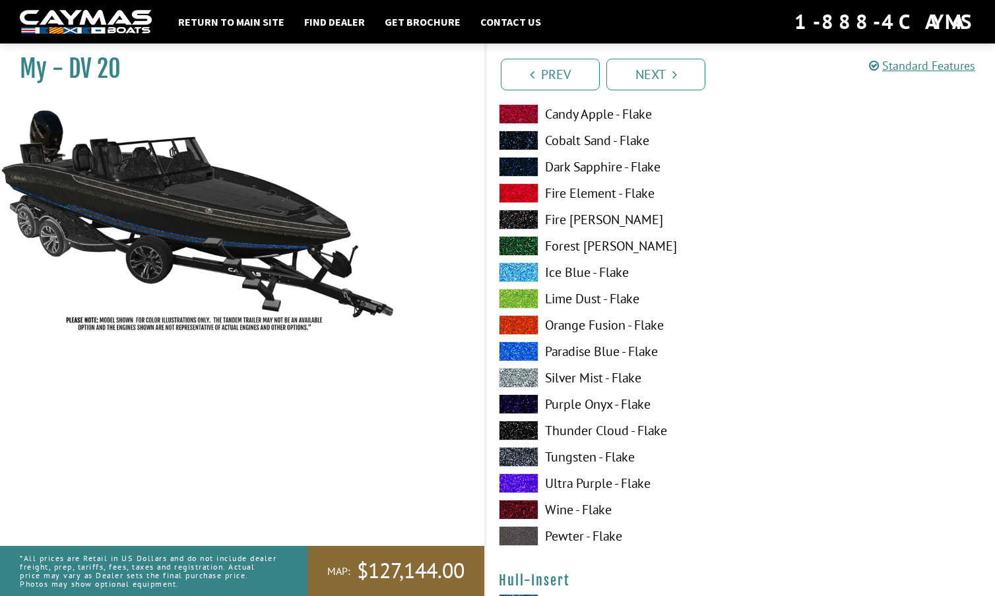
scroll to position [4262, 0]
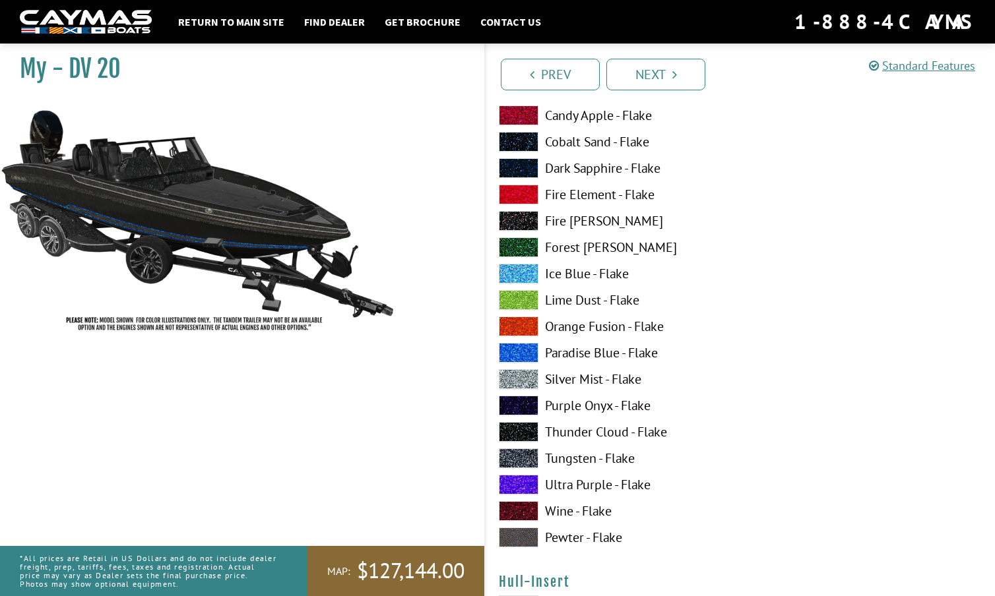
click at [513, 453] on span at bounding box center [519, 459] width 40 height 20
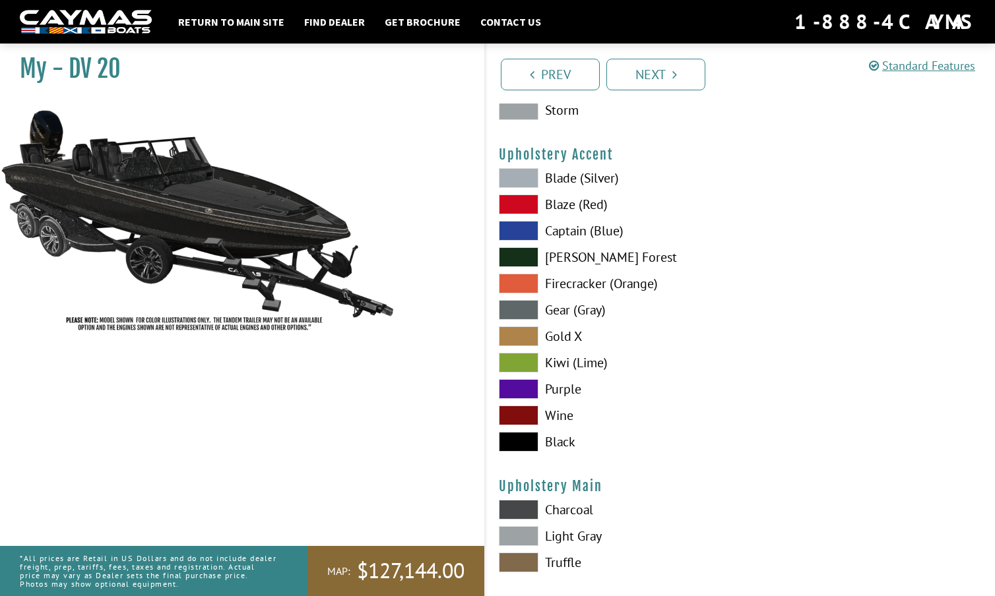
scroll to position [6163, 0]
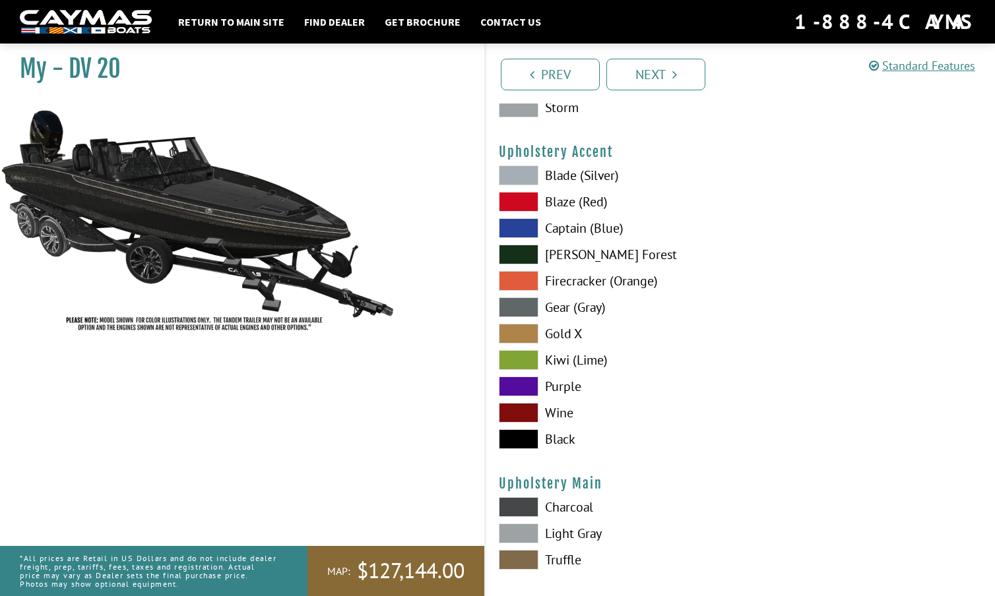
click at [524, 171] on span at bounding box center [519, 176] width 40 height 20
click at [514, 305] on span at bounding box center [519, 308] width 40 height 20
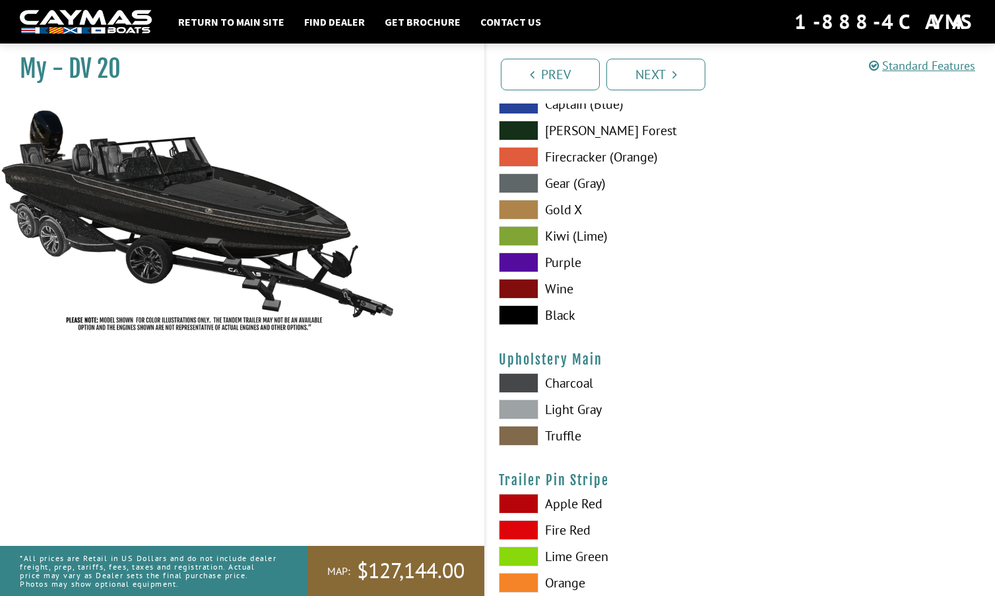
scroll to position [6288, 0]
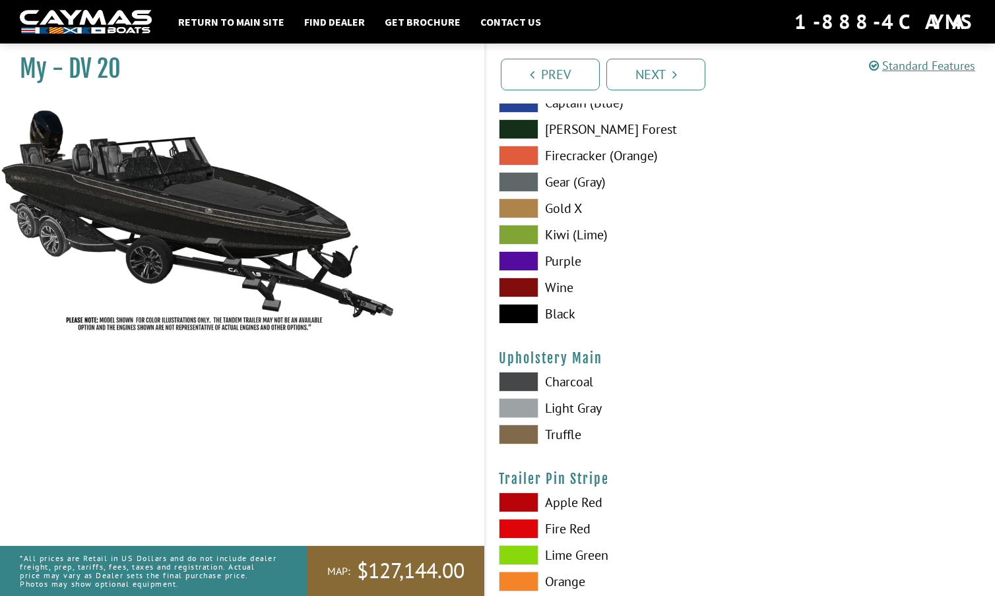
click at [518, 408] on span at bounding box center [519, 408] width 40 height 20
click at [524, 376] on span at bounding box center [519, 382] width 40 height 20
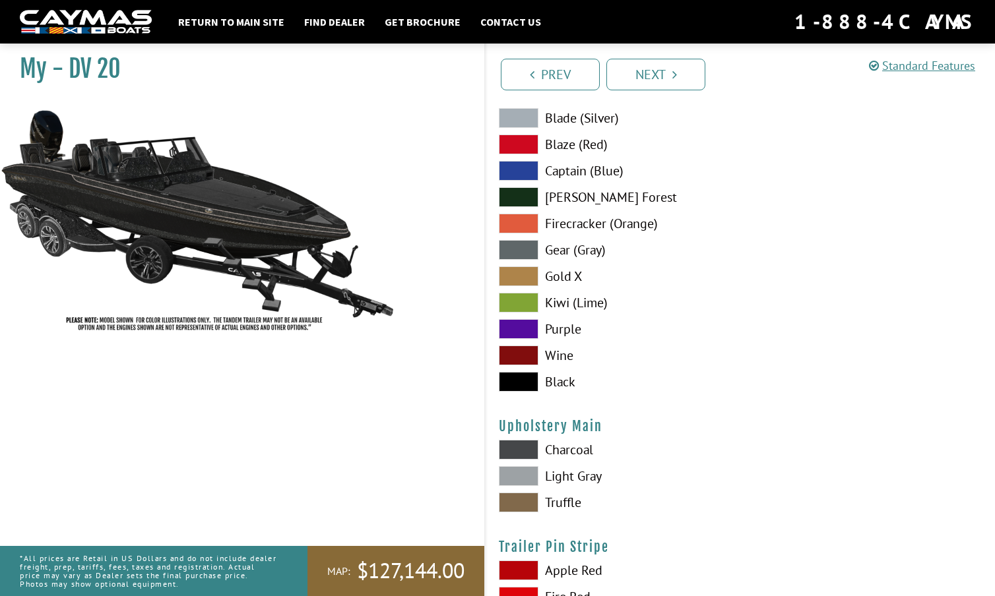
scroll to position [6221, 0]
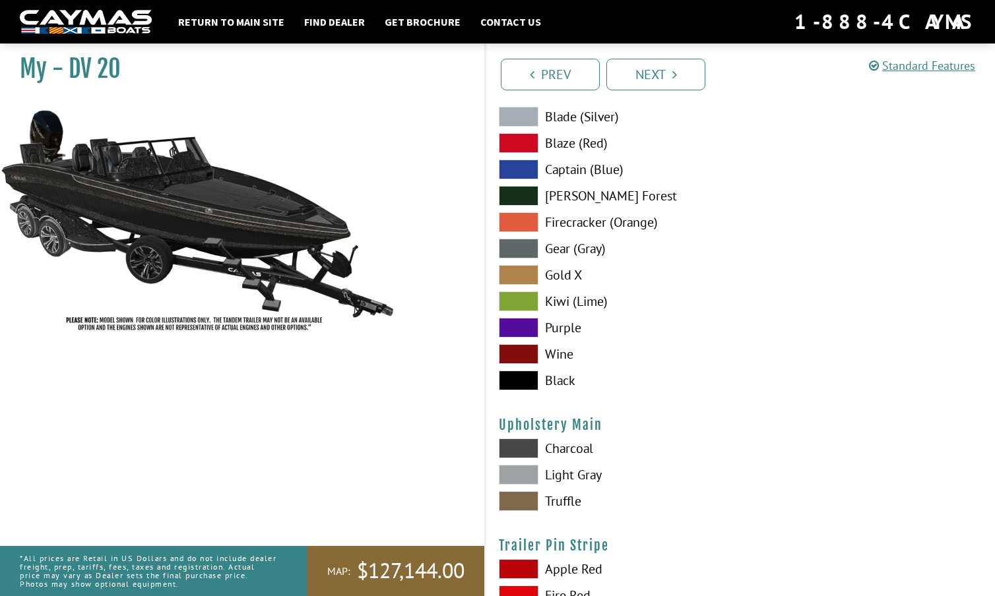
click at [523, 121] on span at bounding box center [519, 117] width 40 height 20
click at [515, 246] on span at bounding box center [519, 249] width 40 height 20
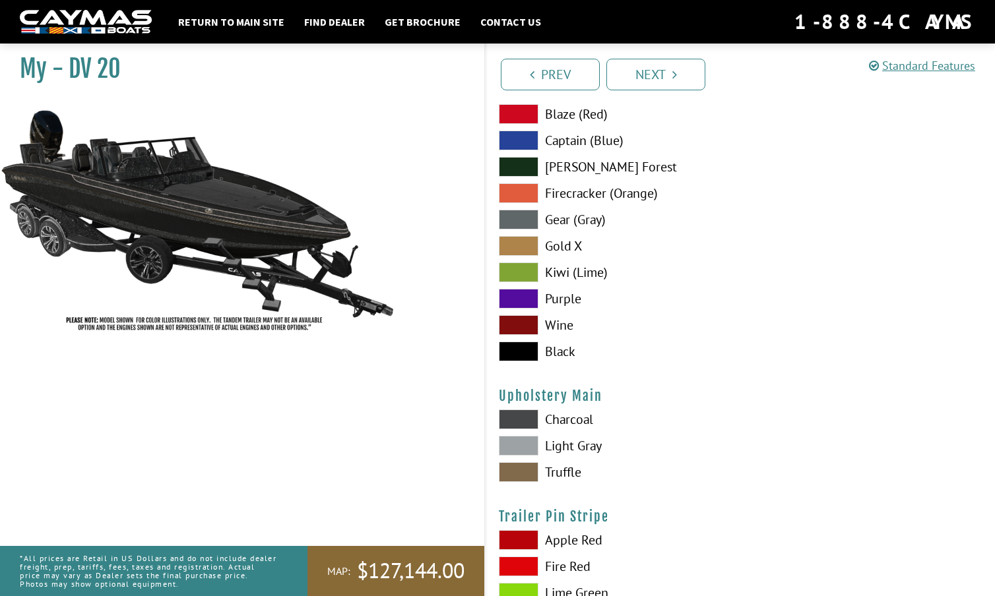
scroll to position [6251, 0]
click at [513, 347] on span at bounding box center [519, 351] width 40 height 20
click at [522, 212] on span at bounding box center [519, 219] width 40 height 20
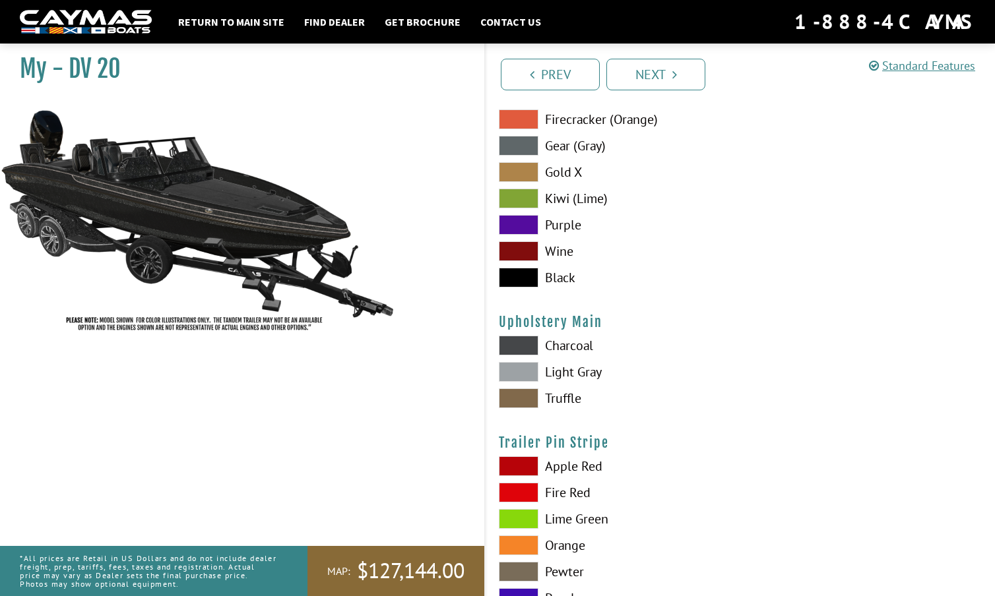
scroll to position [6355, 0]
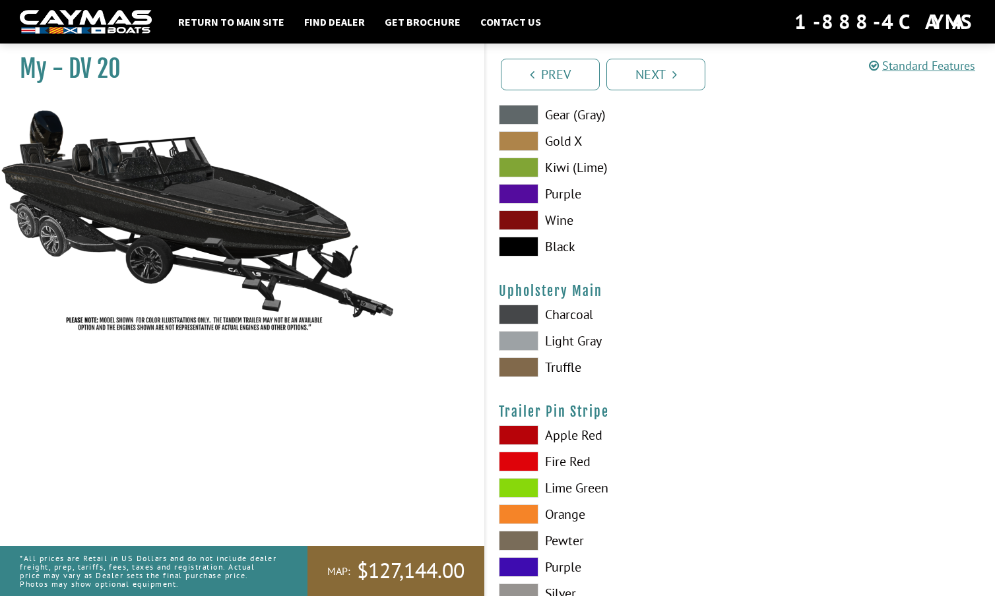
click at [520, 339] on span at bounding box center [519, 341] width 40 height 20
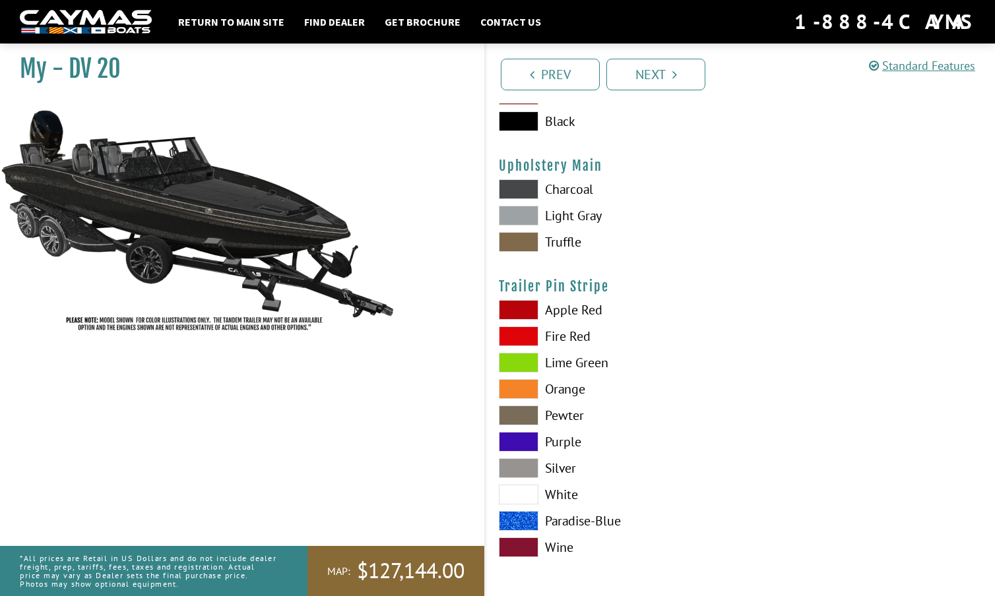
scroll to position [6481, 0]
click at [517, 465] on span at bounding box center [519, 468] width 40 height 20
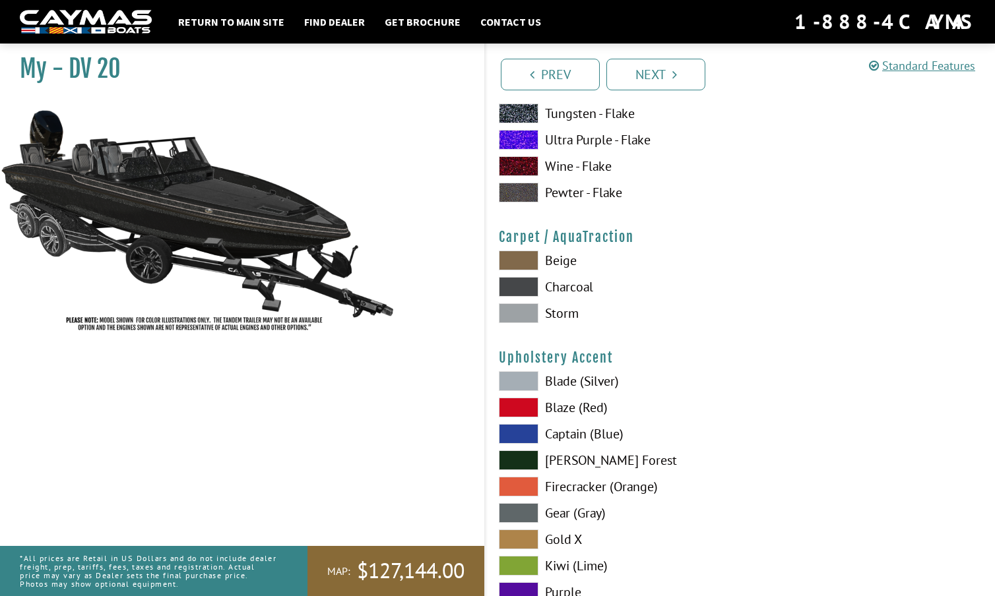
scroll to position [5952, 0]
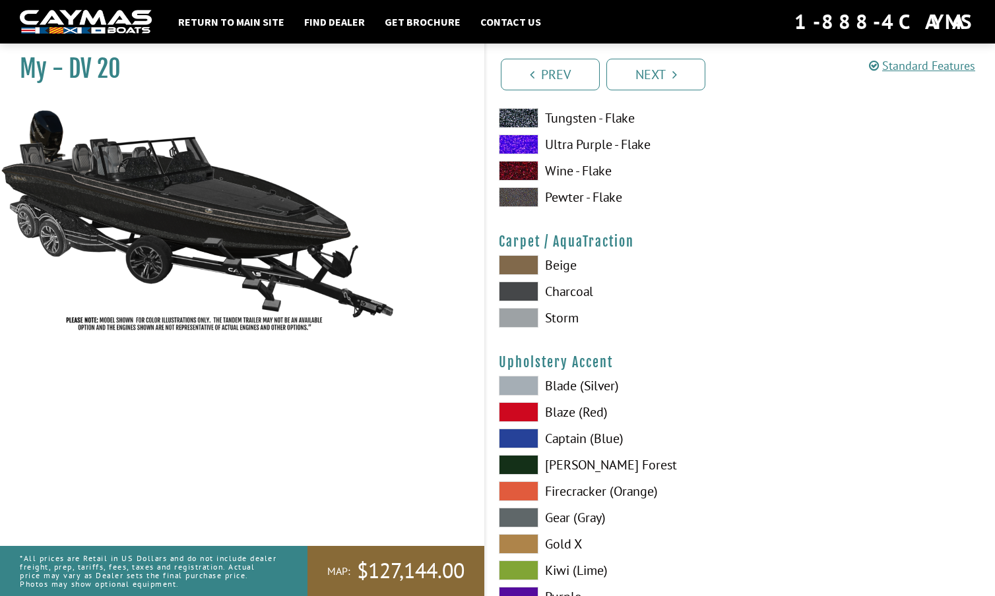
click at [520, 321] on span at bounding box center [519, 318] width 40 height 20
click at [521, 284] on span at bounding box center [519, 292] width 40 height 20
click at [519, 315] on span at bounding box center [519, 318] width 40 height 20
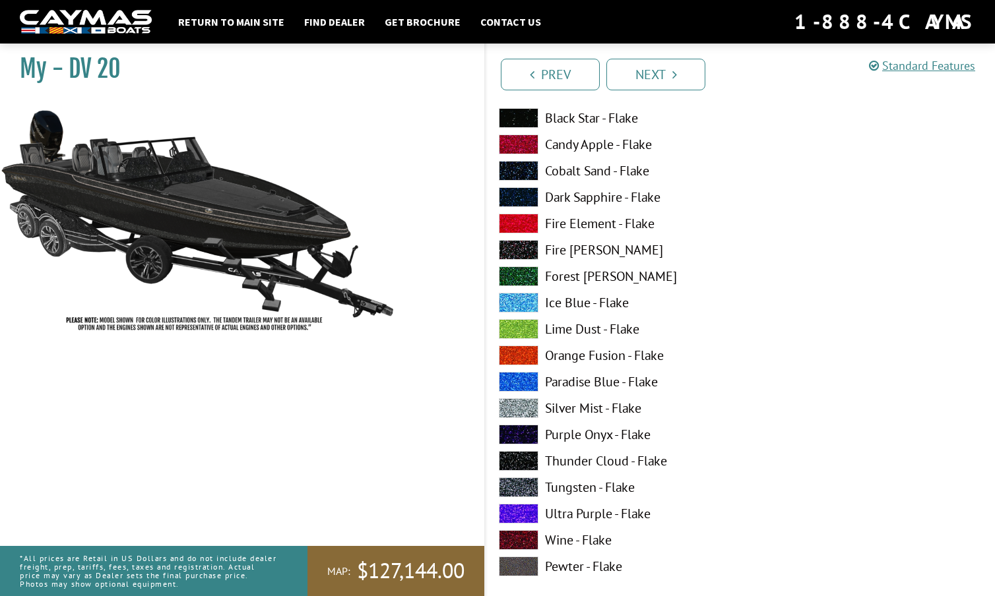
scroll to position [1774, 0]
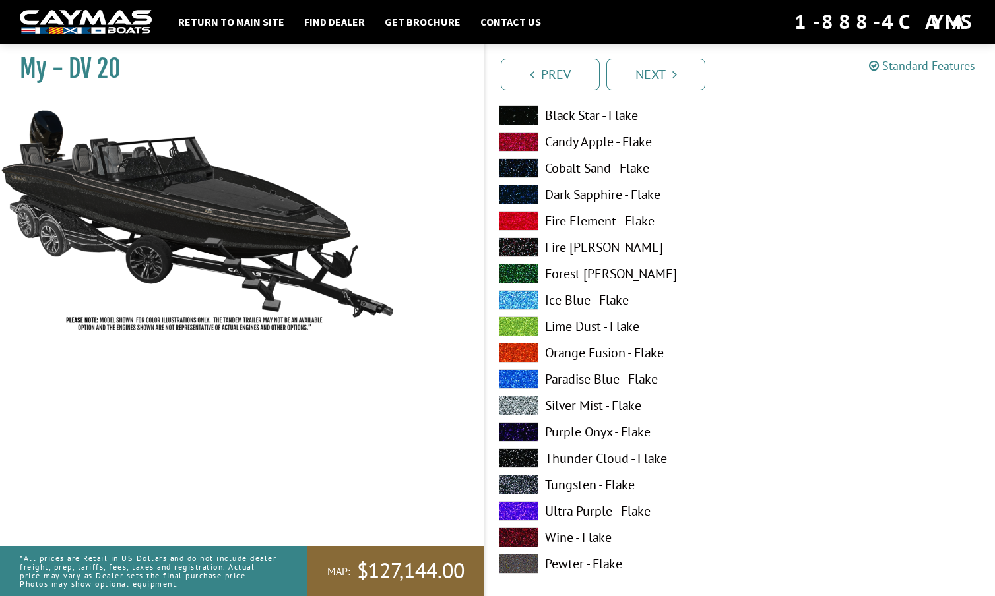
click at [522, 476] on span at bounding box center [519, 485] width 40 height 20
click at [524, 404] on span at bounding box center [519, 406] width 40 height 20
click at [517, 481] on span at bounding box center [519, 485] width 40 height 20
click at [526, 375] on span at bounding box center [519, 379] width 40 height 20
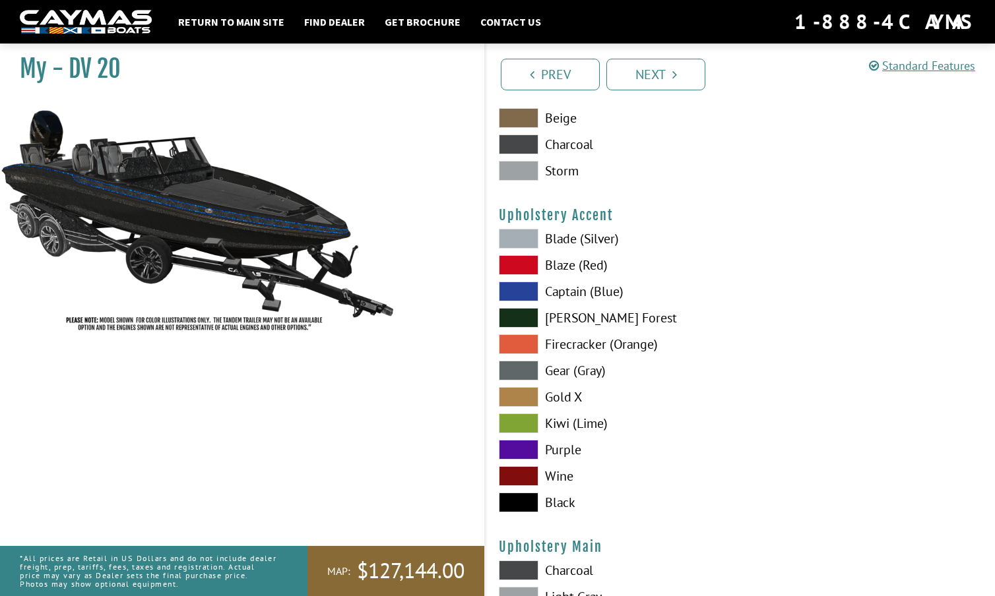
scroll to position [6100, 0]
click at [525, 292] on span at bounding box center [519, 291] width 40 height 20
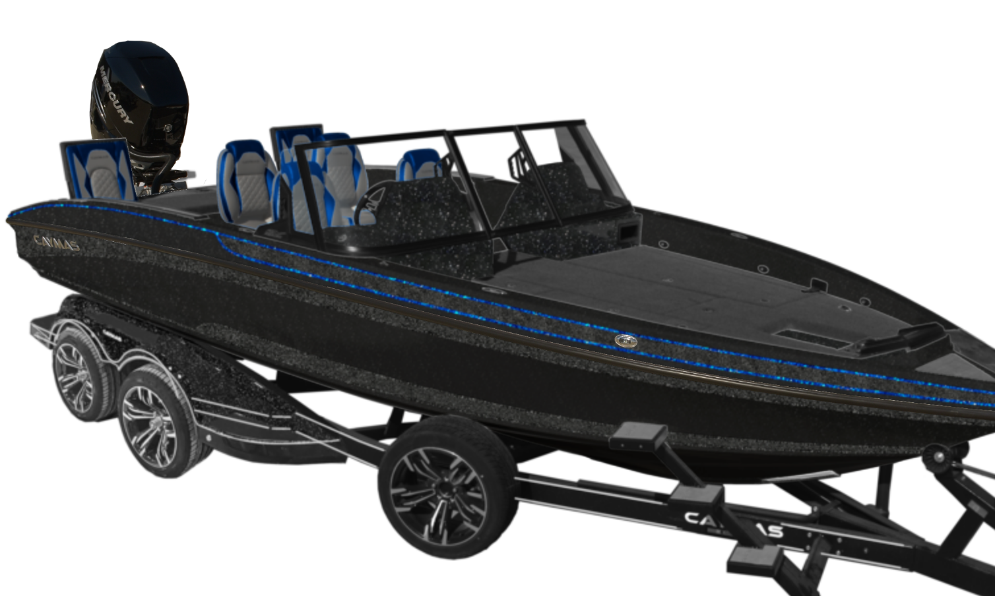
scroll to position [1994, 0]
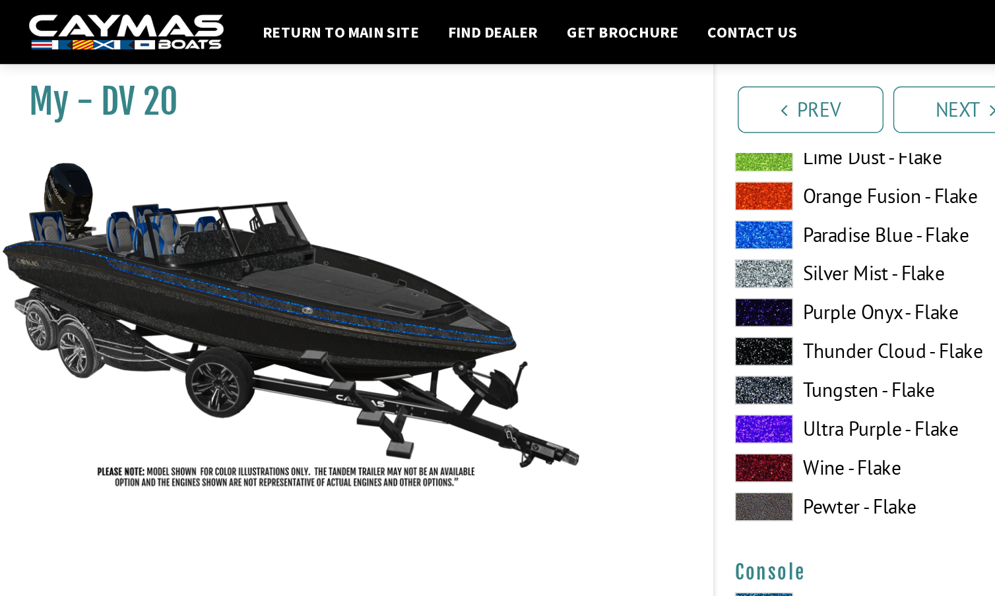
drag, startPoint x: 354, startPoint y: 264, endPoint x: 464, endPoint y: 322, distance: 125.1
click at [464, 322] on div "My - DV 20" at bounding box center [235, 336] width 497 height 596
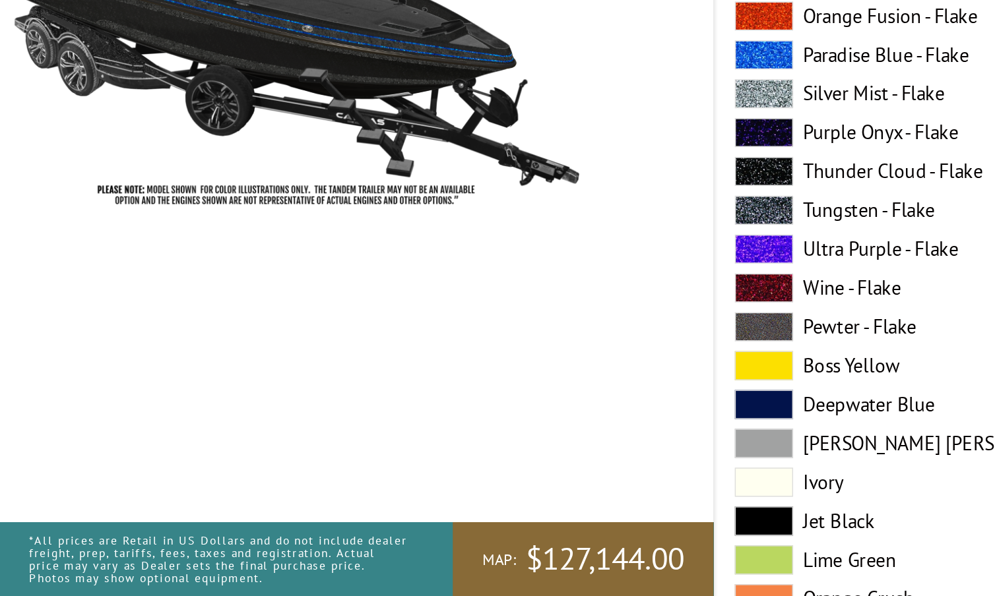
scroll to position [3595, 0]
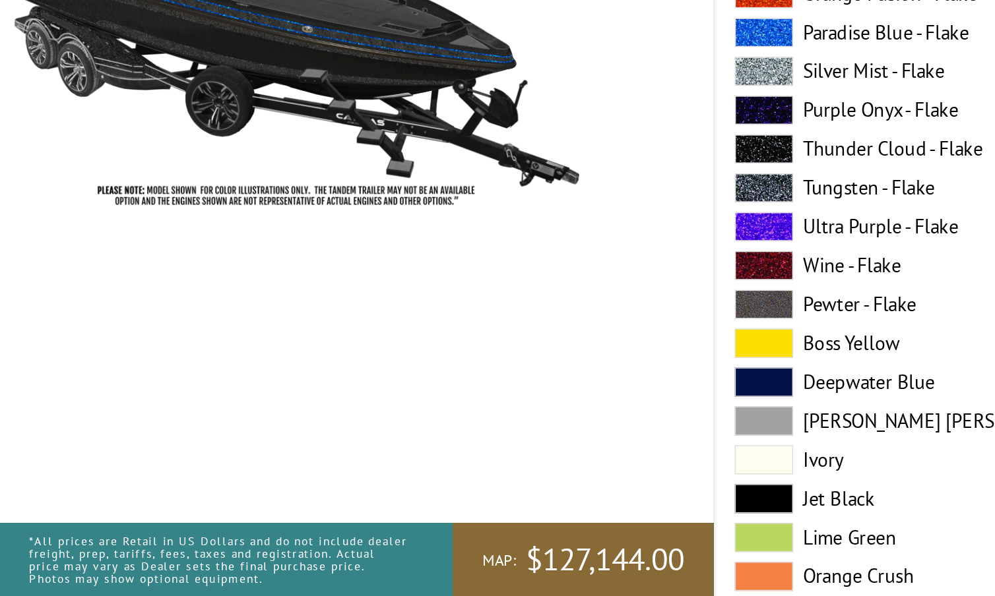
click at [526, 520] on span at bounding box center [519, 530] width 40 height 20
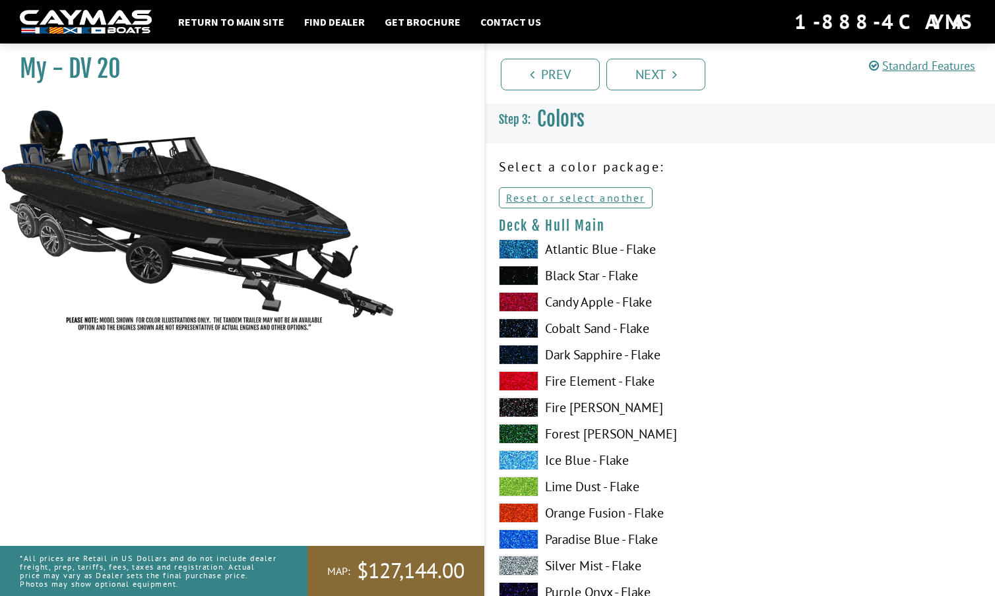
scroll to position [0, 0]
click at [524, 354] on span at bounding box center [519, 355] width 40 height 20
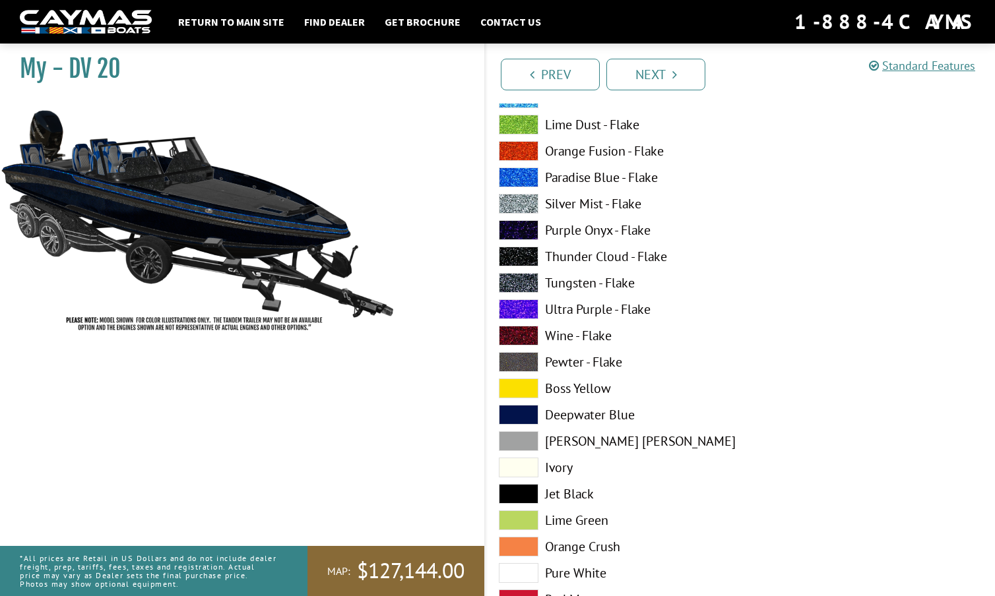
scroll to position [2524, 0]
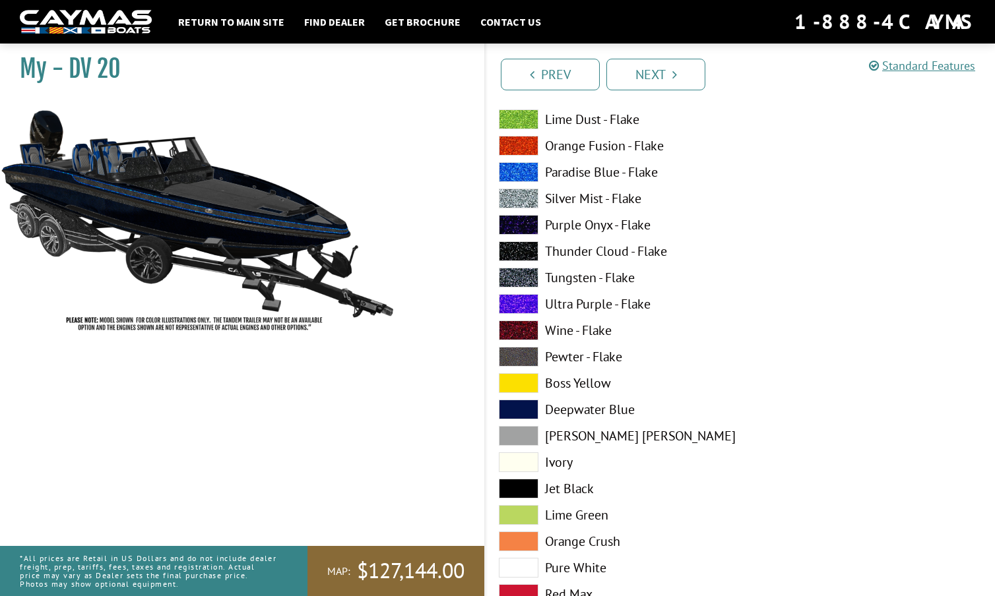
click at [520, 486] on span at bounding box center [519, 489] width 40 height 20
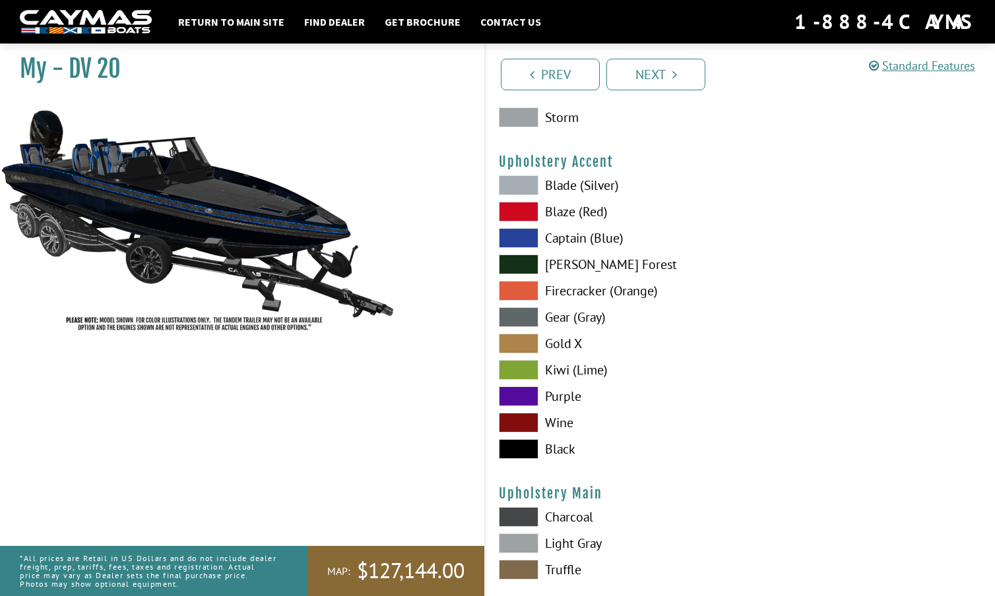
scroll to position [6149, 0]
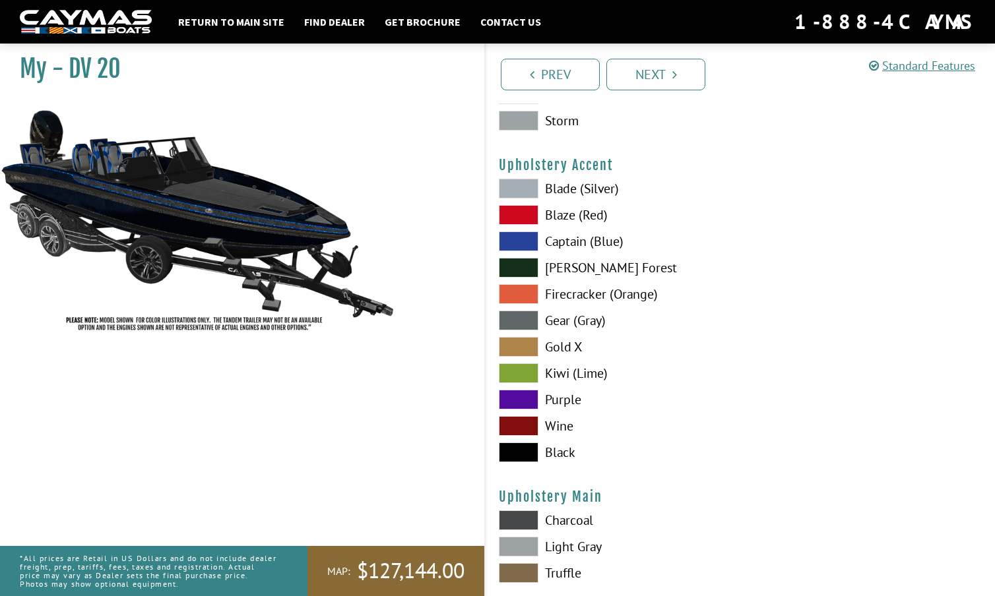
click at [517, 447] on span at bounding box center [519, 453] width 40 height 20
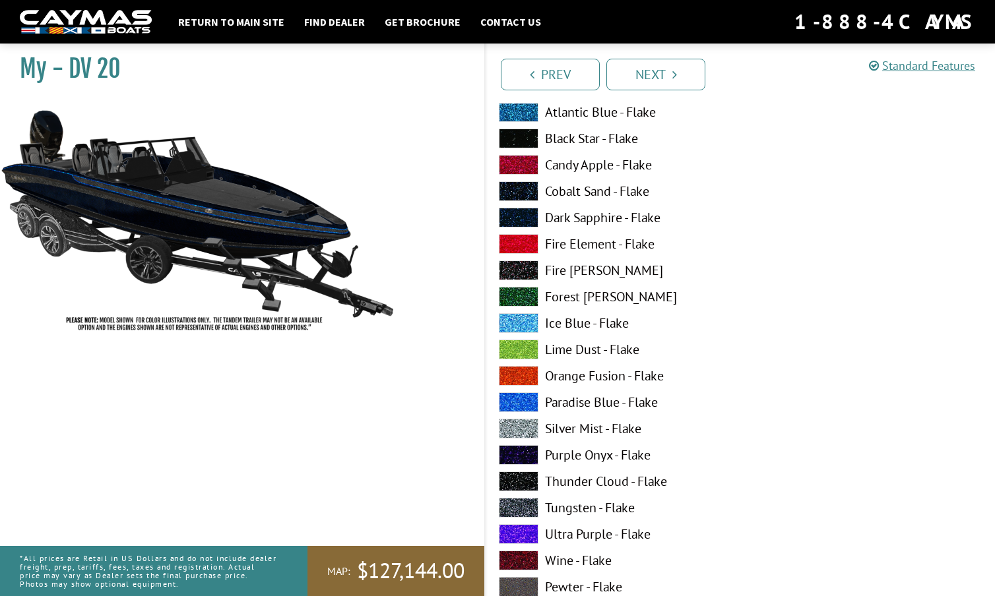
scroll to position [945, 0]
click at [520, 136] on span at bounding box center [519, 138] width 40 height 20
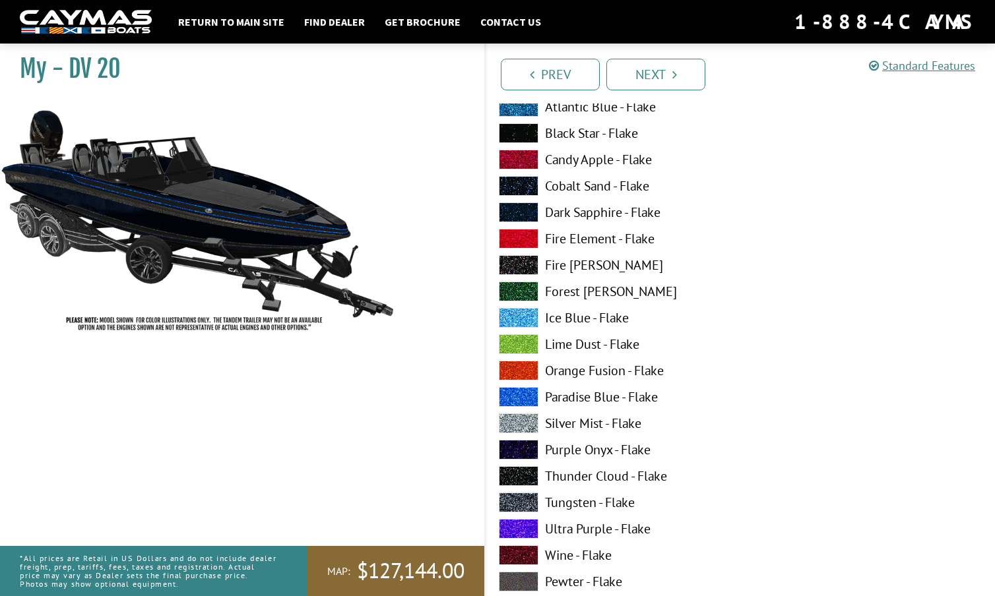
scroll to position [1758, 0]
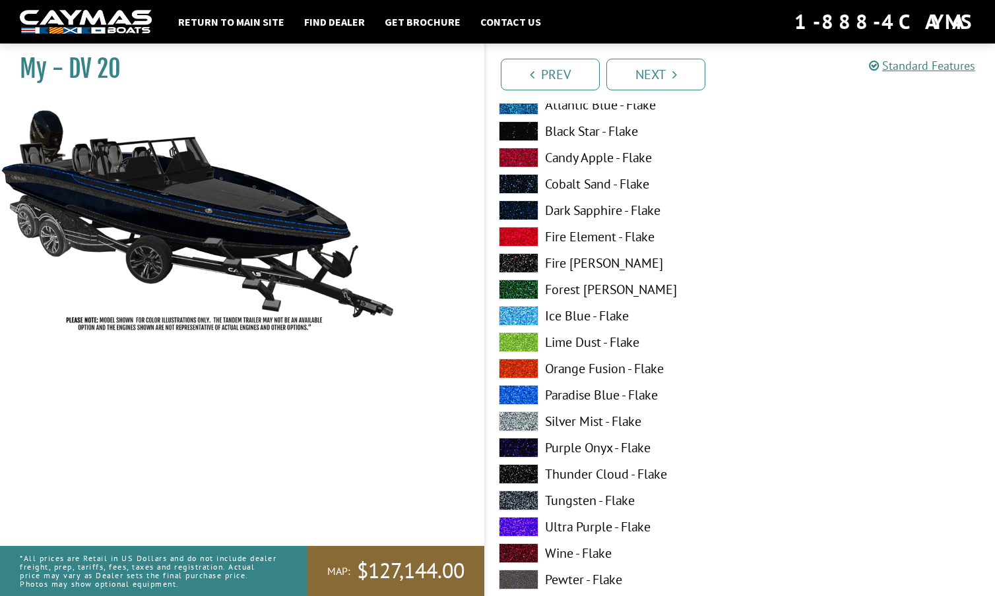
click at [522, 209] on span at bounding box center [519, 211] width 40 height 20
click at [523, 390] on span at bounding box center [519, 395] width 40 height 20
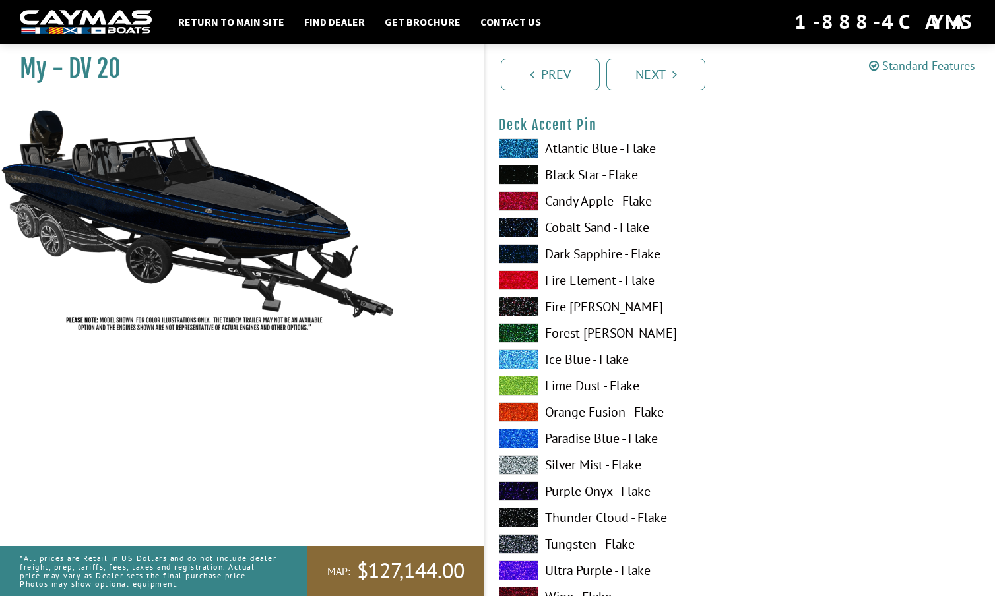
scroll to position [1712, 0]
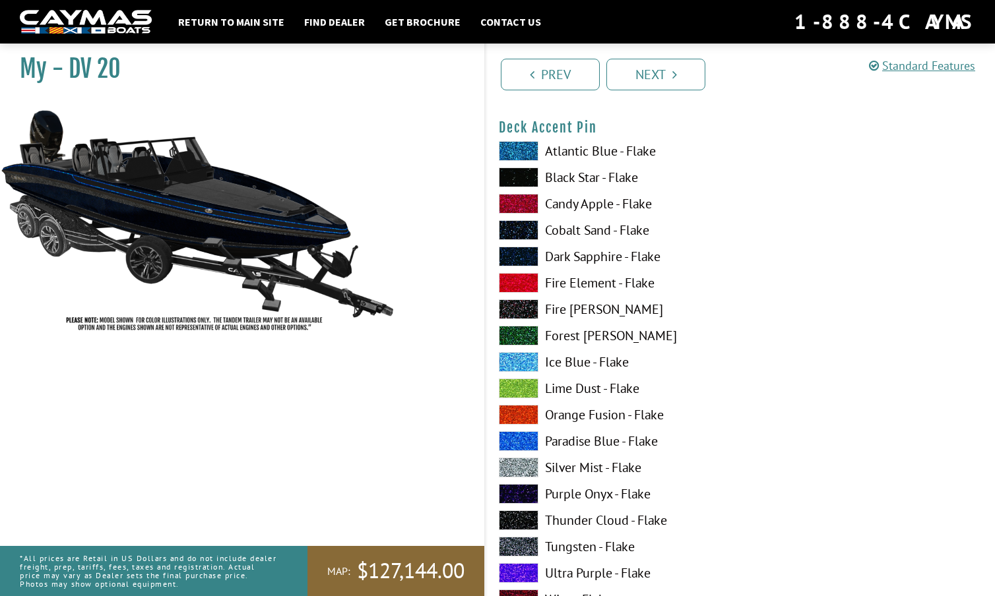
click at [522, 150] on span at bounding box center [519, 151] width 40 height 20
click at [520, 441] on span at bounding box center [519, 441] width 40 height 20
click at [525, 144] on span at bounding box center [519, 151] width 40 height 20
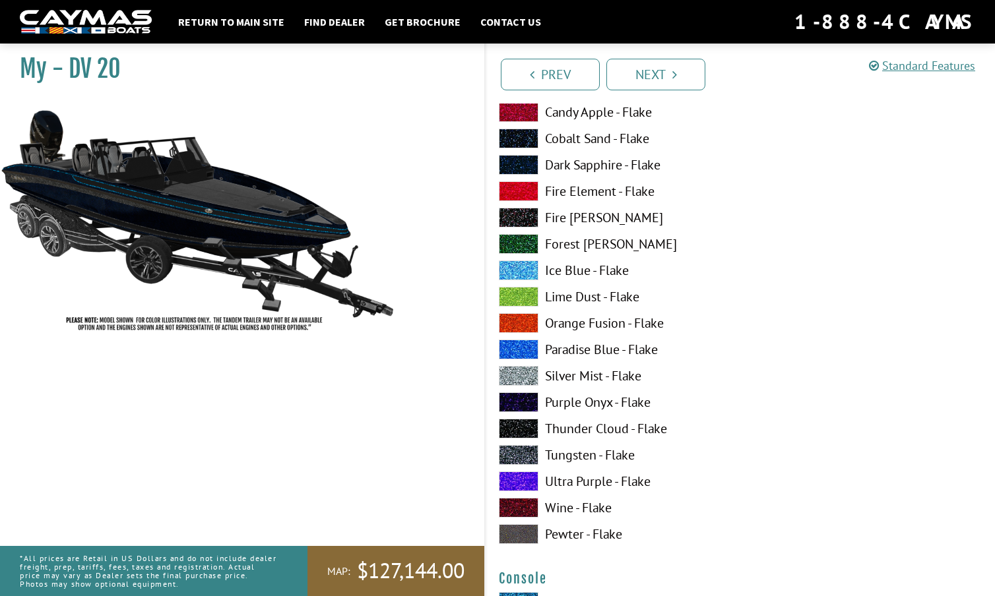
scroll to position [1802, 0]
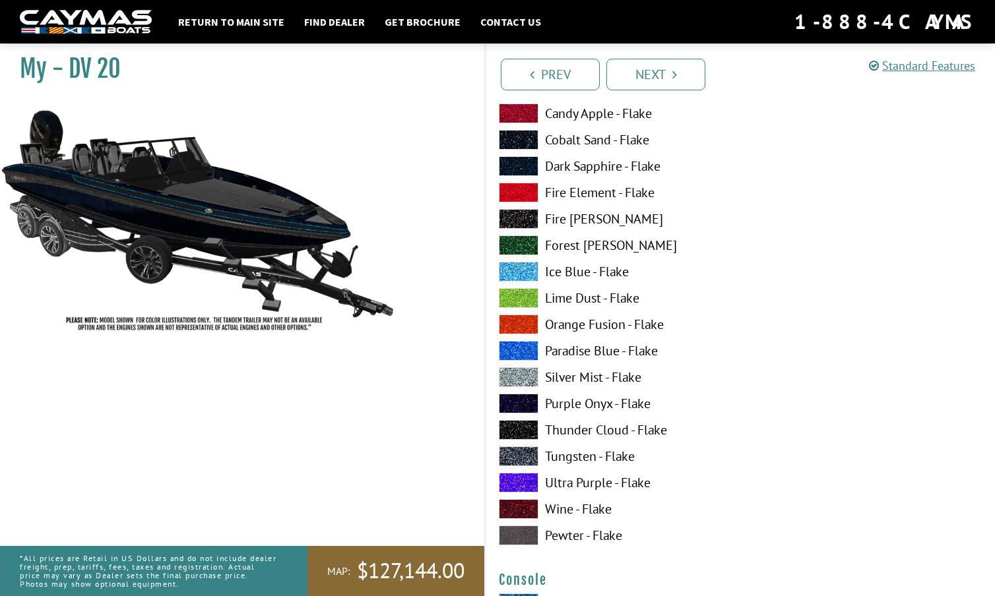
click at [518, 430] on span at bounding box center [519, 430] width 40 height 20
click at [526, 449] on span at bounding box center [519, 457] width 40 height 20
click at [521, 367] on div "Atlantic Blue - Flake Black Star - Flake Candy Apple - Flake Cobalt Sand - Flak…" at bounding box center [613, 301] width 255 height 501
click at [523, 374] on span at bounding box center [519, 377] width 40 height 20
click at [522, 454] on span at bounding box center [519, 457] width 40 height 20
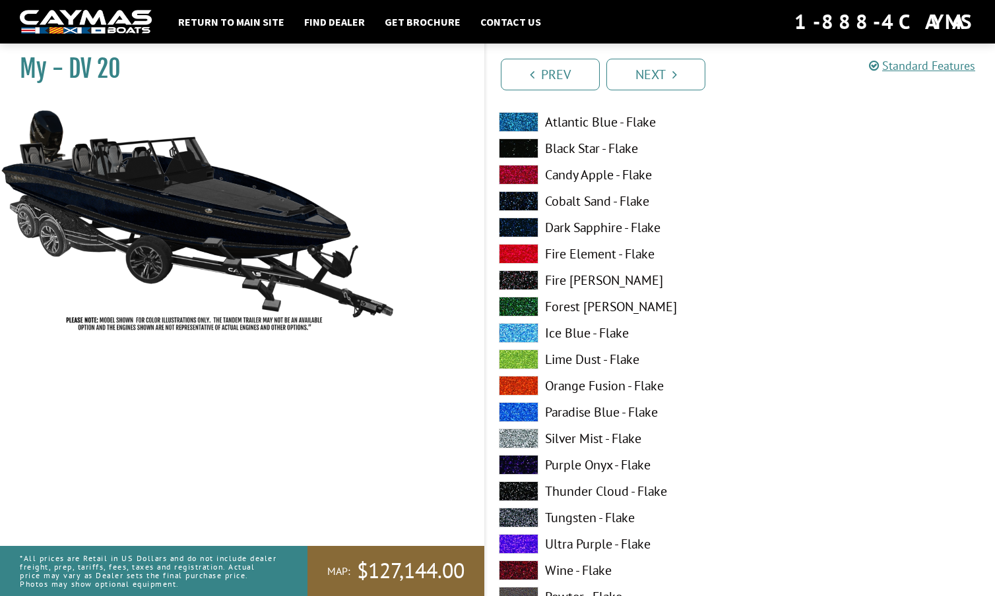
scroll to position [1741, 0]
click at [520, 154] on span at bounding box center [519, 149] width 40 height 20
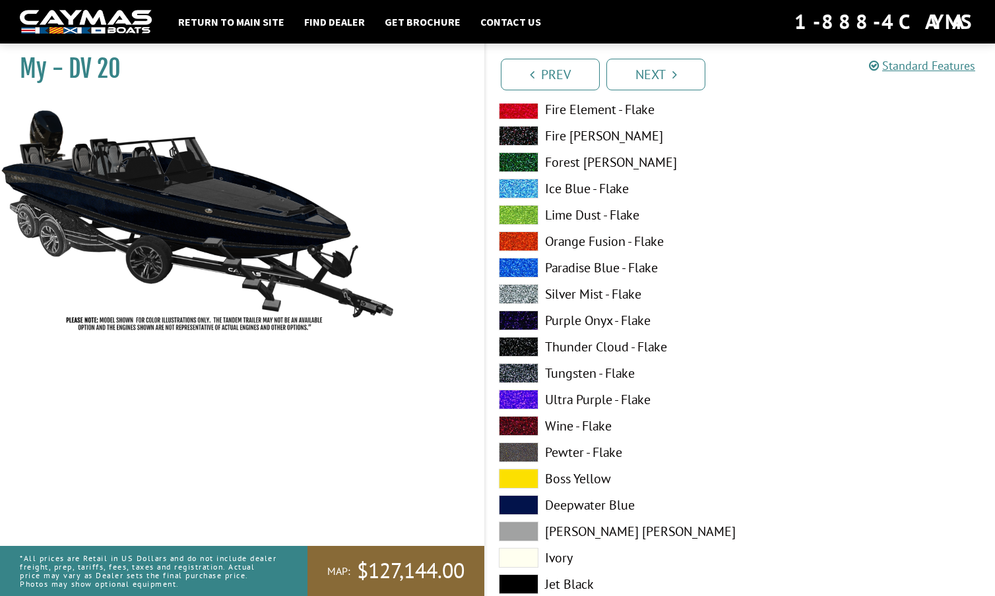
scroll to position [3541, 0]
click at [518, 474] on span at bounding box center [519, 478] width 40 height 20
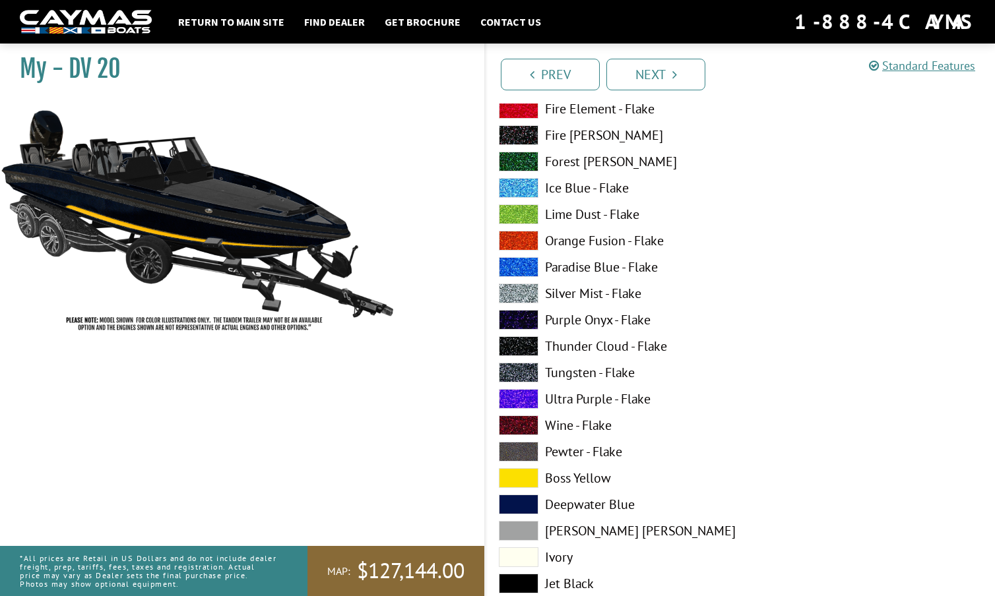
click at [515, 531] on span at bounding box center [519, 531] width 40 height 20
click at [513, 374] on span at bounding box center [519, 373] width 40 height 20
click at [525, 284] on span at bounding box center [519, 294] width 40 height 20
click at [518, 370] on span at bounding box center [519, 373] width 40 height 20
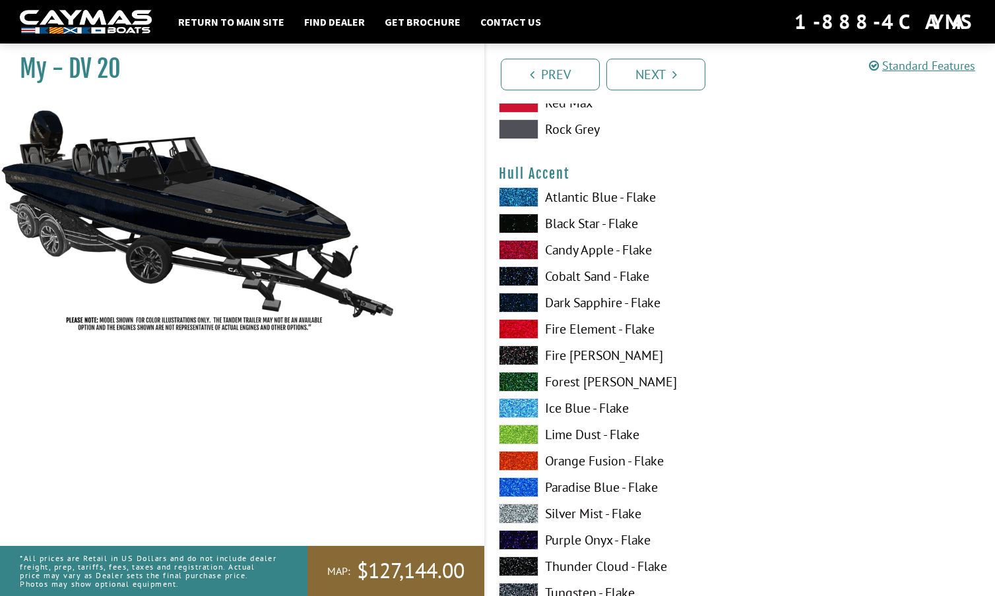
scroll to position [3319, 0]
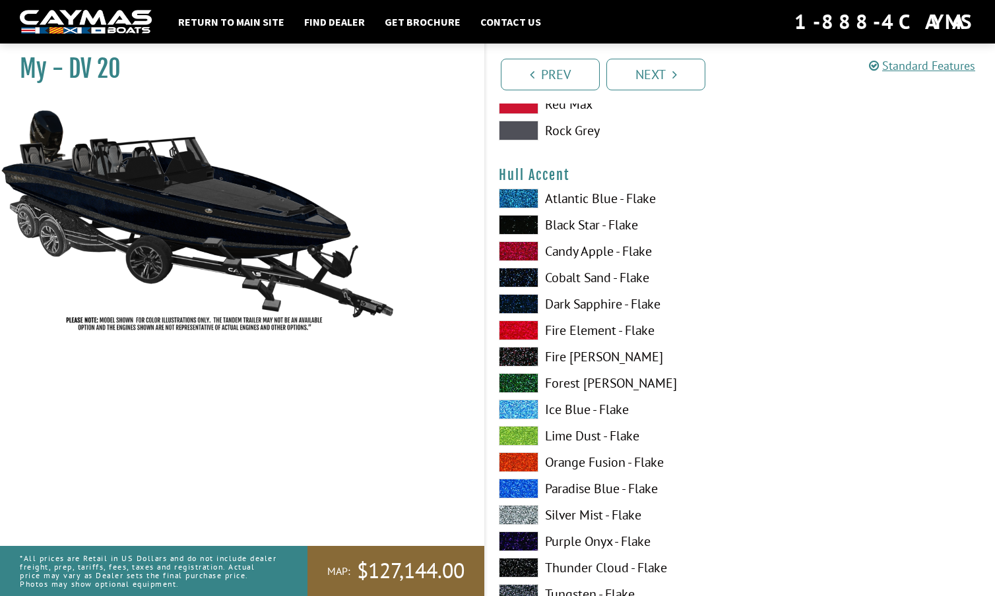
click at [512, 224] on span at bounding box center [519, 225] width 40 height 20
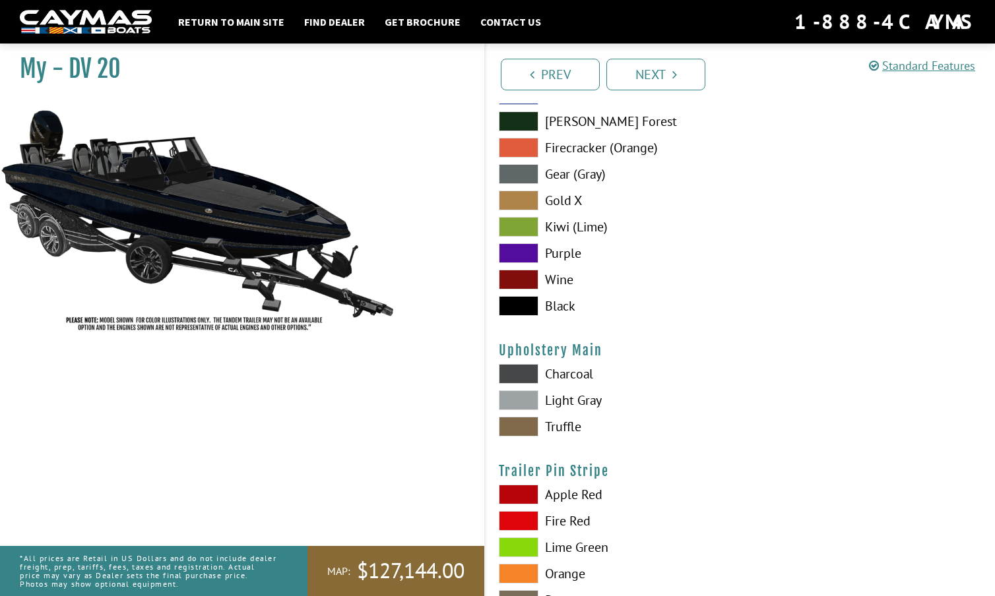
scroll to position [6295, 0]
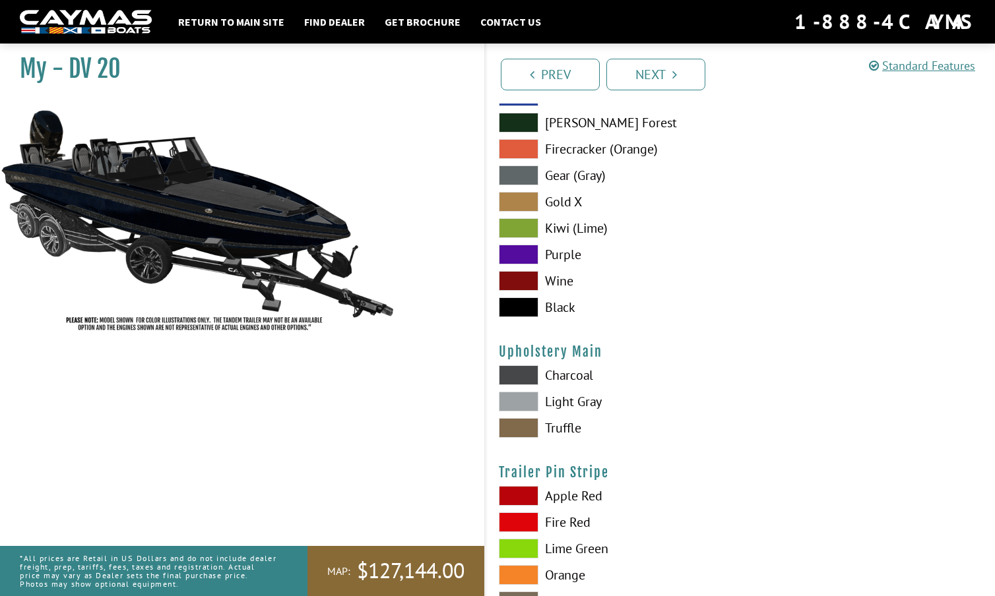
click at [526, 377] on span at bounding box center [519, 375] width 40 height 20
click at [522, 395] on span at bounding box center [519, 402] width 40 height 20
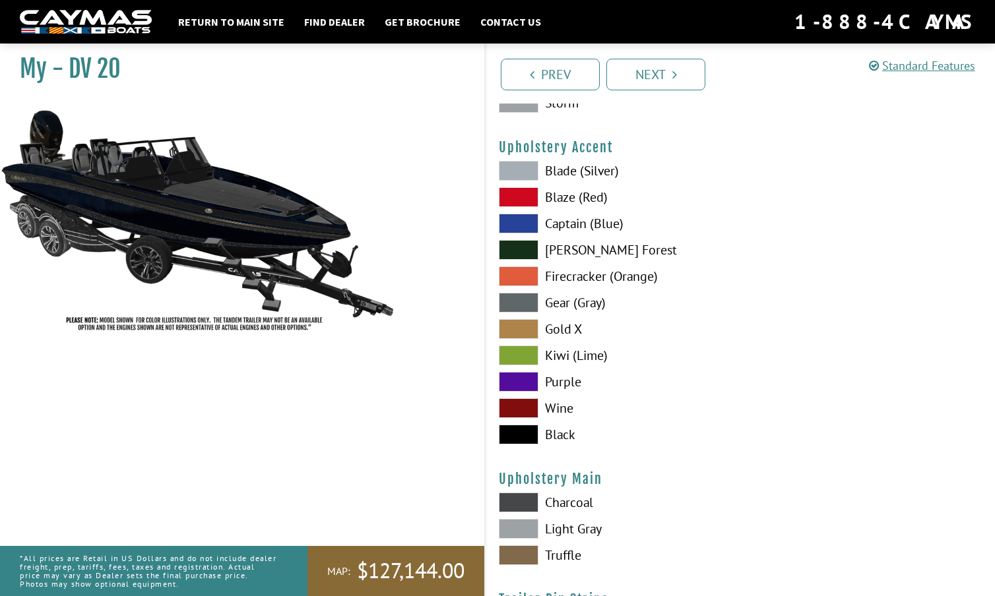
scroll to position [6168, 0]
click at [521, 224] on span at bounding box center [519, 223] width 40 height 20
click at [522, 168] on span at bounding box center [519, 170] width 40 height 20
click at [524, 299] on span at bounding box center [519, 302] width 40 height 20
click at [524, 353] on span at bounding box center [519, 355] width 40 height 20
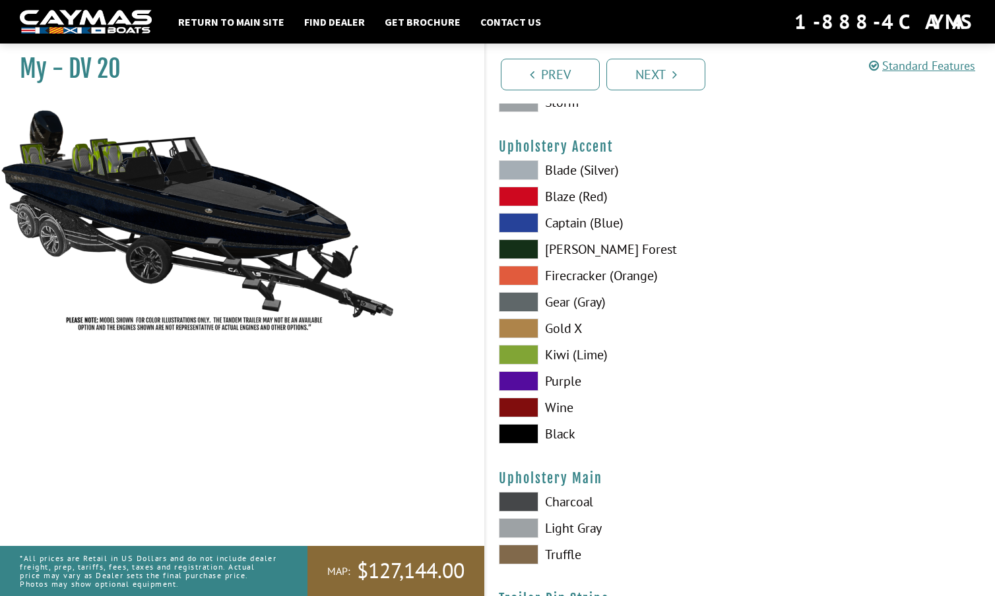
click at [525, 427] on span at bounding box center [519, 434] width 40 height 20
click at [517, 296] on span at bounding box center [519, 302] width 40 height 20
click at [524, 197] on span at bounding box center [519, 197] width 40 height 20
click at [521, 159] on div "Upholstery Accent Please select color. Blade (Silver) Blaze (Red) Captain (Blue…" at bounding box center [740, 295] width 483 height 312
click at [520, 163] on span at bounding box center [519, 170] width 40 height 20
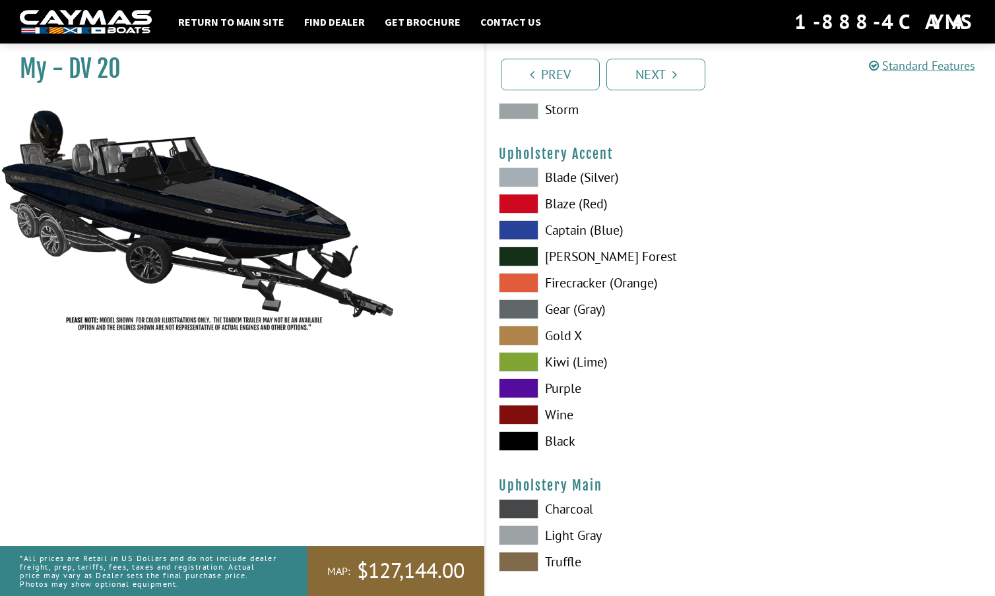
scroll to position [6165, 0]
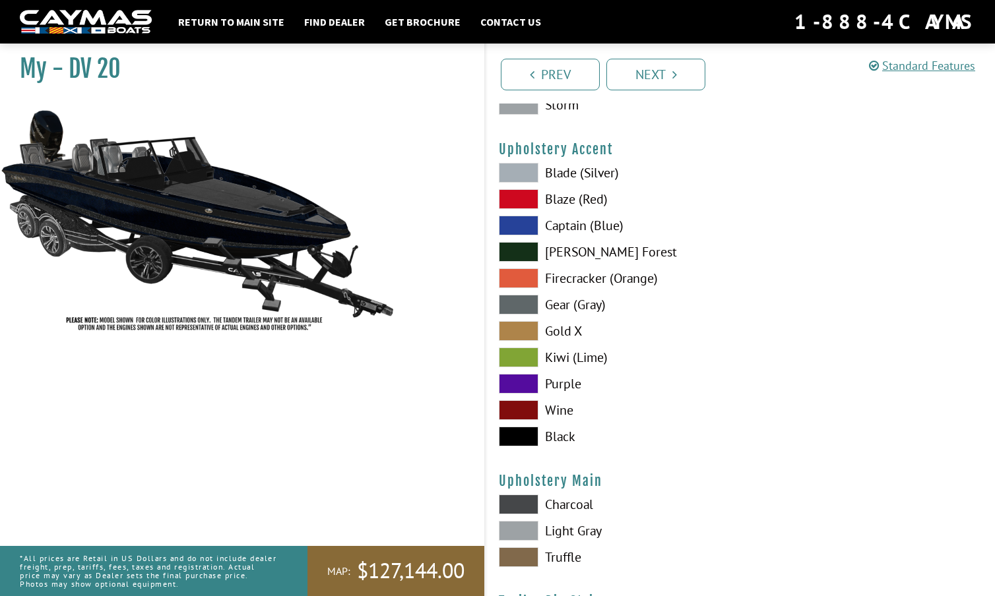
click at [517, 435] on span at bounding box center [519, 437] width 40 height 20
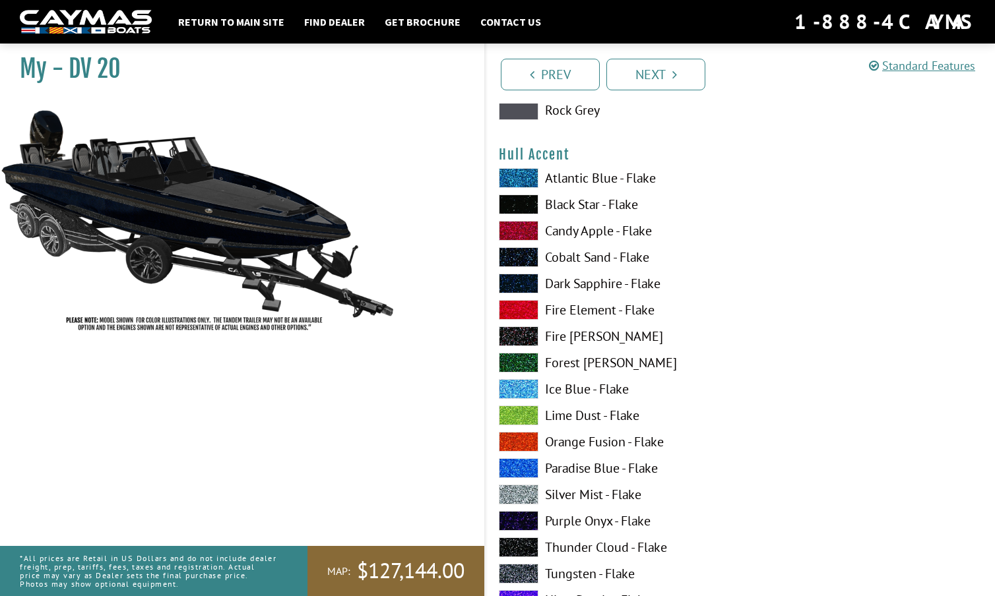
scroll to position [3339, 0]
click at [515, 176] on span at bounding box center [519, 179] width 40 height 20
click at [520, 200] on span at bounding box center [519, 205] width 40 height 20
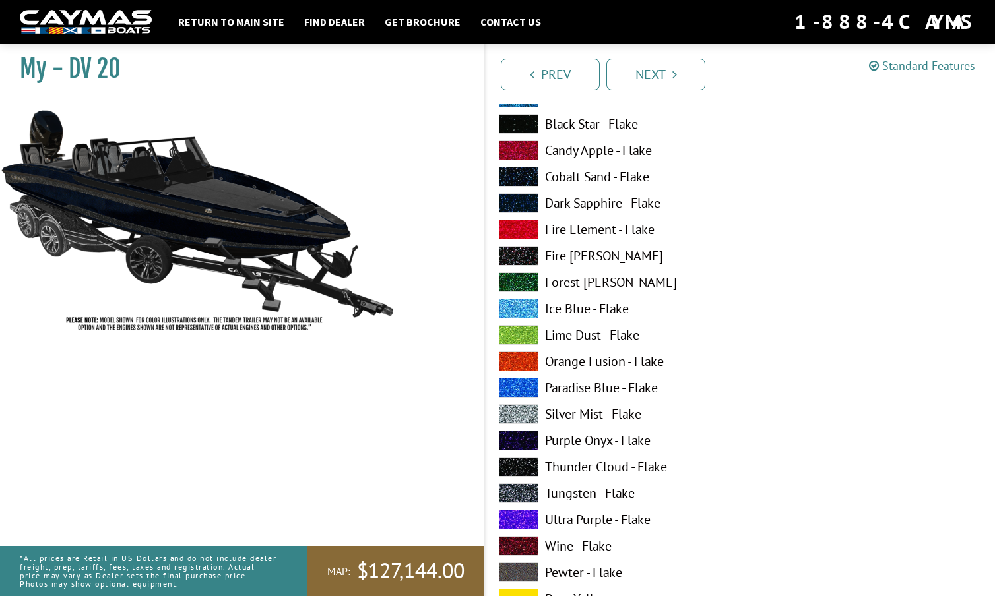
scroll to position [3428, 0]
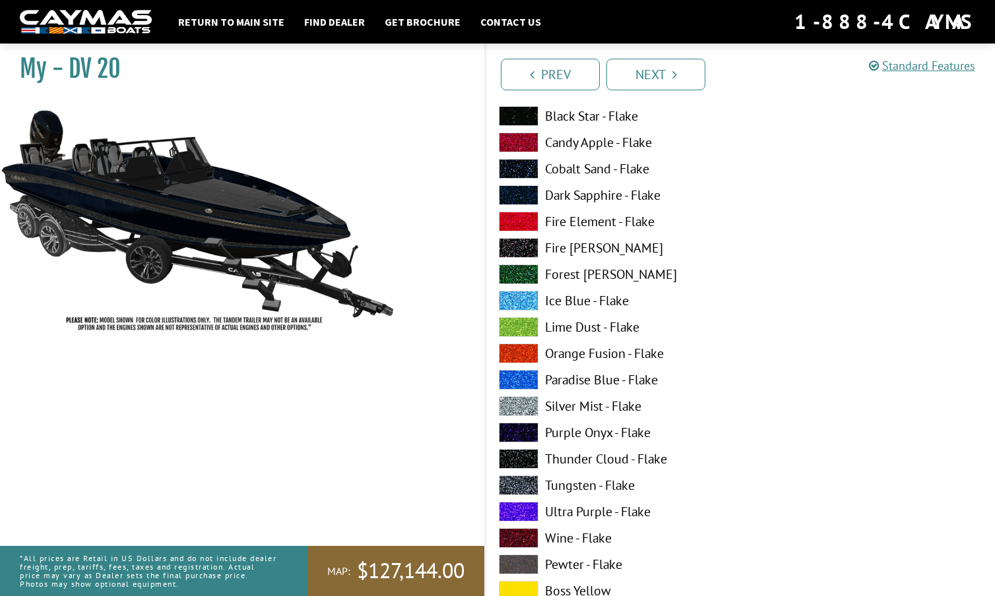
click at [524, 484] on span at bounding box center [519, 486] width 40 height 20
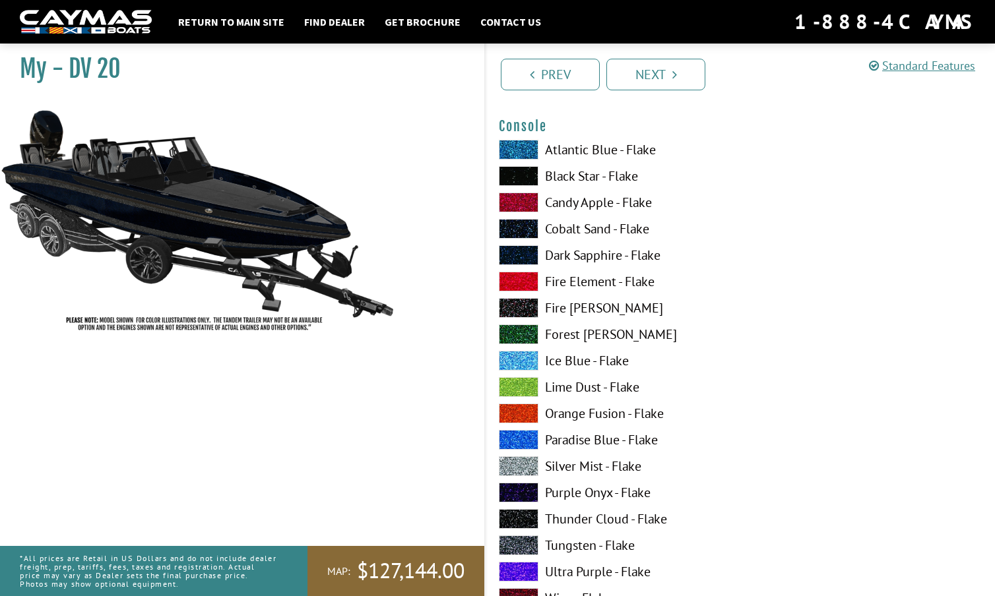
scroll to position [2255, 0]
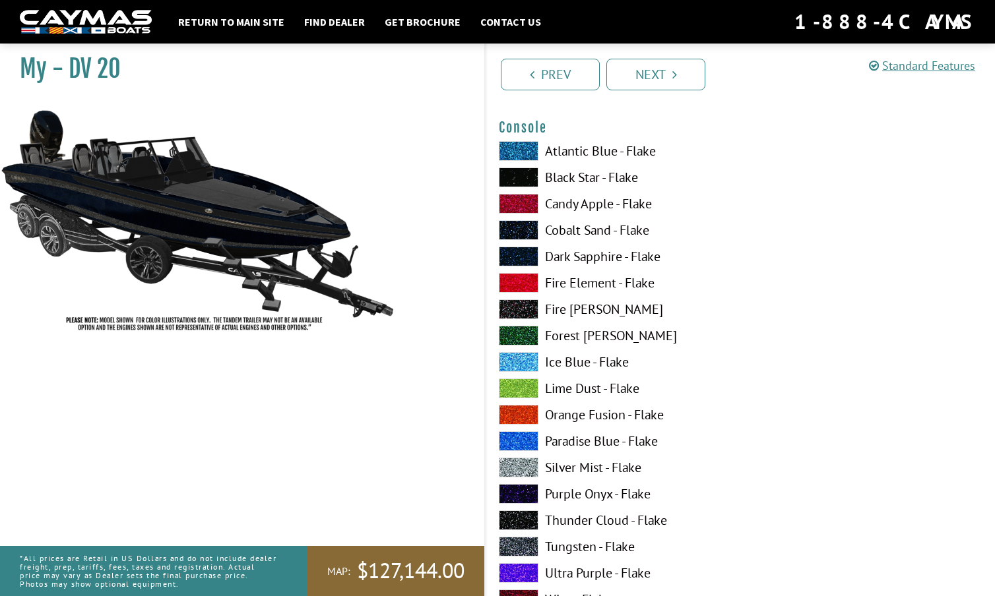
click at [525, 257] on span at bounding box center [519, 257] width 40 height 20
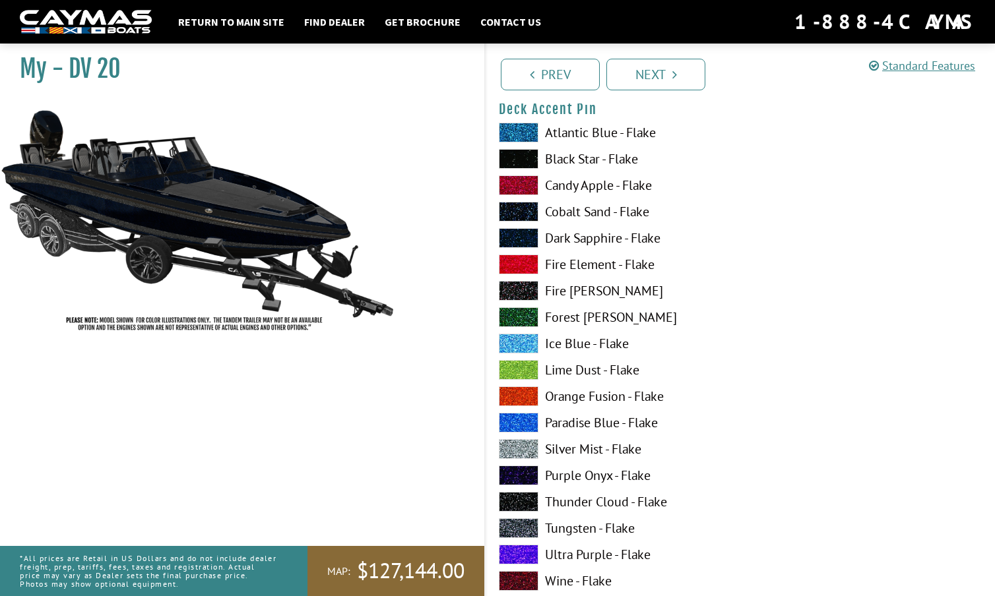
scroll to position [1730, 0]
click at [521, 133] on span at bounding box center [519, 133] width 40 height 20
click at [524, 158] on span at bounding box center [519, 159] width 40 height 20
click at [518, 526] on span at bounding box center [519, 528] width 40 height 20
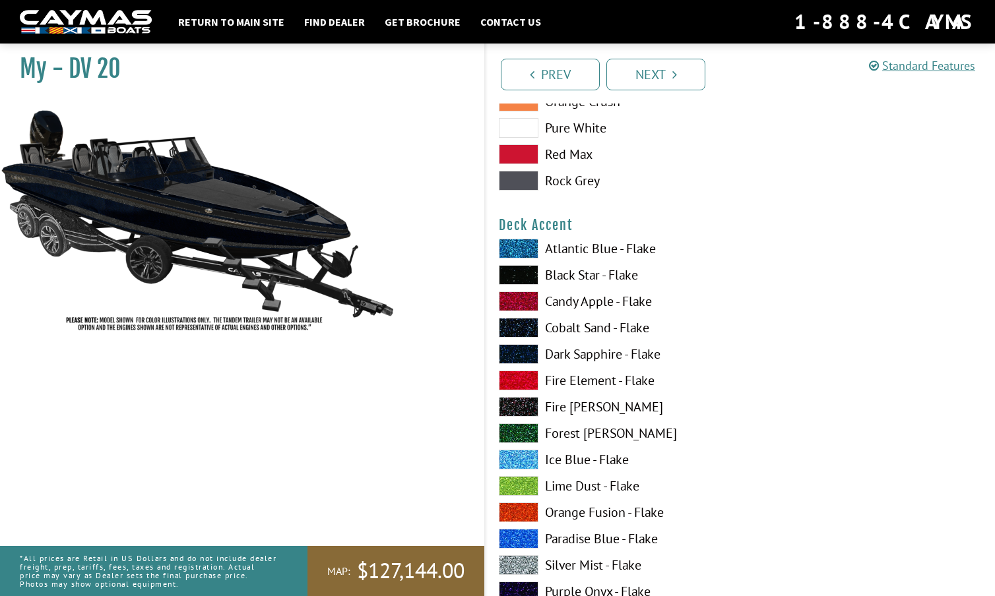
scroll to position [812, 0]
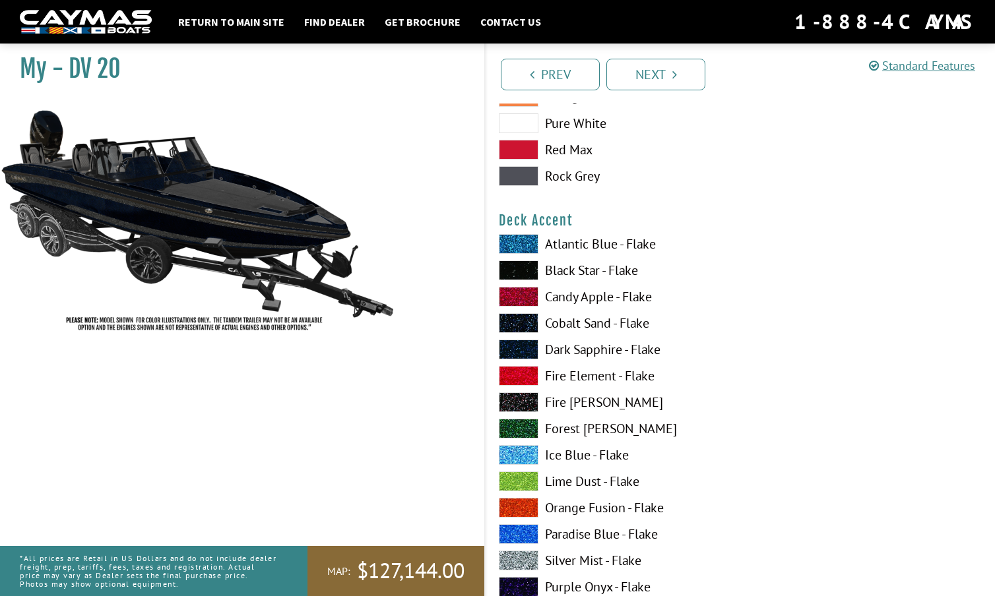
click at [525, 241] on span at bounding box center [519, 244] width 40 height 20
click at [522, 270] on span at bounding box center [519, 271] width 40 height 20
click at [527, 346] on span at bounding box center [519, 350] width 40 height 20
click at [524, 265] on span at bounding box center [519, 271] width 40 height 20
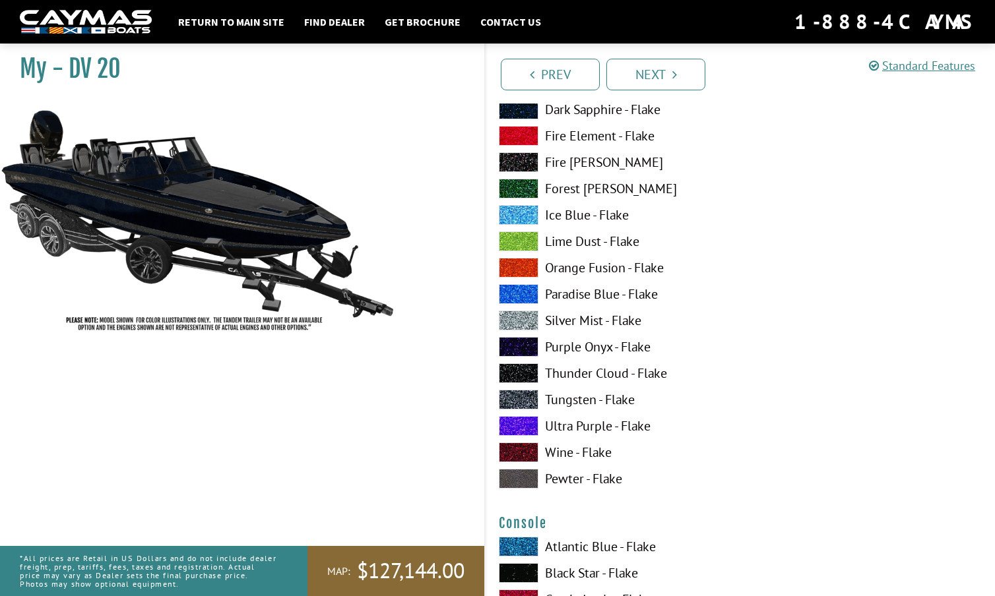
scroll to position [1869, 0]
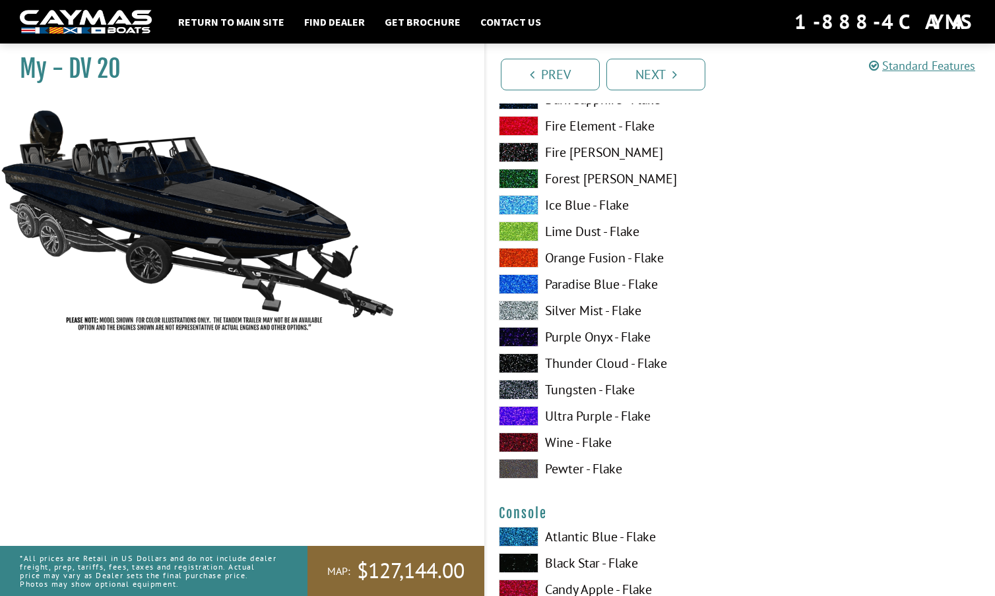
click at [519, 411] on span at bounding box center [519, 416] width 40 height 20
click at [522, 387] on span at bounding box center [519, 390] width 40 height 20
click at [524, 310] on span at bounding box center [519, 311] width 40 height 20
click at [520, 391] on span at bounding box center [519, 390] width 40 height 20
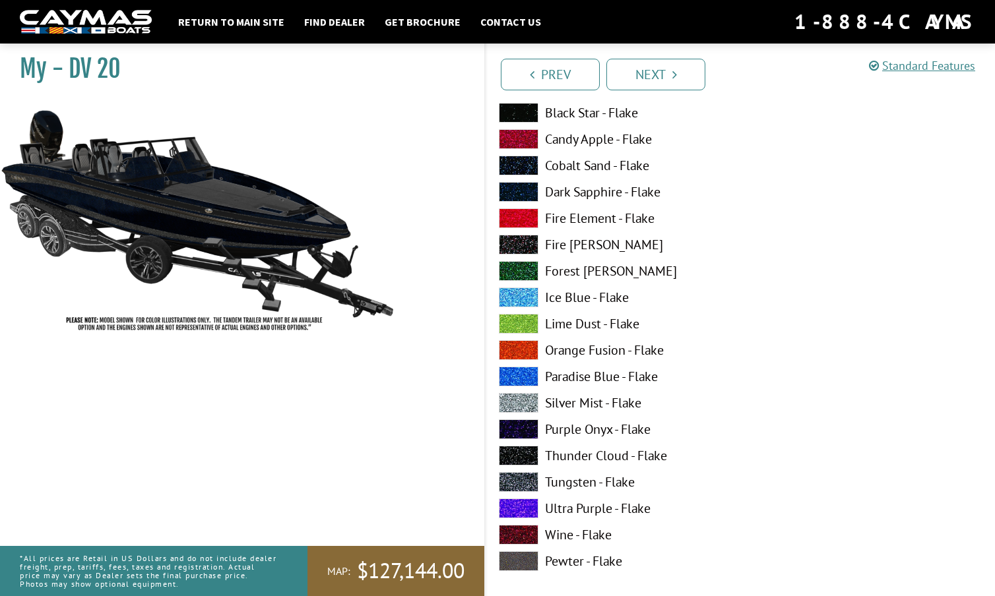
scroll to position [1771, 0]
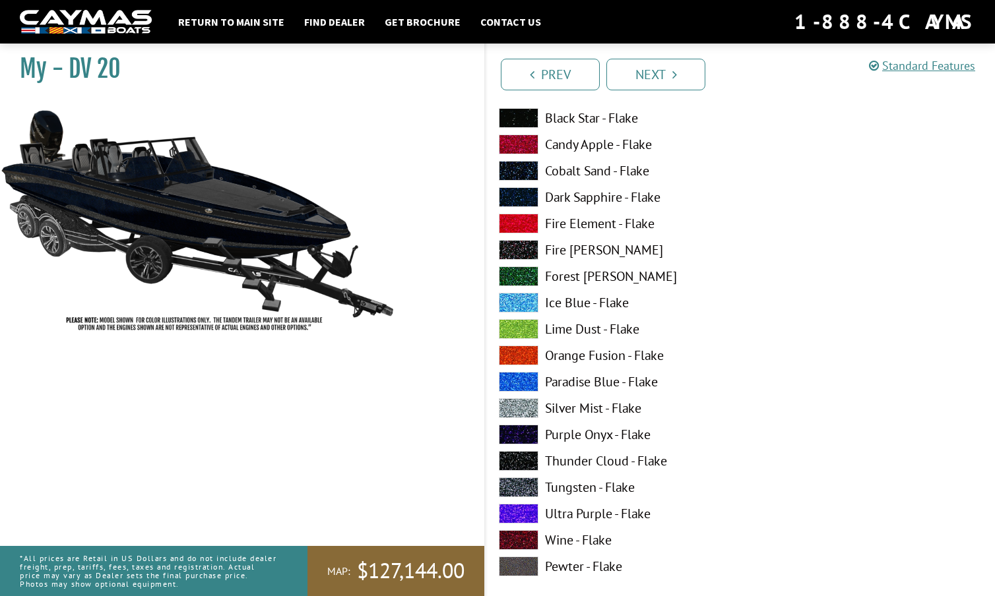
click at [522, 195] on span at bounding box center [519, 197] width 40 height 20
click at [525, 142] on span at bounding box center [519, 145] width 40 height 20
click at [528, 190] on span at bounding box center [519, 197] width 40 height 20
click at [516, 302] on span at bounding box center [519, 303] width 40 height 20
click at [522, 375] on span at bounding box center [519, 382] width 40 height 20
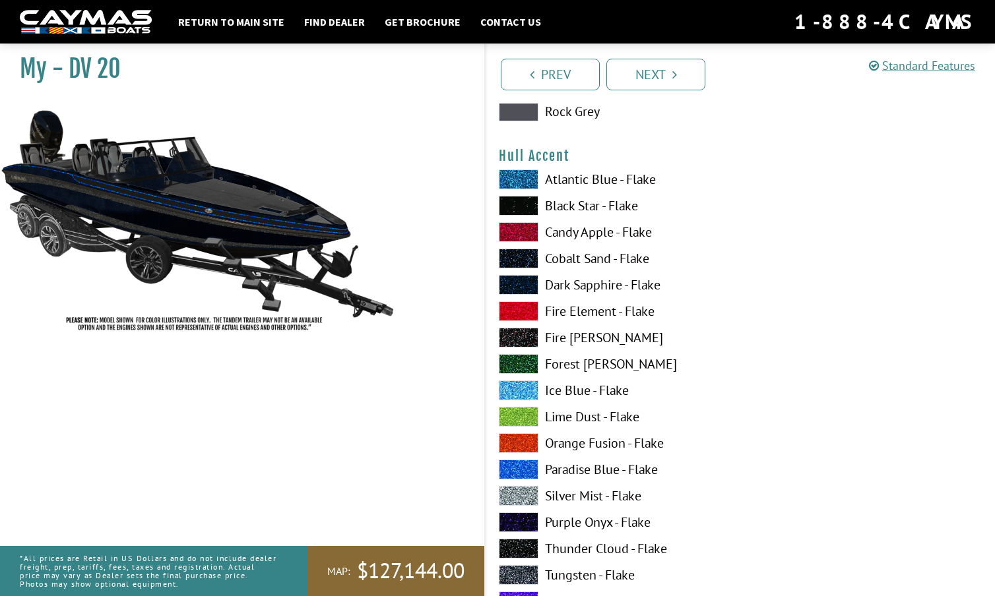
scroll to position [3314, 0]
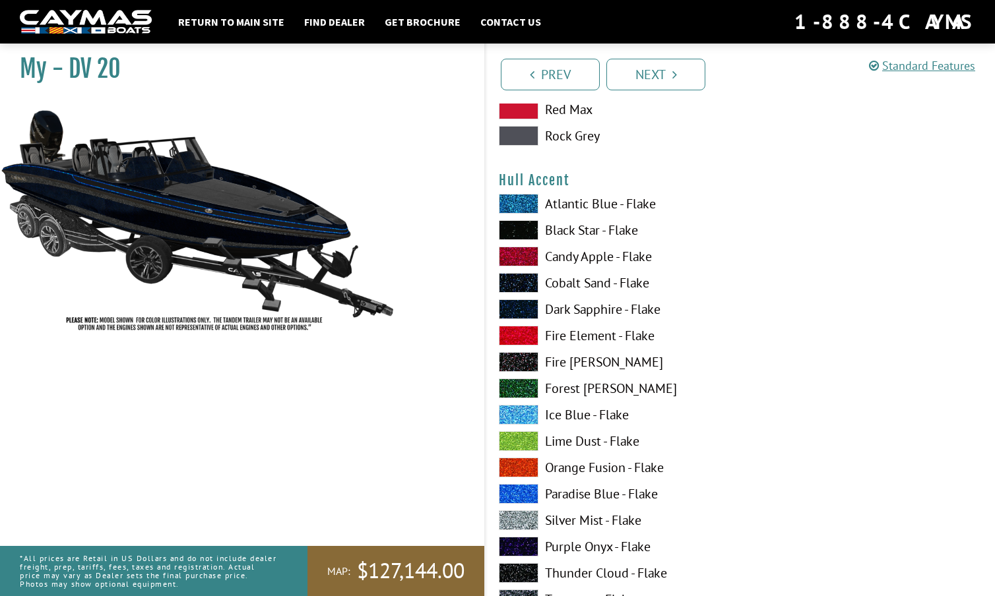
click at [522, 226] on span at bounding box center [519, 230] width 40 height 20
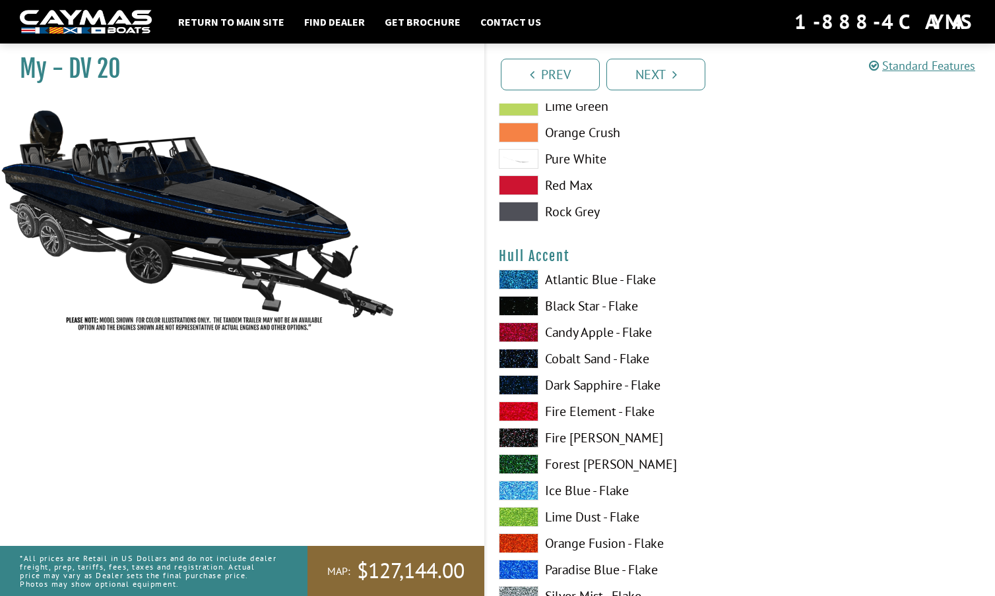
scroll to position [3239, 0]
click at [517, 380] on span at bounding box center [519, 385] width 40 height 20
click at [517, 382] on span at bounding box center [519, 385] width 40 height 20
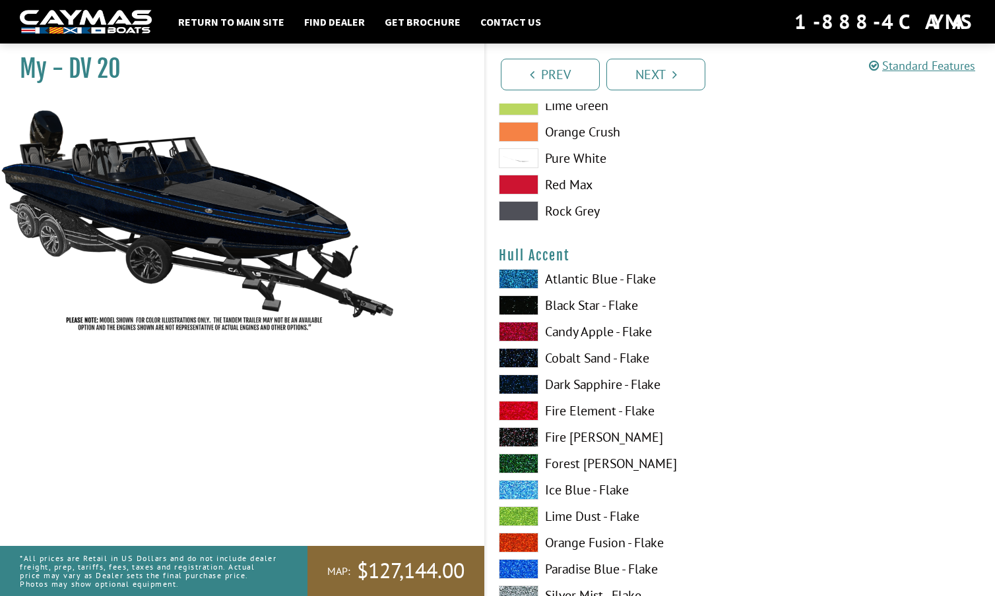
click at [517, 382] on span at bounding box center [519, 385] width 40 height 20
click at [524, 302] on span at bounding box center [519, 306] width 40 height 20
click at [516, 382] on span at bounding box center [519, 385] width 40 height 20
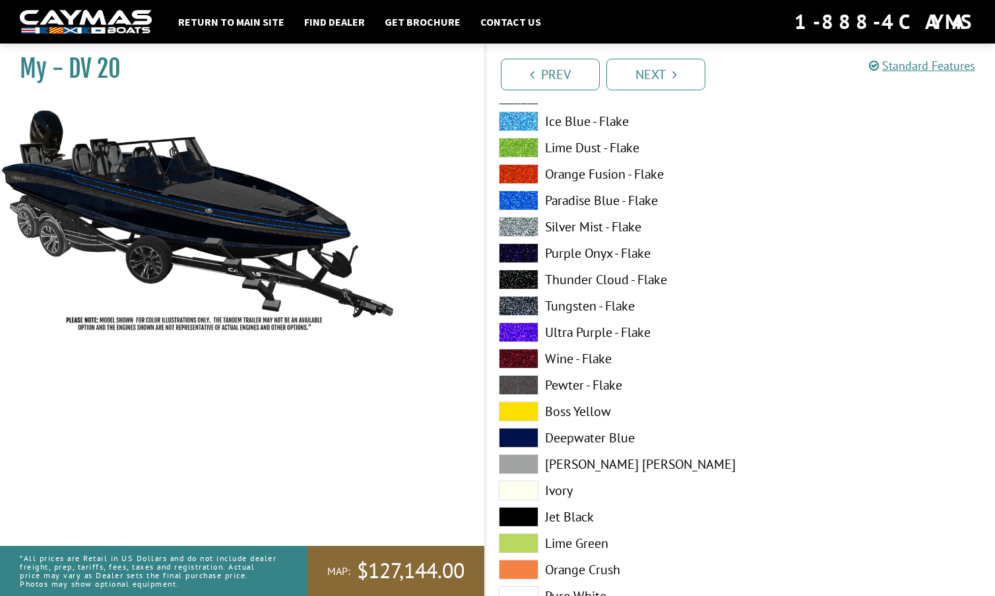
scroll to position [3610, 0]
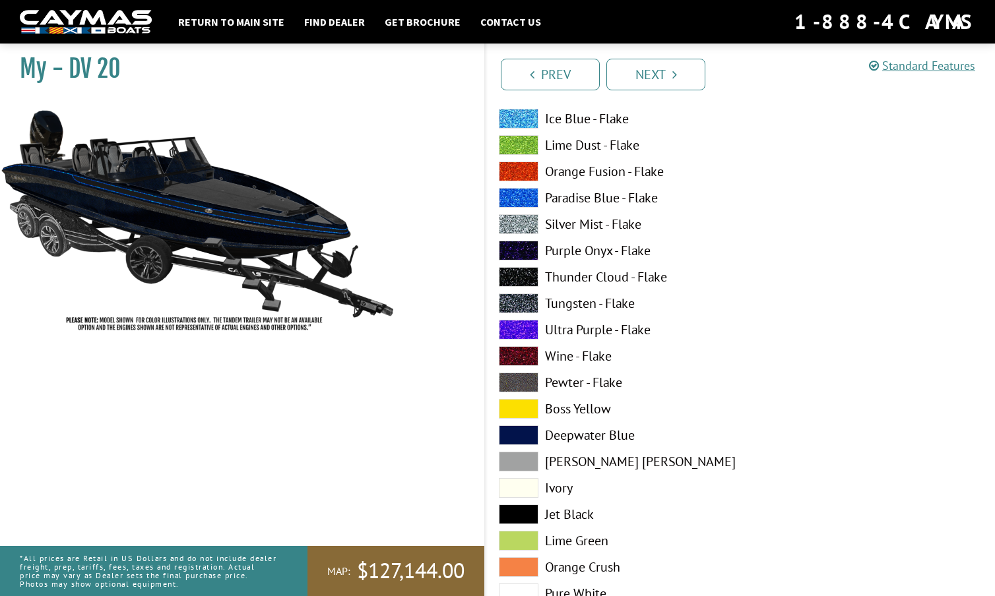
click at [520, 509] on span at bounding box center [519, 515] width 40 height 20
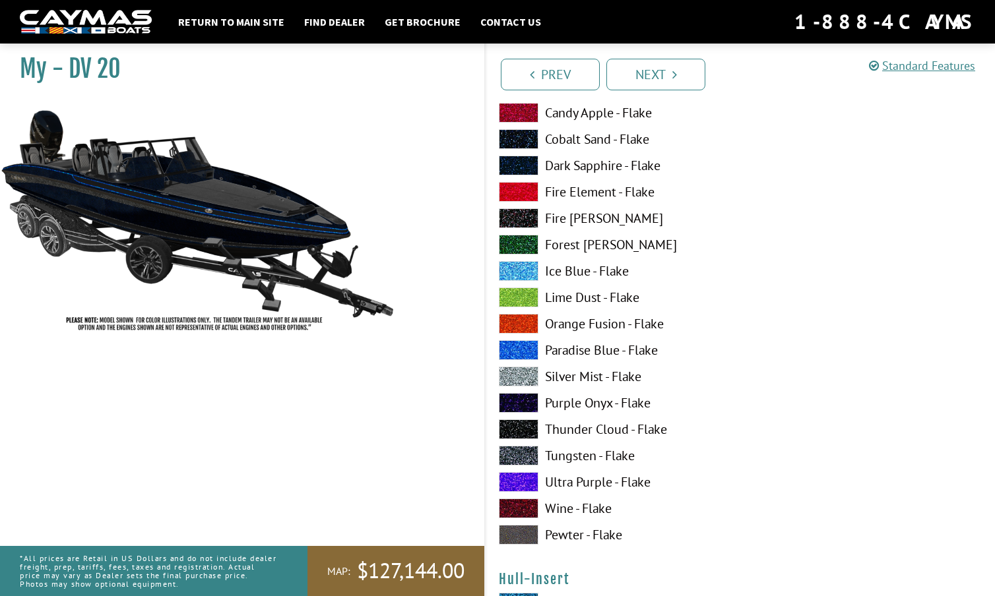
scroll to position [4262, 0]
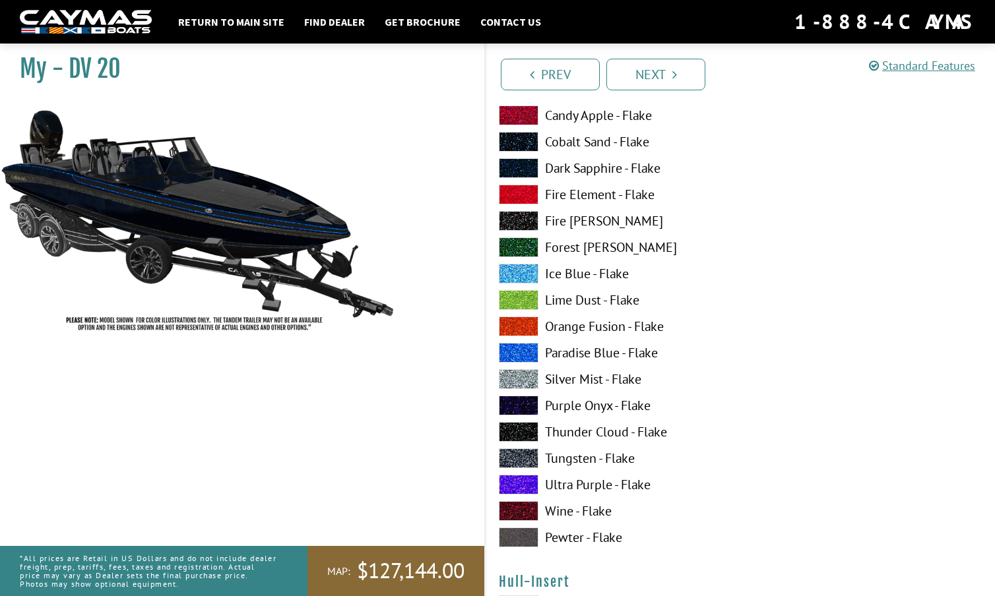
click at [519, 345] on span at bounding box center [519, 353] width 40 height 20
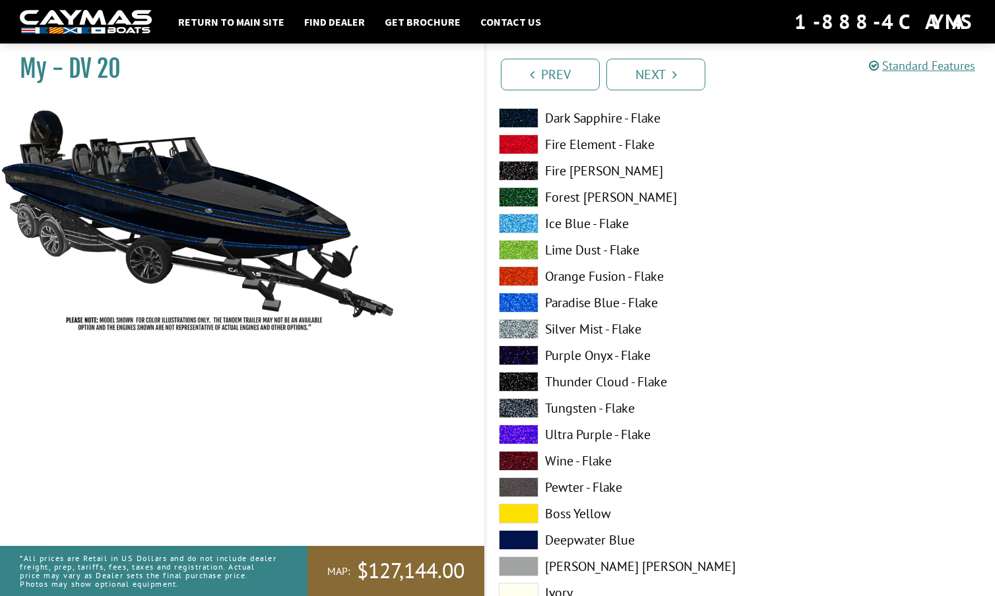
scroll to position [4878, 0]
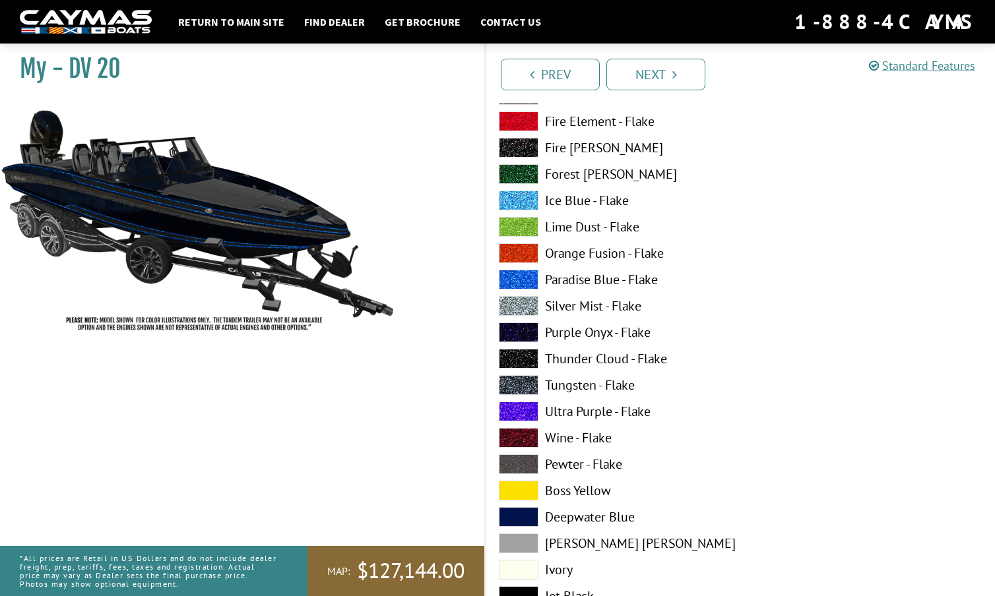
click at [518, 407] on span at bounding box center [519, 412] width 40 height 20
click at [520, 383] on span at bounding box center [519, 385] width 40 height 20
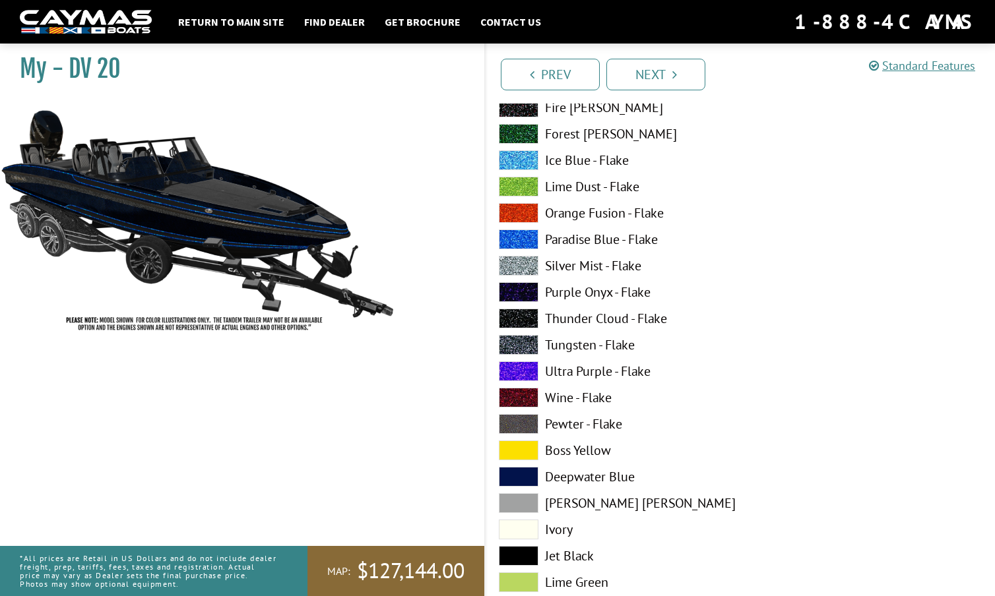
scroll to position [4924, 0]
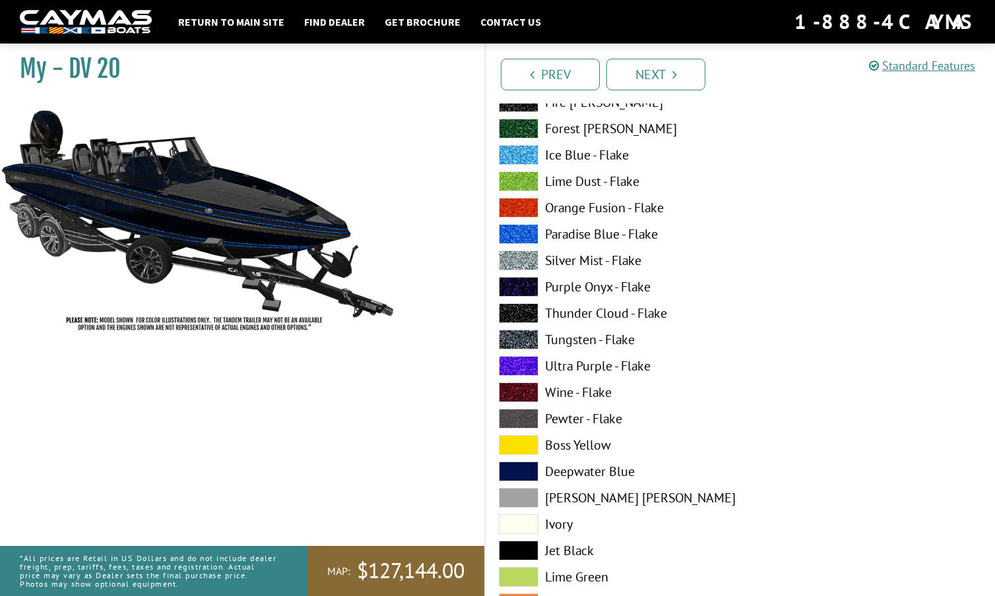
click at [518, 550] on span at bounding box center [519, 551] width 40 height 20
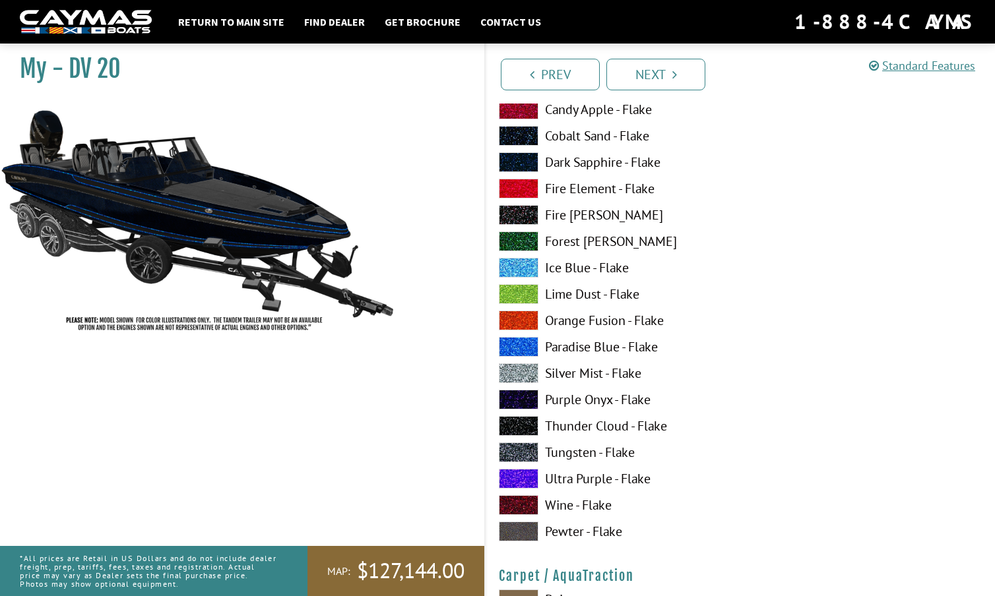
scroll to position [5617, 0]
click at [523, 344] on span at bounding box center [519, 348] width 40 height 20
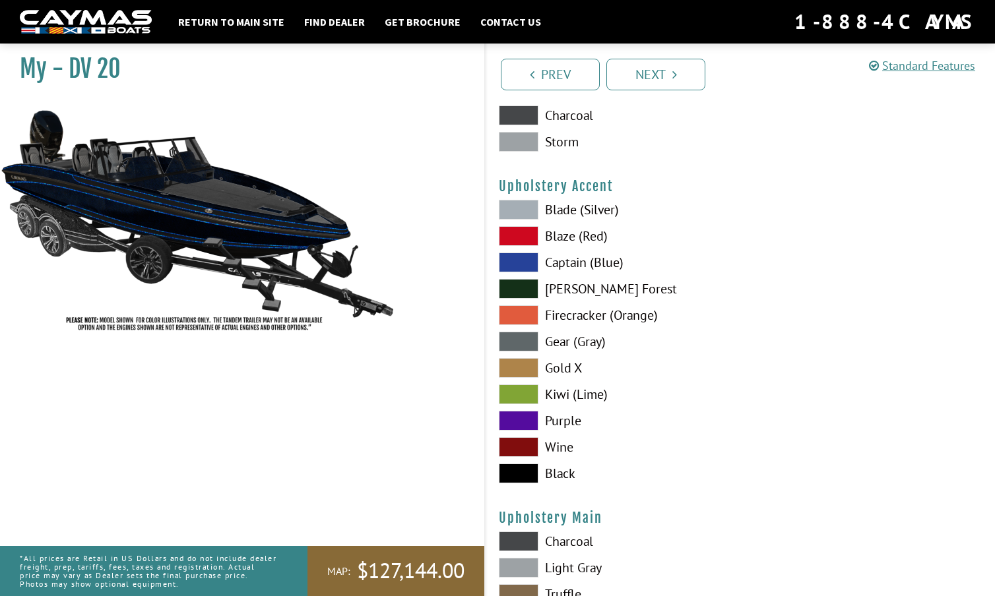
scroll to position [6122, 0]
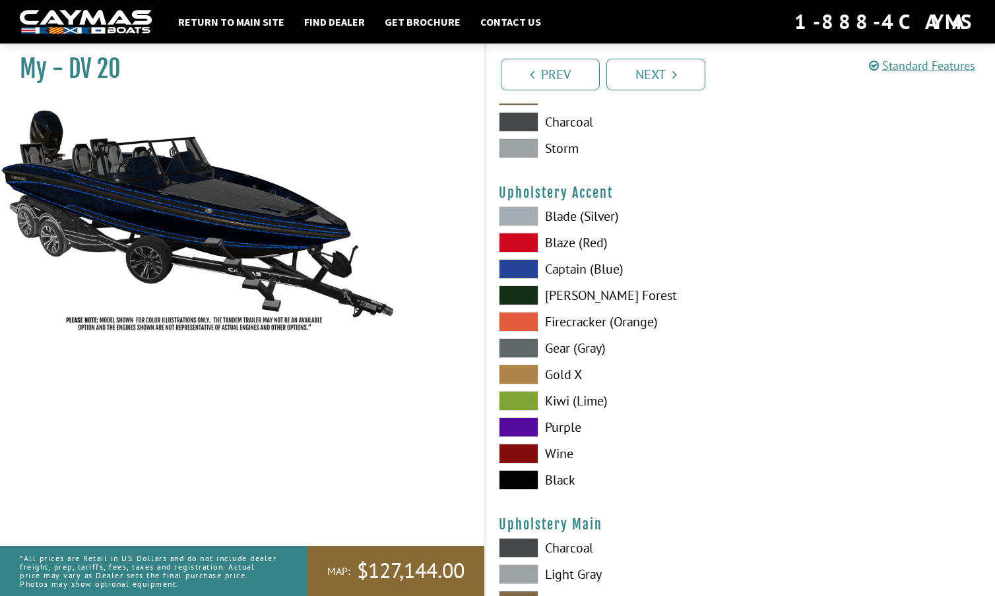
click at [518, 269] on span at bounding box center [519, 269] width 40 height 20
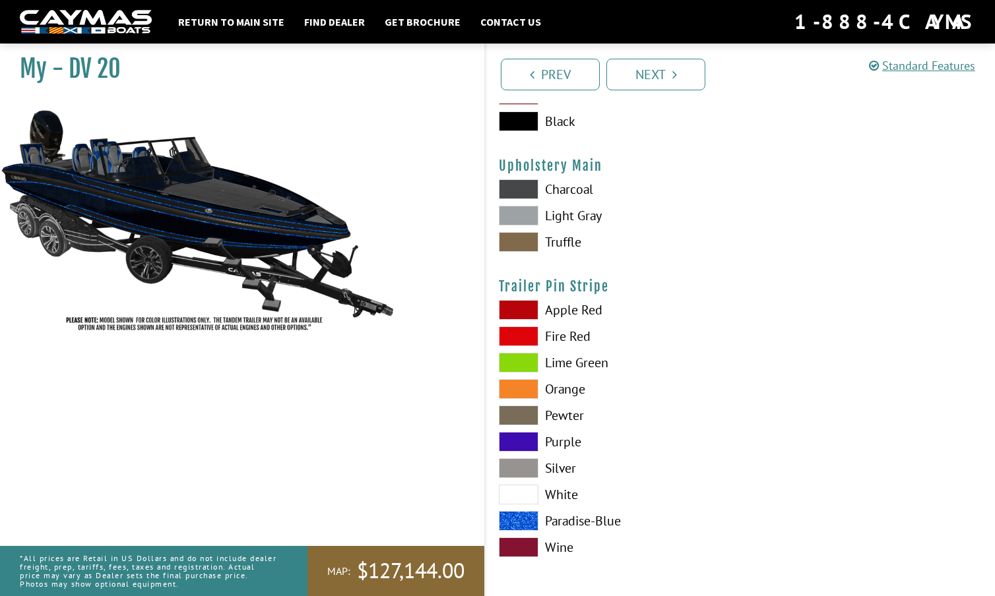
scroll to position [6481, 0]
click at [518, 519] on span at bounding box center [519, 521] width 40 height 20
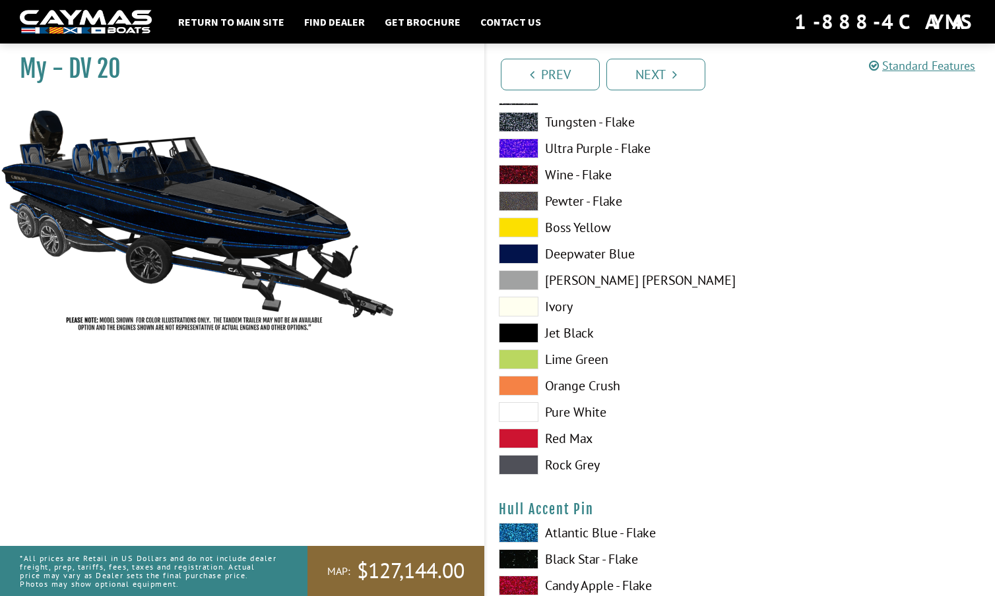
scroll to position [3791, 0]
click at [526, 358] on span at bounding box center [519, 360] width 40 height 20
click at [525, 330] on span at bounding box center [519, 334] width 40 height 20
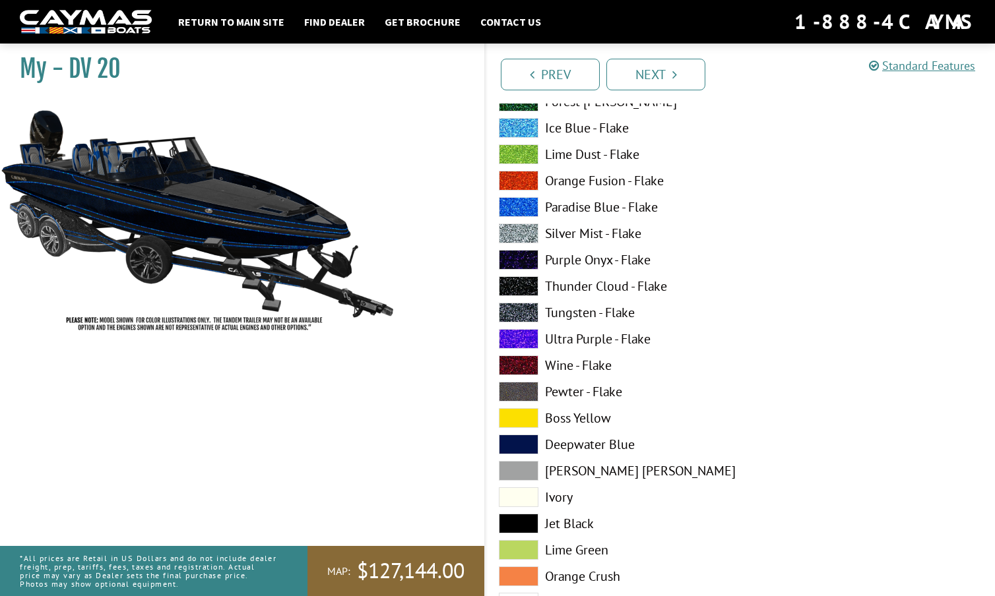
scroll to position [3596, 0]
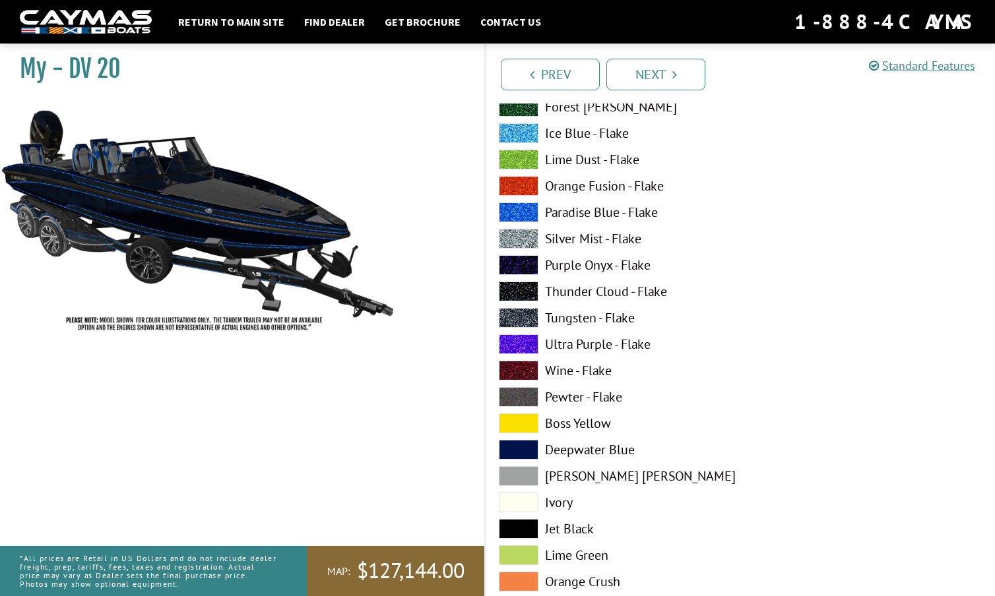
click at [518, 206] on span at bounding box center [519, 213] width 40 height 20
click at [525, 125] on span at bounding box center [519, 133] width 40 height 20
click at [513, 210] on span at bounding box center [519, 213] width 40 height 20
click at [524, 448] on span at bounding box center [519, 450] width 40 height 20
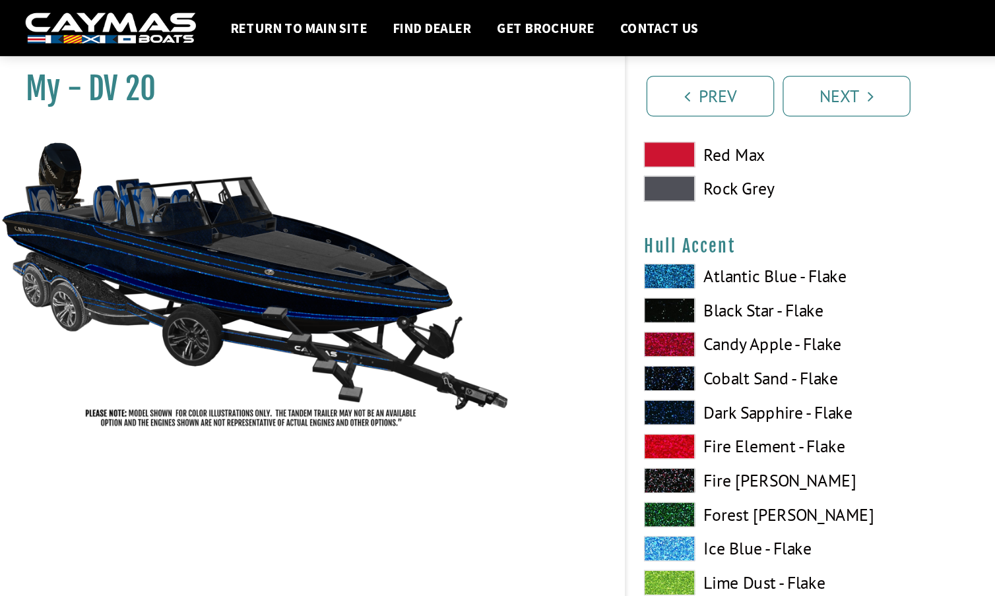
scroll to position [3294, 0]
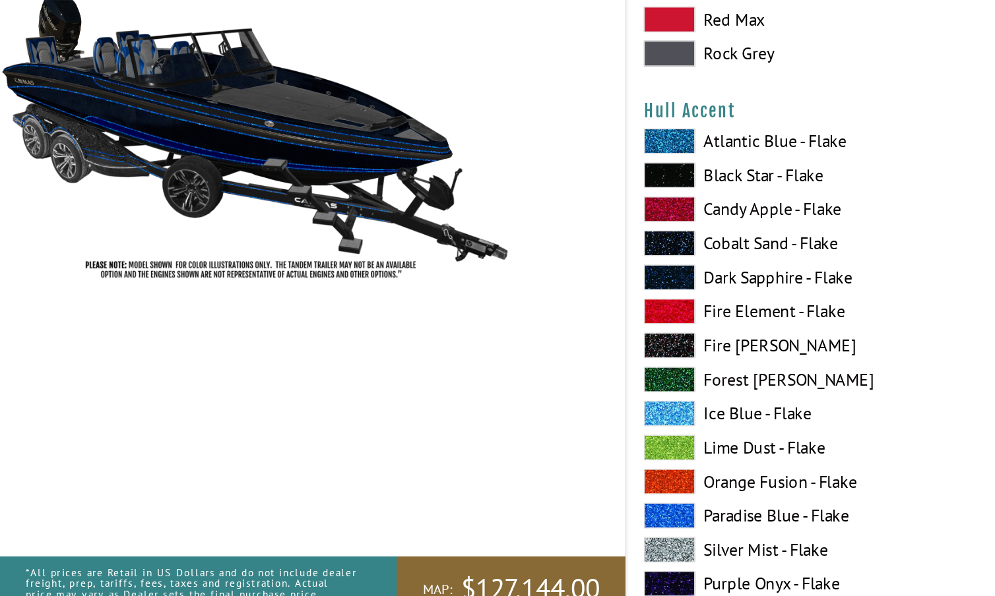
click at [525, 320] on span at bounding box center [519, 330] width 40 height 20
click at [522, 452] on span at bounding box center [519, 462] width 40 height 20
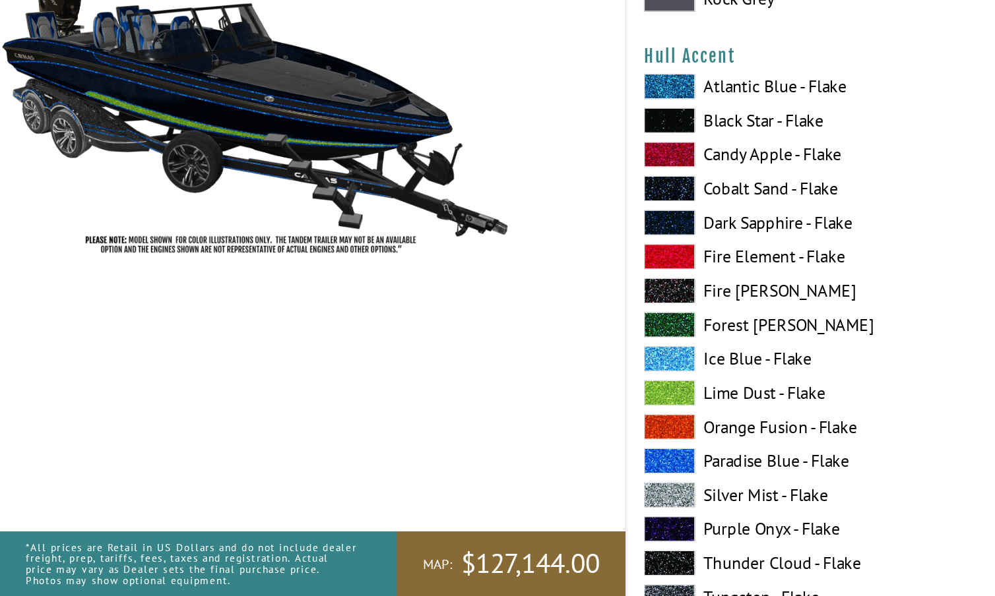
scroll to position [3317, 0]
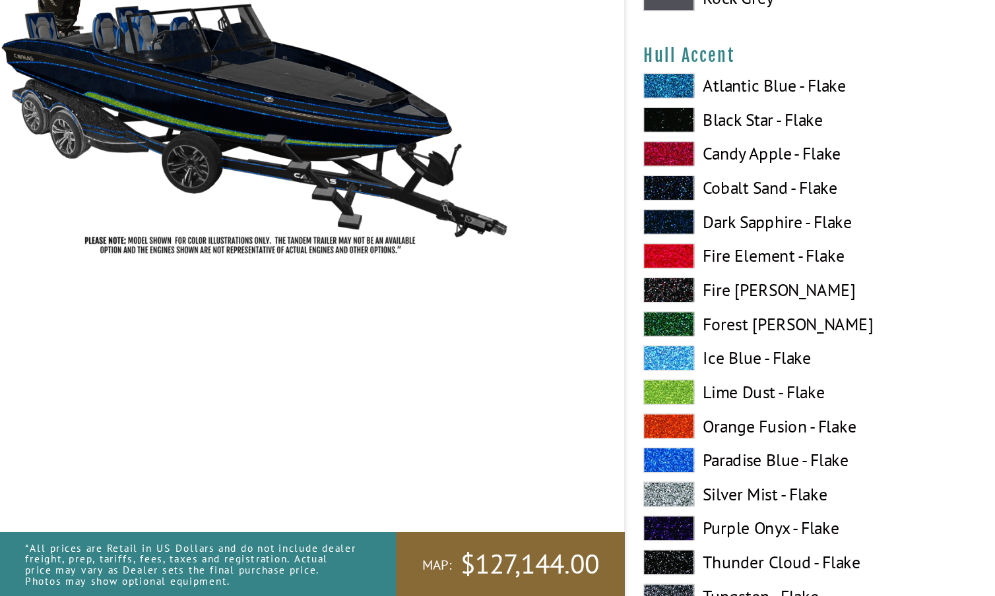
click at [525, 481] on span at bounding box center [519, 491] width 40 height 20
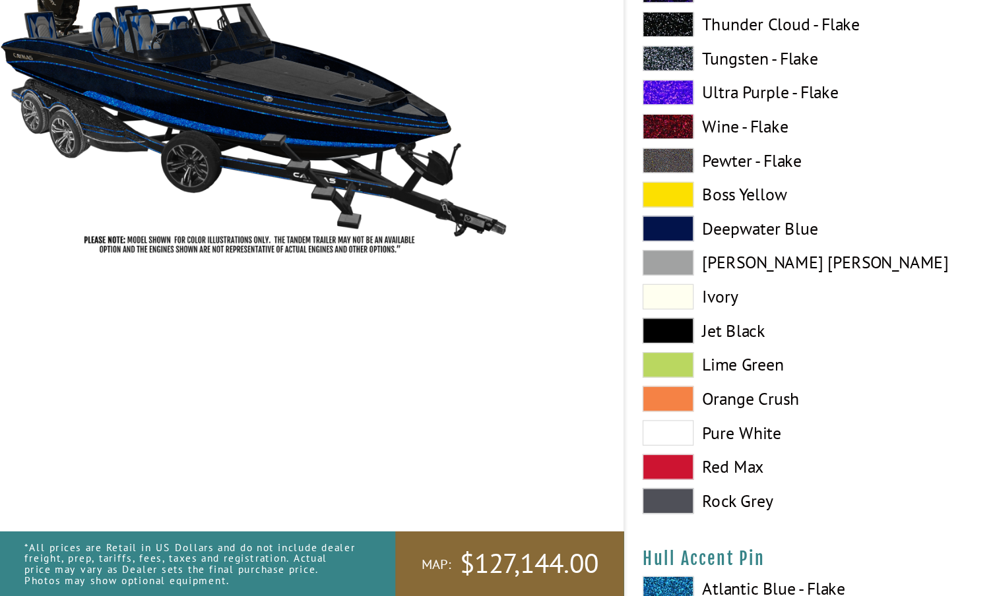
scroll to position [3744, 0]
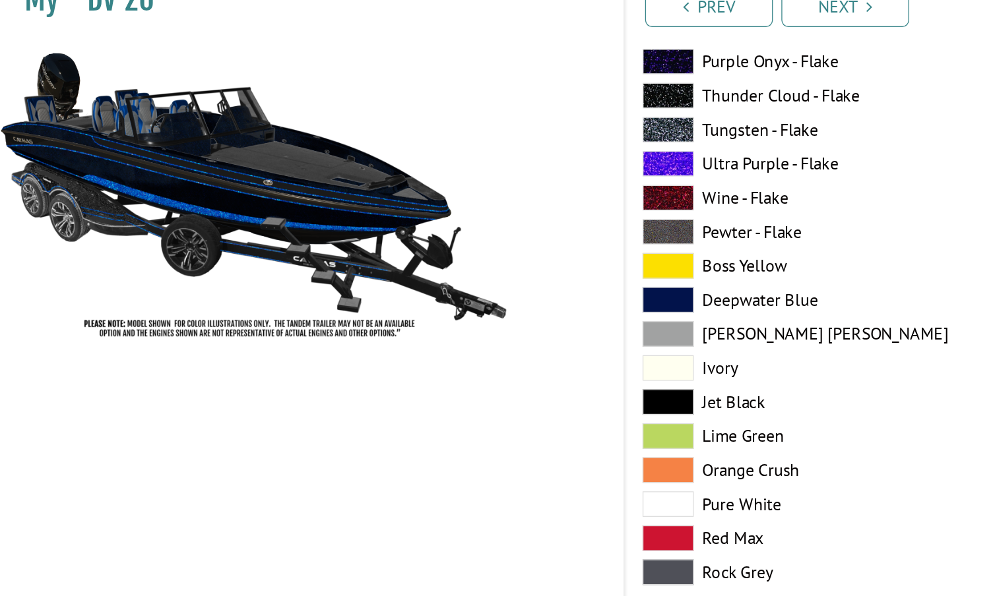
click at [521, 371] on span at bounding box center [519, 381] width 40 height 20
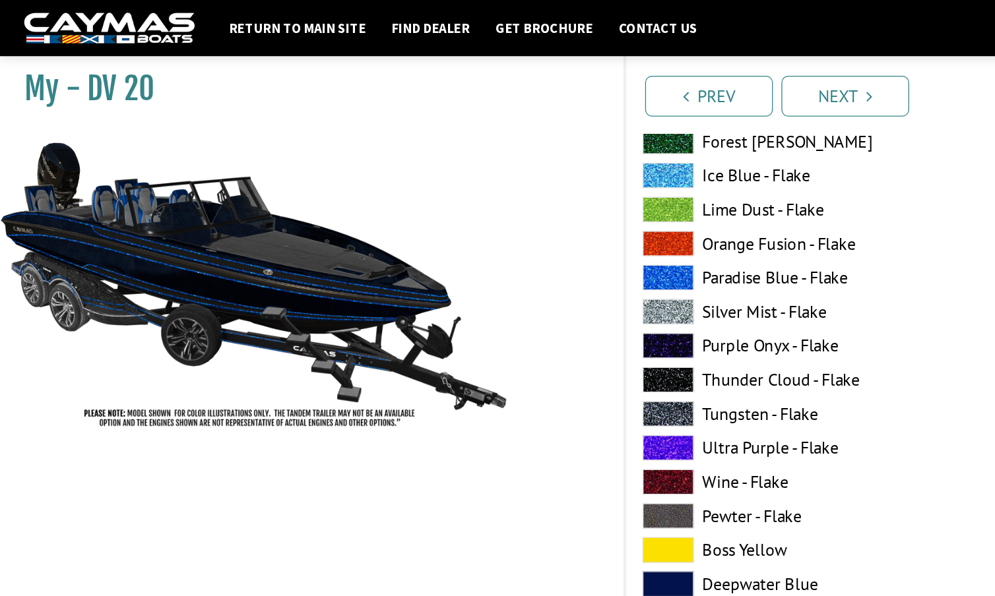
scroll to position [3593, 0]
click at [520, 211] on span at bounding box center [519, 216] width 40 height 20
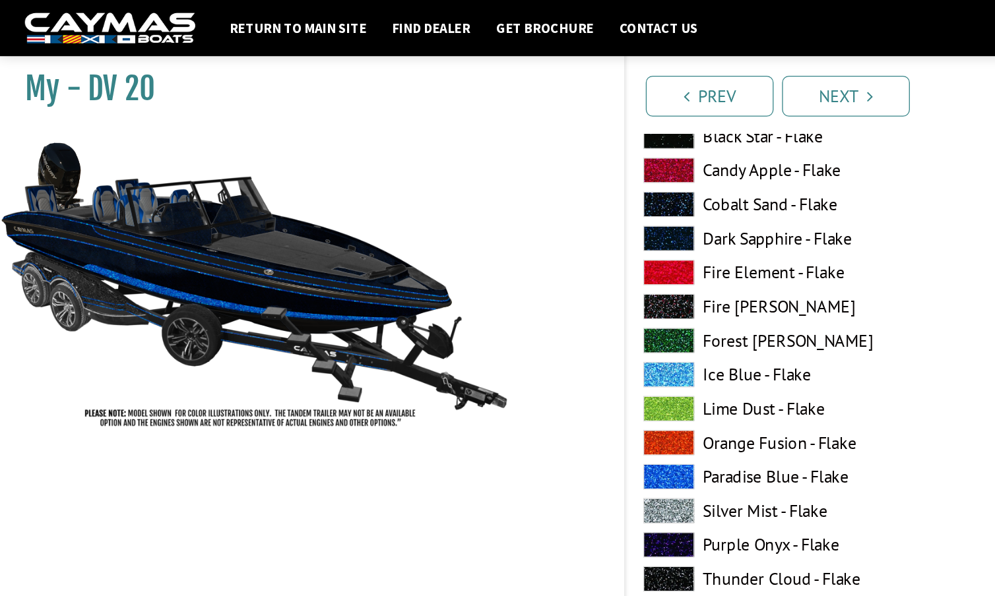
scroll to position [3434, 0]
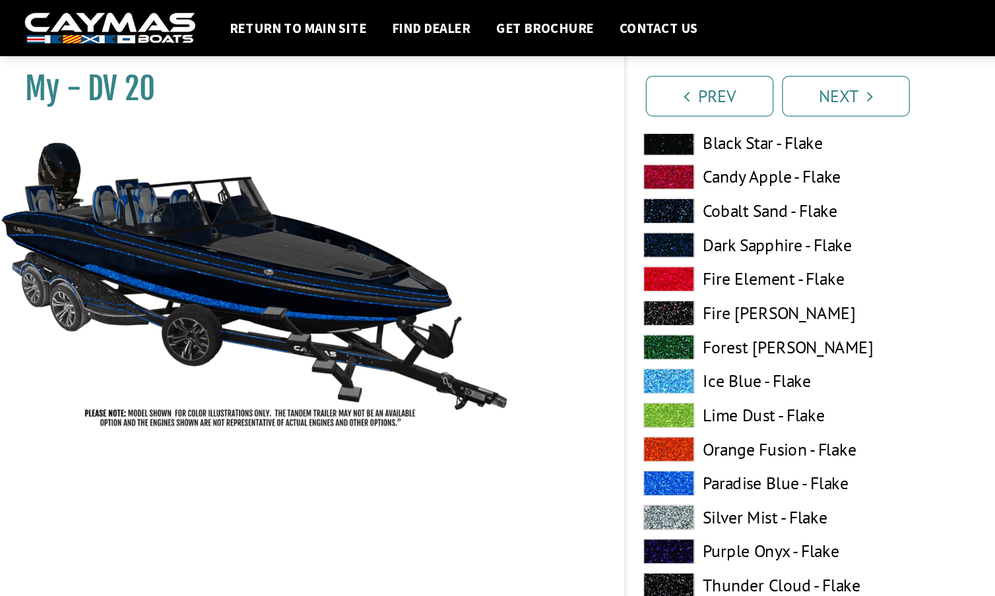
click at [515, 190] on span at bounding box center [519, 190] width 40 height 20
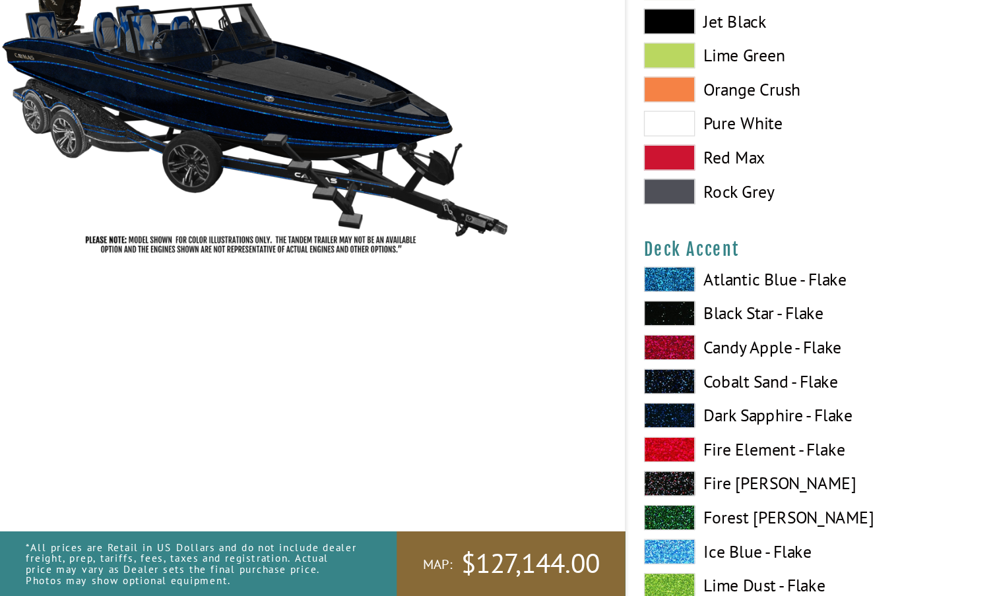
scroll to position [707, 0]
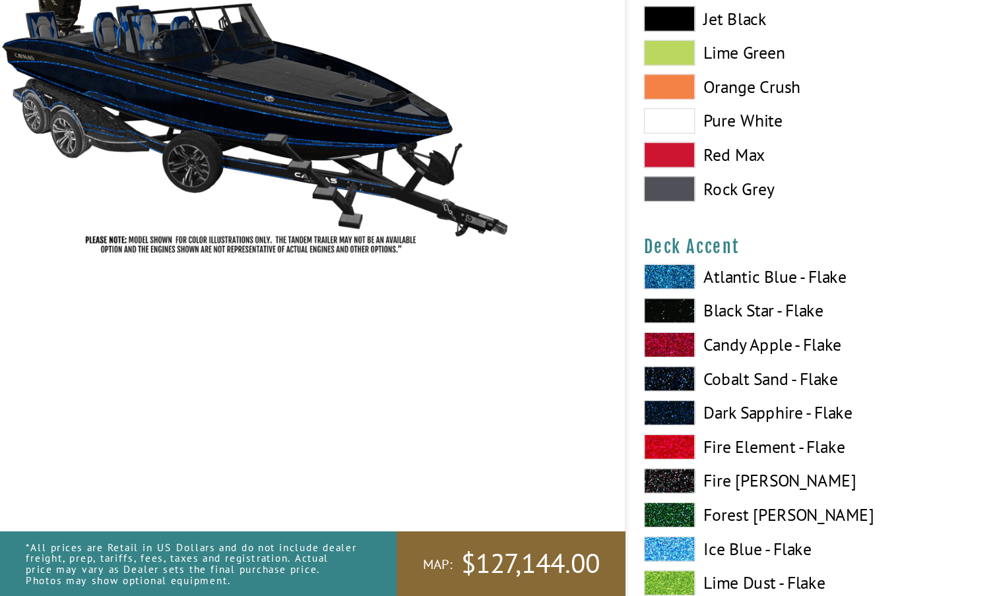
click at [522, 339] on span at bounding box center [519, 349] width 40 height 20
click at [524, 365] on span at bounding box center [519, 375] width 40 height 20
click at [517, 445] on span at bounding box center [519, 455] width 40 height 20
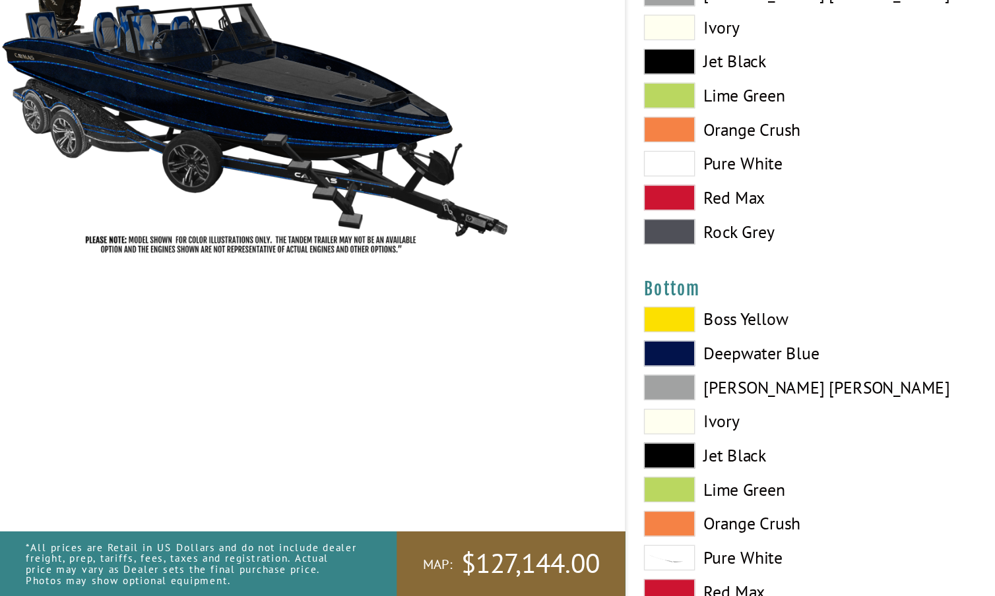
scroll to position [2869, 0]
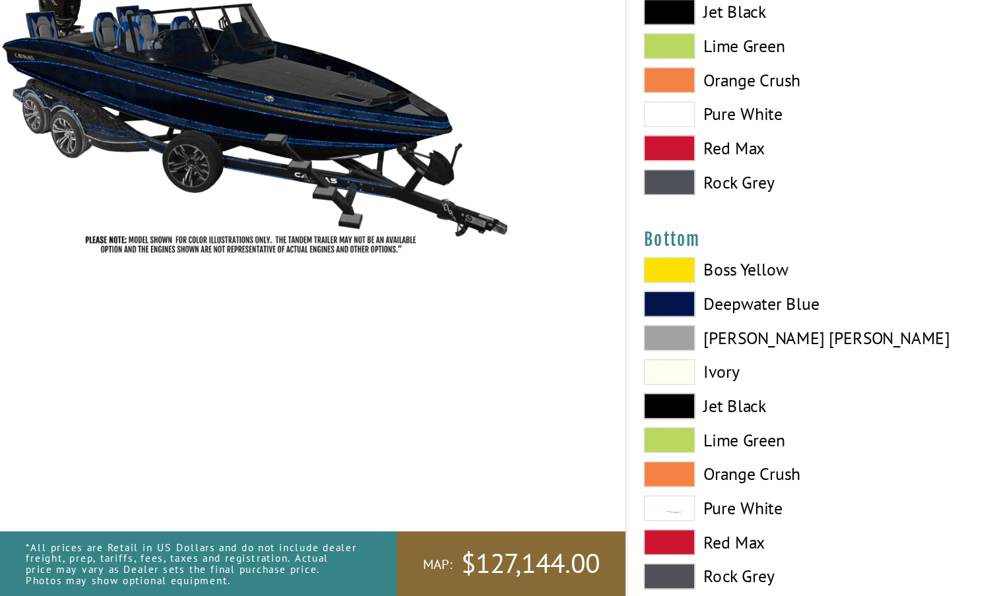
click at [521, 360] on span at bounding box center [519, 370] width 40 height 20
click at [517, 439] on span at bounding box center [519, 449] width 40 height 20
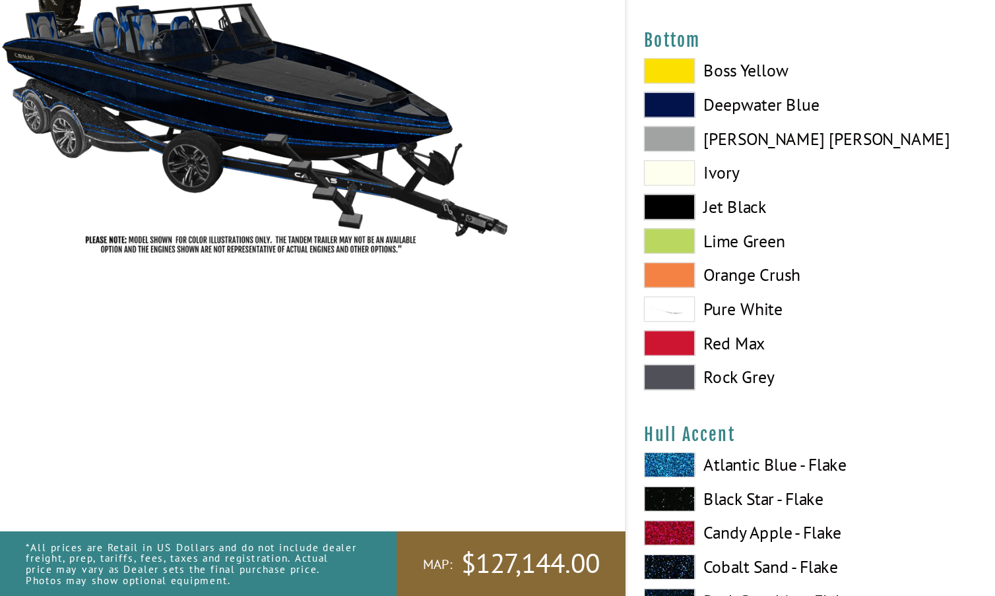
scroll to position [3026, 0]
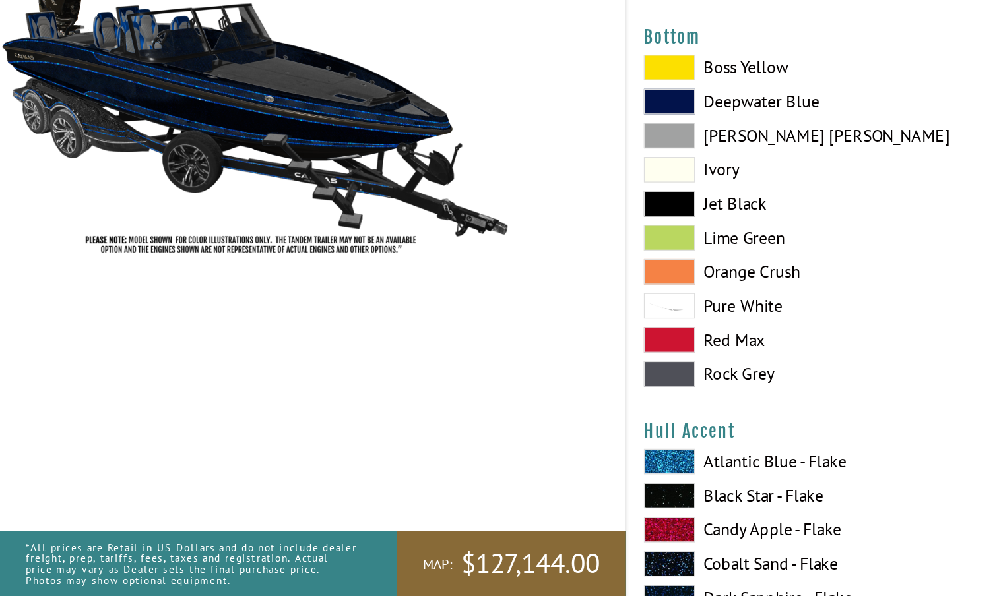
click at [524, 414] on span at bounding box center [519, 424] width 40 height 20
click at [528, 203] on span at bounding box center [519, 213] width 40 height 20
click at [525, 282] on span at bounding box center [519, 292] width 40 height 20
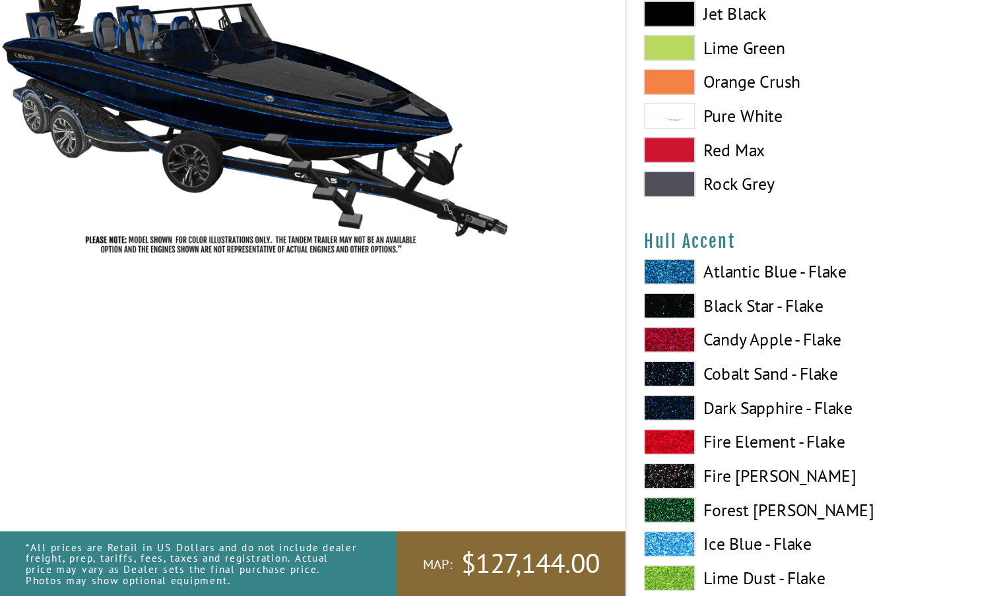
scroll to position [3175, 0]
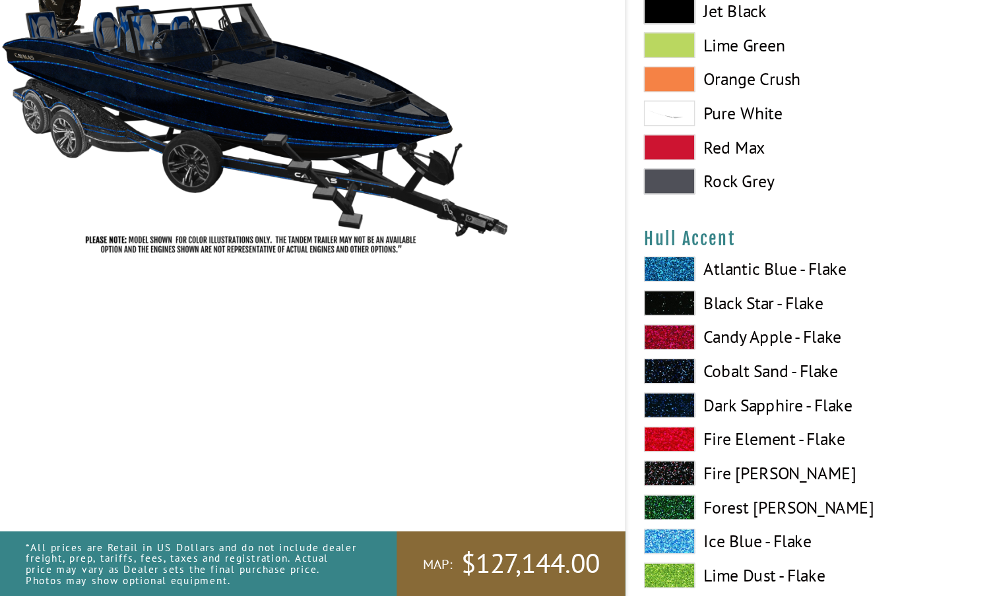
click at [522, 465] on span at bounding box center [519, 475] width 40 height 20
click at [524, 439] on span at bounding box center [519, 449] width 40 height 20
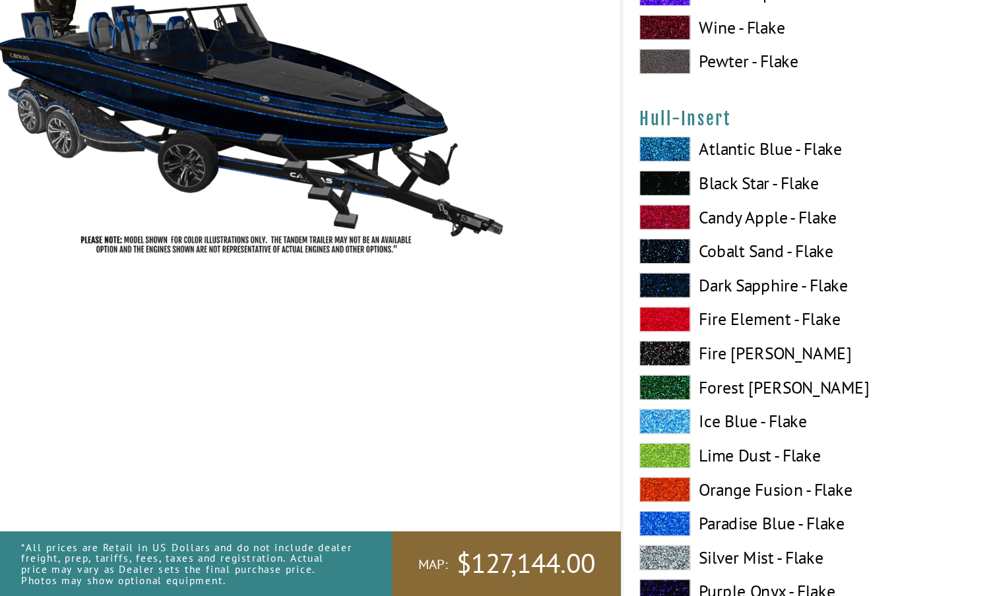
scroll to position [4618, 0]
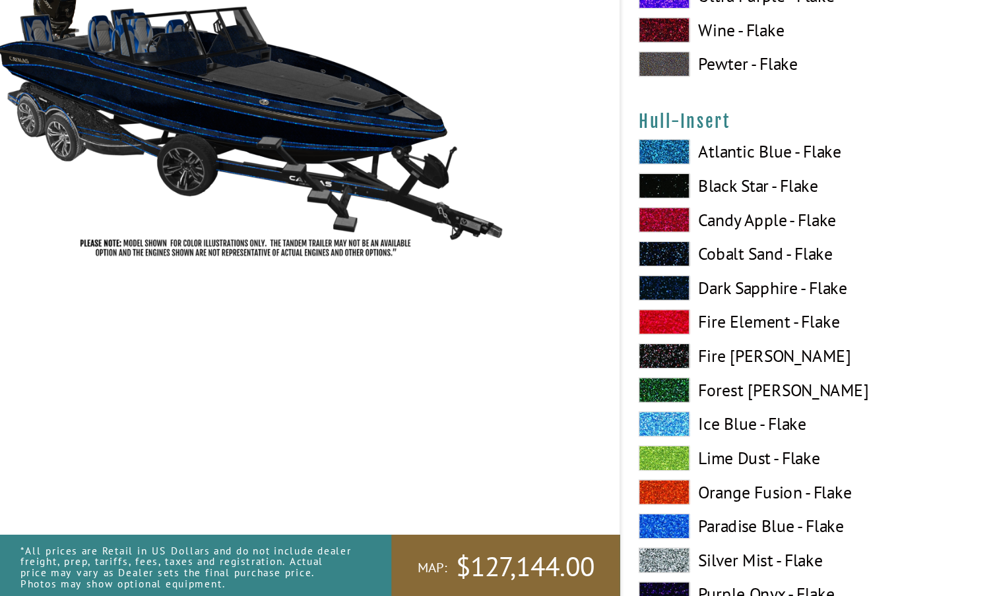
click at [517, 371] on span at bounding box center [519, 381] width 40 height 20
click at [518, 530] on span at bounding box center [519, 540] width 40 height 20
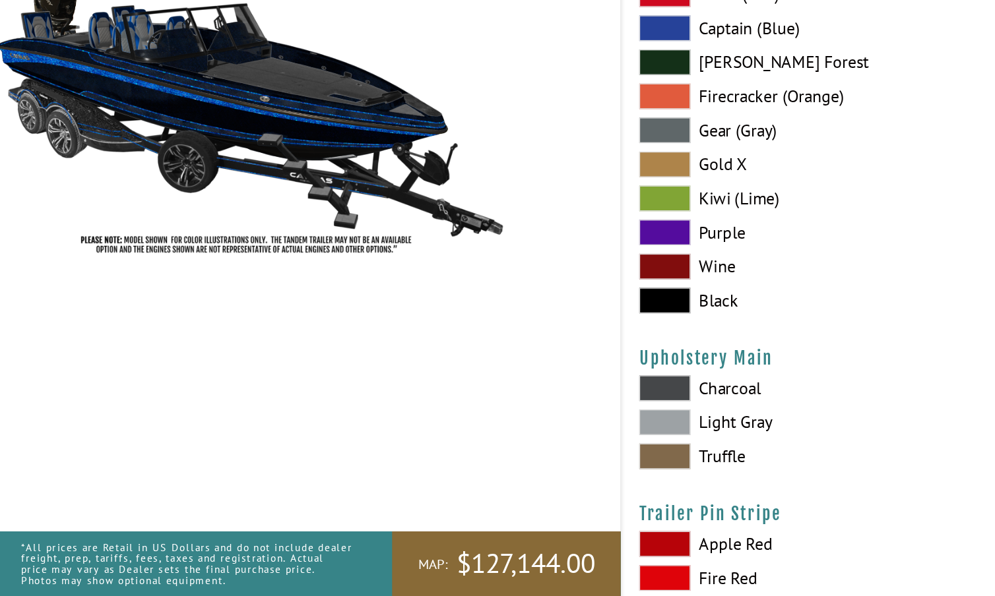
scroll to position [6242, 0]
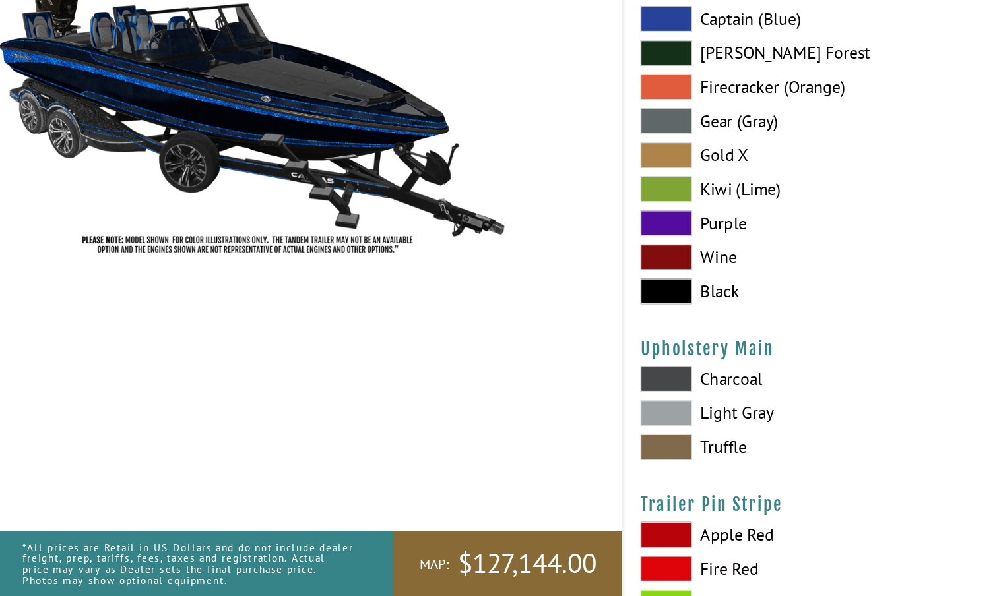
click at [525, 418] on span at bounding box center [519, 428] width 40 height 20
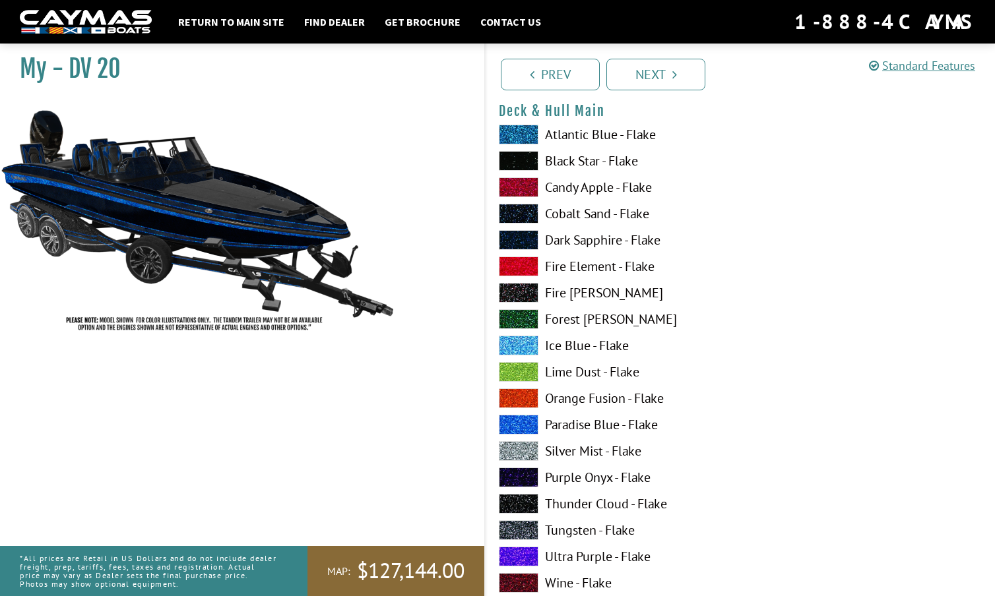
scroll to position [124, 0]
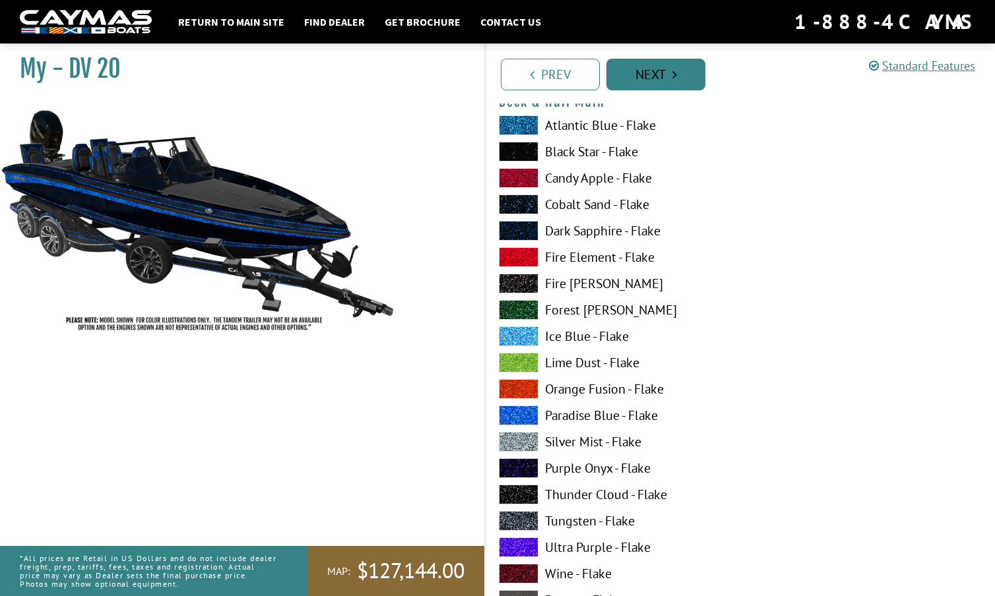
click at [664, 77] on link "Next" at bounding box center [655, 75] width 99 height 32
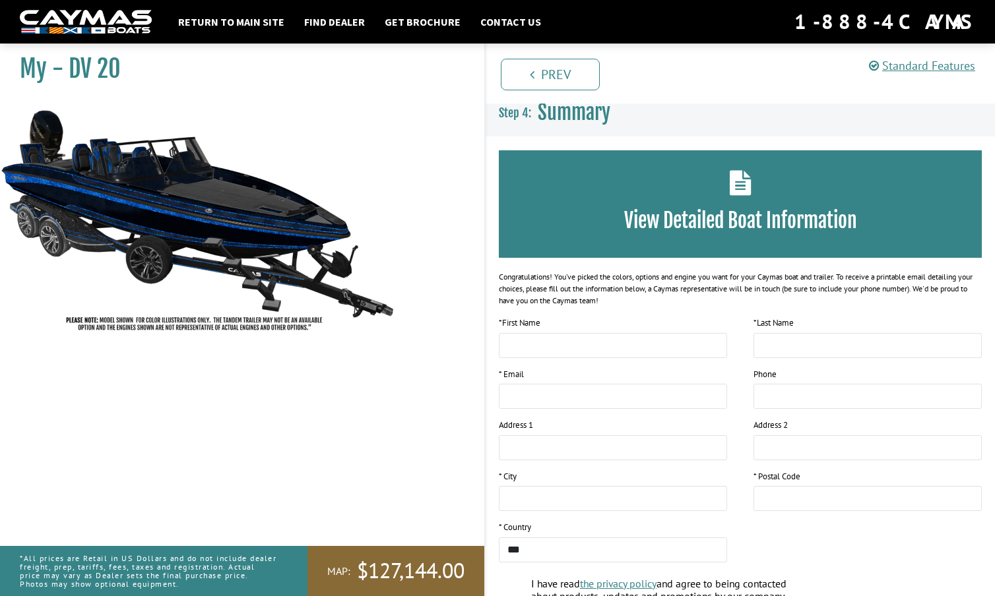
scroll to position [0, 0]
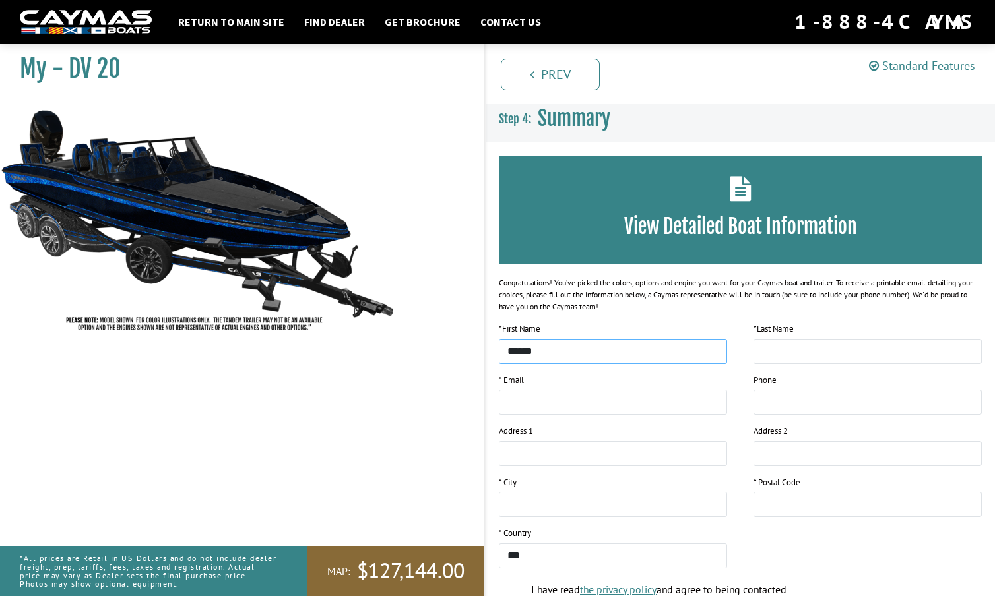
type input "******"
click at [612, 405] on input "**********" at bounding box center [613, 402] width 228 height 25
type input "**********"
click at [854, 401] on input "******" at bounding box center [867, 402] width 228 height 25
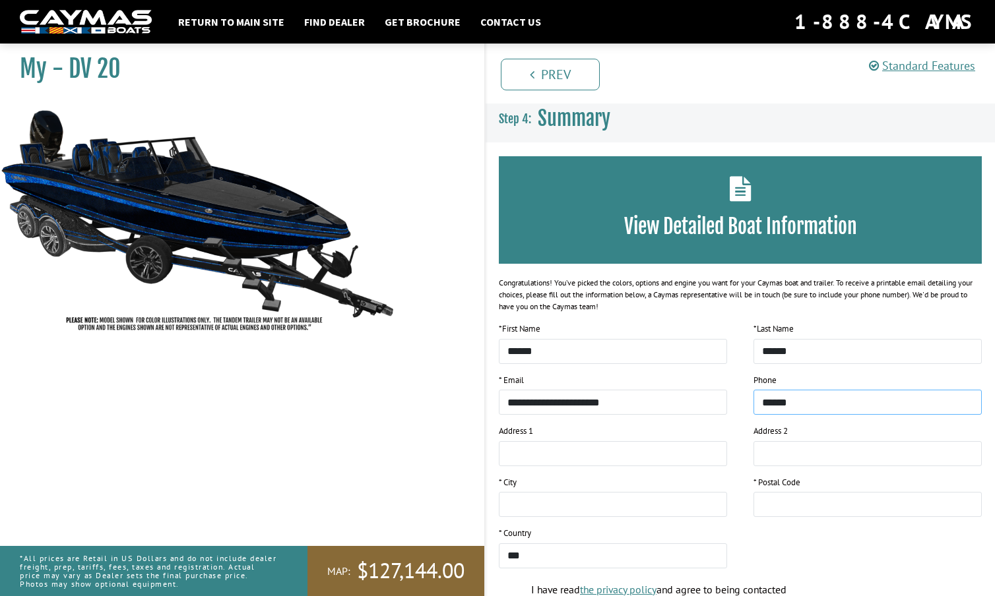
type input "**********"
type input "*********"
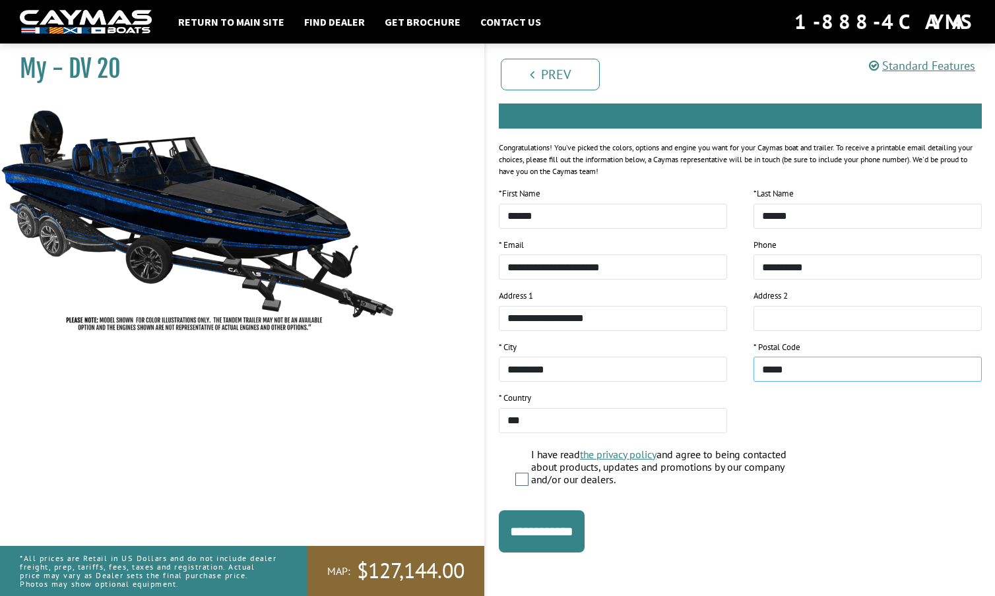
scroll to position [135, 0]
type input "*****"
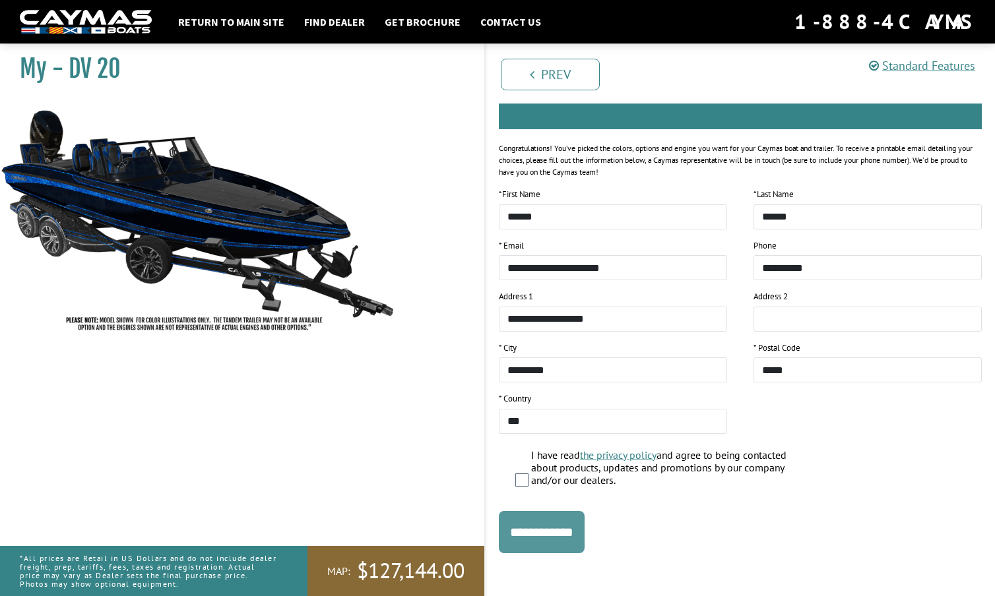
click at [564, 524] on input "**********" at bounding box center [542, 532] width 86 height 42
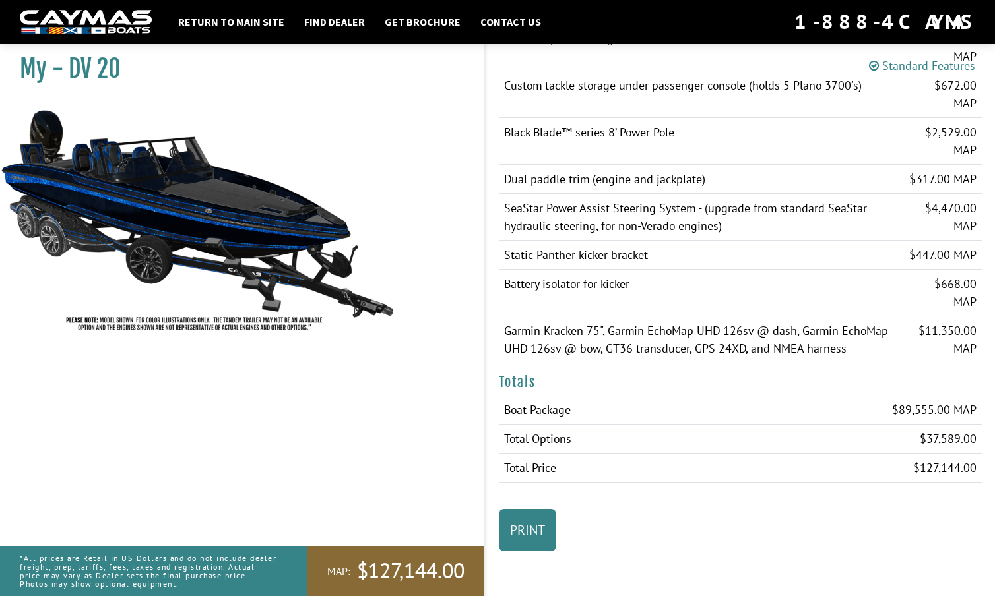
scroll to position [2213, 0]
click at [538, 527] on link "Print" at bounding box center [527, 530] width 57 height 42
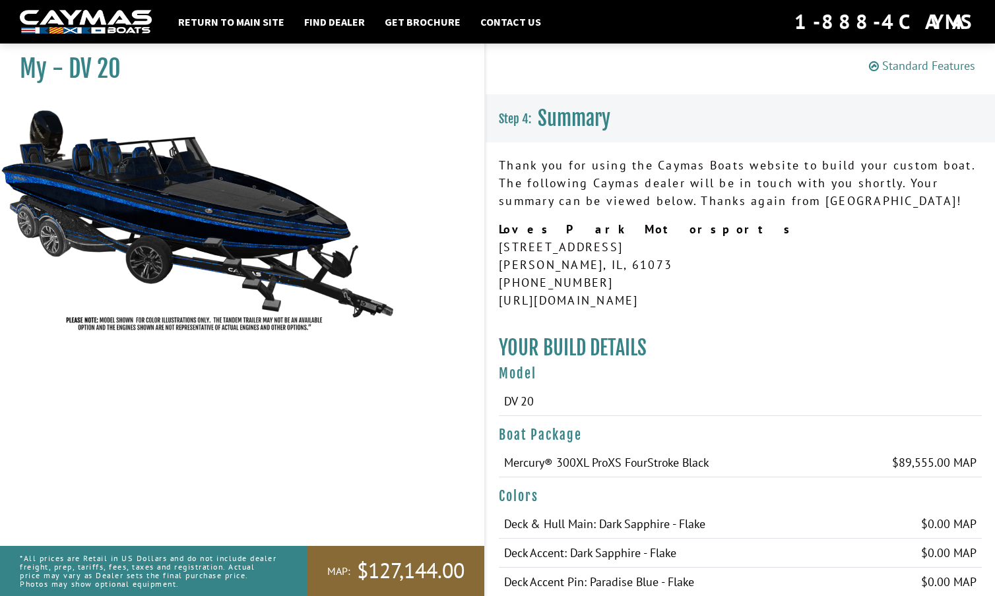
click at [935, 63] on link "Standard Features" at bounding box center [922, 65] width 106 height 15
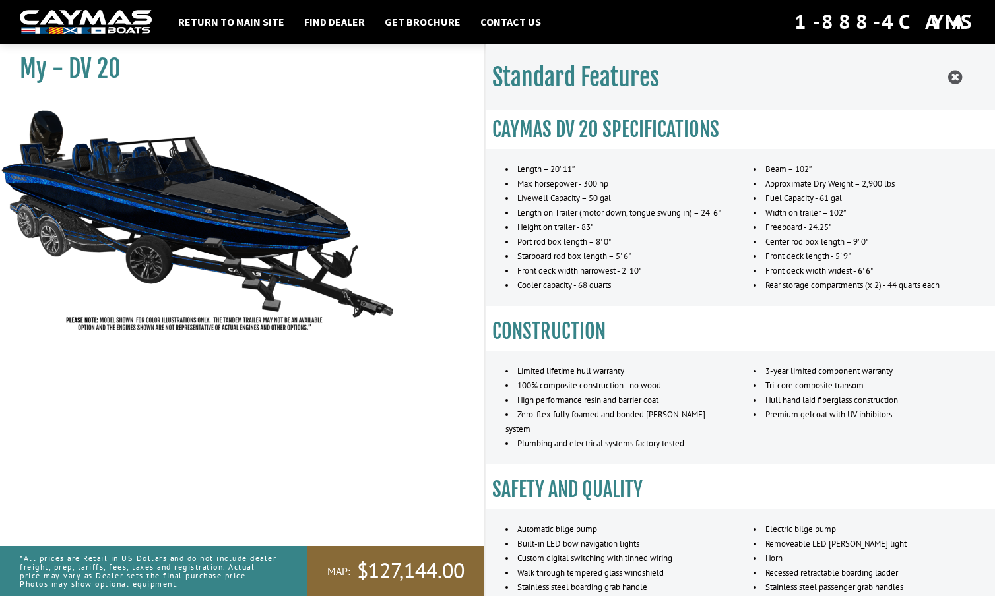
scroll to position [2212, 0]
click at [950, 75] on icon at bounding box center [955, 77] width 14 height 16
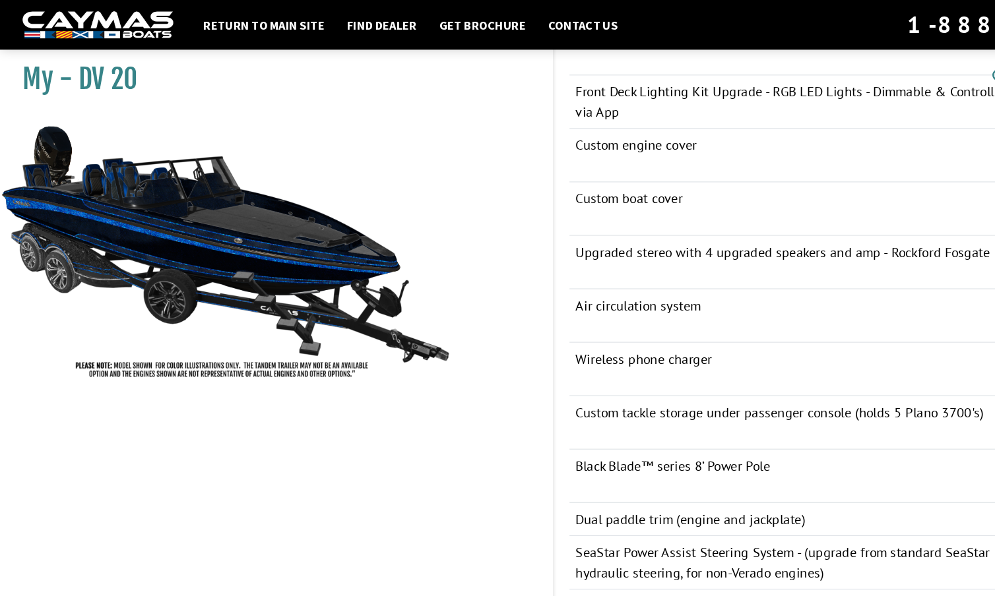
scroll to position [1795, 0]
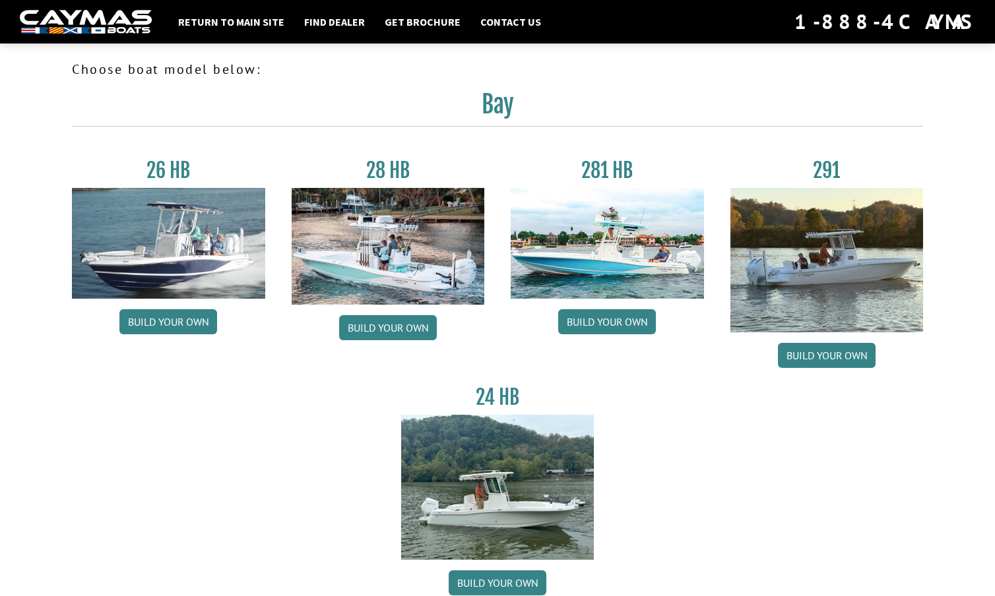
scroll to position [1500, 0]
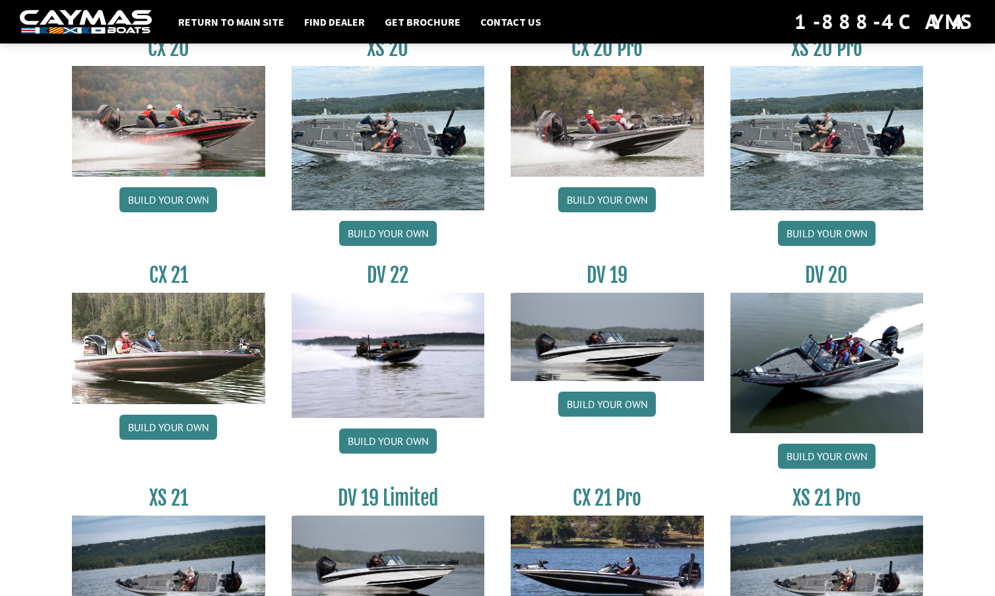
scroll to position [1366, 0]
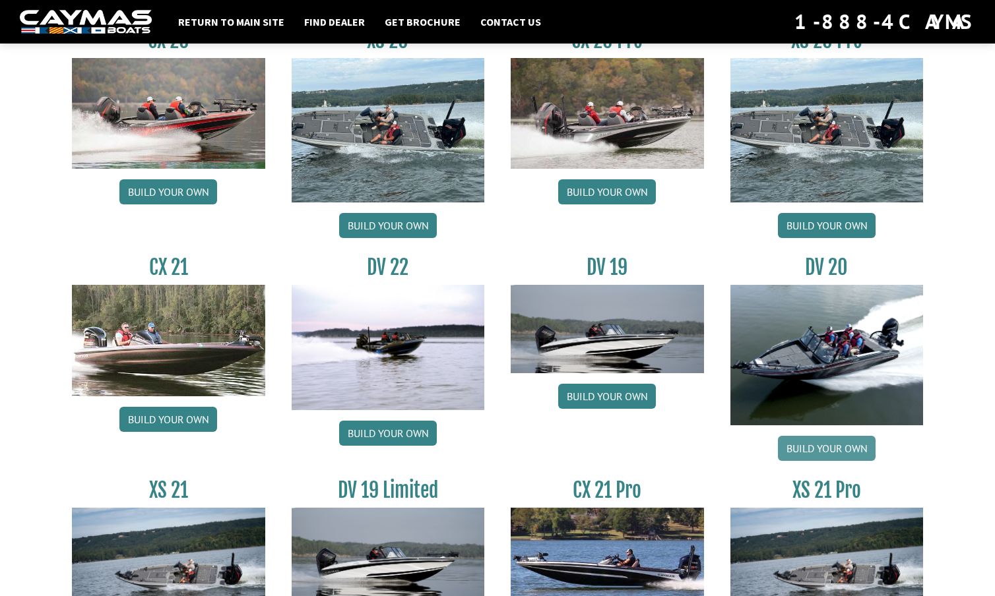
click at [823, 447] on link "Build your own" at bounding box center [827, 448] width 98 height 25
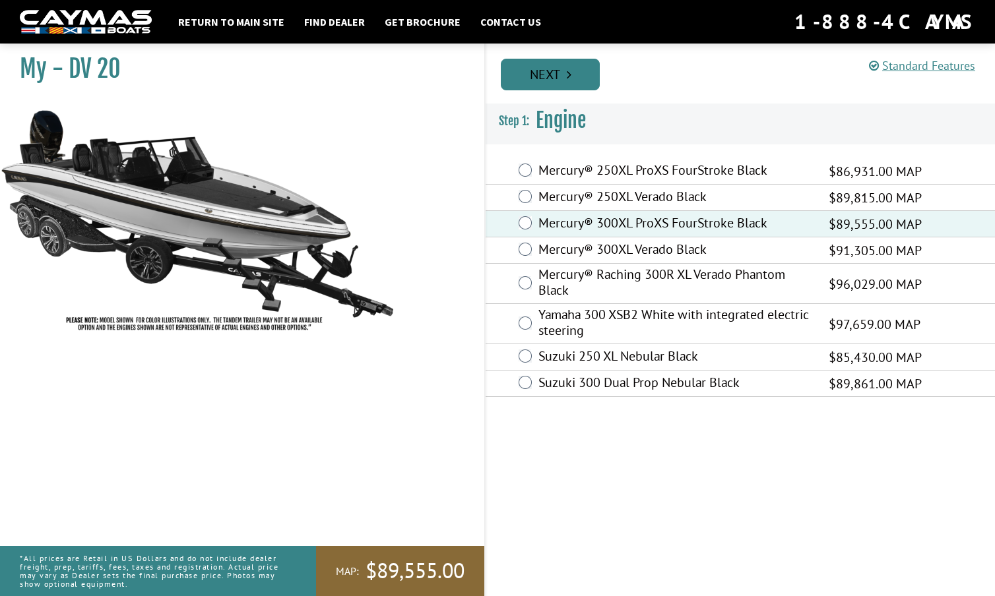
click at [563, 63] on link "Next" at bounding box center [550, 75] width 99 height 32
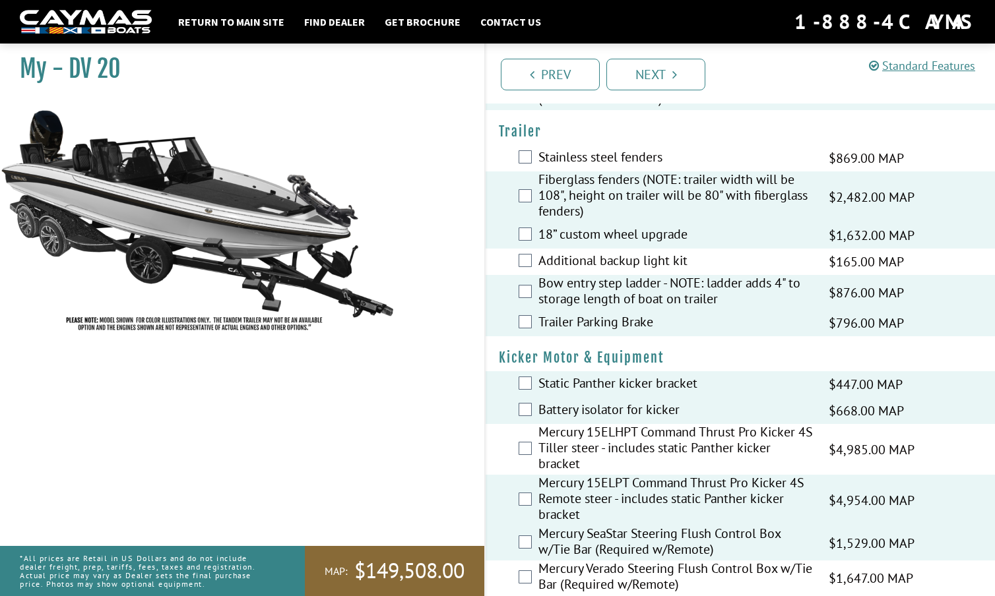
scroll to position [3002, 0]
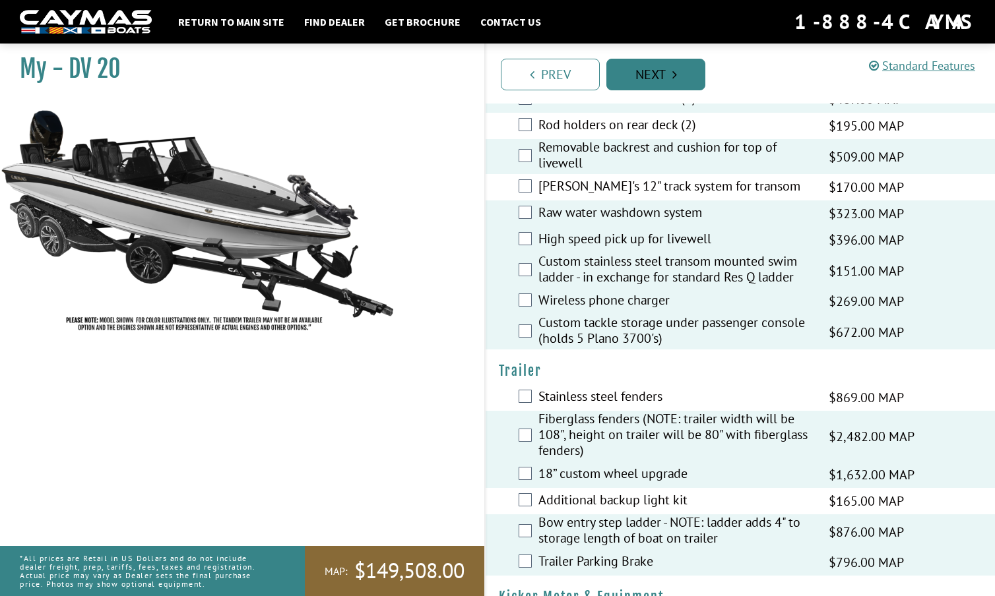
click at [658, 69] on link "Next" at bounding box center [655, 75] width 99 height 32
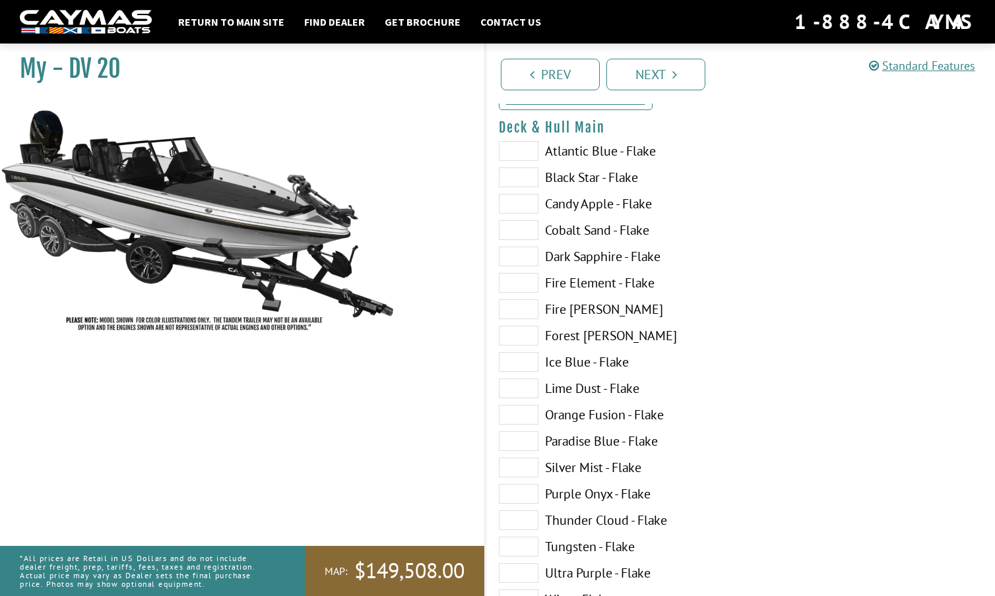
scroll to position [129, 0]
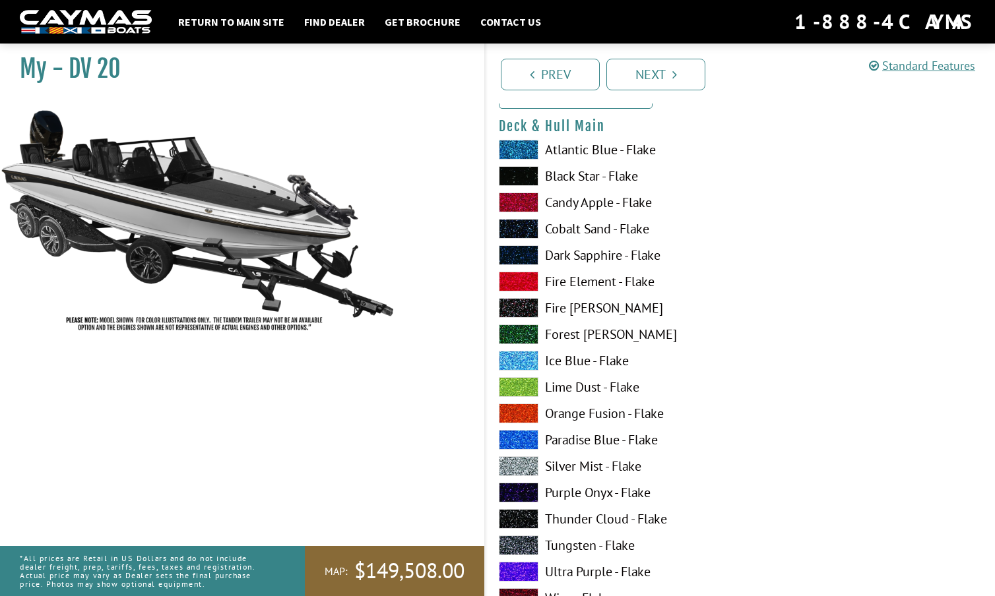
click at [527, 253] on span at bounding box center [519, 255] width 40 height 20
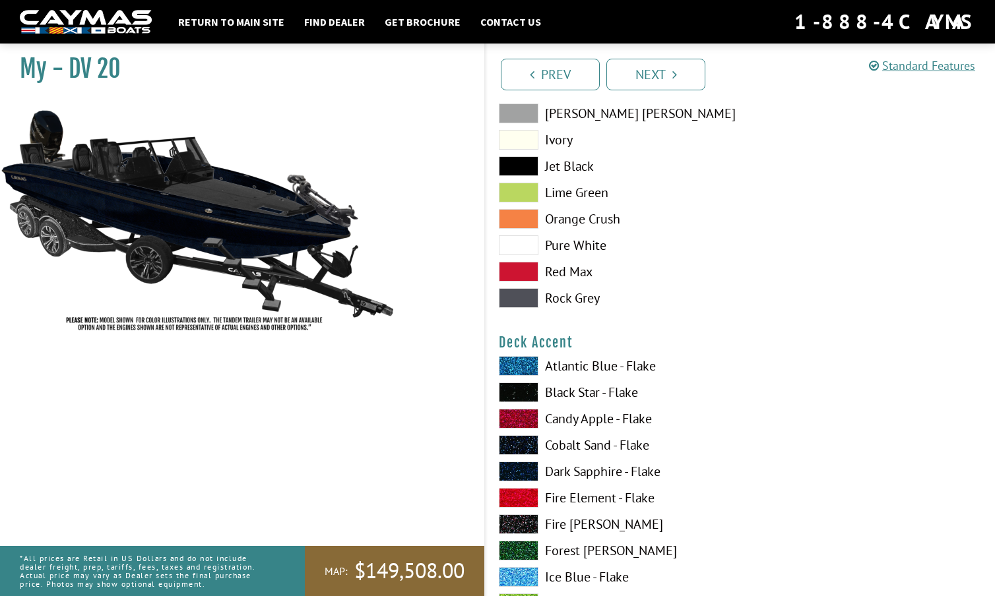
scroll to position [721, 0]
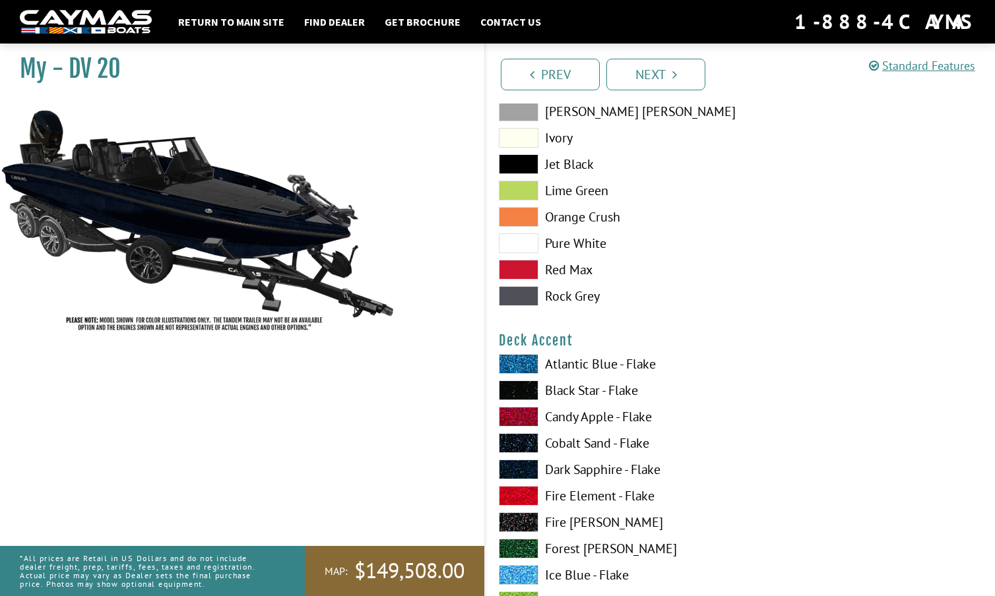
click at [522, 360] on span at bounding box center [519, 364] width 40 height 20
click at [521, 388] on span at bounding box center [519, 391] width 40 height 20
click at [520, 466] on span at bounding box center [519, 470] width 40 height 20
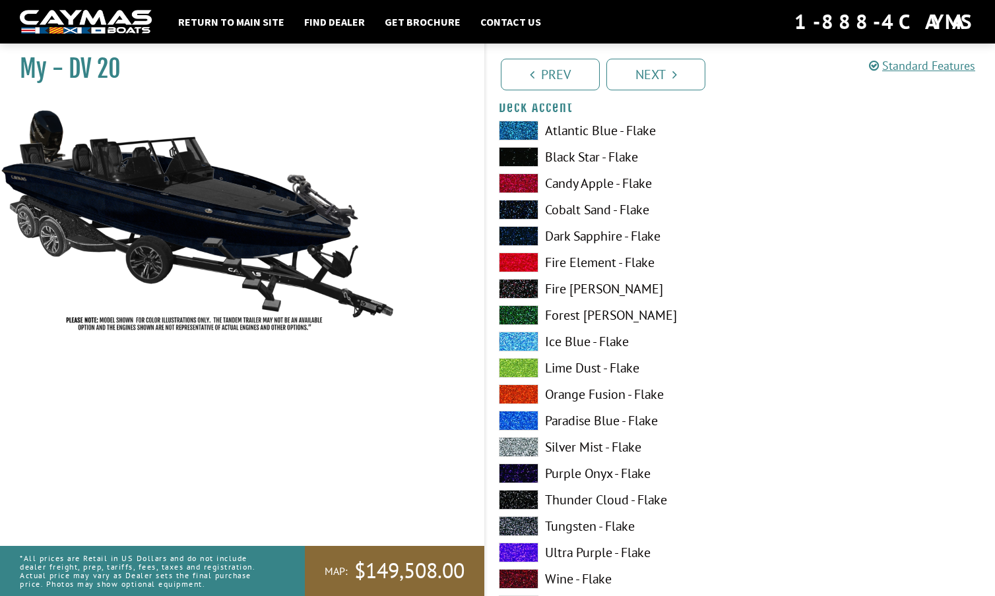
scroll to position [956, 0]
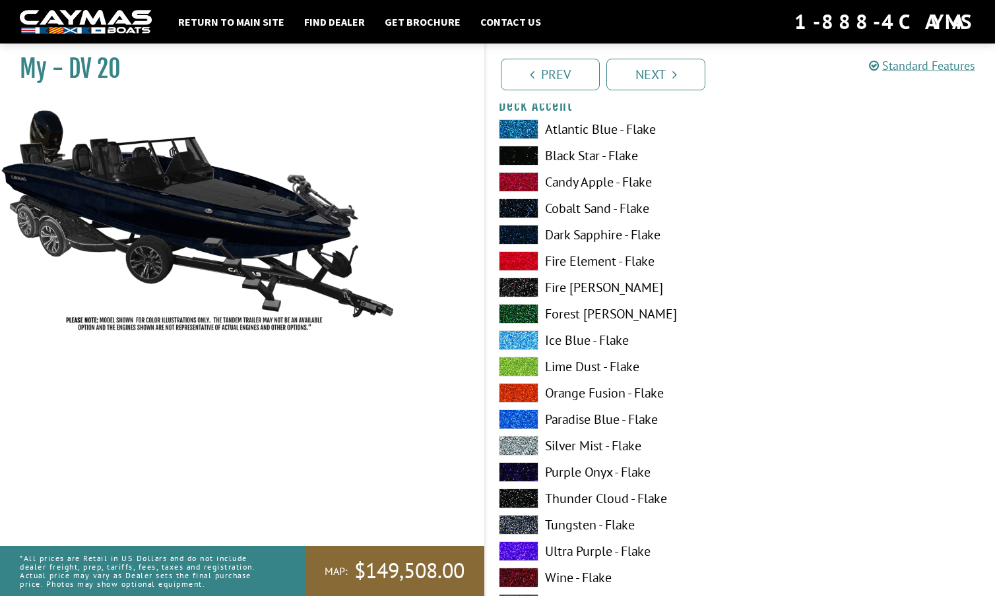
click at [520, 418] on span at bounding box center [519, 420] width 40 height 20
click at [517, 232] on span at bounding box center [519, 235] width 40 height 20
click at [514, 152] on span at bounding box center [519, 156] width 40 height 20
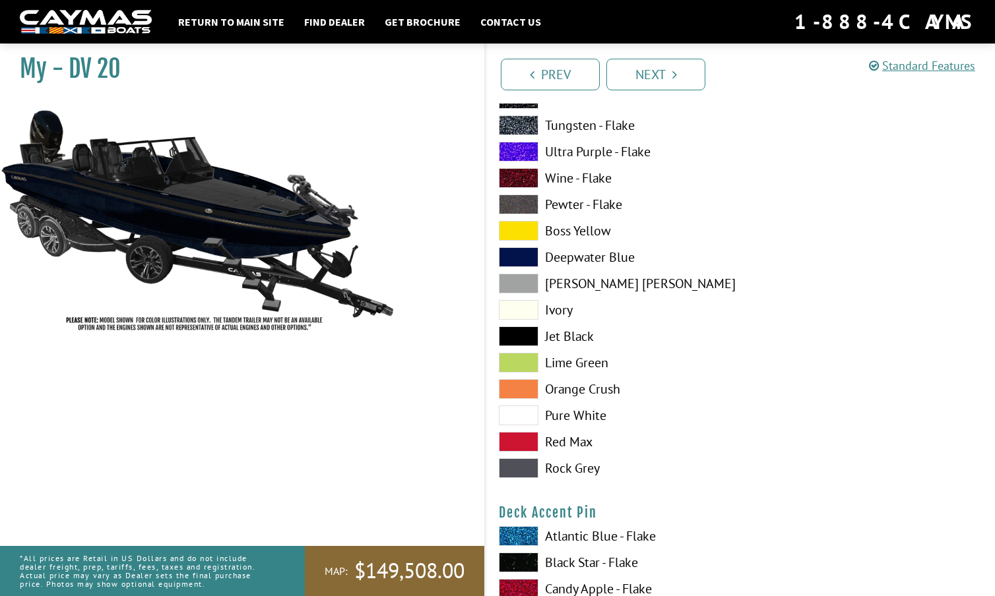
scroll to position [1358, 0]
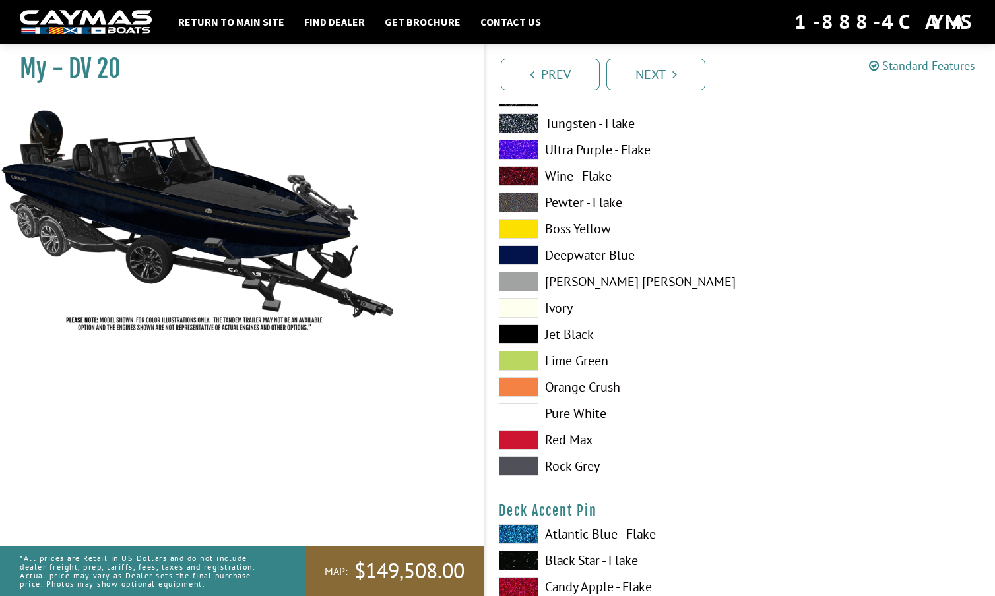
click at [521, 333] on span at bounding box center [519, 335] width 40 height 20
click at [518, 307] on span at bounding box center [519, 308] width 40 height 20
click at [520, 332] on span at bounding box center [519, 335] width 40 height 20
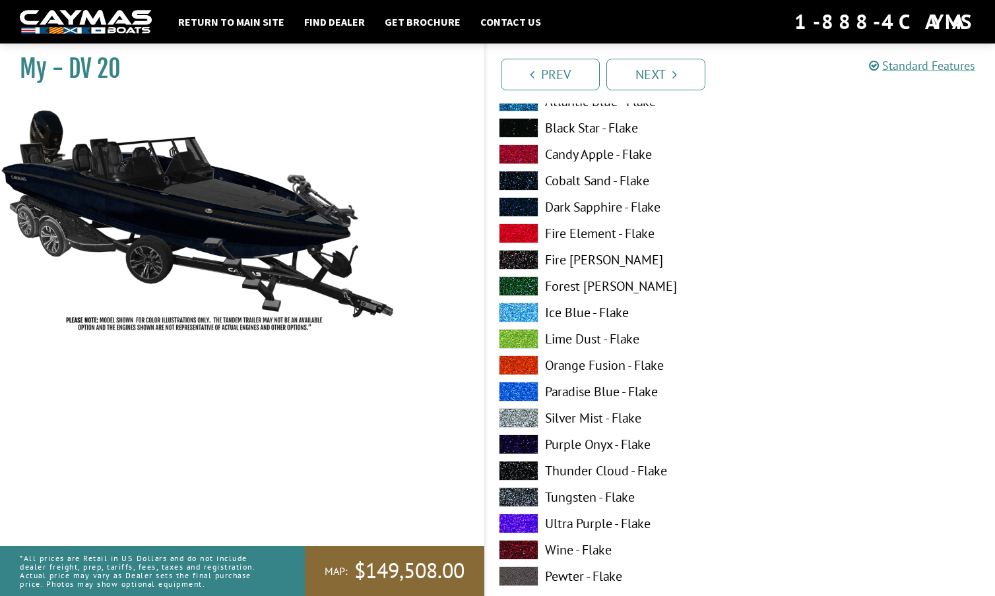
scroll to position [1793, 0]
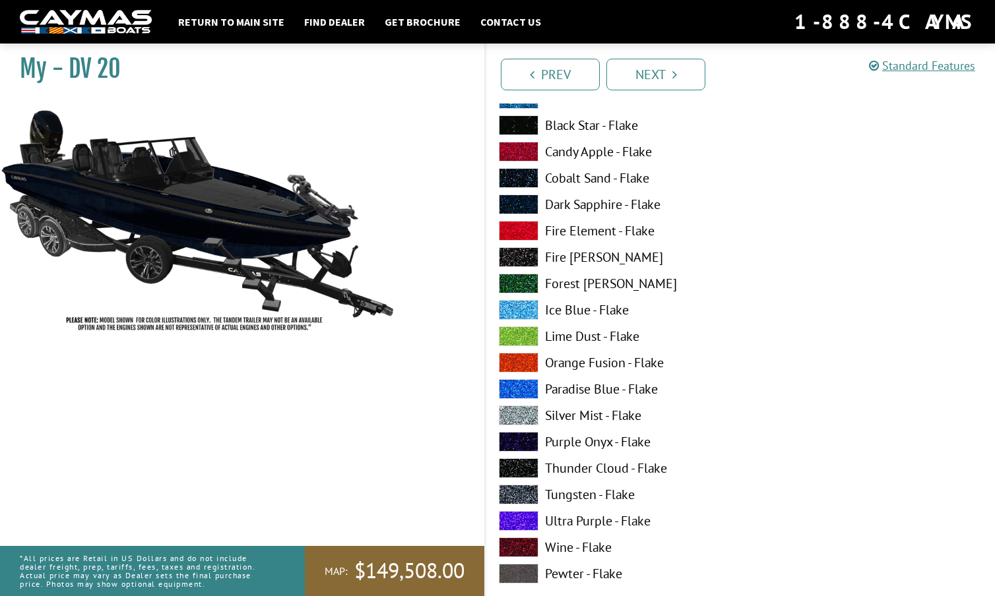
click at [521, 390] on span at bounding box center [519, 389] width 40 height 20
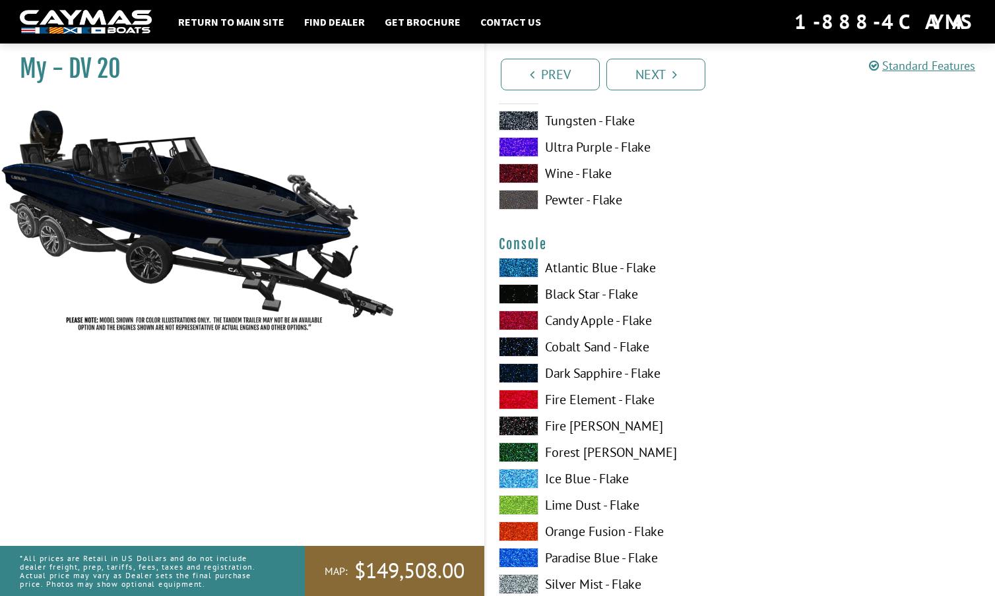
scroll to position [2168, 0]
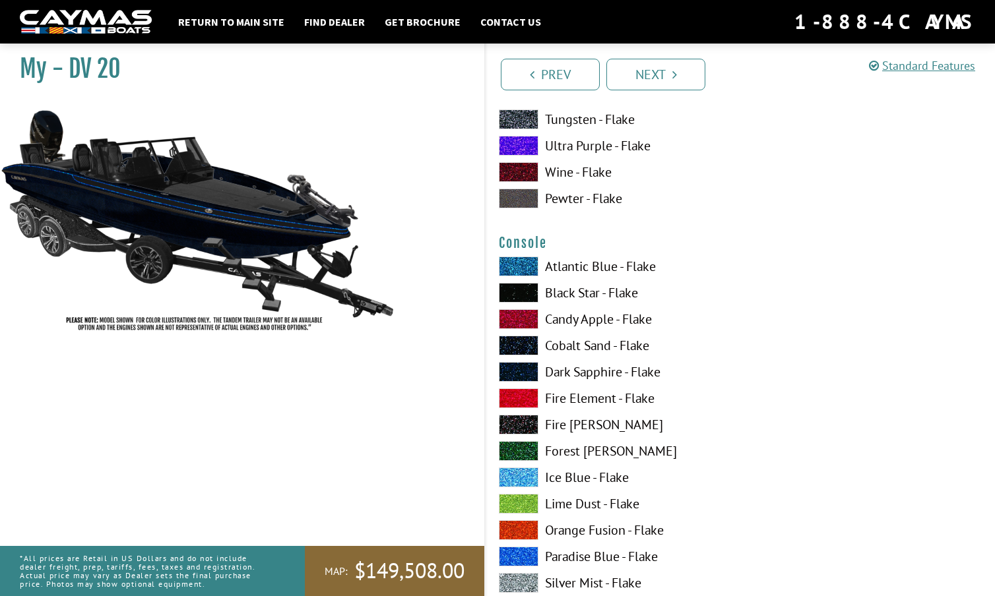
click at [518, 369] on span at bounding box center [519, 372] width 40 height 20
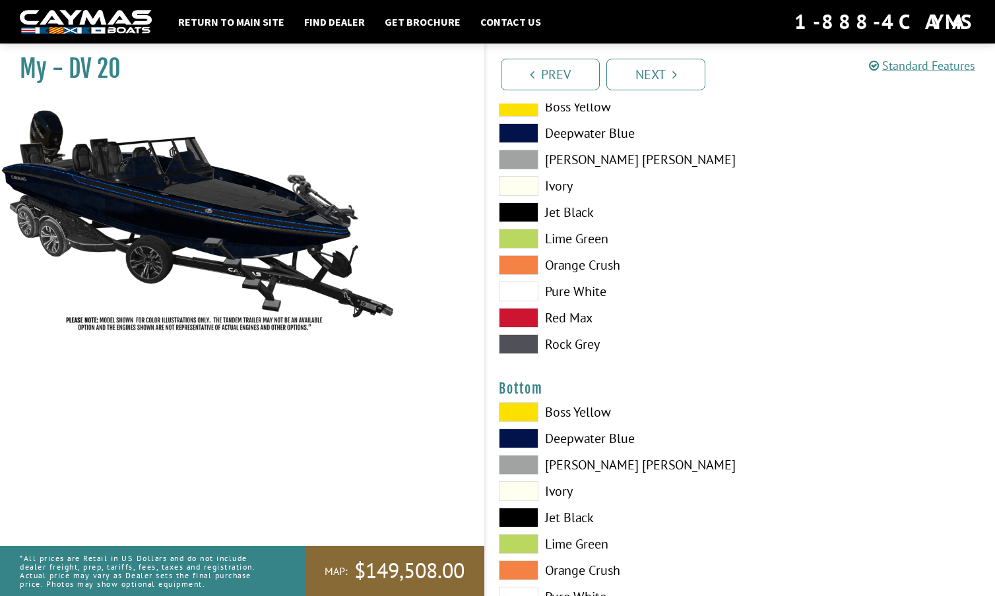
scroll to position [2819, 0]
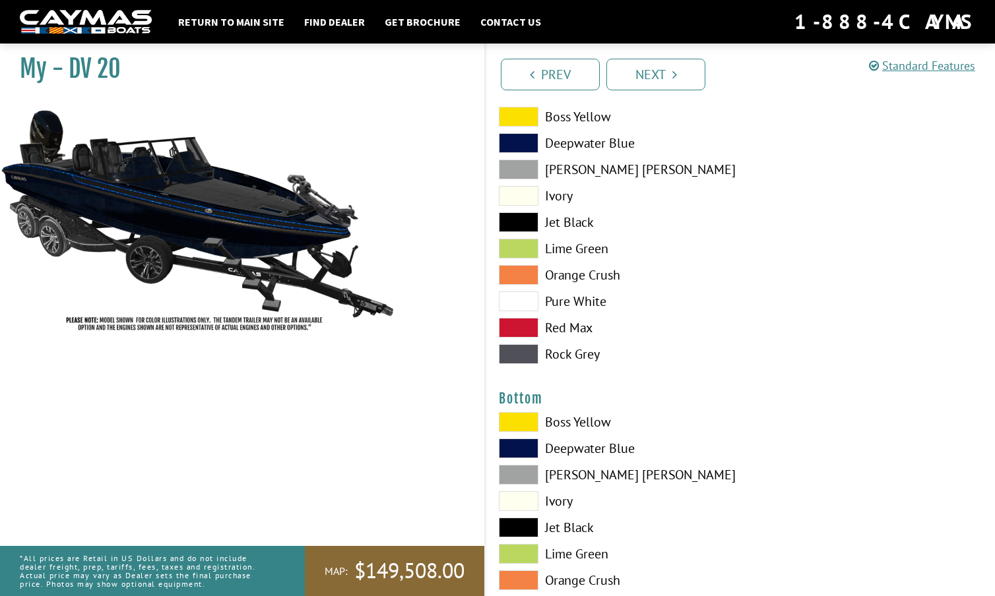
click at [526, 525] on span at bounding box center [519, 528] width 40 height 20
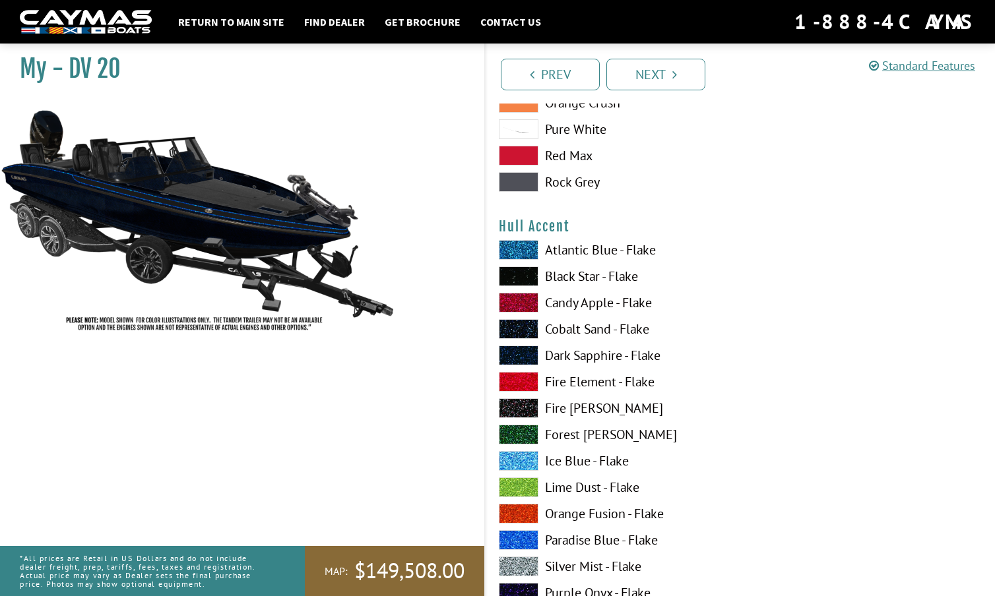
scroll to position [3301, 0]
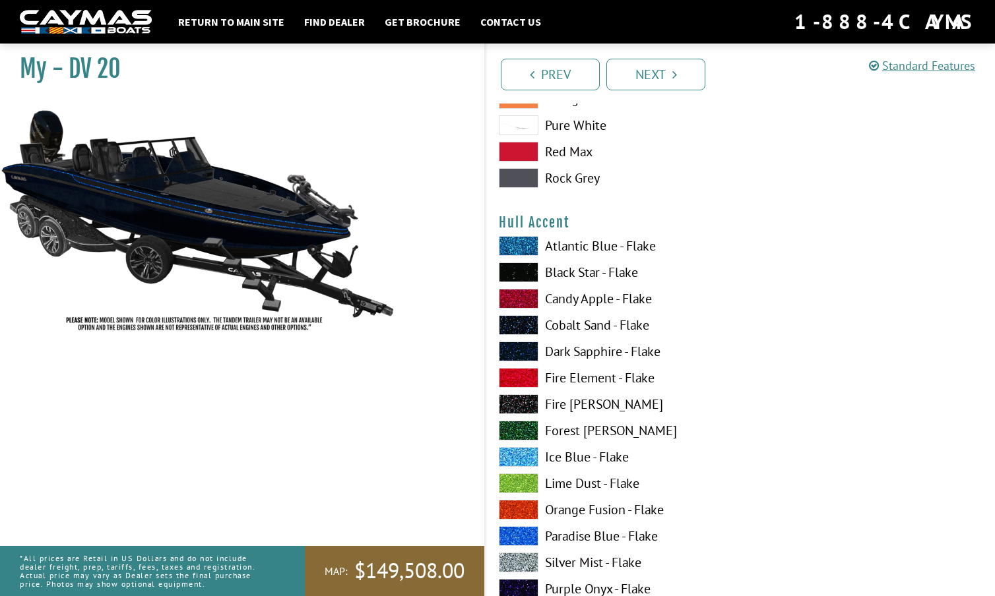
click at [522, 530] on span at bounding box center [519, 536] width 40 height 20
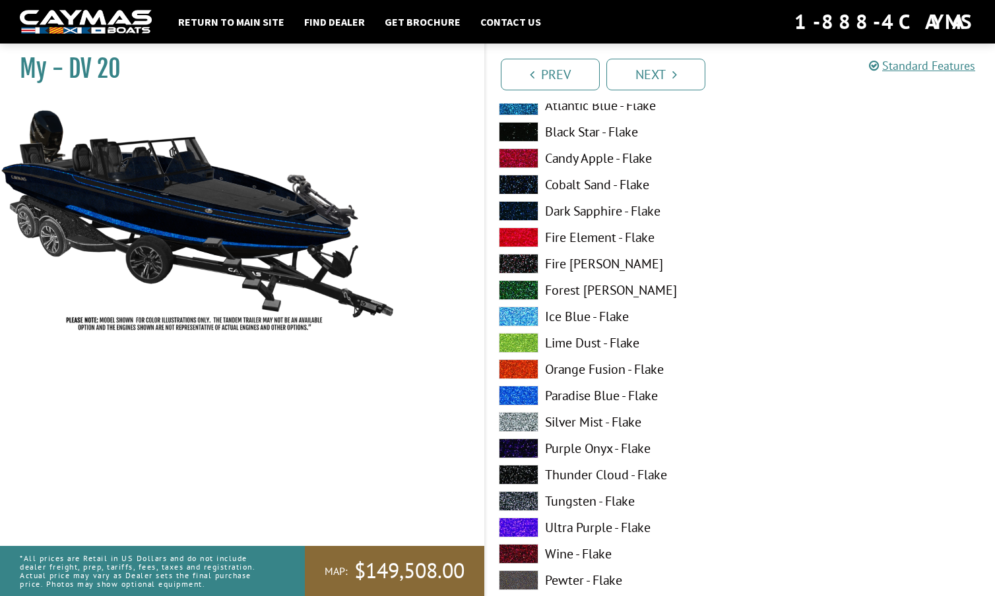
scroll to position [4254, 0]
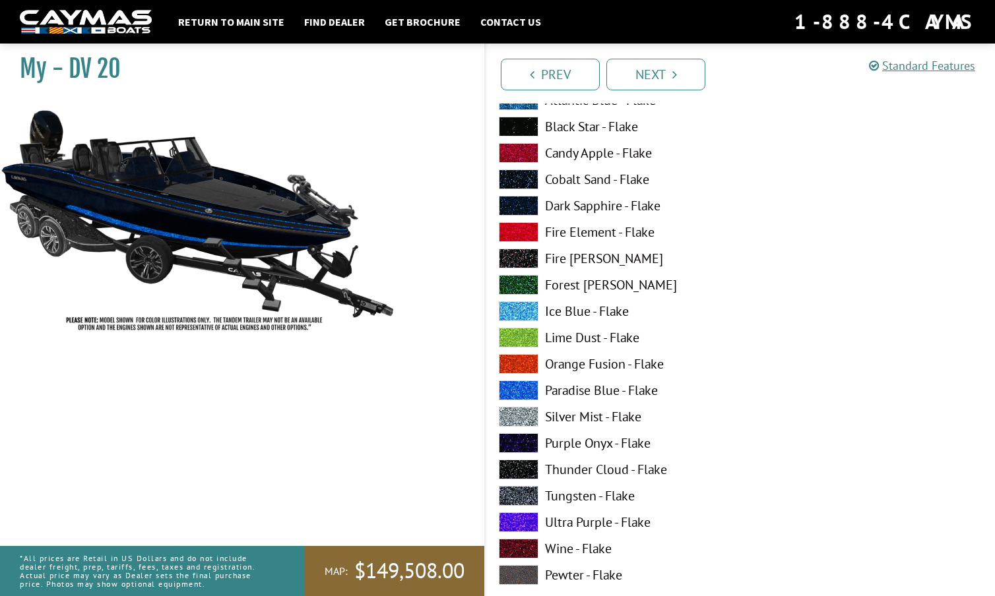
click at [523, 390] on span at bounding box center [519, 391] width 40 height 20
click at [525, 367] on span at bounding box center [519, 364] width 40 height 20
click at [527, 388] on span at bounding box center [519, 391] width 40 height 20
click at [521, 410] on span at bounding box center [519, 417] width 40 height 20
click at [523, 386] on span at bounding box center [519, 391] width 40 height 20
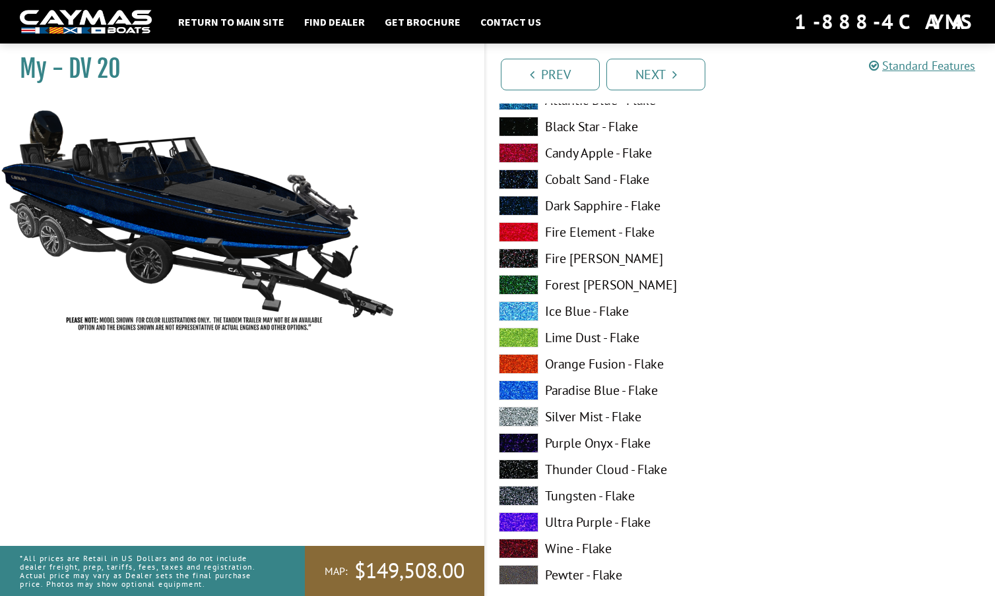
click at [522, 495] on span at bounding box center [519, 496] width 40 height 20
click at [521, 437] on span at bounding box center [519, 443] width 40 height 20
click at [520, 416] on span at bounding box center [519, 417] width 40 height 20
click at [521, 382] on span at bounding box center [519, 391] width 40 height 20
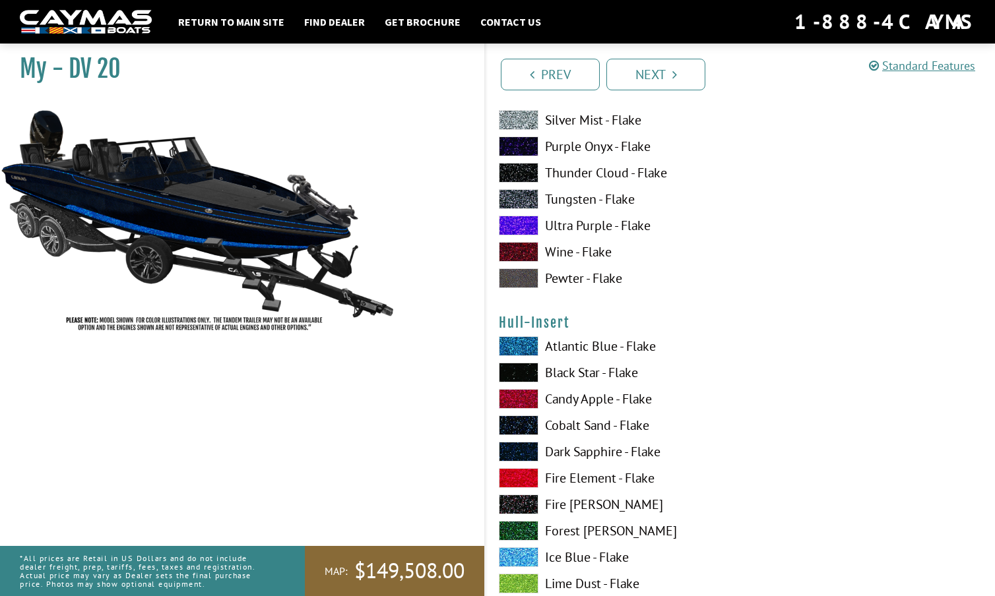
scroll to position [4553, 0]
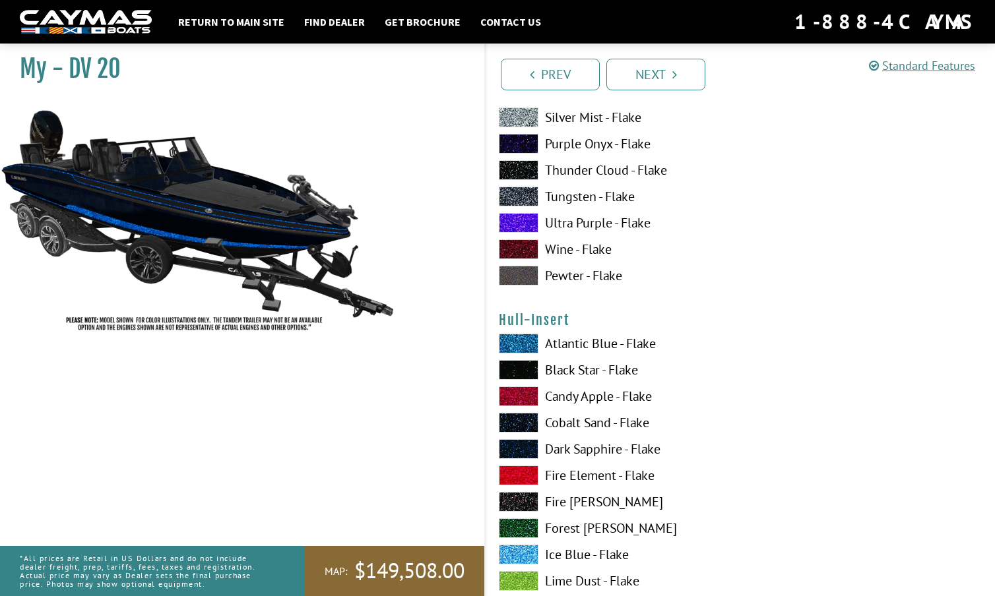
click at [524, 470] on span at bounding box center [519, 476] width 40 height 20
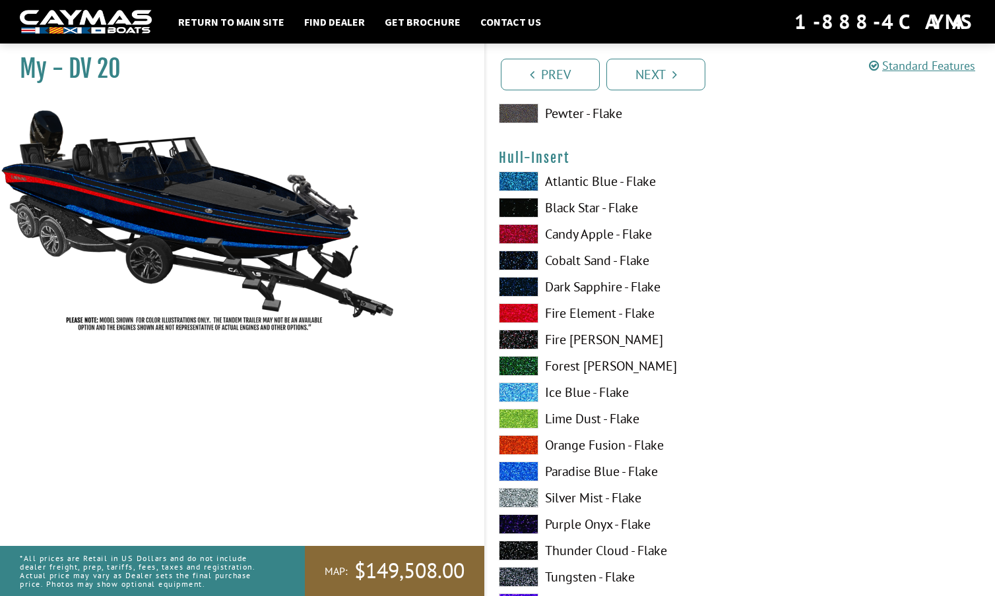
scroll to position [4716, 0]
click at [522, 468] on span at bounding box center [519, 471] width 40 height 20
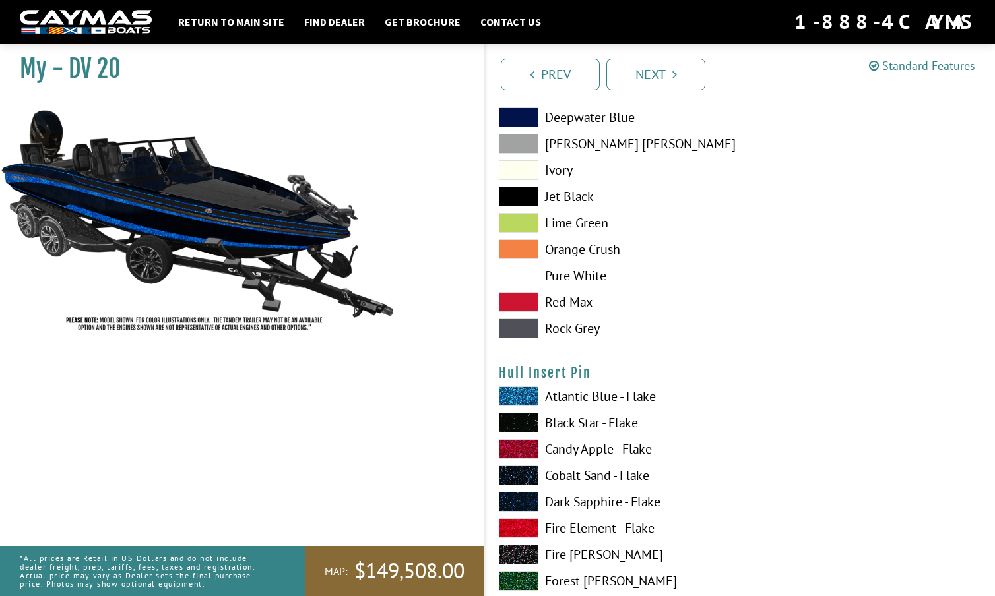
scroll to position [5308, 0]
click at [522, 447] on span at bounding box center [519, 449] width 40 height 20
click at [517, 528] on span at bounding box center [519, 528] width 40 height 20
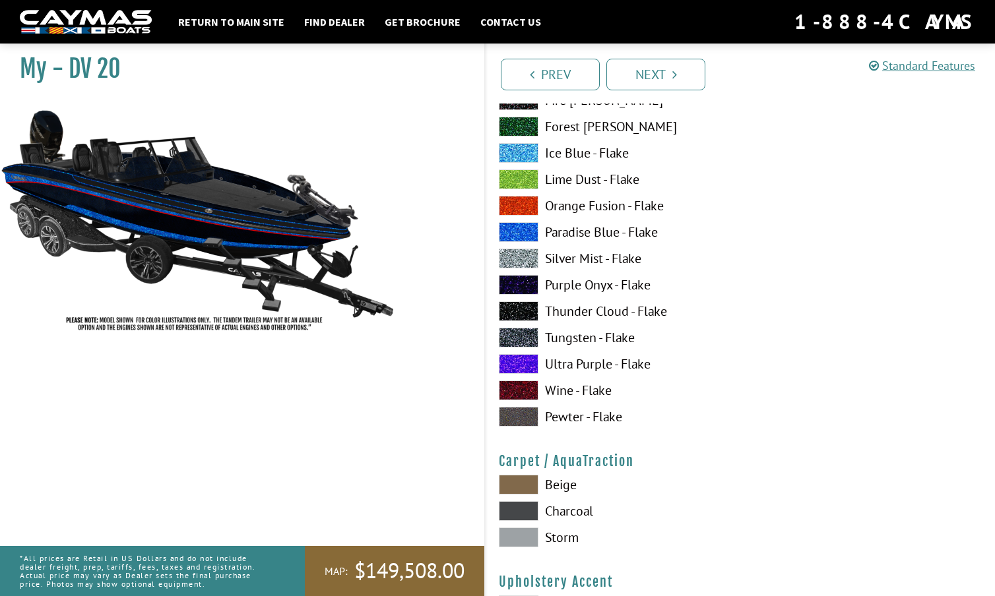
scroll to position [5766, 0]
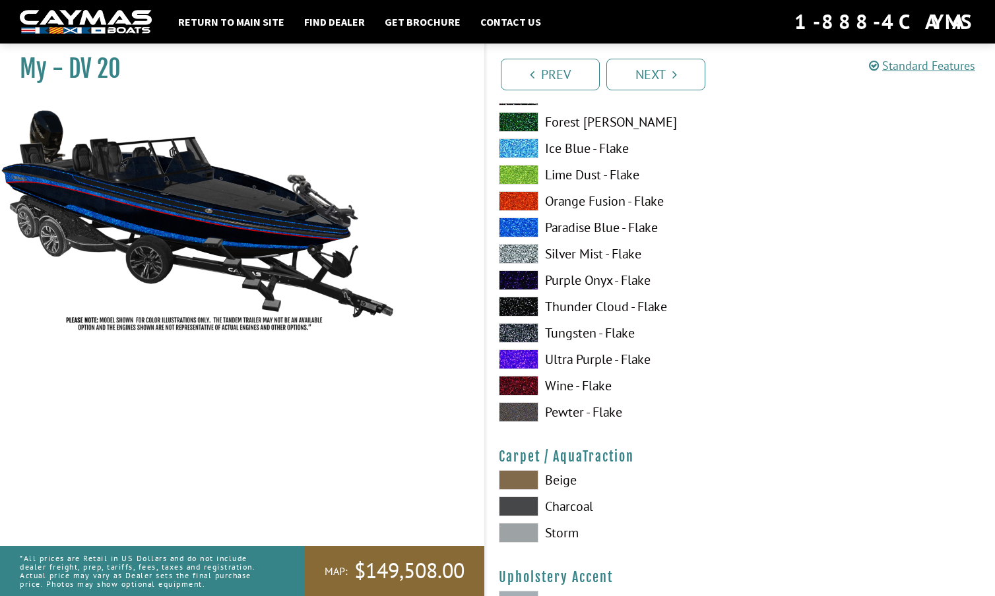
click at [520, 528] on span at bounding box center [519, 533] width 40 height 20
click at [520, 505] on span at bounding box center [519, 507] width 40 height 20
click at [518, 530] on span at bounding box center [519, 533] width 40 height 20
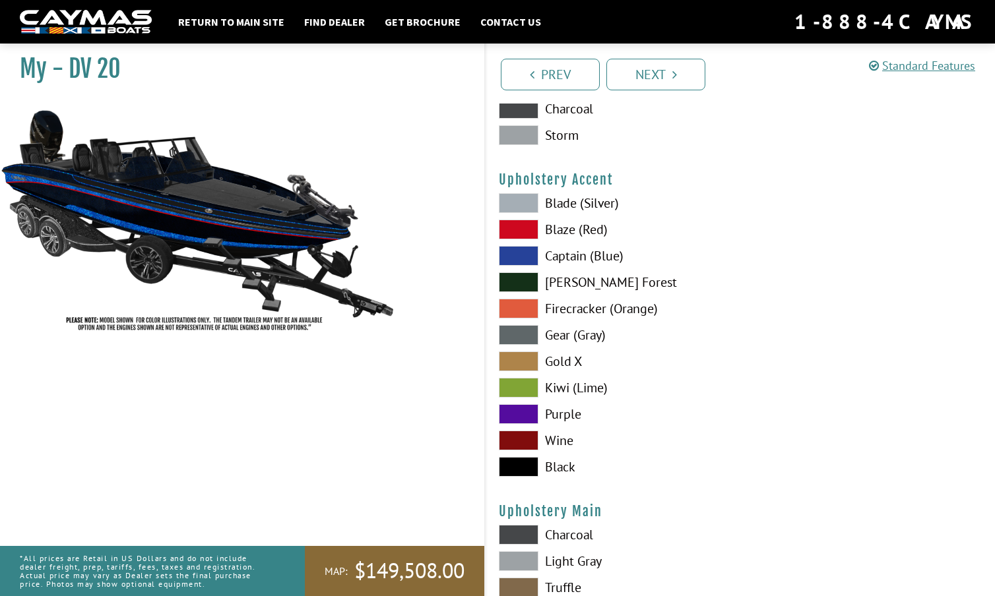
scroll to position [6164, 0]
click at [522, 256] on span at bounding box center [519, 256] width 40 height 20
click at [520, 199] on span at bounding box center [519, 203] width 40 height 20
click at [519, 338] on span at bounding box center [519, 335] width 40 height 20
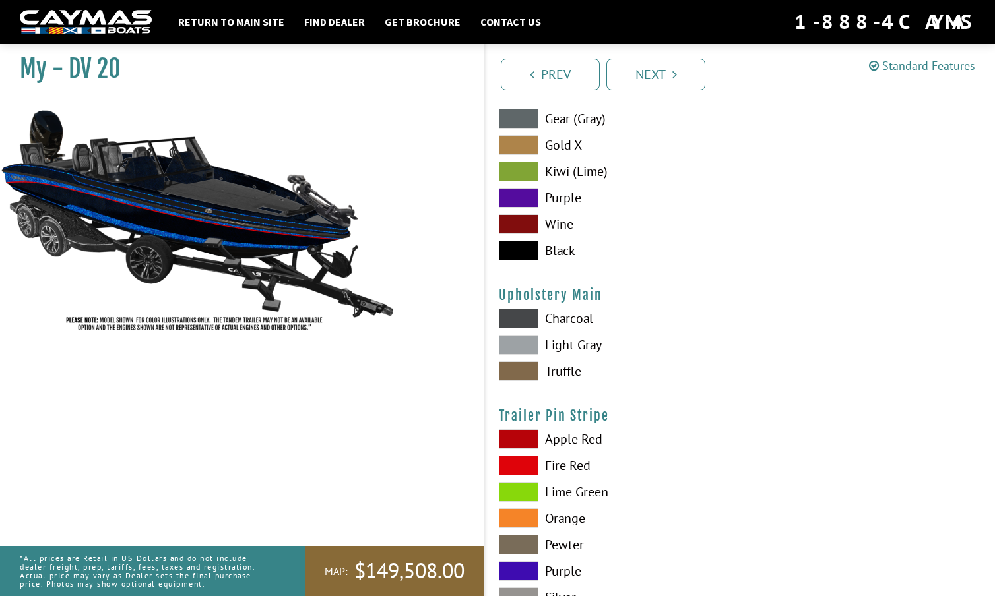
scroll to position [6392, 0]
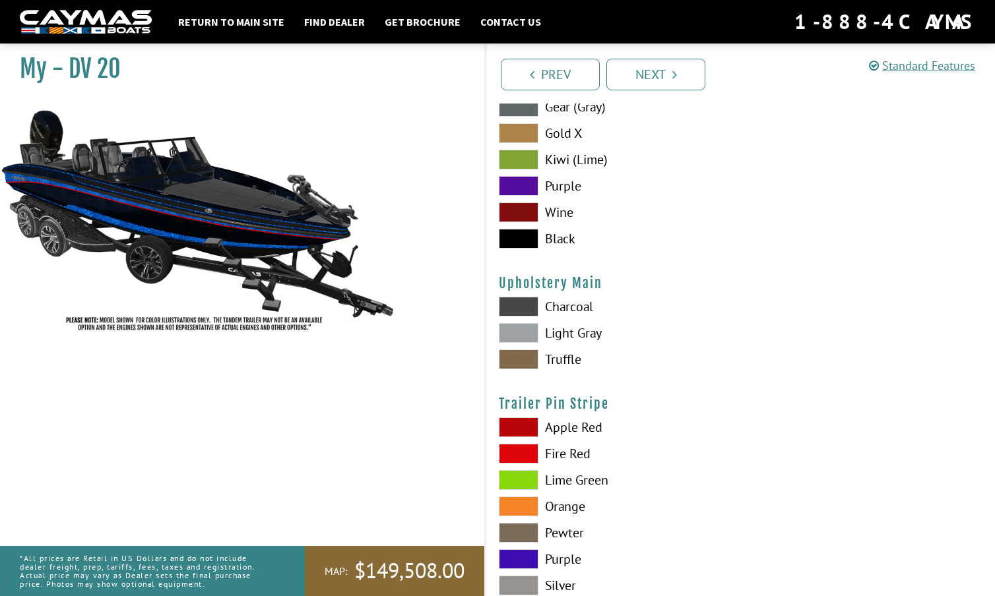
click at [518, 330] on span at bounding box center [519, 333] width 40 height 20
click at [524, 309] on span at bounding box center [519, 307] width 40 height 20
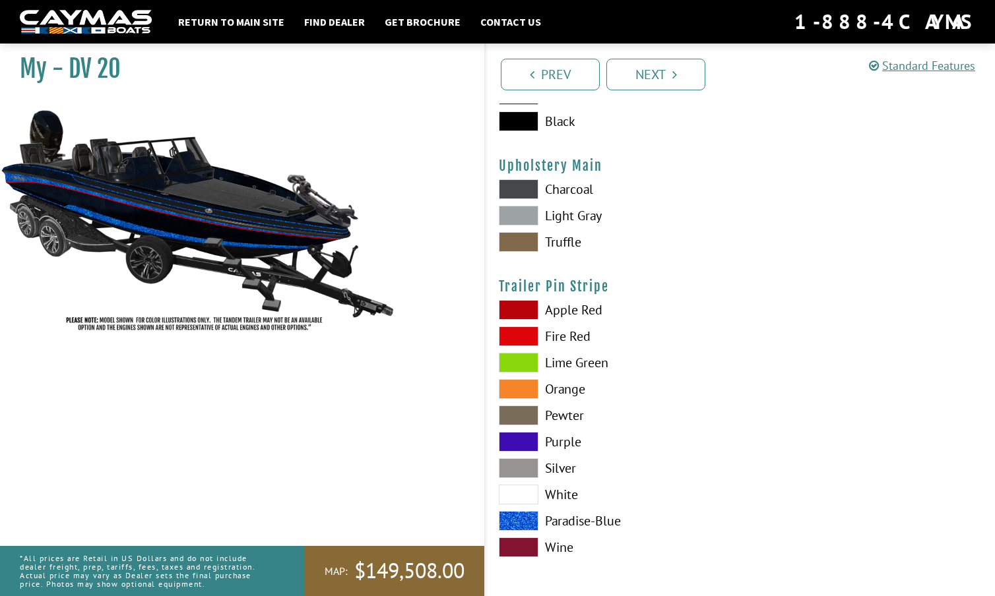
scroll to position [6510, 0]
click at [524, 515] on span at bounding box center [519, 521] width 40 height 20
click at [524, 498] on span at bounding box center [519, 495] width 40 height 20
click at [524, 519] on span at bounding box center [519, 521] width 40 height 20
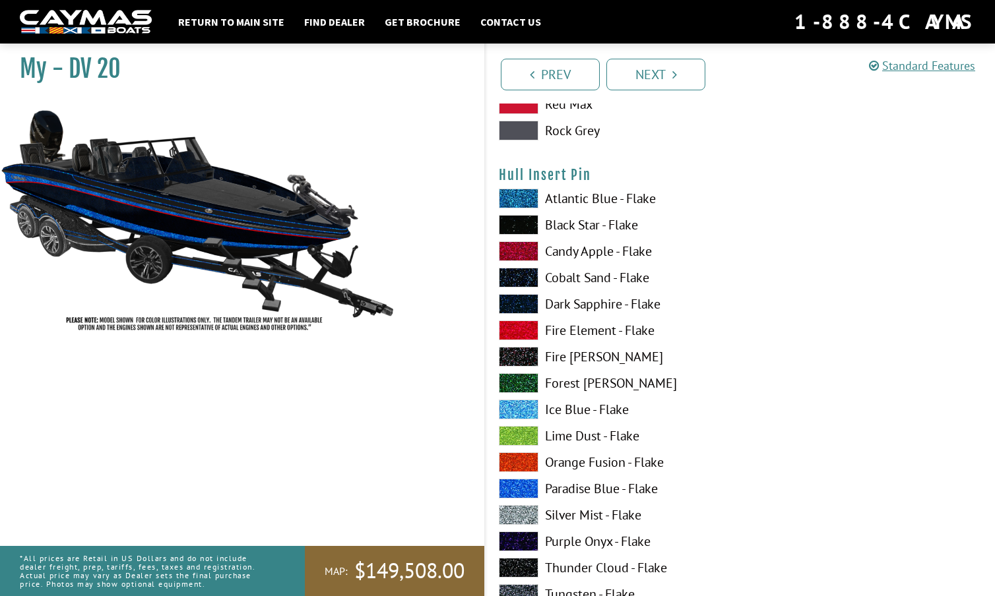
scroll to position [5507, 0]
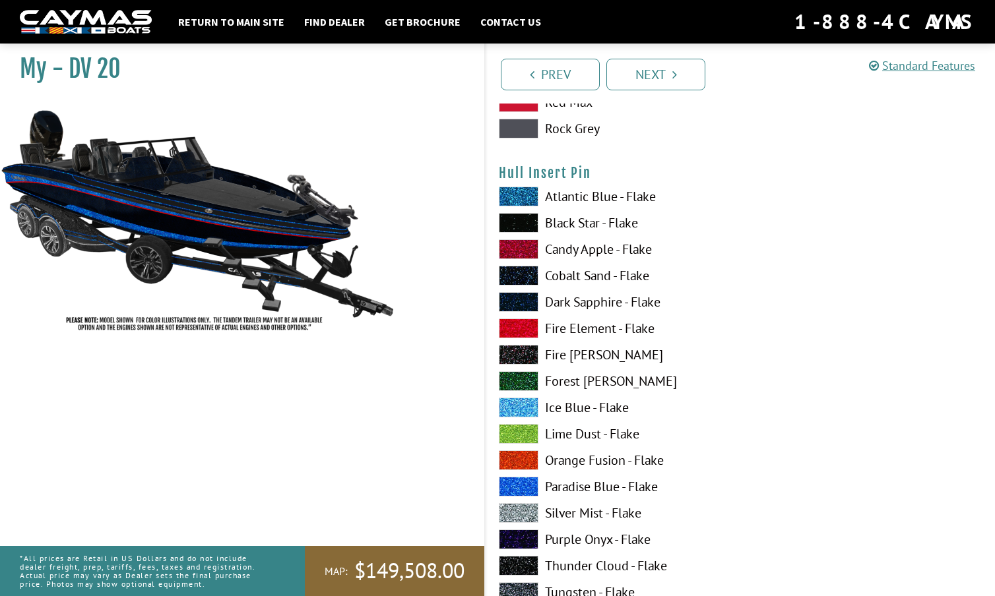
click at [520, 251] on span at bounding box center [519, 249] width 40 height 20
click at [520, 197] on span at bounding box center [519, 197] width 40 height 20
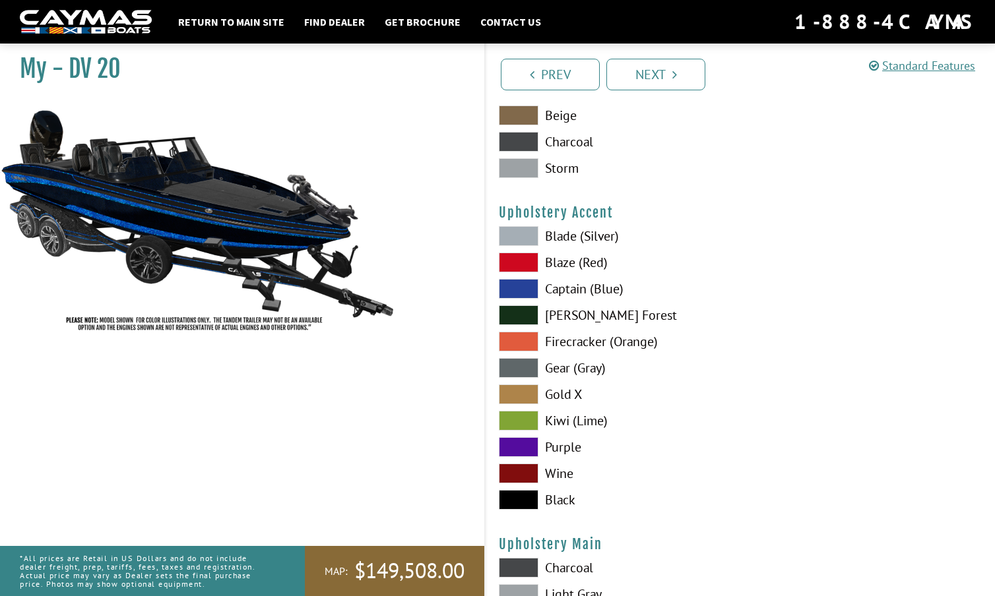
scroll to position [6137, 0]
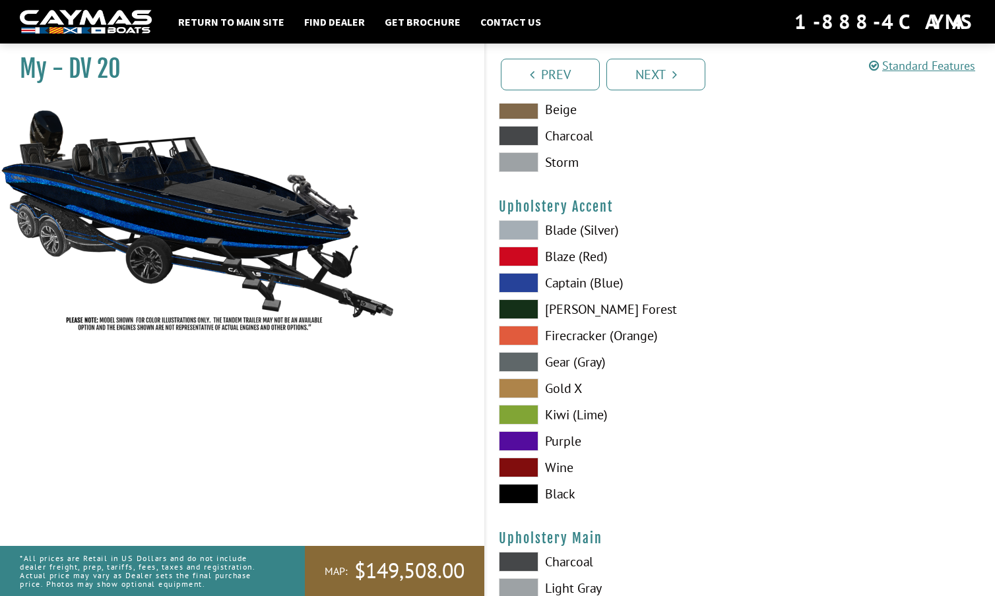
click at [524, 284] on span at bounding box center [519, 283] width 40 height 20
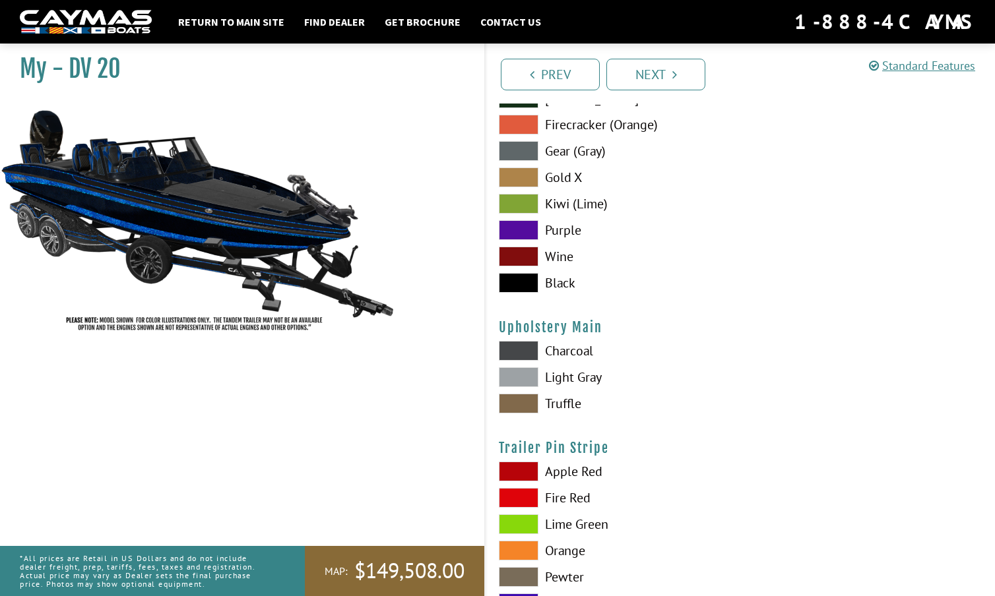
scroll to position [6352, 0]
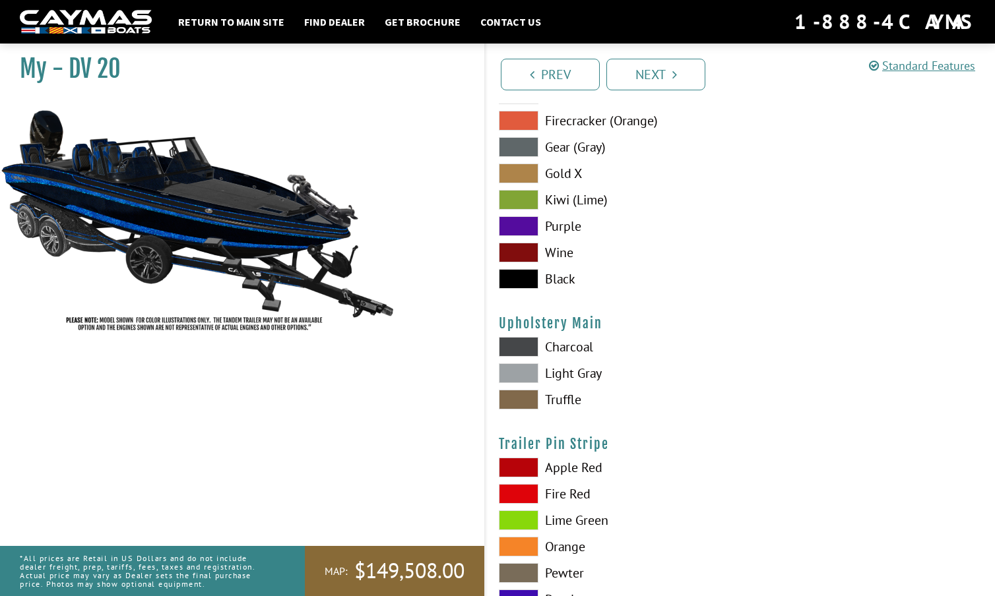
click at [518, 371] on span at bounding box center [519, 373] width 40 height 20
click at [526, 346] on span at bounding box center [519, 347] width 40 height 20
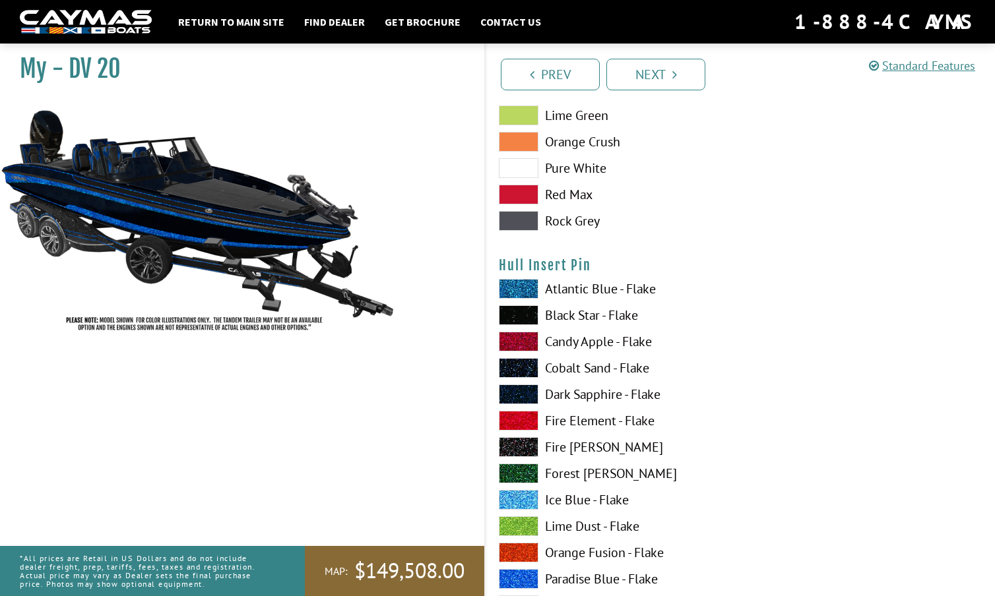
scroll to position [5413, 0]
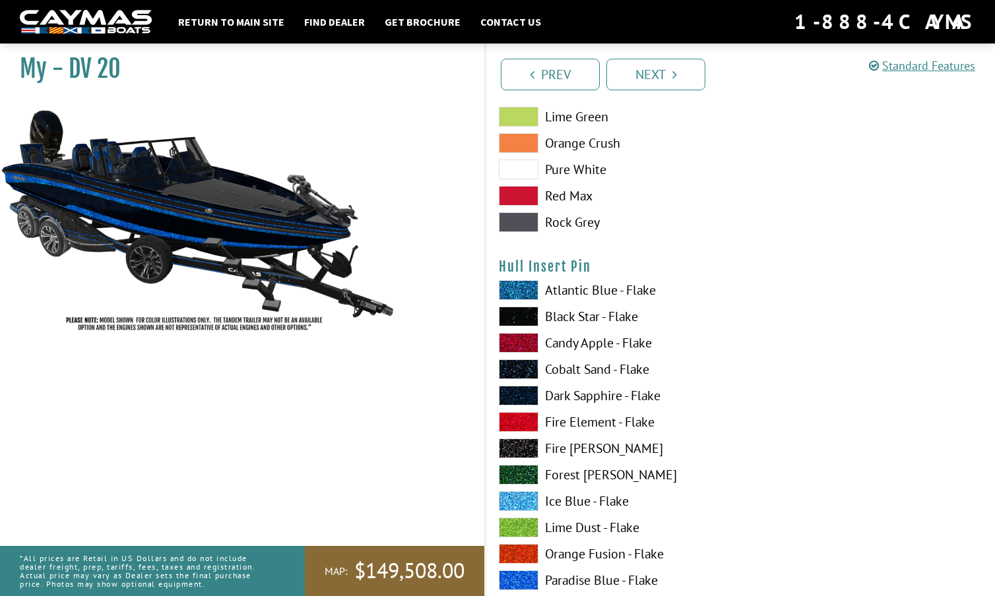
click at [519, 526] on span at bounding box center [519, 528] width 40 height 20
click at [526, 497] on span at bounding box center [519, 501] width 40 height 20
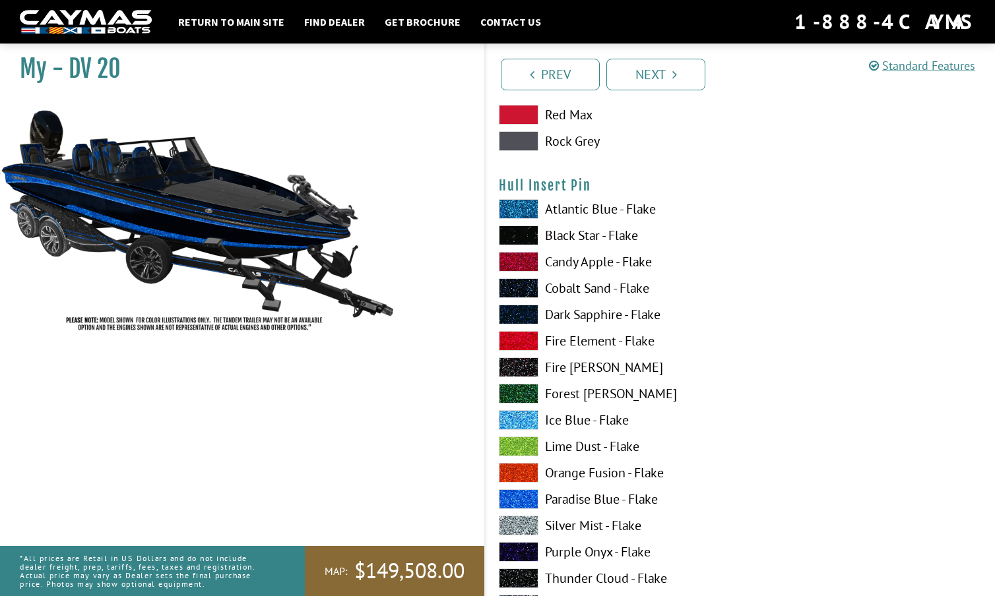
scroll to position [5498, 0]
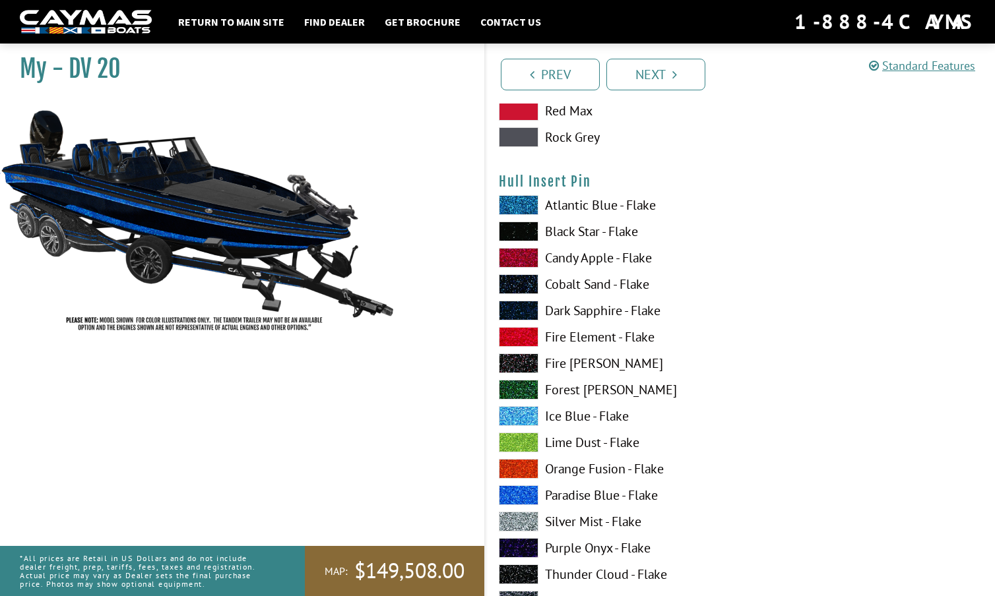
click at [522, 524] on span at bounding box center [519, 522] width 40 height 20
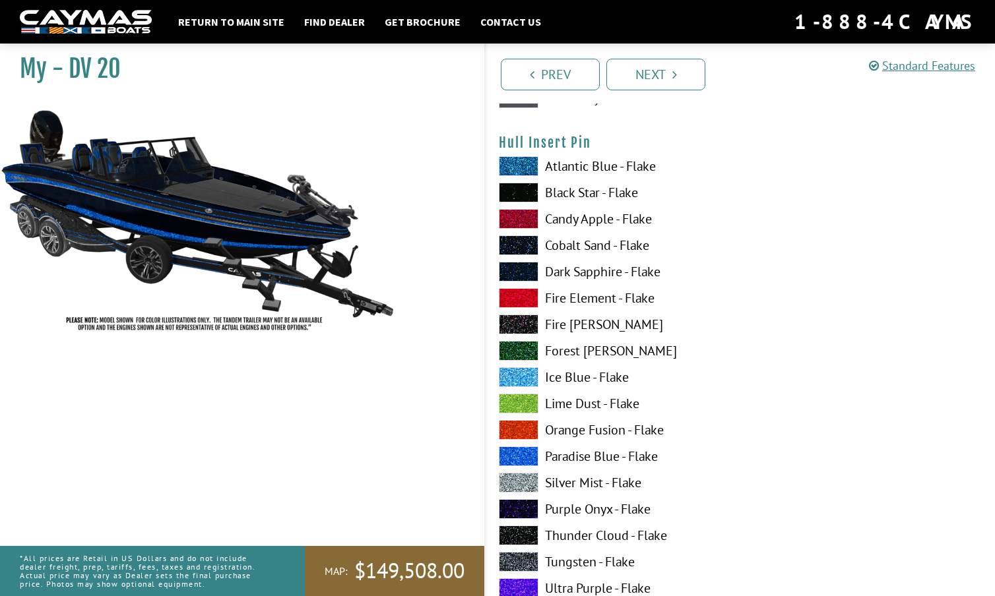
scroll to position [5567, 0]
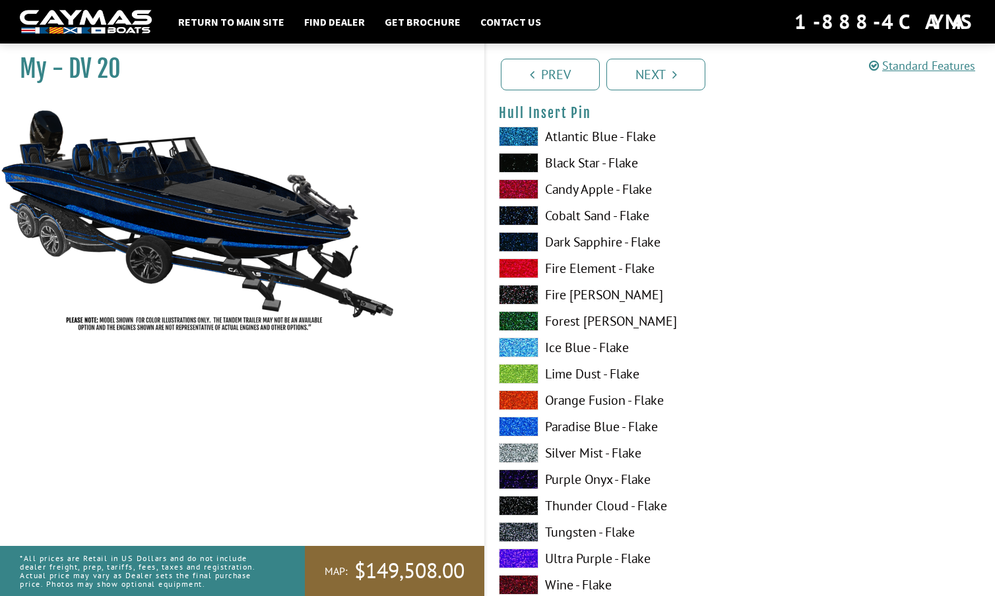
click at [521, 505] on span at bounding box center [519, 506] width 40 height 20
click at [520, 478] on span at bounding box center [519, 480] width 40 height 20
click at [517, 243] on span at bounding box center [519, 242] width 40 height 20
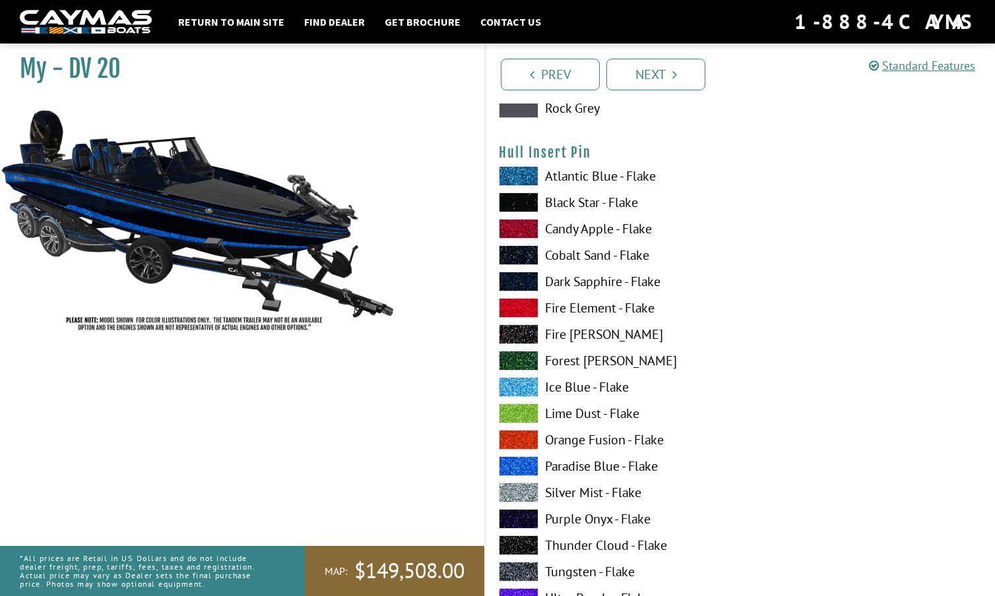
scroll to position [5525, 0]
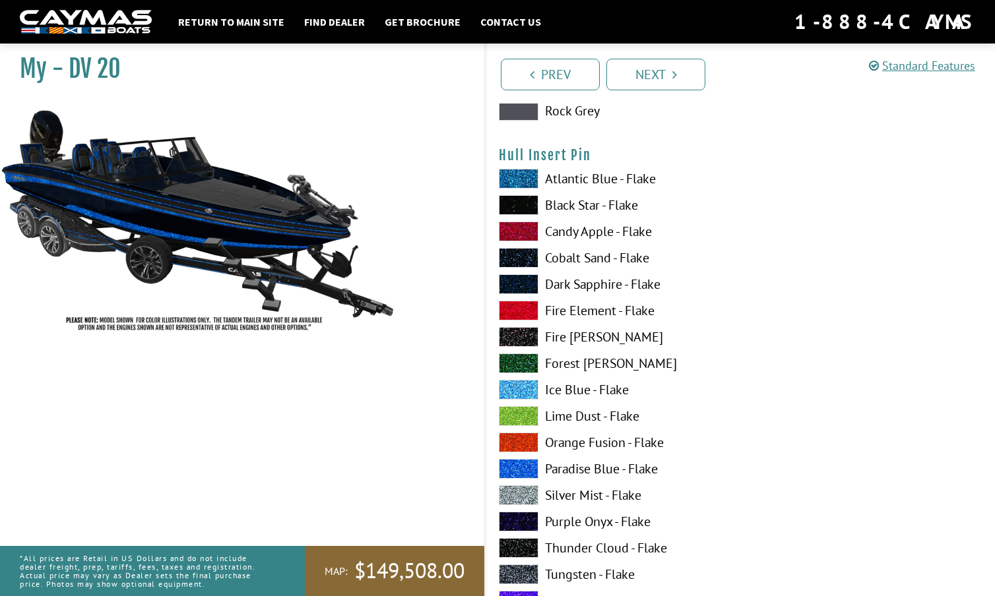
click at [522, 305] on span at bounding box center [519, 311] width 40 height 20
click at [518, 225] on span at bounding box center [519, 232] width 40 height 20
click at [518, 173] on span at bounding box center [519, 179] width 40 height 20
click at [524, 467] on span at bounding box center [519, 469] width 40 height 20
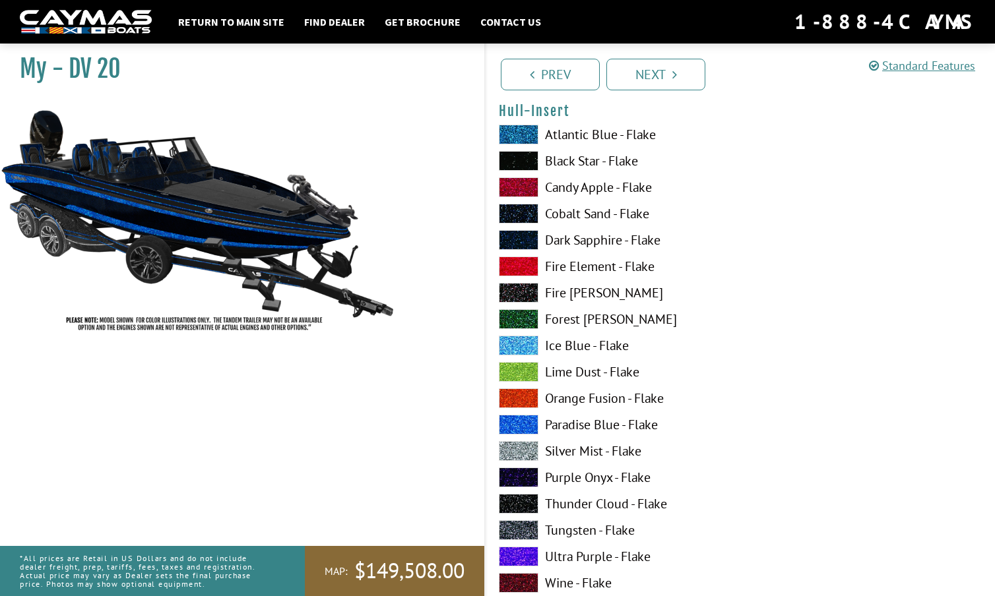
scroll to position [4767, 0]
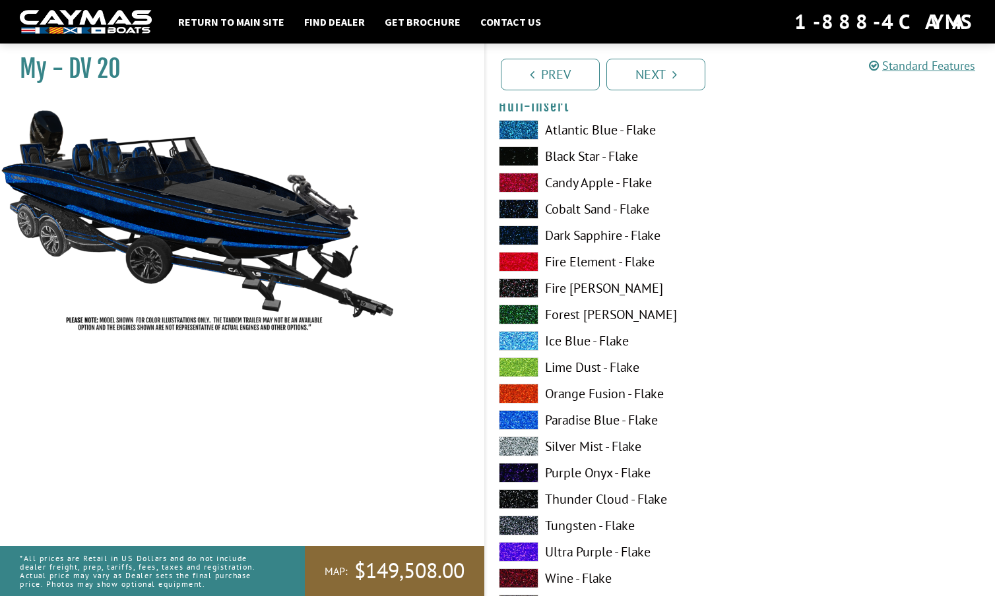
click at [521, 230] on span at bounding box center [519, 236] width 40 height 20
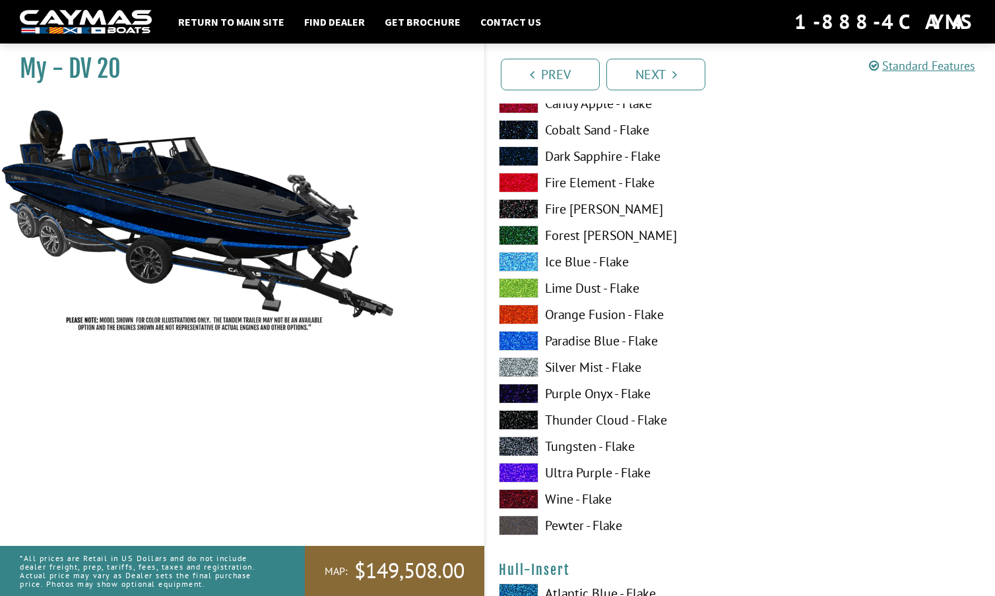
scroll to position [4295, 0]
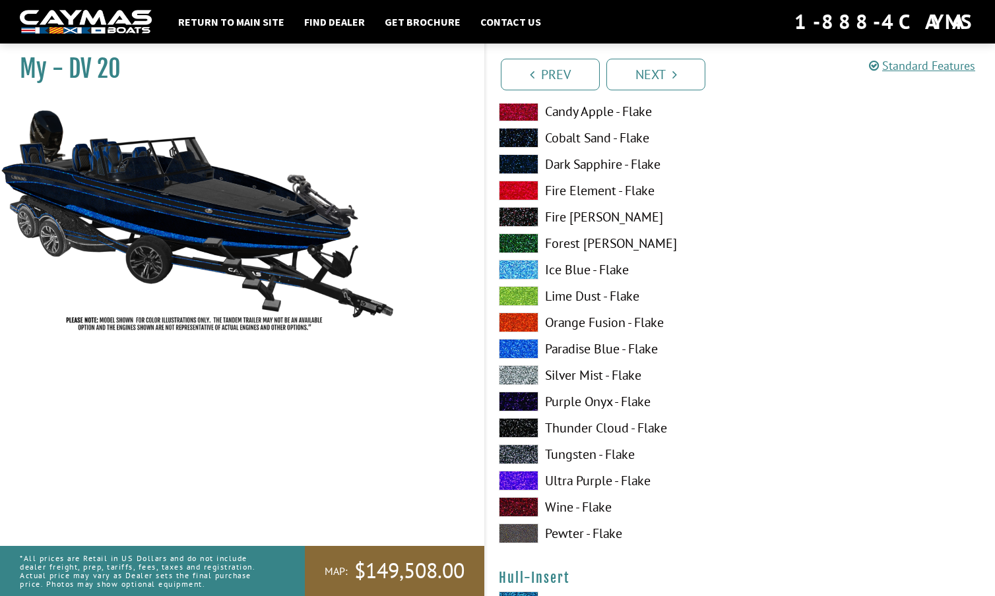
click at [519, 160] on span at bounding box center [519, 164] width 40 height 20
click at [530, 346] on span at bounding box center [519, 349] width 40 height 20
click at [516, 163] on span at bounding box center [519, 164] width 40 height 20
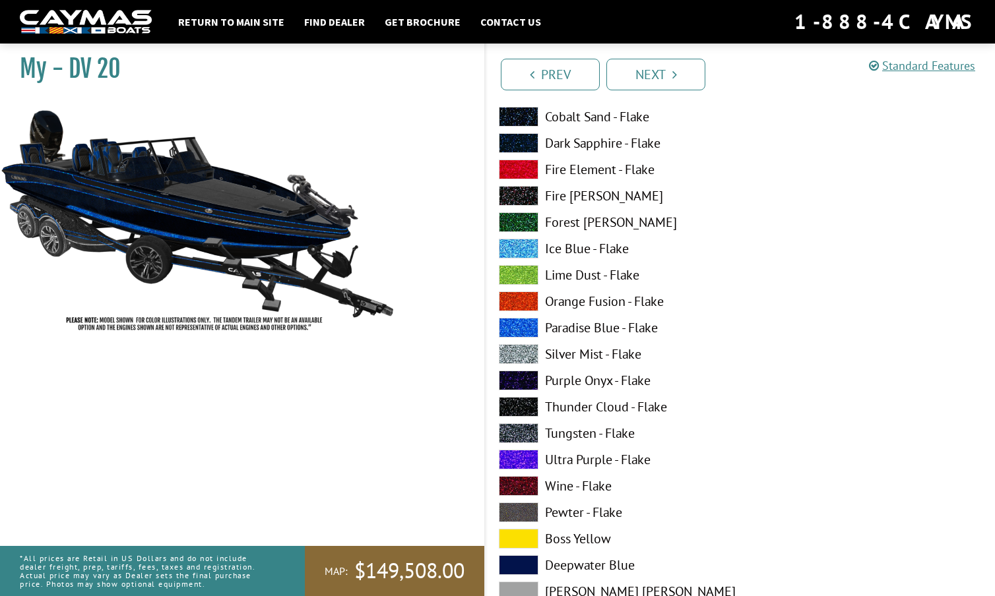
scroll to position [3509, 0]
click at [522, 143] on span at bounding box center [519, 144] width 40 height 20
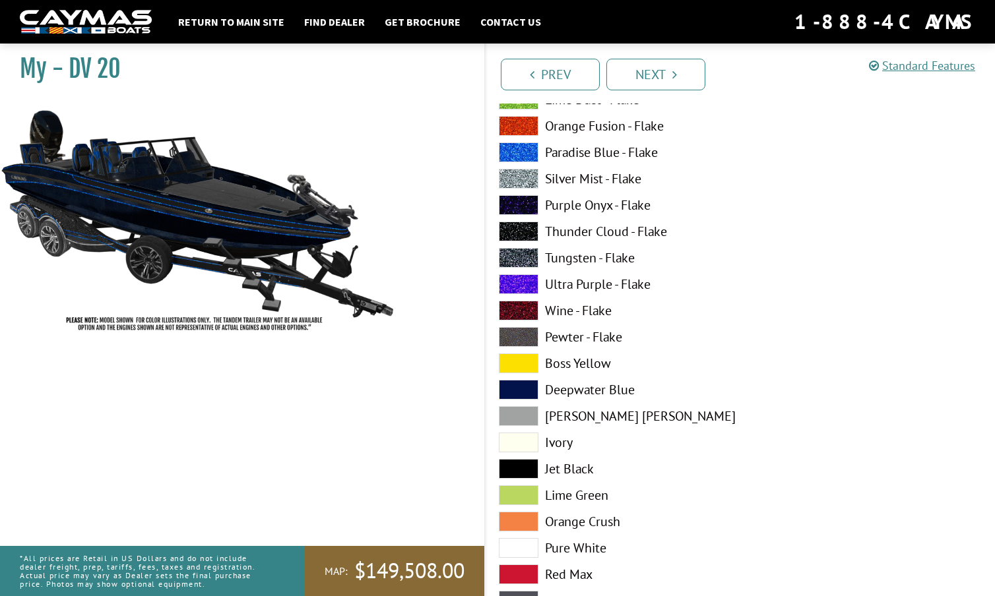
scroll to position [1224, 0]
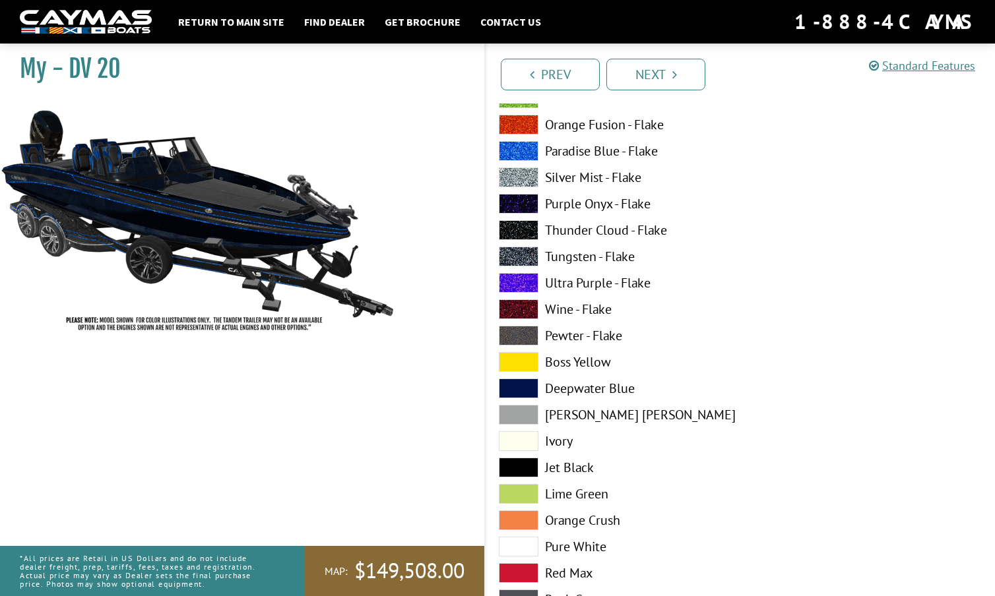
click at [519, 439] on span at bounding box center [519, 441] width 40 height 20
click at [522, 463] on span at bounding box center [519, 468] width 40 height 20
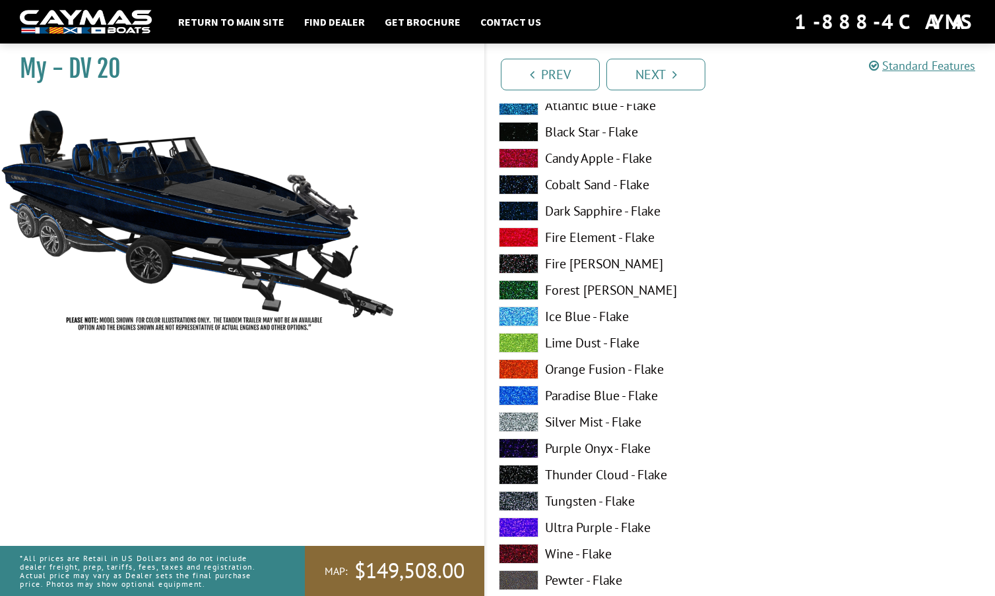
scroll to position [988, 0]
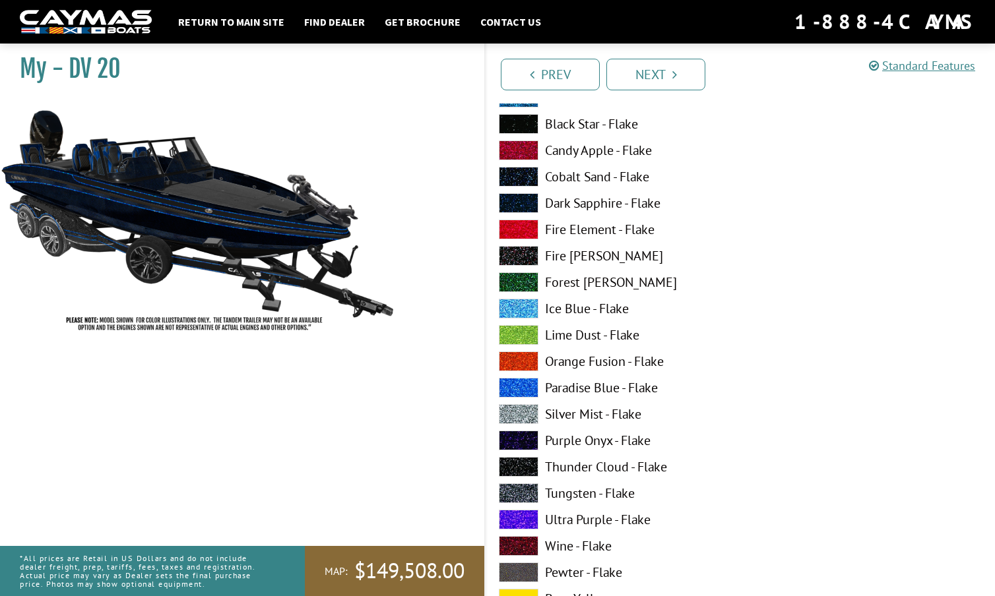
click at [522, 381] on span at bounding box center [519, 388] width 40 height 20
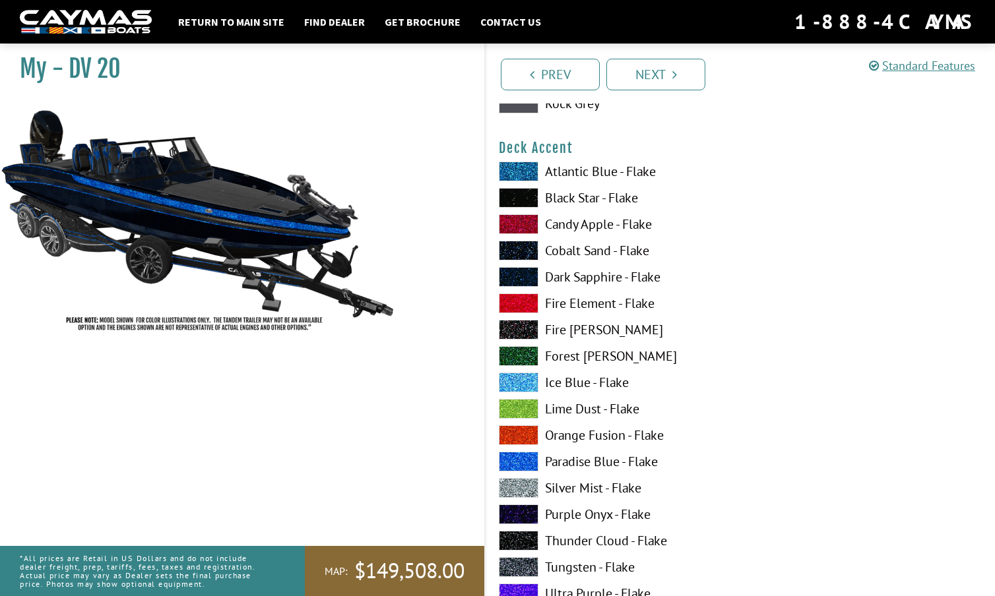
scroll to position [913, 0]
click at [522, 275] on span at bounding box center [519, 278] width 40 height 20
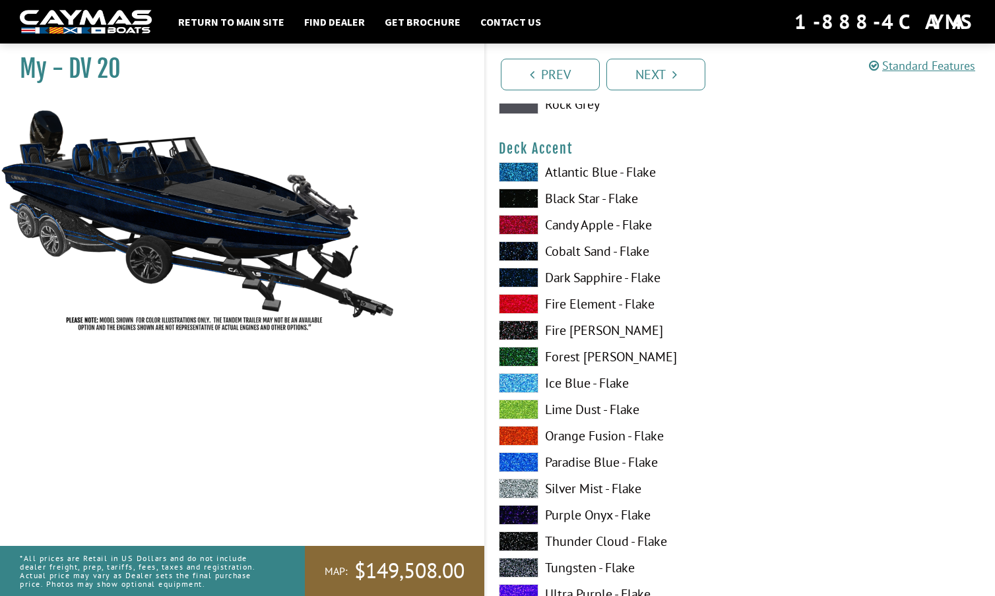
click at [517, 162] on span at bounding box center [519, 172] width 40 height 20
click at [520, 280] on span at bounding box center [519, 278] width 40 height 20
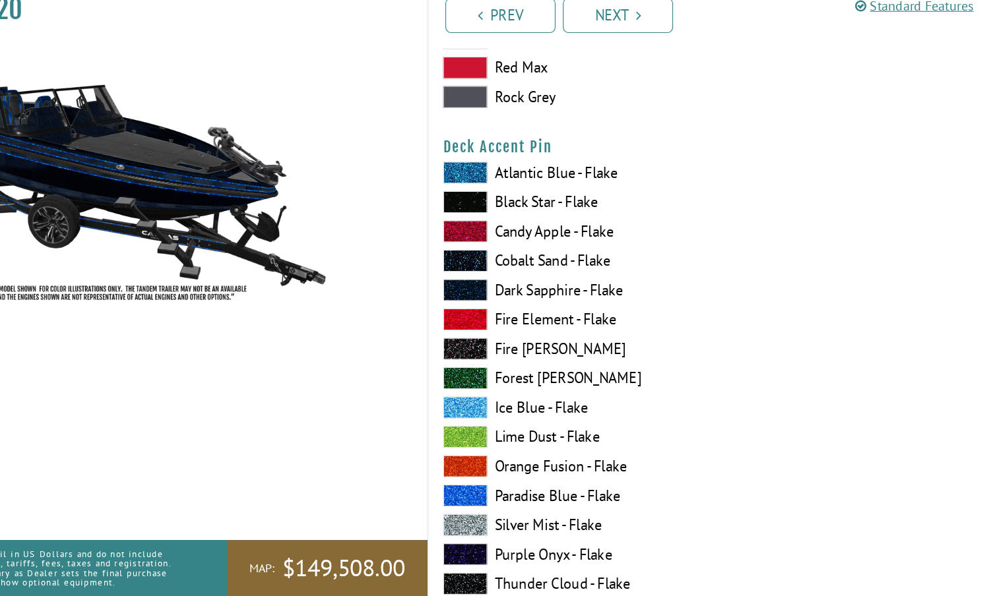
scroll to position [1680, 0]
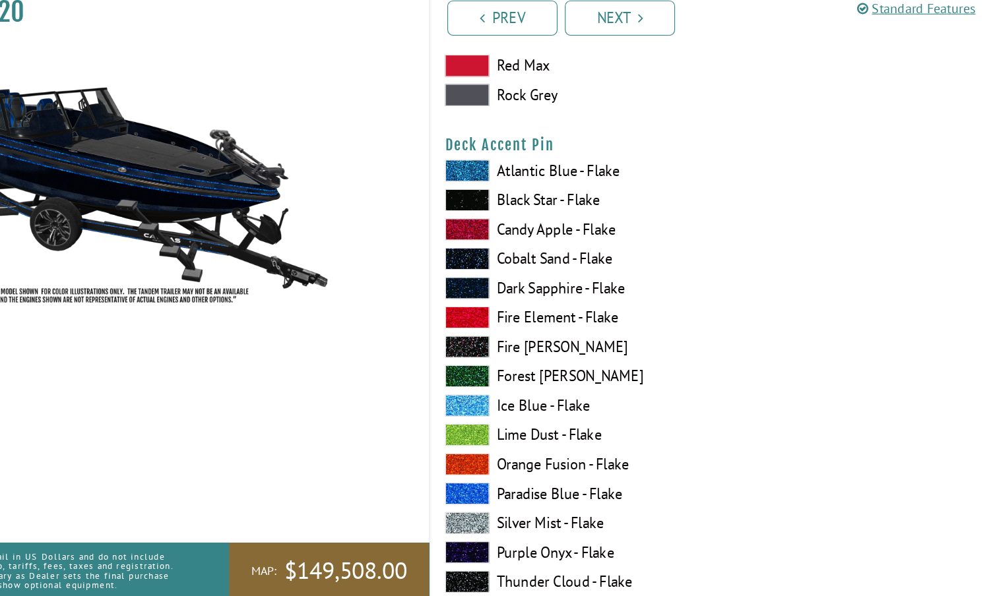
click at [499, 202] on span at bounding box center [519, 212] width 40 height 20
click at [499, 492] on span at bounding box center [519, 502] width 40 height 20
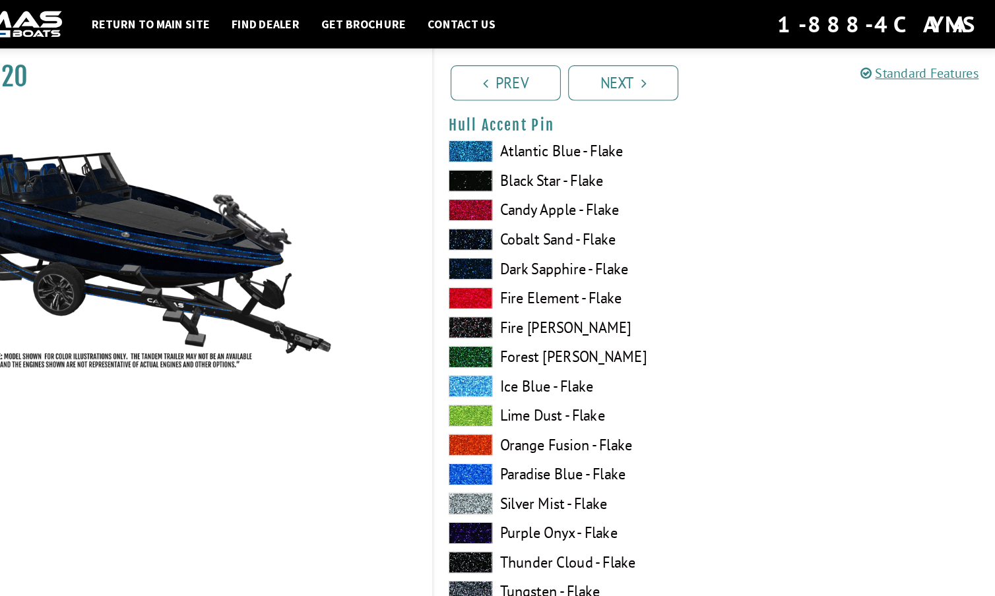
scroll to position [4201, 0]
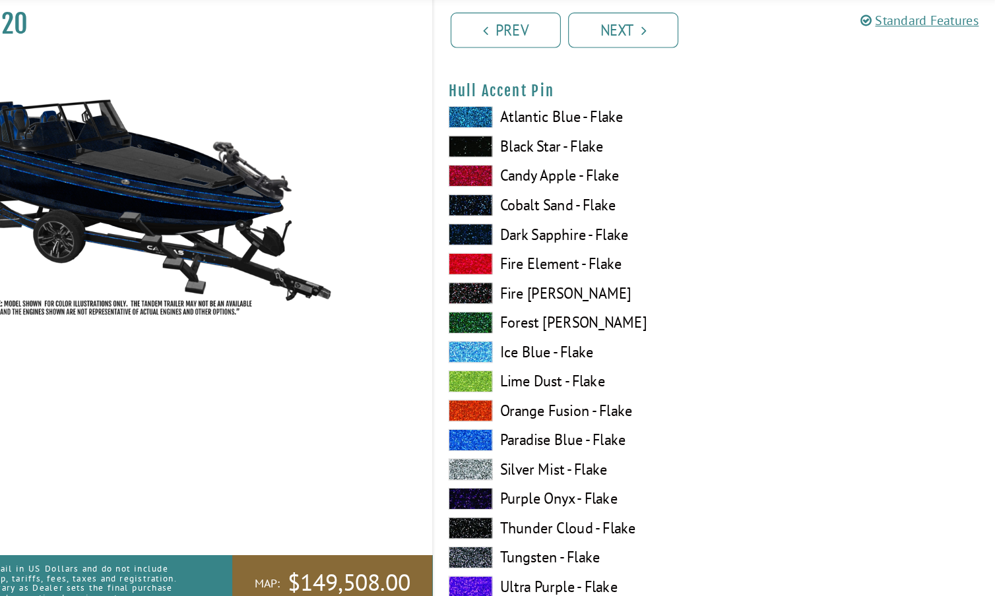
click at [499, 459] on span at bounding box center [519, 469] width 40 height 20
click at [499, 433] on span at bounding box center [519, 443] width 40 height 20
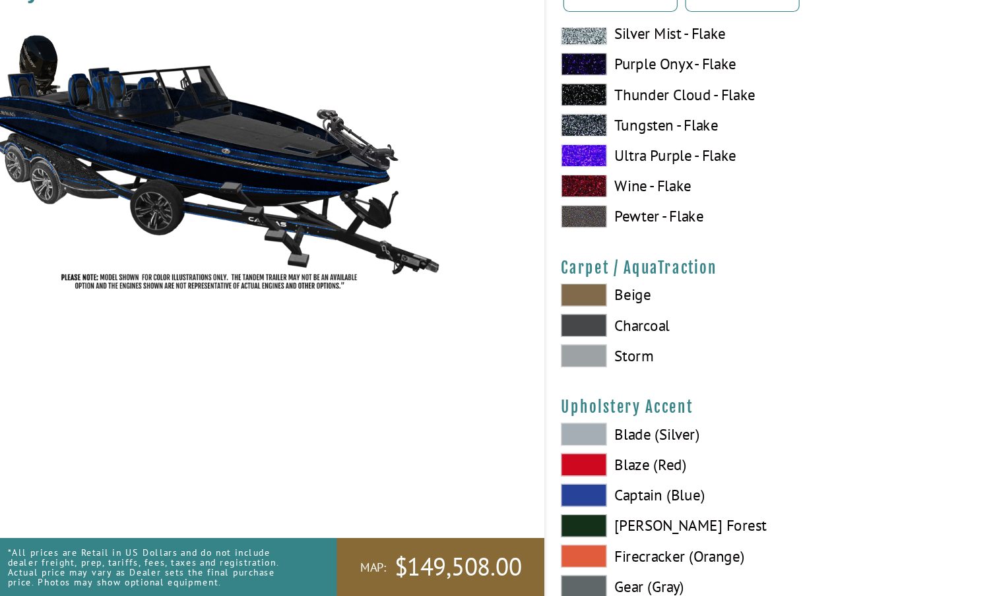
scroll to position [5913, 0]
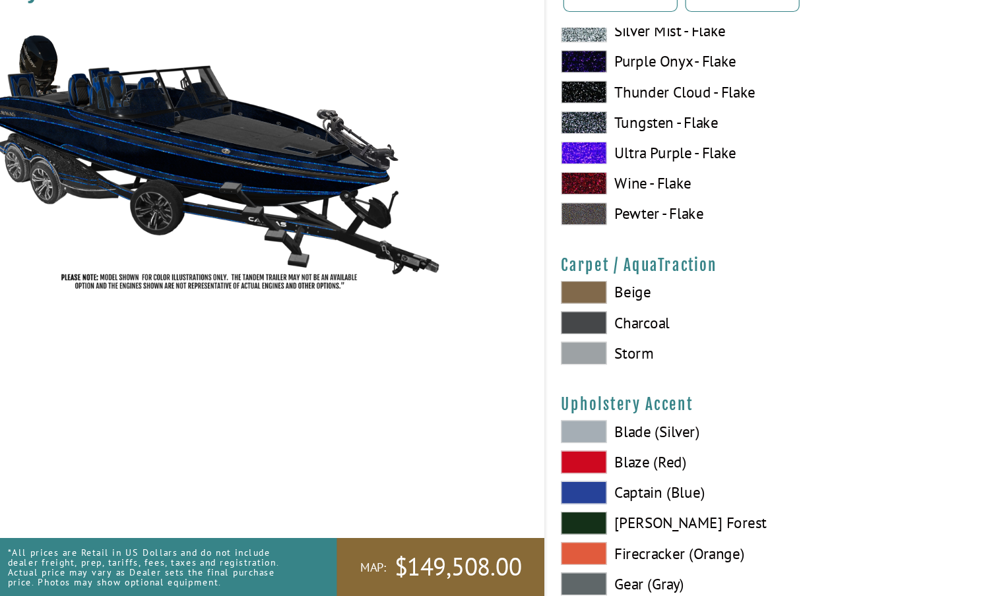
click at [508, 350] on span at bounding box center [519, 360] width 40 height 20
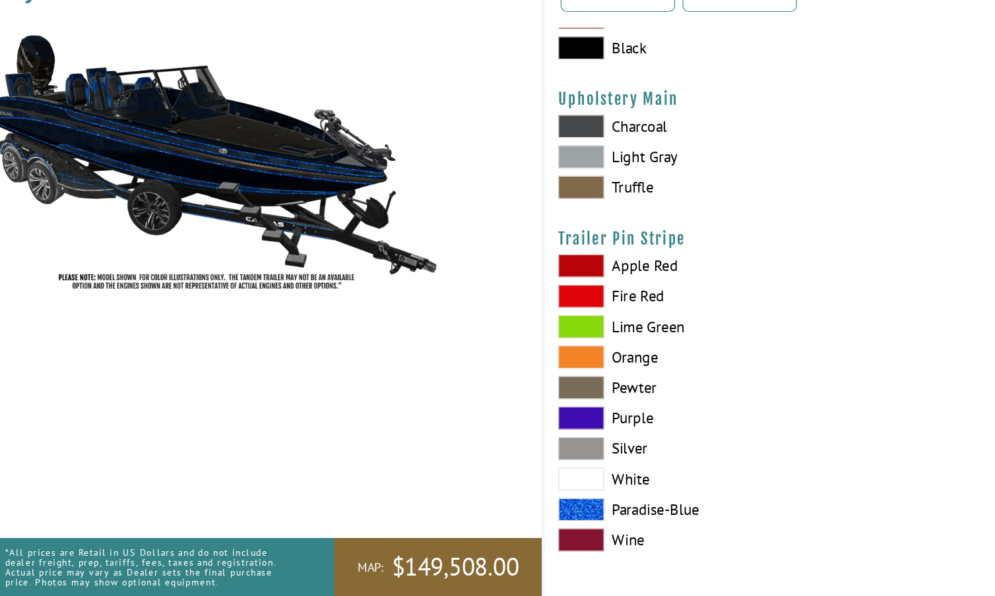
scroll to position [6510, 0]
click at [501, 511] on span at bounding box center [519, 521] width 40 height 20
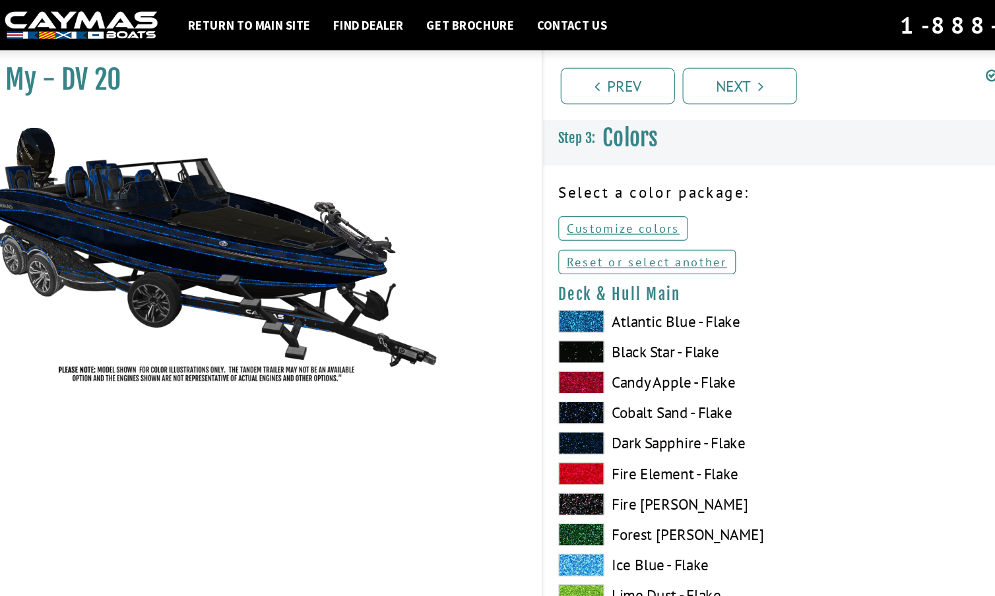
scroll to position [0, 0]
click at [640, 72] on link "Next" at bounding box center [655, 75] width 99 height 32
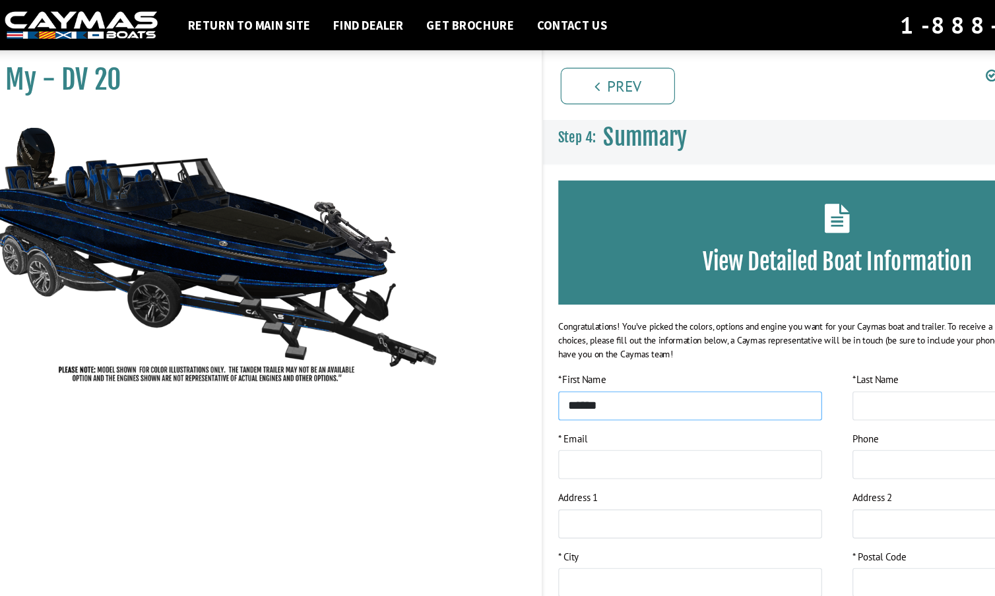
type input "******"
type input "**********"
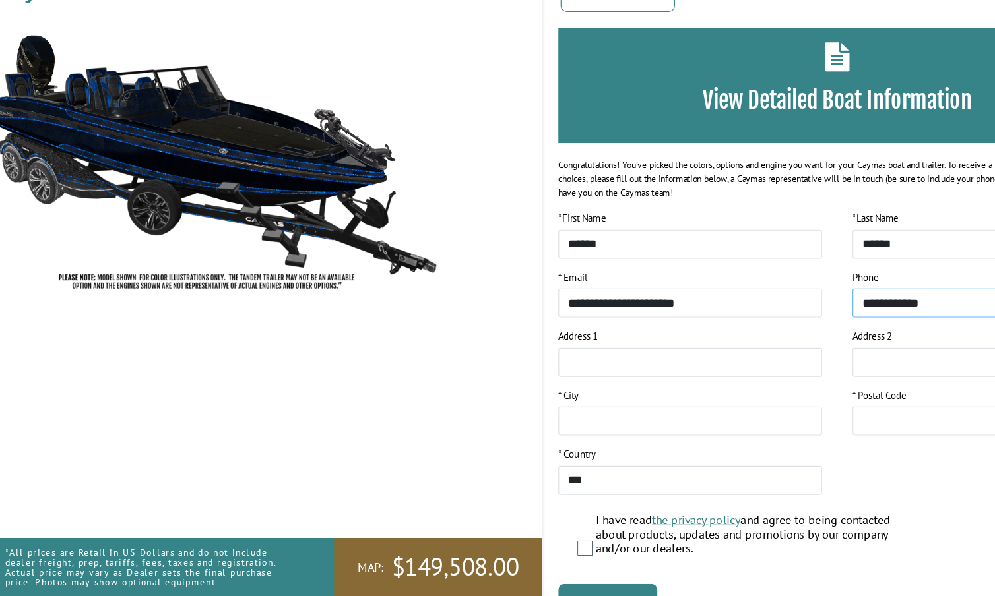
scroll to position [67, 0]
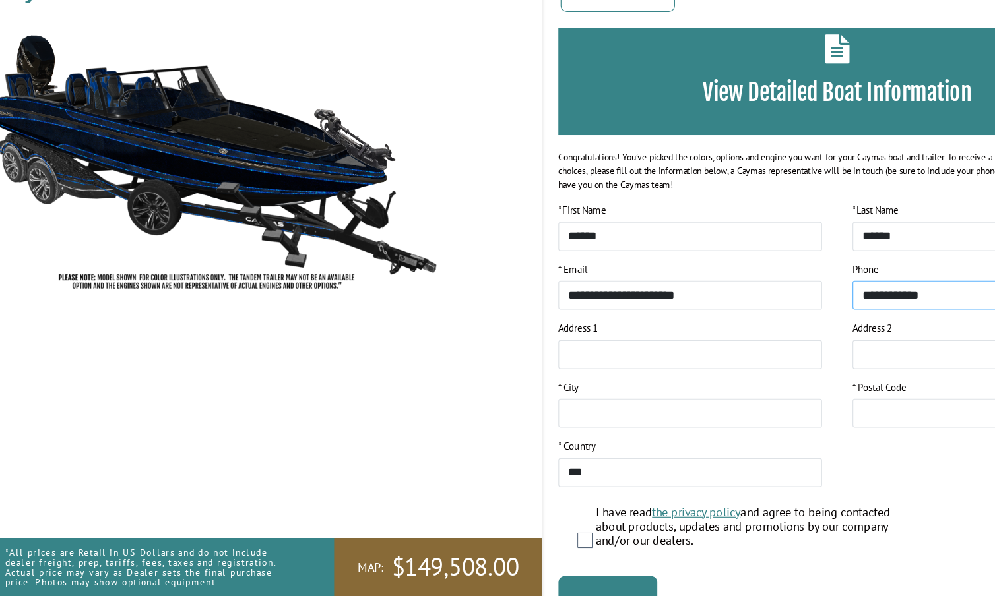
type input "**********"
type input "*"
type input "**********"
type input "*********"
type input "*****"
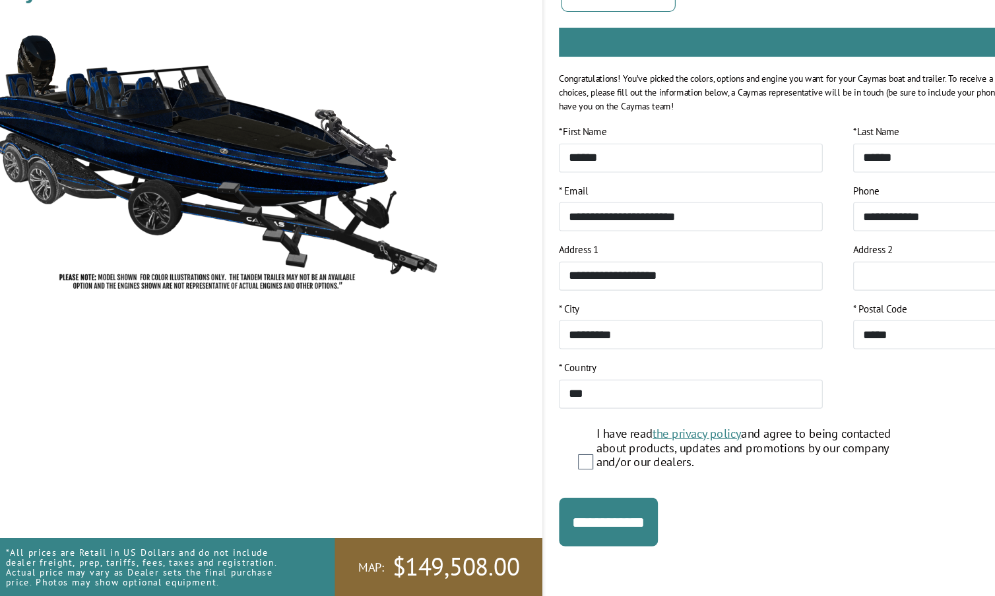
scroll to position [135, 0]
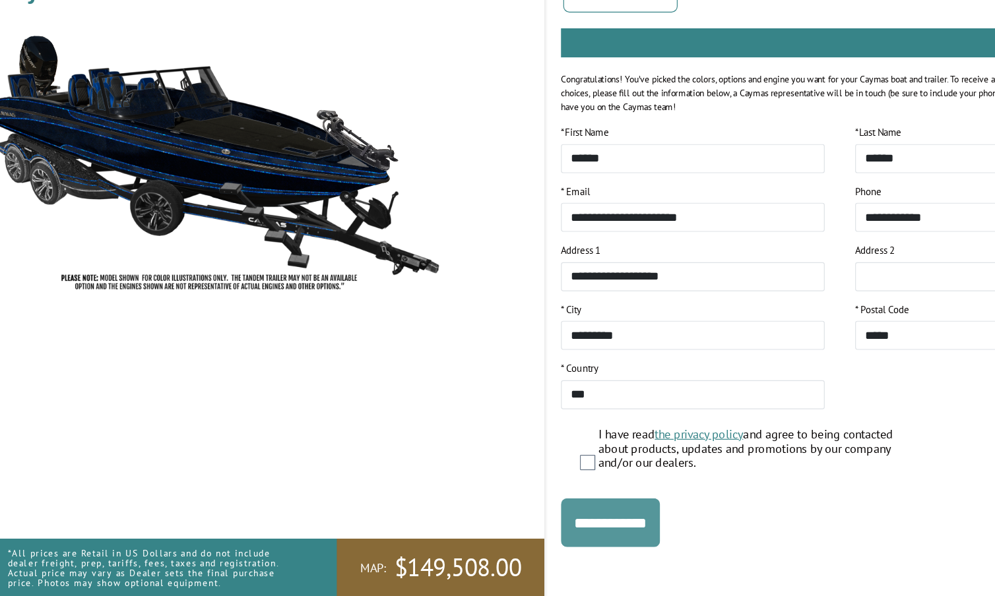
click at [548, 511] on input "**********" at bounding box center [542, 532] width 86 height 42
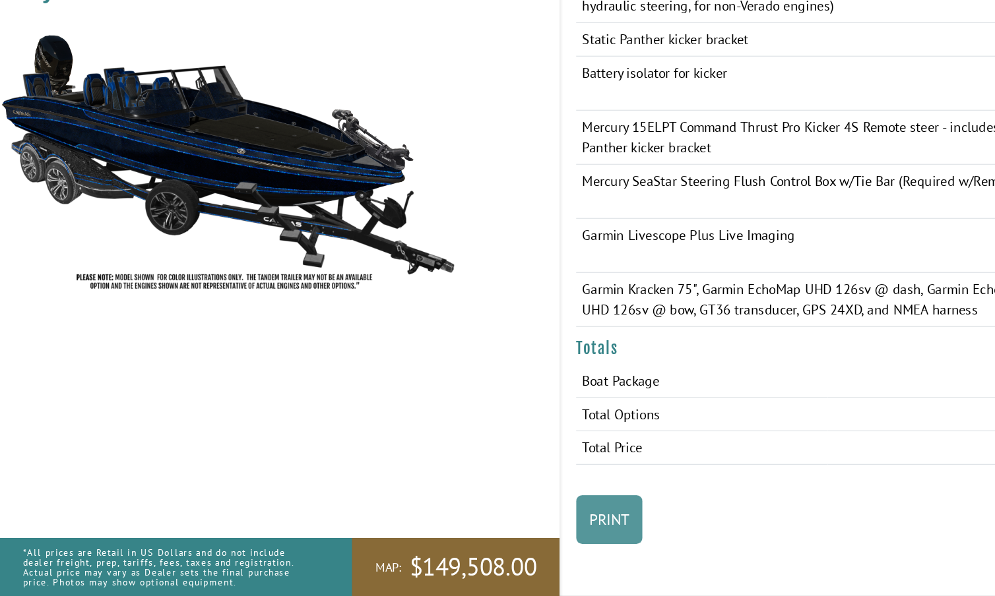
scroll to position [2541, 0]
click at [523, 509] on link "Print" at bounding box center [527, 530] width 57 height 42
